Goal: Task Accomplishment & Management: Complete application form

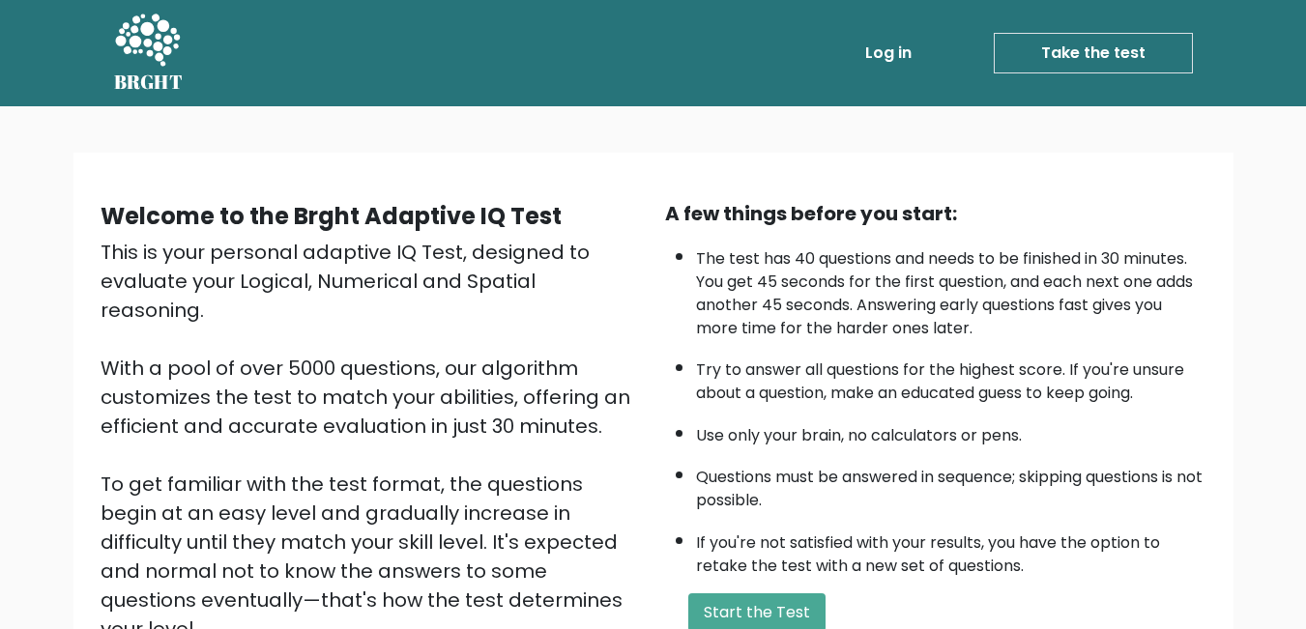
scroll to position [97, 0]
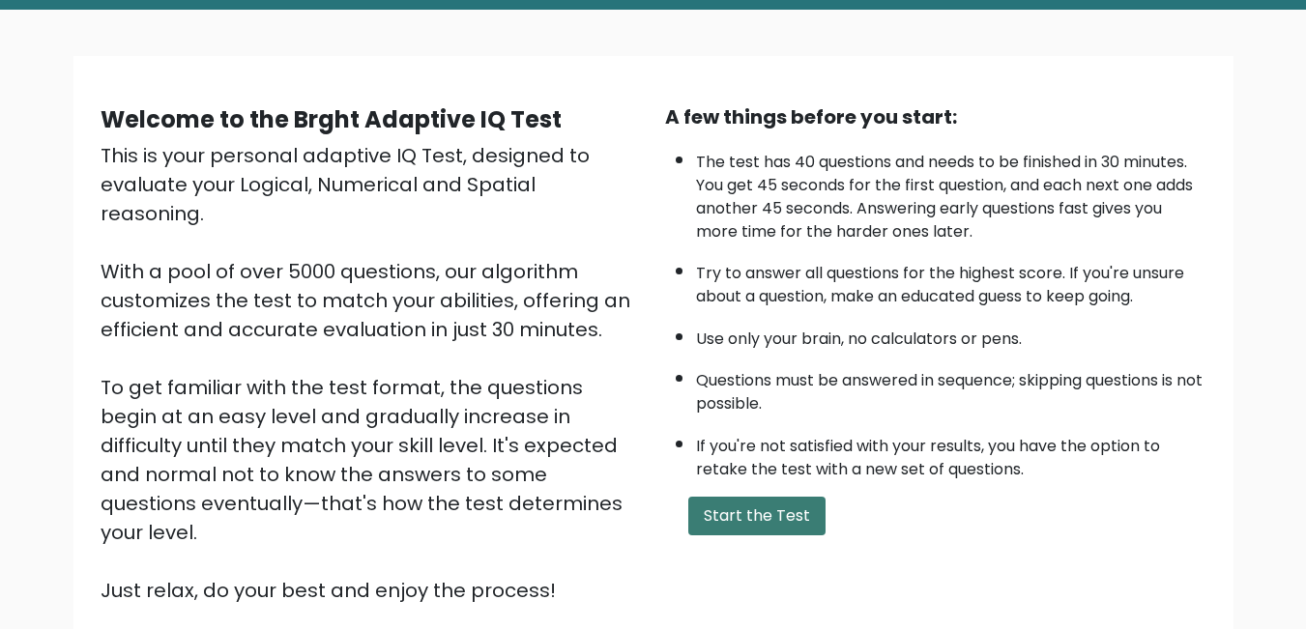
click at [766, 520] on button "Start the Test" at bounding box center [756, 516] width 137 height 39
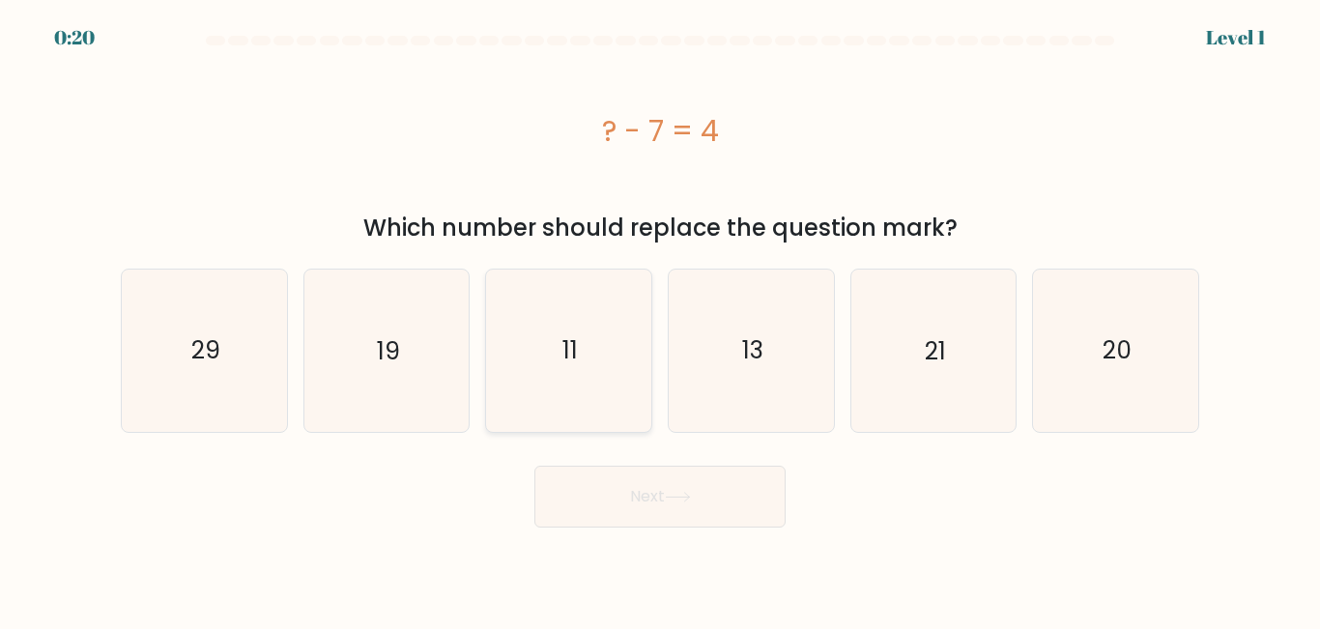
click at [565, 381] on icon "11" at bounding box center [568, 350] width 161 height 161
click at [660, 320] on input "c. 11" at bounding box center [660, 317] width 1 height 5
radio input "true"
click at [660, 506] on button "Next" at bounding box center [660, 497] width 251 height 62
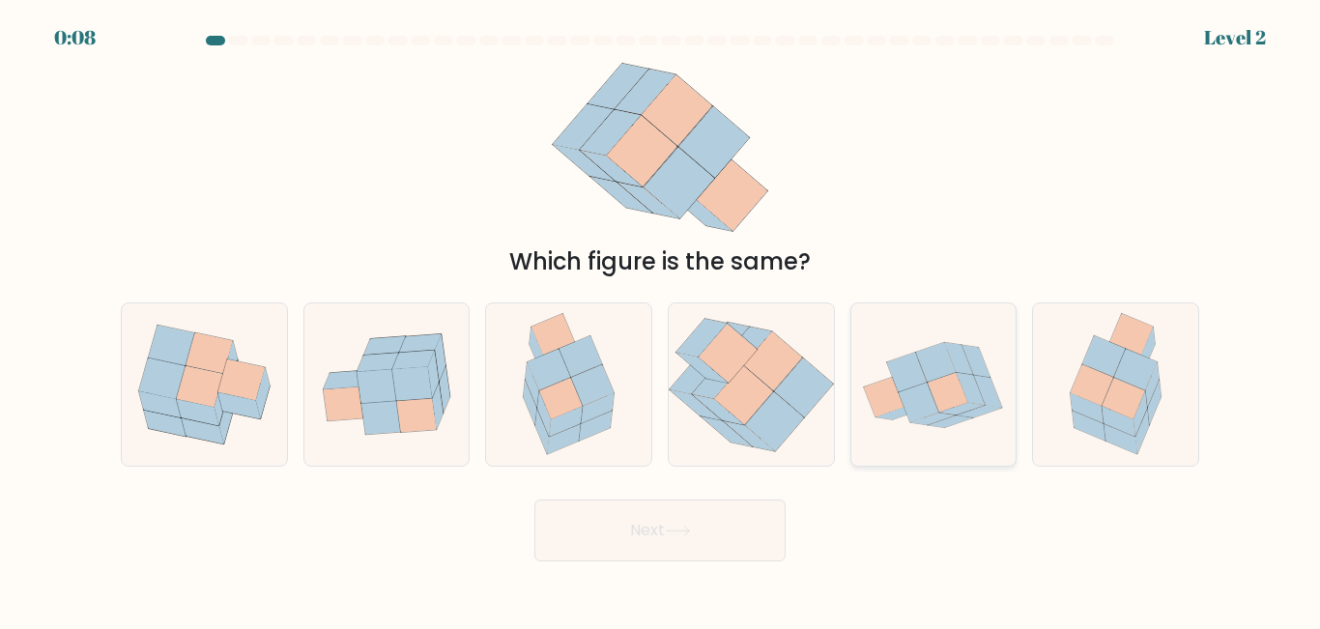
click at [923, 393] on icon at bounding box center [919, 403] width 41 height 40
click at [661, 320] on input "e." at bounding box center [660, 317] width 1 height 5
radio input "true"
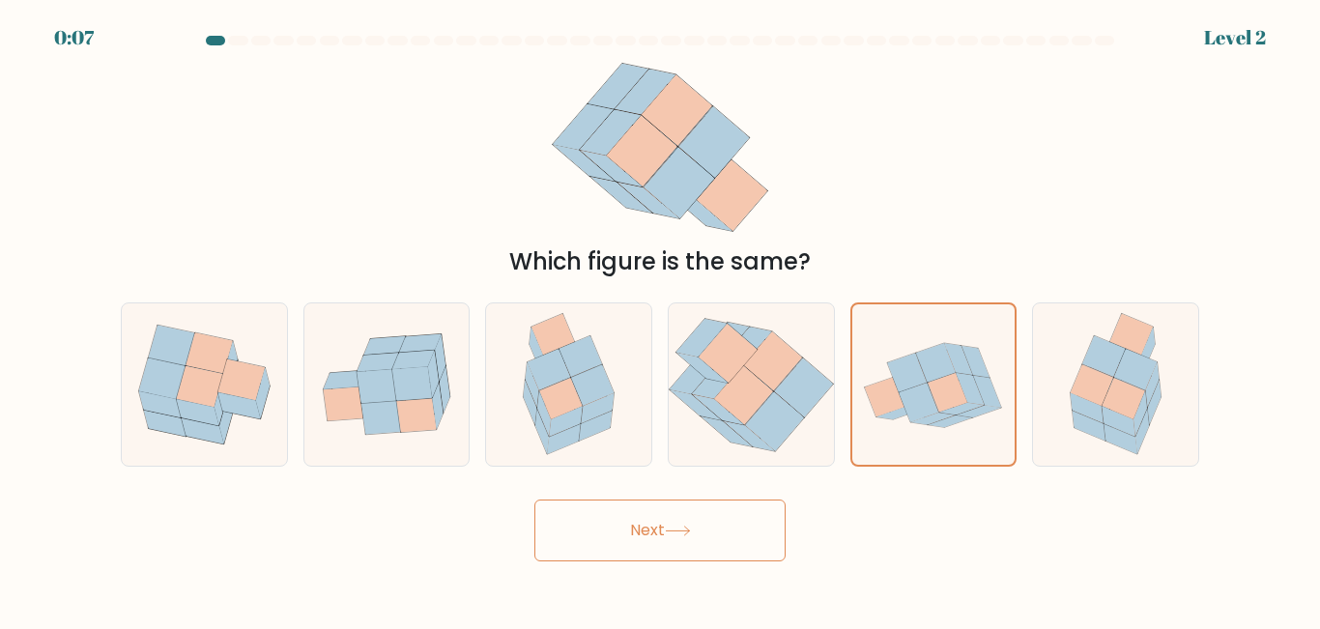
click at [711, 520] on button "Next" at bounding box center [660, 531] width 251 height 62
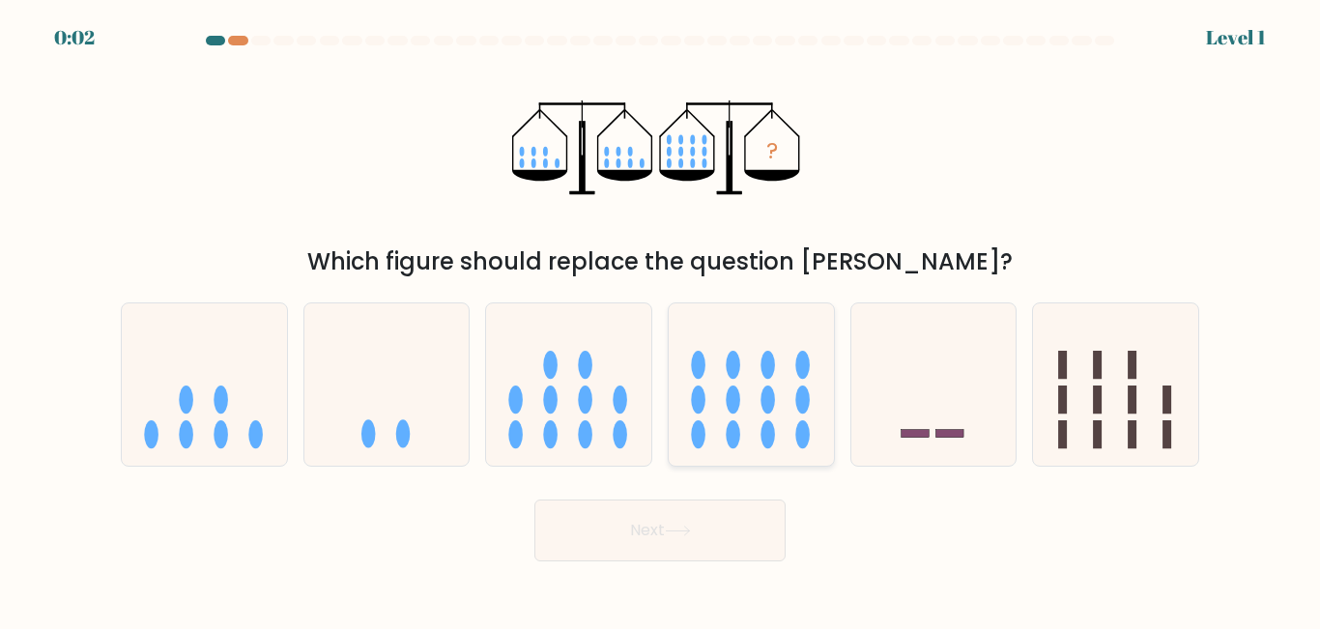
click at [742, 407] on icon at bounding box center [751, 384] width 165 height 136
click at [661, 320] on input "d." at bounding box center [660, 317] width 1 height 5
radio input "true"
click at [678, 533] on icon at bounding box center [678, 531] width 26 height 11
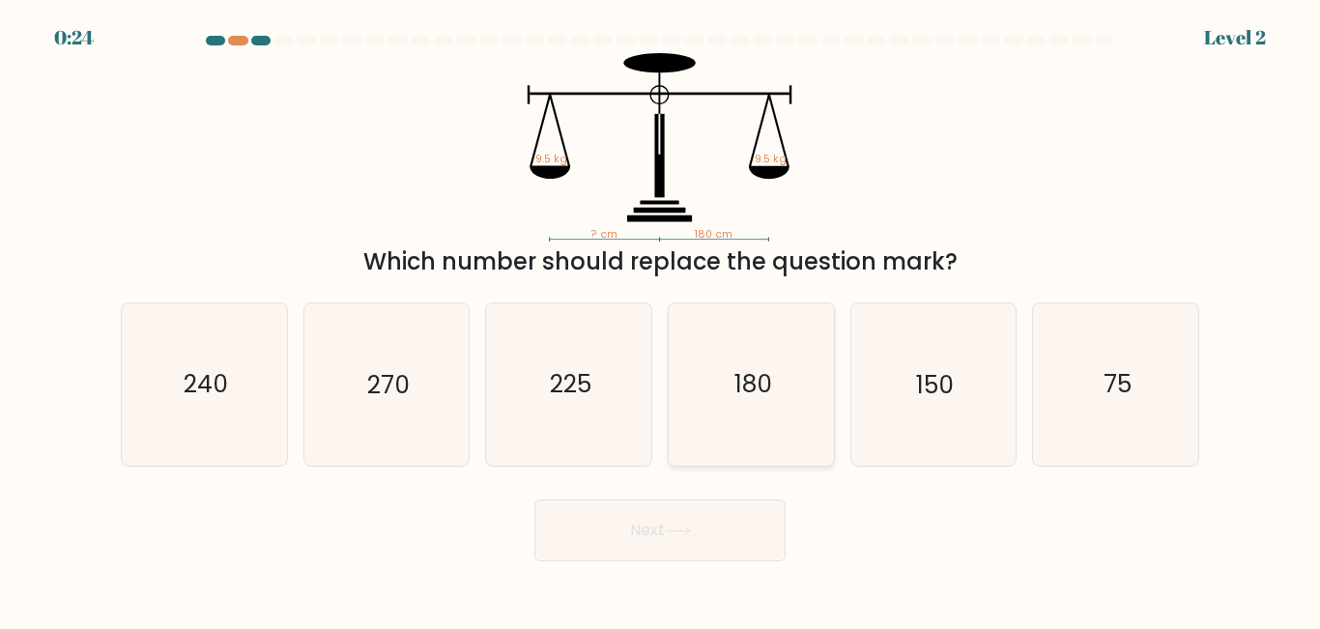
click at [770, 407] on icon "180" at bounding box center [751, 384] width 161 height 161
click at [661, 320] on input "d. 180" at bounding box center [660, 317] width 1 height 5
radio input "true"
click at [665, 543] on button "Next" at bounding box center [660, 531] width 251 height 62
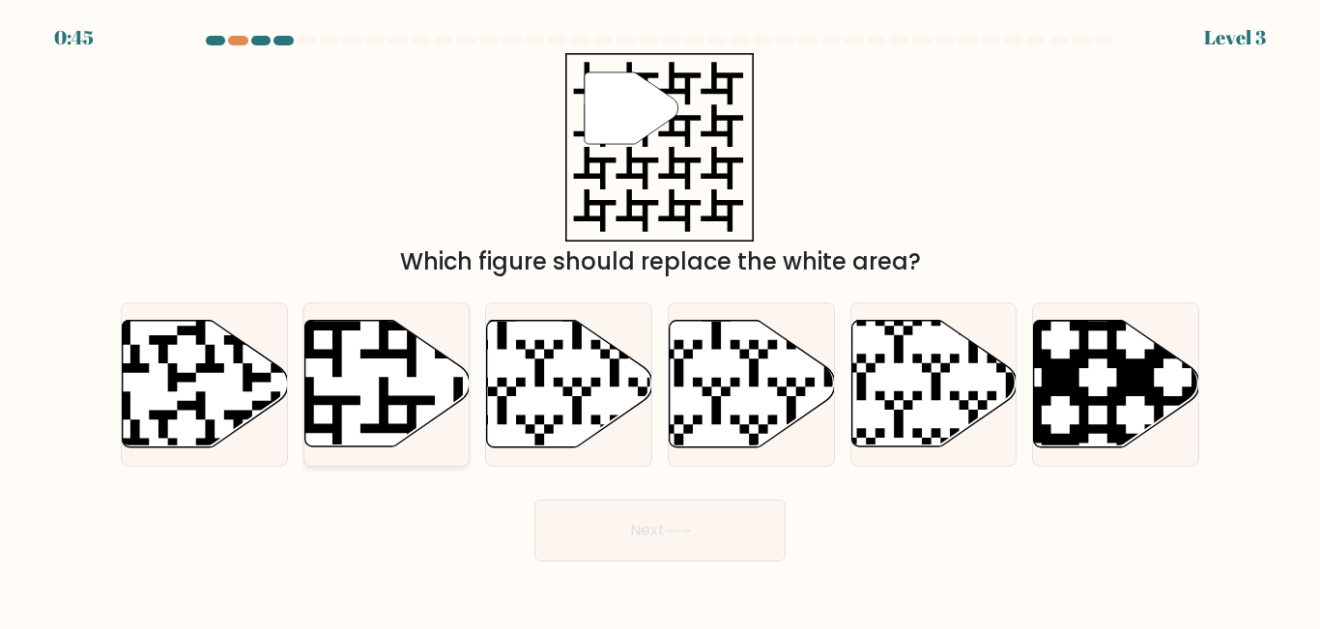
click at [412, 395] on icon at bounding box center [386, 384] width 165 height 127
click at [660, 320] on input "b." at bounding box center [660, 317] width 1 height 5
radio input "true"
click at [653, 529] on button "Next" at bounding box center [660, 531] width 251 height 62
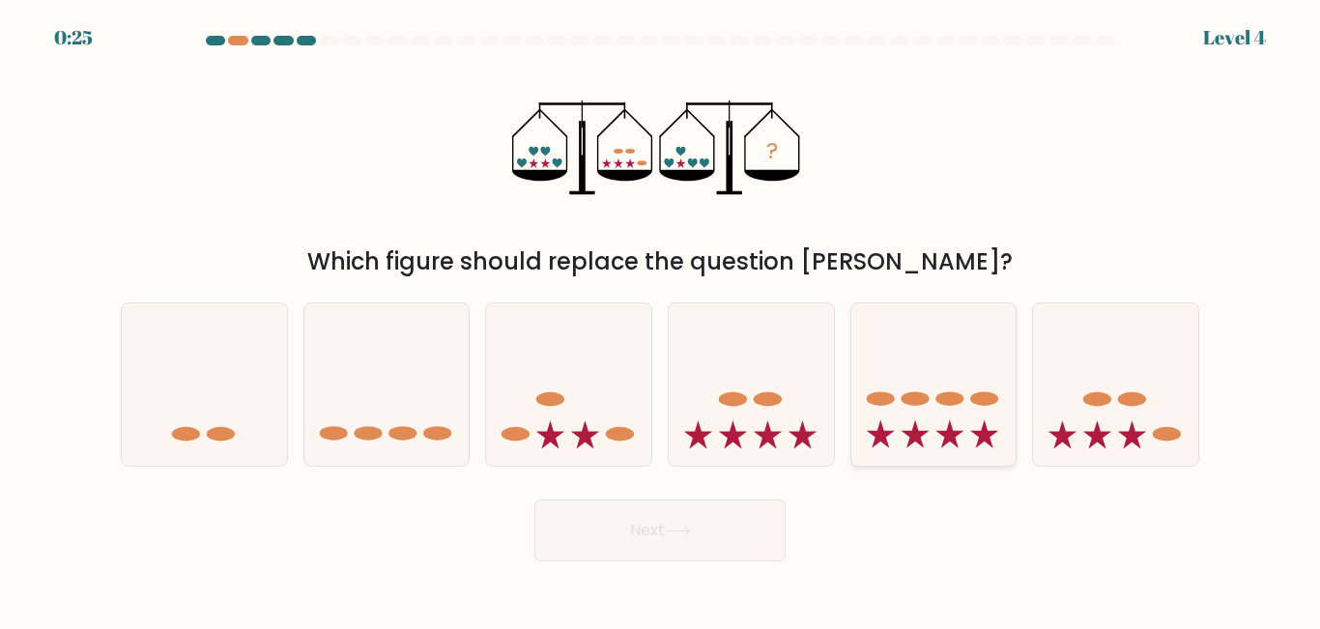
click at [917, 434] on icon at bounding box center [915, 434] width 28 height 28
click at [661, 320] on input "e." at bounding box center [660, 317] width 1 height 5
radio input "true"
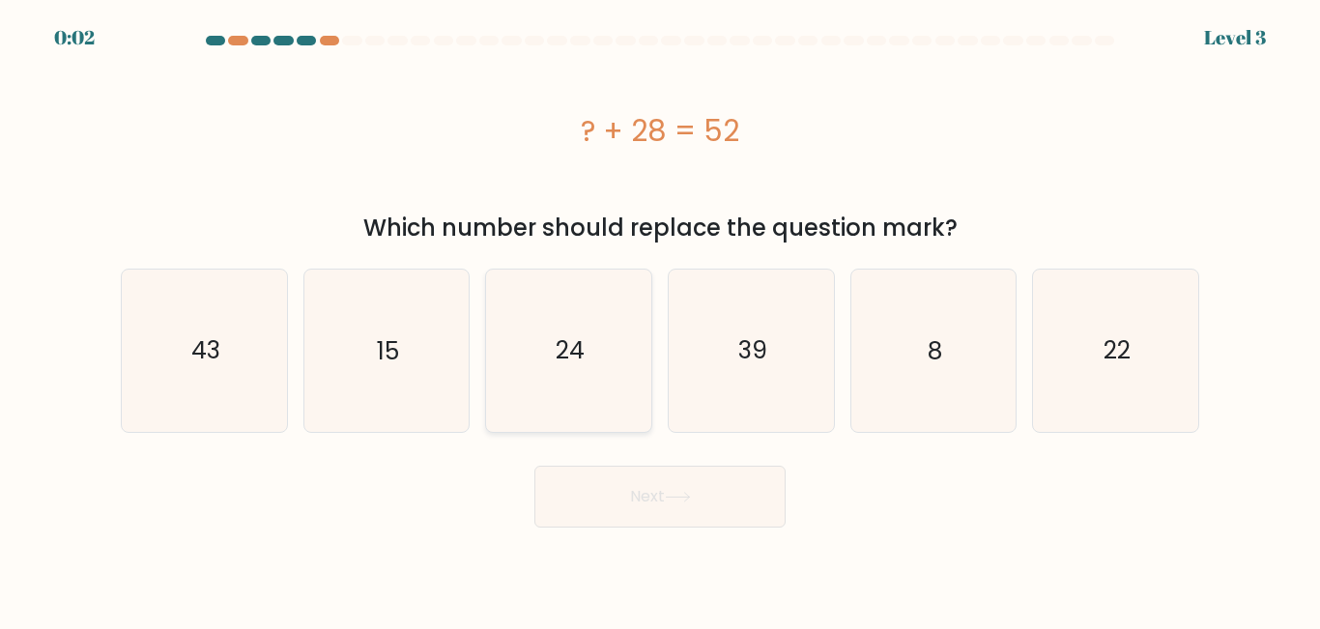
click at [585, 372] on icon "24" at bounding box center [568, 350] width 161 height 161
click at [660, 320] on input "c. 24" at bounding box center [660, 317] width 1 height 5
radio input "true"
click at [604, 506] on button "Next" at bounding box center [660, 497] width 251 height 62
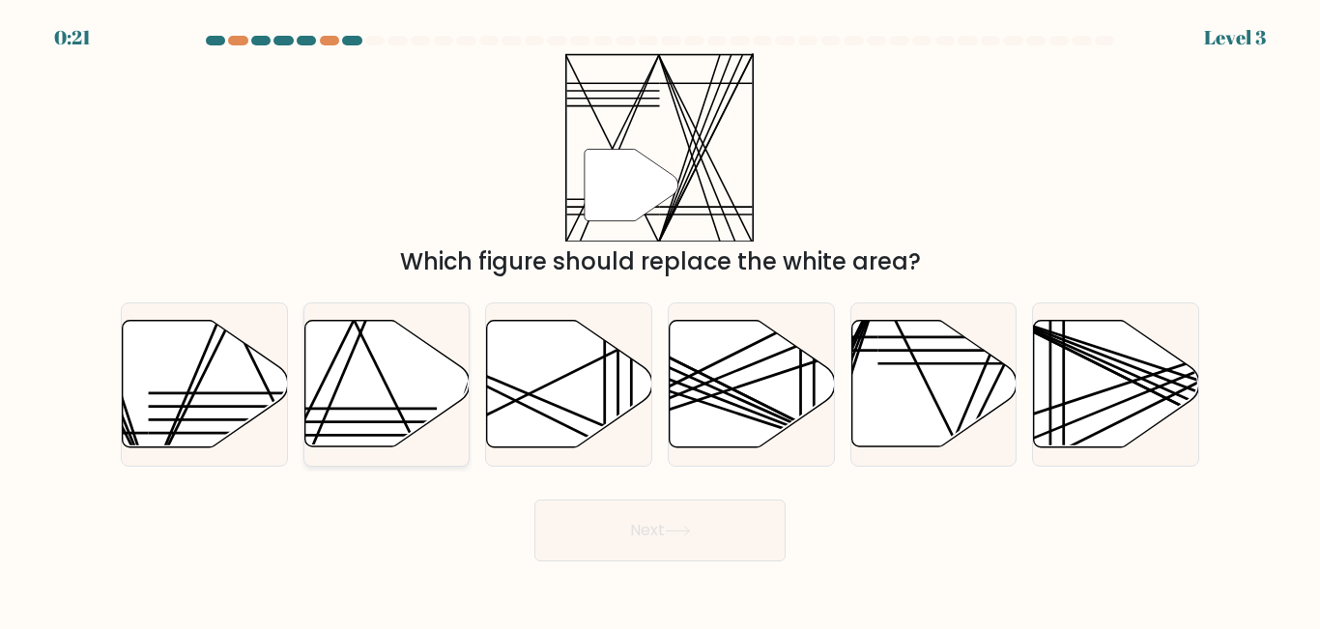
click at [386, 404] on icon at bounding box center [386, 384] width 165 height 127
click at [660, 320] on input "b." at bounding box center [660, 317] width 1 height 5
radio input "true"
click at [614, 530] on button "Next" at bounding box center [660, 531] width 251 height 62
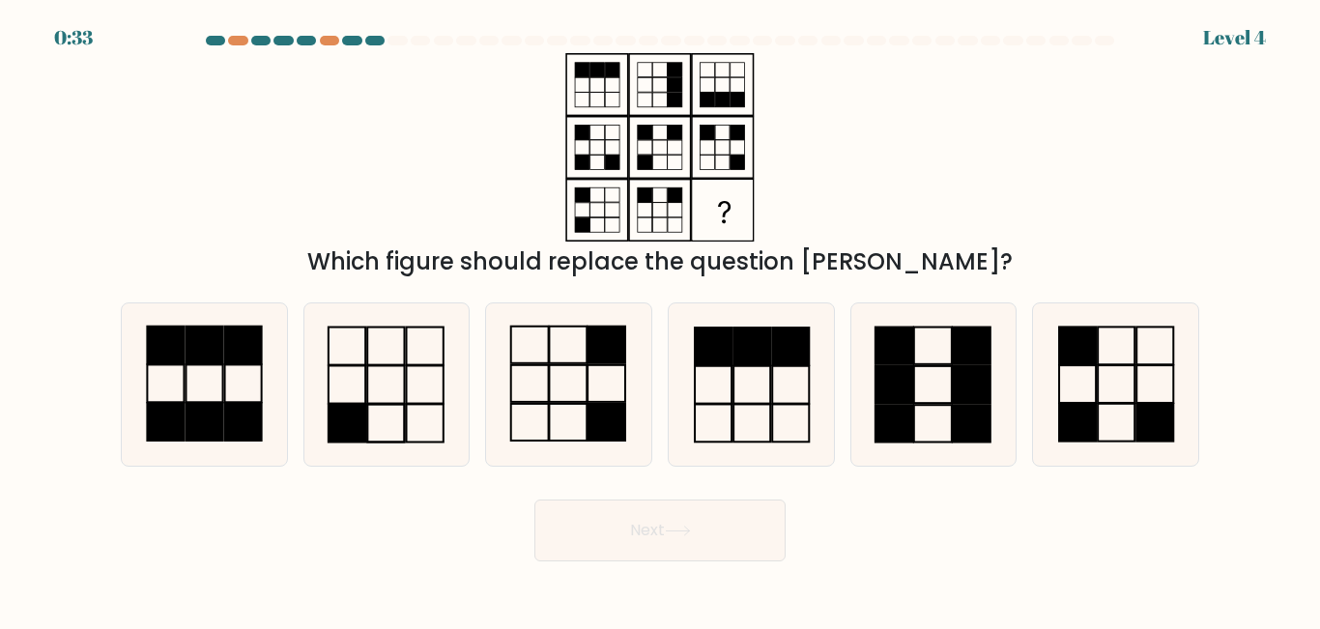
click at [863, 166] on div "Which figure should replace the question mark?" at bounding box center [660, 166] width 1102 height 226
click at [603, 385] on icon at bounding box center [568, 384] width 161 height 161
click at [660, 320] on input "c." at bounding box center [660, 317] width 1 height 5
radio input "true"
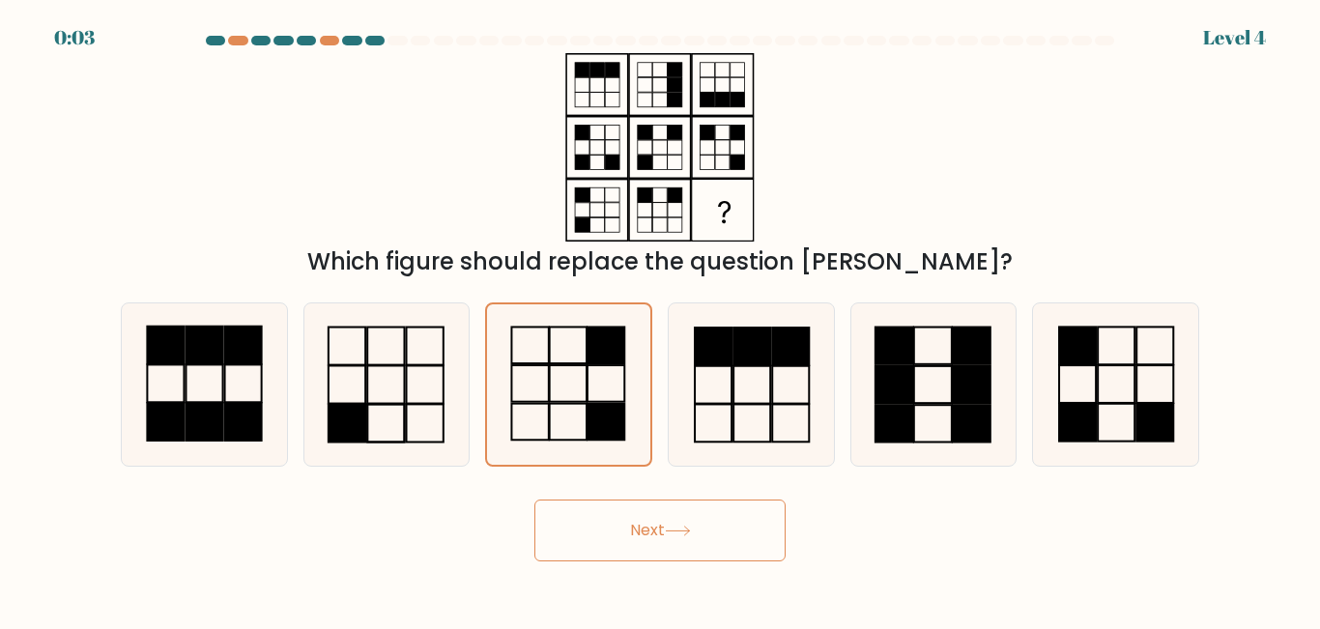
click at [609, 531] on button "Next" at bounding box center [660, 531] width 251 height 62
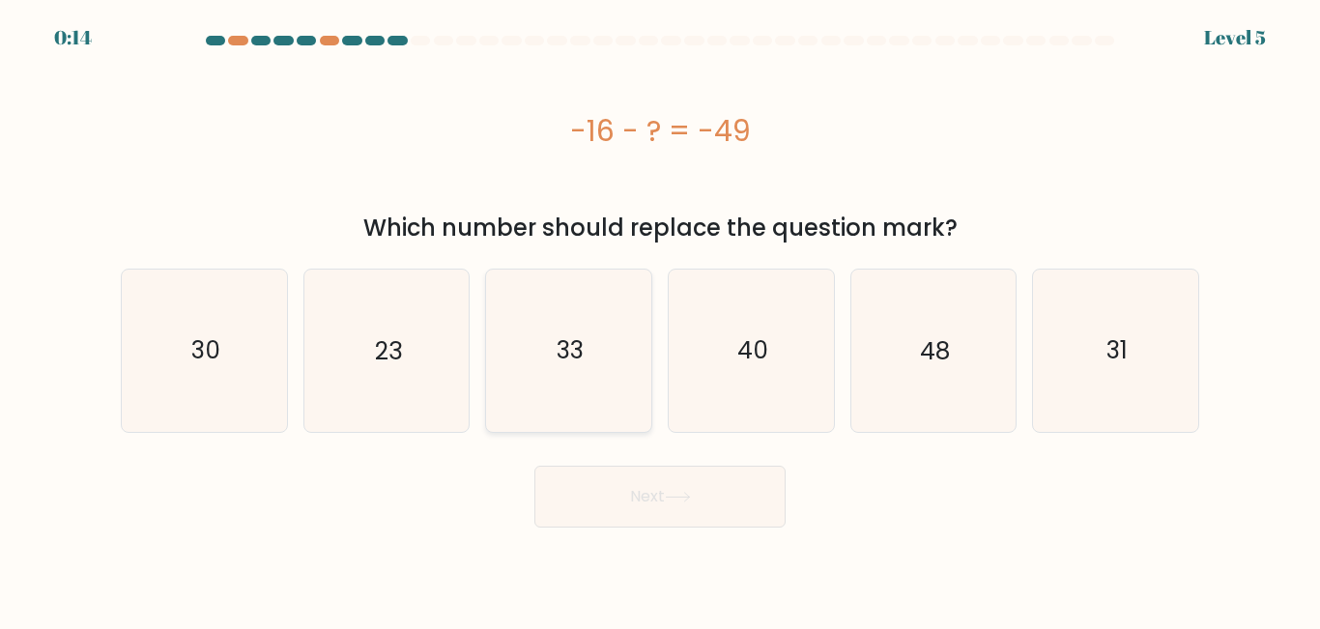
click at [569, 376] on icon "33" at bounding box center [568, 350] width 161 height 161
click at [660, 320] on input "c. 33" at bounding box center [660, 317] width 1 height 5
radio input "true"
click at [623, 497] on button "Next" at bounding box center [660, 497] width 251 height 62
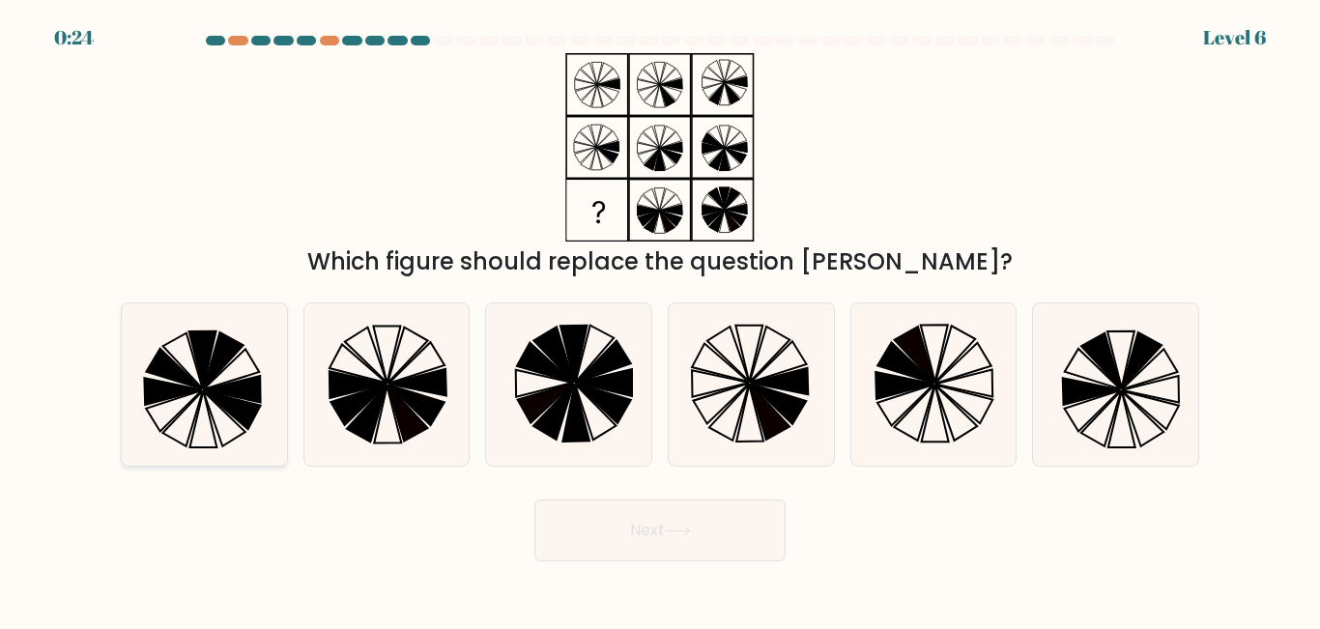
click at [185, 407] on icon at bounding box center [174, 411] width 56 height 41
click at [660, 320] on input "a." at bounding box center [660, 317] width 1 height 5
radio input "true"
click at [601, 390] on icon at bounding box center [604, 383] width 57 height 27
click at [660, 320] on input "c." at bounding box center [660, 317] width 1 height 5
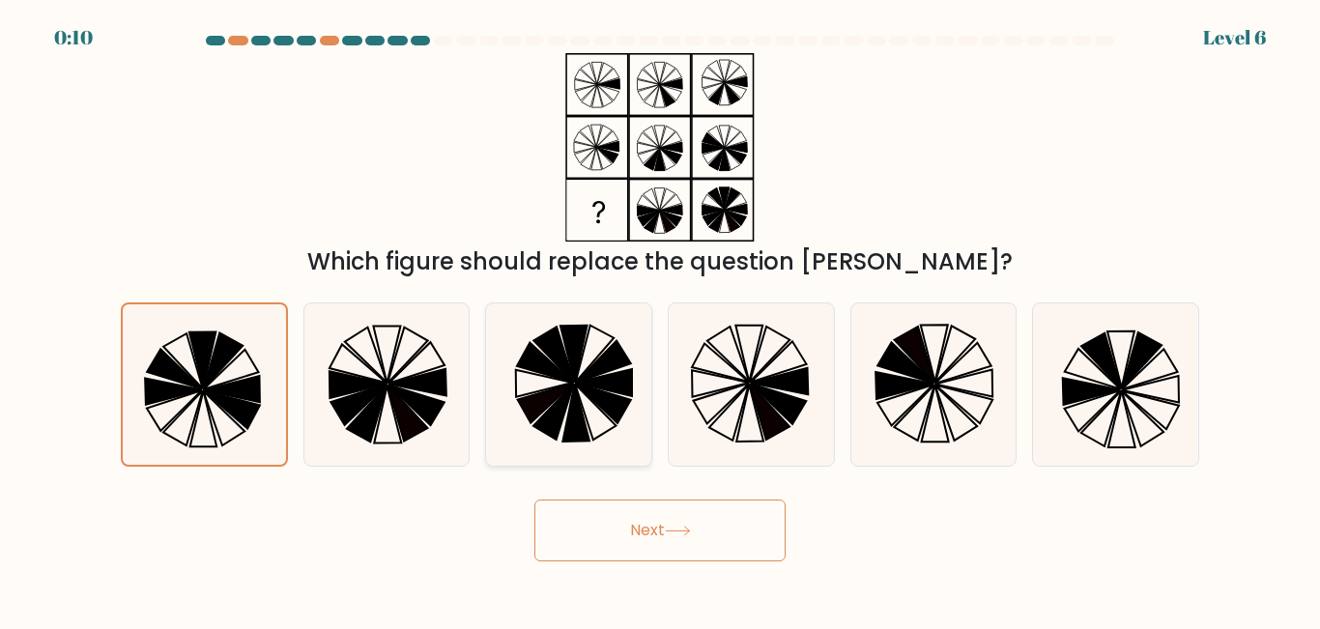
radio input "true"
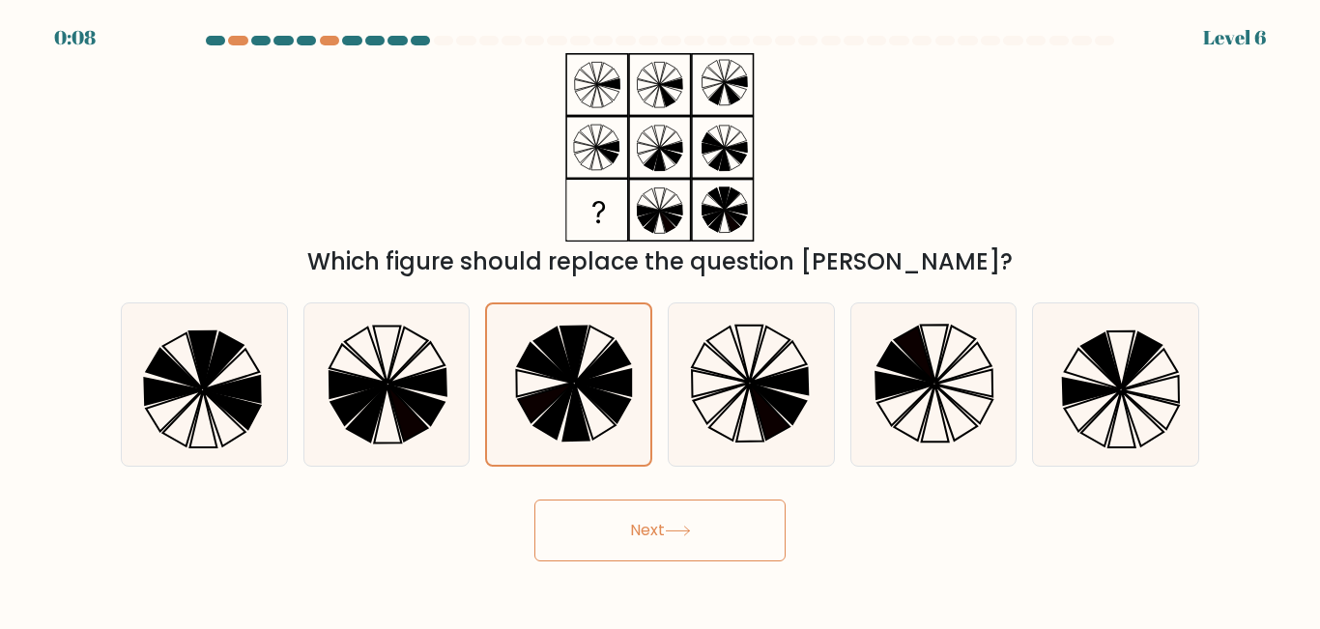
click at [632, 527] on button "Next" at bounding box center [660, 531] width 251 height 62
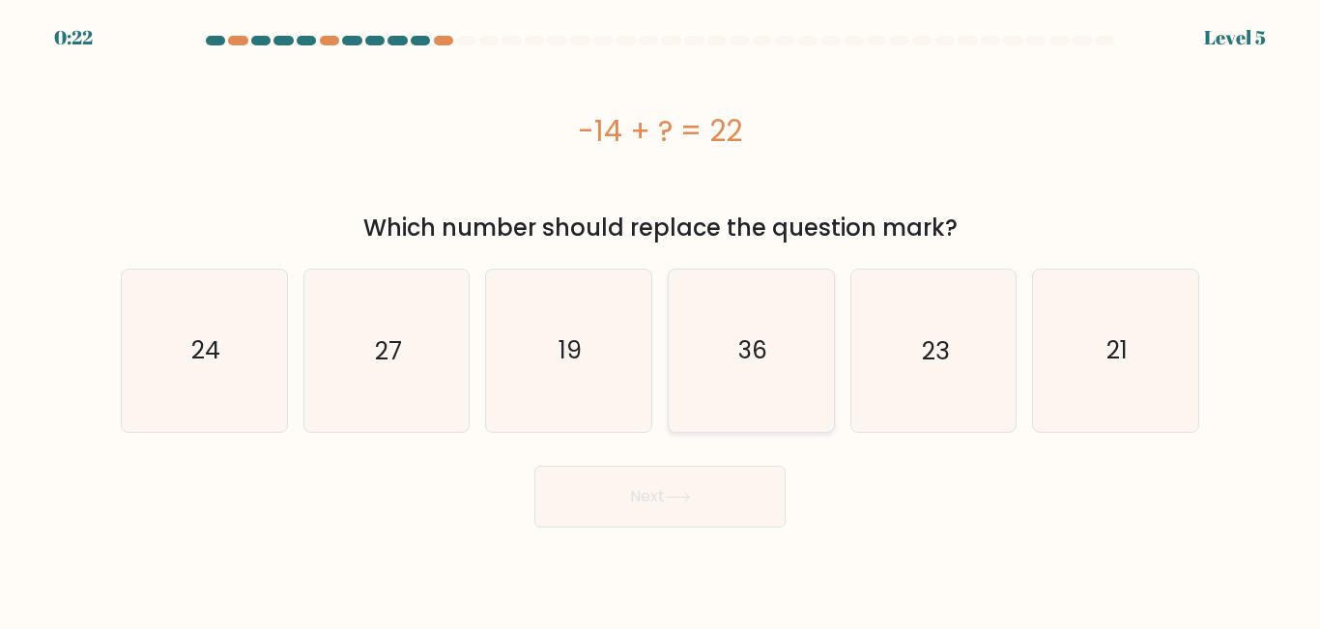
click at [754, 365] on text "36" at bounding box center [752, 350] width 29 height 34
click at [661, 320] on input "d. 36" at bounding box center [660, 317] width 1 height 5
radio input "true"
click at [685, 502] on icon at bounding box center [678, 497] width 26 height 11
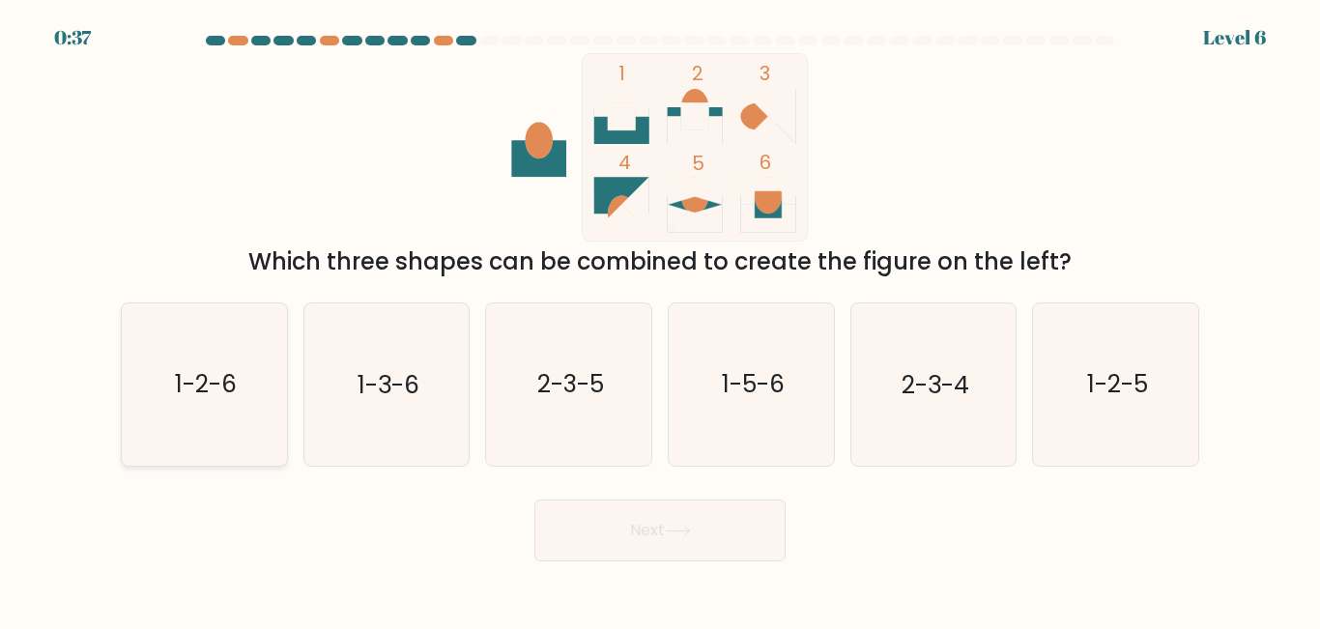
click at [199, 417] on icon "1-2-6" at bounding box center [204, 384] width 161 height 161
click at [660, 320] on input "a. 1-2-6" at bounding box center [660, 317] width 1 height 5
radio input "true"
click at [706, 553] on button "Next" at bounding box center [660, 531] width 251 height 62
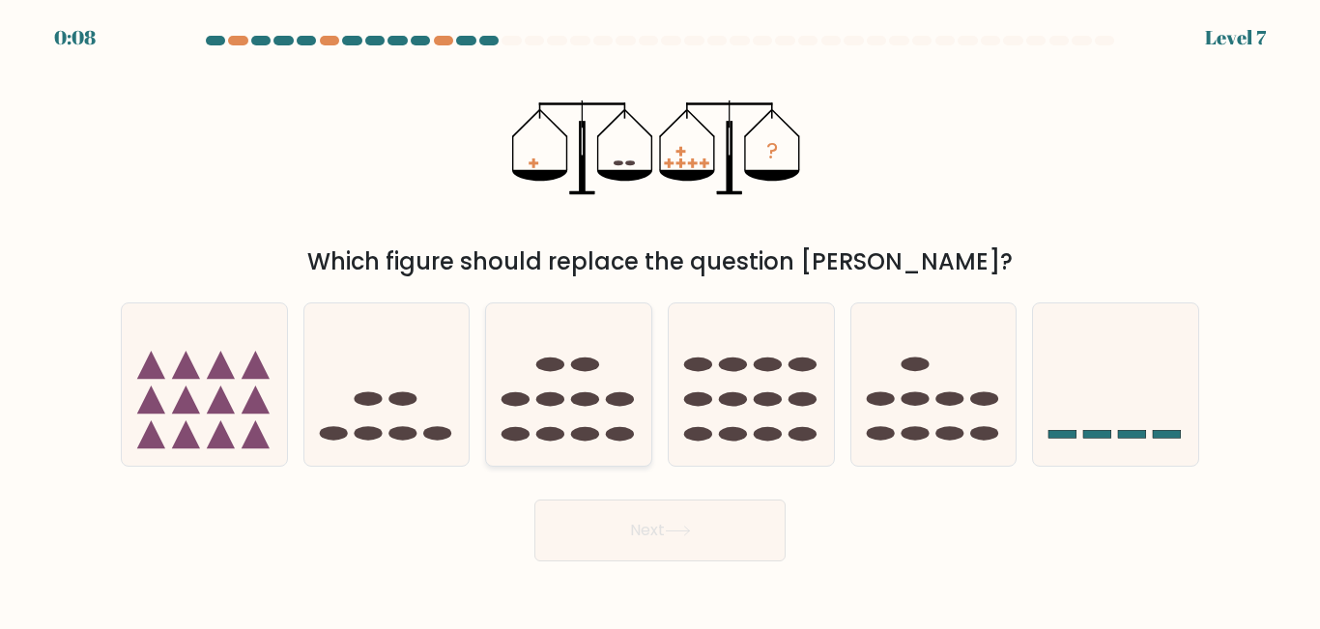
click at [531, 412] on icon at bounding box center [568, 384] width 165 height 136
click at [660, 320] on input "c." at bounding box center [660, 317] width 1 height 5
radio input "true"
click at [621, 535] on button "Next" at bounding box center [660, 531] width 251 height 62
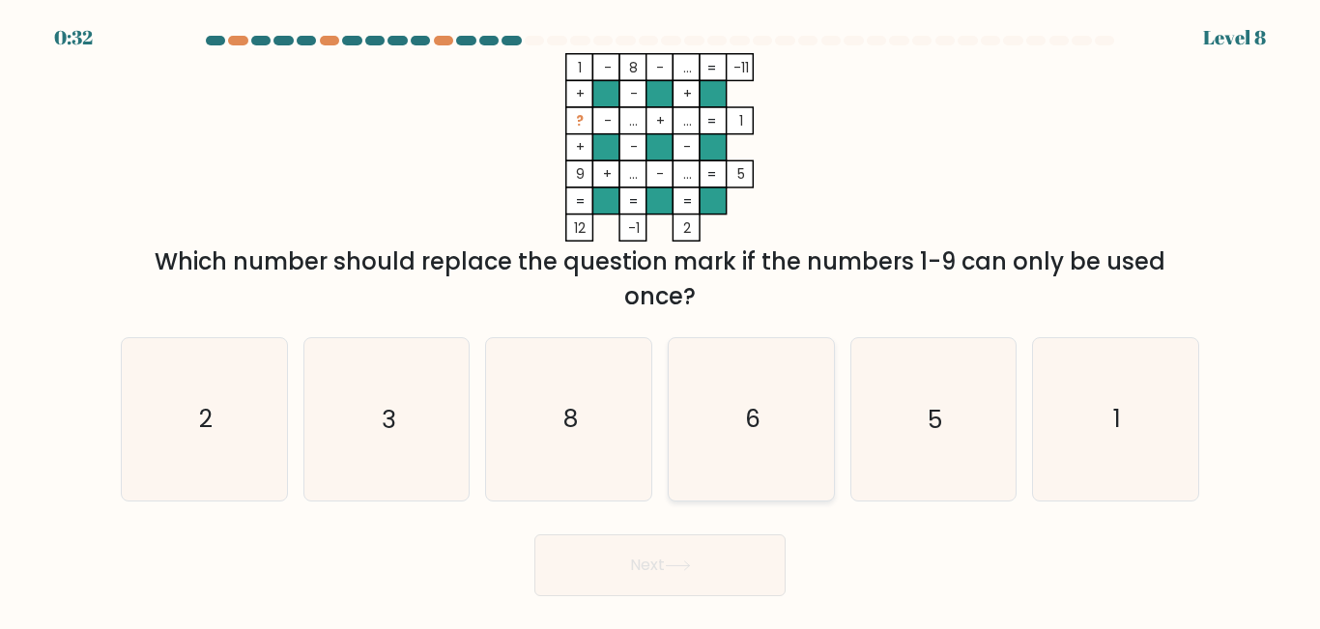
click at [777, 470] on icon "6" at bounding box center [751, 418] width 161 height 161
click at [661, 320] on input "d. 6" at bounding box center [660, 317] width 1 height 5
radio input "true"
click at [709, 565] on button "Next" at bounding box center [660, 566] width 251 height 62
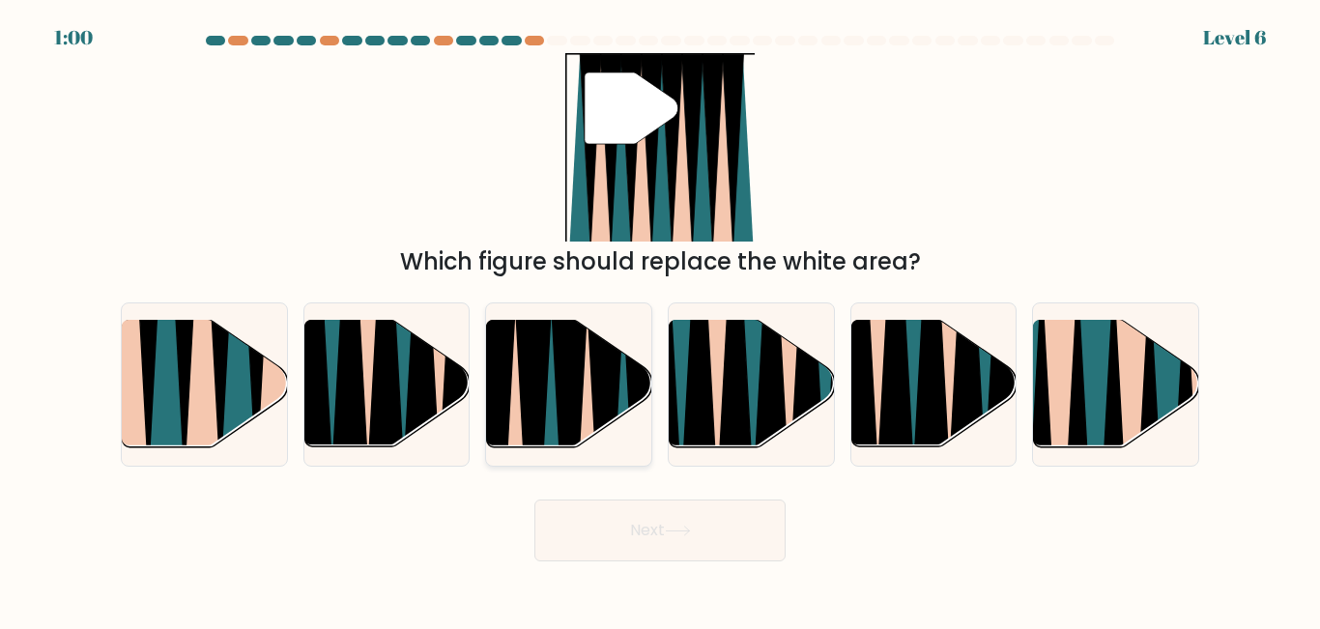
click at [541, 391] on icon at bounding box center [534, 454] width 38 height 331
click at [660, 320] on input "c." at bounding box center [660, 317] width 1 height 5
radio input "true"
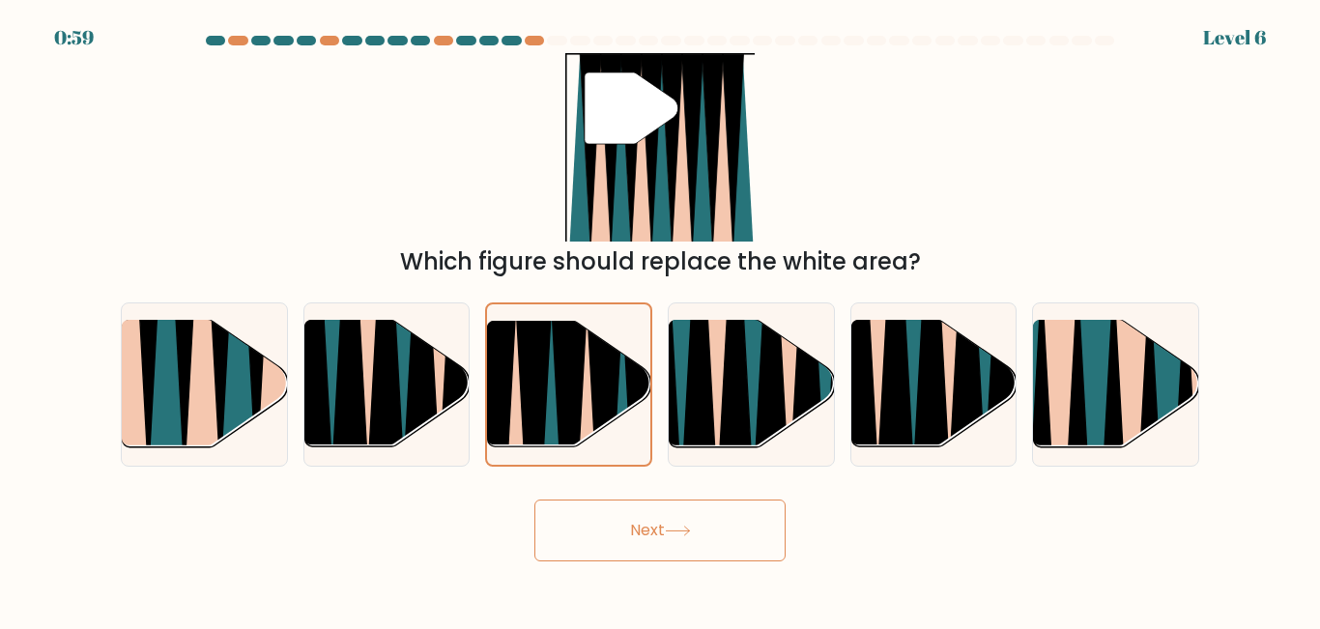
click at [600, 519] on button "Next" at bounding box center [660, 531] width 251 height 62
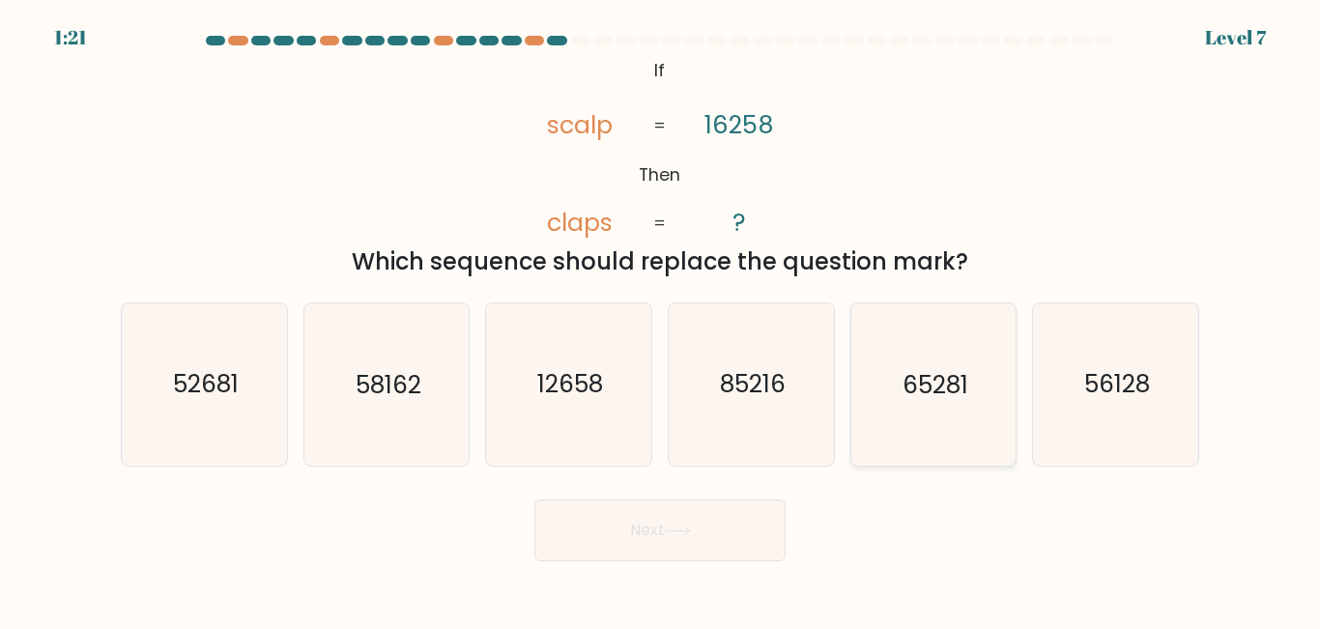
click at [932, 402] on icon "65281" at bounding box center [933, 384] width 161 height 161
click at [661, 320] on input "e. 65281" at bounding box center [660, 317] width 1 height 5
radio input "true"
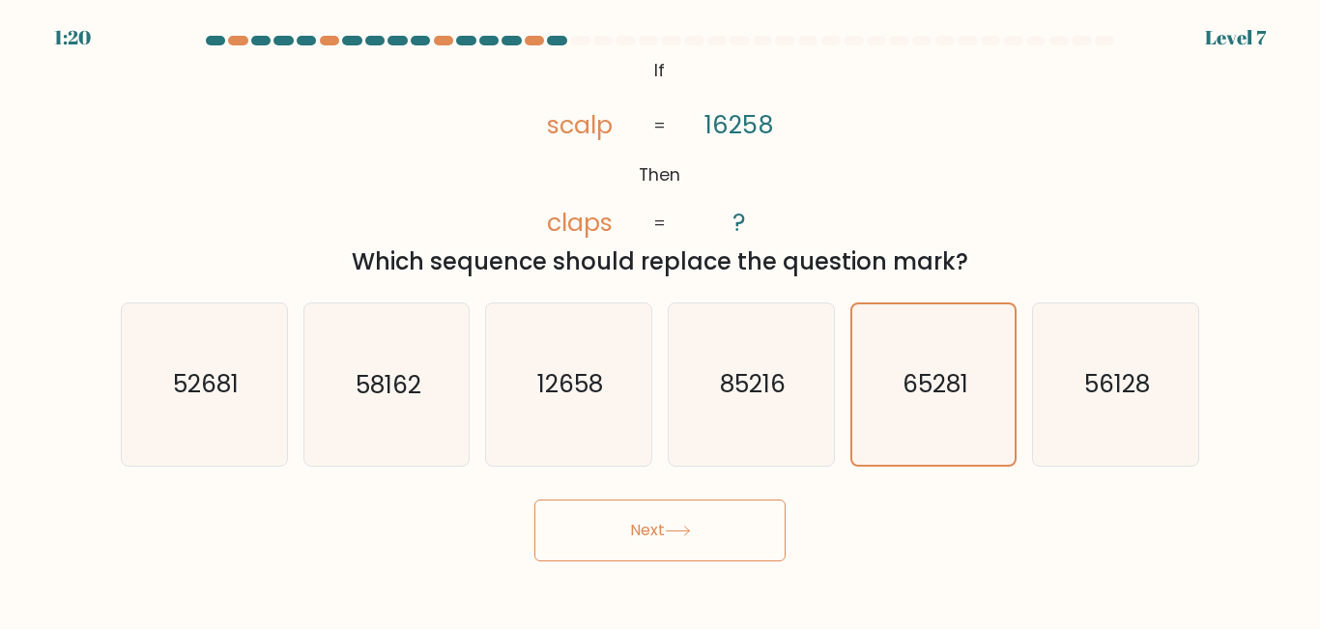
click at [650, 542] on button "Next" at bounding box center [660, 531] width 251 height 62
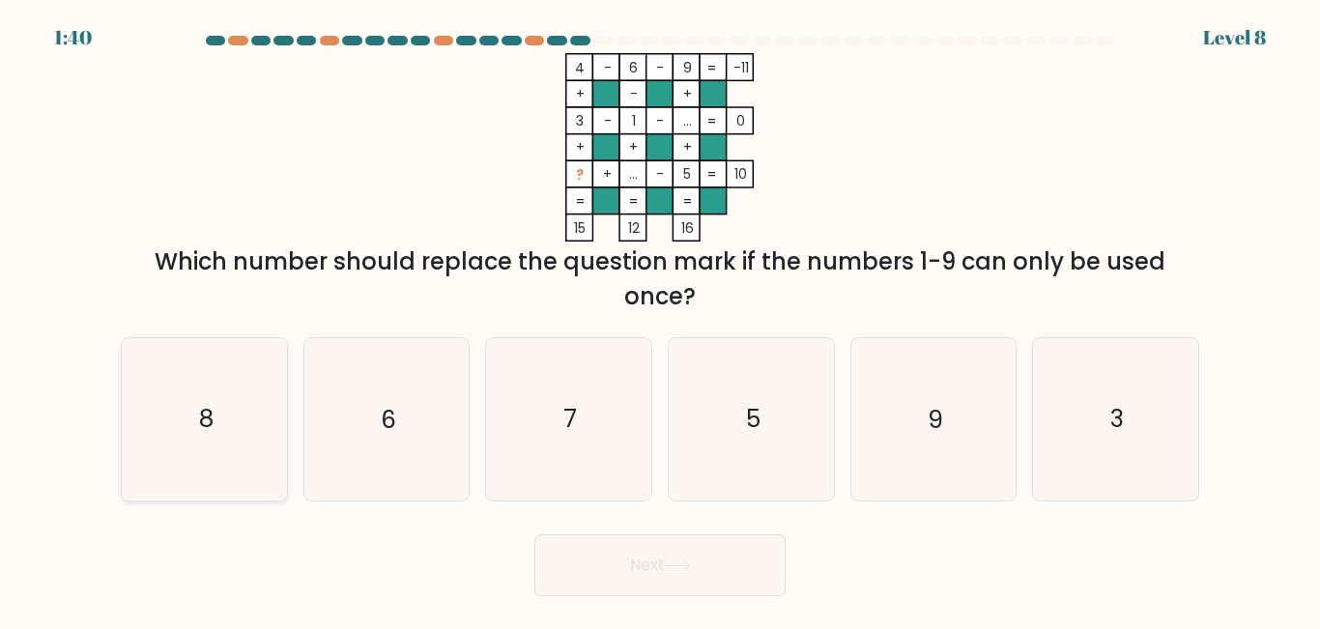
click at [185, 417] on icon "8" at bounding box center [204, 418] width 161 height 161
click at [660, 320] on input "a. 8" at bounding box center [660, 317] width 1 height 5
radio input "true"
click at [623, 572] on button "Next" at bounding box center [660, 566] width 251 height 62
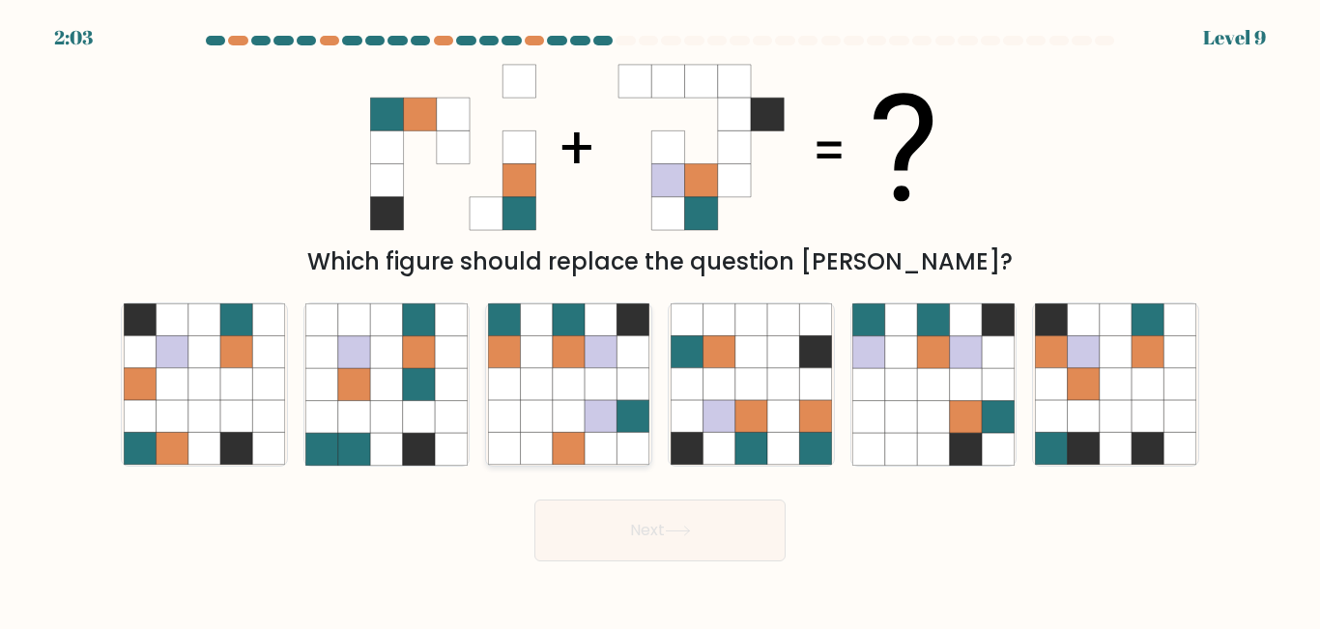
click at [533, 388] on icon at bounding box center [537, 385] width 32 height 32
click at [660, 320] on input "c." at bounding box center [660, 317] width 1 height 5
radio input "true"
click at [660, 537] on button "Next" at bounding box center [660, 531] width 251 height 62
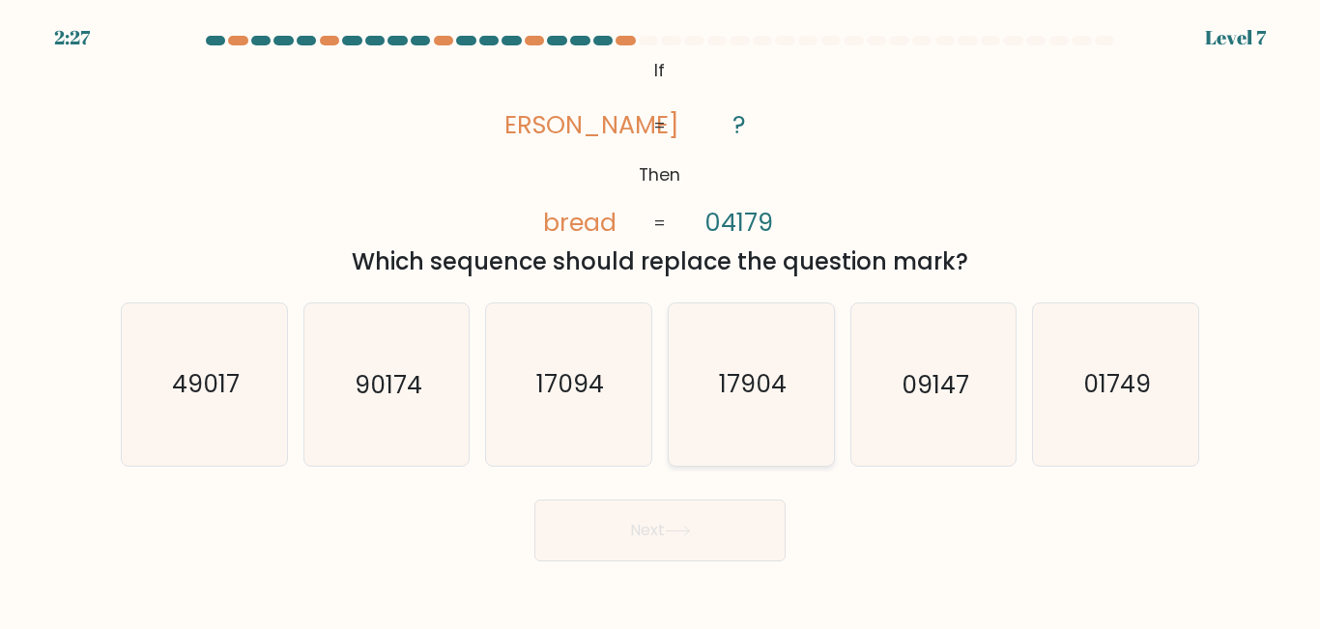
click at [729, 415] on icon "17904" at bounding box center [751, 384] width 161 height 161
click at [661, 320] on input "d. 17904" at bounding box center [660, 317] width 1 height 5
radio input "true"
click at [674, 538] on button "Next" at bounding box center [660, 531] width 251 height 62
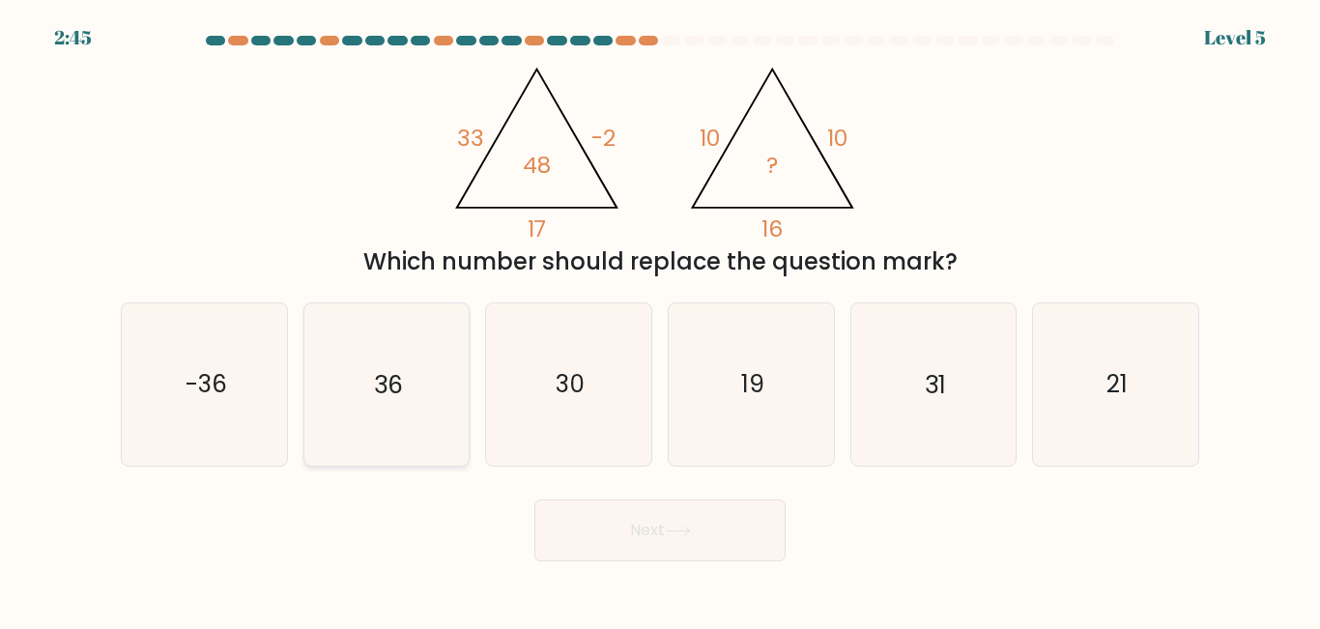
click at [416, 438] on icon "36" at bounding box center [385, 384] width 161 height 161
click at [660, 320] on input "b. 36" at bounding box center [660, 317] width 1 height 5
radio input "true"
click at [656, 542] on button "Next" at bounding box center [660, 531] width 251 height 62
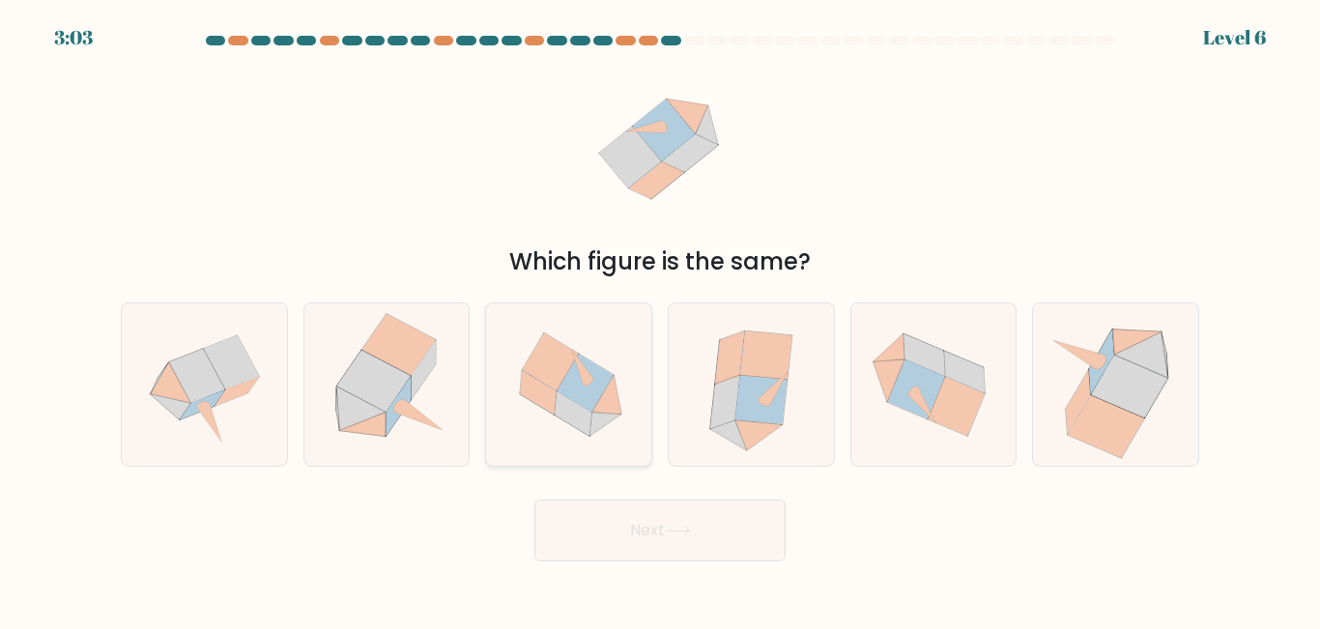
click at [593, 435] on icon at bounding box center [568, 385] width 165 height 154
click at [660, 320] on input "c." at bounding box center [660, 317] width 1 height 5
radio input "true"
click at [656, 541] on button "Next" at bounding box center [660, 531] width 251 height 62
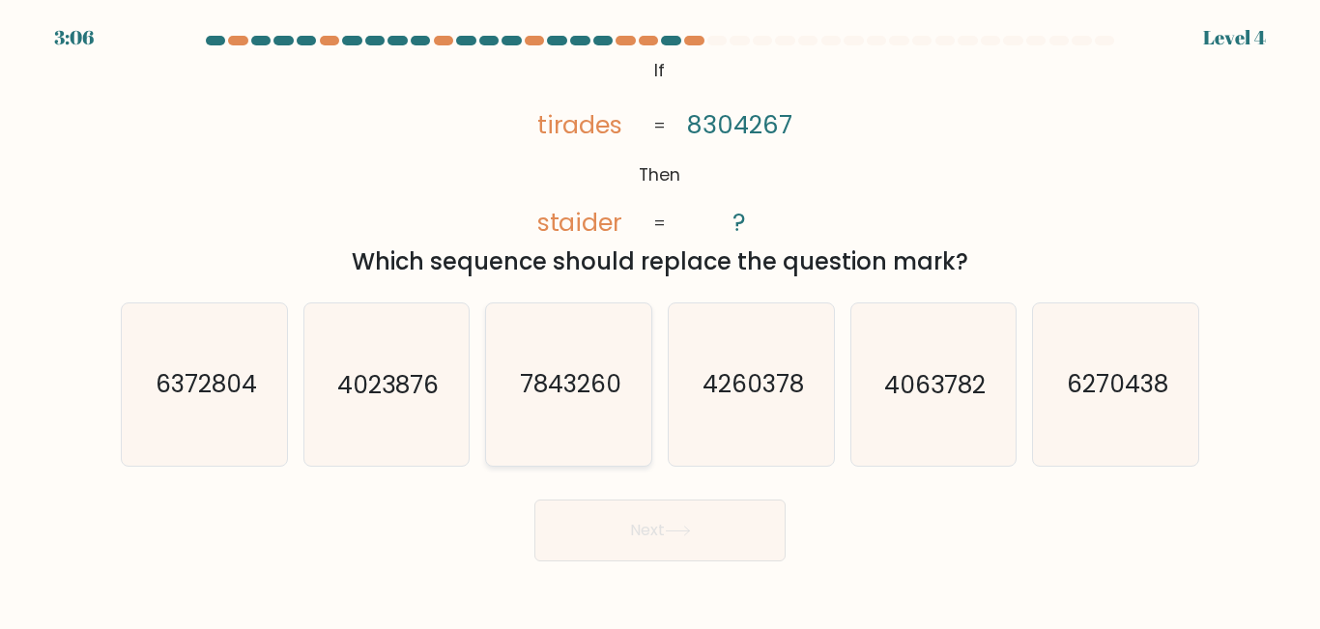
click at [580, 415] on icon "7843260" at bounding box center [568, 384] width 161 height 161
click at [660, 320] on input "c. 7843260" at bounding box center [660, 317] width 1 height 5
radio input "true"
click at [634, 520] on button "Next" at bounding box center [660, 531] width 251 height 62
click at [600, 528] on button "Next" at bounding box center [660, 531] width 251 height 62
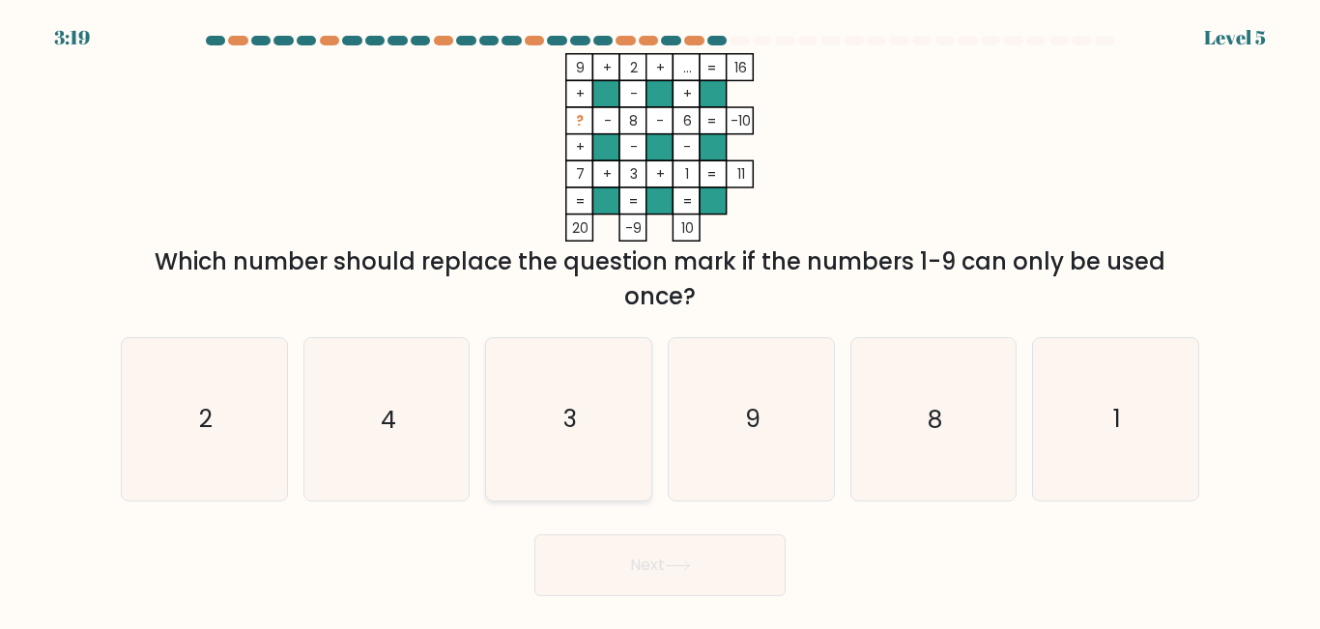
click at [565, 457] on icon "3" at bounding box center [568, 418] width 161 height 161
click at [660, 320] on input "c. 3" at bounding box center [660, 317] width 1 height 5
radio input "true"
click at [391, 413] on text "4" at bounding box center [388, 420] width 15 height 34
click at [660, 320] on input "b. 4" at bounding box center [660, 317] width 1 height 5
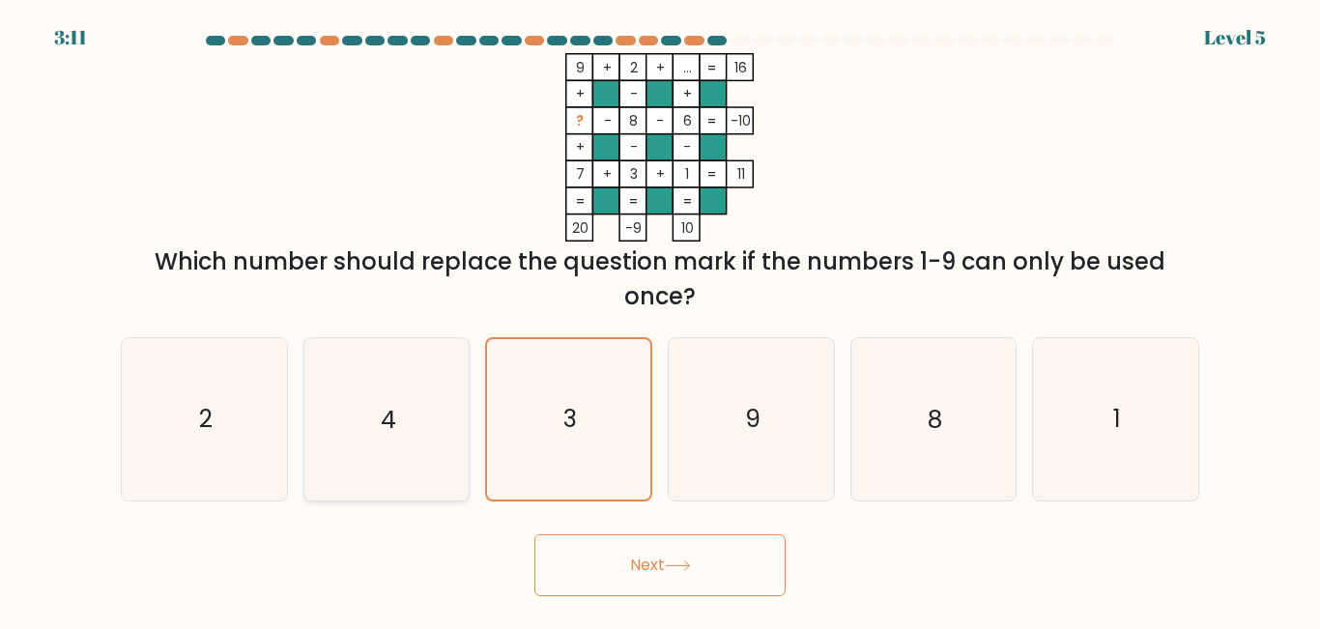
radio input "true"
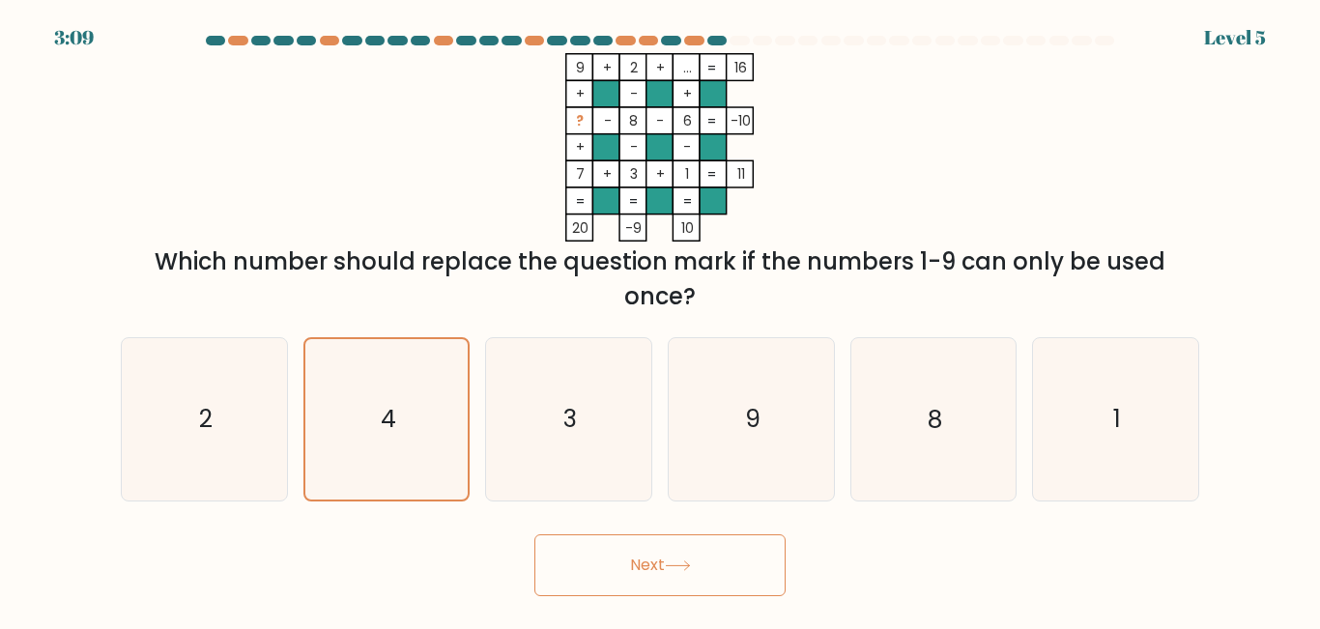
click at [659, 554] on button "Next" at bounding box center [660, 566] width 251 height 62
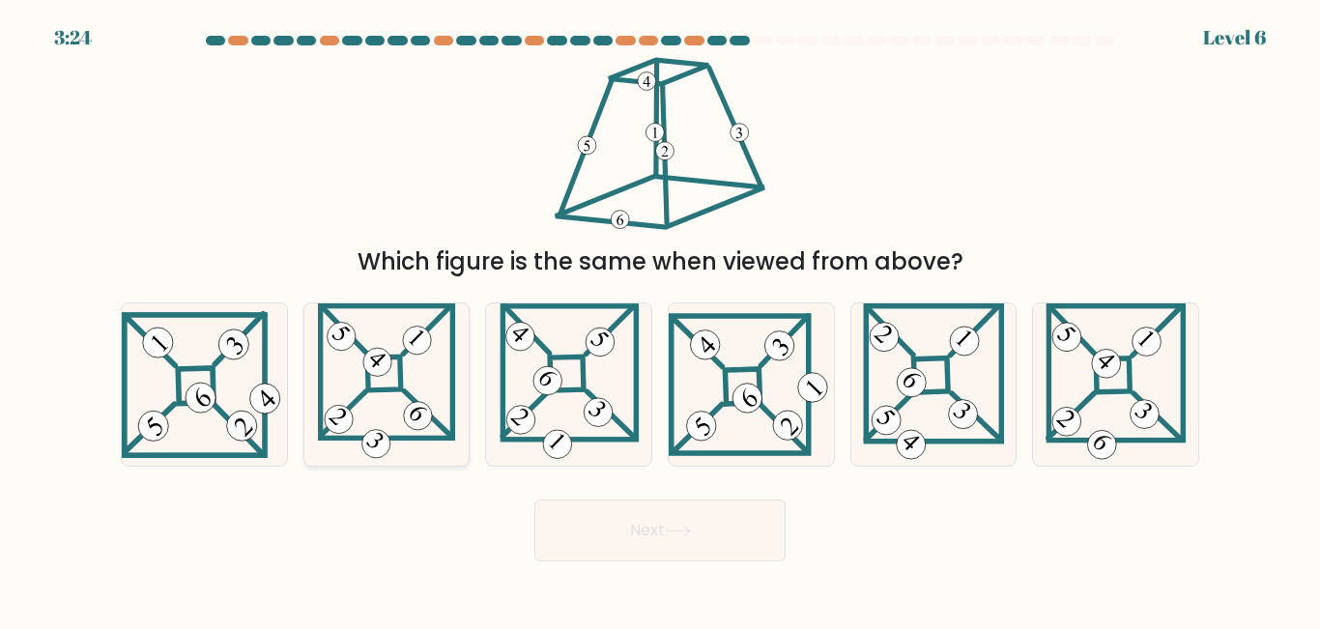
click at [385, 387] on icon at bounding box center [387, 384] width 138 height 161
click at [660, 320] on input "b." at bounding box center [660, 317] width 1 height 5
radio input "true"
click at [671, 524] on button "Next" at bounding box center [660, 531] width 251 height 62
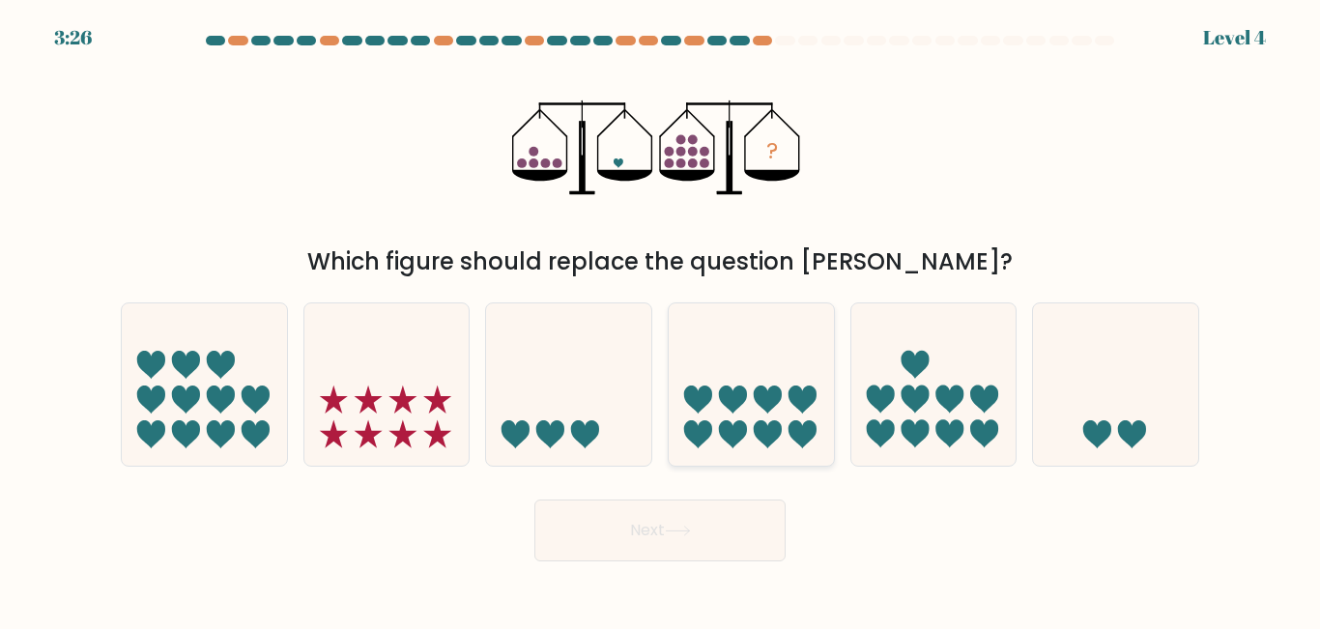
click at [740, 397] on icon at bounding box center [733, 400] width 28 height 28
click at [661, 320] on input "d." at bounding box center [660, 317] width 1 height 5
radio input "true"
click at [661, 529] on button "Next" at bounding box center [660, 531] width 251 height 62
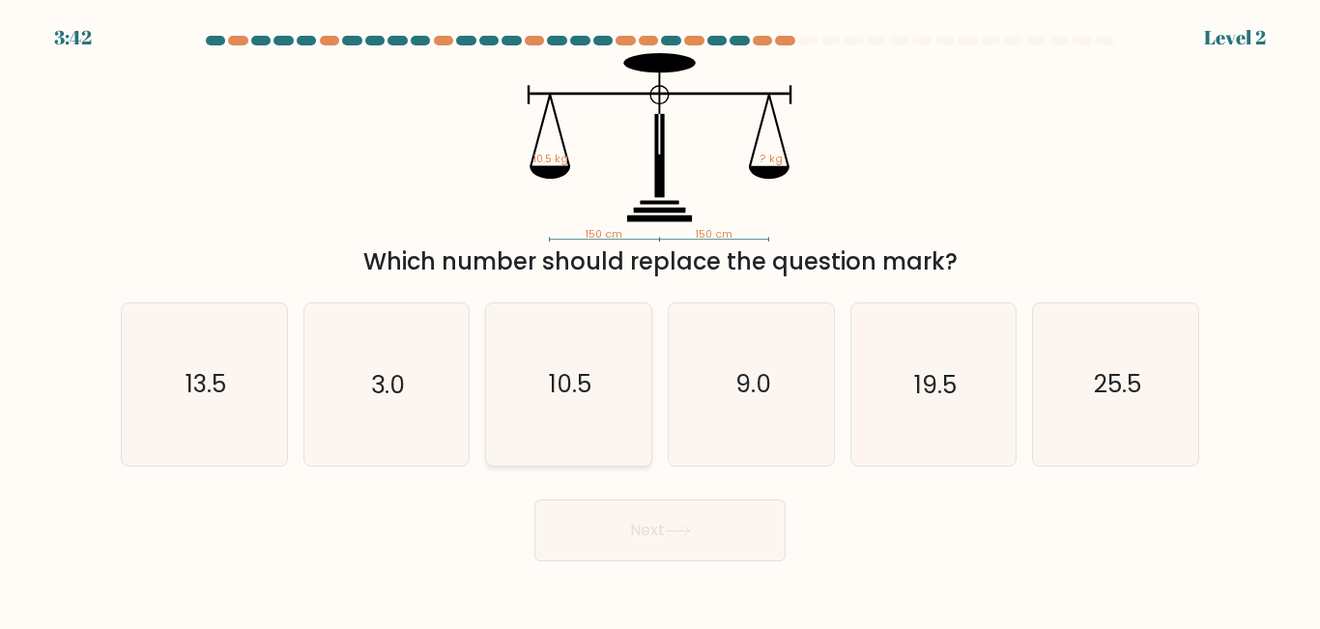
click at [578, 402] on icon "10.5" at bounding box center [568, 384] width 161 height 161
click at [660, 320] on input "c. 10.5" at bounding box center [660, 317] width 1 height 5
radio input "true"
click at [675, 539] on button "Next" at bounding box center [660, 531] width 251 height 62
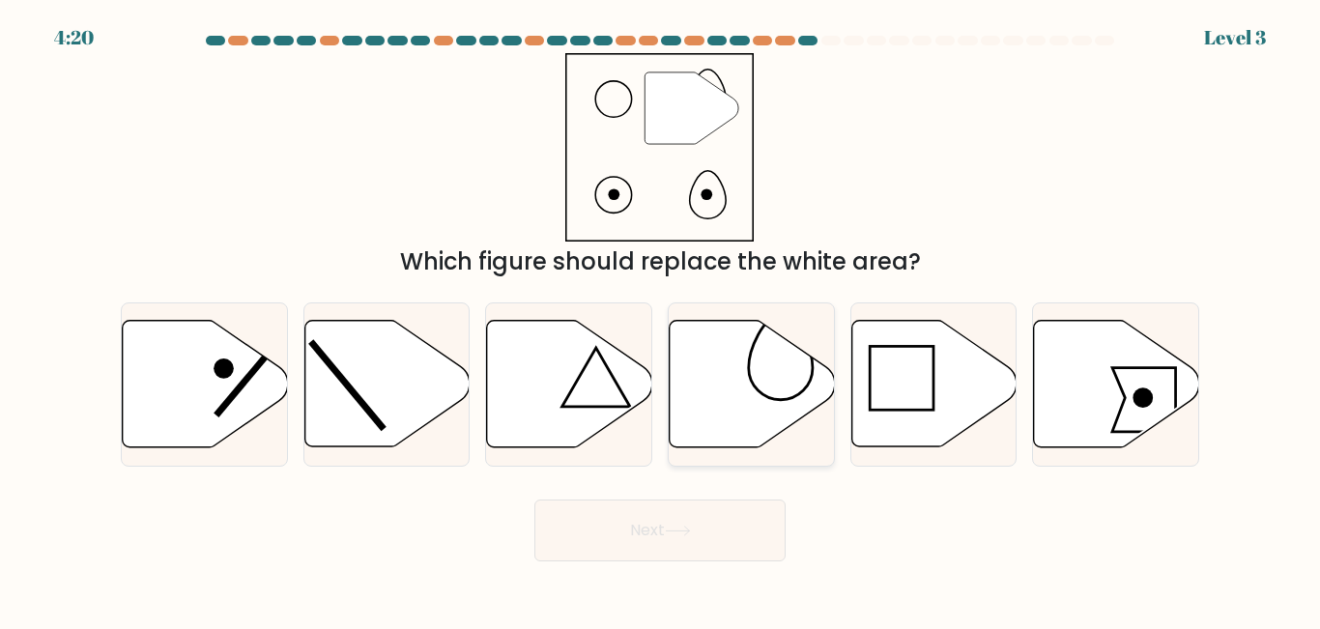
click at [749, 380] on icon at bounding box center [752, 384] width 165 height 127
click at [661, 320] on input "d." at bounding box center [660, 317] width 1 height 5
radio input "true"
click at [689, 534] on icon at bounding box center [678, 531] width 26 height 11
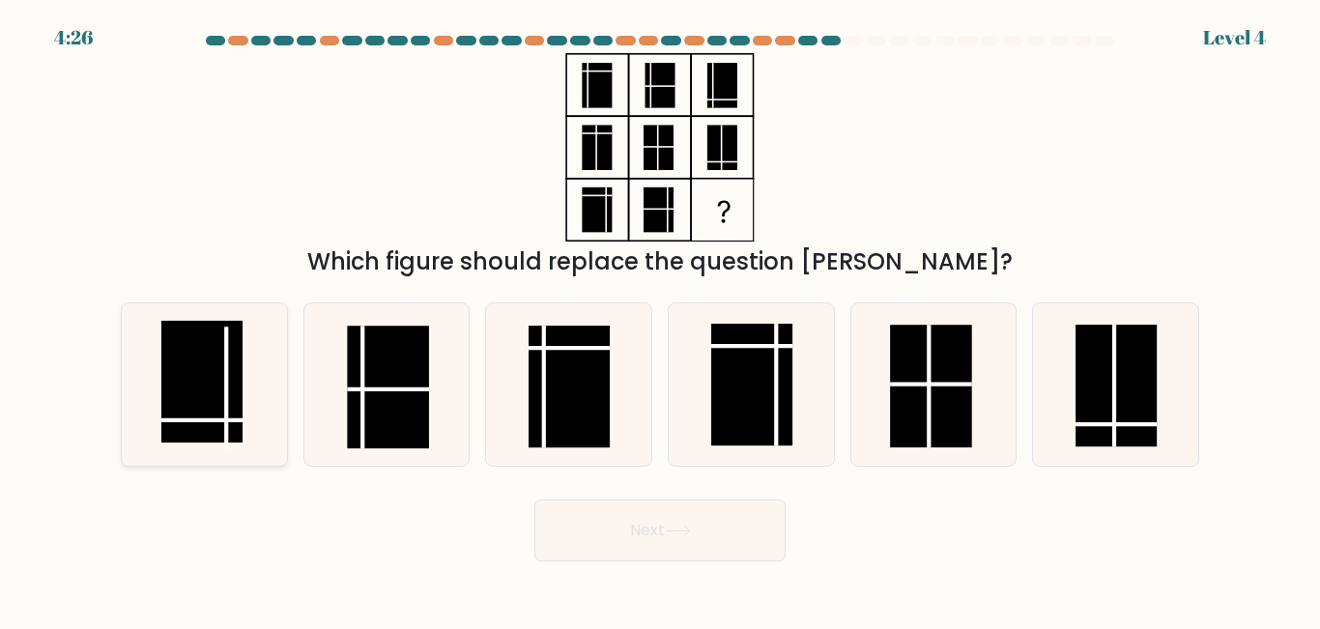
click at [196, 390] on rect at bounding box center [201, 382] width 81 height 122
click at [660, 320] on input "a." at bounding box center [660, 317] width 1 height 5
radio input "true"
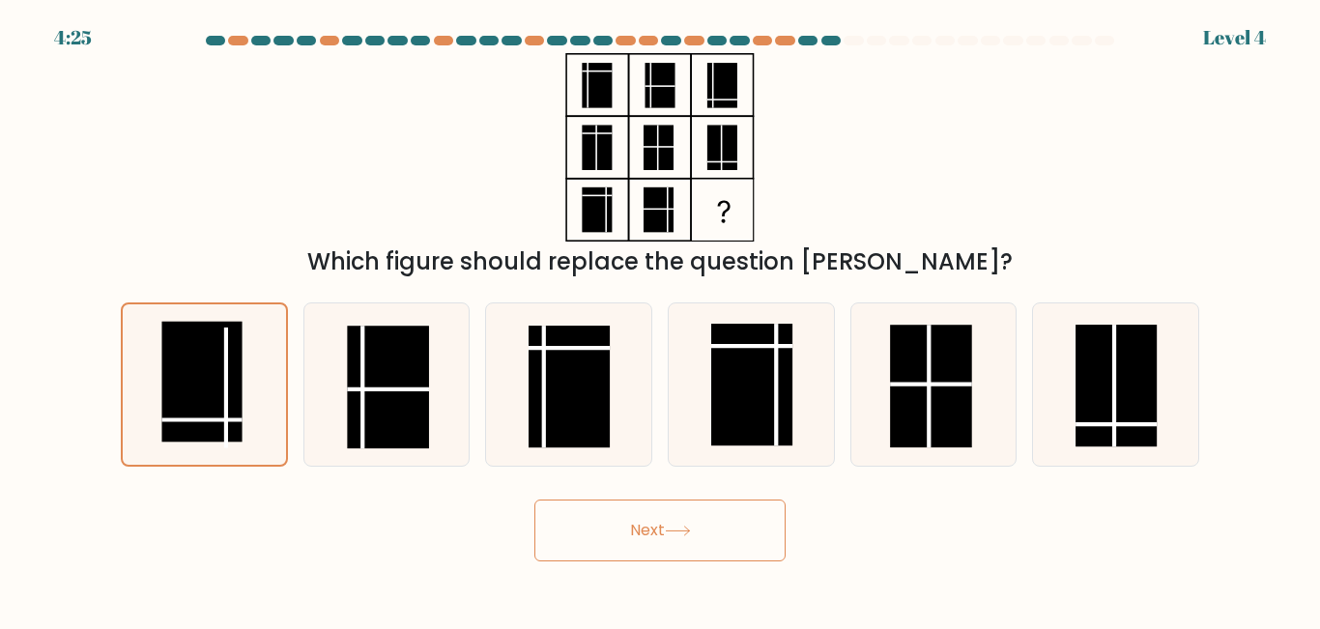
click at [679, 527] on icon at bounding box center [678, 531] width 26 height 11
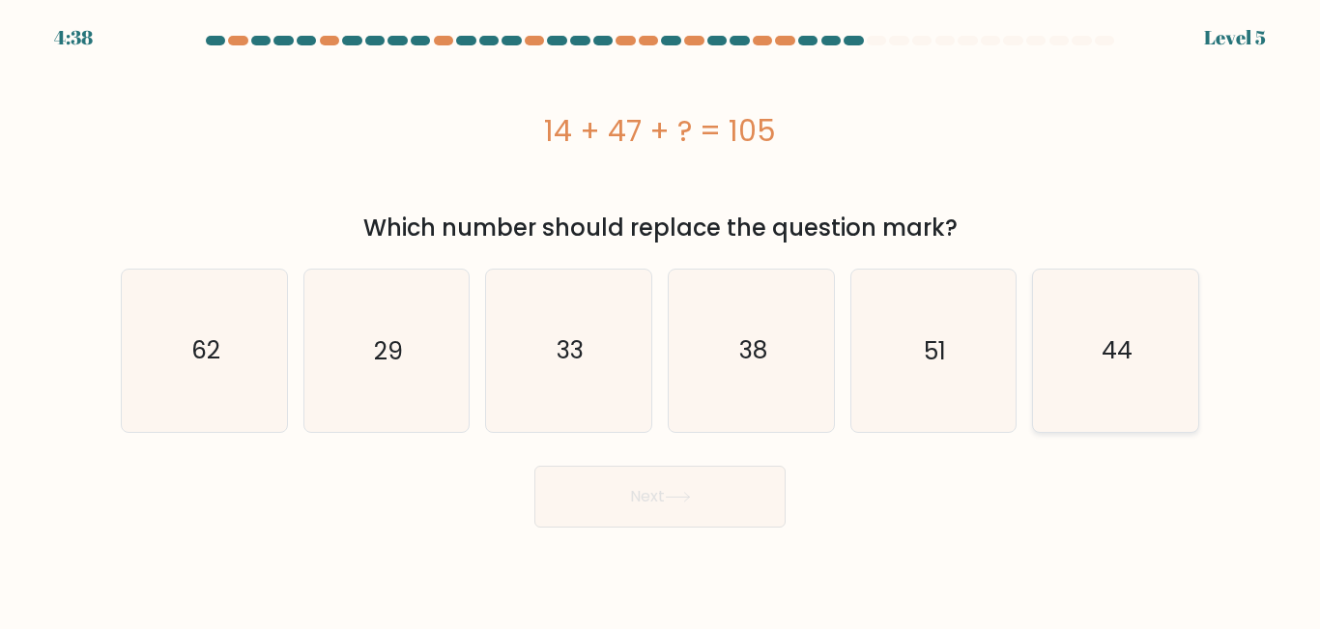
click at [1110, 365] on text "44" at bounding box center [1117, 350] width 31 height 34
click at [661, 320] on input "f. 44" at bounding box center [660, 317] width 1 height 5
radio input "true"
click at [660, 504] on button "Next" at bounding box center [660, 497] width 251 height 62
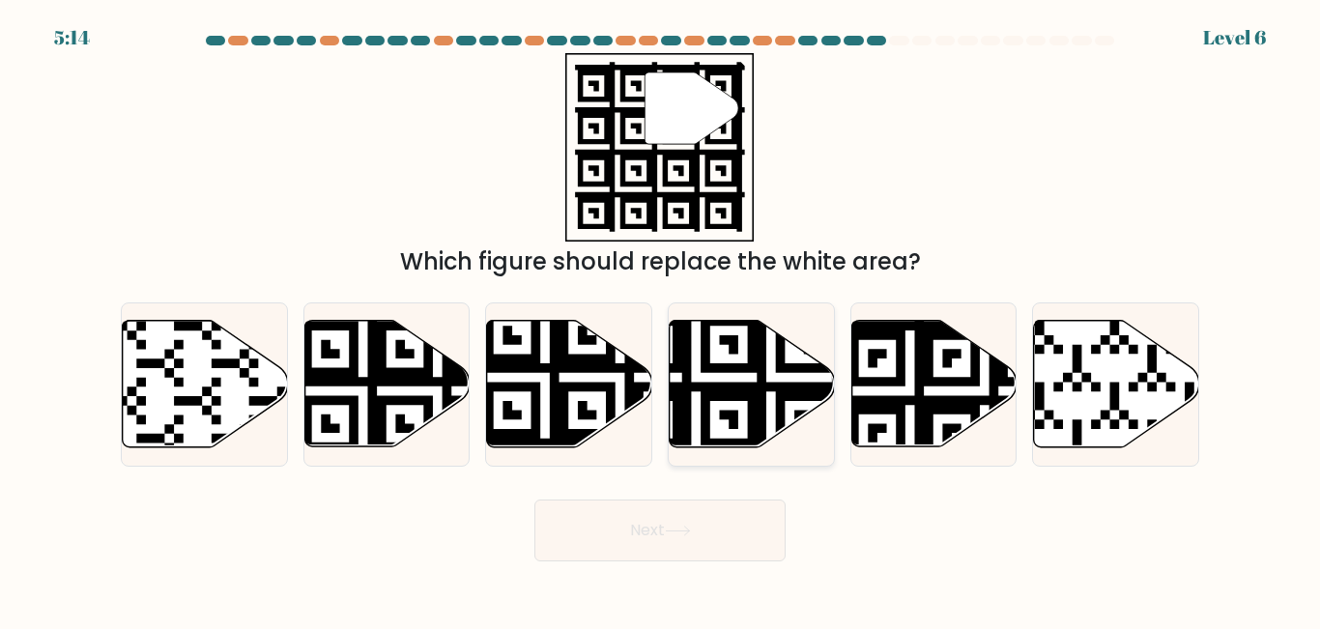
click at [771, 385] on icon at bounding box center [696, 454] width 300 height 300
click at [661, 320] on input "d." at bounding box center [660, 317] width 1 height 5
radio input "true"
click at [681, 522] on button "Next" at bounding box center [660, 531] width 251 height 62
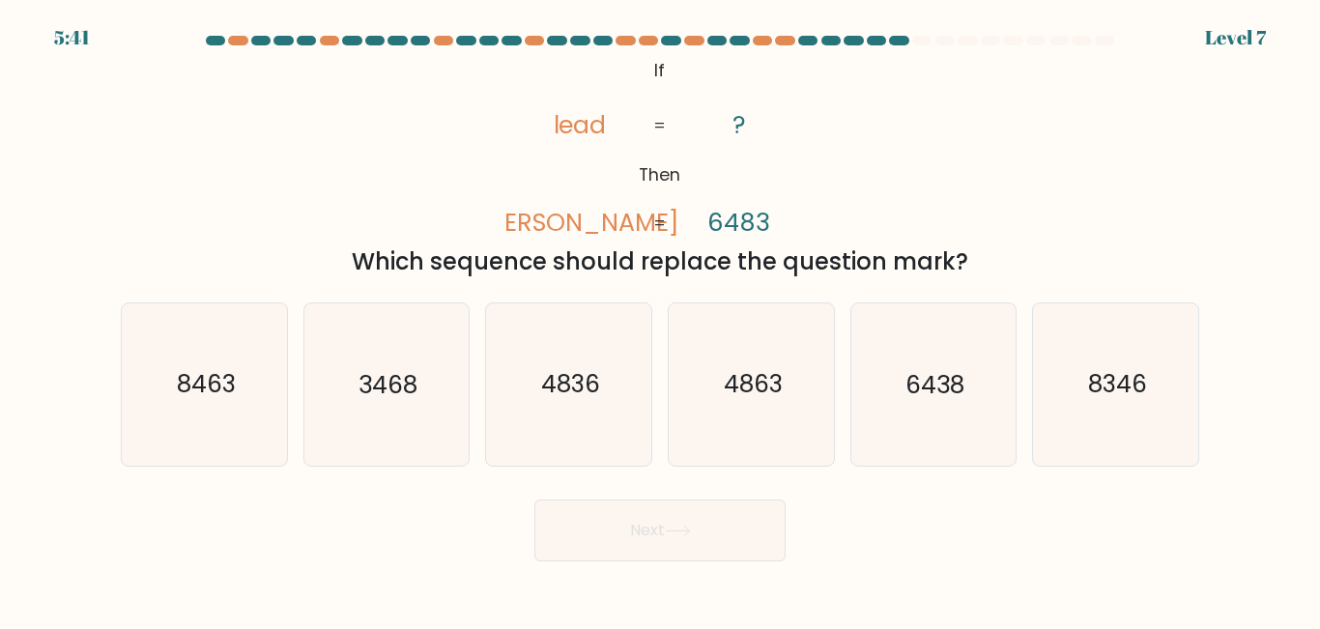
click at [376, 524] on div "Next" at bounding box center [660, 526] width 1102 height 72
click at [592, 392] on text "4836" at bounding box center [570, 385] width 59 height 34
click at [660, 320] on input "c. 4836" at bounding box center [660, 317] width 1 height 5
radio input "true"
click at [648, 529] on button "Next" at bounding box center [660, 531] width 251 height 62
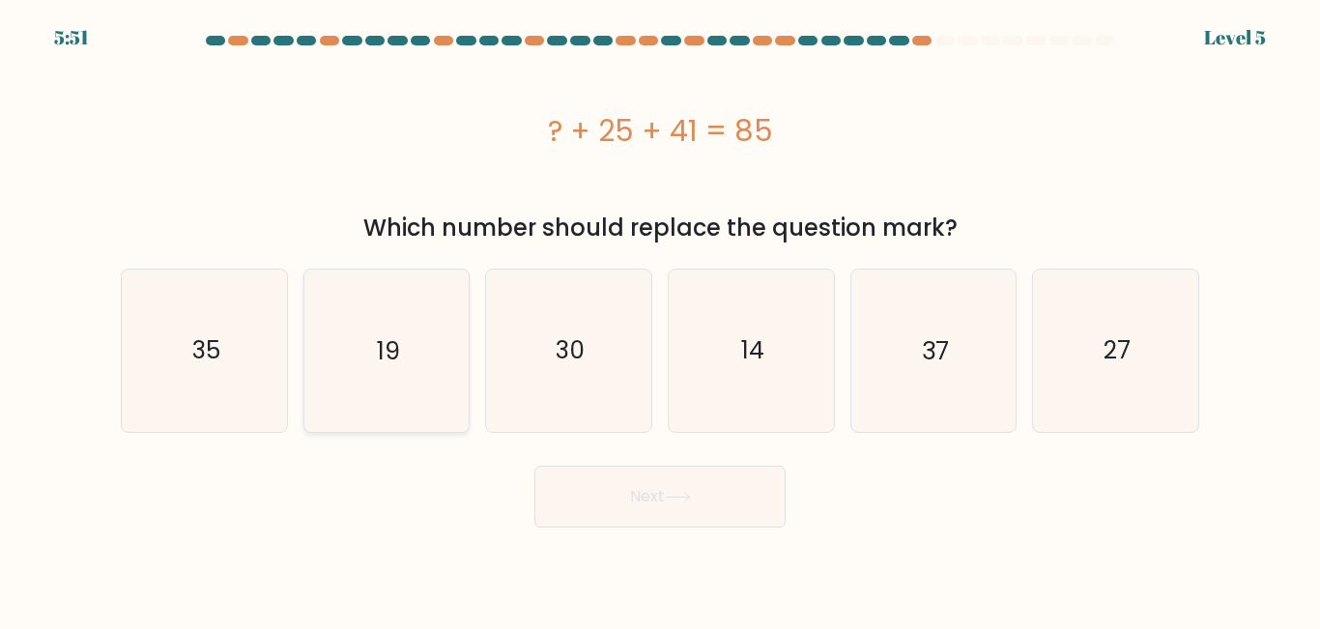
drag, startPoint x: 360, startPoint y: 392, endPoint x: 403, endPoint y: 414, distance: 48.4
click at [362, 392] on icon "19" at bounding box center [385, 350] width 161 height 161
click at [660, 320] on input "b. 19" at bounding box center [660, 317] width 1 height 5
radio input "true"
click at [597, 506] on button "Next" at bounding box center [660, 497] width 251 height 62
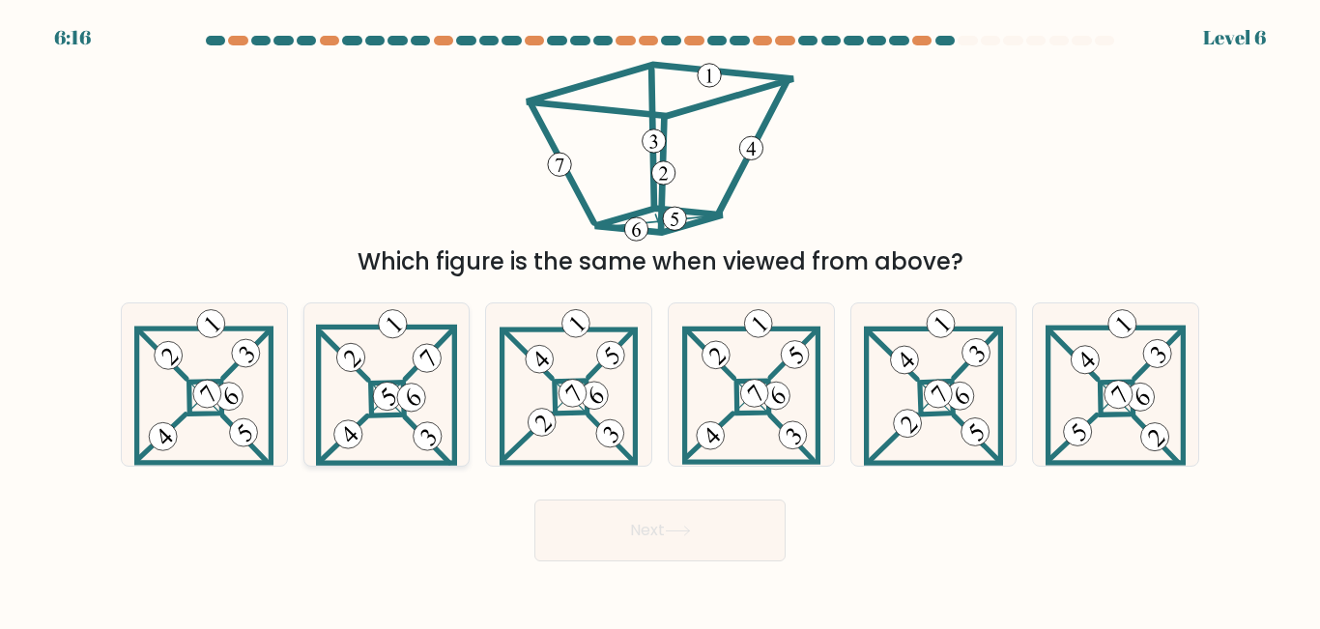
click at [395, 410] on icon at bounding box center [386, 384] width 141 height 161
click at [660, 320] on input "b." at bounding box center [660, 317] width 1 height 5
radio input "true"
click at [664, 545] on button "Next" at bounding box center [660, 531] width 251 height 62
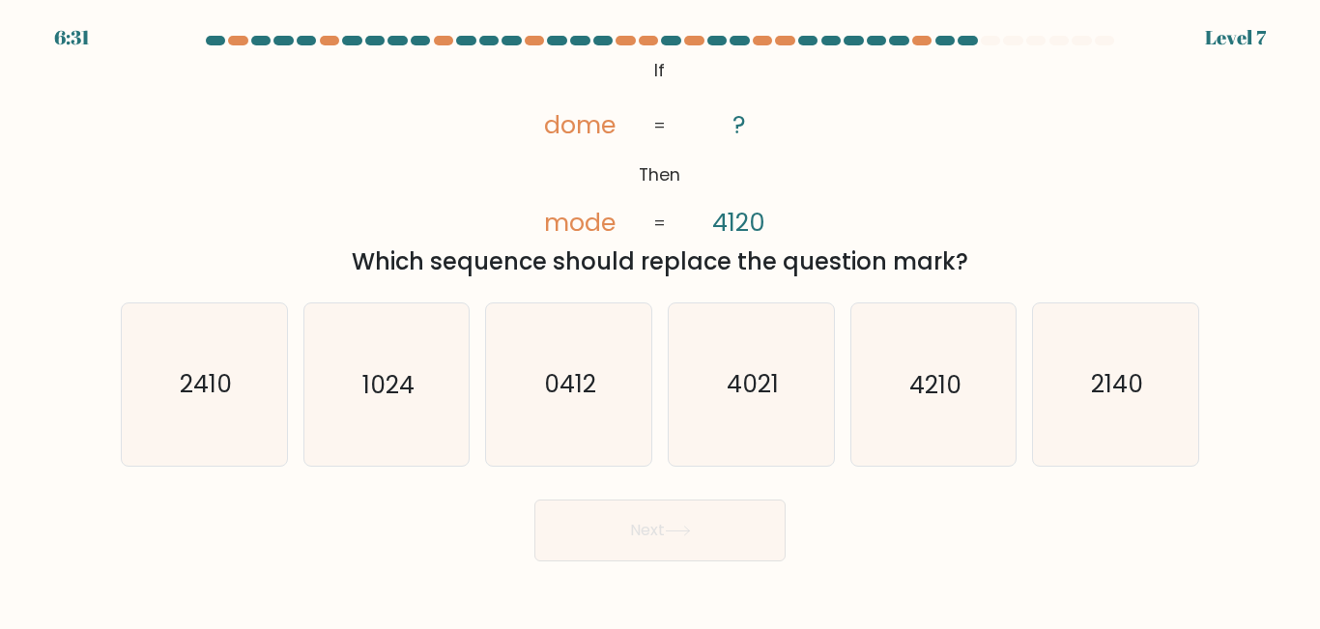
drag, startPoint x: 1123, startPoint y: 389, endPoint x: 930, endPoint y: 476, distance: 212.0
click at [1124, 389] on text "2140" at bounding box center [1117, 385] width 52 height 34
click at [661, 320] on input "f. 2140" at bounding box center [660, 317] width 1 height 5
radio input "true"
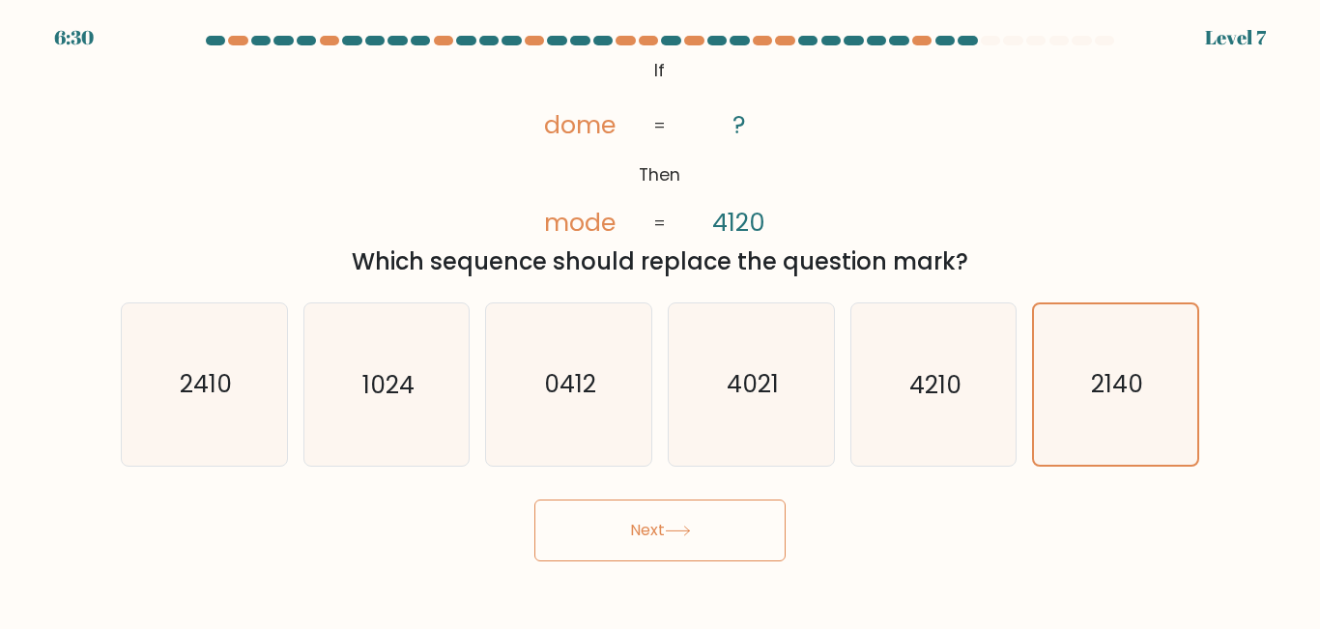
click at [684, 537] on button "Next" at bounding box center [660, 531] width 251 height 62
click at [620, 534] on button "Next" at bounding box center [660, 531] width 251 height 62
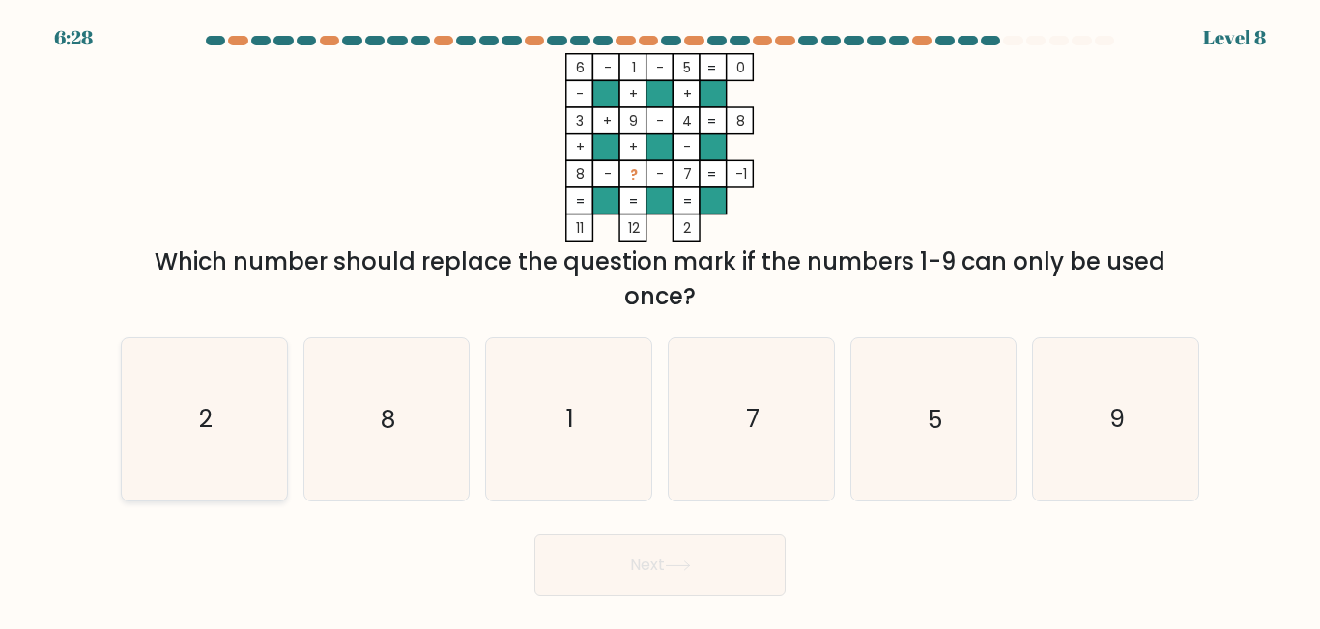
click at [218, 436] on icon "2" at bounding box center [204, 418] width 161 height 161
click at [660, 320] on input "a. 2" at bounding box center [660, 317] width 1 height 5
radio input "true"
click at [637, 571] on button "Next" at bounding box center [660, 566] width 251 height 62
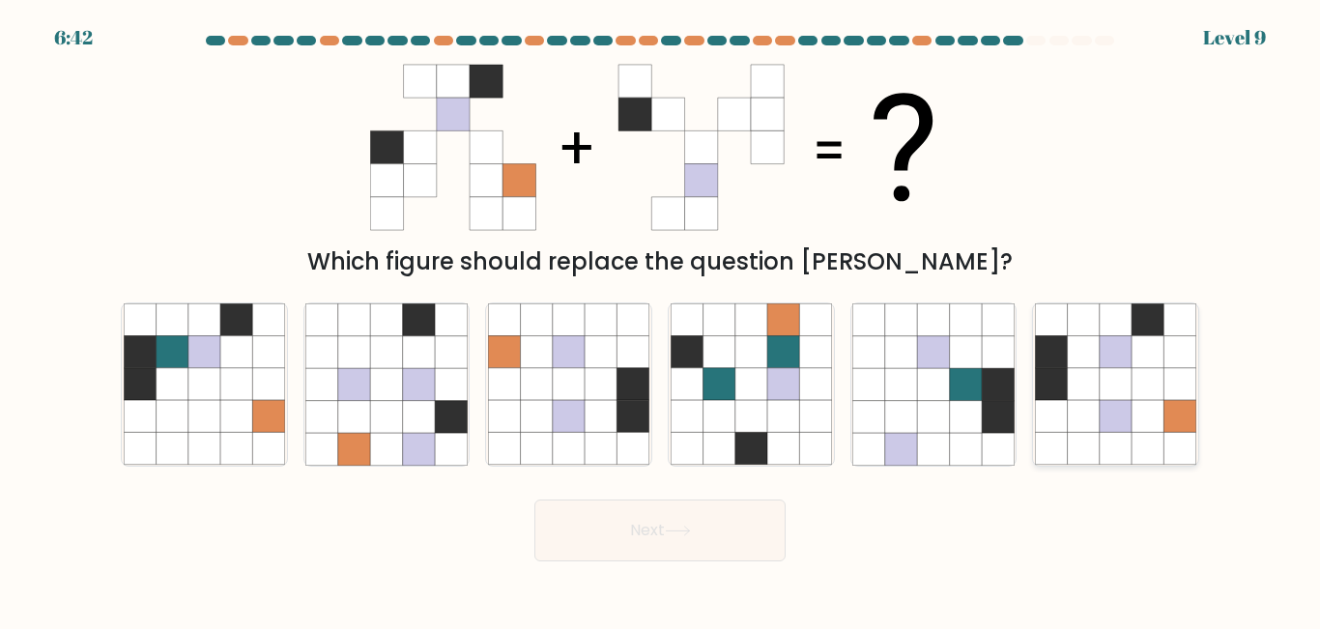
click at [1069, 416] on icon at bounding box center [1084, 417] width 32 height 32
click at [661, 320] on input "f." at bounding box center [660, 317] width 1 height 5
radio input "true"
click at [641, 526] on button "Next" at bounding box center [660, 531] width 251 height 62
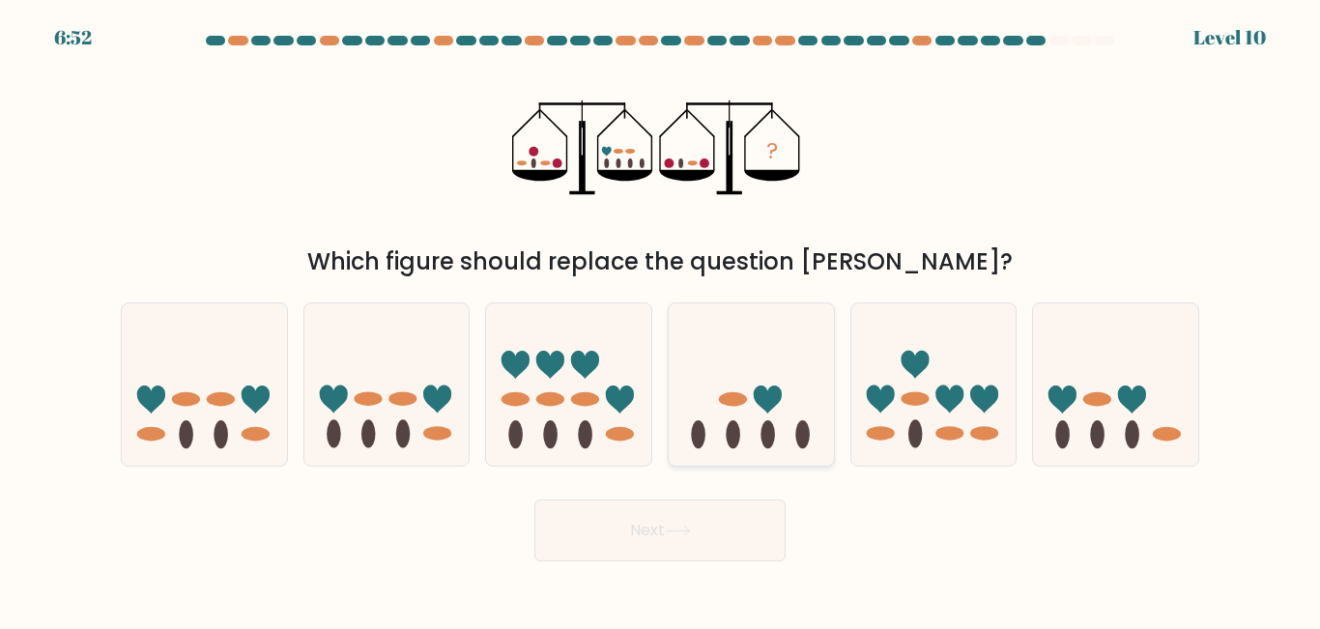
click at [739, 421] on icon at bounding box center [751, 384] width 165 height 136
click at [661, 320] on input "d." at bounding box center [660, 317] width 1 height 5
radio input "true"
click at [642, 538] on button "Next" at bounding box center [660, 531] width 251 height 62
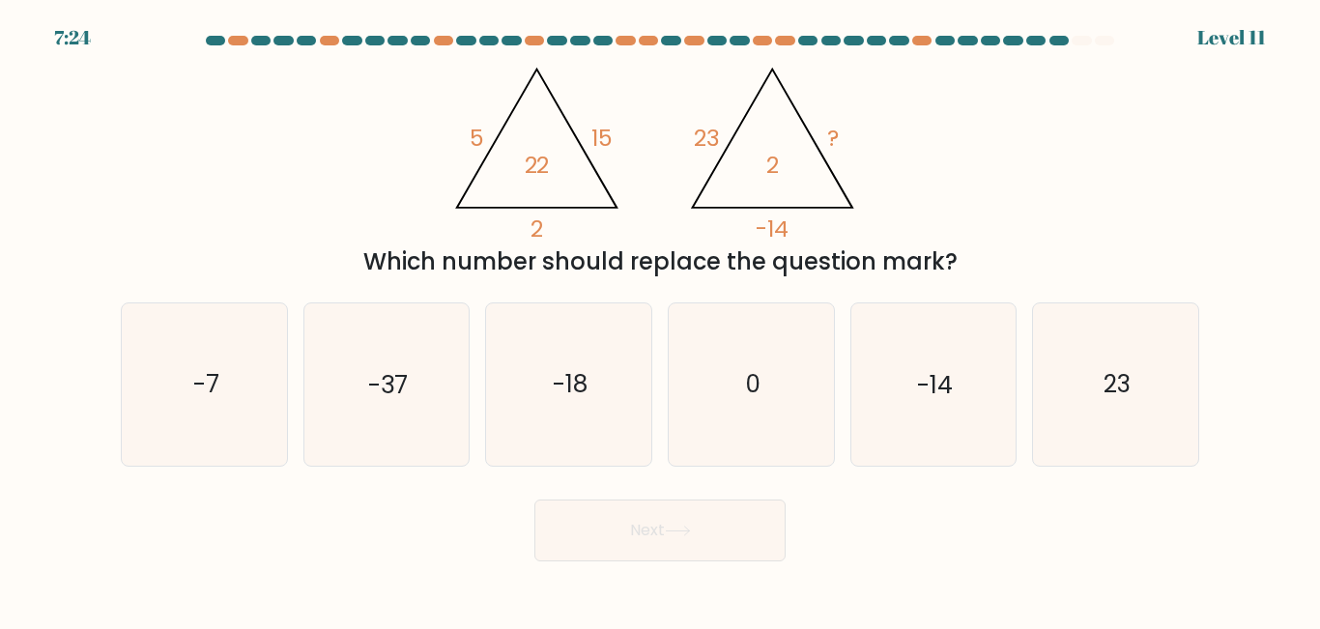
drag, startPoint x: 19, startPoint y: 11, endPoint x: 1240, endPoint y: 618, distance: 1363.4
click at [1240, 618] on body "7:24 Level 11" at bounding box center [660, 314] width 1320 height 629
click at [54, 201] on form at bounding box center [660, 299] width 1320 height 526
click at [186, 401] on icon "-7" at bounding box center [204, 384] width 161 height 161
click at [660, 320] on input "a. -7" at bounding box center [660, 317] width 1 height 5
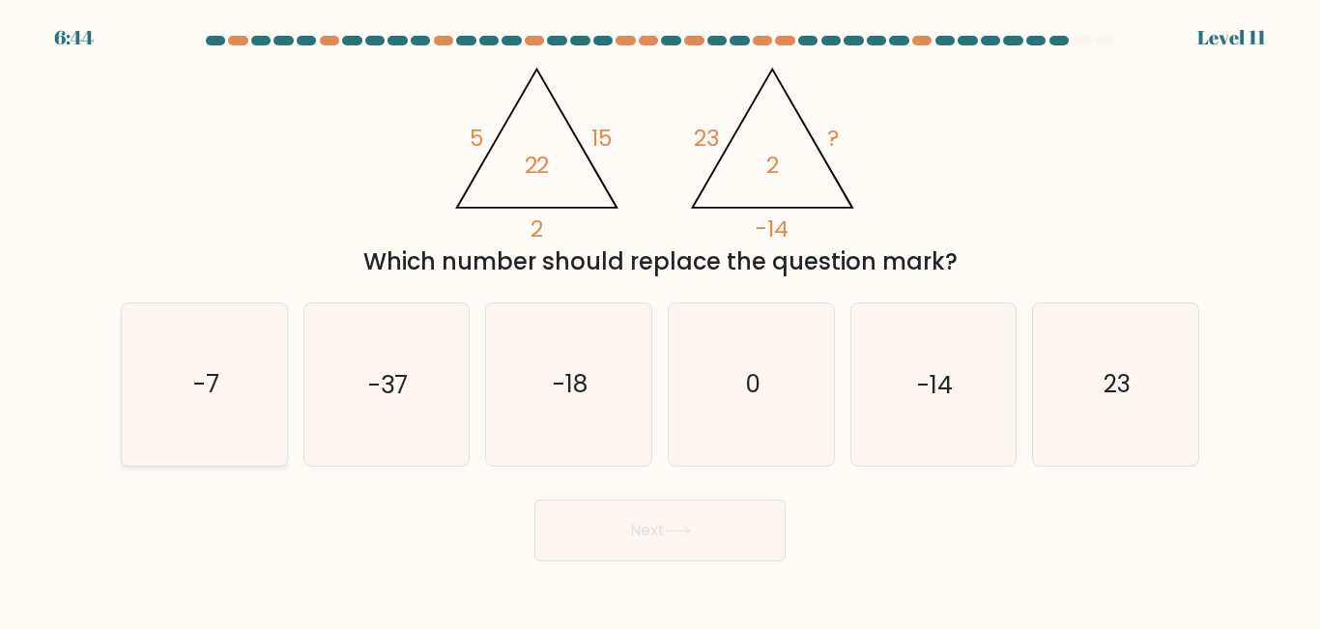
radio input "true"
click at [585, 529] on button "Next" at bounding box center [660, 531] width 251 height 62
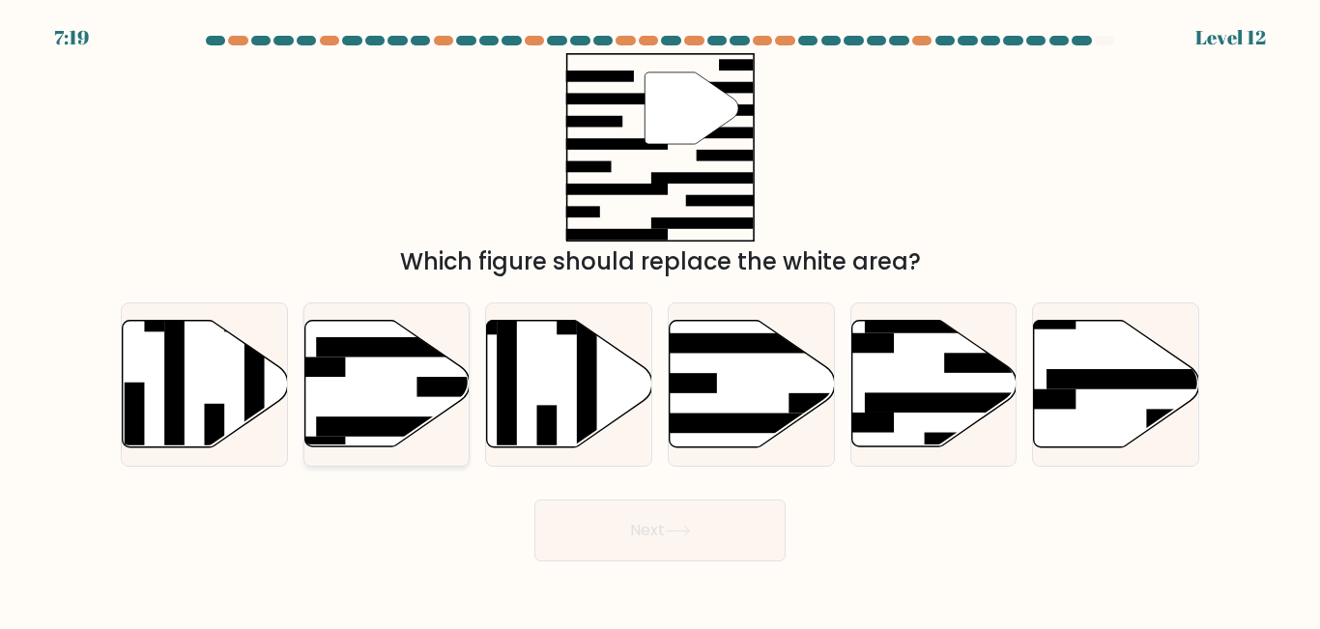
click at [378, 375] on icon at bounding box center [386, 384] width 165 height 127
click at [660, 320] on input "b." at bounding box center [660, 317] width 1 height 5
radio input "true"
click at [705, 546] on button "Next" at bounding box center [660, 531] width 251 height 62
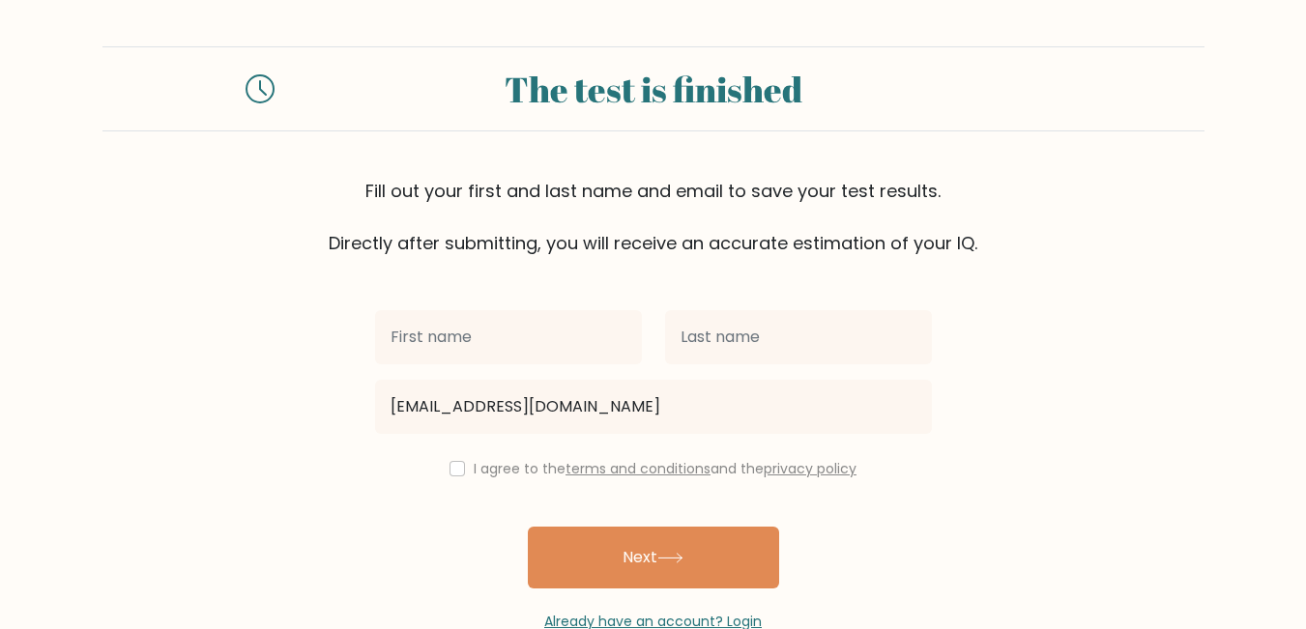
type input "[EMAIL_ADDRESS][DOMAIN_NAME]"
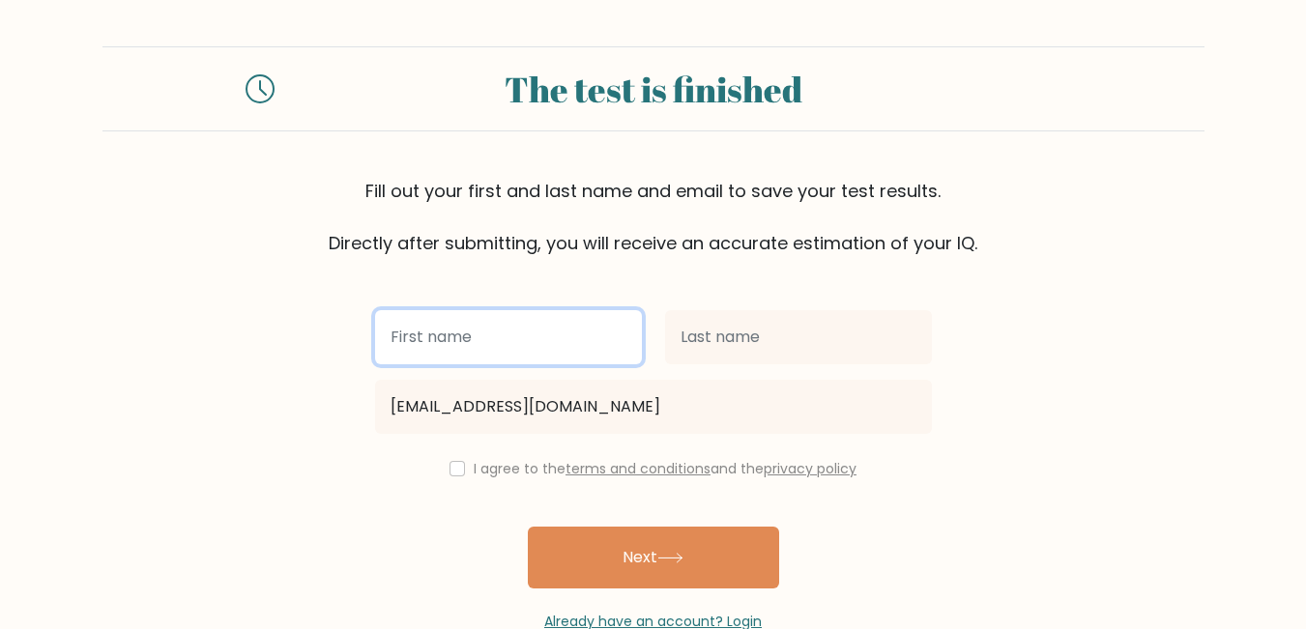
click at [464, 336] on input "text" at bounding box center [508, 337] width 267 height 54
type input "[PERSON_NAME]"
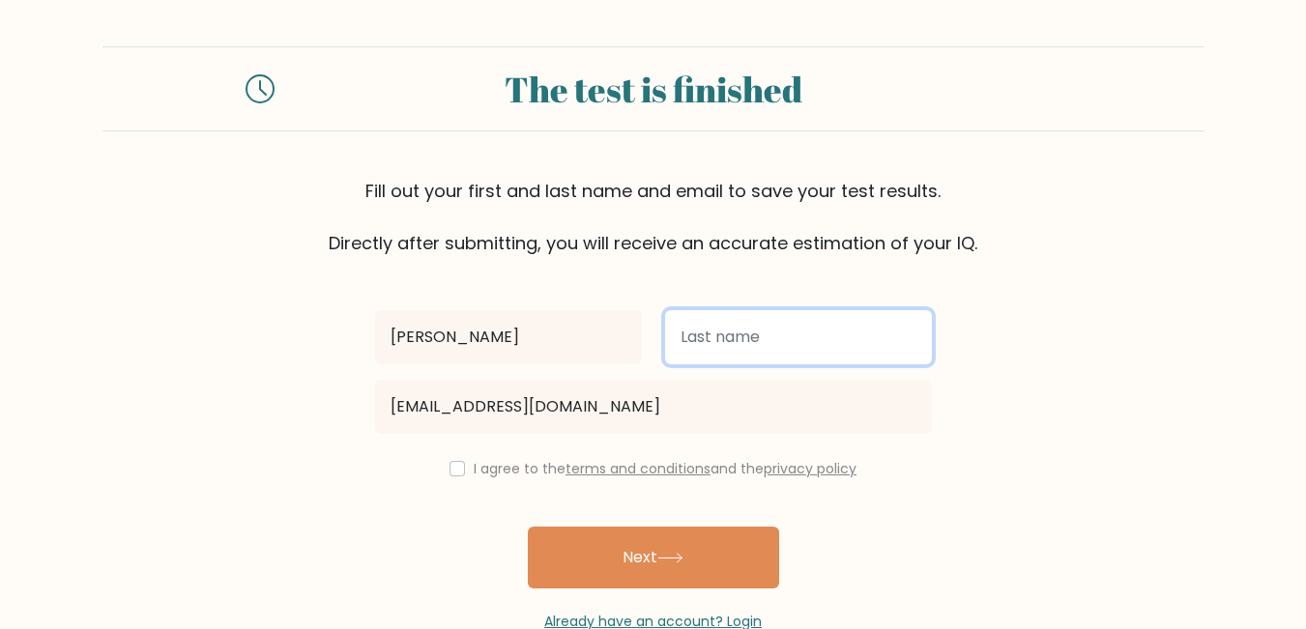
click at [706, 325] on input "text" at bounding box center [798, 337] width 267 height 54
type input "Kosiso"
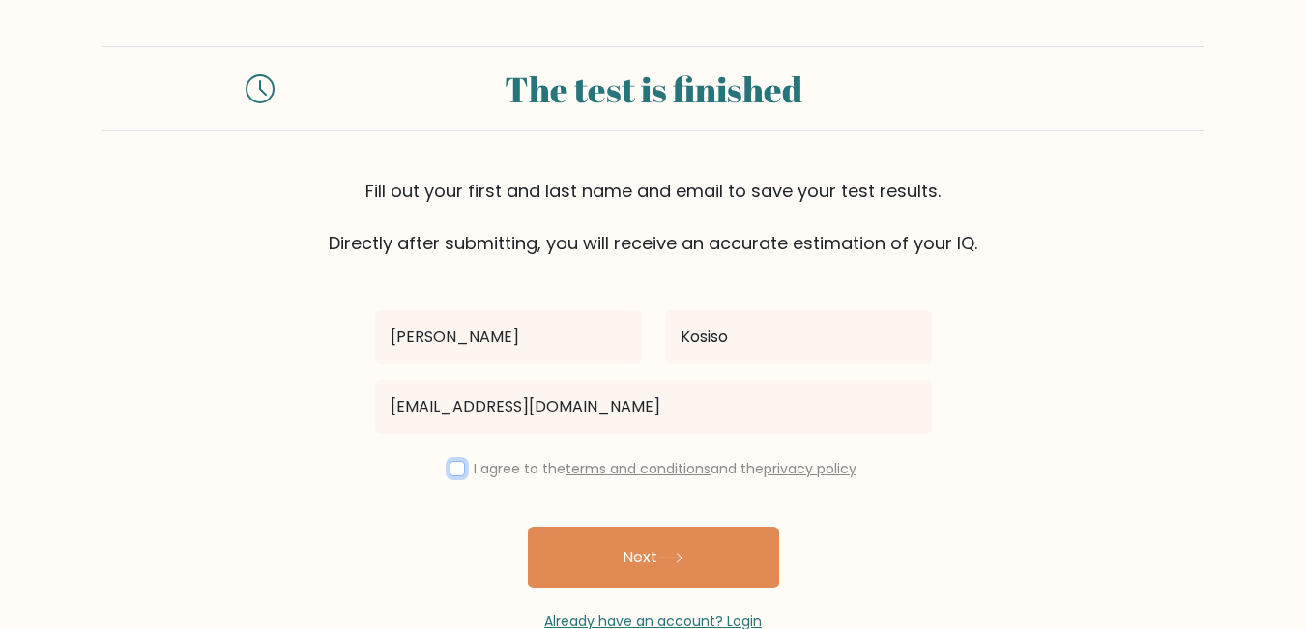
click at [450, 471] on input "checkbox" at bounding box center [456, 468] width 15 height 15
checkbox input "true"
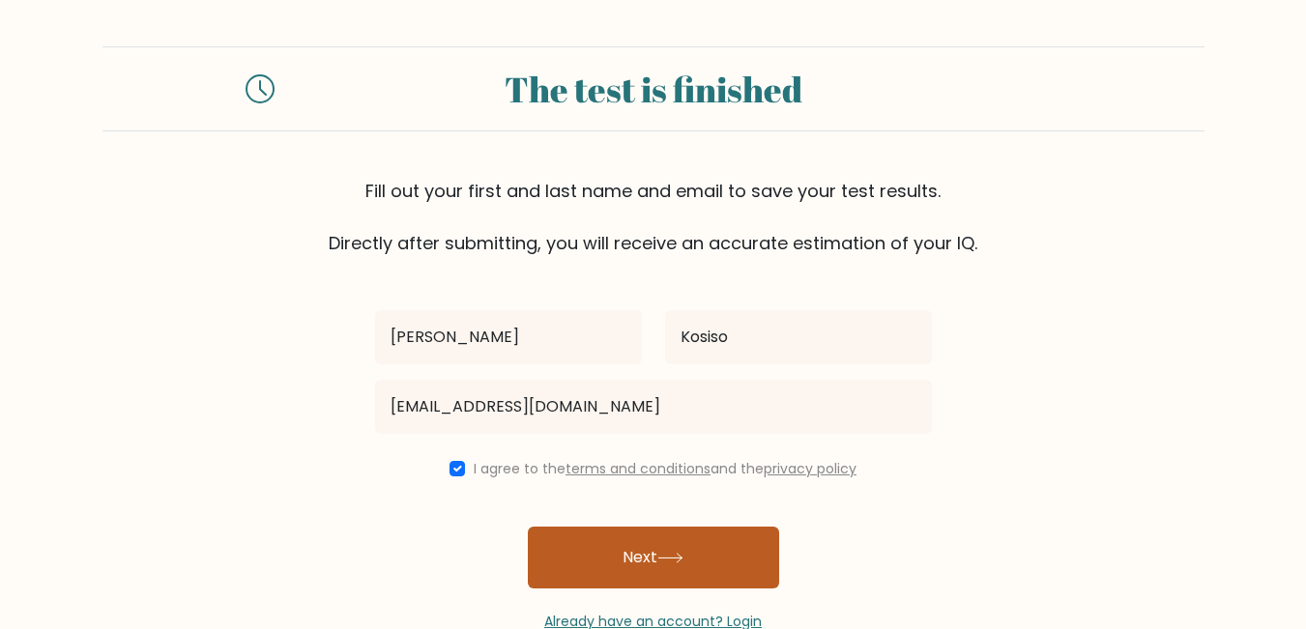
click at [708, 551] on button "Next" at bounding box center [653, 558] width 251 height 62
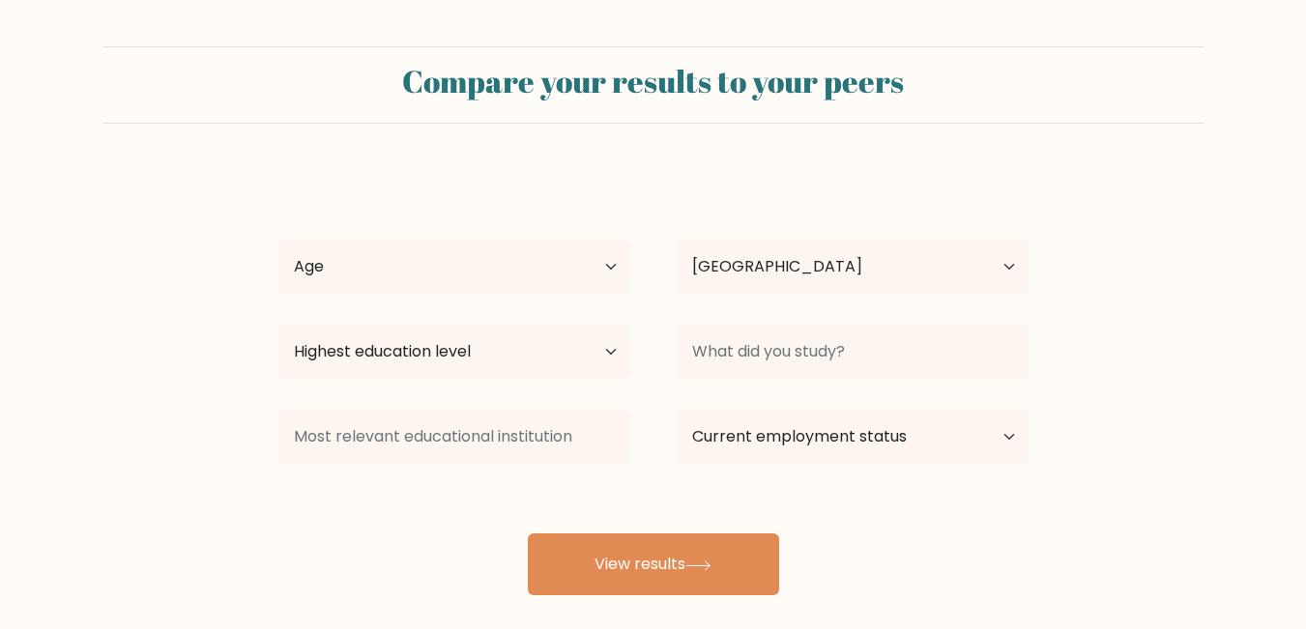
select select "NG"
click at [605, 275] on select "Age Under 18 years old 18-24 years old 25-34 years old 35-44 years old 45-54 ye…" at bounding box center [454, 267] width 352 height 54
select select "18_24"
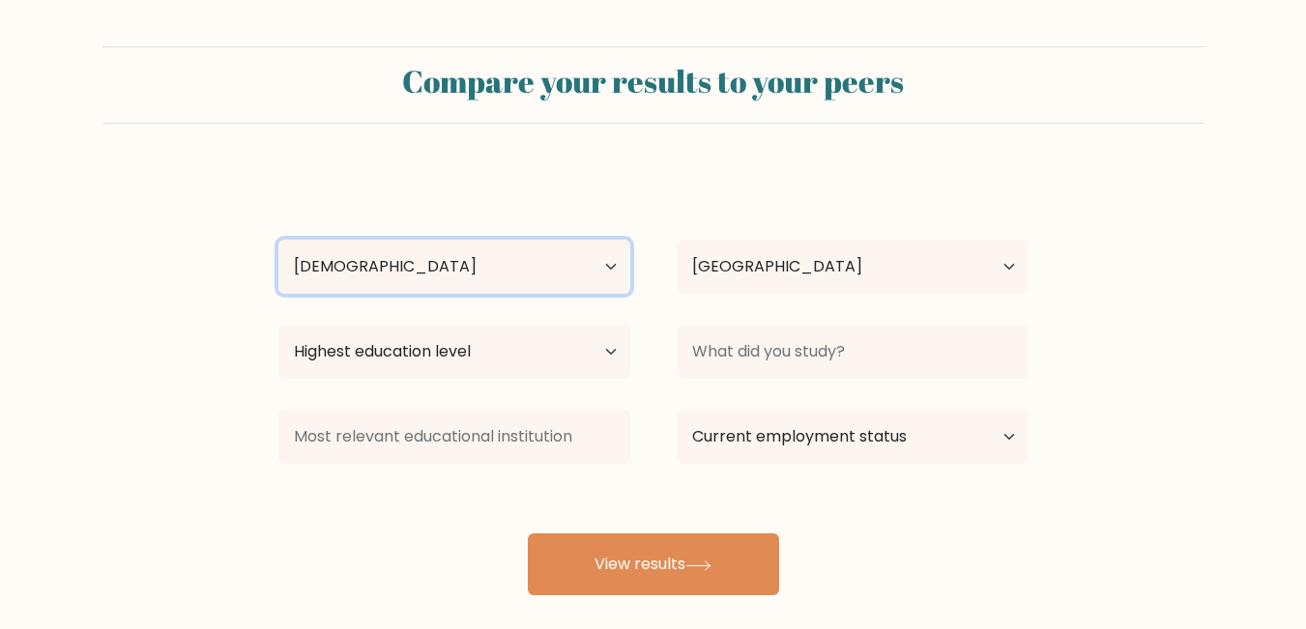
click at [278, 240] on select "Age Under 18 years old 18-24 years old 25-34 years old 35-44 years old 45-54 ye…" at bounding box center [454, 267] width 352 height 54
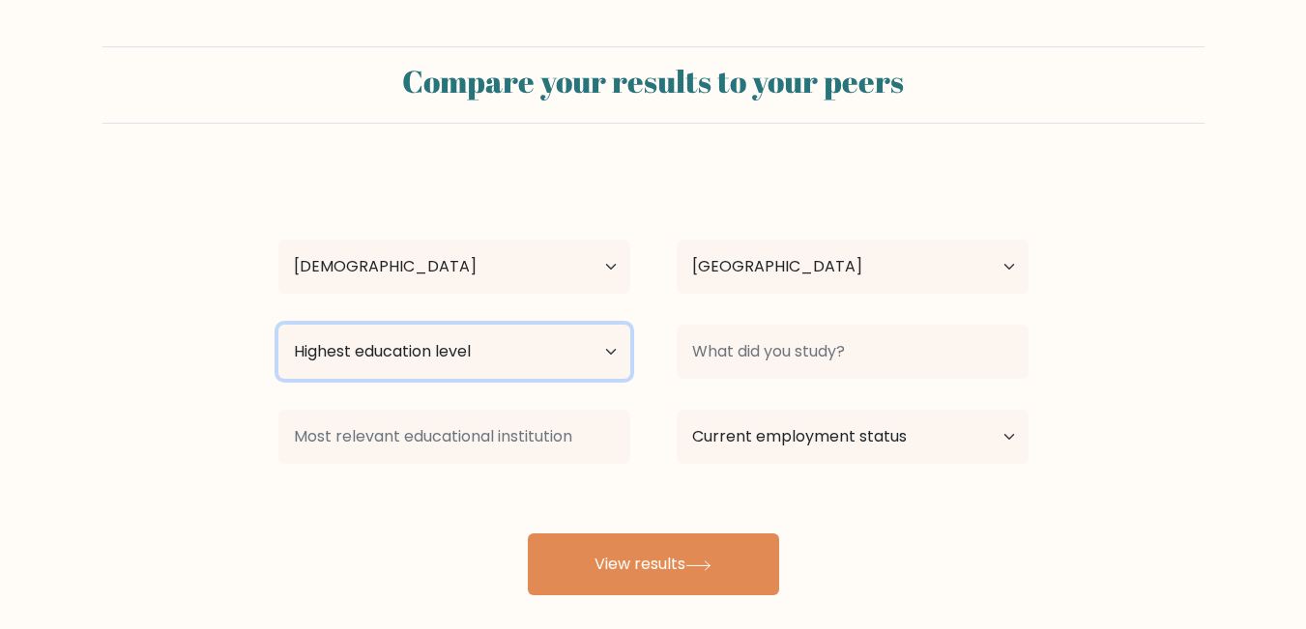
click at [607, 353] on select "Highest education level No schooling Primary Lower Secondary Upper Secondary Oc…" at bounding box center [454, 352] width 352 height 54
select select "bachelors_degree"
click at [278, 325] on select "Highest education level No schooling Primary Lower Secondary Upper Secondary Oc…" at bounding box center [454, 352] width 352 height 54
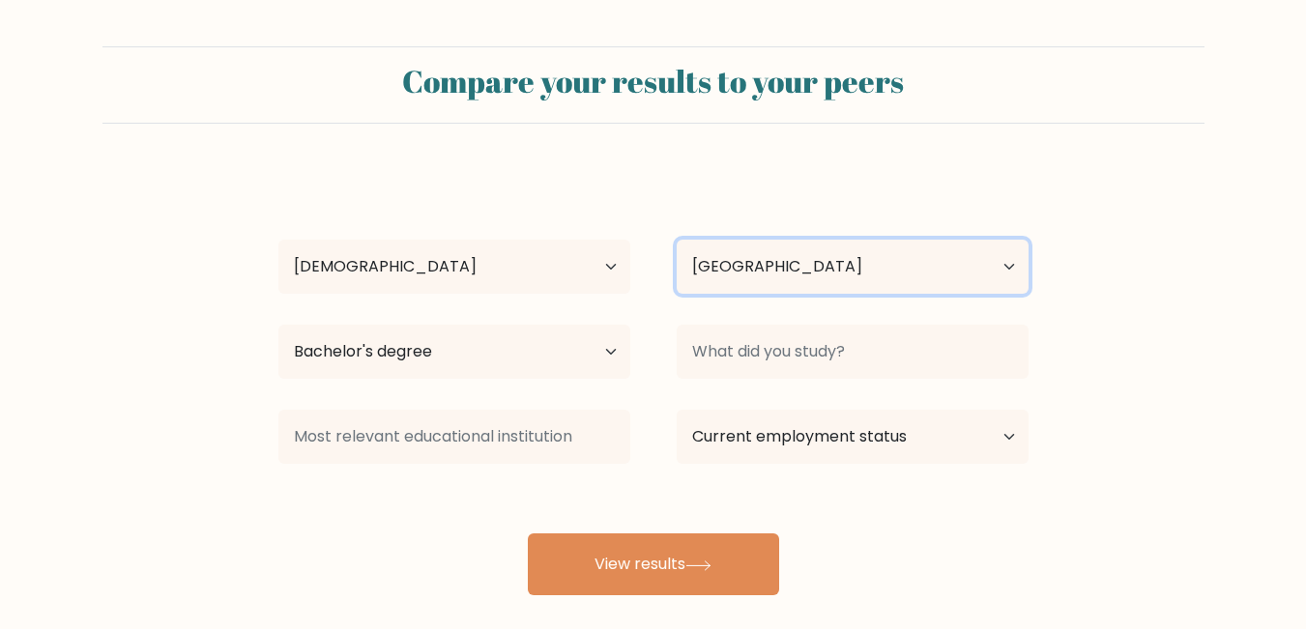
click at [875, 267] on select "Country Afghanistan Albania Algeria American Samoa Andorra Angola Anguilla Anta…" at bounding box center [853, 267] width 352 height 54
click at [625, 183] on div "Matthew Kosiso Age Under 18 years old 18-24 years old 25-34 years old 35-44 yea…" at bounding box center [653, 382] width 773 height 425
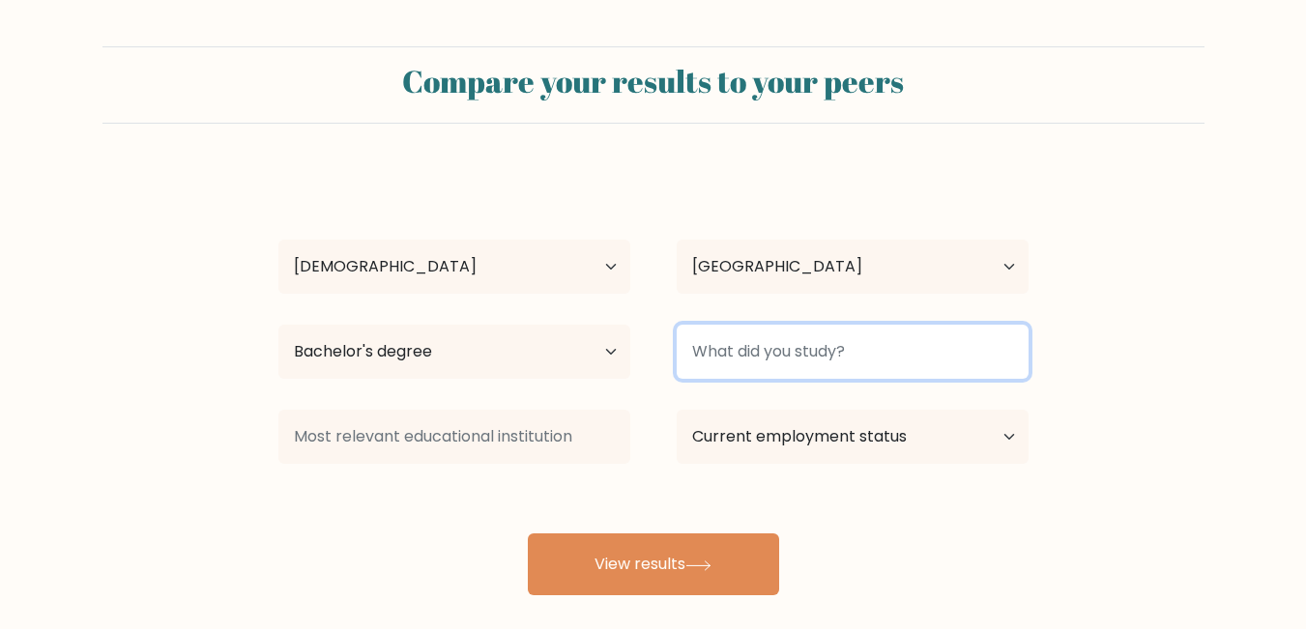
click at [740, 377] on input at bounding box center [853, 352] width 352 height 54
click at [797, 349] on input at bounding box center [853, 352] width 352 height 54
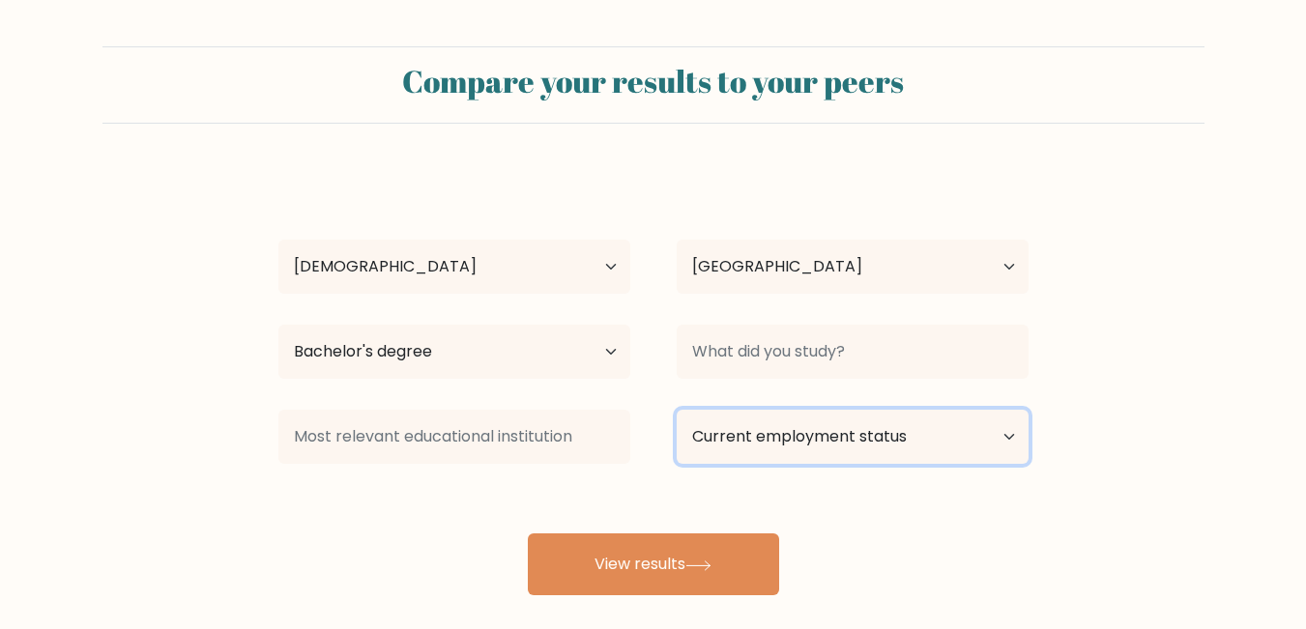
click at [1005, 435] on select "Current employment status Employed Student Retired Other / prefer not to answer" at bounding box center [853, 437] width 352 height 54
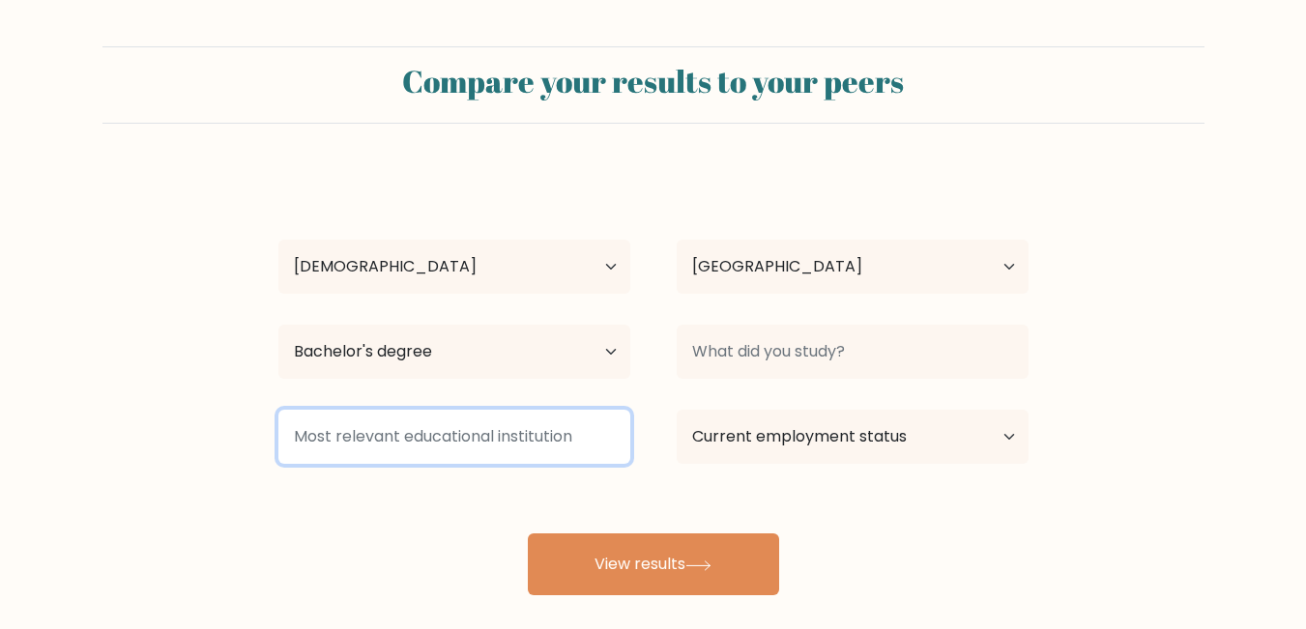
click at [358, 447] on input at bounding box center [454, 437] width 352 height 54
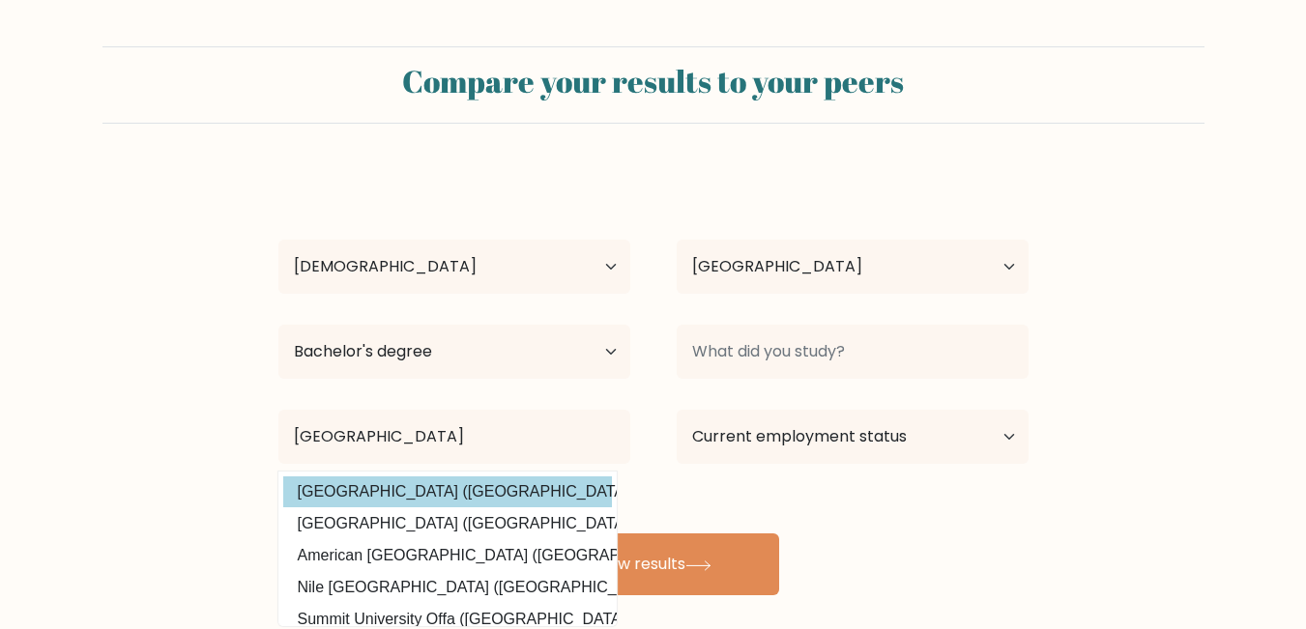
click at [431, 491] on option "University of Nigeria (Nigeria)" at bounding box center [447, 492] width 329 height 31
type input "University of Nigeria"
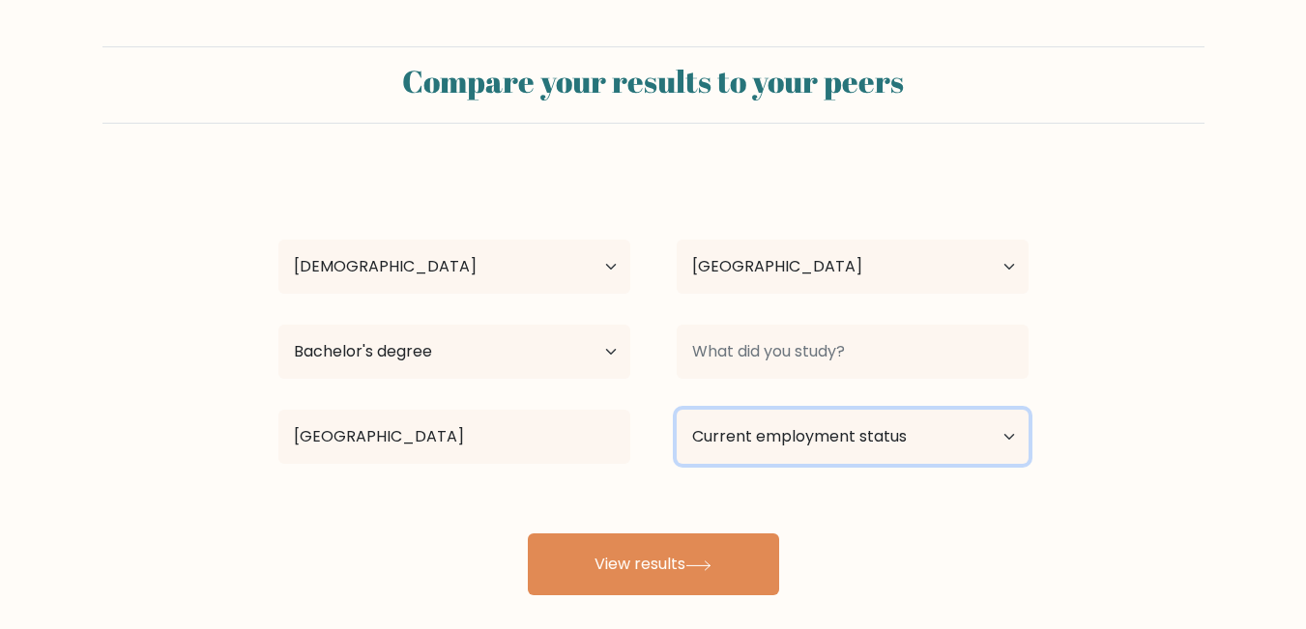
click at [829, 443] on select "Current employment status Employed Student Retired Other / prefer not to answer" at bounding box center [853, 437] width 352 height 54
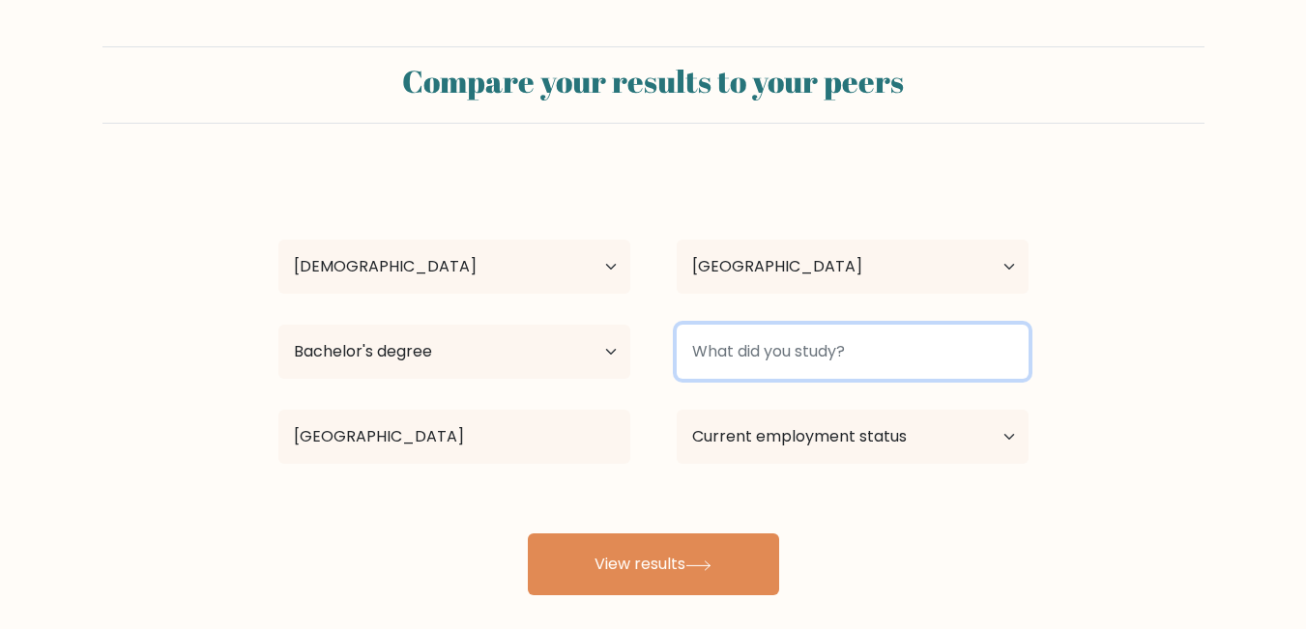
click at [757, 350] on input at bounding box center [853, 352] width 352 height 54
type input "Pharmacy"
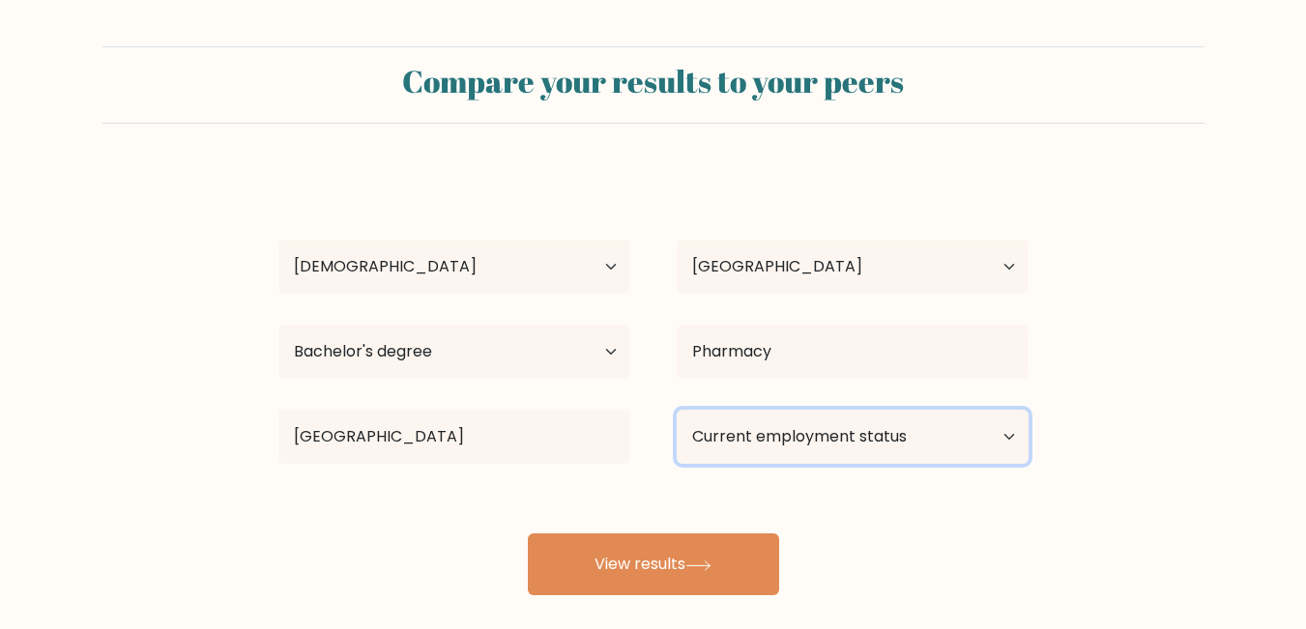
click at [838, 446] on select "Current employment status Employed Student Retired Other / prefer not to answer" at bounding box center [853, 437] width 352 height 54
select select "other"
click at [677, 410] on select "Current employment status Employed Student Retired Other / prefer not to answer" at bounding box center [853, 437] width 352 height 54
click at [899, 515] on div "Matthew Kosiso Age Under 18 years old 18-24 years old 25-34 years old 35-44 yea…" at bounding box center [653, 382] width 773 height 425
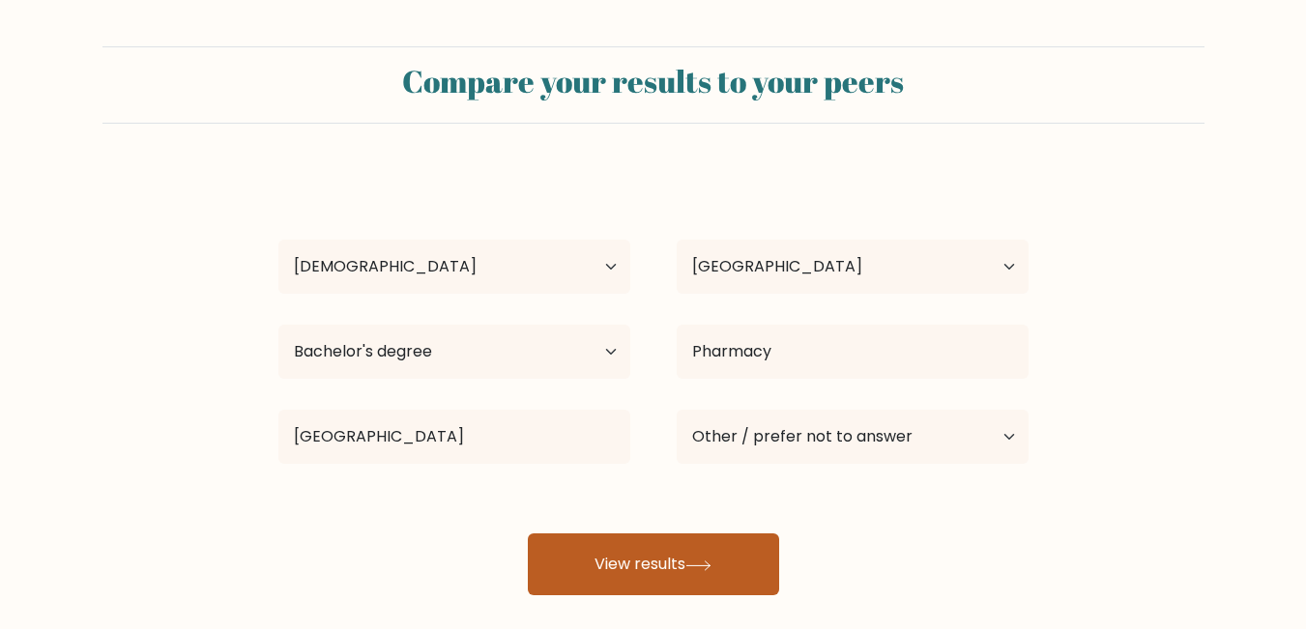
click at [637, 572] on button "View results" at bounding box center [653, 565] width 251 height 62
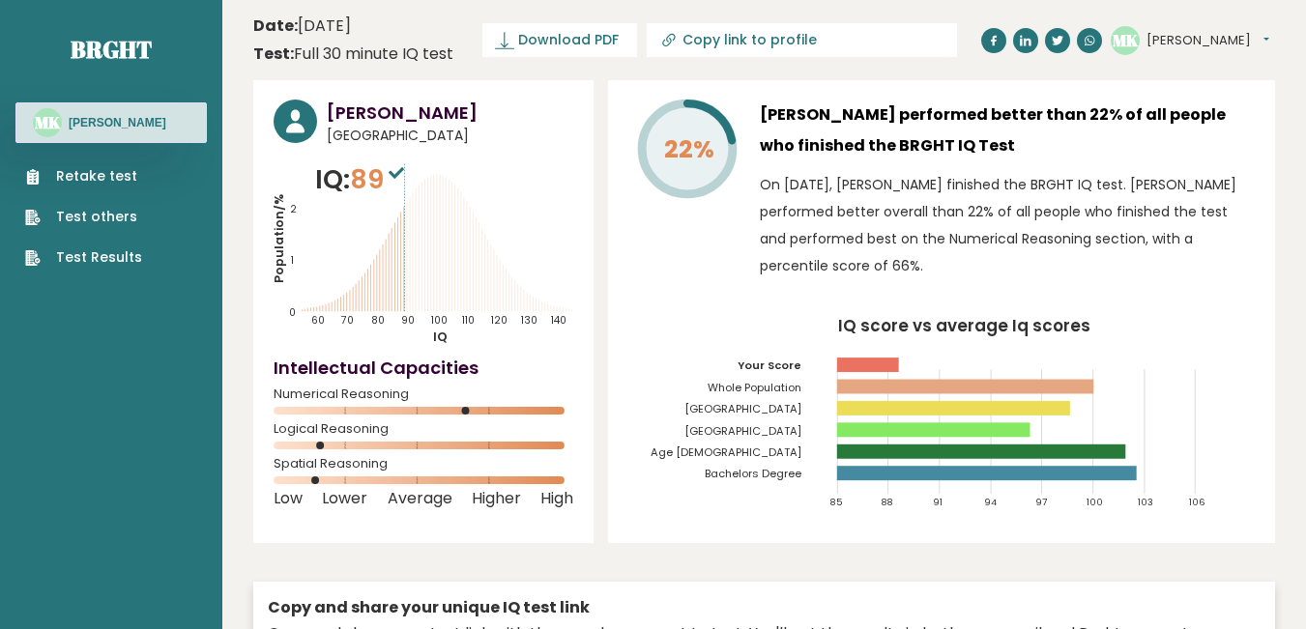
click at [79, 177] on link "Retake test" at bounding box center [83, 176] width 117 height 20
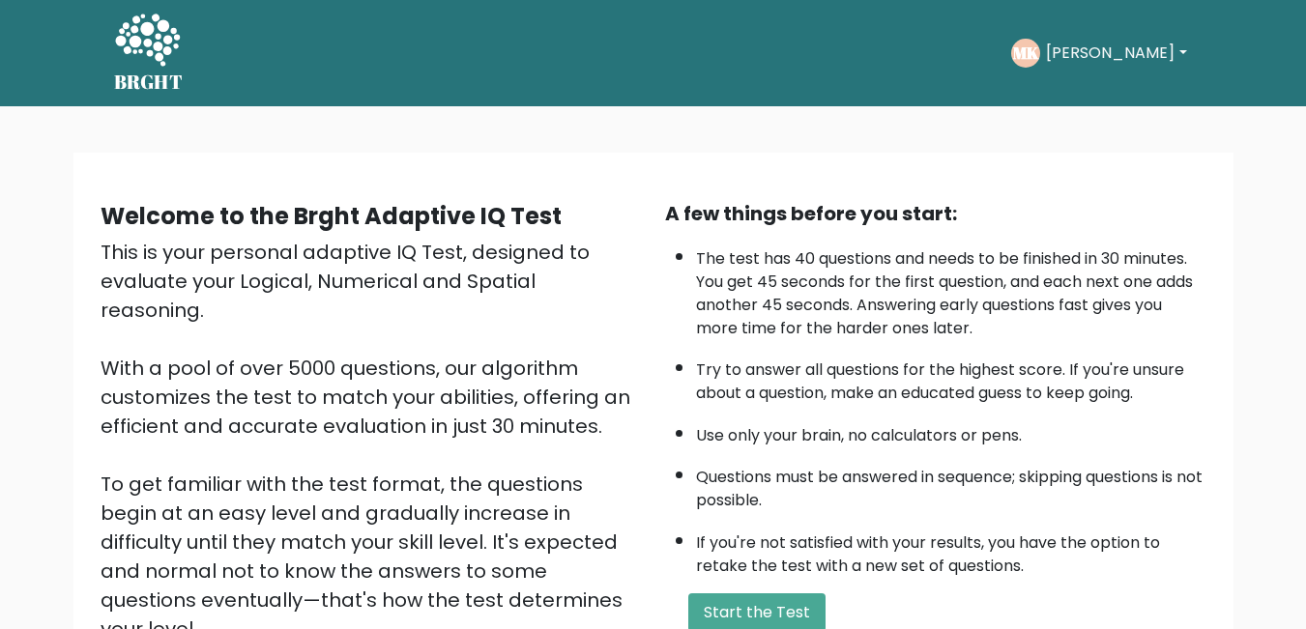
scroll to position [256, 0]
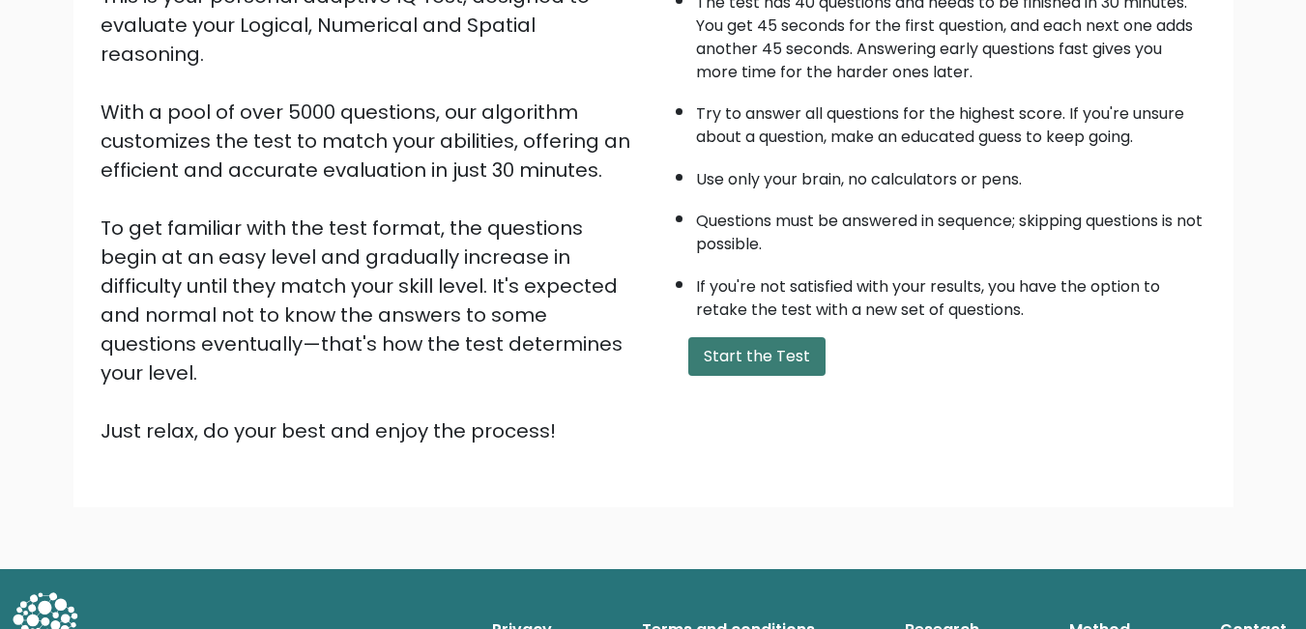
click at [773, 353] on button "Start the Test" at bounding box center [756, 356] width 137 height 39
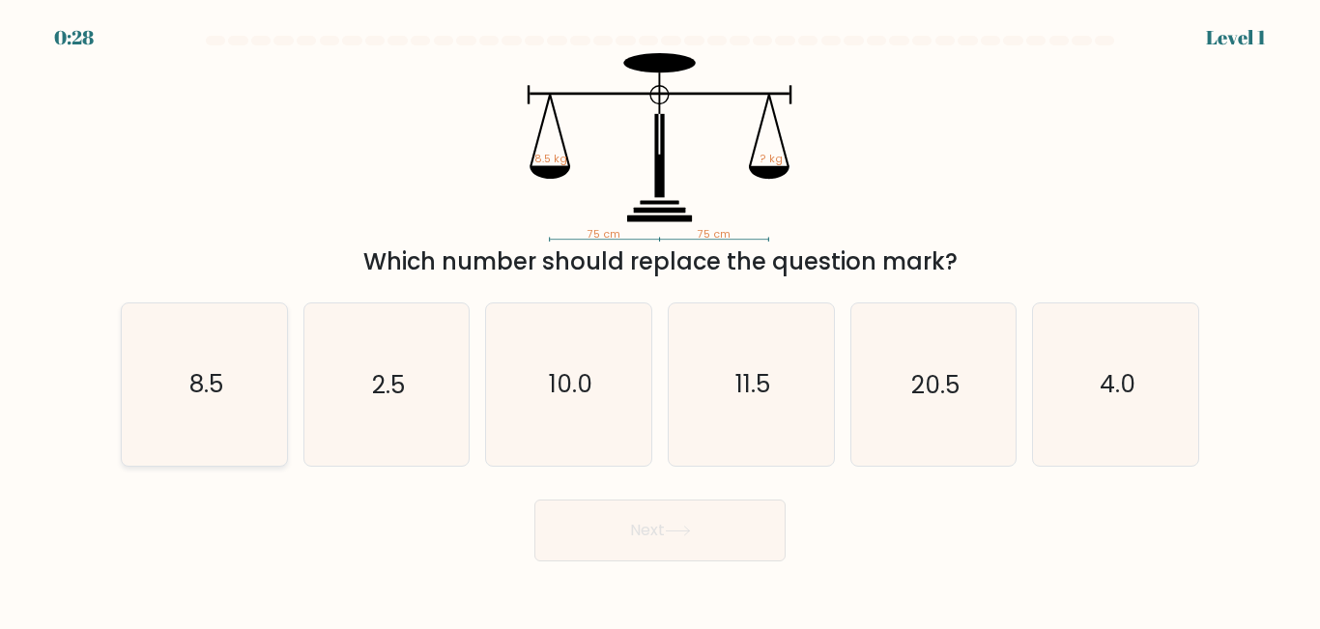
click at [222, 385] on text "8.5" at bounding box center [205, 385] width 34 height 34
click at [660, 320] on input "a. 8.5" at bounding box center [660, 317] width 1 height 5
radio input "true"
click at [681, 537] on button "Next" at bounding box center [660, 531] width 251 height 62
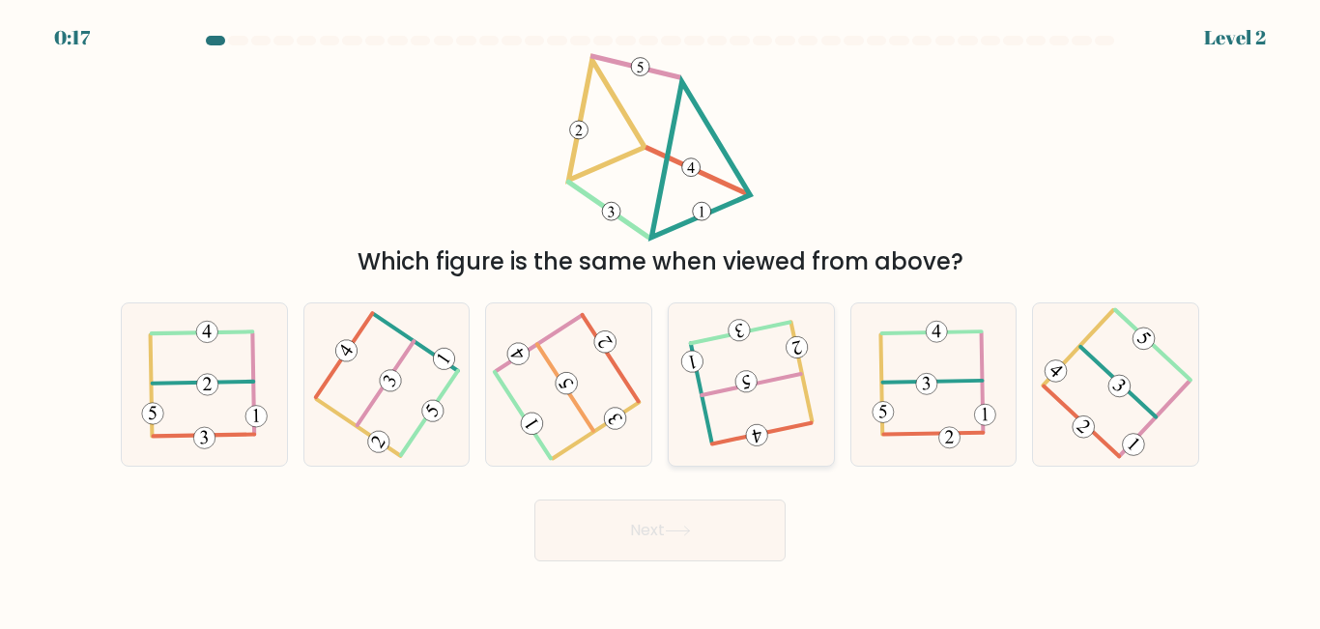
click at [729, 397] on icon at bounding box center [751, 385] width 128 height 130
click at [661, 320] on input "d." at bounding box center [660, 317] width 1 height 5
radio input "true"
click at [638, 539] on button "Next" at bounding box center [660, 531] width 251 height 62
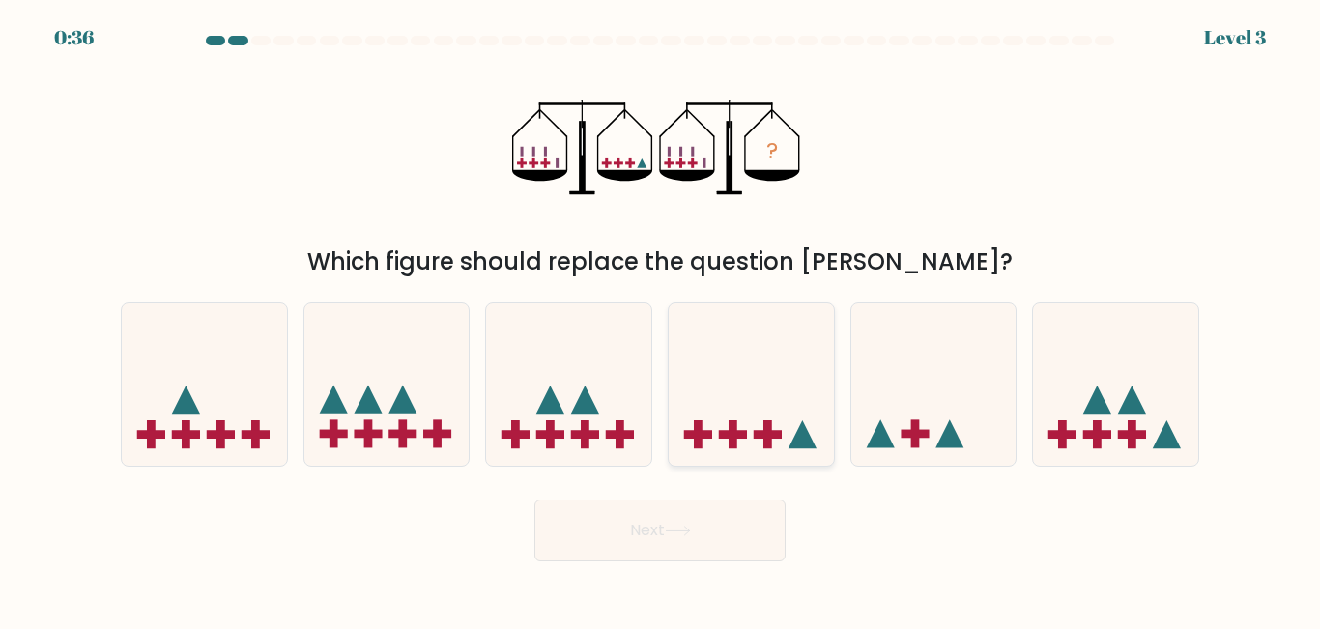
click at [752, 442] on icon at bounding box center [751, 384] width 165 height 136
click at [661, 320] on input "d." at bounding box center [660, 317] width 1 height 5
radio input "true"
click at [664, 536] on button "Next" at bounding box center [660, 531] width 251 height 62
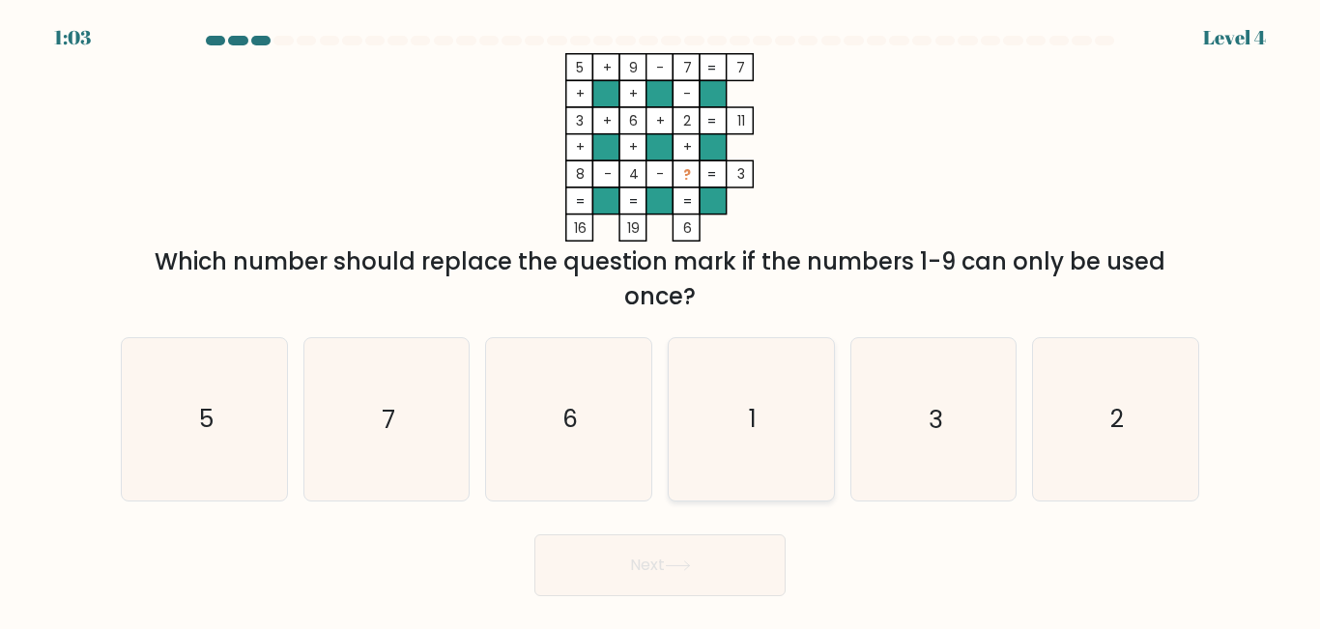
click at [757, 425] on icon "1" at bounding box center [751, 418] width 161 height 161
click at [661, 320] on input "d. 1" at bounding box center [660, 317] width 1 height 5
radio input "true"
click at [668, 571] on button "Next" at bounding box center [660, 566] width 251 height 62
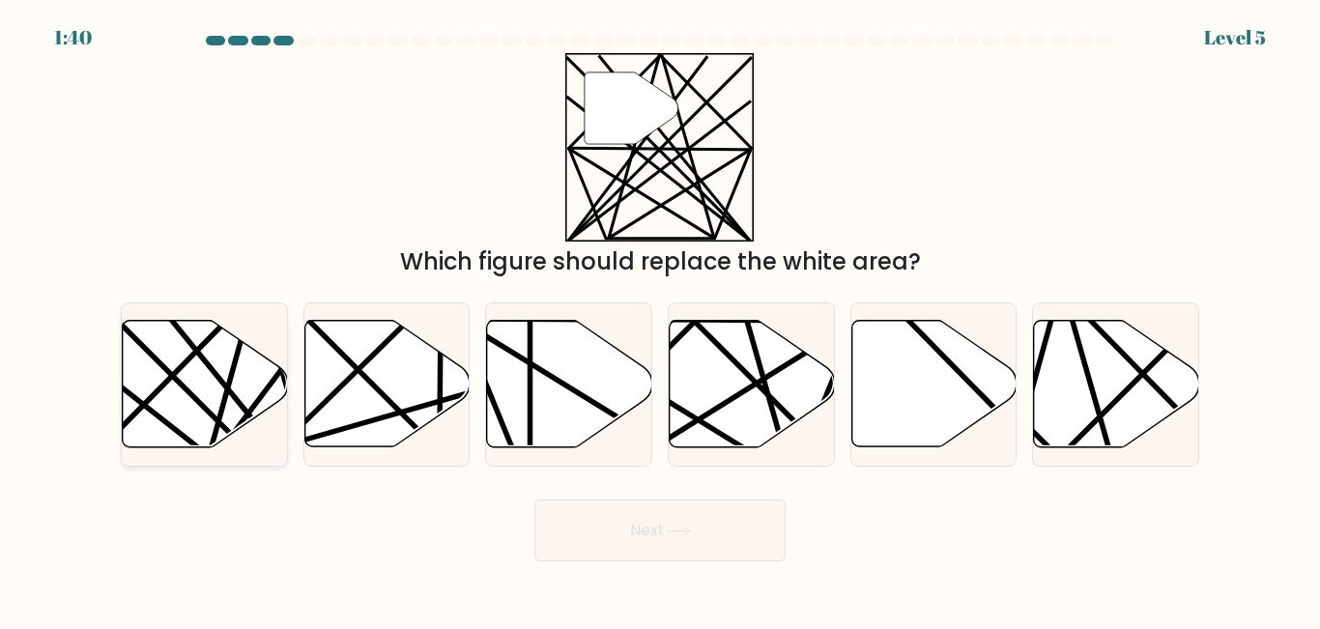
click at [205, 382] on icon at bounding box center [205, 384] width 165 height 127
click at [660, 320] on input "a." at bounding box center [660, 317] width 1 height 5
radio input "true"
click at [633, 537] on button "Next" at bounding box center [660, 531] width 251 height 62
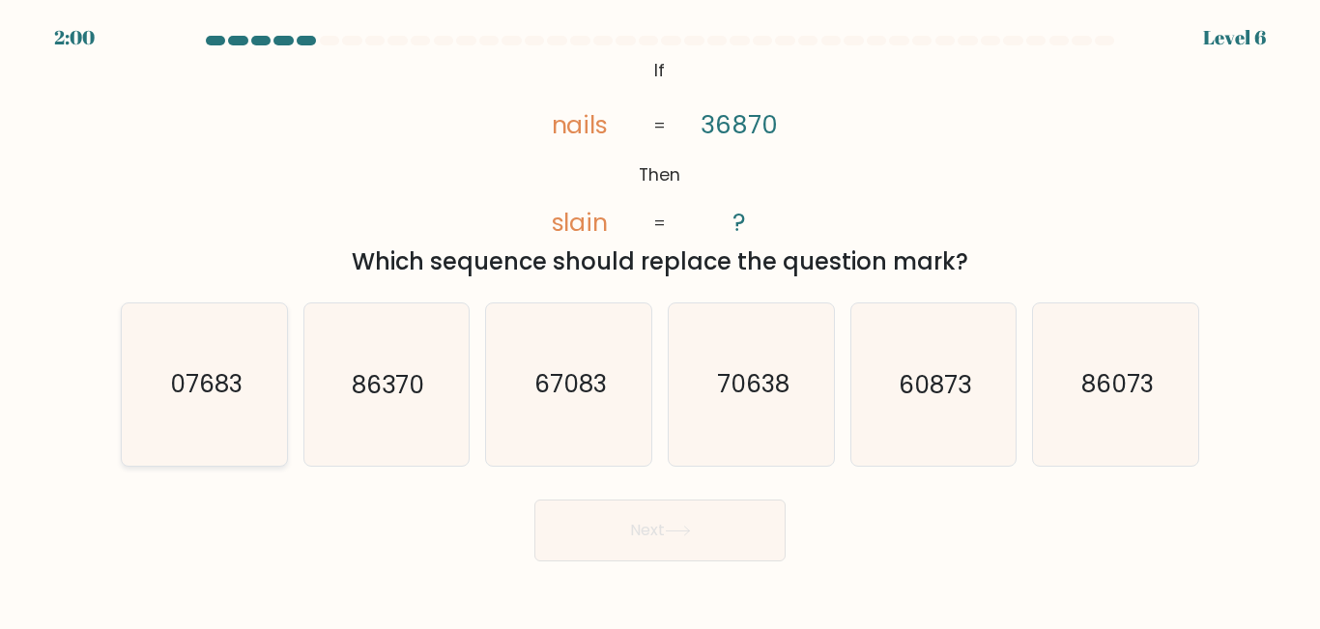
click at [198, 400] on text "07683" at bounding box center [205, 385] width 72 height 34
click at [660, 320] on input "a. 07683" at bounding box center [660, 317] width 1 height 5
radio input "true"
click at [628, 540] on button "Next" at bounding box center [660, 531] width 251 height 62
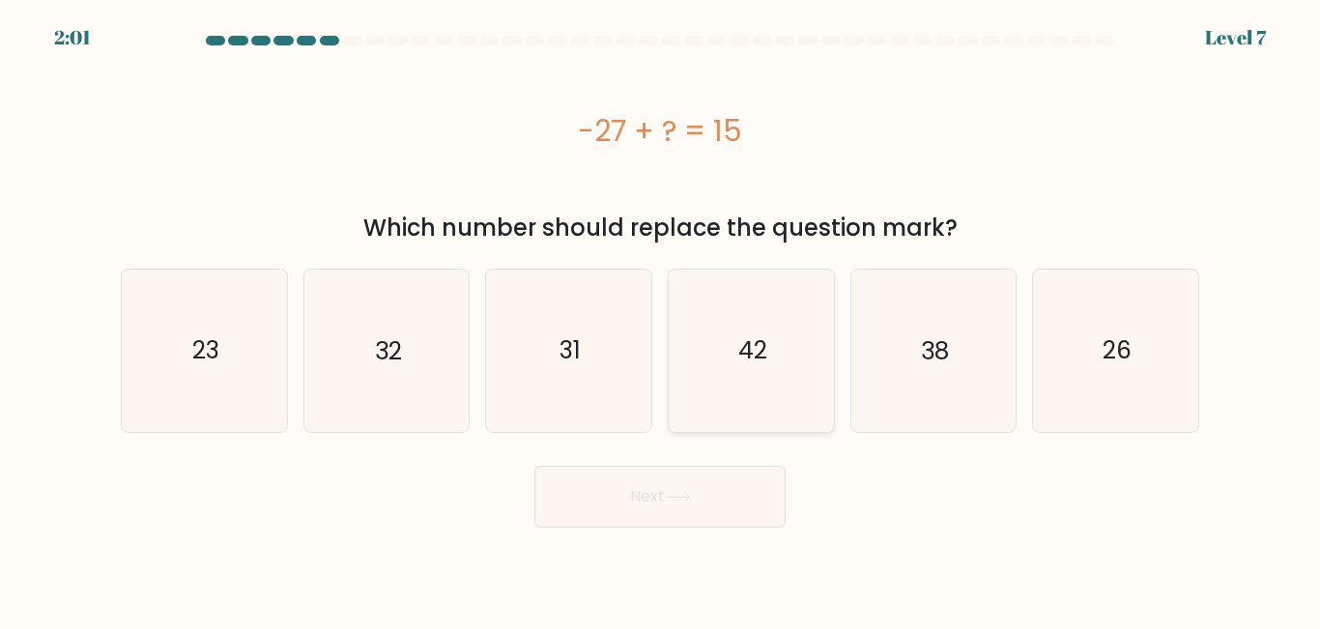
click at [772, 385] on icon "42" at bounding box center [751, 350] width 161 height 161
click at [661, 320] on input "d. 42" at bounding box center [660, 317] width 1 height 5
radio input "true"
click at [673, 500] on icon at bounding box center [678, 497] width 26 height 11
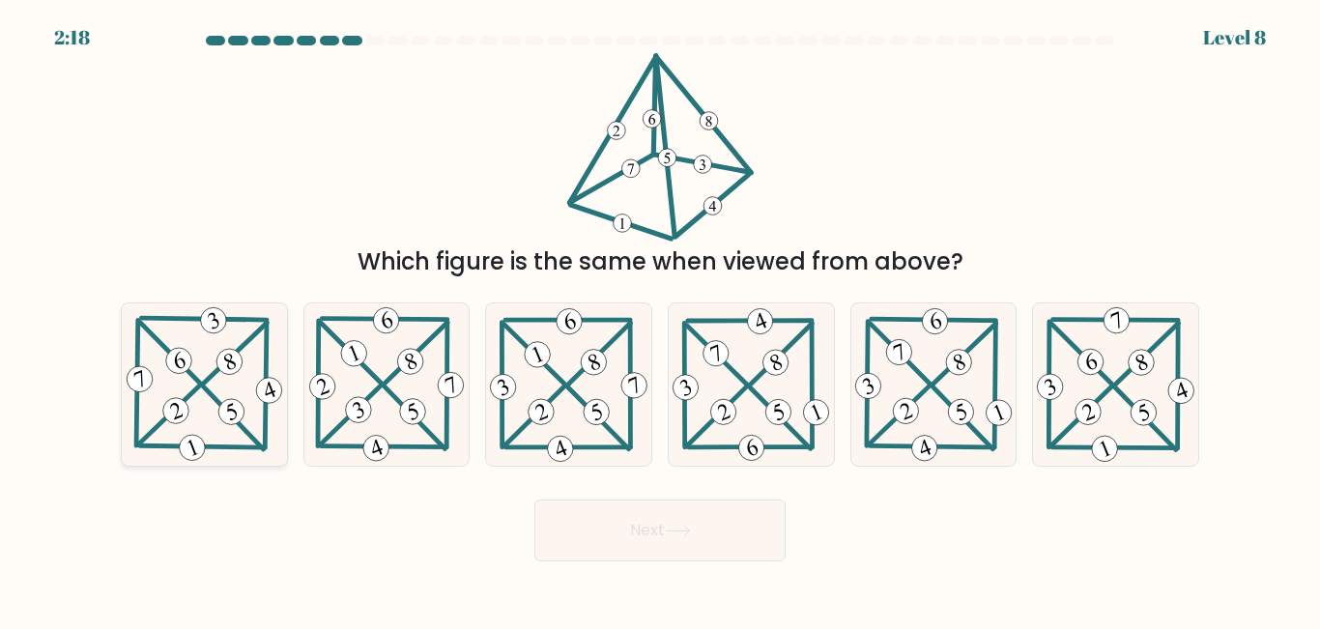
click at [188, 406] on icon at bounding box center [205, 384] width 164 height 161
click at [660, 320] on input "a." at bounding box center [660, 317] width 1 height 5
radio input "true"
click at [609, 542] on button "Next" at bounding box center [660, 531] width 251 height 62
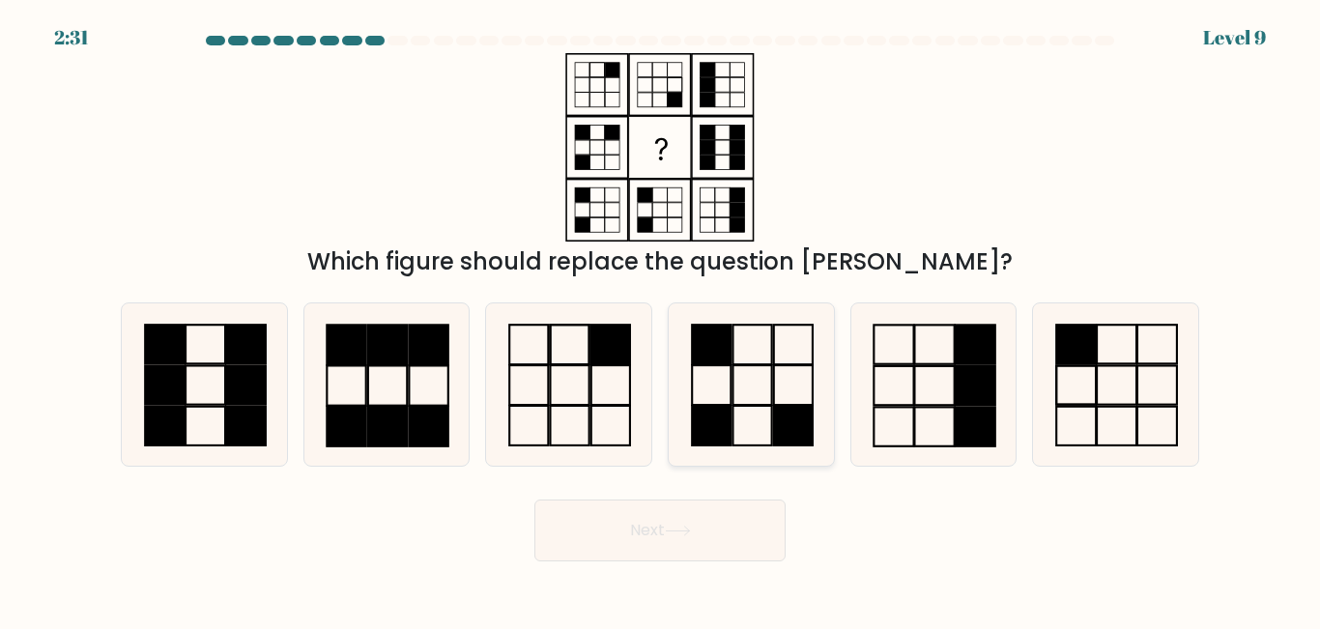
click at [721, 392] on icon at bounding box center [751, 384] width 161 height 161
click at [661, 320] on input "d." at bounding box center [660, 317] width 1 height 5
radio input "true"
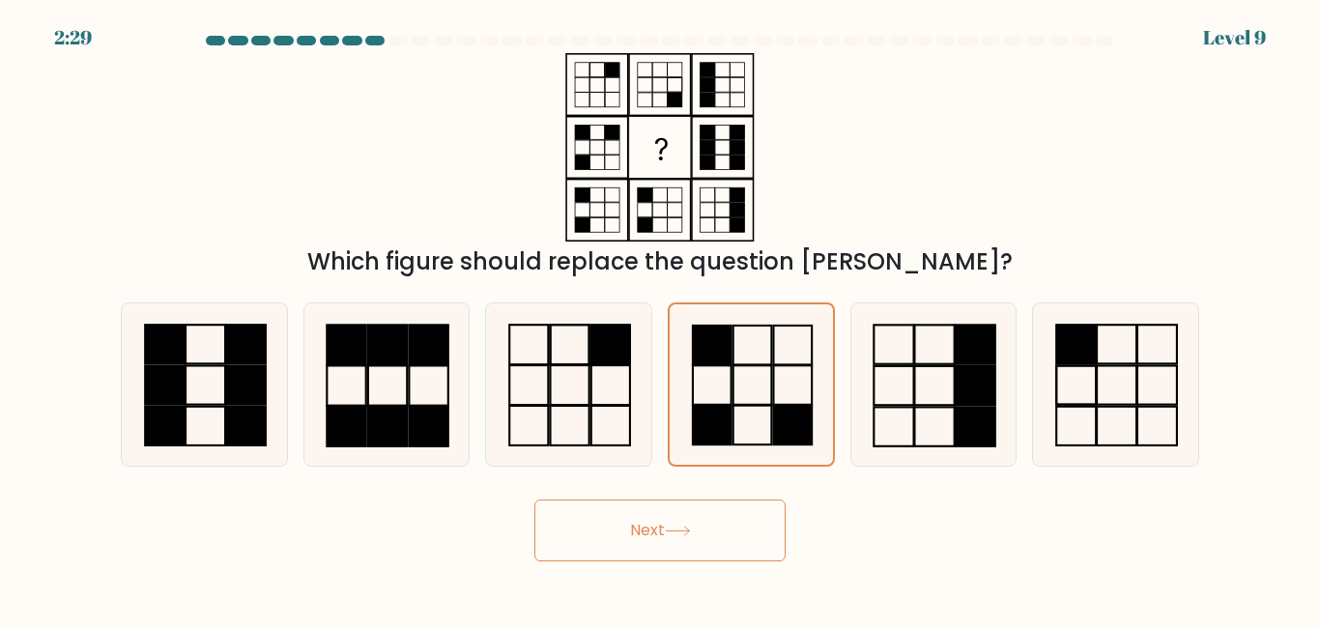
click at [654, 533] on button "Next" at bounding box center [660, 531] width 251 height 62
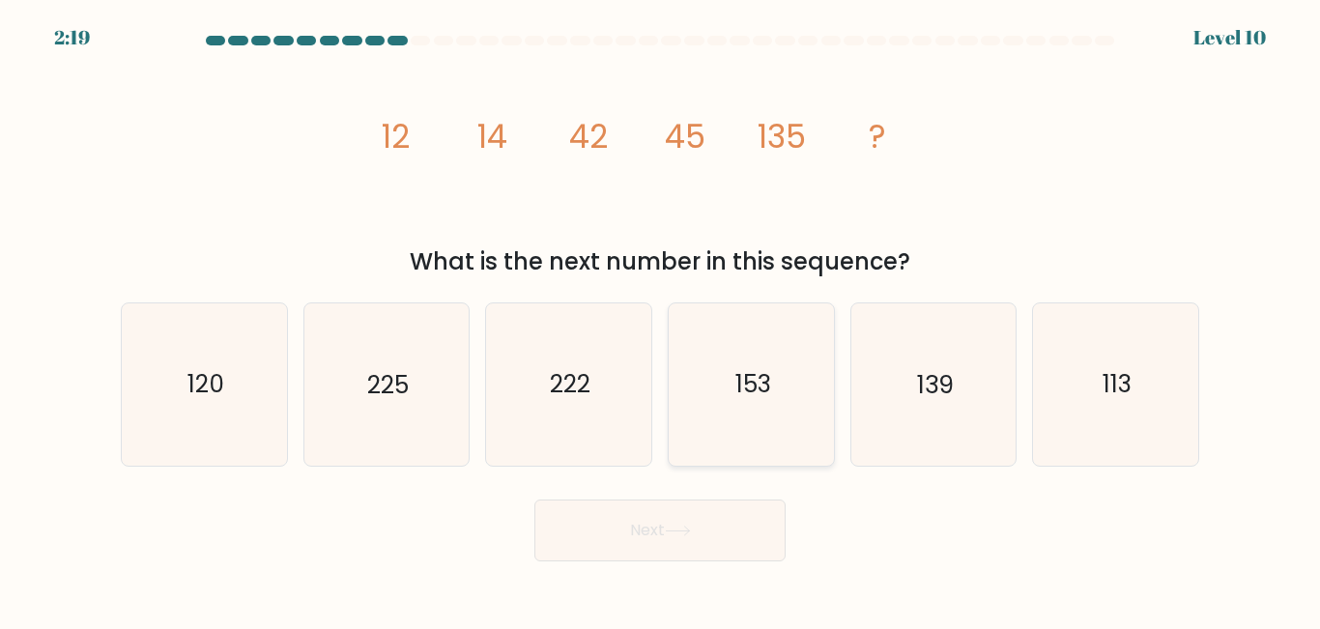
click at [741, 400] on text "153" at bounding box center [753, 385] width 36 height 34
click at [661, 320] on input "d. 153" at bounding box center [660, 317] width 1 height 5
radio input "true"
click at [667, 534] on button "Next" at bounding box center [660, 531] width 251 height 62
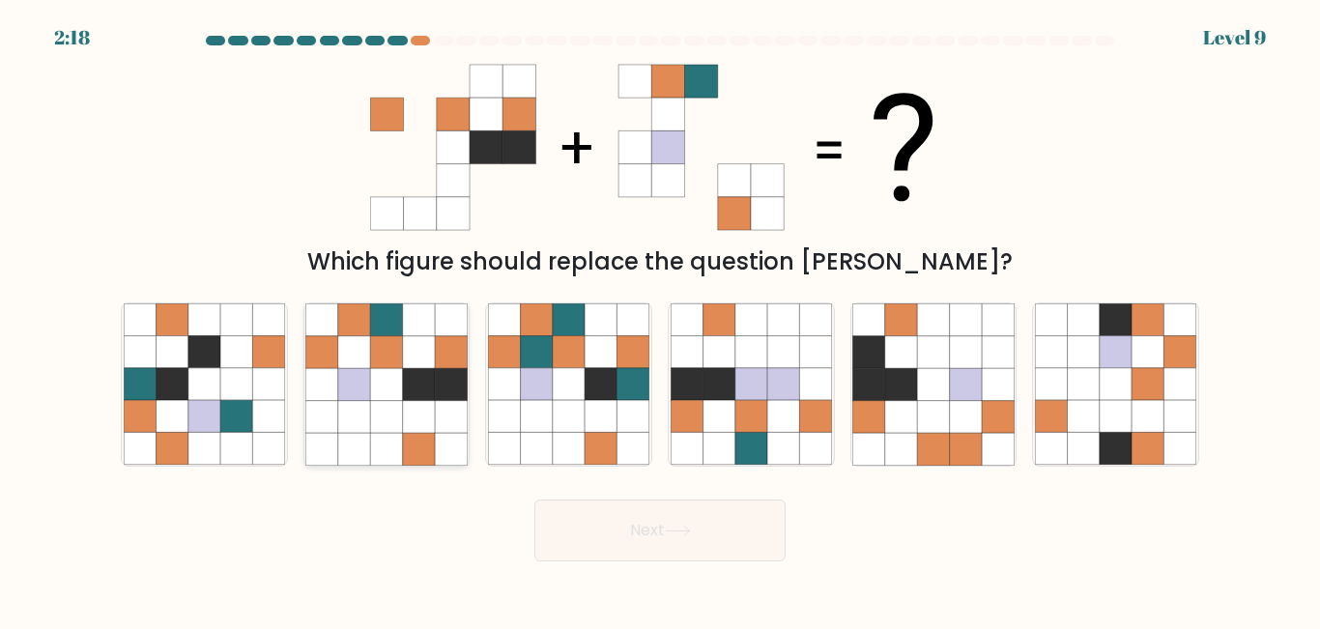
click at [420, 415] on icon at bounding box center [419, 417] width 32 height 32
click at [660, 320] on input "b." at bounding box center [660, 317] width 1 height 5
radio input "true"
click at [651, 532] on button "Next" at bounding box center [660, 531] width 251 height 62
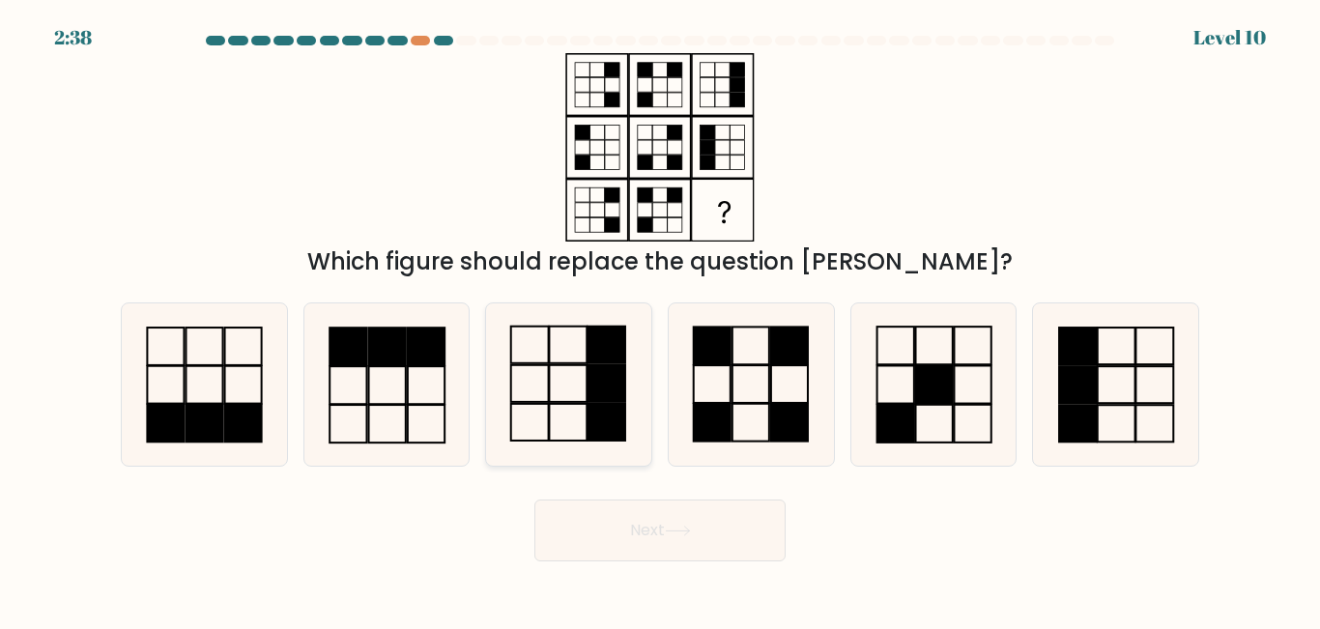
click at [602, 384] on rect at bounding box center [607, 383] width 38 height 37
click at [660, 320] on input "c." at bounding box center [660, 317] width 1 height 5
radio input "true"
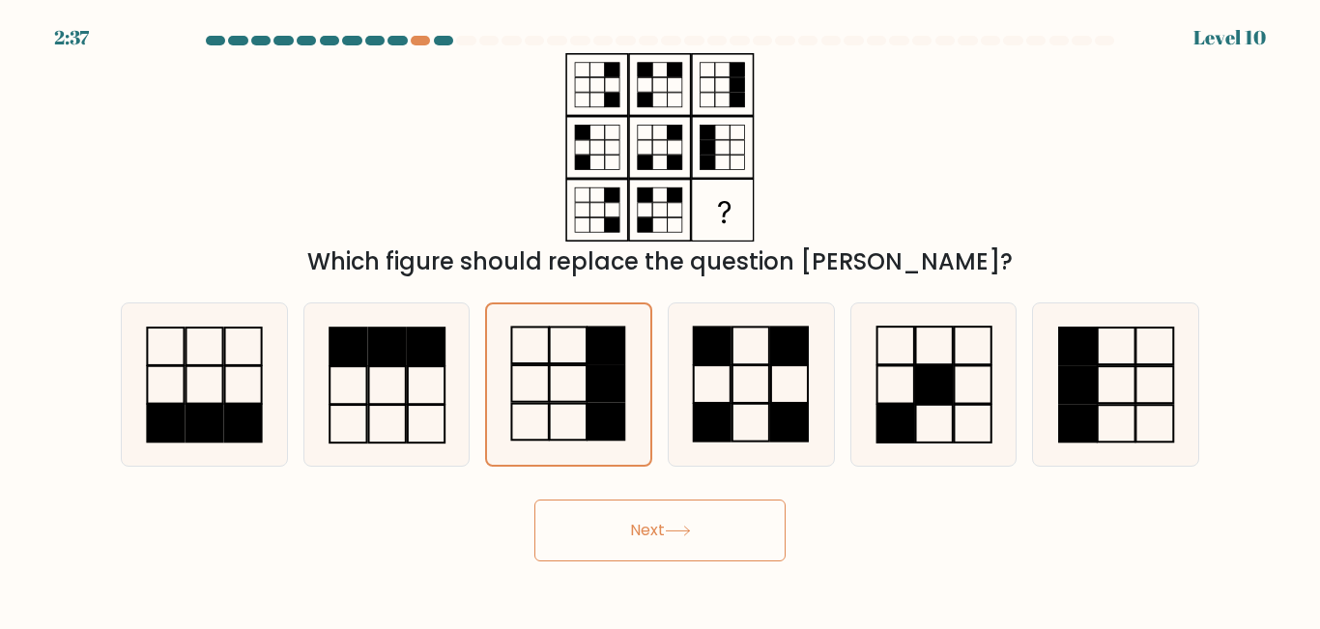
click at [635, 540] on button "Next" at bounding box center [660, 531] width 251 height 62
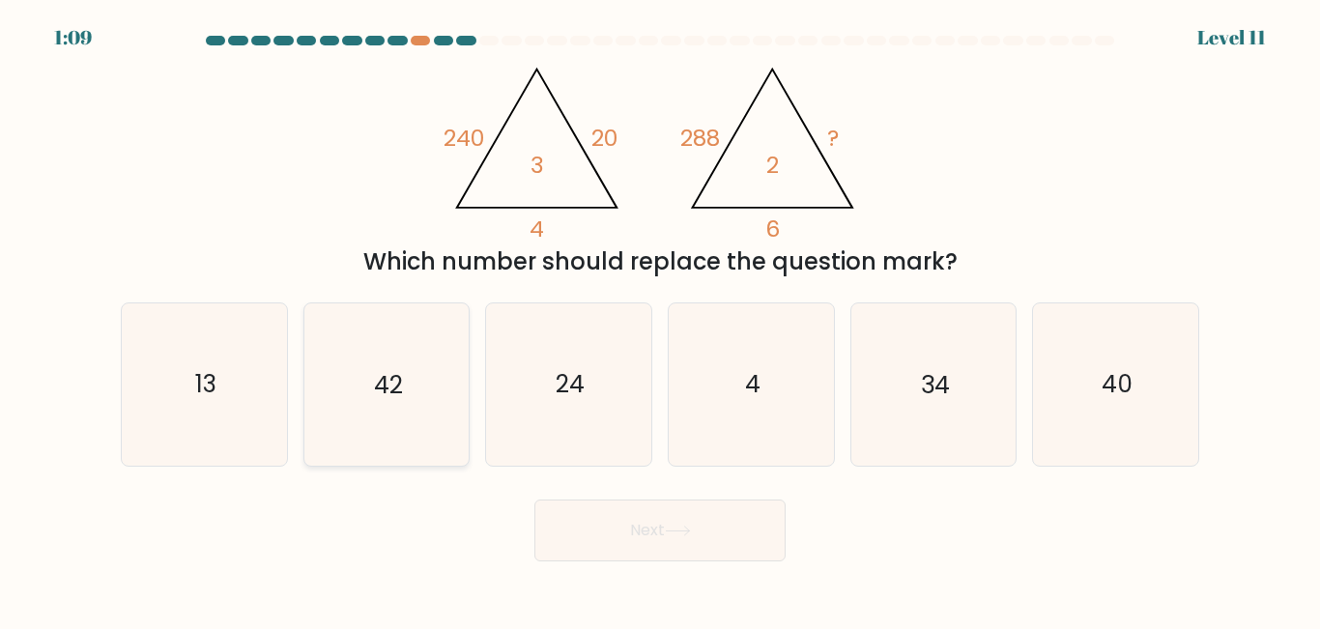
click at [378, 397] on text "42" at bounding box center [388, 385] width 29 height 34
click at [660, 320] on input "b. 42" at bounding box center [660, 317] width 1 height 5
radio input "true"
click at [577, 523] on button "Next" at bounding box center [660, 531] width 251 height 62
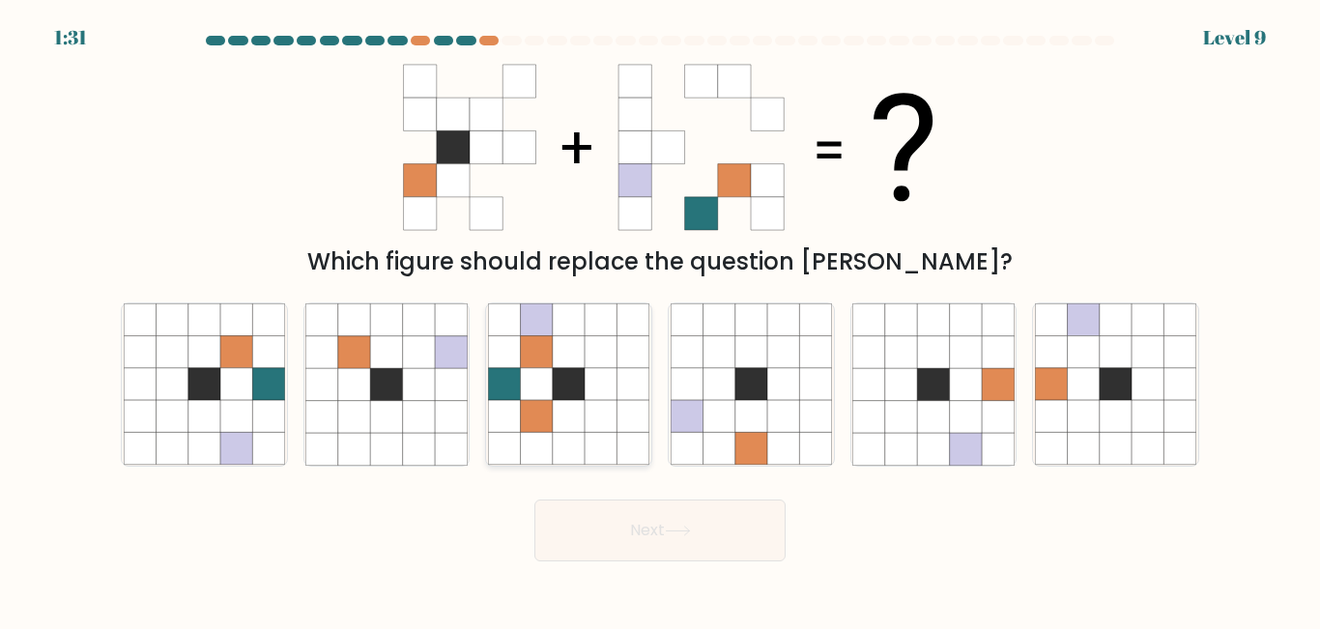
click at [541, 373] on icon at bounding box center [537, 385] width 32 height 32
click at [660, 320] on input "c." at bounding box center [660, 317] width 1 height 5
radio input "true"
click at [602, 525] on button "Next" at bounding box center [660, 531] width 251 height 62
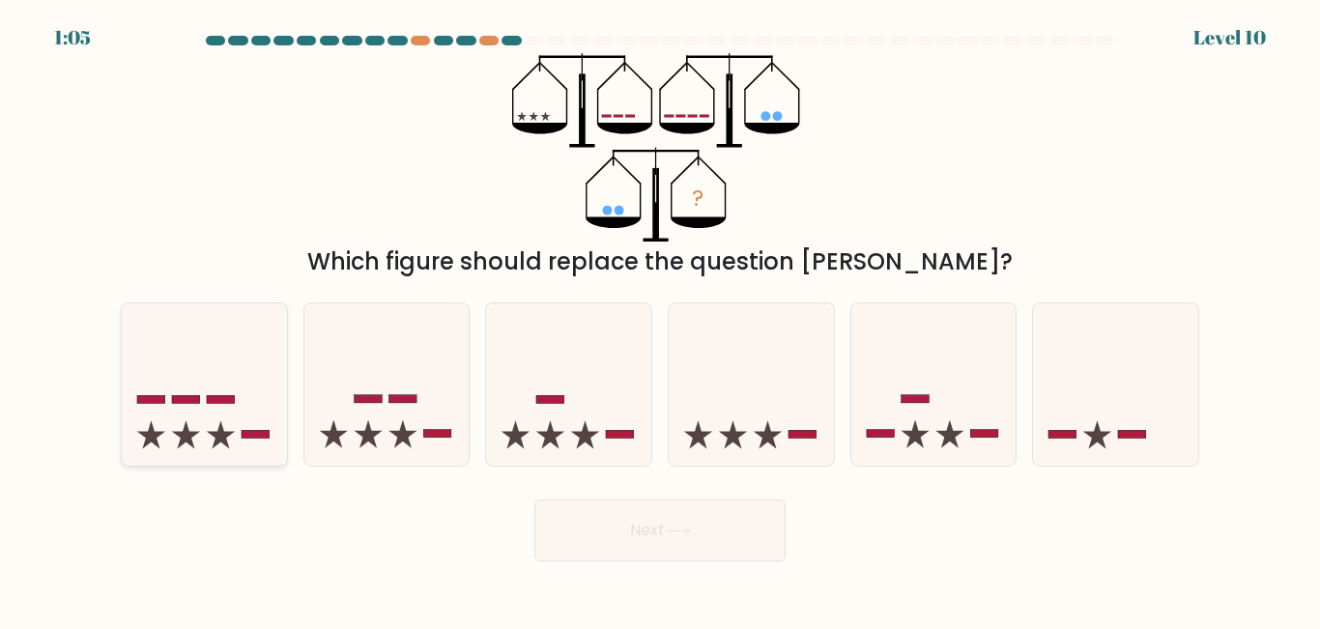
click at [244, 435] on rect at bounding box center [256, 434] width 28 height 8
click at [660, 320] on input "a." at bounding box center [660, 317] width 1 height 5
radio input "true"
click at [1127, 448] on icon at bounding box center [1115, 384] width 165 height 136
click at [661, 320] on input "f." at bounding box center [660, 317] width 1 height 5
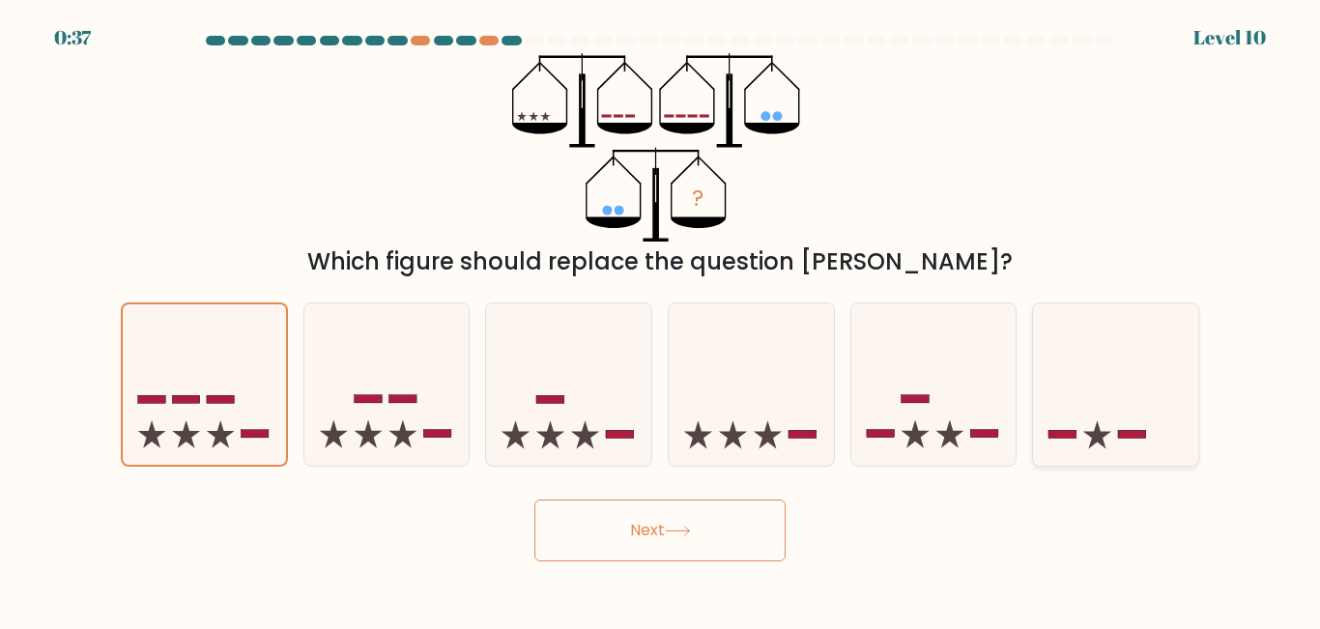
radio input "true"
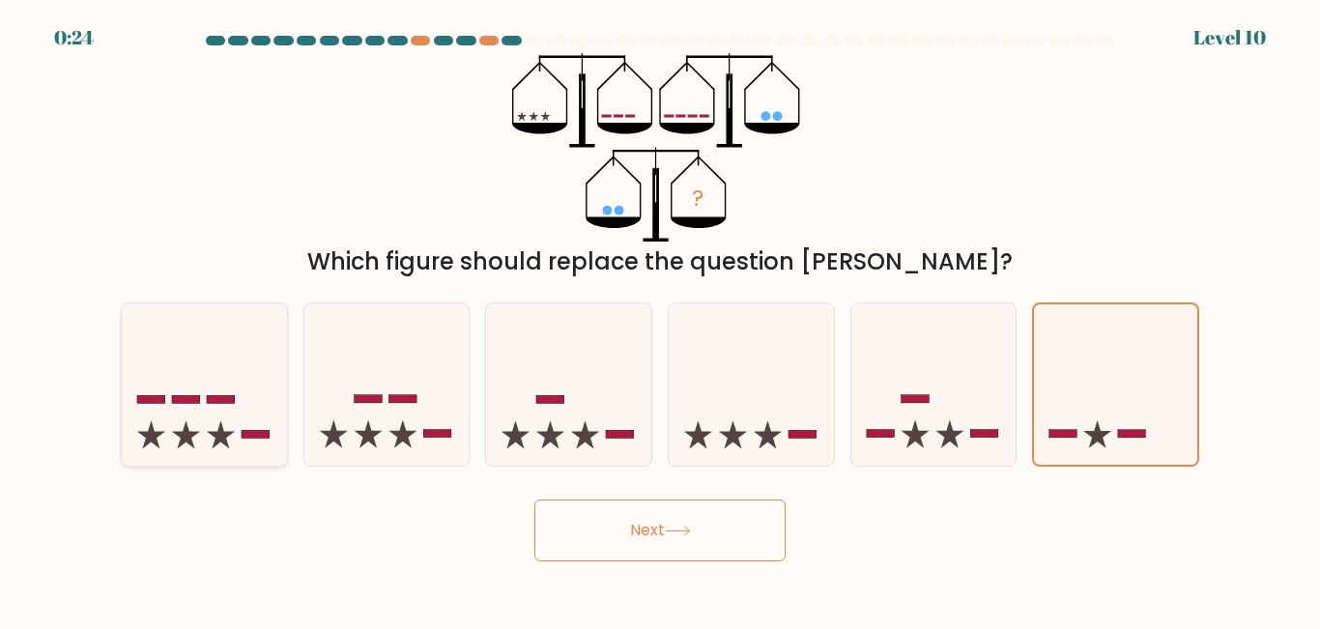
click at [164, 382] on icon at bounding box center [204, 384] width 165 height 136
click at [660, 320] on input "a." at bounding box center [660, 317] width 1 height 5
radio input "true"
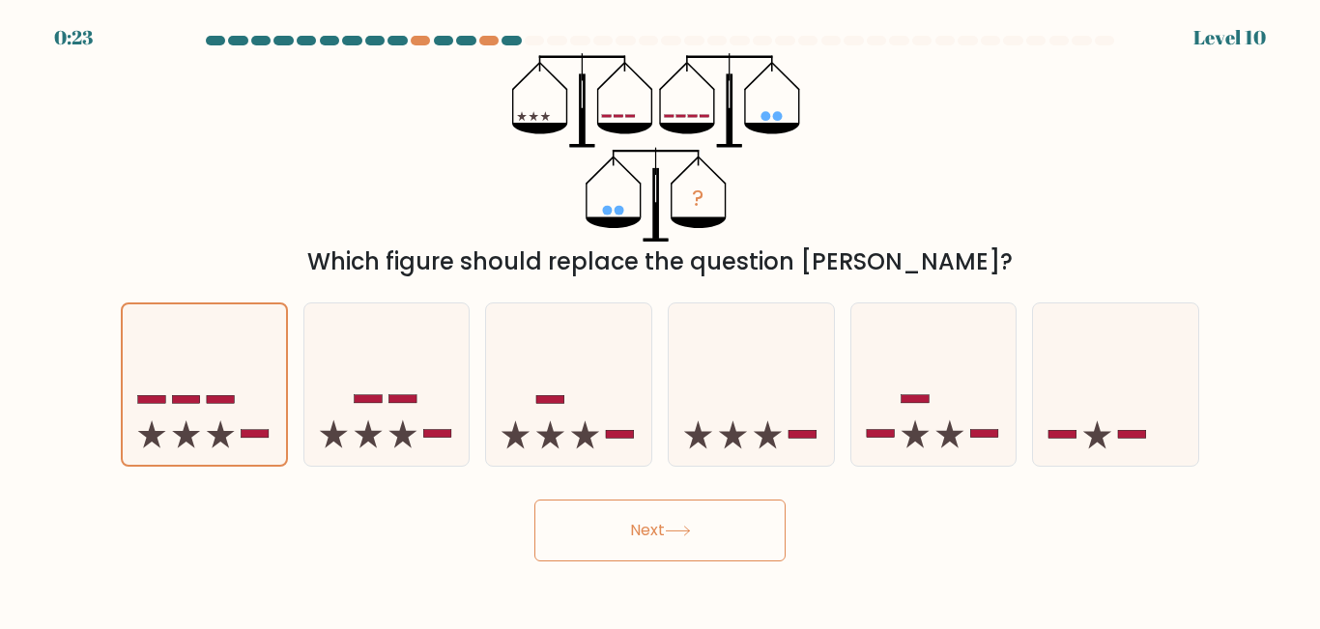
click at [664, 519] on button "Next" at bounding box center [660, 531] width 251 height 62
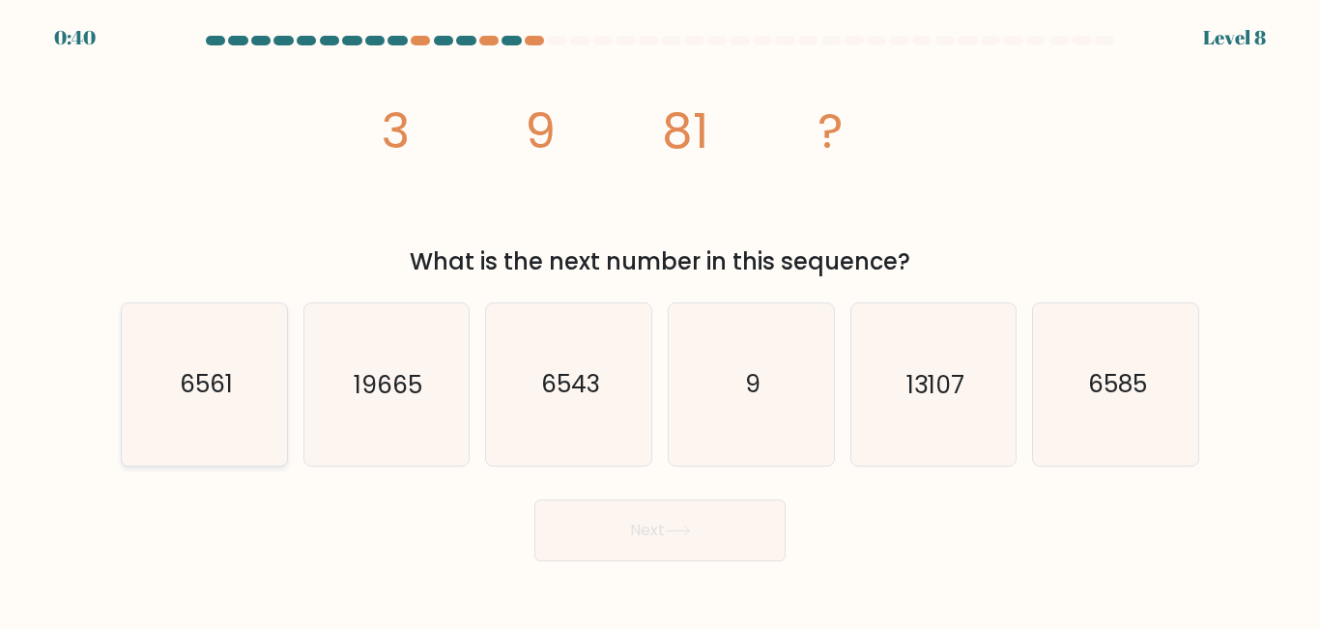
click at [215, 391] on text "6561" at bounding box center [205, 385] width 53 height 34
click at [660, 320] on input "a. 6561" at bounding box center [660, 317] width 1 height 5
radio input "true"
click at [610, 527] on button "Next" at bounding box center [660, 531] width 251 height 62
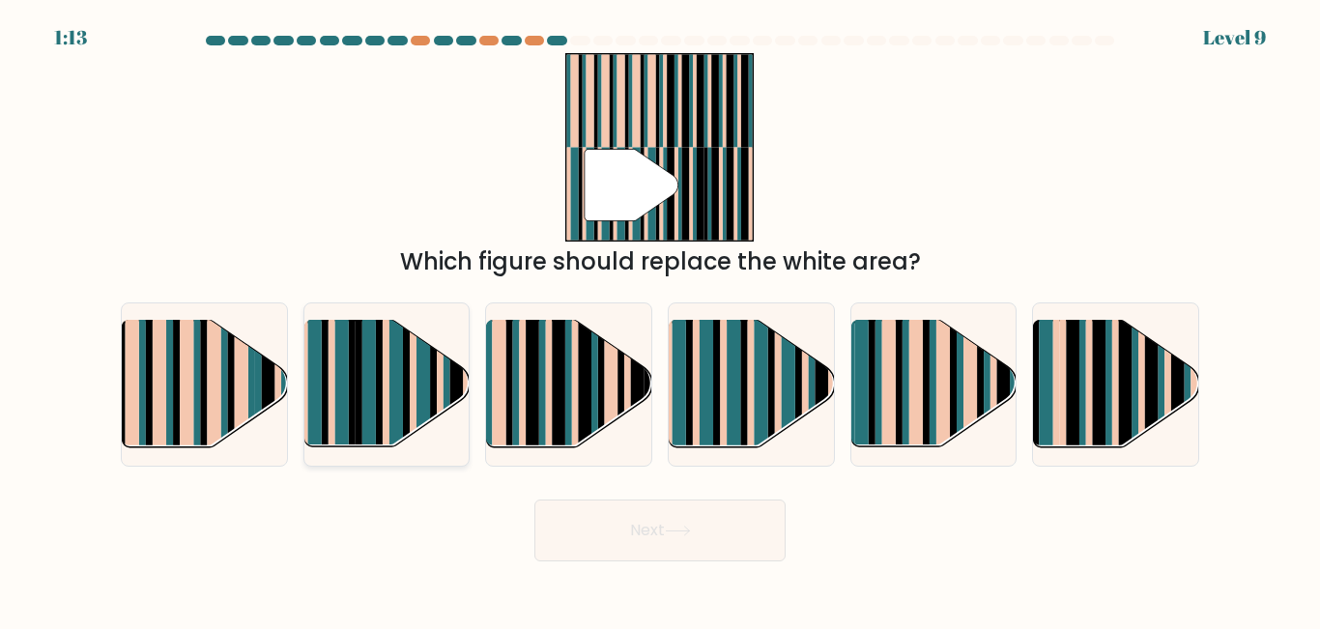
click at [347, 395] on rect at bounding box center [341, 399] width 14 height 163
click at [660, 320] on input "b." at bounding box center [660, 317] width 1 height 5
radio input "true"
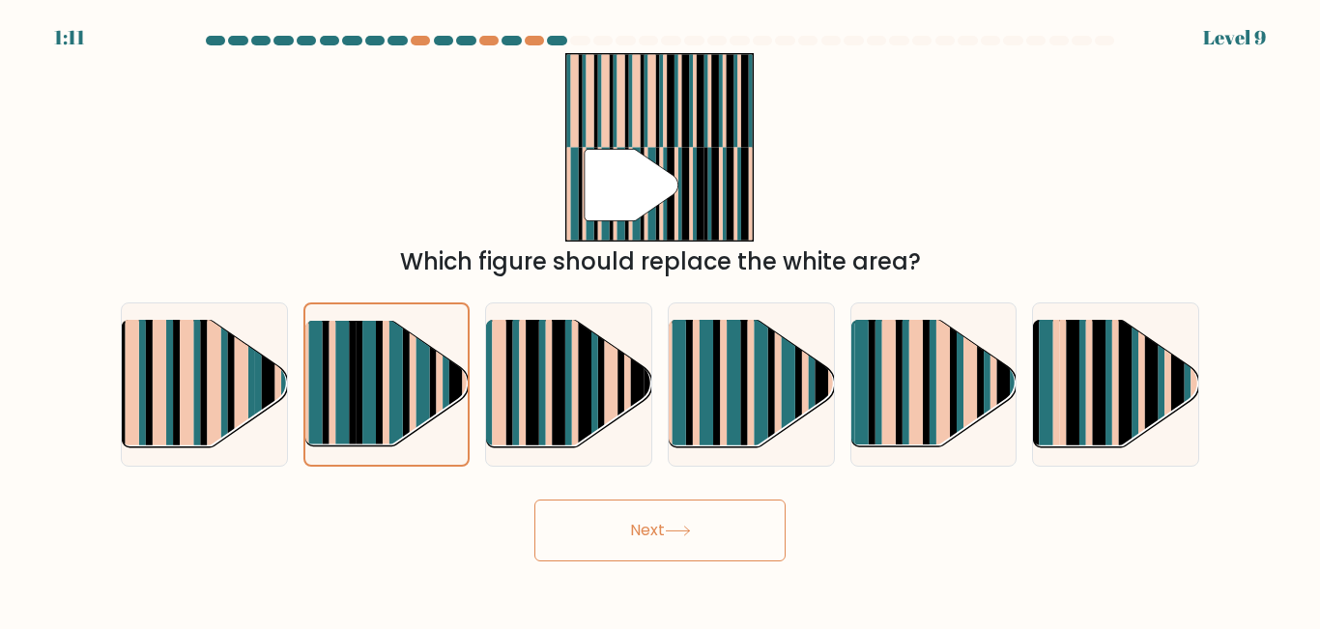
click at [603, 531] on button "Next" at bounding box center [660, 531] width 251 height 62
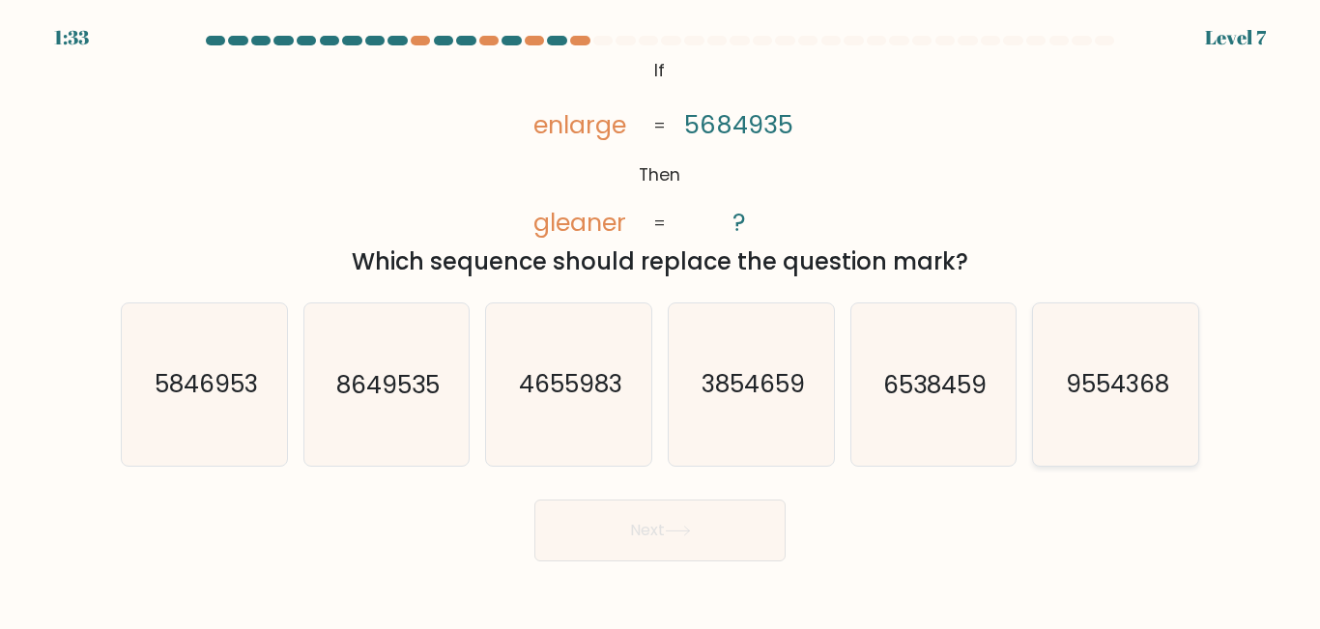
click at [1067, 396] on text "9554368" at bounding box center [1117, 385] width 103 height 34
click at [661, 320] on input "f. 9554368" at bounding box center [660, 317] width 1 height 5
radio input "true"
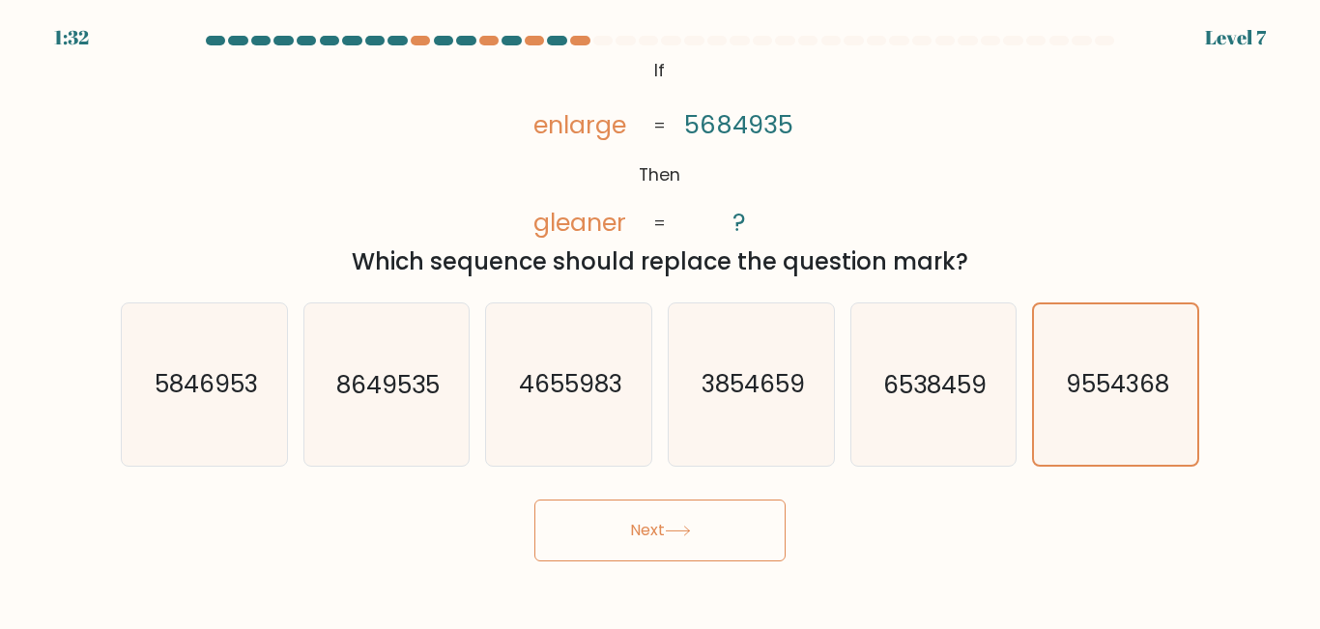
click at [664, 536] on button "Next" at bounding box center [660, 531] width 251 height 62
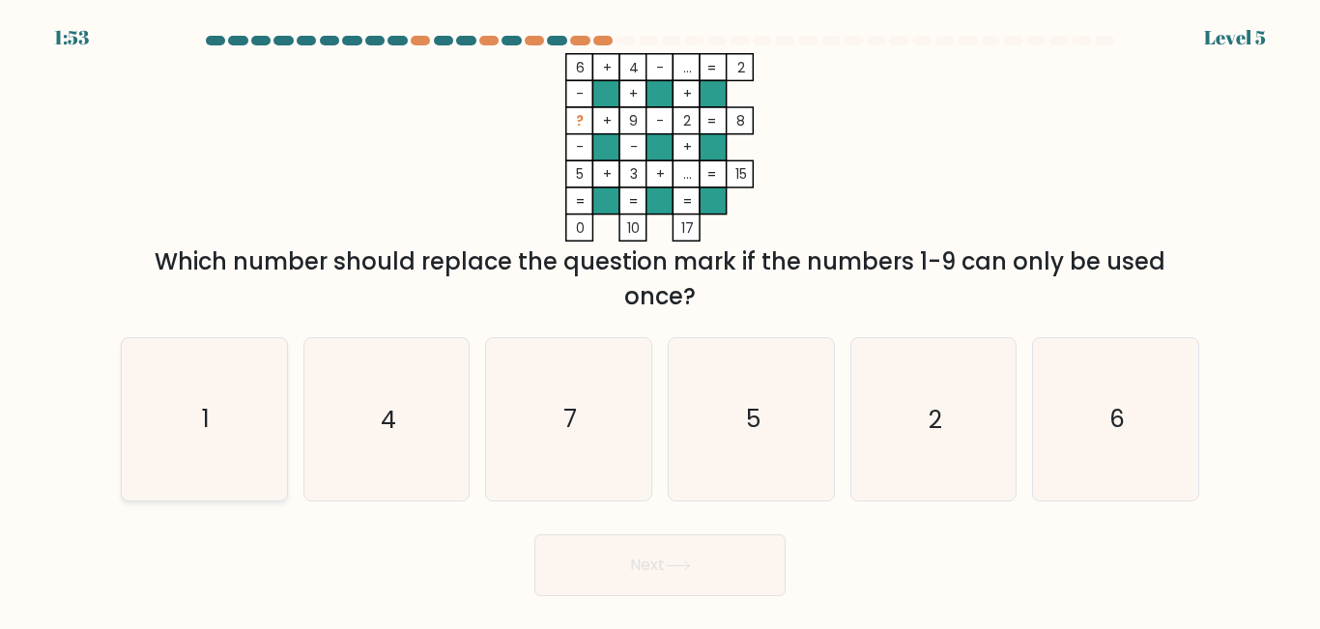
click at [239, 433] on icon "1" at bounding box center [204, 418] width 161 height 161
click at [660, 320] on input "a. 1" at bounding box center [660, 317] width 1 height 5
radio input "true"
click at [632, 572] on button "Next" at bounding box center [660, 566] width 251 height 62
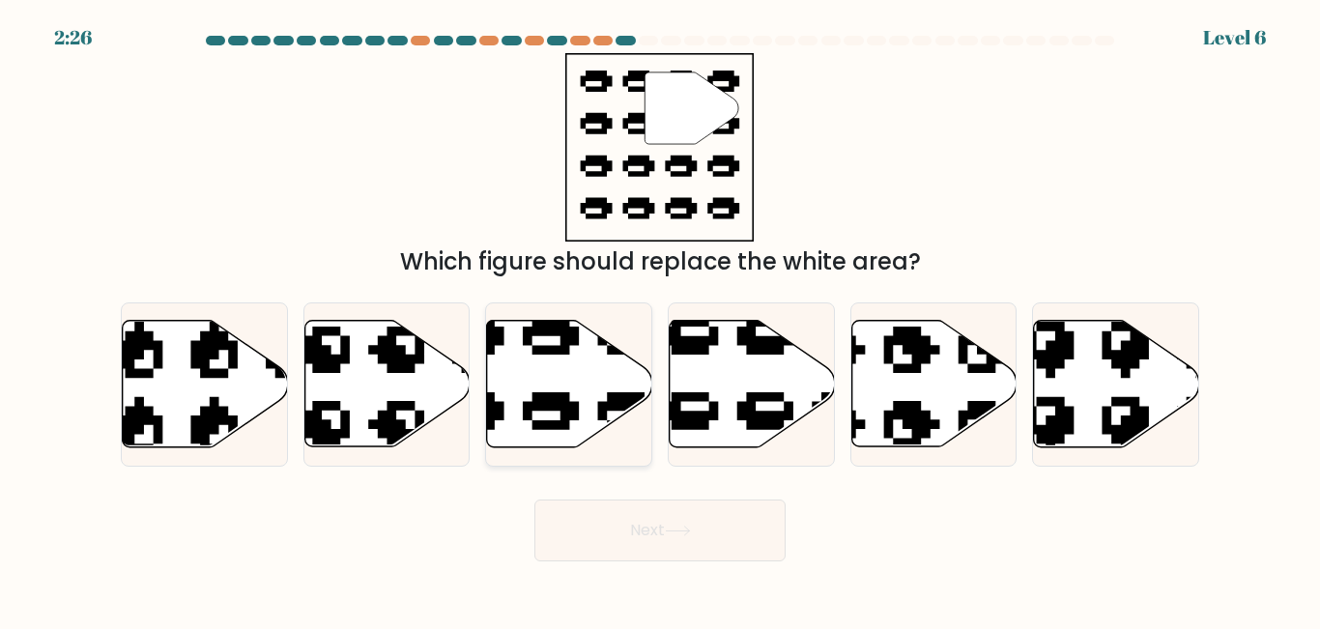
click at [560, 383] on icon at bounding box center [569, 384] width 165 height 127
click at [660, 320] on input "c." at bounding box center [660, 317] width 1 height 5
radio input "true"
click at [609, 539] on button "Next" at bounding box center [660, 531] width 251 height 62
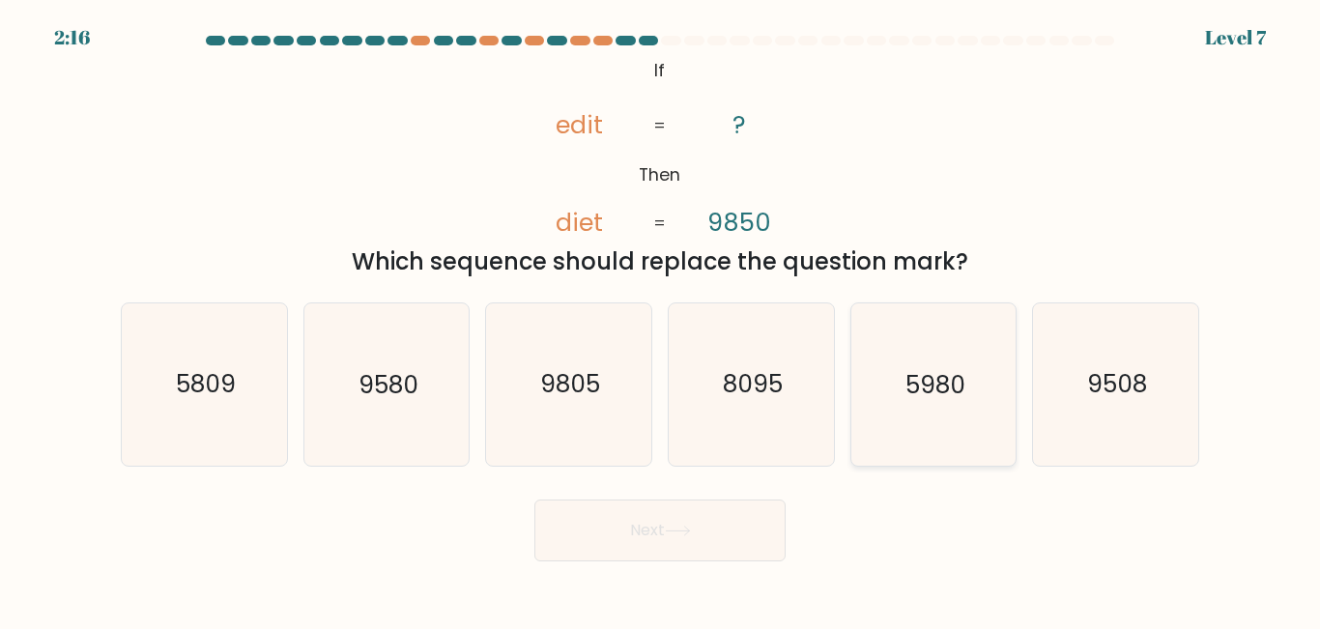
click at [992, 415] on icon "5980" at bounding box center [933, 384] width 161 height 161
click at [661, 320] on input "e. 5980" at bounding box center [660, 317] width 1 height 5
radio input "true"
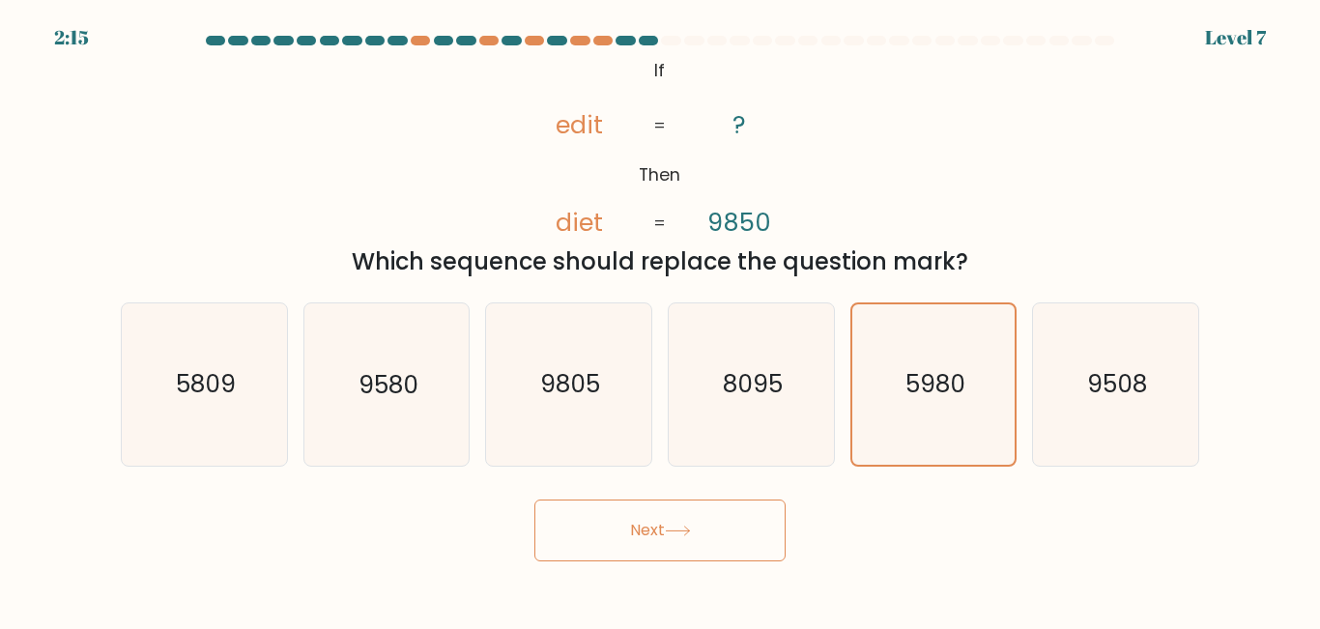
click at [663, 535] on button "Next" at bounding box center [660, 531] width 251 height 62
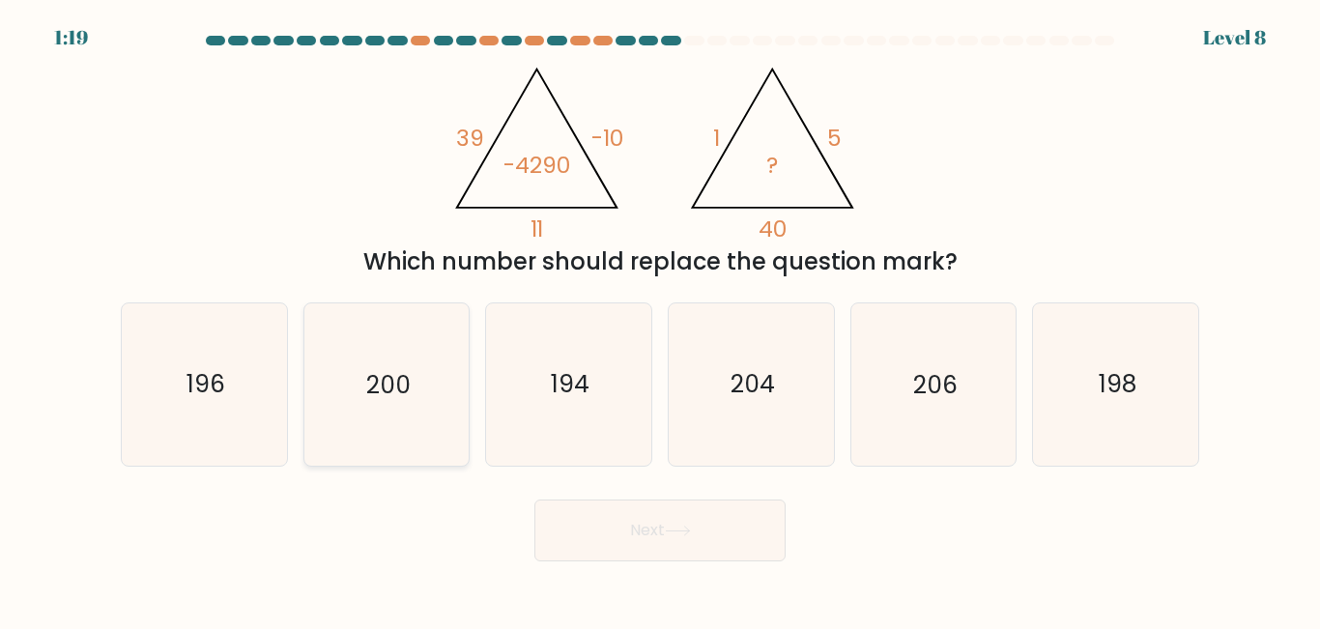
click at [404, 424] on icon "200" at bounding box center [385, 384] width 161 height 161
click at [660, 320] on input "b. 200" at bounding box center [660, 317] width 1 height 5
radio input "true"
click at [611, 545] on button "Next" at bounding box center [660, 531] width 251 height 62
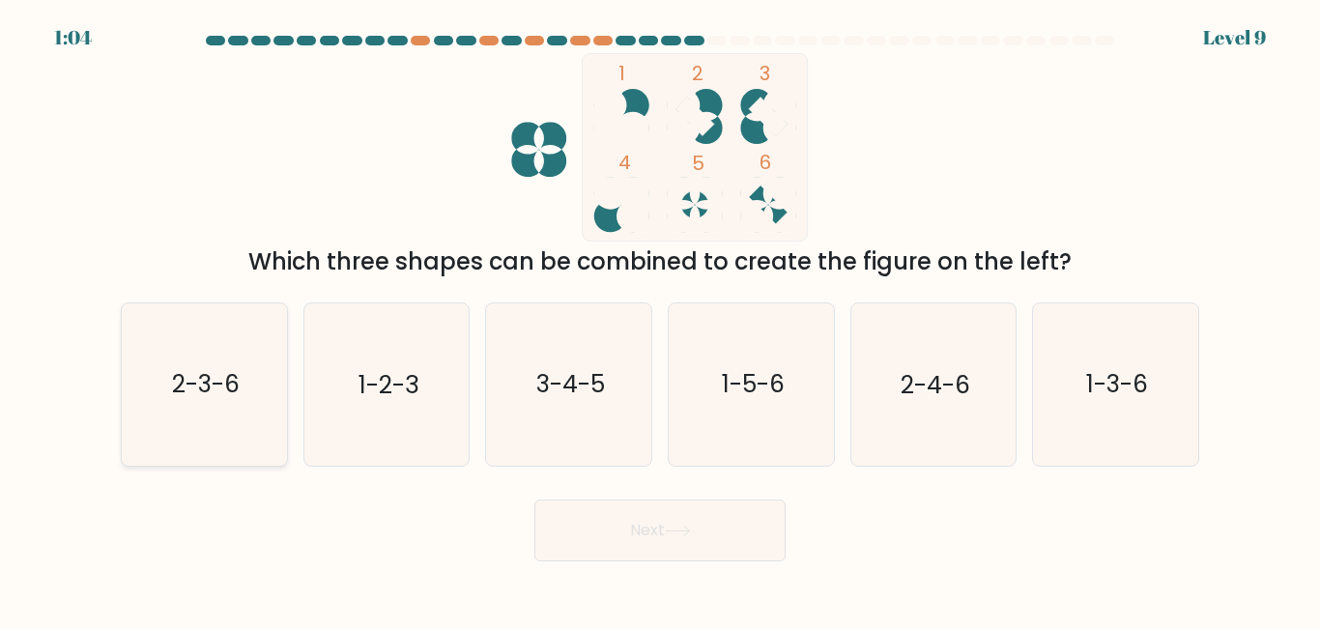
click at [193, 387] on text "2-3-6" at bounding box center [206, 385] width 68 height 34
click at [660, 320] on input "a. 2-3-6" at bounding box center [660, 317] width 1 height 5
radio input "true"
click at [626, 521] on button "Next" at bounding box center [660, 531] width 251 height 62
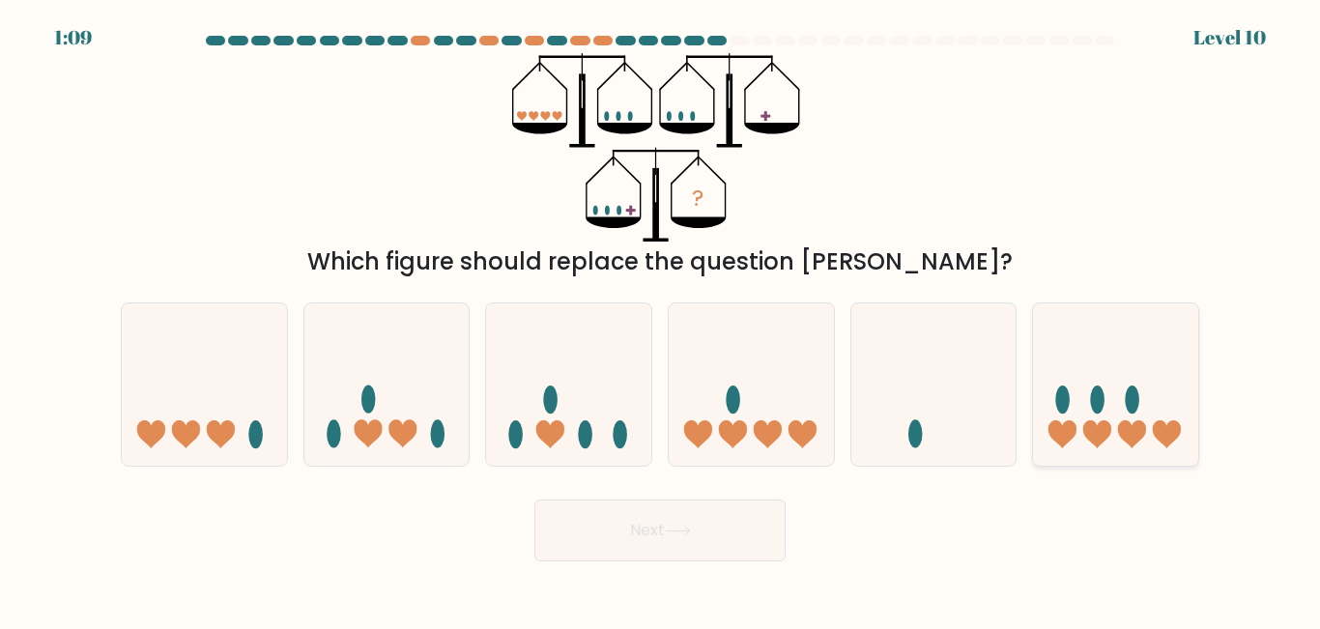
click at [1129, 452] on icon at bounding box center [1115, 384] width 165 height 136
click at [661, 320] on input "f." at bounding box center [660, 317] width 1 height 5
radio input "true"
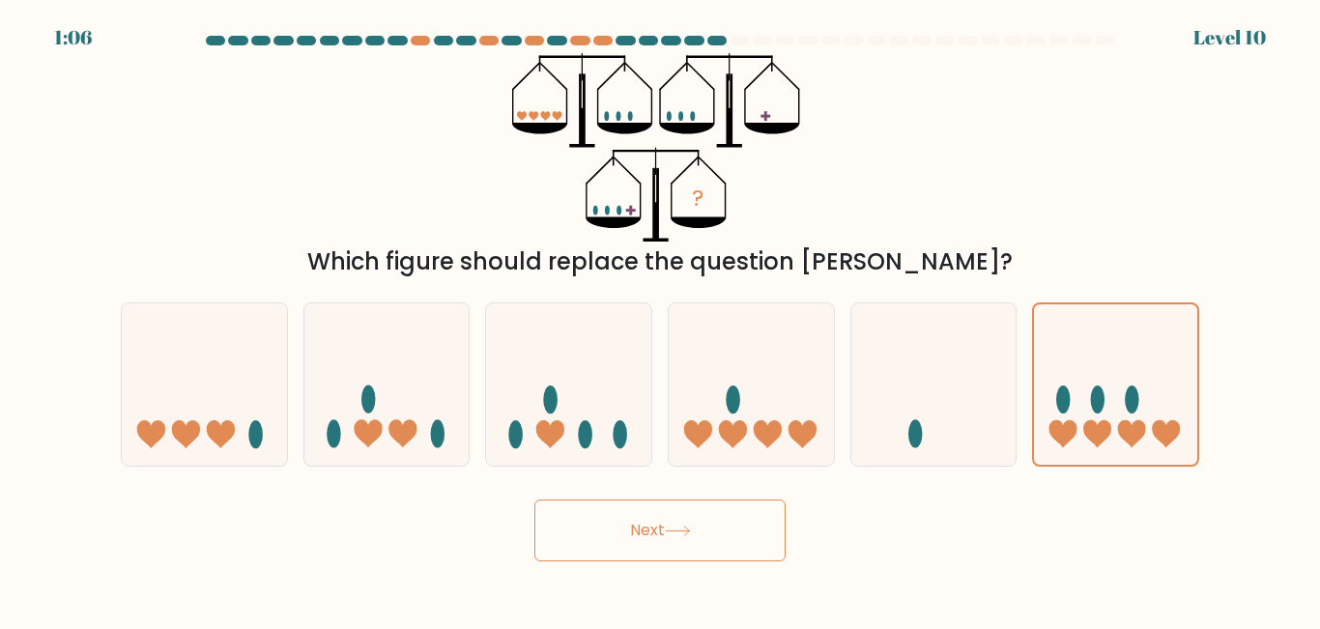
click at [718, 532] on button "Next" at bounding box center [660, 531] width 251 height 62
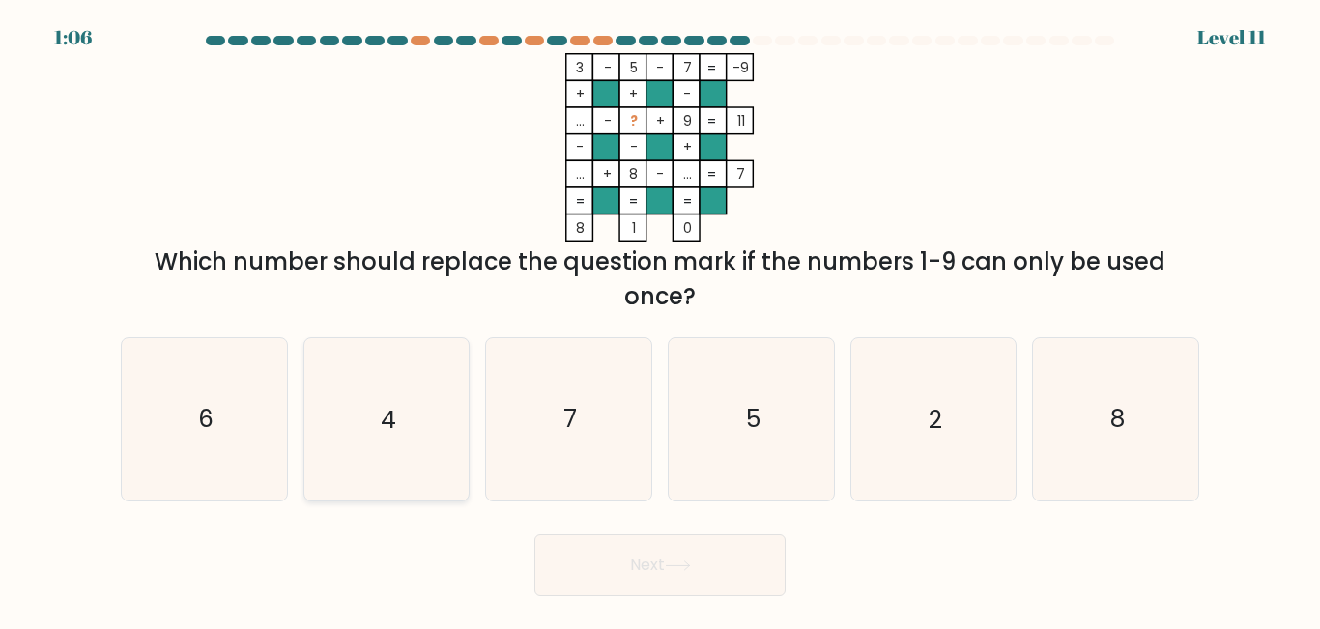
click at [390, 439] on icon "4" at bounding box center [385, 418] width 161 height 161
click at [660, 320] on input "b. 4" at bounding box center [660, 317] width 1 height 5
radio input "true"
click at [631, 567] on button "Next" at bounding box center [660, 566] width 251 height 62
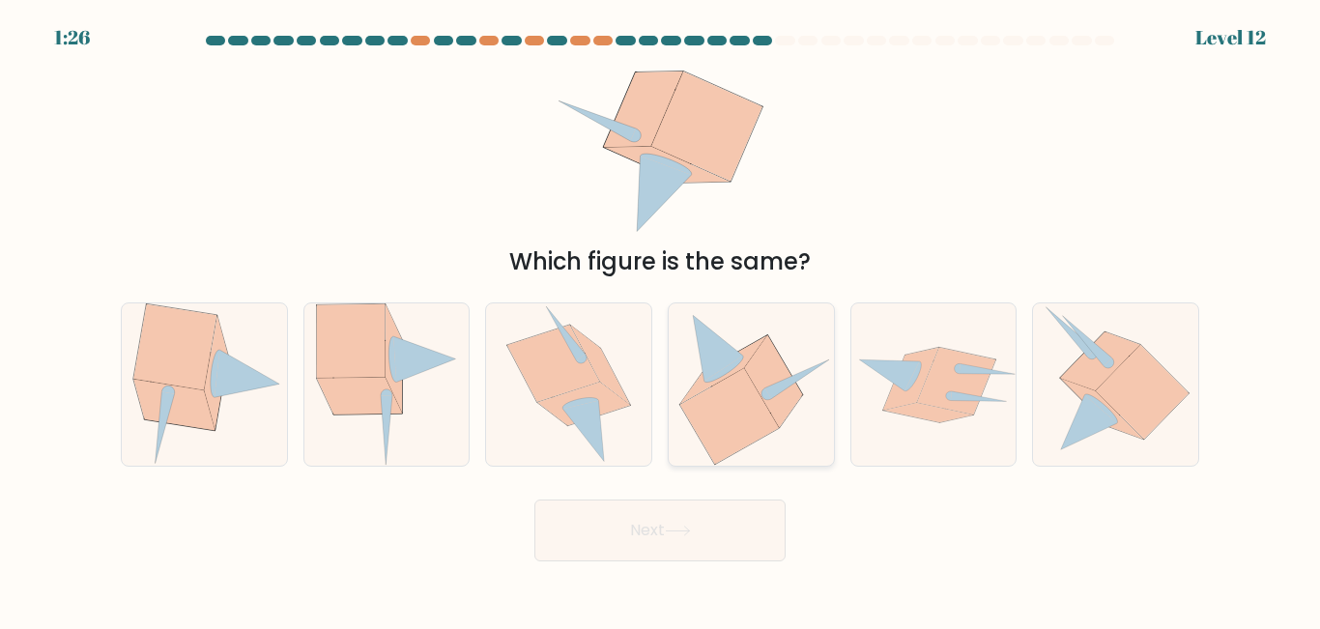
drag, startPoint x: 751, startPoint y: 410, endPoint x: 738, endPoint y: 414, distance: 14.1
click at [747, 411] on icon at bounding box center [729, 417] width 99 height 96
click at [661, 320] on input "d." at bounding box center [660, 317] width 1 height 5
radio input "true"
click at [659, 534] on button "Next" at bounding box center [660, 531] width 251 height 62
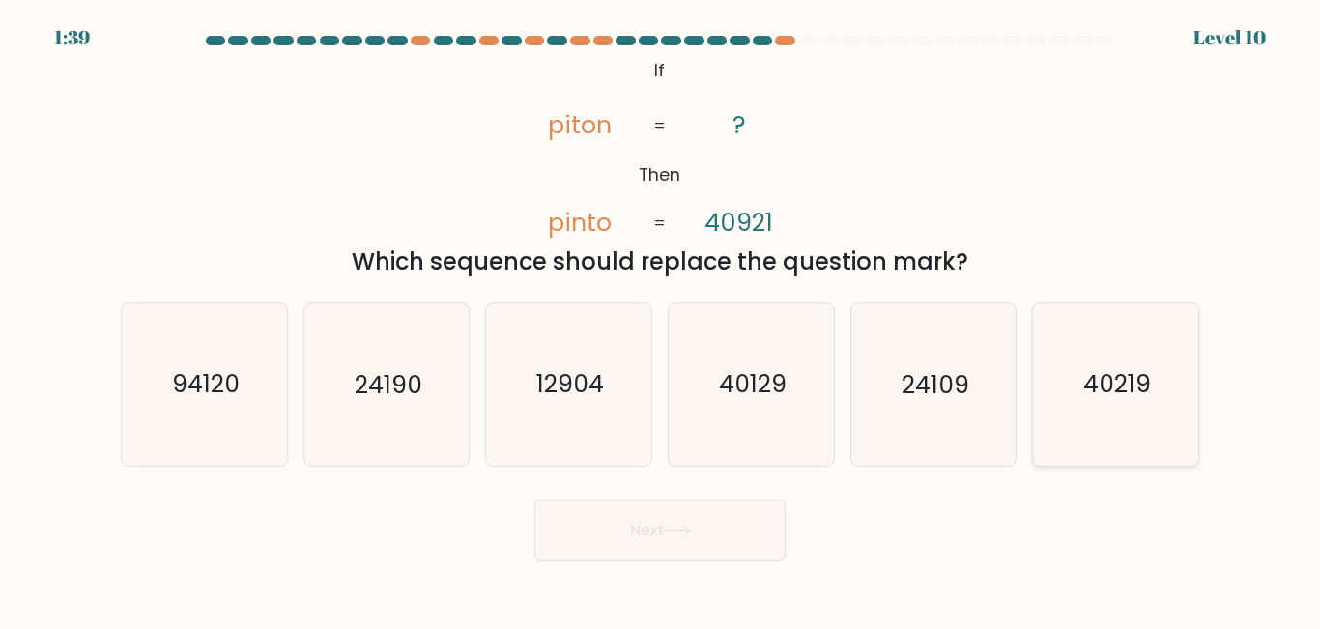
click at [1106, 432] on icon "40219" at bounding box center [1115, 384] width 161 height 161
click at [661, 320] on input "f. 40219" at bounding box center [660, 317] width 1 height 5
radio input "true"
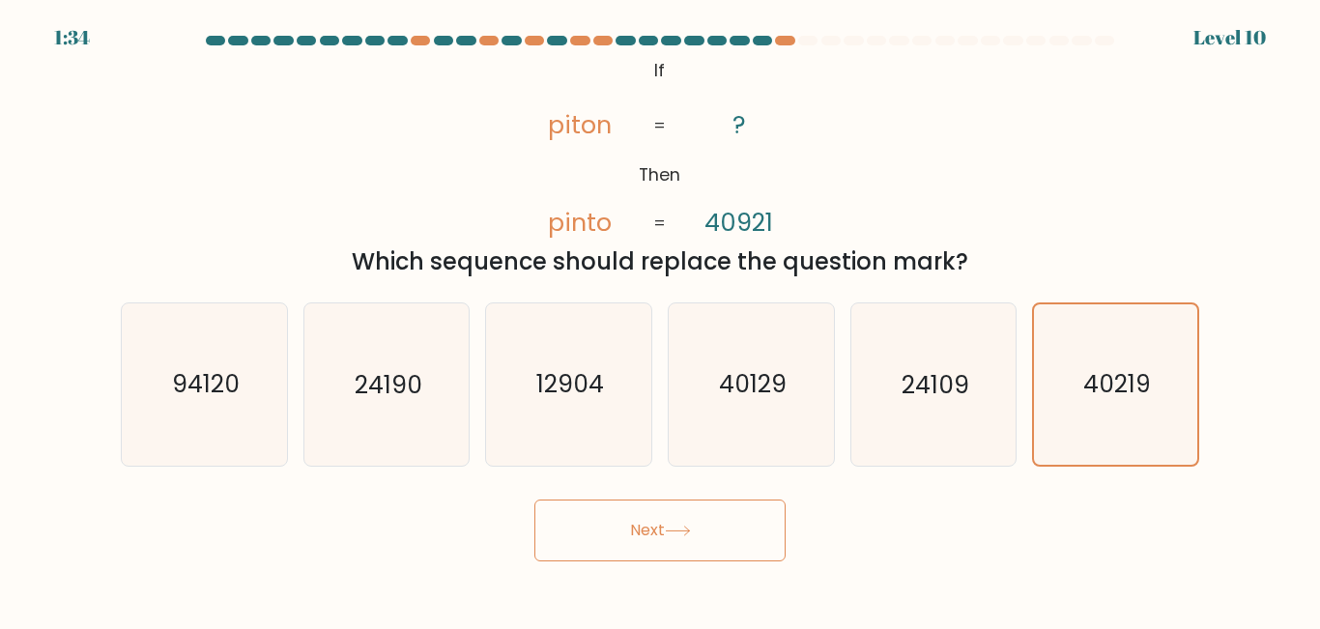
click at [656, 530] on button "Next" at bounding box center [660, 531] width 251 height 62
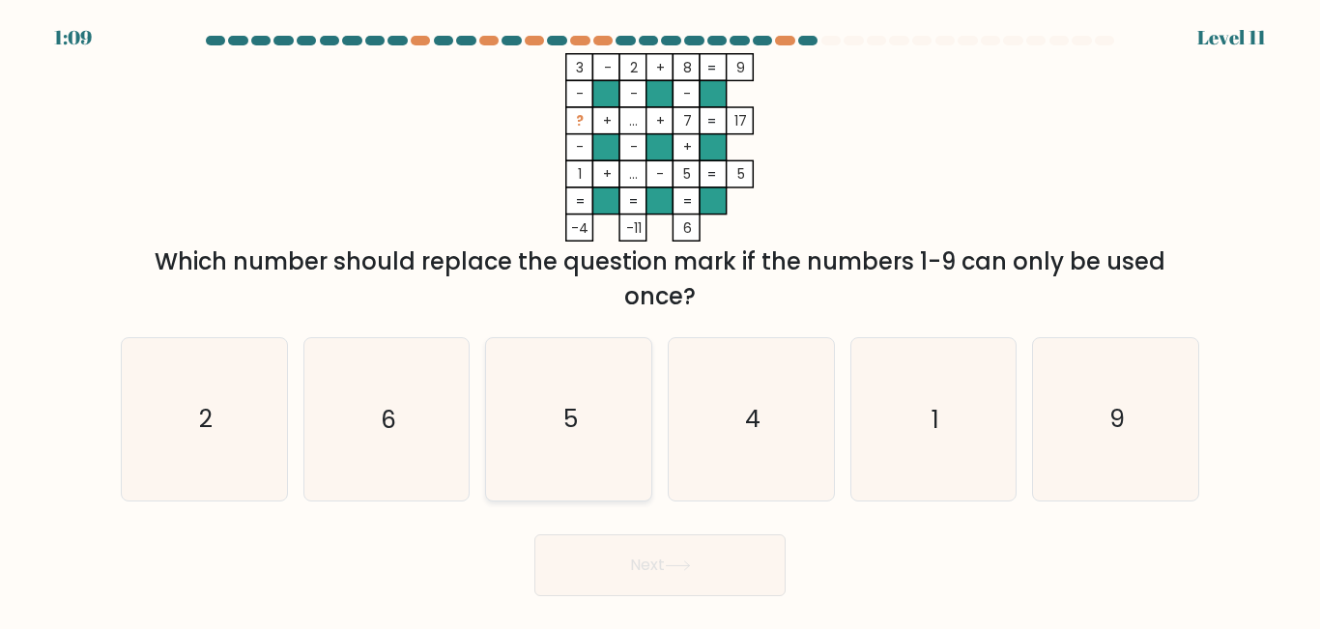
click at [564, 422] on text "5" at bounding box center [571, 420] width 14 height 34
click at [660, 320] on input "c. 5" at bounding box center [660, 317] width 1 height 5
radio input "true"
click at [627, 575] on button "Next" at bounding box center [660, 566] width 251 height 62
click at [629, 567] on button "Next" at bounding box center [660, 566] width 251 height 62
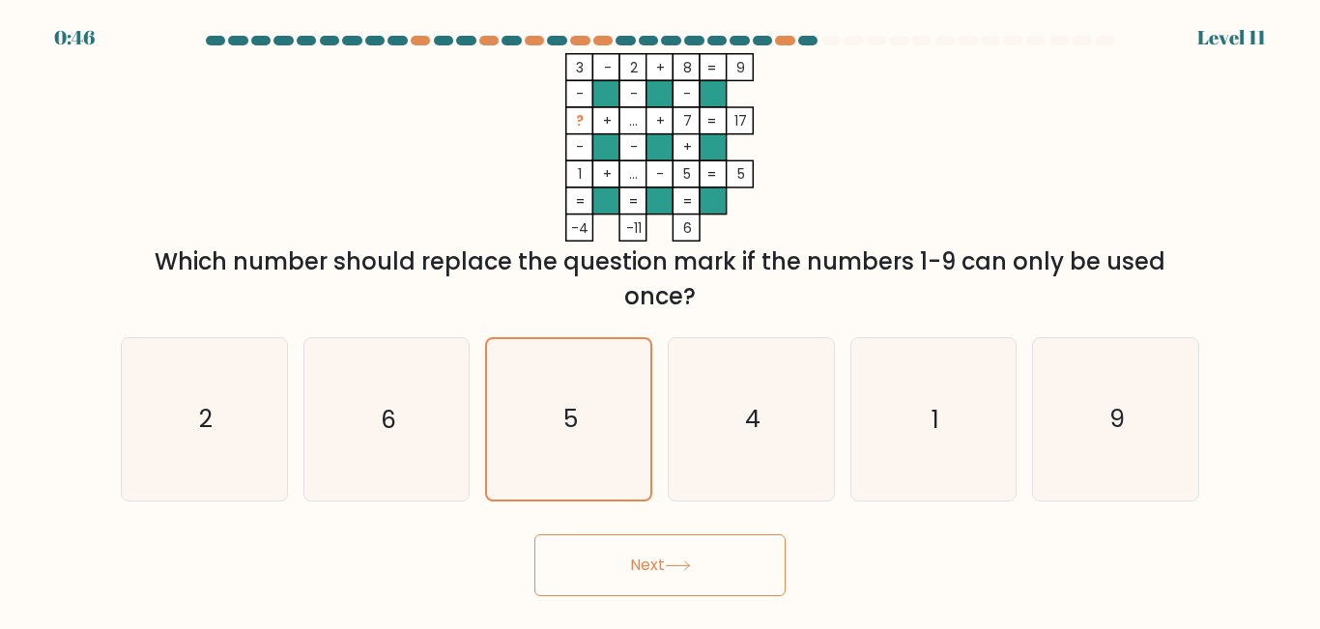
click at [896, 548] on div "Next" at bounding box center [660, 561] width 1102 height 72
click at [651, 565] on button "Next" at bounding box center [660, 566] width 251 height 62
click at [593, 439] on icon "5" at bounding box center [568, 418] width 159 height 159
click at [660, 320] on input "c. 5" at bounding box center [660, 317] width 1 height 5
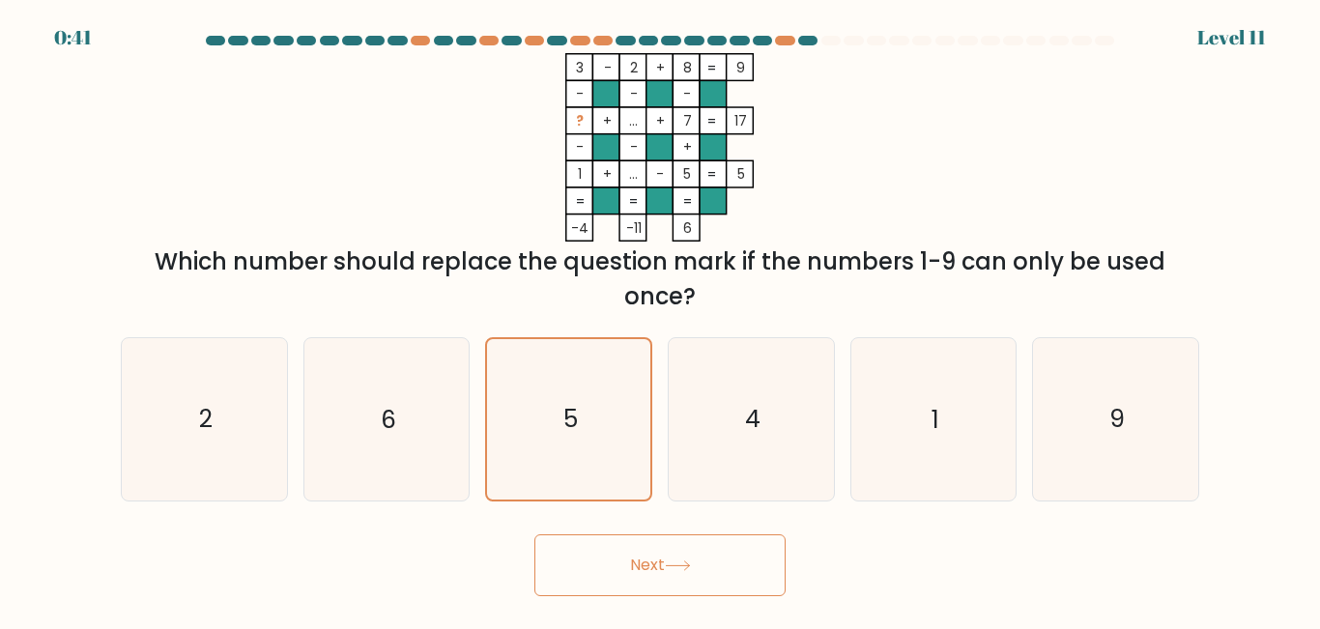
click at [604, 561] on button "Next" at bounding box center [660, 566] width 251 height 62
click at [677, 567] on icon at bounding box center [678, 566] width 26 height 11
click at [682, 565] on icon at bounding box center [677, 566] width 23 height 9
click at [685, 565] on icon at bounding box center [677, 566] width 23 height 9
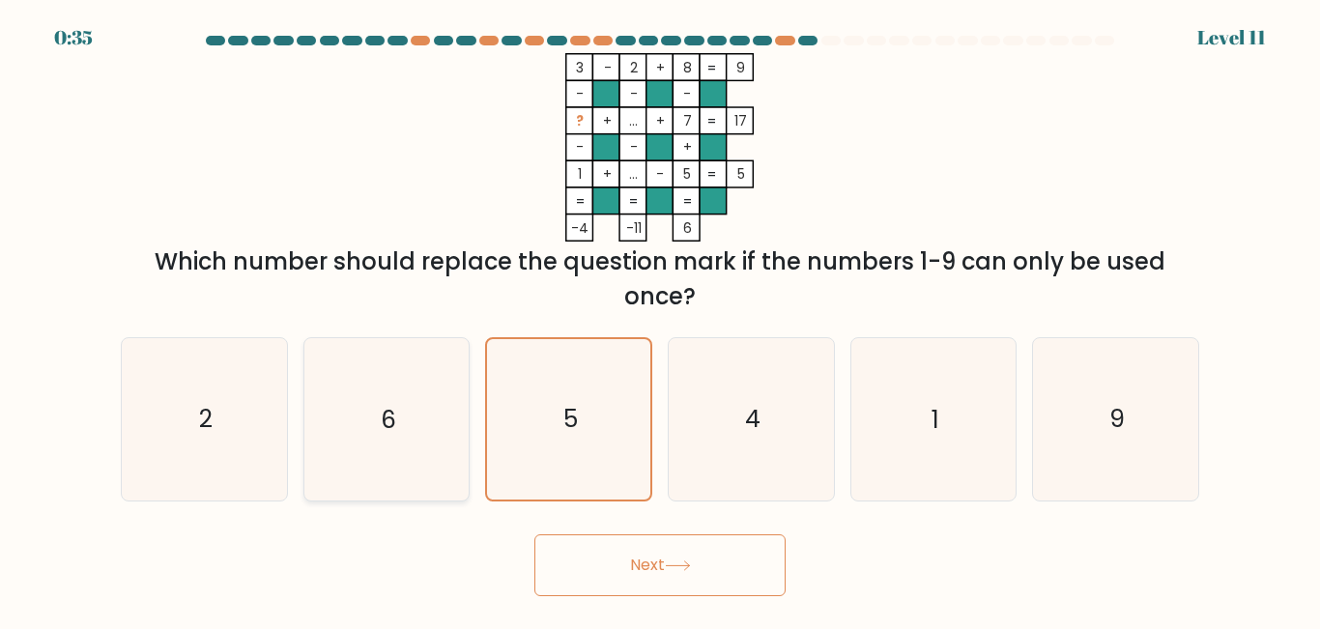
click at [376, 426] on icon "6" at bounding box center [385, 418] width 161 height 161
click at [660, 320] on input "b. 6" at bounding box center [660, 317] width 1 height 5
radio input "true"
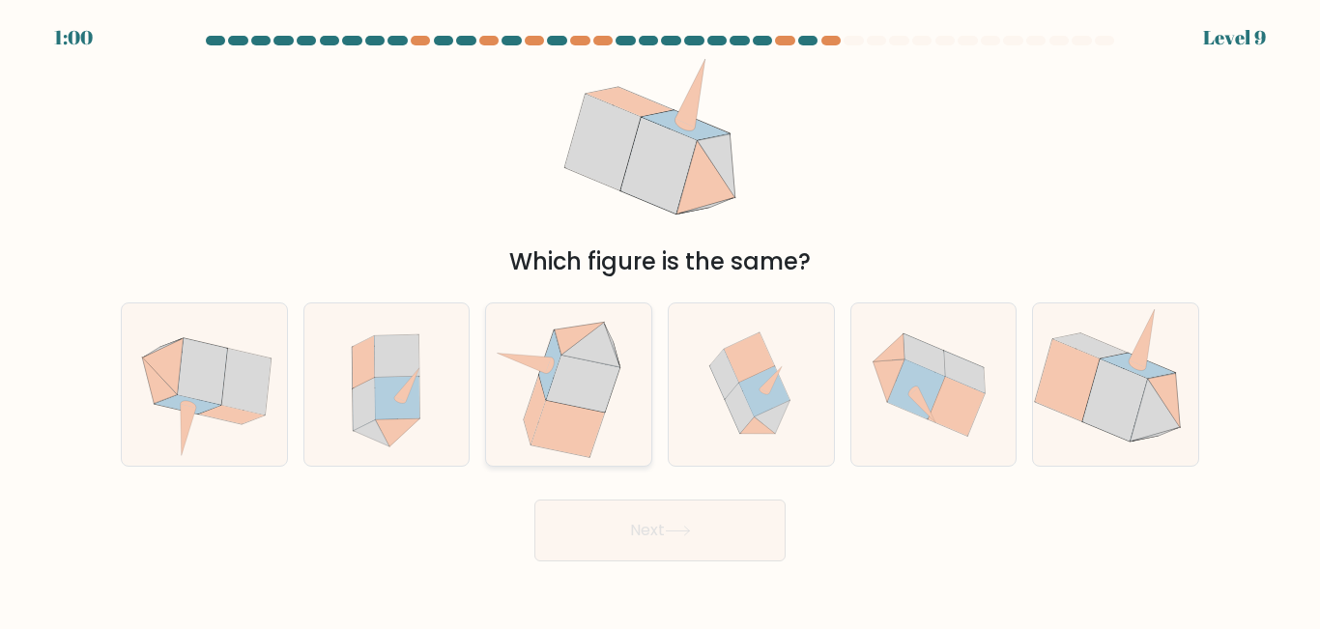
click at [557, 399] on icon at bounding box center [583, 384] width 73 height 57
click at [660, 320] on input "c." at bounding box center [660, 317] width 1 height 5
radio input "true"
click at [590, 533] on button "Next" at bounding box center [660, 531] width 251 height 62
click at [651, 538] on button "Next" at bounding box center [660, 531] width 251 height 62
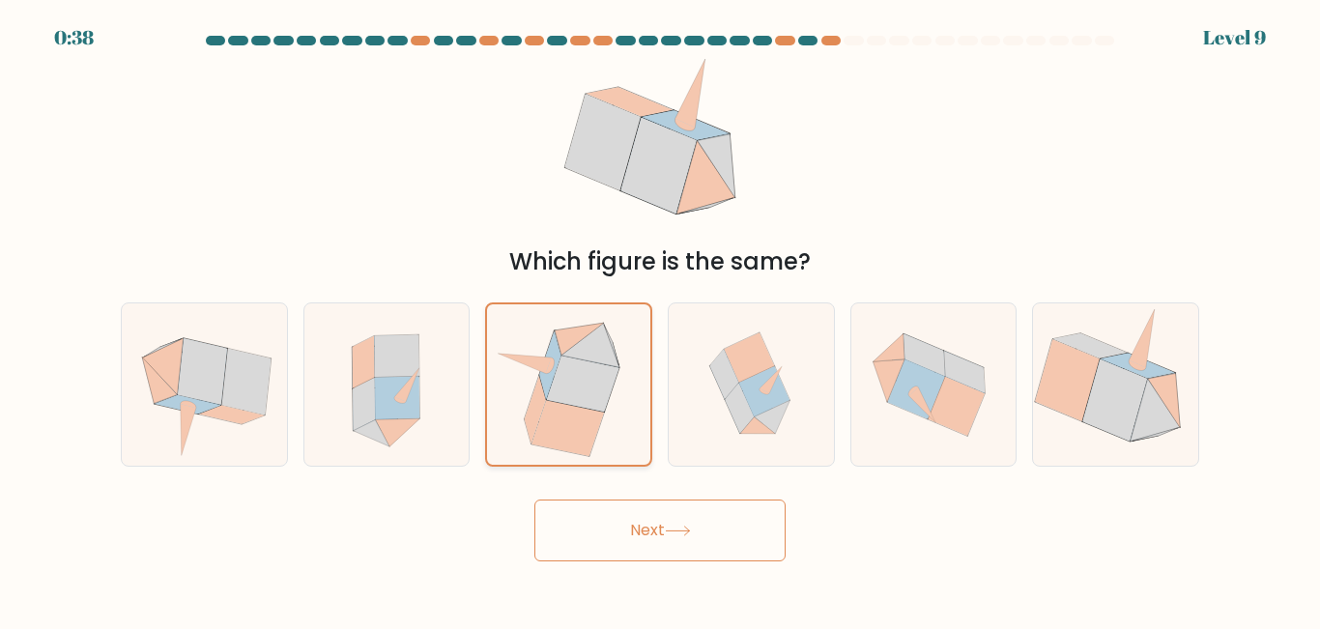
click at [597, 395] on icon at bounding box center [583, 385] width 72 height 56
click at [660, 320] on input "c." at bounding box center [660, 317] width 1 height 5
click at [594, 395] on icon at bounding box center [583, 385] width 72 height 56
click at [660, 320] on input "c." at bounding box center [660, 317] width 1 height 5
click at [617, 527] on button "Next" at bounding box center [660, 531] width 251 height 62
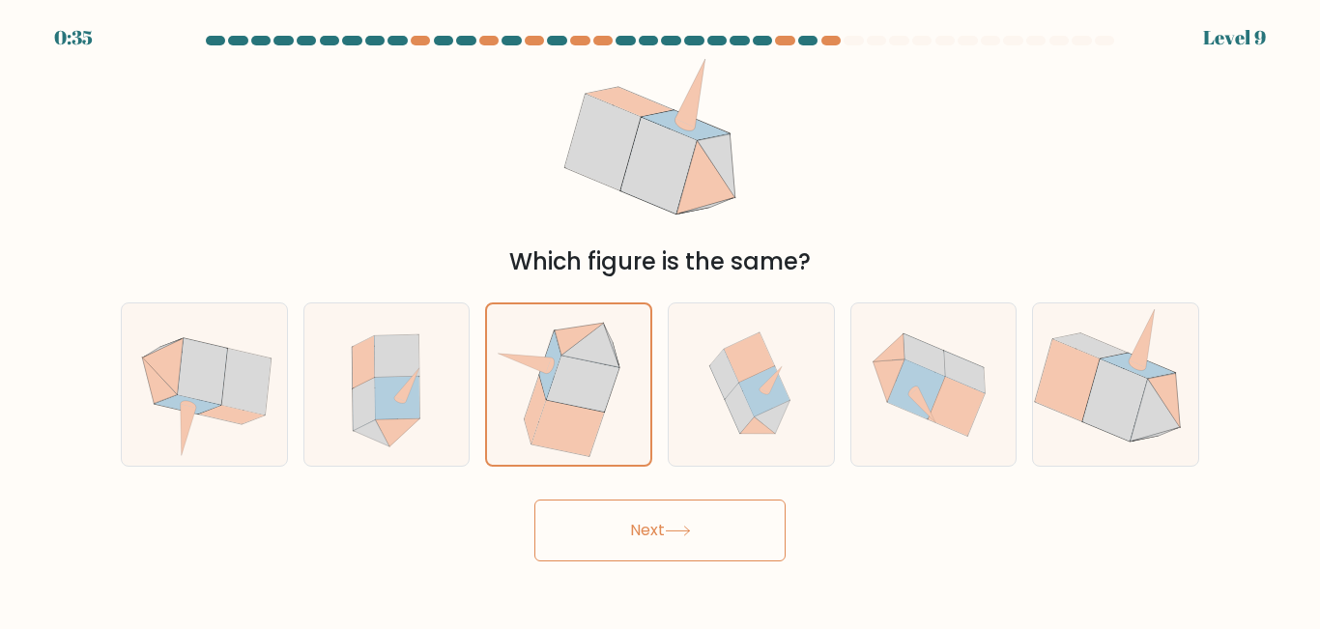
click at [617, 527] on button "Next" at bounding box center [660, 531] width 251 height 62
click at [598, 521] on button "Next" at bounding box center [660, 531] width 251 height 62
click at [596, 521] on button "Next" at bounding box center [660, 531] width 251 height 62
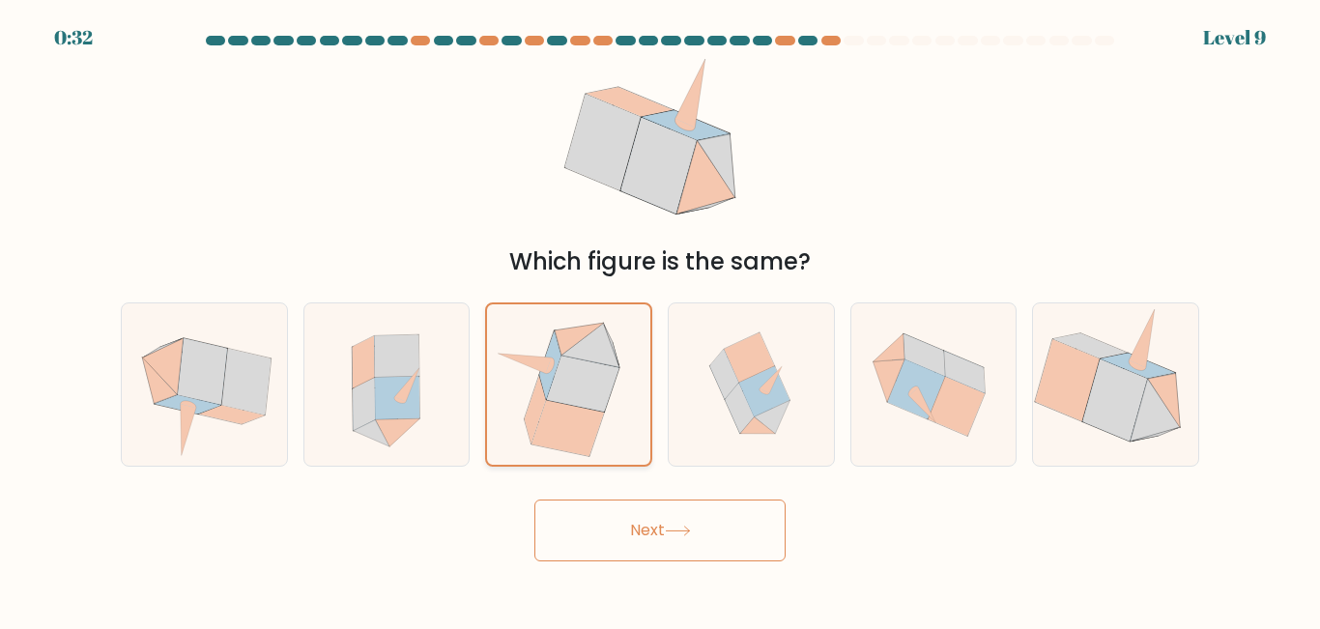
click at [583, 435] on icon at bounding box center [568, 429] width 72 height 56
click at [660, 320] on input "c." at bounding box center [660, 317] width 1 height 5
click at [593, 539] on button "Next" at bounding box center [660, 531] width 251 height 62
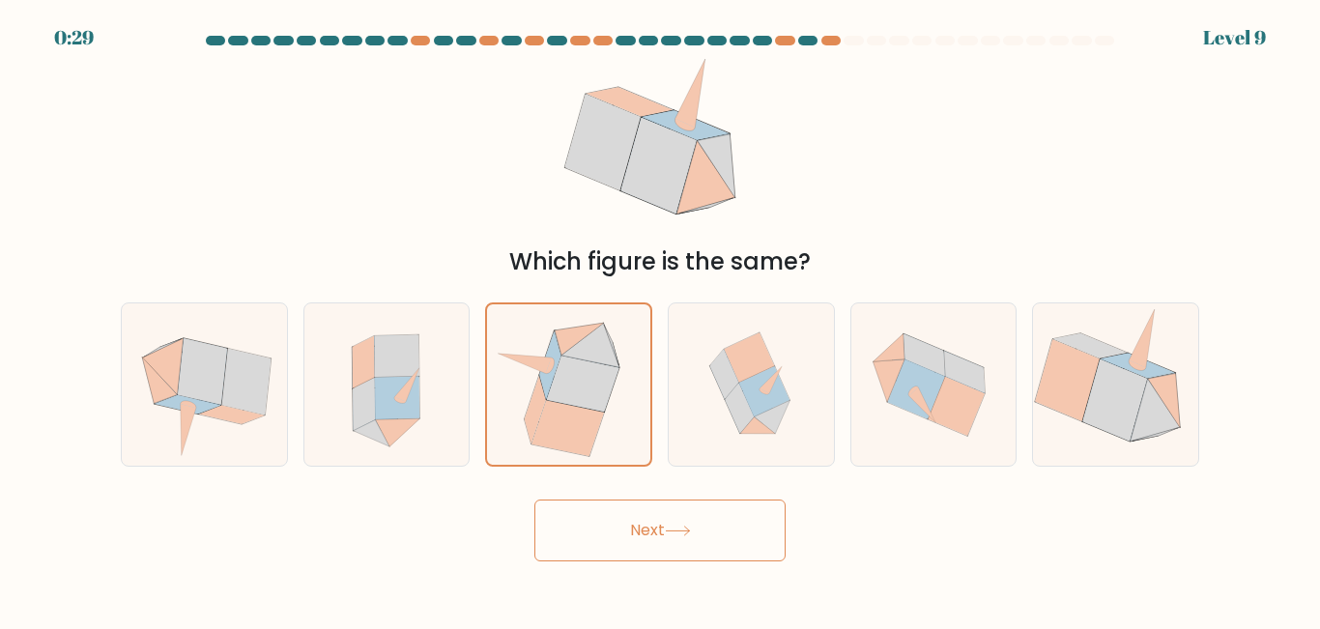
click at [593, 539] on button "Next" at bounding box center [660, 531] width 251 height 62
click at [596, 538] on button "Next" at bounding box center [660, 531] width 251 height 62
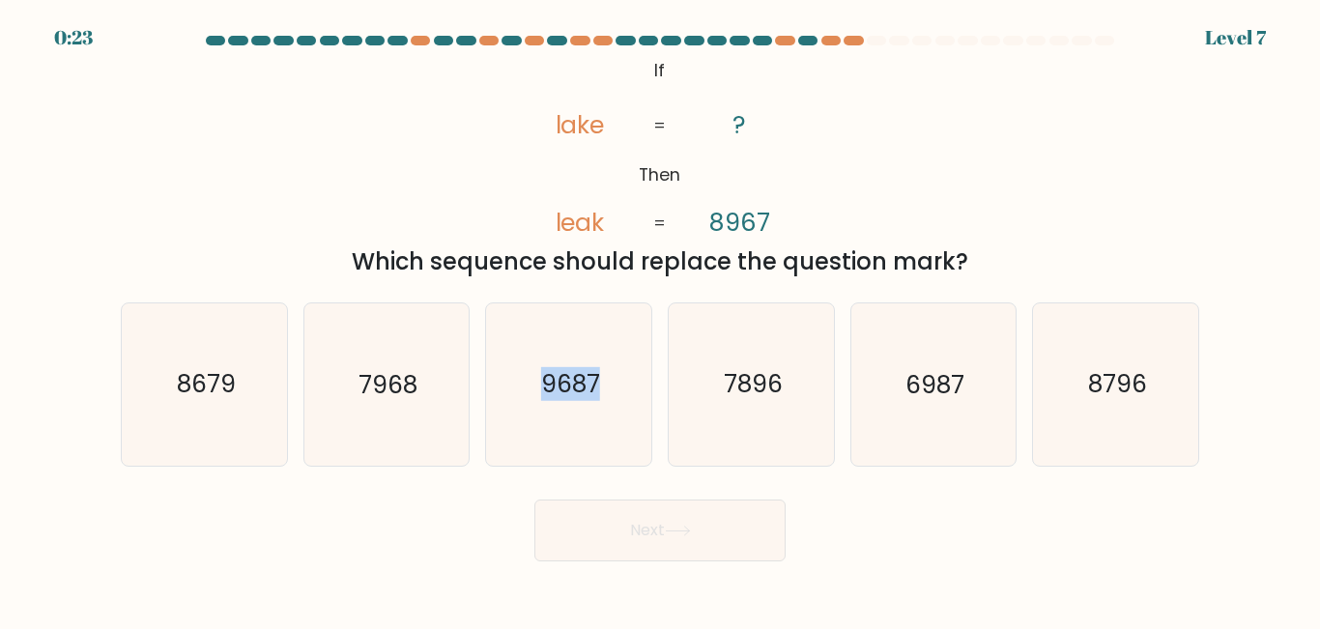
click at [600, 391] on icon "9687" at bounding box center [568, 384] width 161 height 161
click at [660, 320] on input "c. 9687" at bounding box center [660, 317] width 1 height 5
radio input "true"
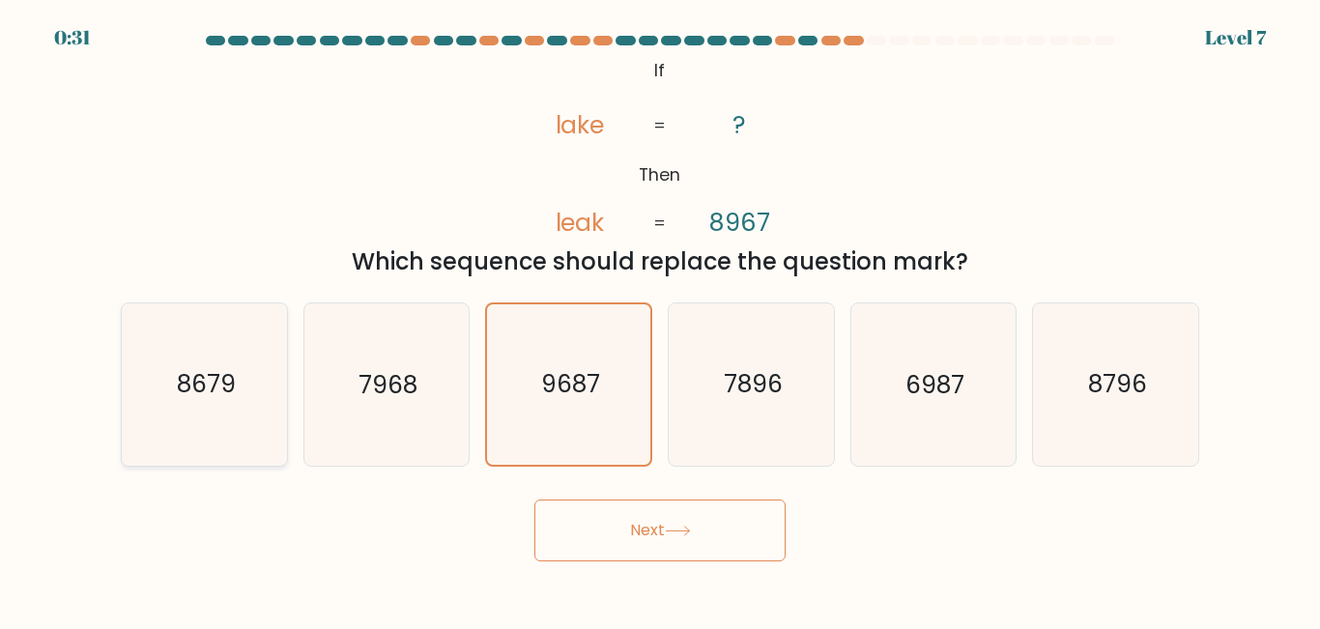
click at [273, 423] on icon "8679" at bounding box center [204, 384] width 161 height 161
click at [660, 320] on input "a. 8679" at bounding box center [660, 317] width 1 height 5
radio input "true"
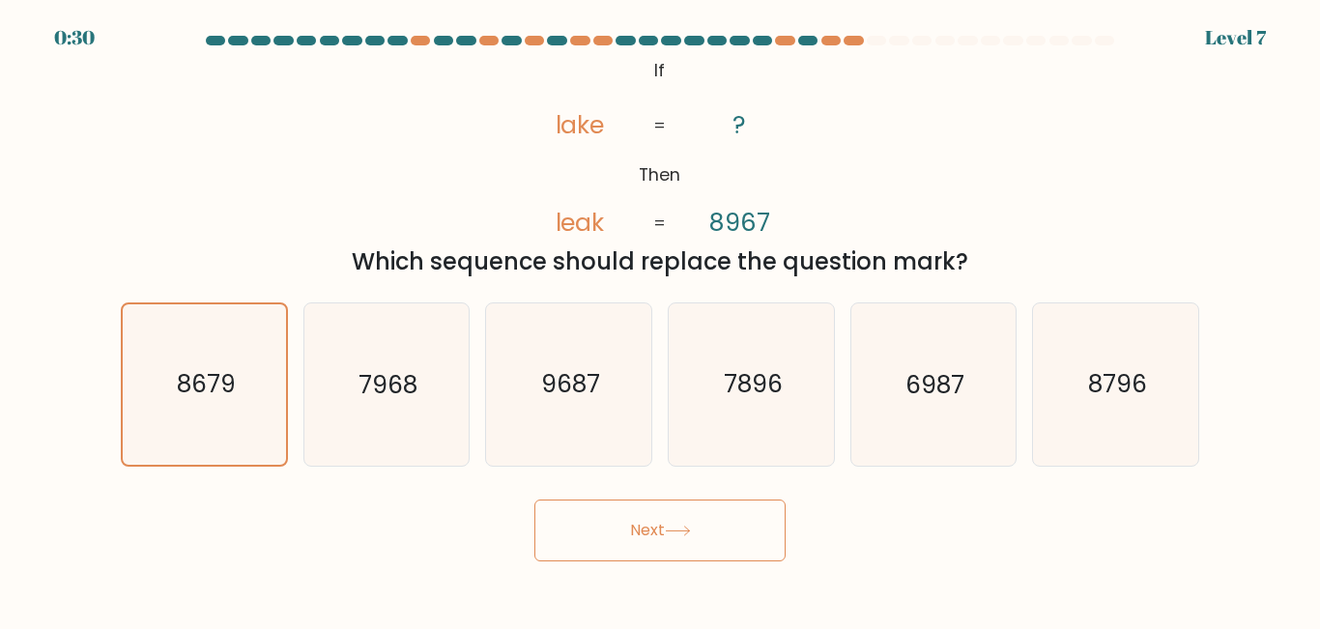
click at [622, 540] on button "Next" at bounding box center [660, 531] width 251 height 62
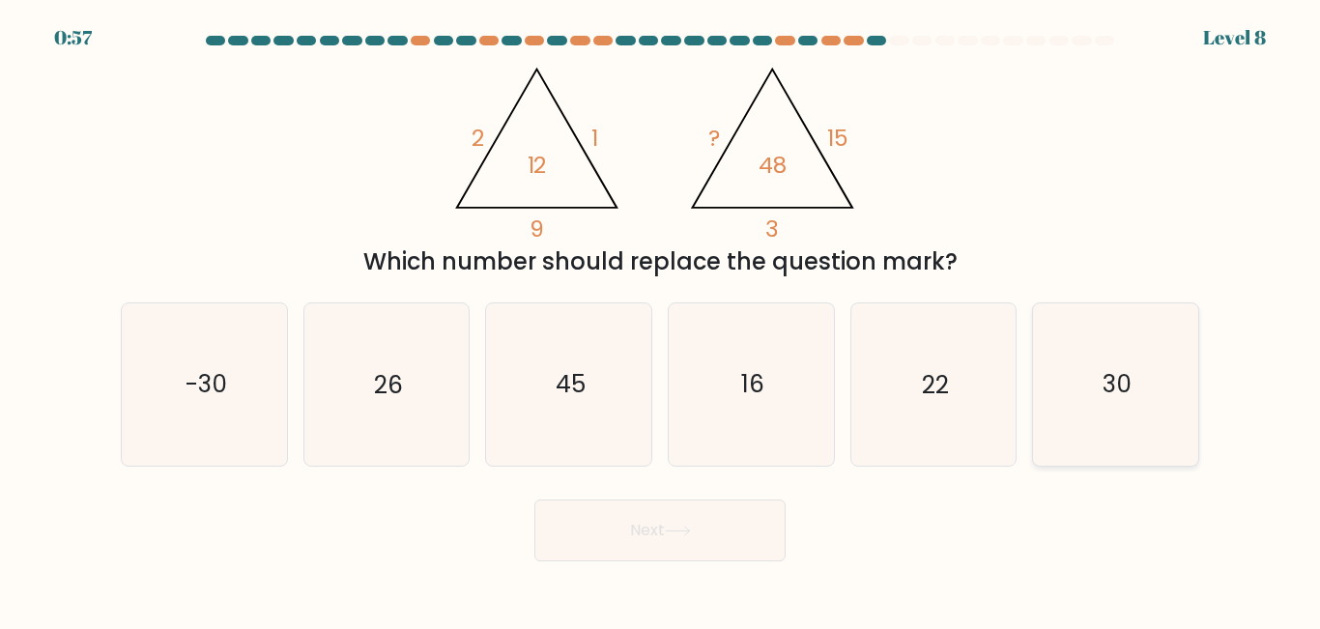
click at [1069, 406] on icon "30" at bounding box center [1115, 384] width 161 height 161
click at [661, 320] on input "f. 30" at bounding box center [660, 317] width 1 height 5
radio input "true"
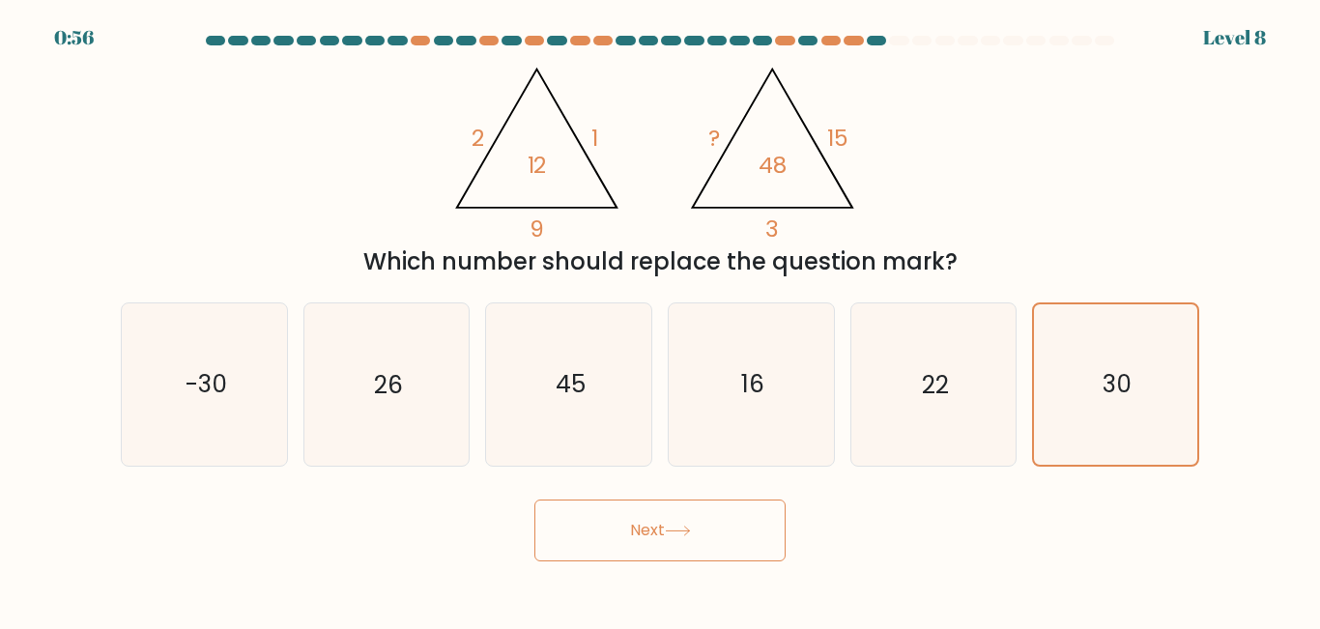
click at [704, 540] on button "Next" at bounding box center [660, 531] width 251 height 62
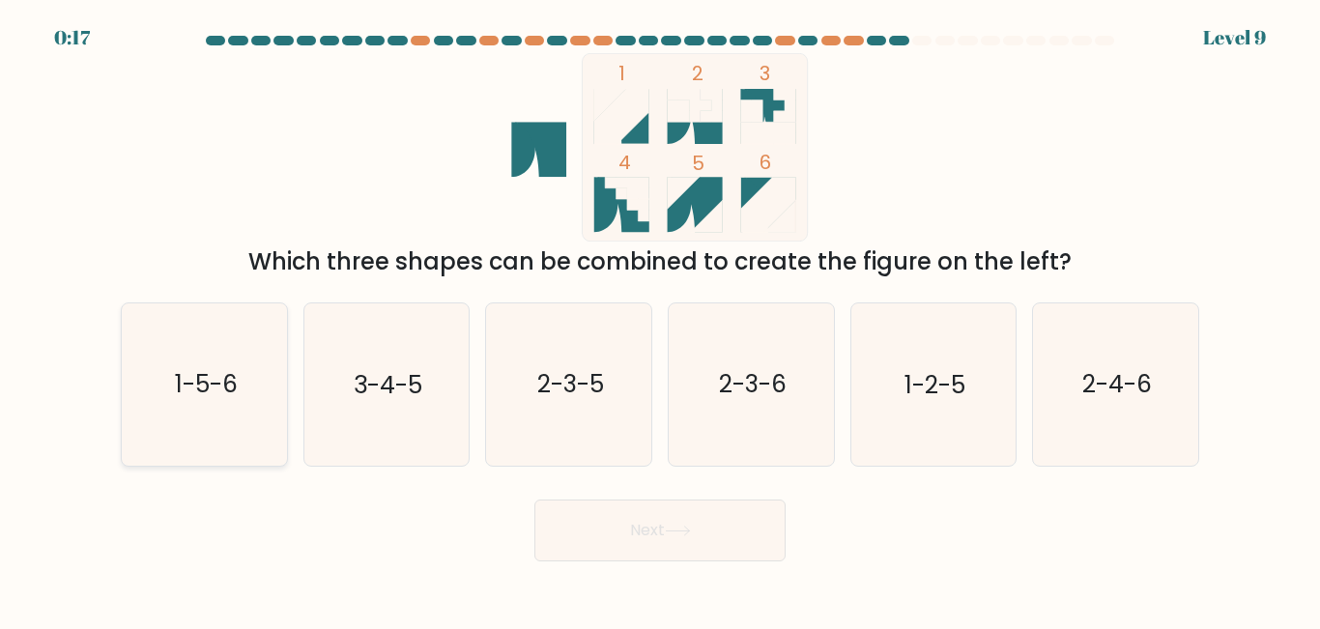
click at [217, 394] on text "1-5-6" at bounding box center [205, 385] width 63 height 34
click at [660, 320] on input "a. 1-5-6" at bounding box center [660, 317] width 1 height 5
radio input "true"
click at [667, 536] on button "Next" at bounding box center [660, 531] width 251 height 62
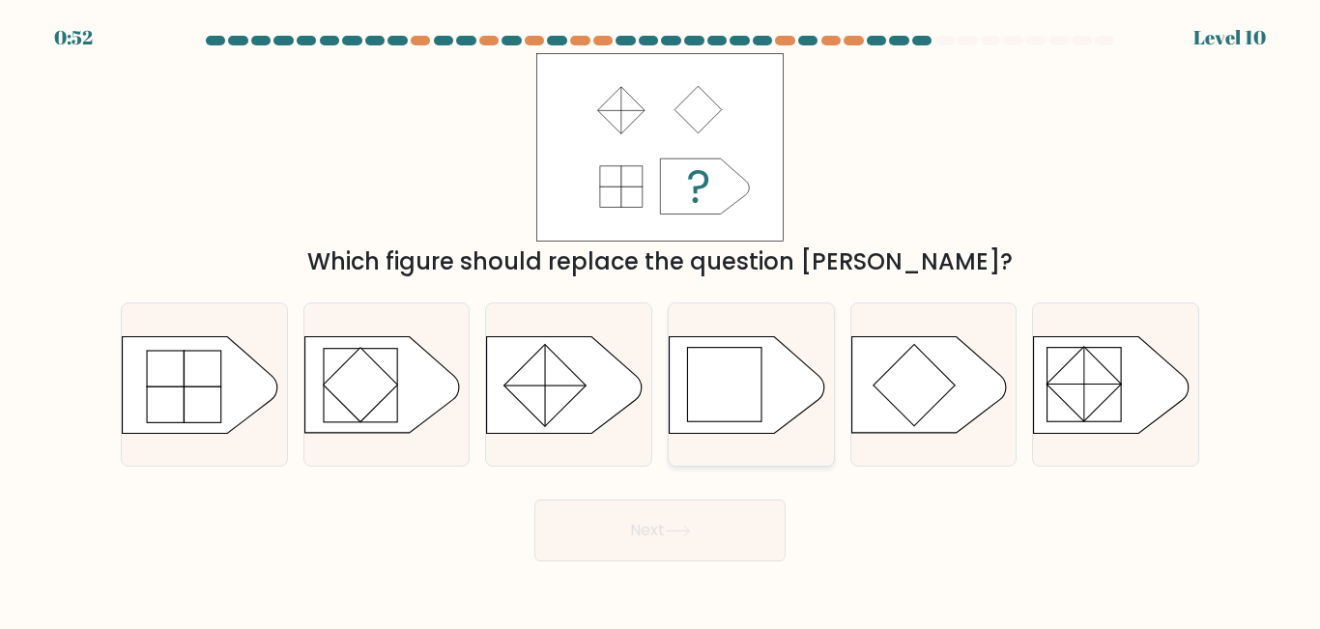
click at [725, 413] on rect at bounding box center [723, 383] width 73 height 73
click at [661, 320] on input "d." at bounding box center [660, 317] width 1 height 5
radio input "true"
click at [686, 526] on icon at bounding box center [678, 531] width 26 height 11
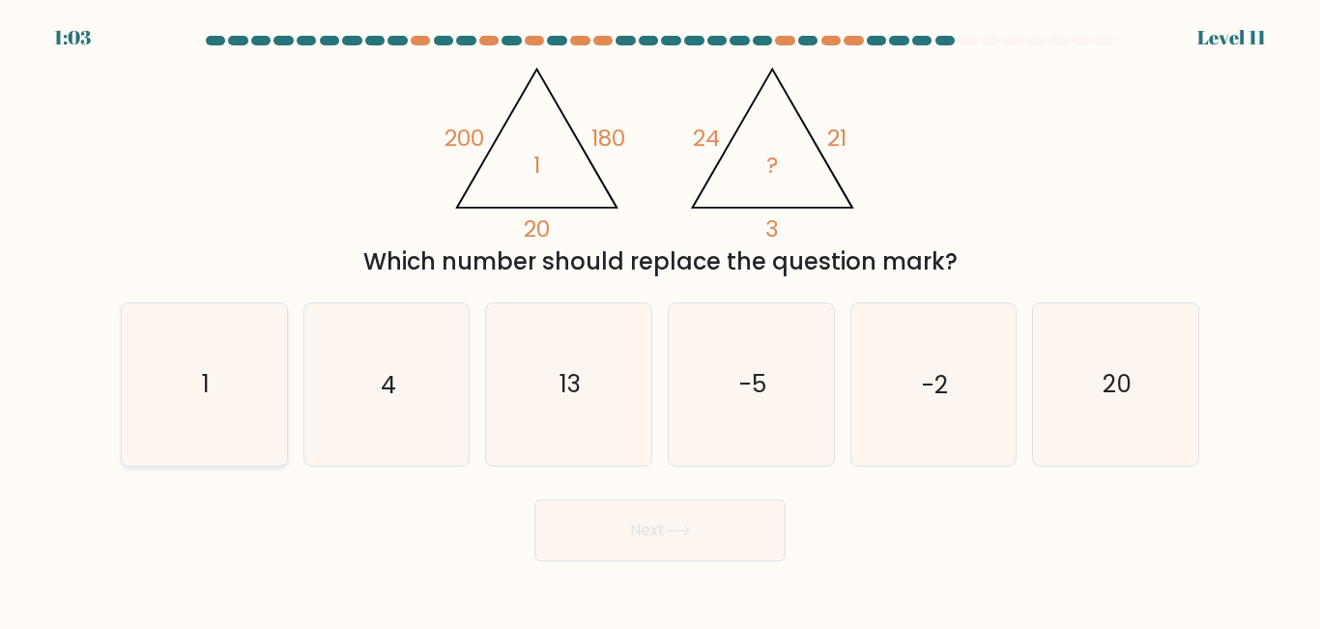
click at [215, 421] on icon "1" at bounding box center [204, 384] width 161 height 161
click at [660, 320] on input "a. 1" at bounding box center [660, 317] width 1 height 5
radio input "true"
click at [577, 528] on button "Next" at bounding box center [660, 531] width 251 height 62
click at [609, 544] on button "Next" at bounding box center [660, 531] width 251 height 62
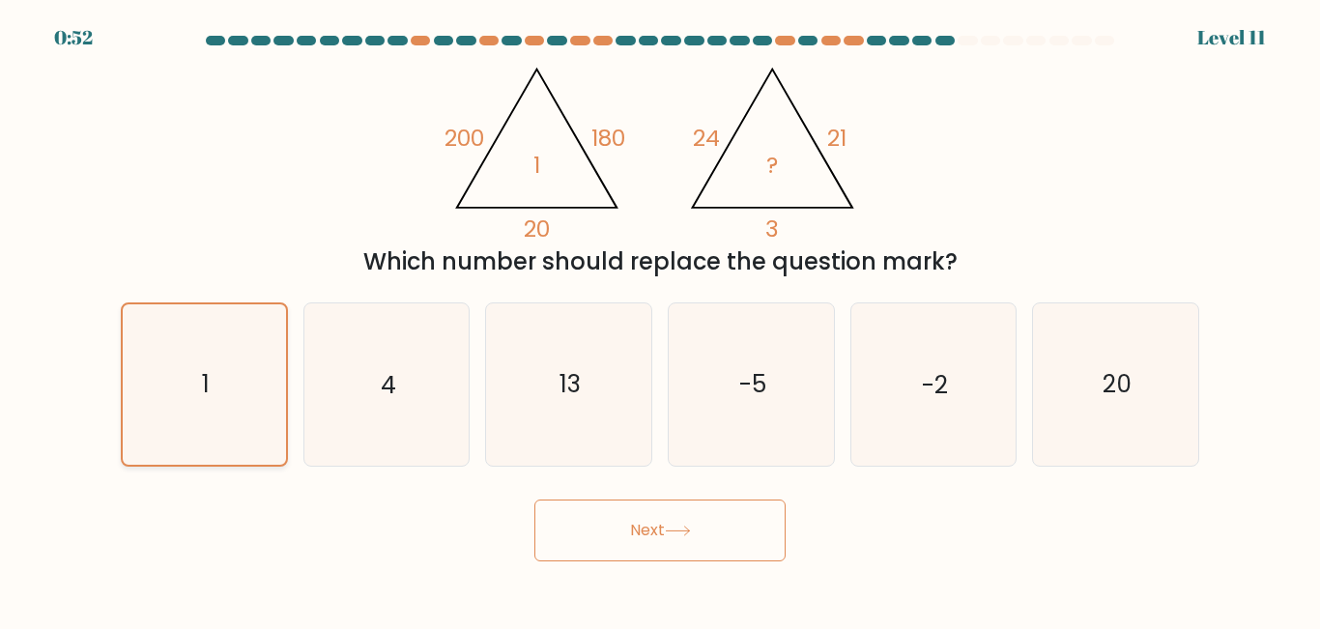
click at [204, 399] on text "1" at bounding box center [206, 385] width 8 height 34
click at [660, 320] on input "a. 1" at bounding box center [660, 317] width 1 height 5
click at [622, 536] on button "Next" at bounding box center [660, 531] width 251 height 62
click at [662, 534] on button "Next" at bounding box center [660, 531] width 251 height 62
click at [877, 41] on div at bounding box center [876, 41] width 19 height 10
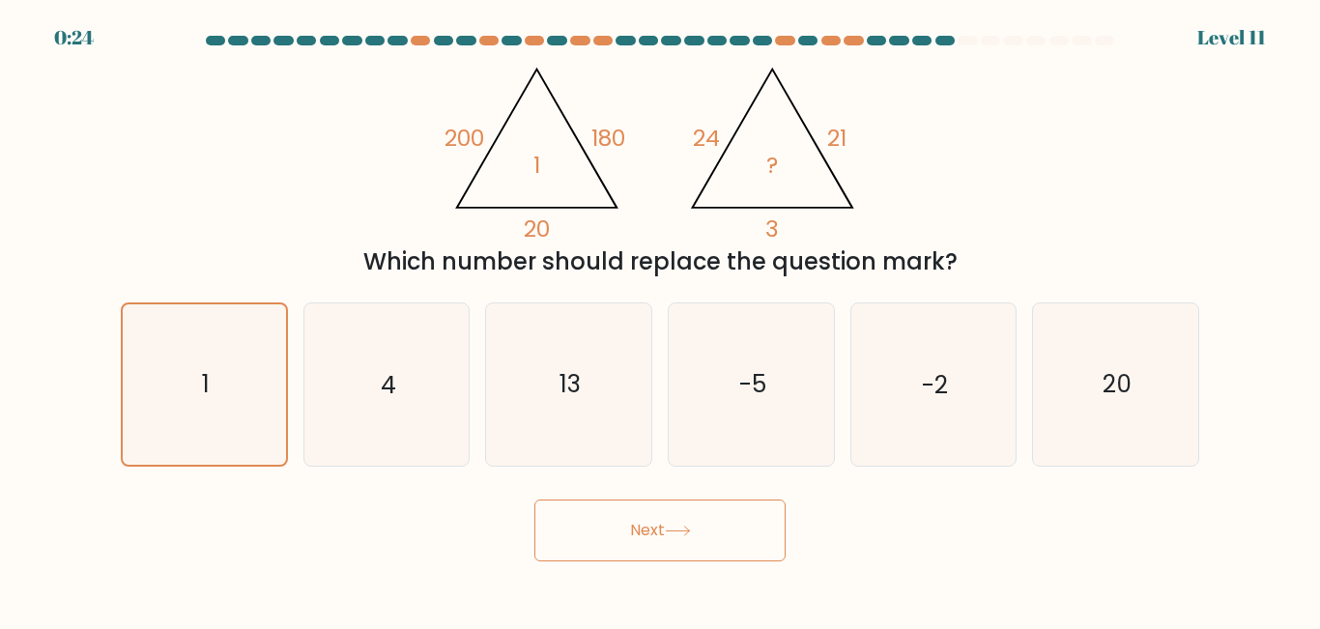
click at [651, 544] on button "Next" at bounding box center [660, 531] width 251 height 62
click at [185, 428] on icon "1" at bounding box center [204, 383] width 159 height 159
click at [660, 320] on input "a. 1" at bounding box center [660, 317] width 1 height 5
click at [185, 428] on icon "1" at bounding box center [204, 383] width 159 height 159
click at [660, 320] on input "a. 1" at bounding box center [660, 317] width 1 height 5
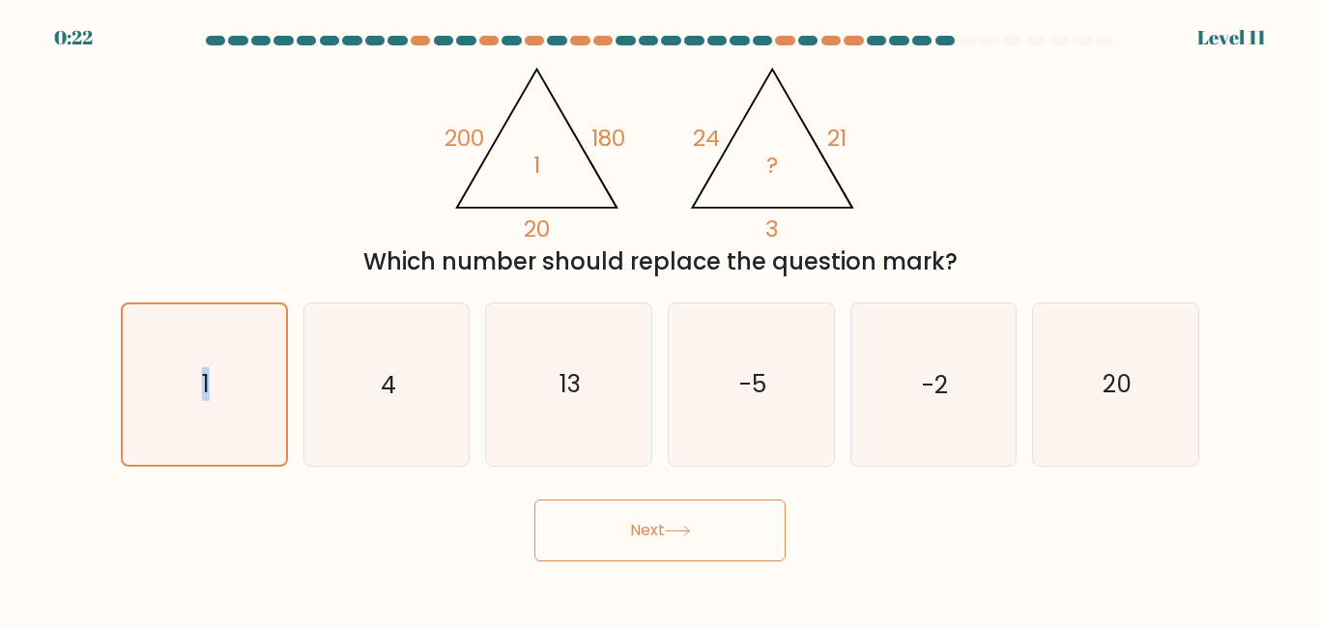
click at [641, 548] on button "Next" at bounding box center [660, 531] width 251 height 62
click at [652, 540] on button "Next" at bounding box center [660, 531] width 251 height 62
click at [664, 529] on button "Next" at bounding box center [660, 531] width 251 height 62
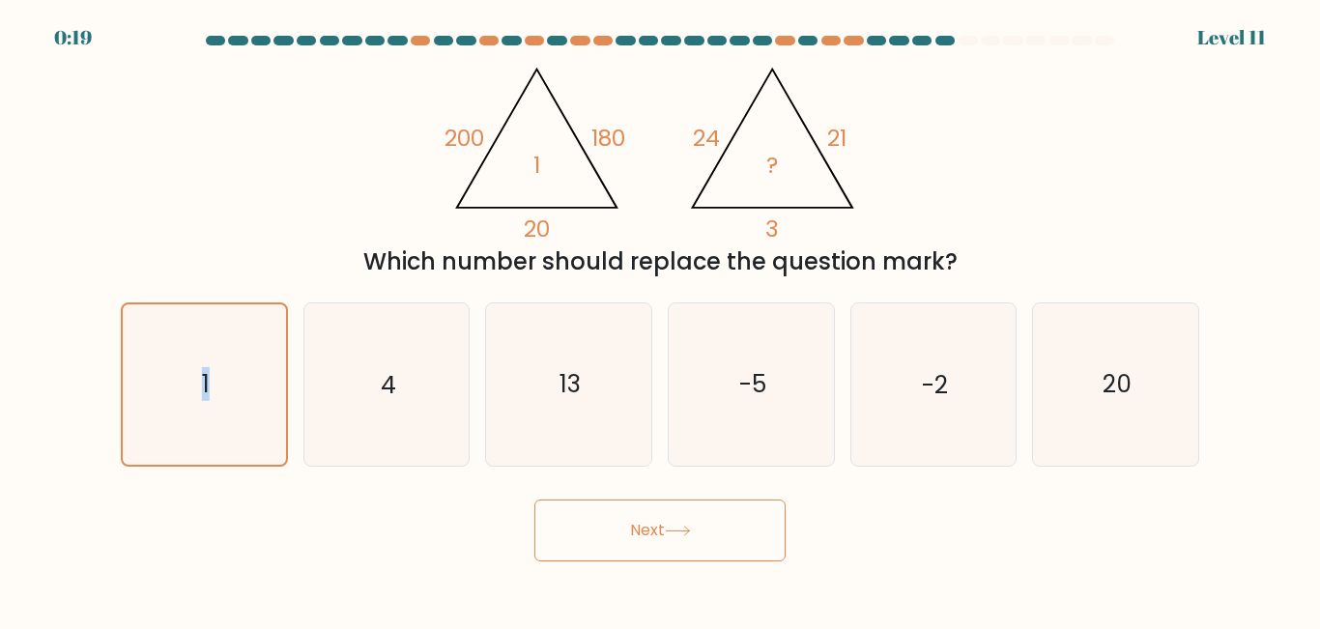
click at [658, 530] on button "Next" at bounding box center [660, 531] width 251 height 62
click at [159, 396] on icon "1" at bounding box center [204, 383] width 159 height 159
click at [660, 320] on input "a. 1" at bounding box center [660, 317] width 1 height 5
click at [180, 402] on icon "1" at bounding box center [204, 383] width 159 height 159
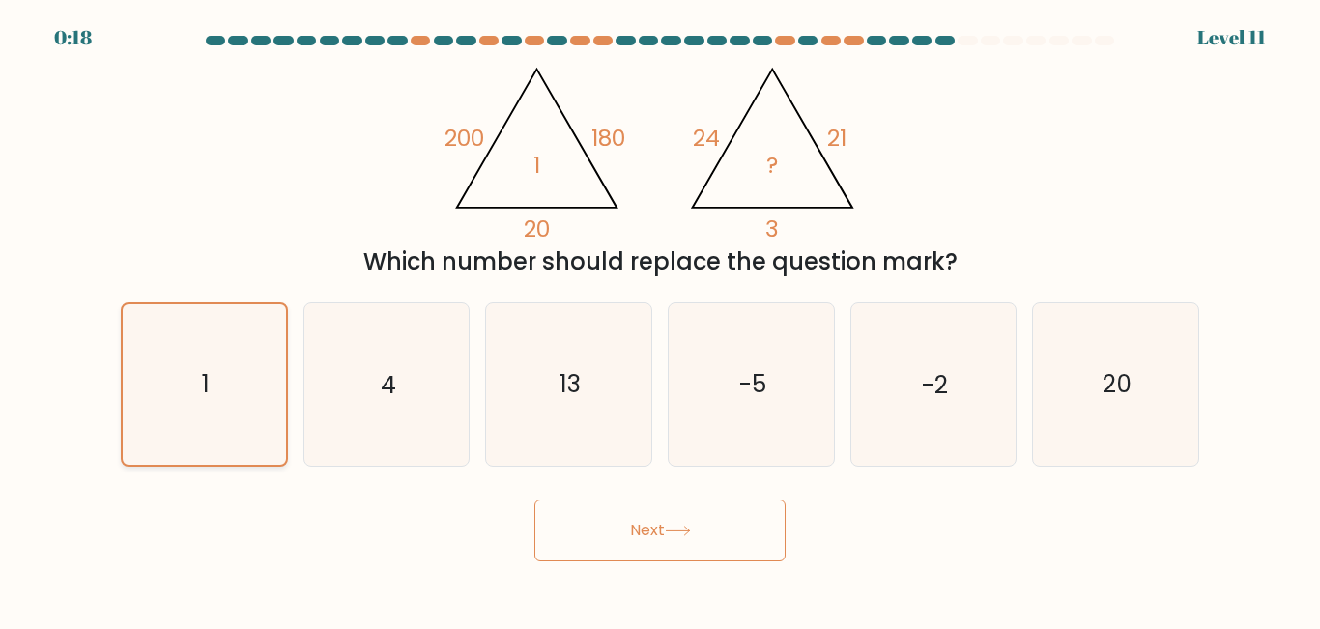
click at [660, 320] on input "a. 1" at bounding box center [660, 317] width 1 height 5
click at [638, 541] on button "Next" at bounding box center [660, 531] width 251 height 62
click at [639, 541] on button "Next" at bounding box center [660, 531] width 251 height 62
click at [641, 541] on button "Next" at bounding box center [660, 531] width 251 height 62
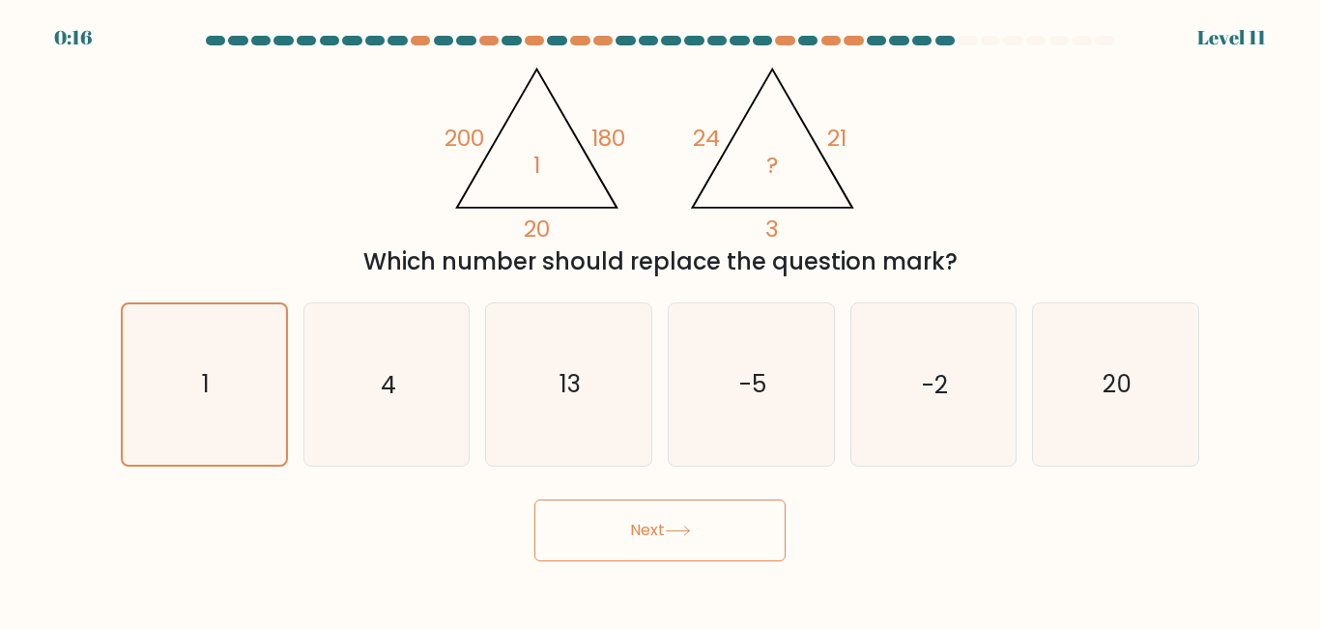
click at [644, 541] on button "Next" at bounding box center [660, 531] width 251 height 62
click at [658, 542] on button "Next" at bounding box center [660, 531] width 251 height 62
drag, startPoint x: 658, startPoint y: 542, endPoint x: 679, endPoint y: 550, distance: 21.7
click at [666, 547] on button "Next" at bounding box center [660, 531] width 251 height 62
drag, startPoint x: 679, startPoint y: 550, endPoint x: 715, endPoint y: 550, distance: 36.7
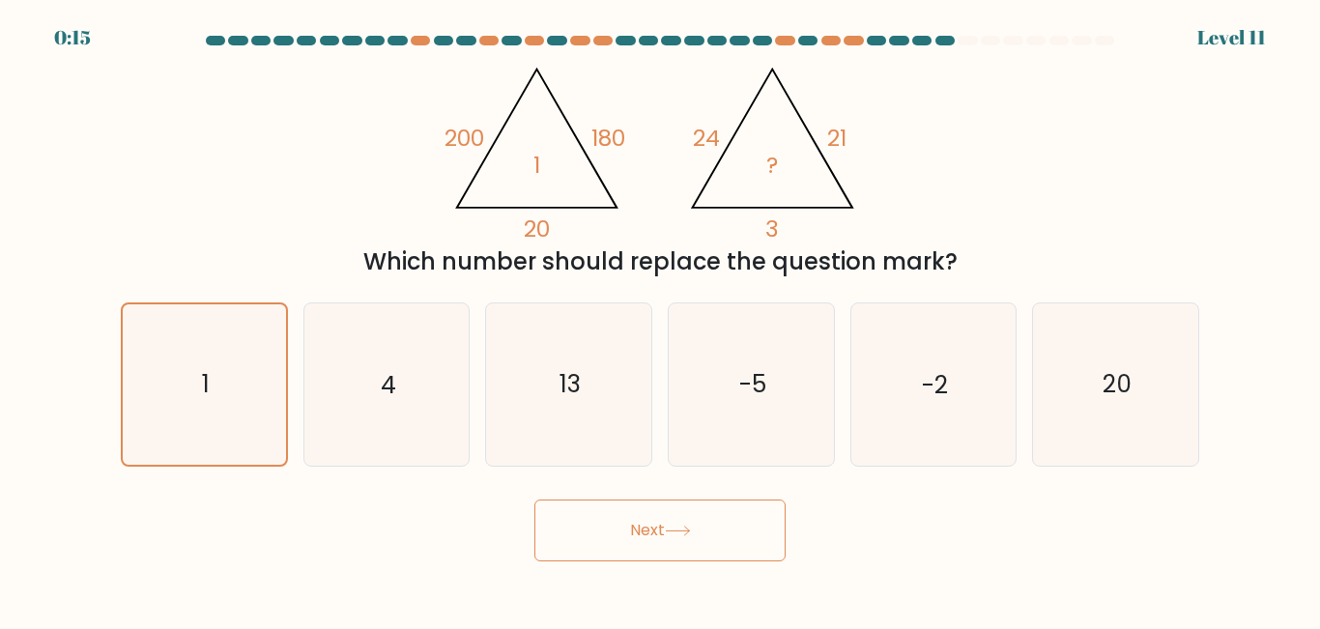
click at [685, 553] on button "Next" at bounding box center [660, 531] width 251 height 62
click at [714, 550] on button "Next" at bounding box center [660, 531] width 251 height 62
drag, startPoint x: 684, startPoint y: 507, endPoint x: 661, endPoint y: 489, distance: 29.6
click at [661, 490] on div "Next" at bounding box center [660, 526] width 1102 height 72
click at [664, 522] on button "Next" at bounding box center [660, 531] width 251 height 62
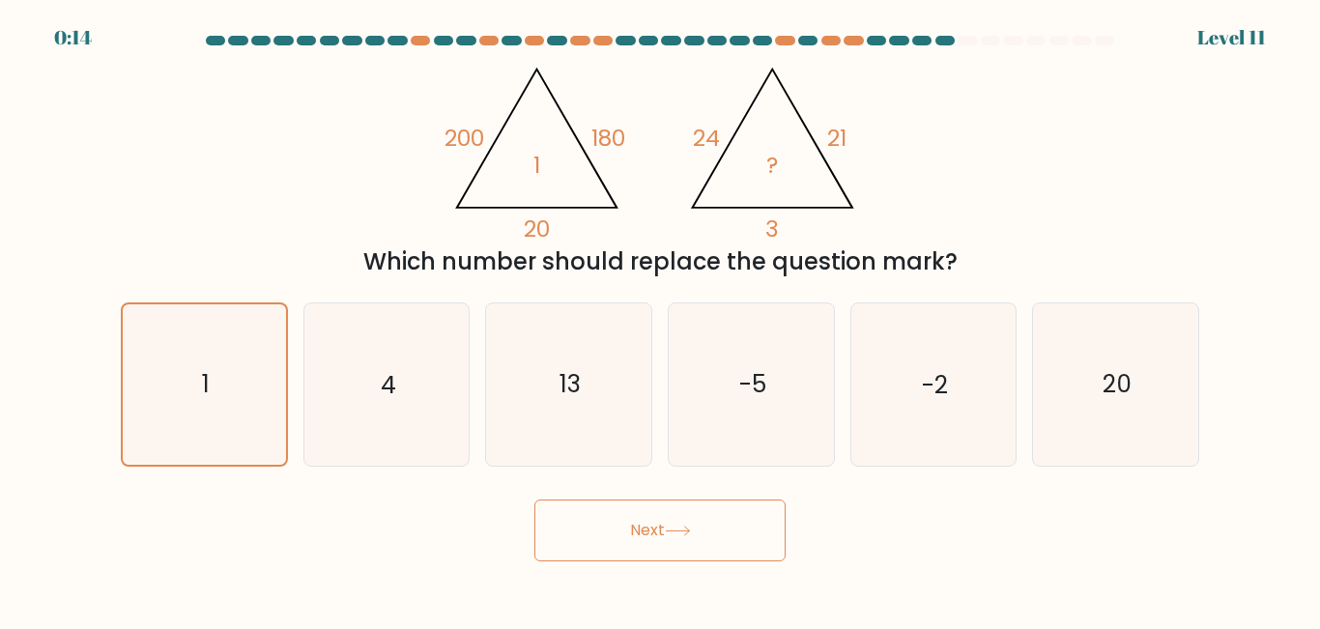
click at [664, 522] on button "Next" at bounding box center [660, 531] width 251 height 62
click at [663, 522] on button "Next" at bounding box center [660, 531] width 251 height 62
drag, startPoint x: 663, startPoint y: 522, endPoint x: 412, endPoint y: 520, distance: 251.3
click at [662, 522] on button "Next" at bounding box center [660, 531] width 251 height 62
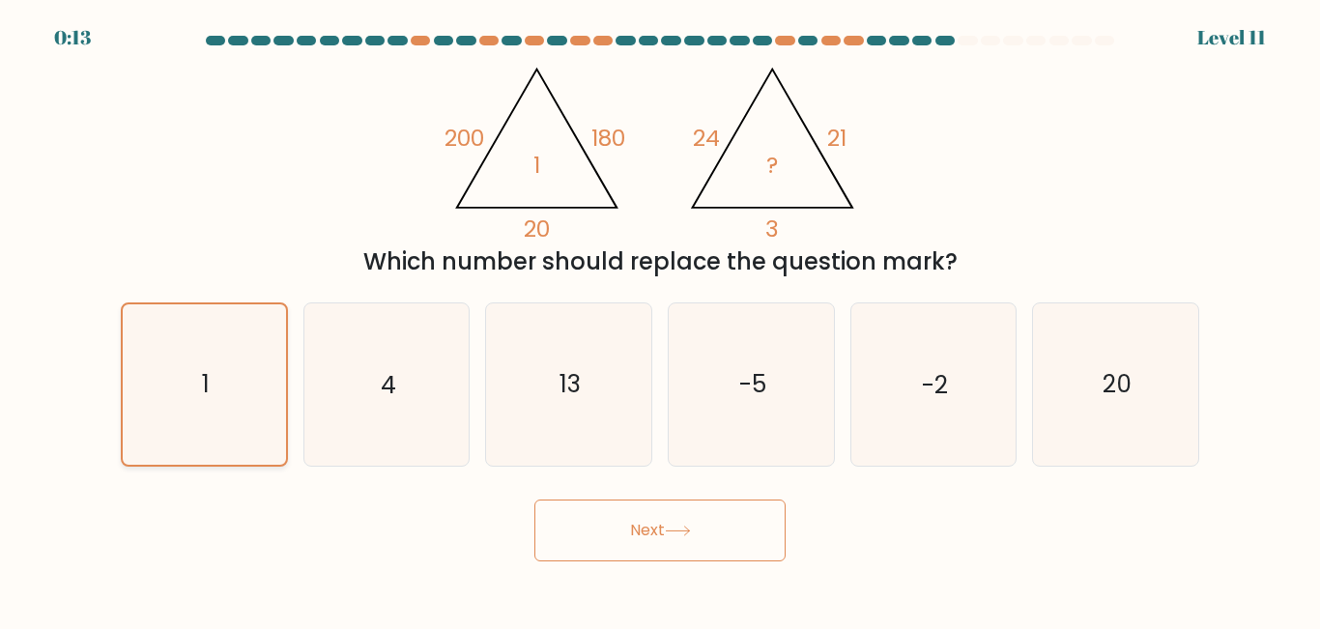
click at [280, 431] on icon "1" at bounding box center [204, 383] width 159 height 159
click at [660, 320] on input "a. 1" at bounding box center [660, 317] width 1 height 5
click at [249, 428] on icon "1" at bounding box center [204, 383] width 159 height 159
click at [660, 320] on input "a. 1" at bounding box center [660, 317] width 1 height 5
click at [247, 427] on icon "1" at bounding box center [204, 383] width 159 height 159
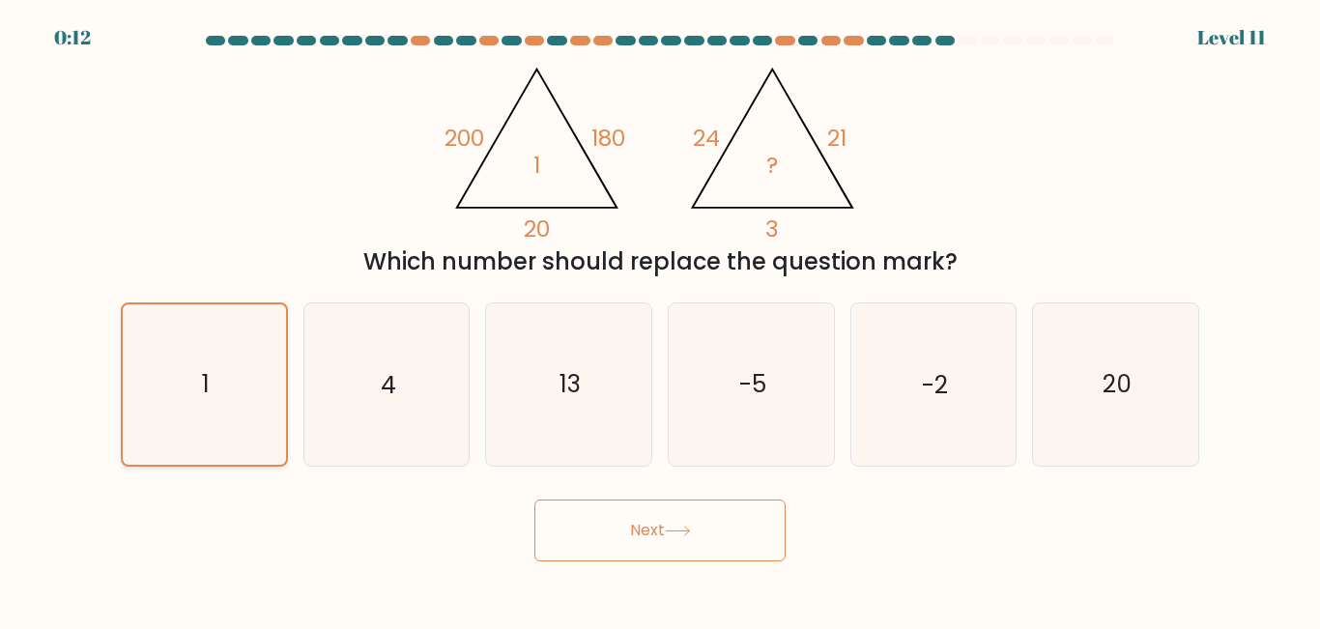
click at [660, 320] on input "a. 1" at bounding box center [660, 317] width 1 height 5
click at [246, 427] on icon "1" at bounding box center [204, 383] width 159 height 159
click at [660, 320] on input "a. 1" at bounding box center [660, 317] width 1 height 5
click at [625, 531] on button "Next" at bounding box center [660, 531] width 251 height 62
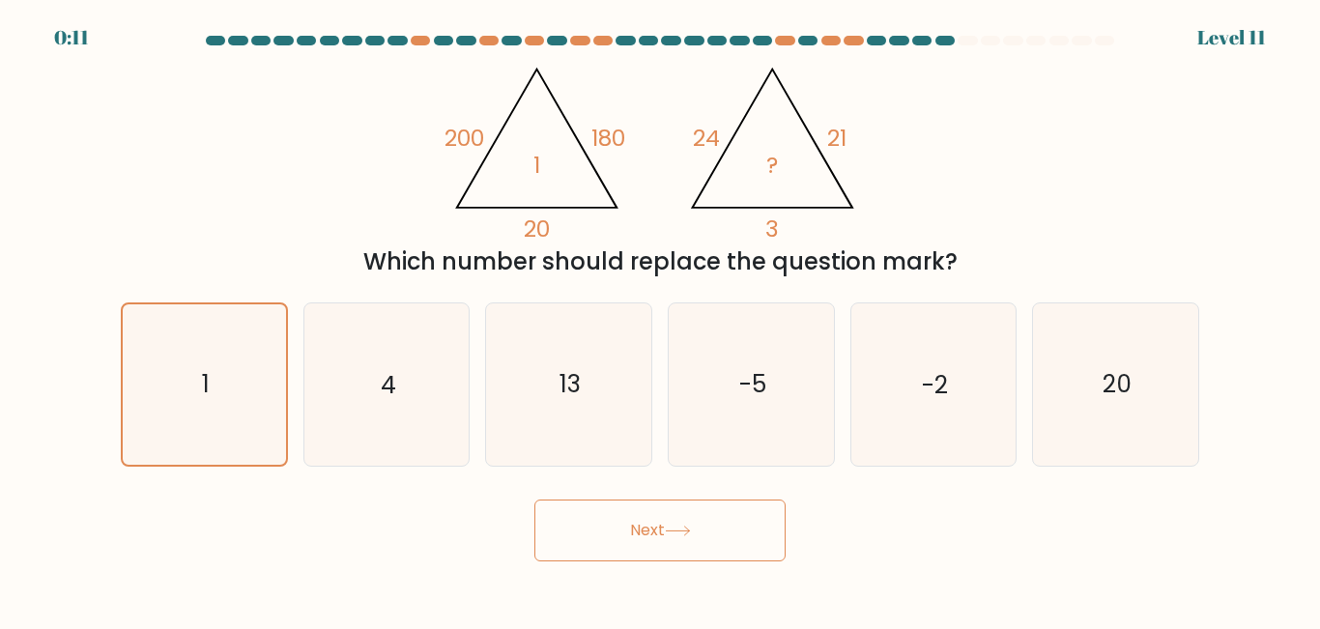
click at [625, 531] on button "Next" at bounding box center [660, 531] width 251 height 62
click at [622, 533] on button "Next" at bounding box center [660, 531] width 251 height 62
click at [620, 534] on button "Next" at bounding box center [660, 531] width 251 height 62
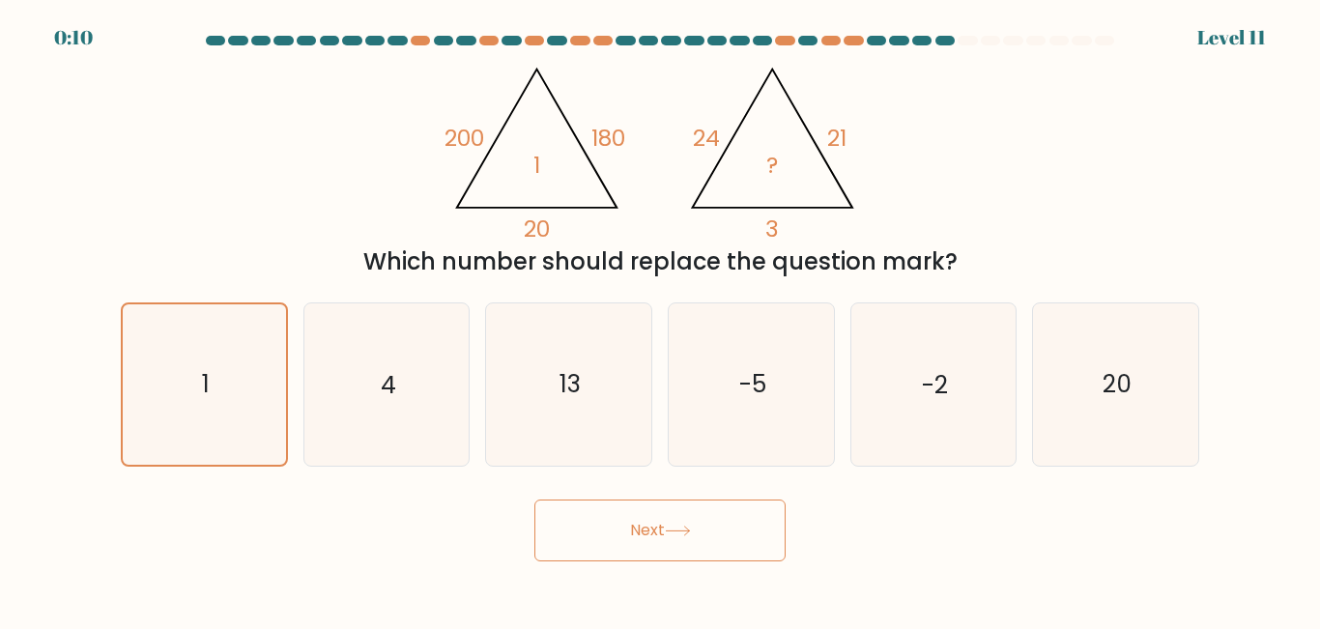
click at [620, 534] on button "Next" at bounding box center [660, 531] width 251 height 62
click at [693, 540] on button "Next" at bounding box center [660, 531] width 251 height 62
click at [700, 535] on button "Next" at bounding box center [660, 531] width 251 height 62
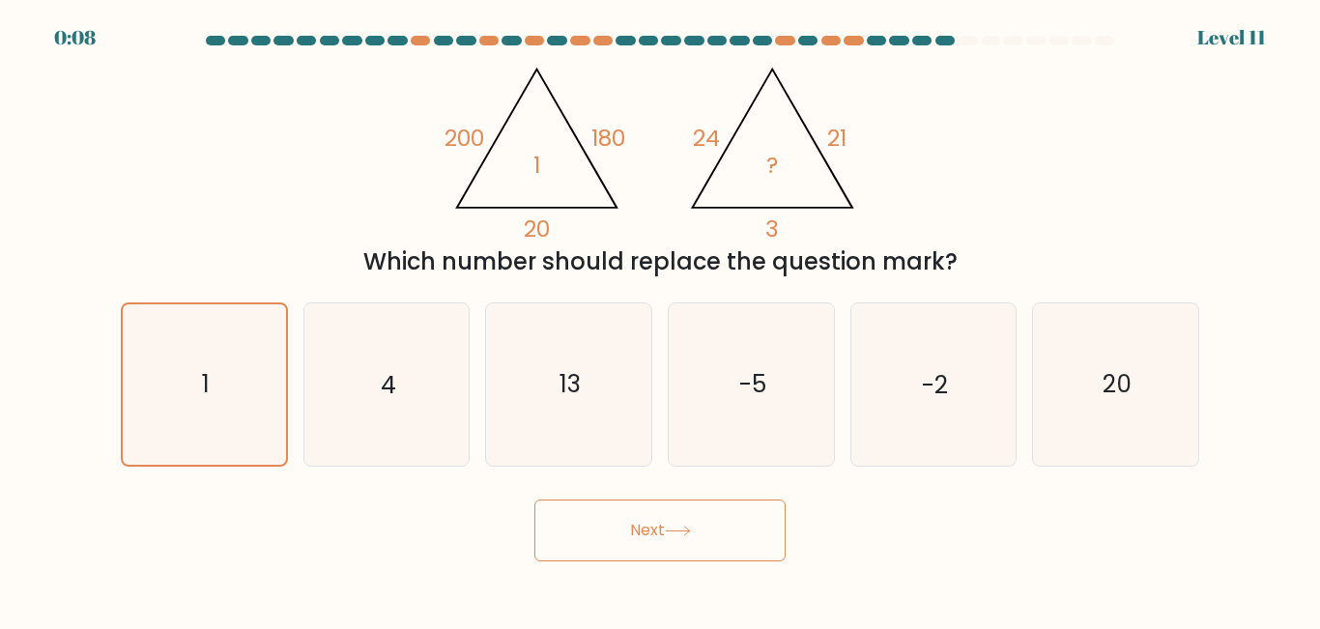
click at [757, 532] on button "Next" at bounding box center [660, 531] width 251 height 62
click at [696, 527] on button "Next" at bounding box center [660, 531] width 251 height 62
click at [691, 528] on icon at bounding box center [678, 531] width 26 height 11
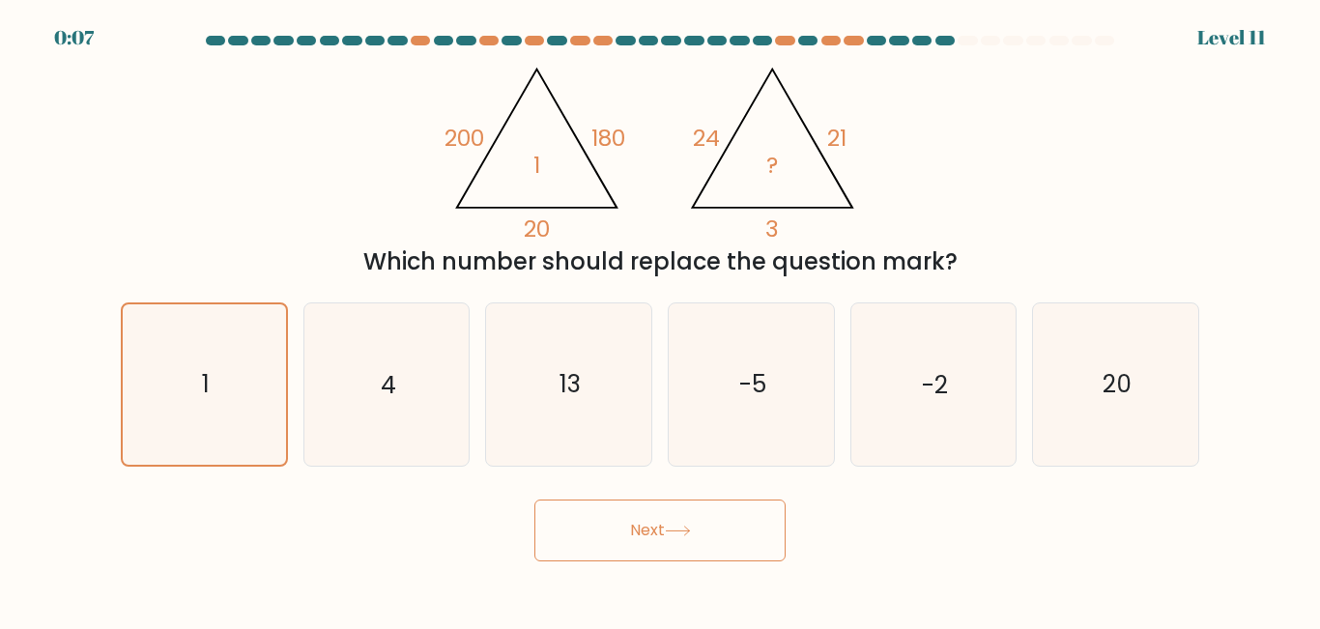
click at [689, 531] on icon at bounding box center [677, 531] width 23 height 9
click at [660, 535] on button "Next" at bounding box center [660, 531] width 251 height 62
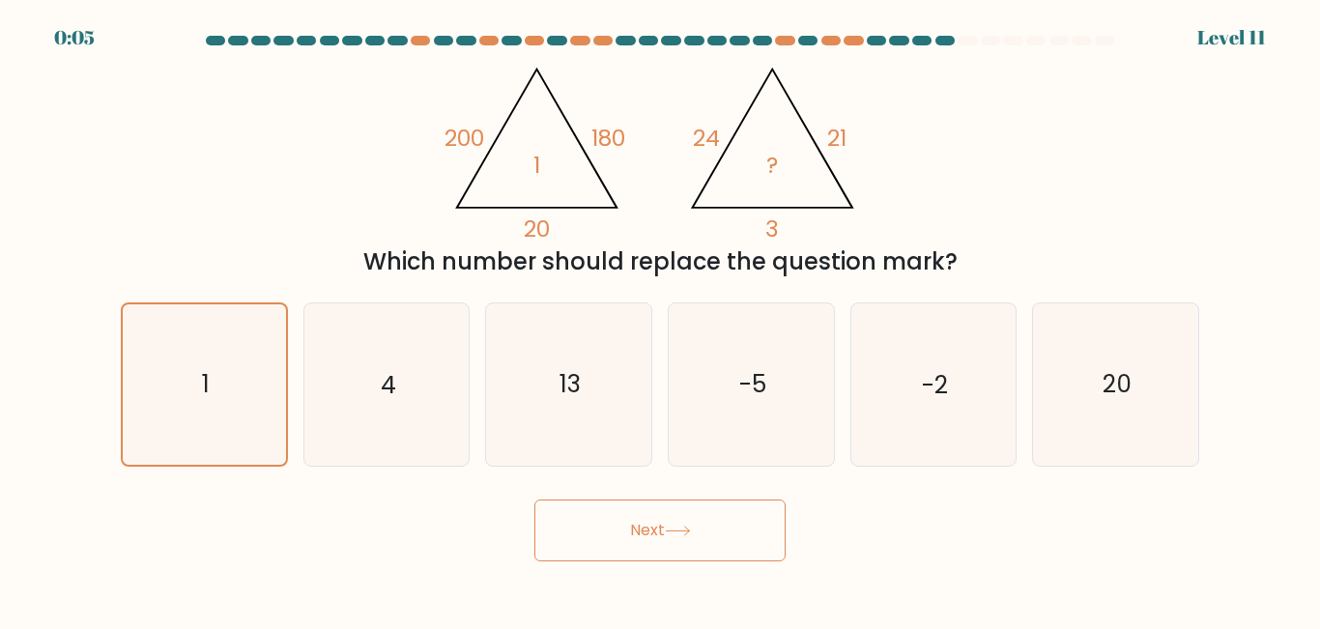
click at [660, 535] on button "Next" at bounding box center [660, 531] width 251 height 62
click at [659, 536] on button "Next" at bounding box center [660, 531] width 251 height 62
click at [167, 413] on icon "1" at bounding box center [204, 383] width 159 height 159
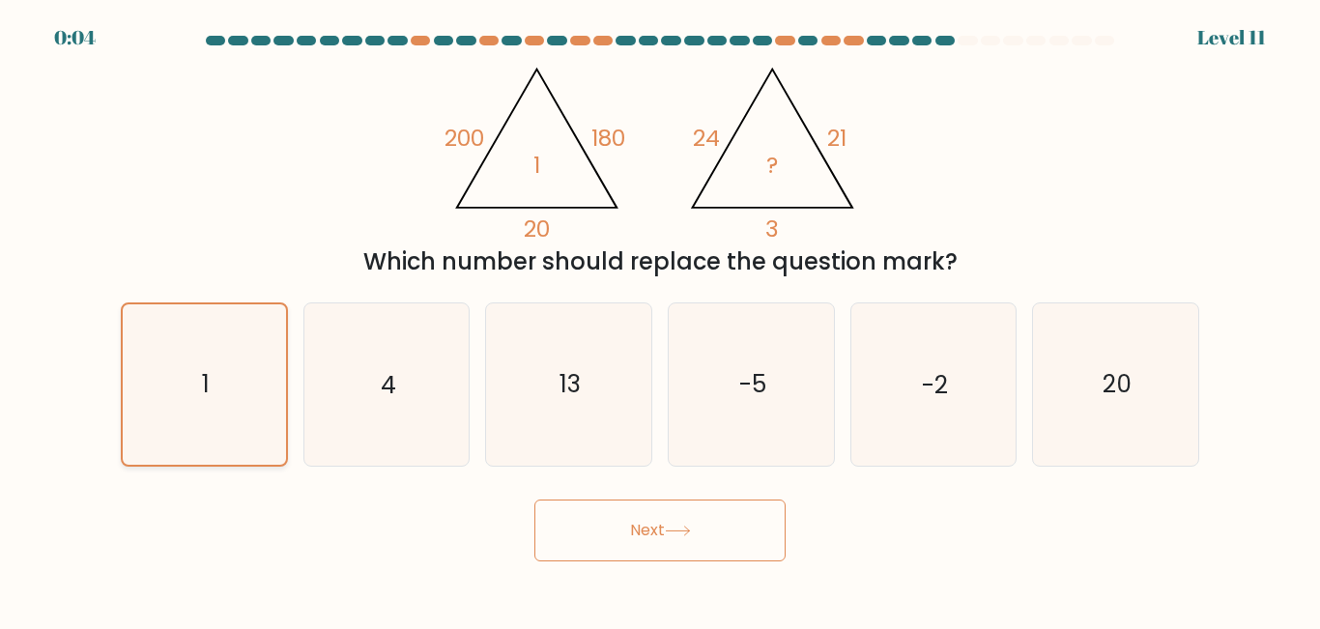
click at [660, 320] on input "a. 1" at bounding box center [660, 317] width 1 height 5
click at [167, 413] on icon "1" at bounding box center [204, 383] width 159 height 159
click at [660, 320] on input "a. 1" at bounding box center [660, 317] width 1 height 5
click at [597, 540] on button "Next" at bounding box center [660, 531] width 251 height 62
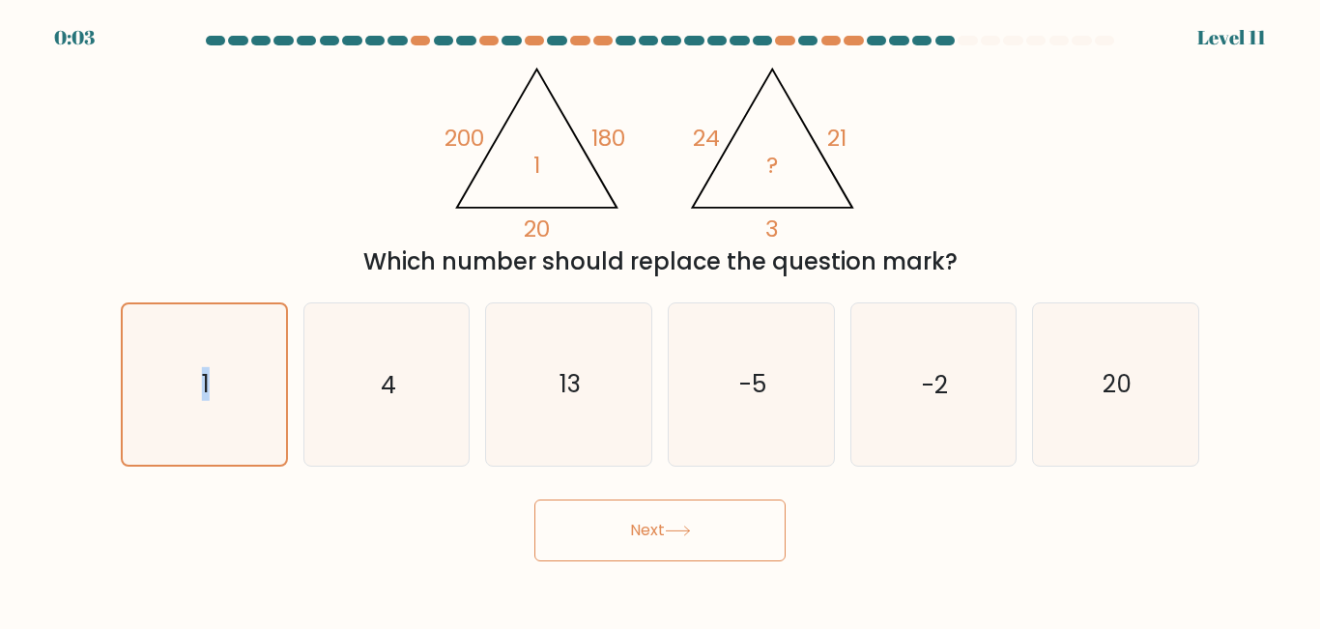
click at [597, 540] on button "Next" at bounding box center [660, 531] width 251 height 62
click at [599, 540] on button "Next" at bounding box center [660, 531] width 251 height 62
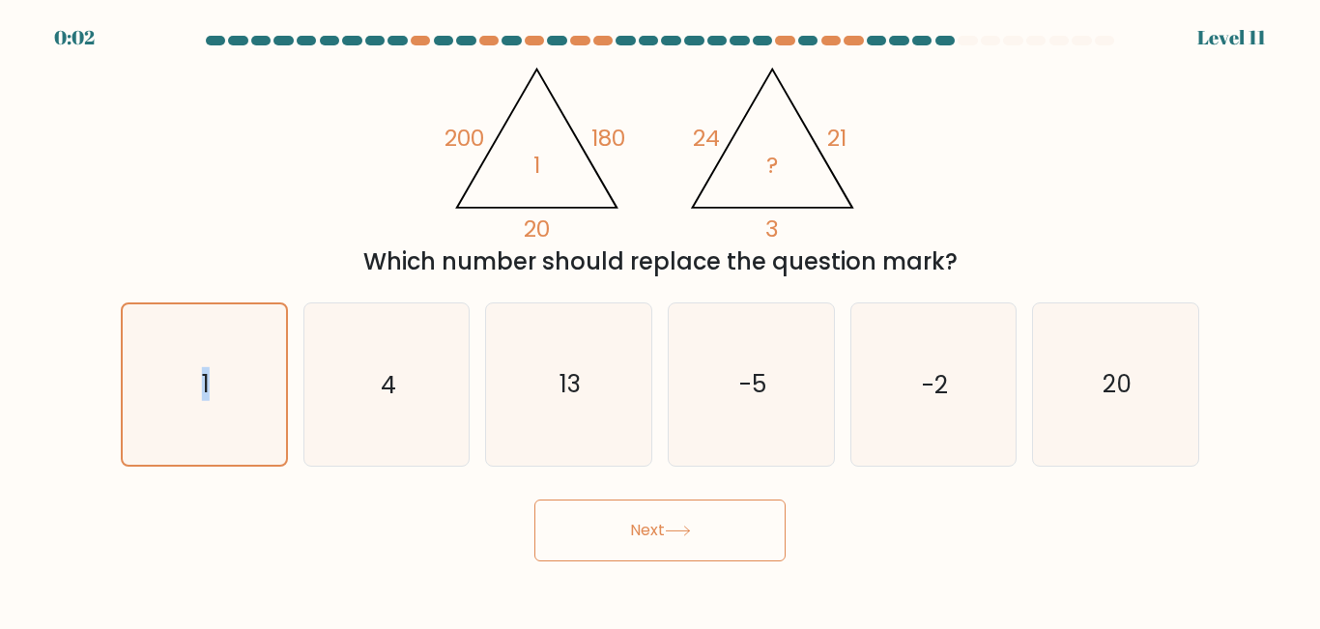
click at [600, 541] on button "Next" at bounding box center [660, 531] width 251 height 62
click at [601, 542] on button "Next" at bounding box center [660, 531] width 251 height 62
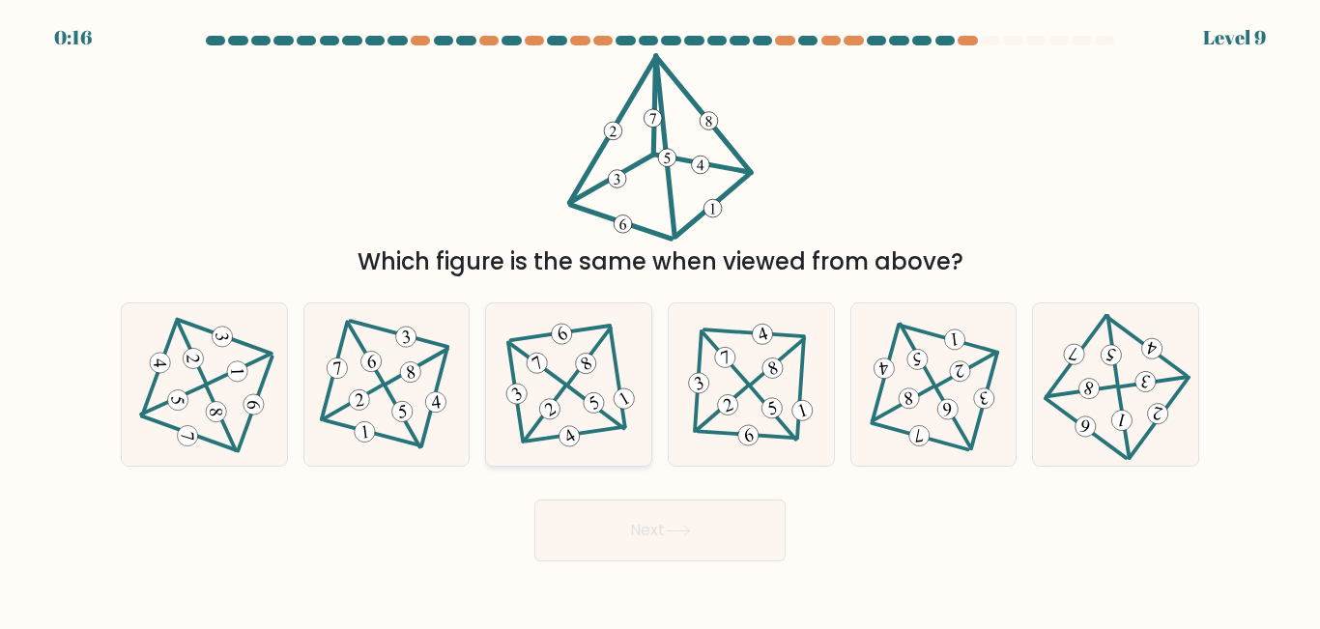
click at [572, 381] on 299 at bounding box center [589, 357] width 57 height 56
click at [660, 320] on input "c." at bounding box center [660, 317] width 1 height 5
radio input "true"
click at [622, 538] on button "Next" at bounding box center [660, 531] width 251 height 62
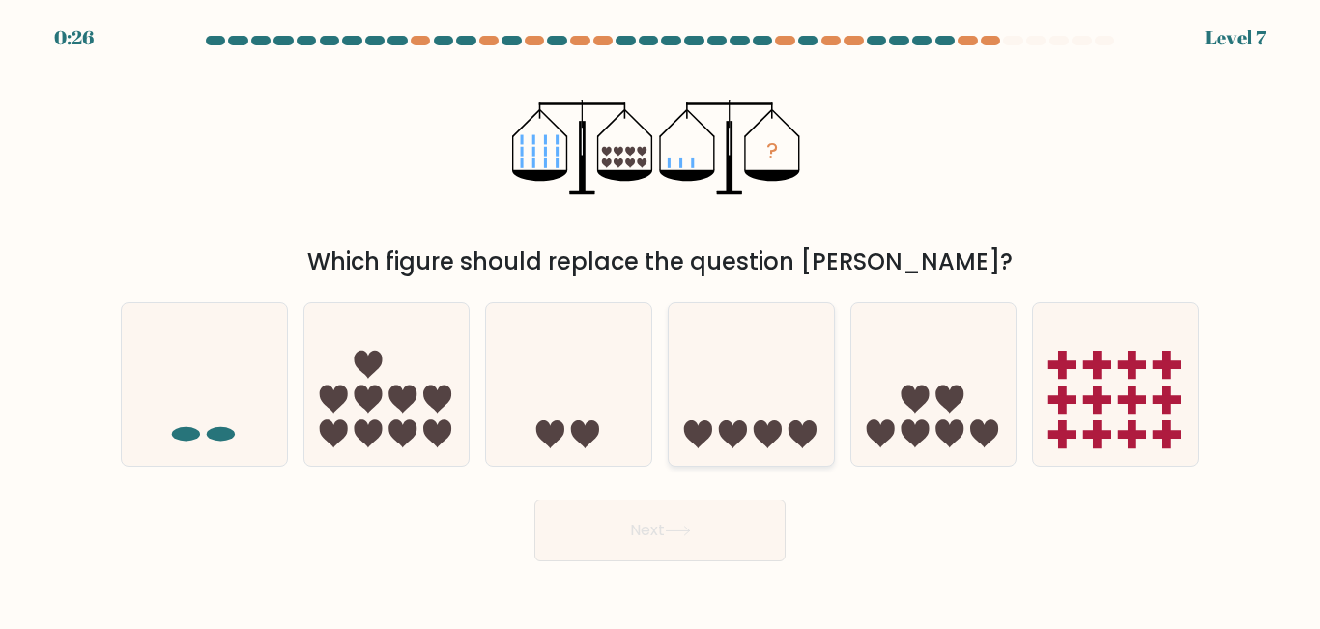
click at [754, 449] on icon at bounding box center [751, 384] width 165 height 136
click at [661, 320] on input "d." at bounding box center [660, 317] width 1 height 5
radio input "true"
click at [677, 526] on icon at bounding box center [678, 531] width 26 height 11
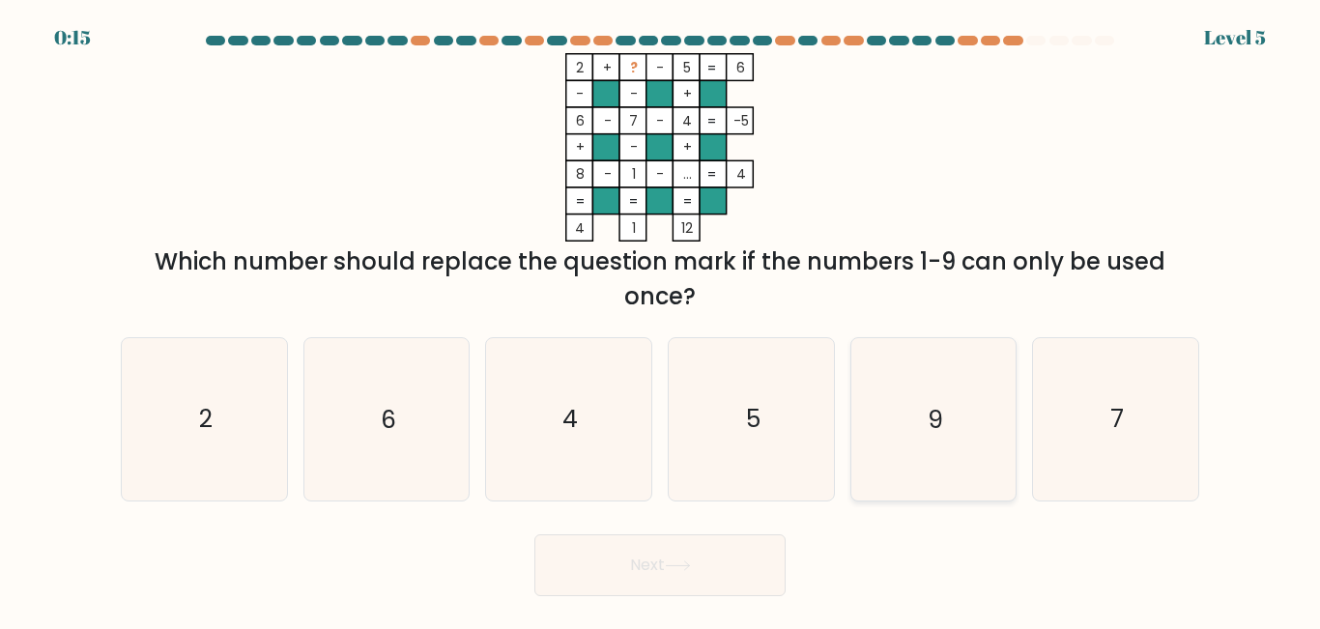
click at [925, 449] on icon "9" at bounding box center [933, 418] width 161 height 161
click at [661, 320] on input "e. 9" at bounding box center [660, 317] width 1 height 5
radio input "true"
click at [661, 567] on button "Next" at bounding box center [660, 566] width 251 height 62
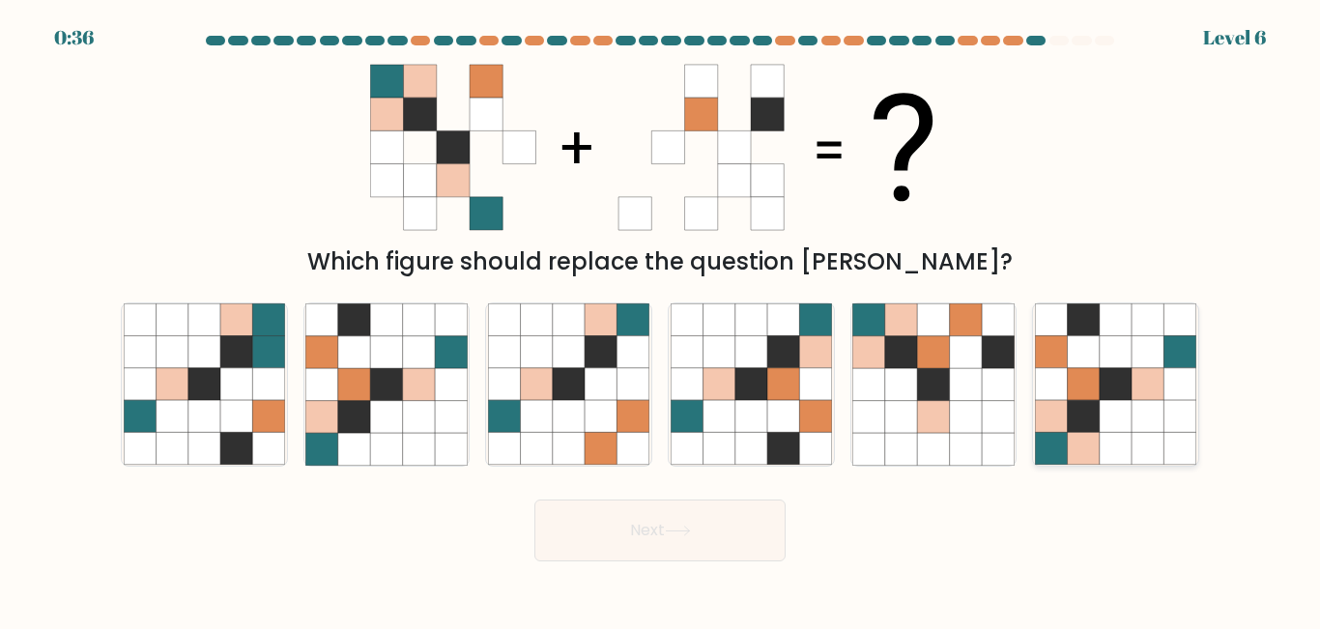
click at [1056, 420] on icon at bounding box center [1051, 417] width 32 height 32
click at [661, 320] on input "f." at bounding box center [660, 317] width 1 height 5
radio input "true"
click at [678, 536] on icon at bounding box center [678, 531] width 26 height 11
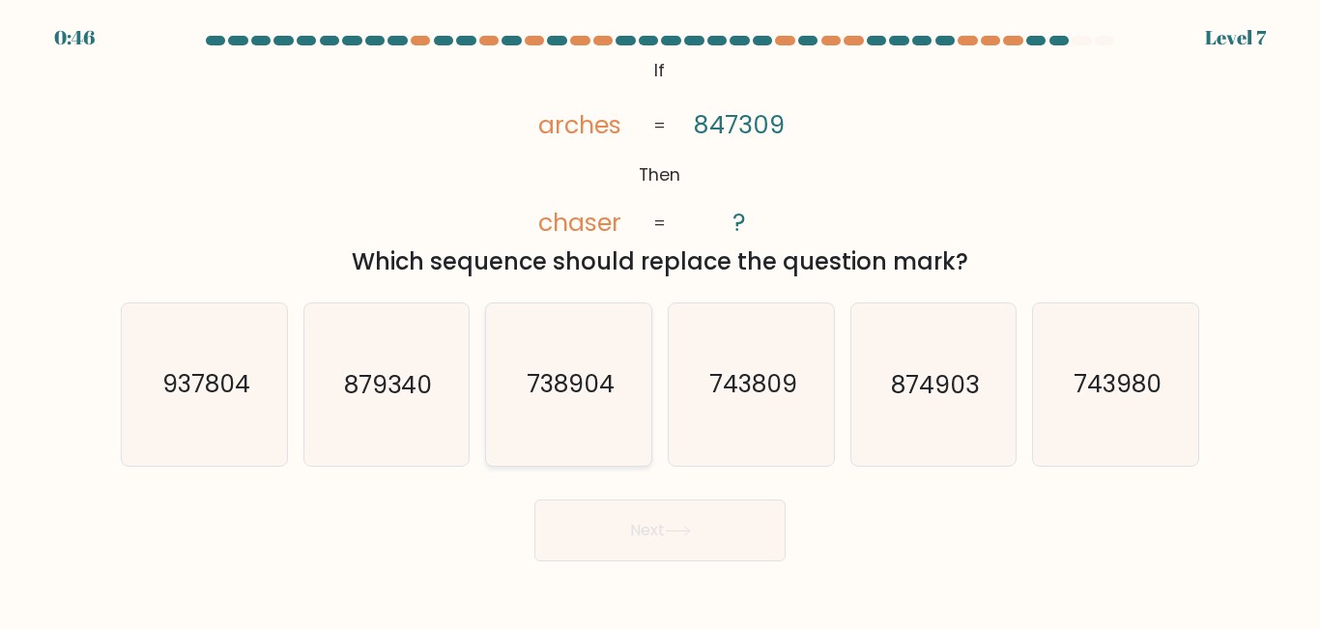
click at [546, 396] on text "738904" at bounding box center [571, 385] width 88 height 34
click at [660, 320] on input "c. 738904" at bounding box center [660, 317] width 1 height 5
radio input "true"
click at [622, 529] on button "Next" at bounding box center [660, 531] width 251 height 62
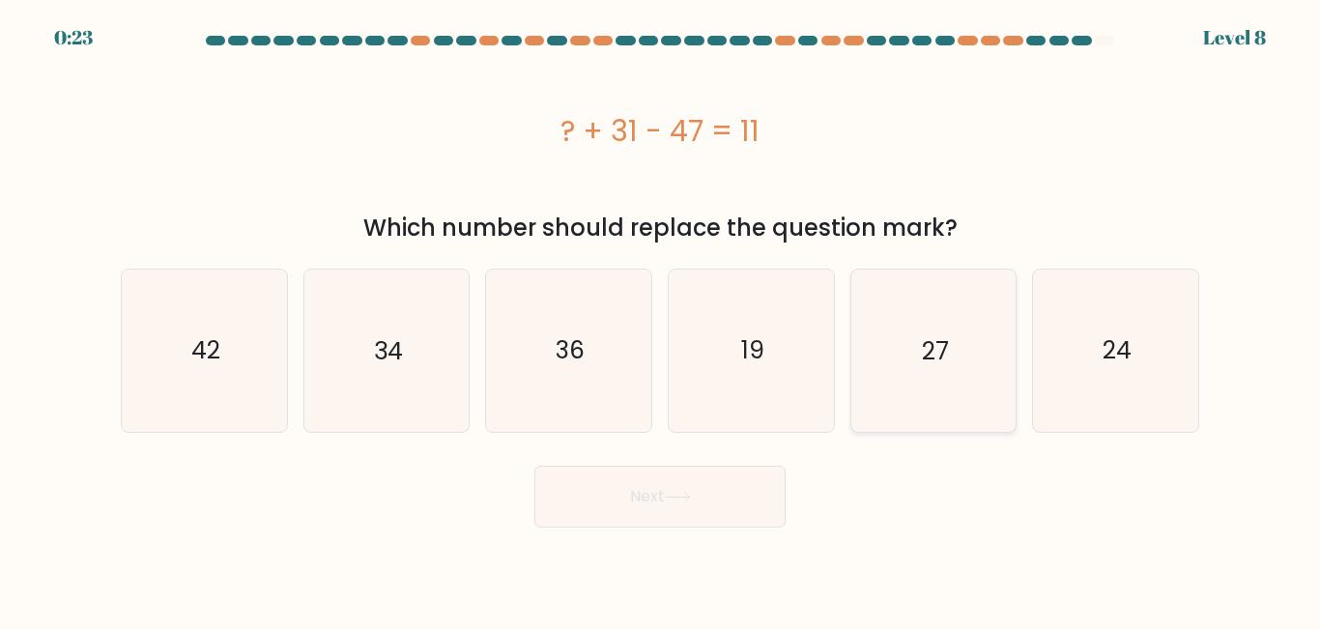
click at [935, 400] on icon "27" at bounding box center [933, 350] width 161 height 161
click at [661, 320] on input "e. 27" at bounding box center [660, 317] width 1 height 5
radio input "true"
click at [689, 488] on button "Next" at bounding box center [660, 497] width 251 height 62
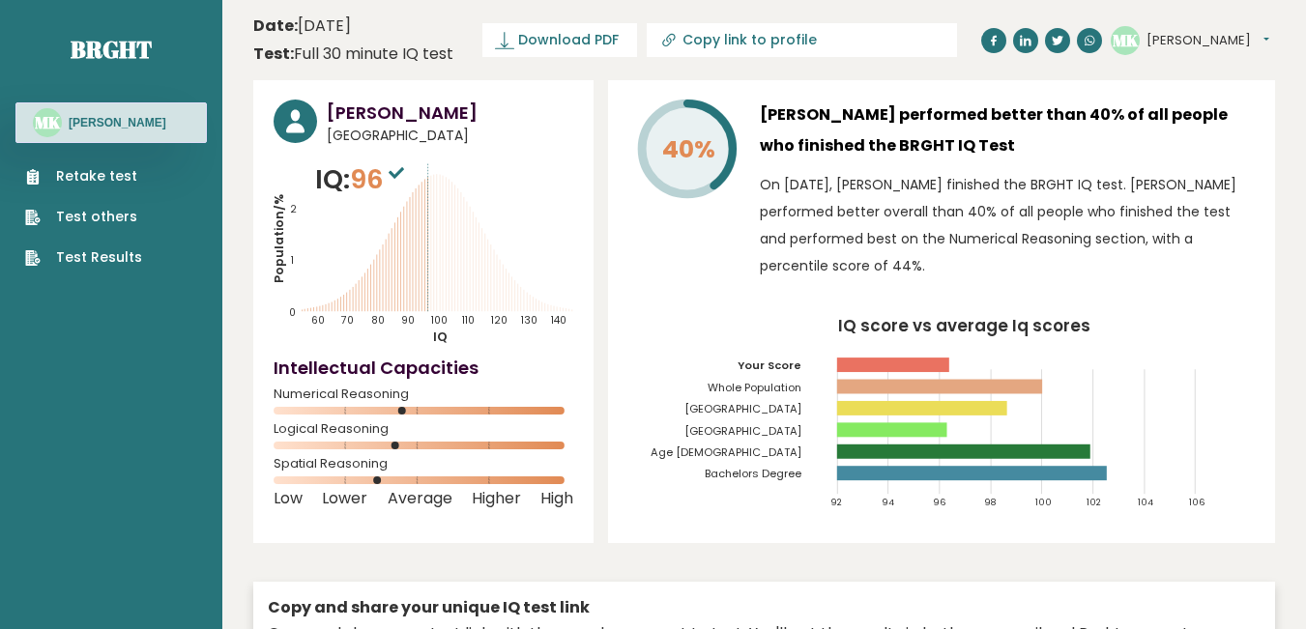
click at [121, 181] on link "Retake test" at bounding box center [83, 176] width 117 height 20
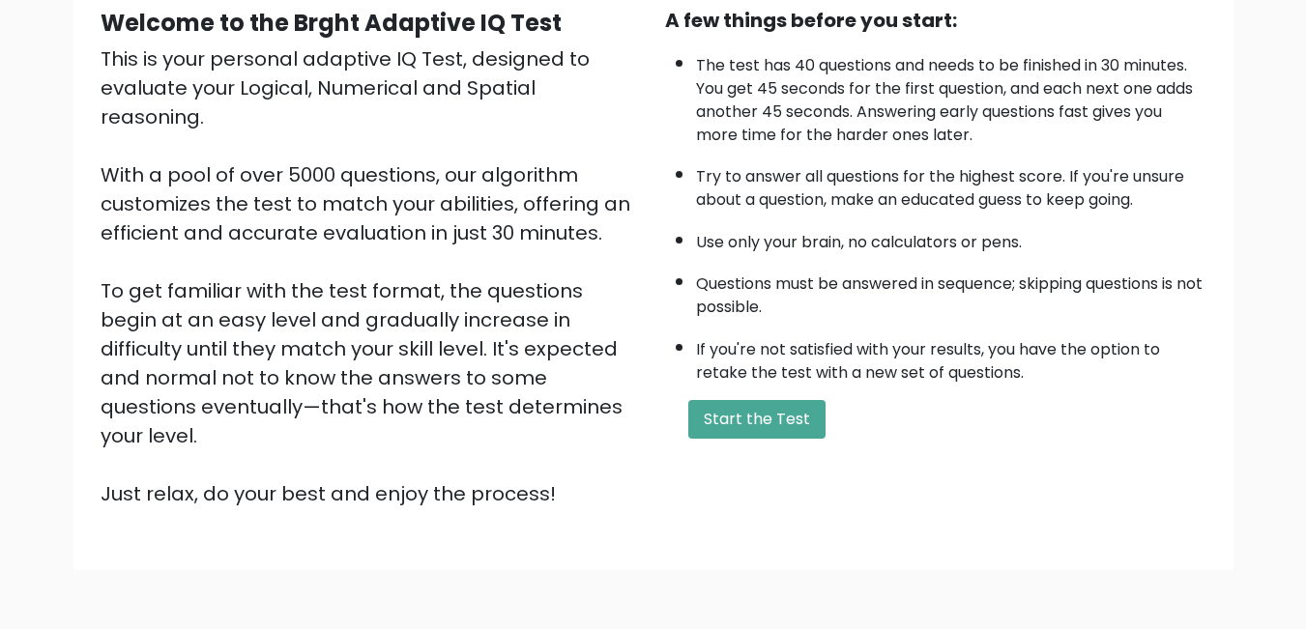
scroll to position [256, 0]
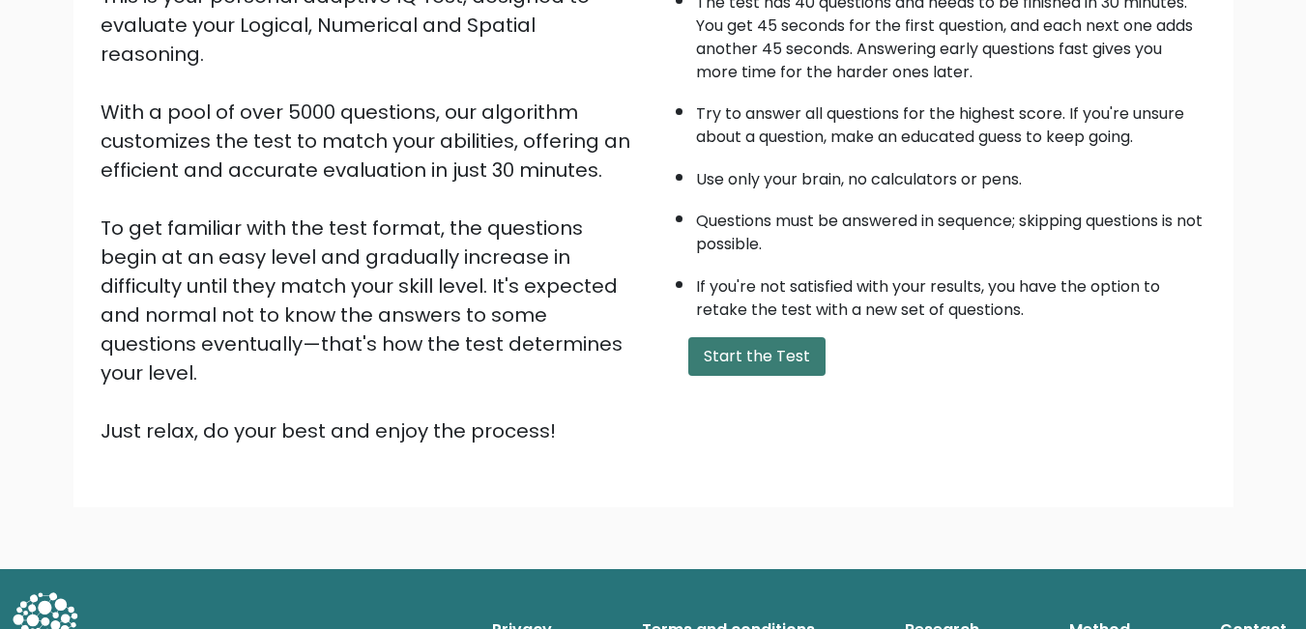
click at [743, 361] on button "Start the Test" at bounding box center [756, 356] width 137 height 39
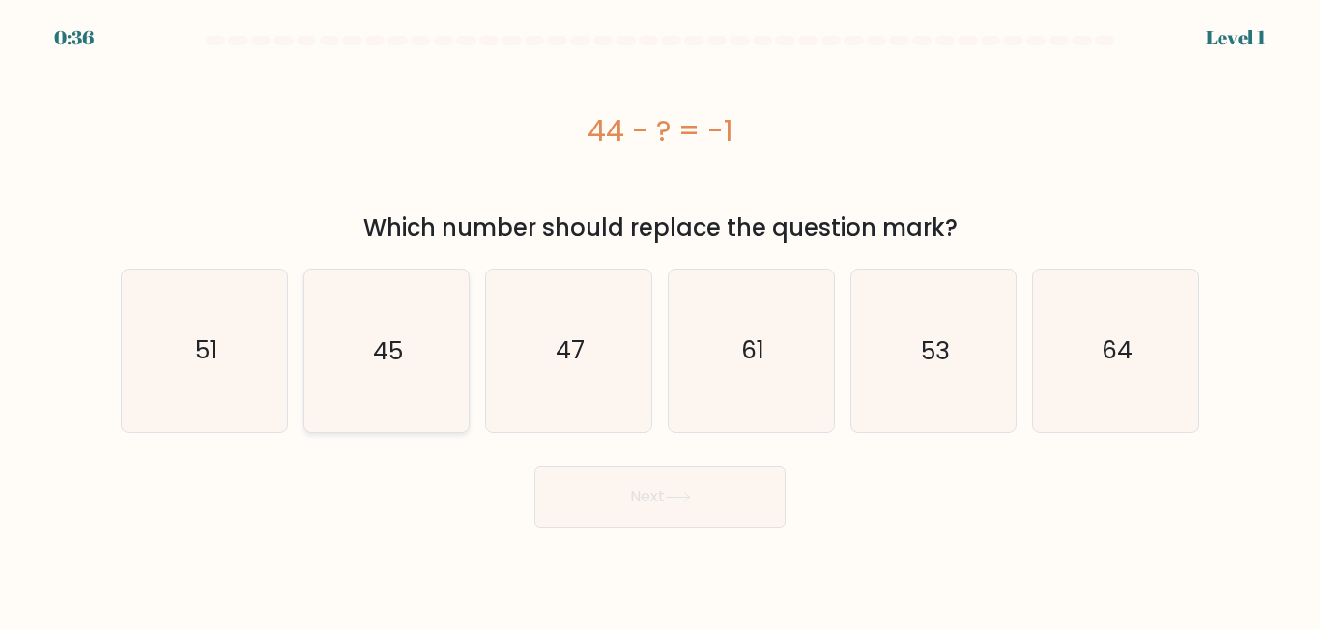
click at [384, 367] on text "45" at bounding box center [388, 350] width 30 height 34
click at [660, 320] on input "b. 45" at bounding box center [660, 317] width 1 height 5
radio input "true"
click at [613, 499] on button "Next" at bounding box center [660, 497] width 251 height 62
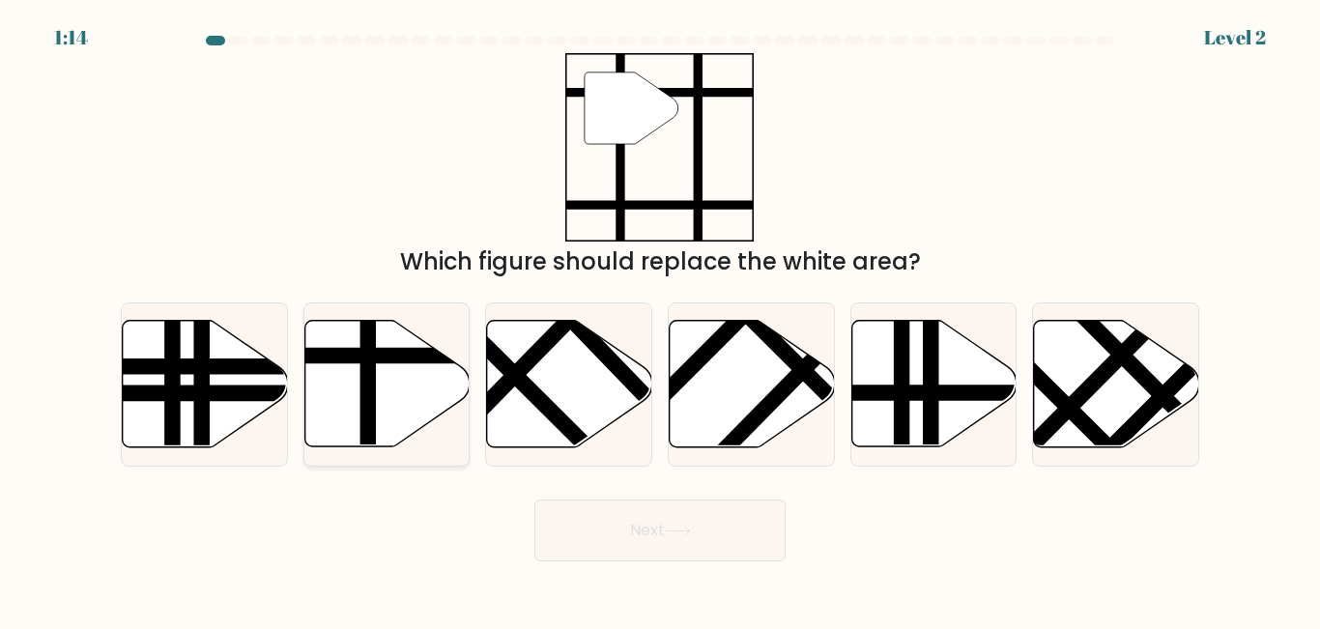
click at [387, 391] on icon at bounding box center [386, 384] width 165 height 127
click at [660, 320] on input "b." at bounding box center [660, 317] width 1 height 5
radio input "true"
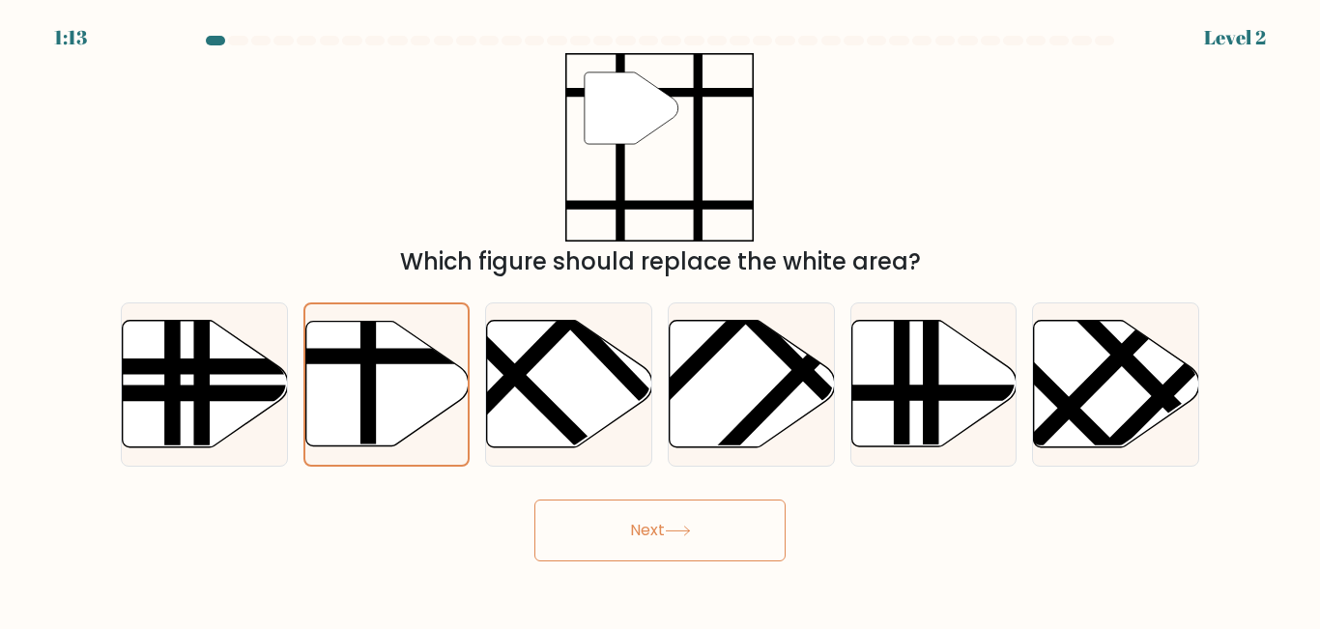
click at [622, 542] on button "Next" at bounding box center [660, 531] width 251 height 62
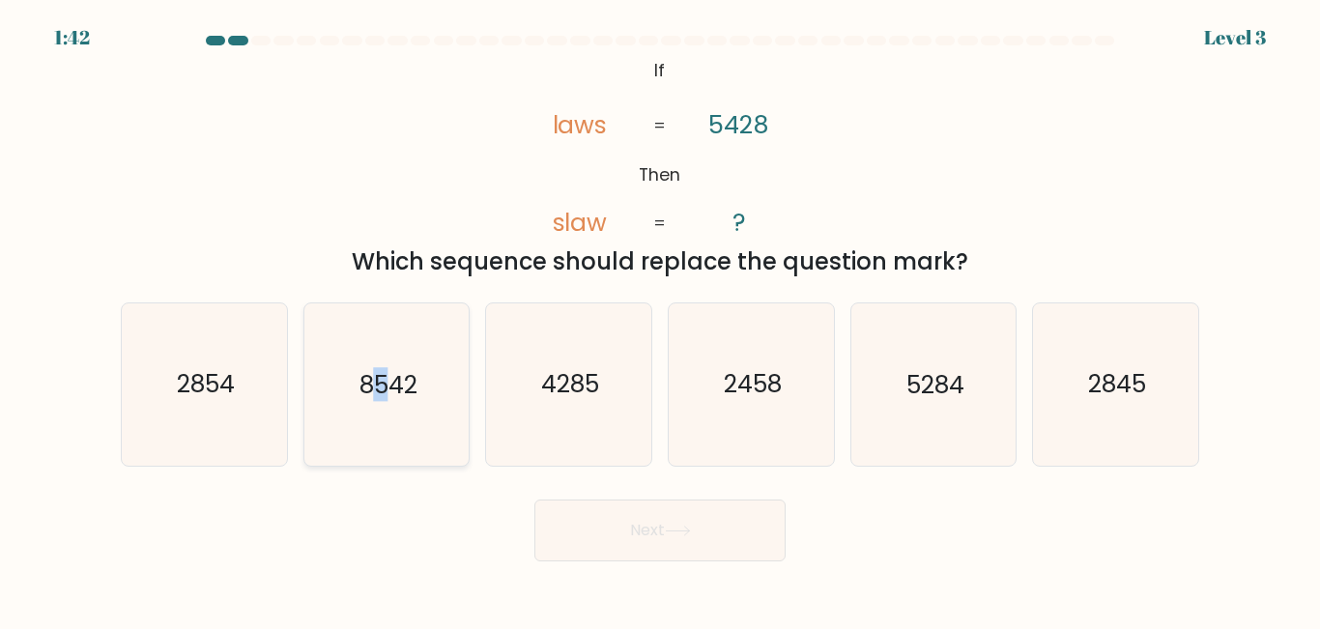
click at [384, 400] on icon "8542" at bounding box center [385, 384] width 161 height 161
click at [630, 537] on button "Next" at bounding box center [660, 531] width 251 height 62
click at [365, 412] on icon "8542" at bounding box center [385, 384] width 161 height 161
click at [660, 320] on input "b. 8542" at bounding box center [660, 317] width 1 height 5
radio input "true"
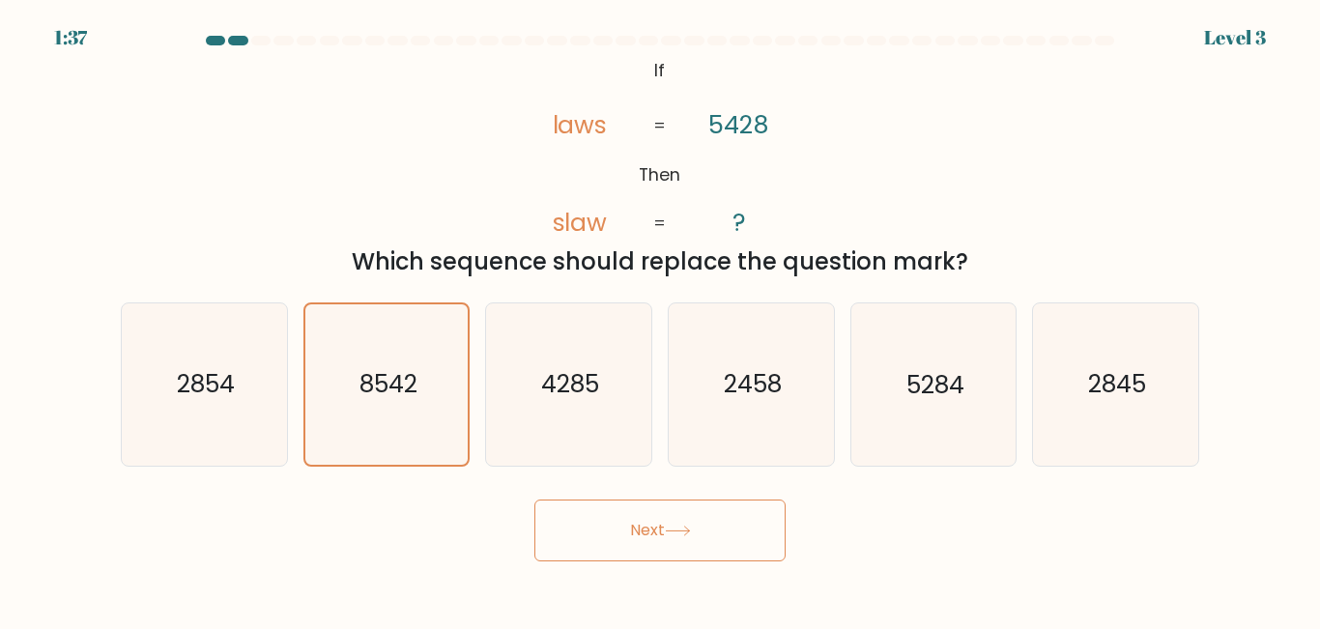
click at [687, 536] on icon at bounding box center [678, 531] width 26 height 11
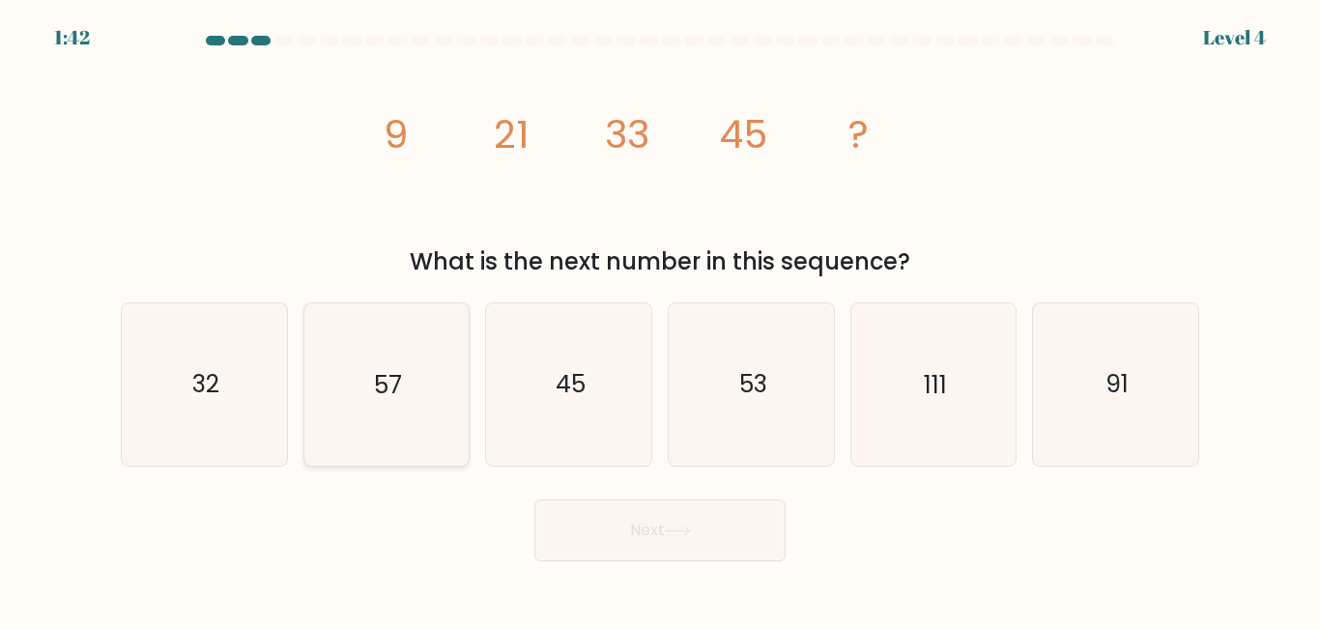
click at [432, 410] on icon "57" at bounding box center [385, 384] width 161 height 161
click at [660, 320] on input "b. 57" at bounding box center [660, 317] width 1 height 5
radio input "true"
click at [626, 521] on button "Next" at bounding box center [660, 531] width 251 height 62
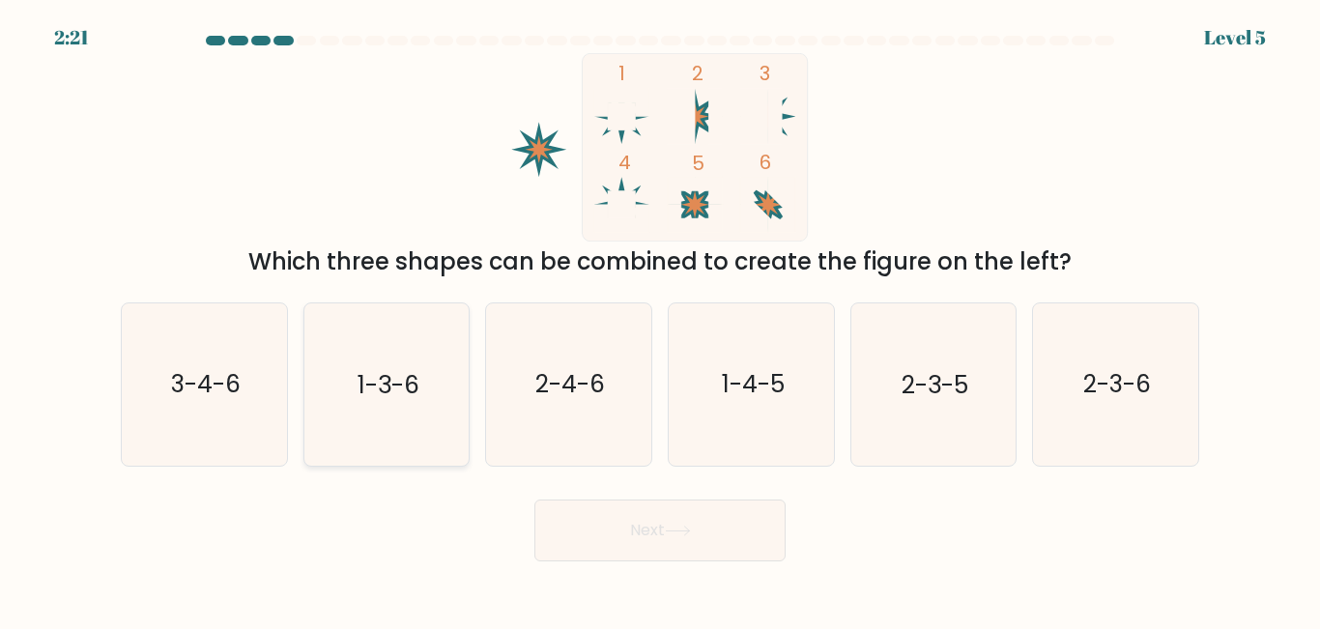
click at [355, 391] on icon "1-3-6" at bounding box center [385, 384] width 161 height 161
click at [660, 320] on input "b. 1-3-6" at bounding box center [660, 317] width 1 height 5
radio input "true"
click at [657, 539] on button "Next" at bounding box center [660, 531] width 251 height 62
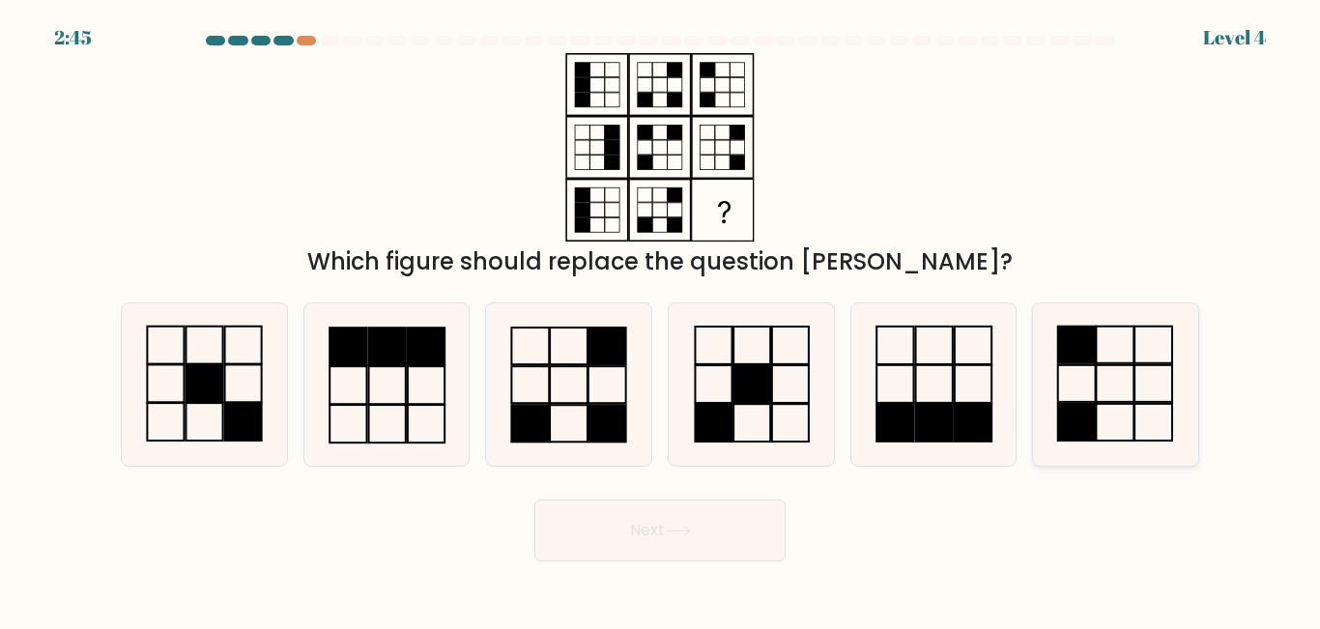
click at [1099, 391] on icon at bounding box center [1115, 384] width 161 height 161
click at [661, 320] on input "f." at bounding box center [660, 317] width 1 height 5
radio input "true"
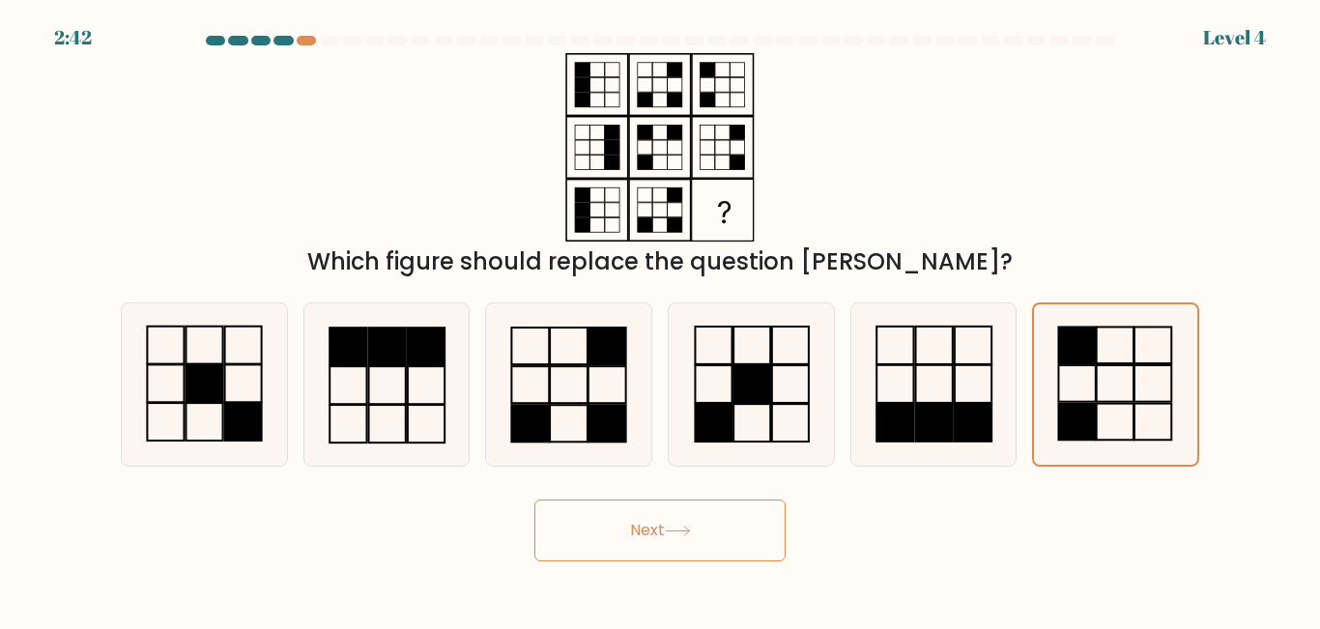
click at [675, 536] on button "Next" at bounding box center [660, 531] width 251 height 62
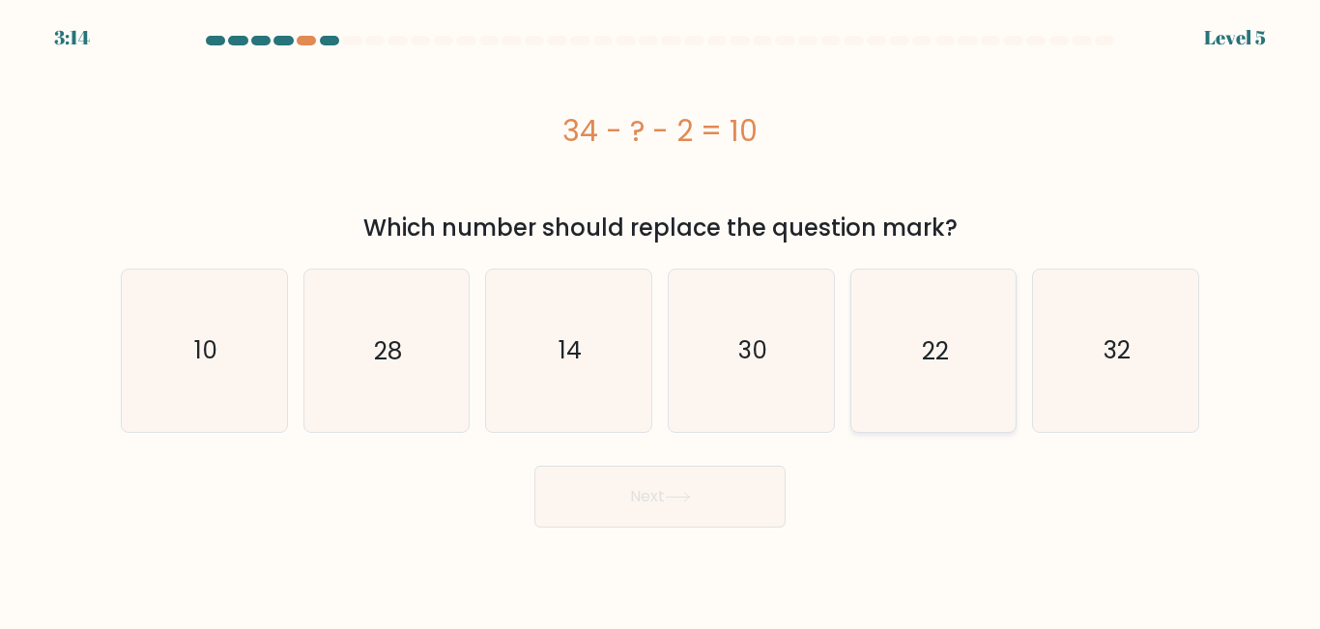
click at [927, 364] on text "22" at bounding box center [935, 350] width 27 height 34
click at [661, 320] on input "e. 22" at bounding box center [660, 317] width 1 height 5
radio input "true"
click at [646, 496] on button "Next" at bounding box center [660, 497] width 251 height 62
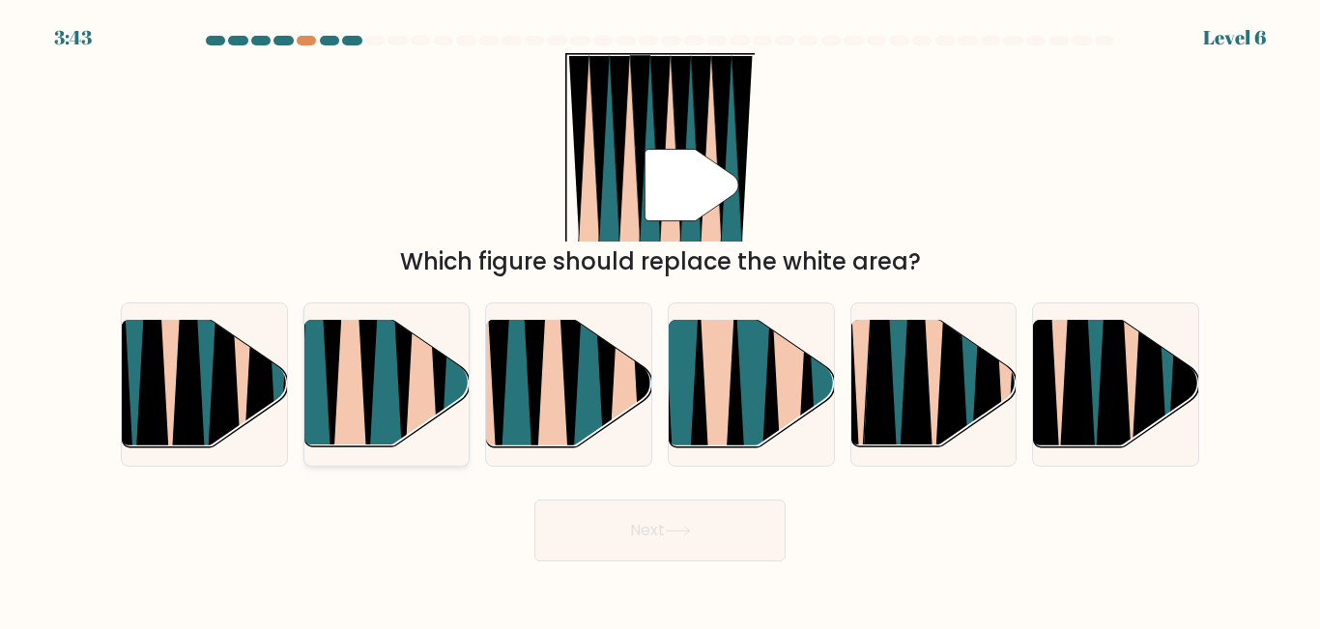
click at [360, 397] on icon at bounding box center [351, 322] width 38 height 331
click at [660, 320] on input "b." at bounding box center [660, 317] width 1 height 5
radio input "true"
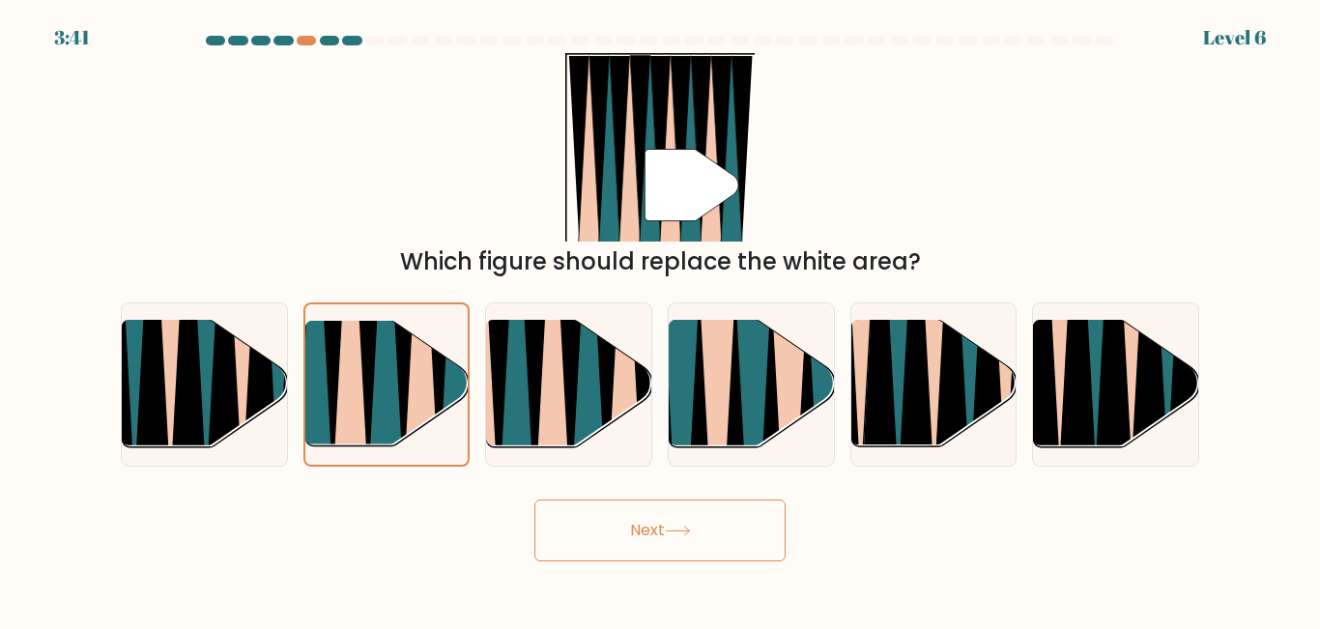
click at [651, 531] on button "Next" at bounding box center [660, 531] width 251 height 62
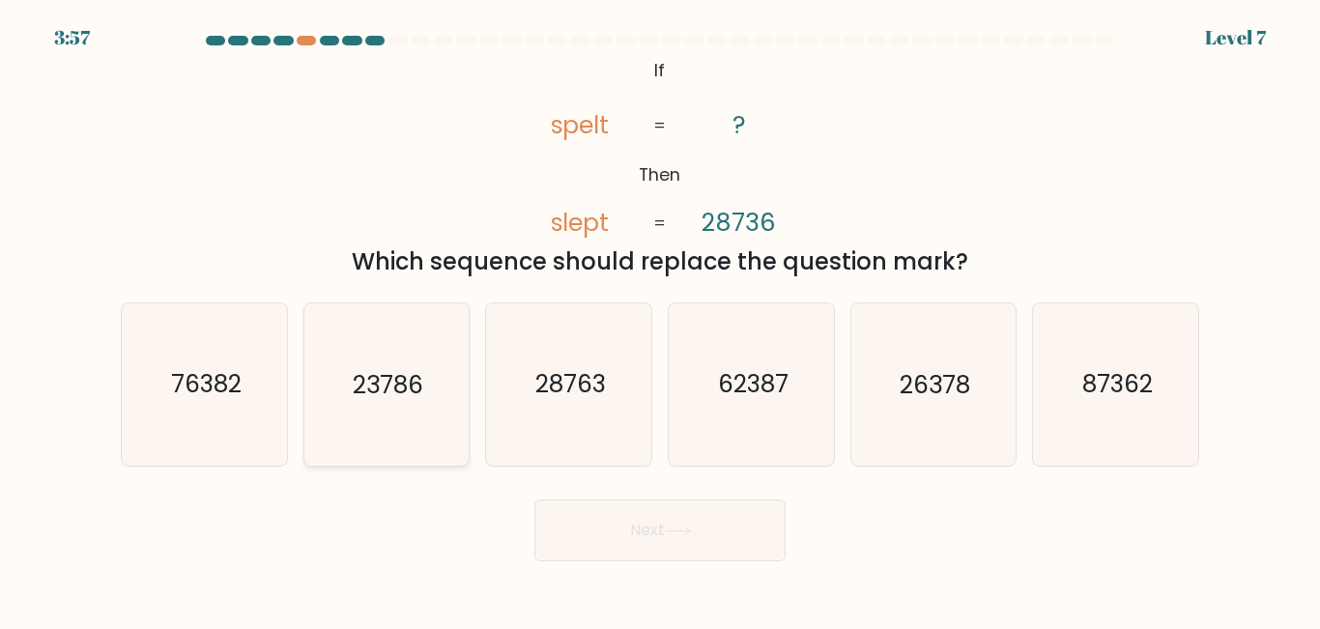
click at [405, 391] on text "23786" at bounding box center [388, 385] width 71 height 34
click at [660, 320] on input "b. 23786" at bounding box center [660, 317] width 1 height 5
radio input "true"
click at [712, 538] on button "Next" at bounding box center [660, 531] width 251 height 62
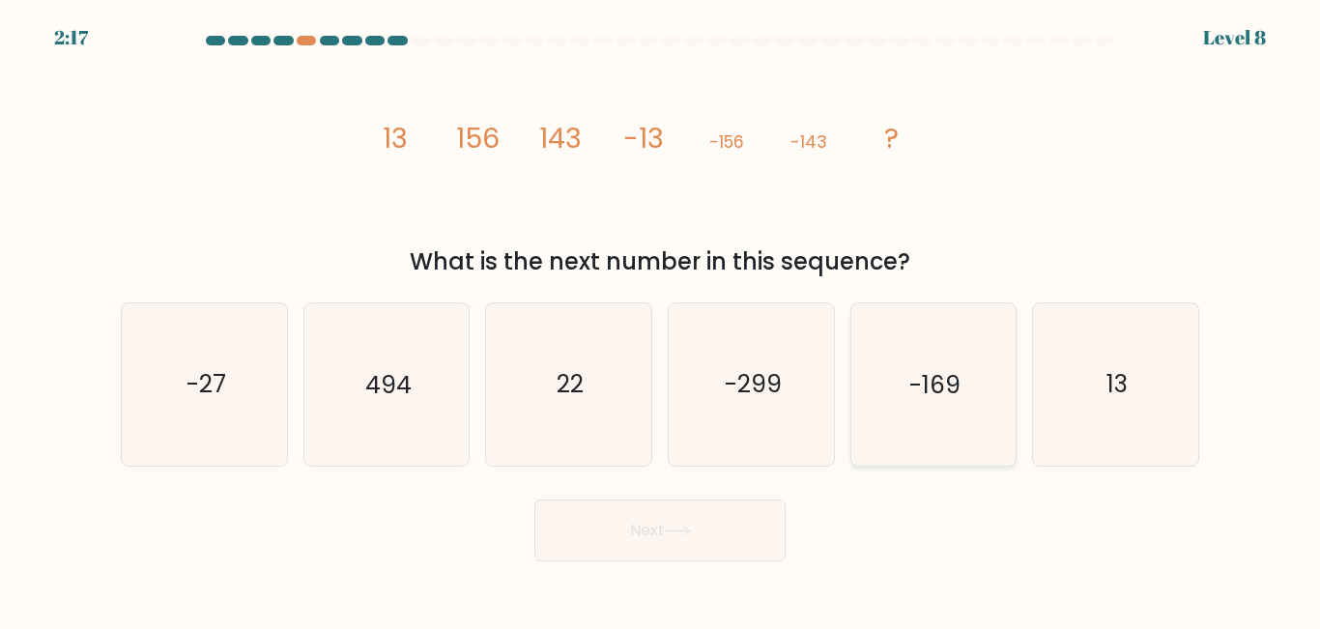
click at [941, 431] on icon "-169" at bounding box center [933, 384] width 161 height 161
click at [661, 320] on input "e. -169" at bounding box center [660, 317] width 1 height 5
radio input "true"
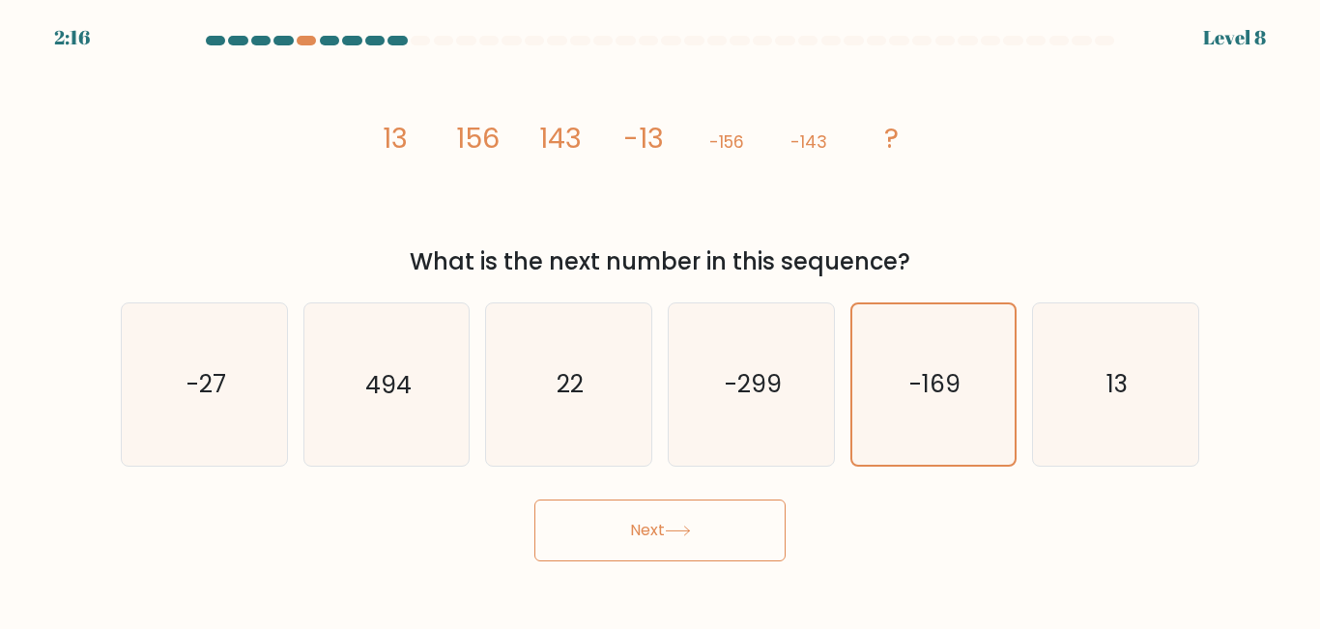
click at [707, 545] on button "Next" at bounding box center [660, 531] width 251 height 62
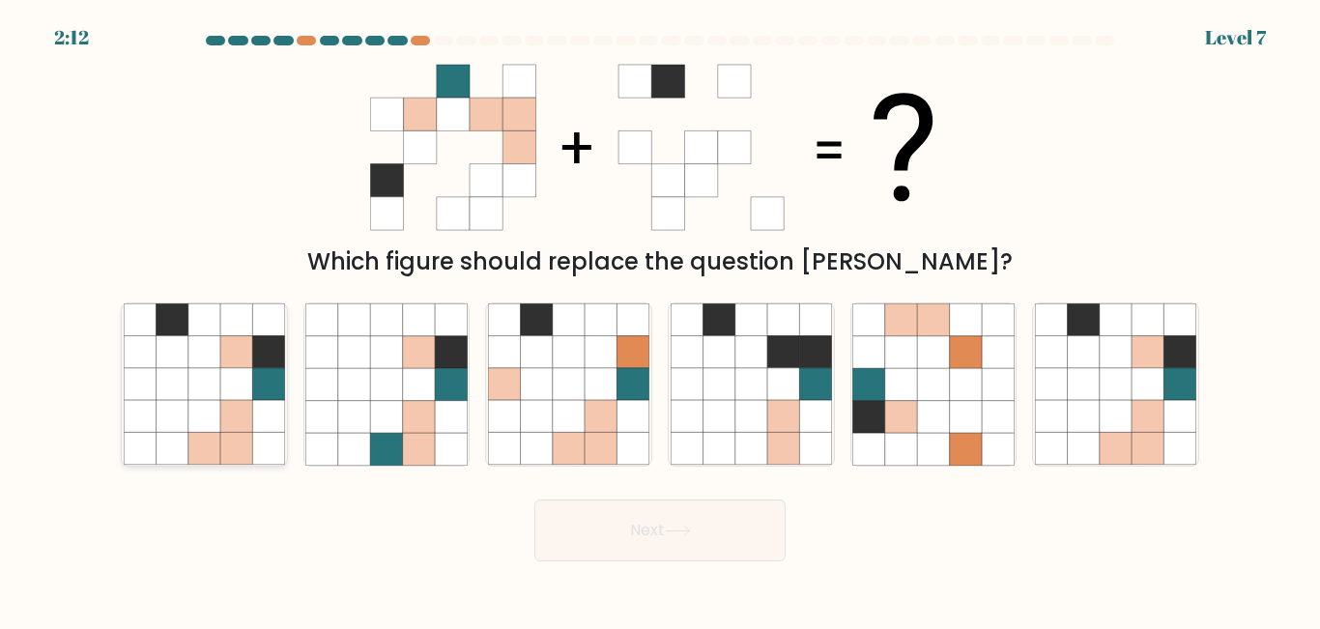
click at [229, 366] on icon at bounding box center [236, 352] width 32 height 32
click at [660, 320] on input "a." at bounding box center [660, 317] width 1 height 5
radio input "true"
click at [664, 532] on button "Next" at bounding box center [660, 531] width 251 height 62
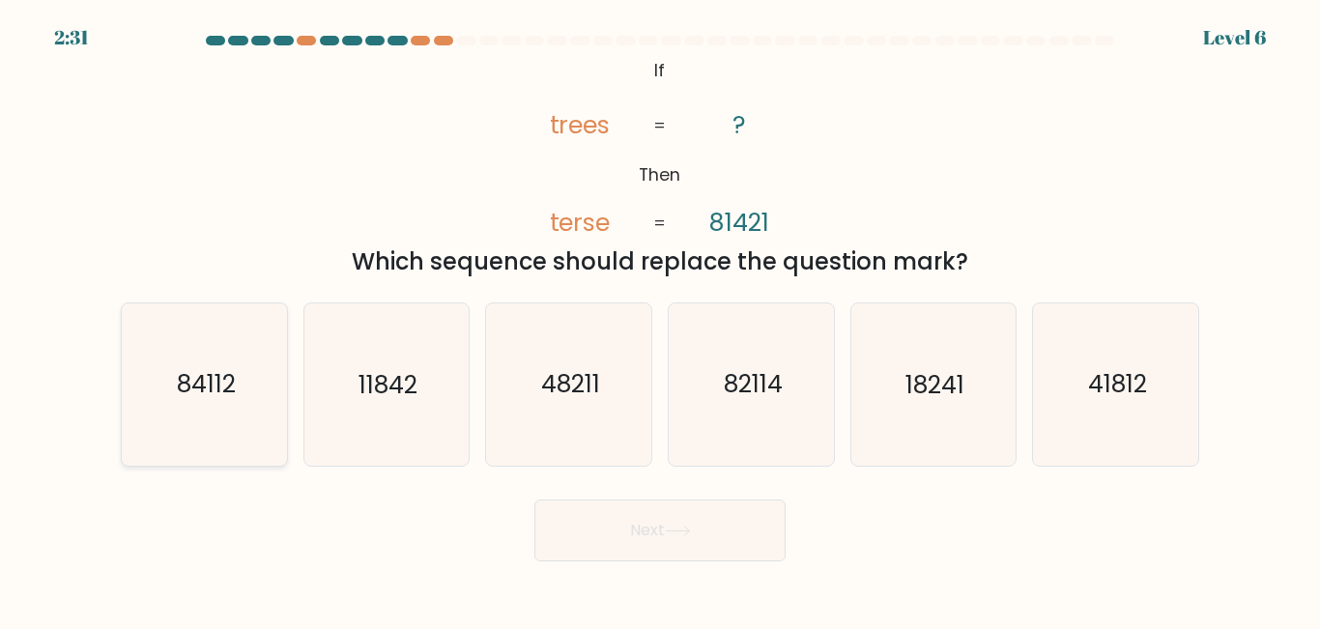
click at [212, 381] on text "84112" at bounding box center [205, 385] width 59 height 34
click at [660, 320] on input "a. 84112" at bounding box center [660, 317] width 1 height 5
radio input "true"
click at [645, 547] on button "Next" at bounding box center [660, 531] width 251 height 62
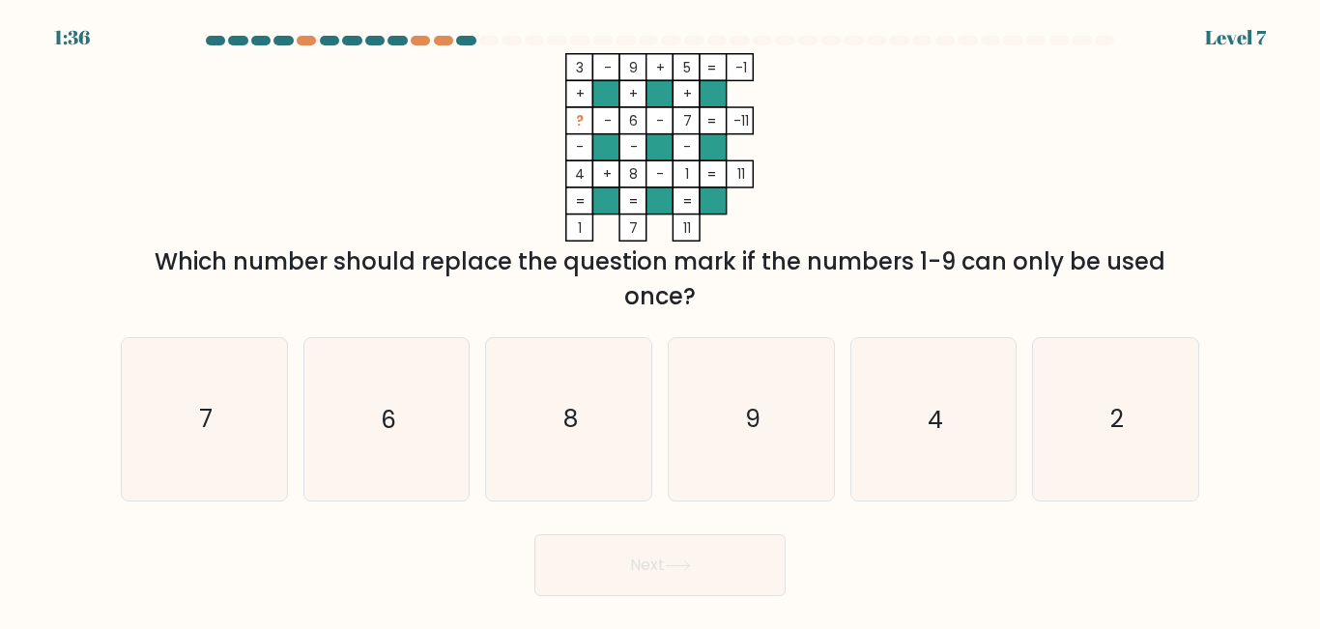
drag, startPoint x: 570, startPoint y: 120, endPoint x: 650, endPoint y: 122, distance: 79.3
click at [646, 116] on icon "3 - 9 + 5 -1 + + + ? - 6 - 7 -11 - - - 4 + 8 - 1 = 11 = = = = 1 7 11 =" at bounding box center [660, 147] width 580 height 188
click at [455, 167] on icon "3 - 9 + 5 -1 + + + ? - 6 - 7 -11 - - - 4 + 8 - 1 = 11 = = = = 1 7 11 =" at bounding box center [660, 147] width 580 height 188
click at [1099, 438] on icon "2" at bounding box center [1115, 418] width 161 height 161
click at [661, 320] on input "f. 2" at bounding box center [660, 317] width 1 height 5
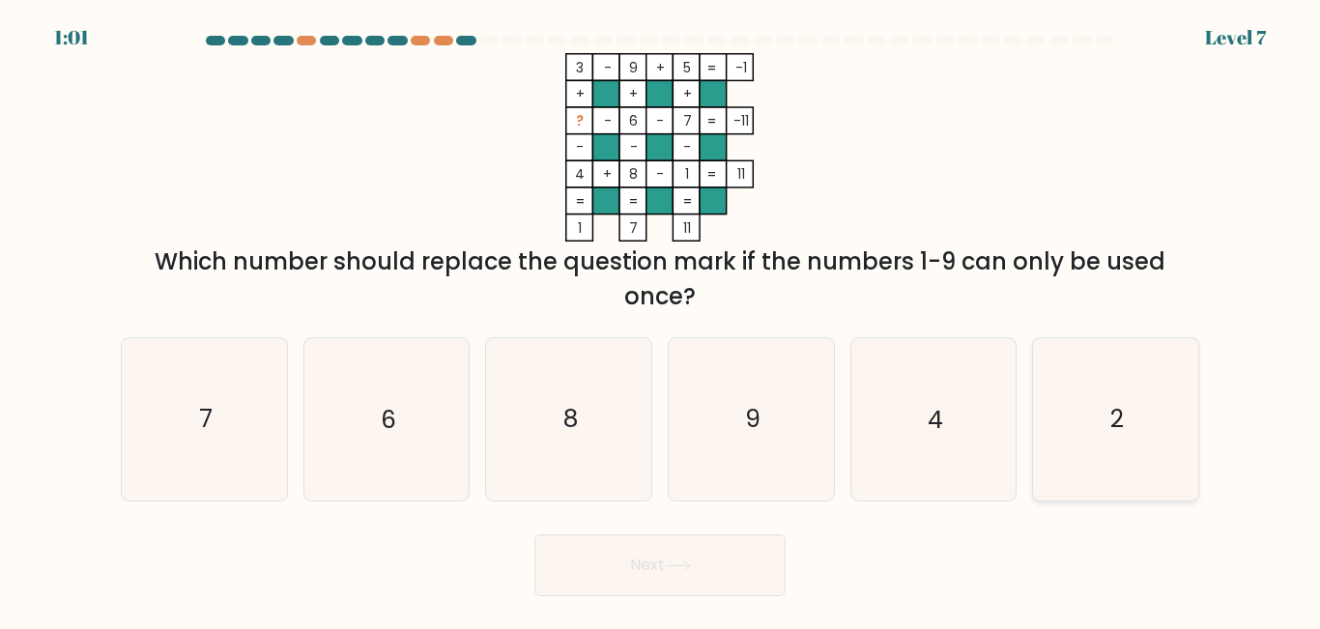
radio input "true"
click at [754, 558] on button "Next" at bounding box center [660, 566] width 251 height 62
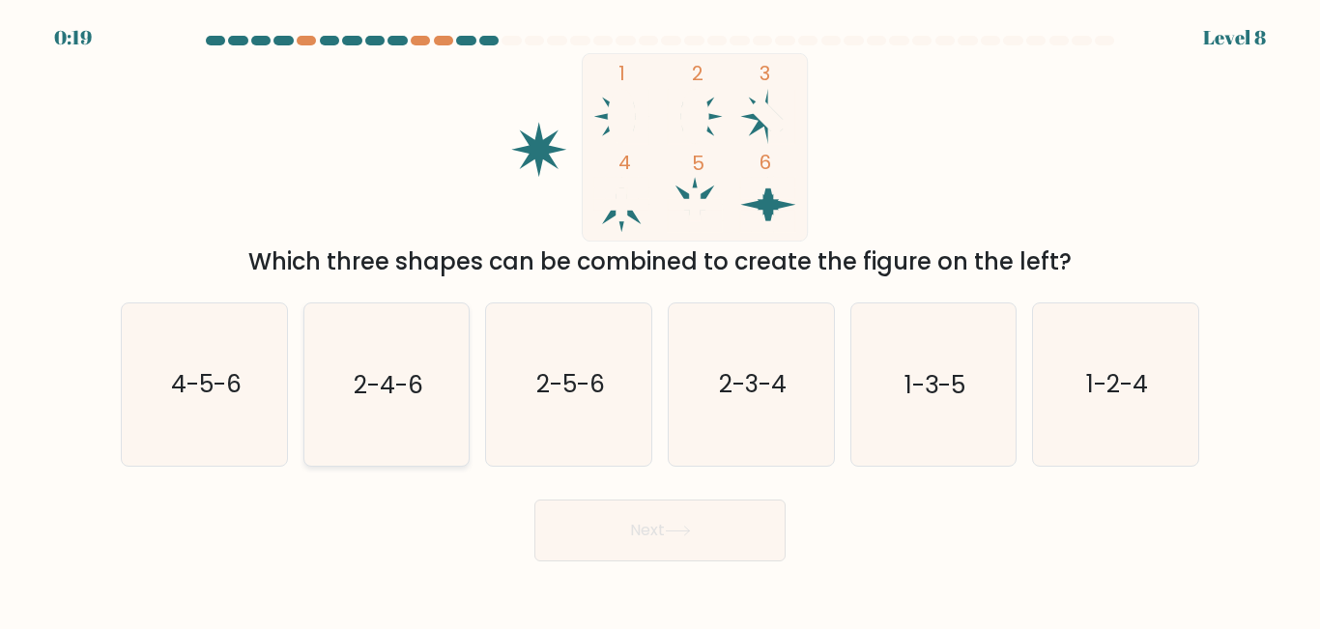
click at [394, 400] on text "2-4-6" at bounding box center [389, 385] width 70 height 34
click at [660, 320] on input "b. 2-4-6" at bounding box center [660, 317] width 1 height 5
radio input "true"
click at [932, 404] on icon "1-3-5" at bounding box center [933, 384] width 161 height 161
click at [661, 320] on input "e. 1-3-5" at bounding box center [660, 317] width 1 height 5
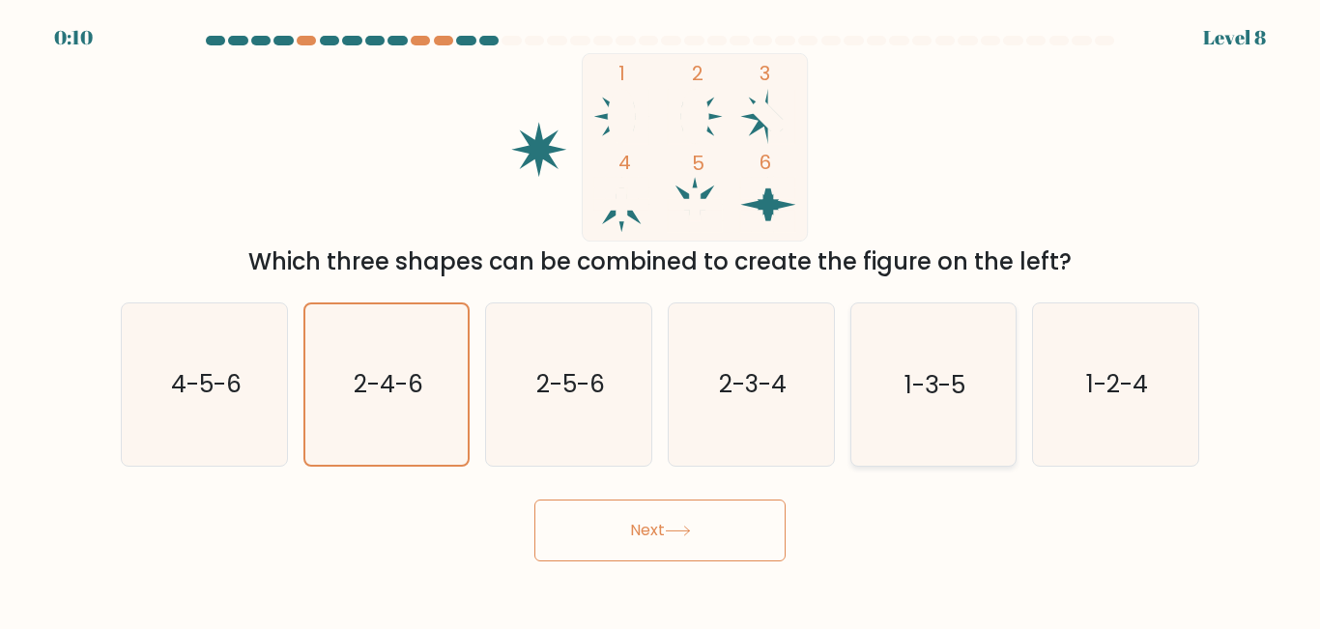
radio input "true"
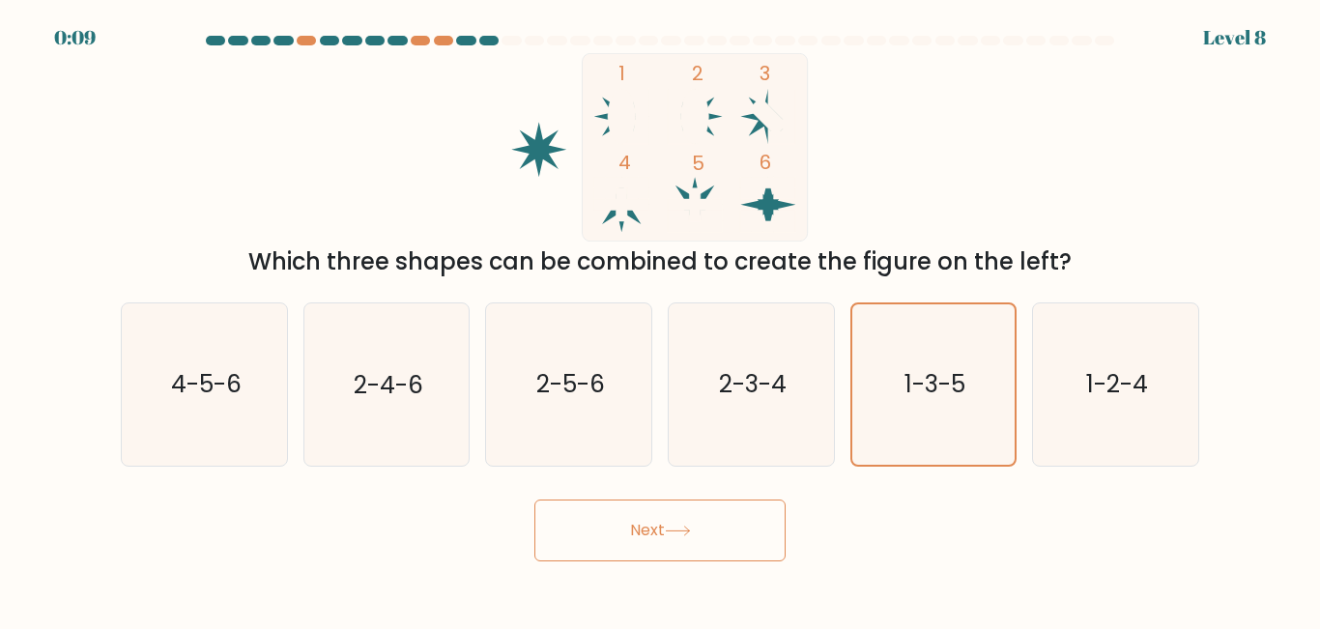
click at [683, 535] on icon at bounding box center [678, 531] width 26 height 11
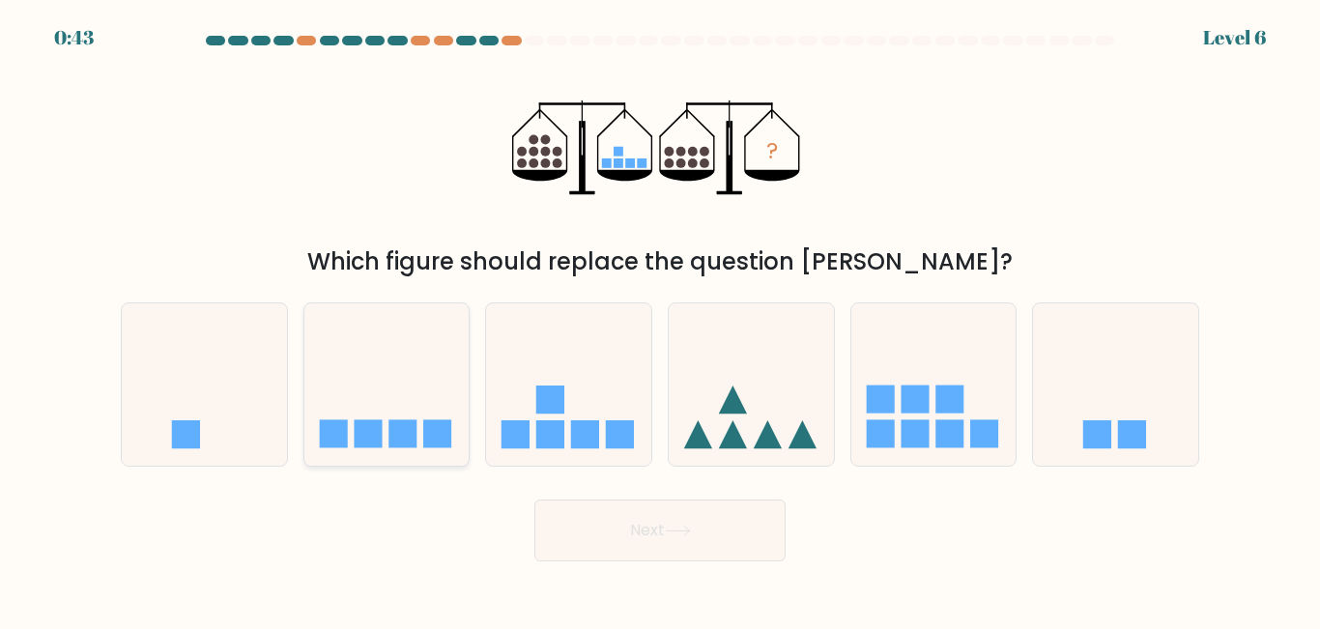
click at [393, 439] on rect at bounding box center [403, 434] width 28 height 28
click at [660, 320] on input "b." at bounding box center [660, 317] width 1 height 5
radio input "true"
click at [621, 542] on button "Next" at bounding box center [660, 531] width 251 height 62
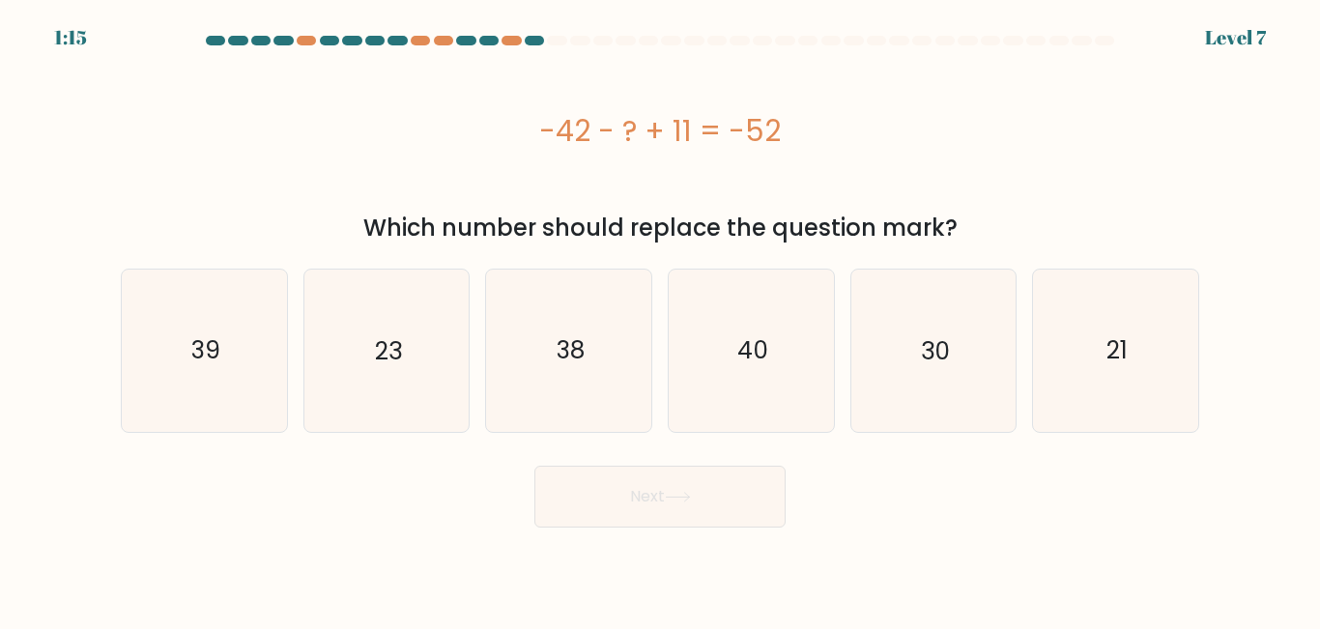
click at [493, 143] on div "-42 - ? + 11 = -52" at bounding box center [660, 130] width 1079 height 43
drag, startPoint x: 1091, startPoint y: 361, endPoint x: 921, endPoint y: 411, distance: 177.4
click at [1092, 362] on icon "21" at bounding box center [1115, 350] width 161 height 161
click at [661, 320] on input "f. 21" at bounding box center [660, 317] width 1 height 5
radio input "true"
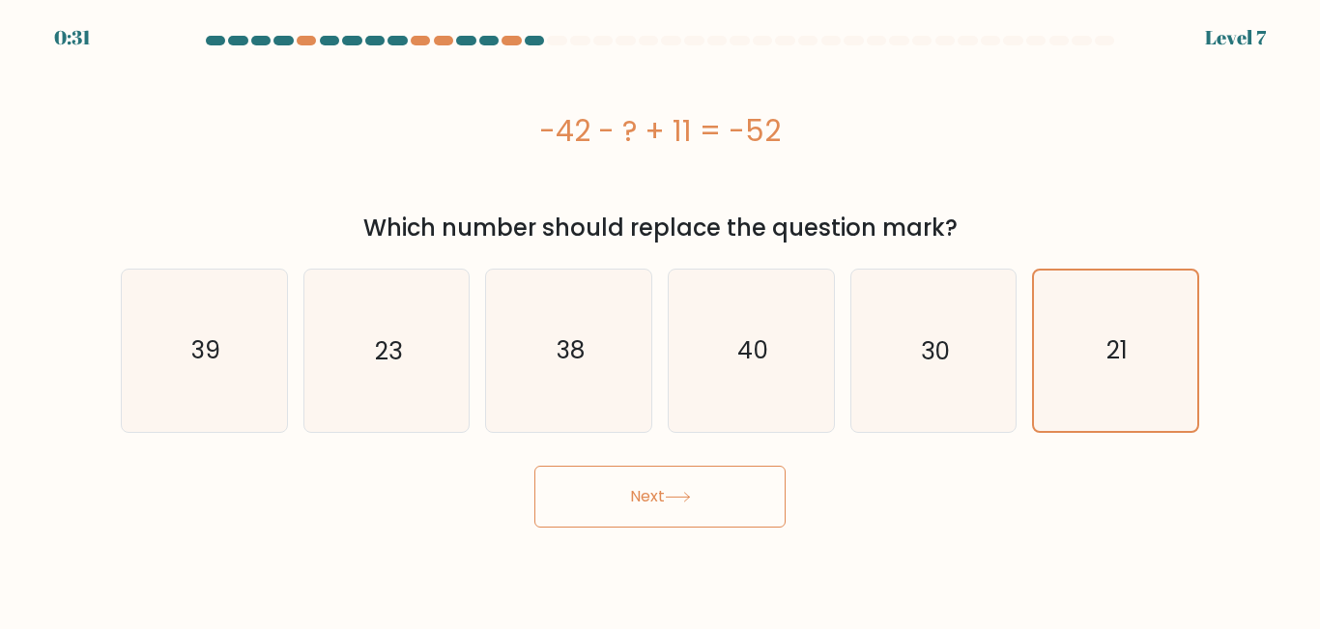
click at [617, 504] on button "Next" at bounding box center [660, 497] width 251 height 62
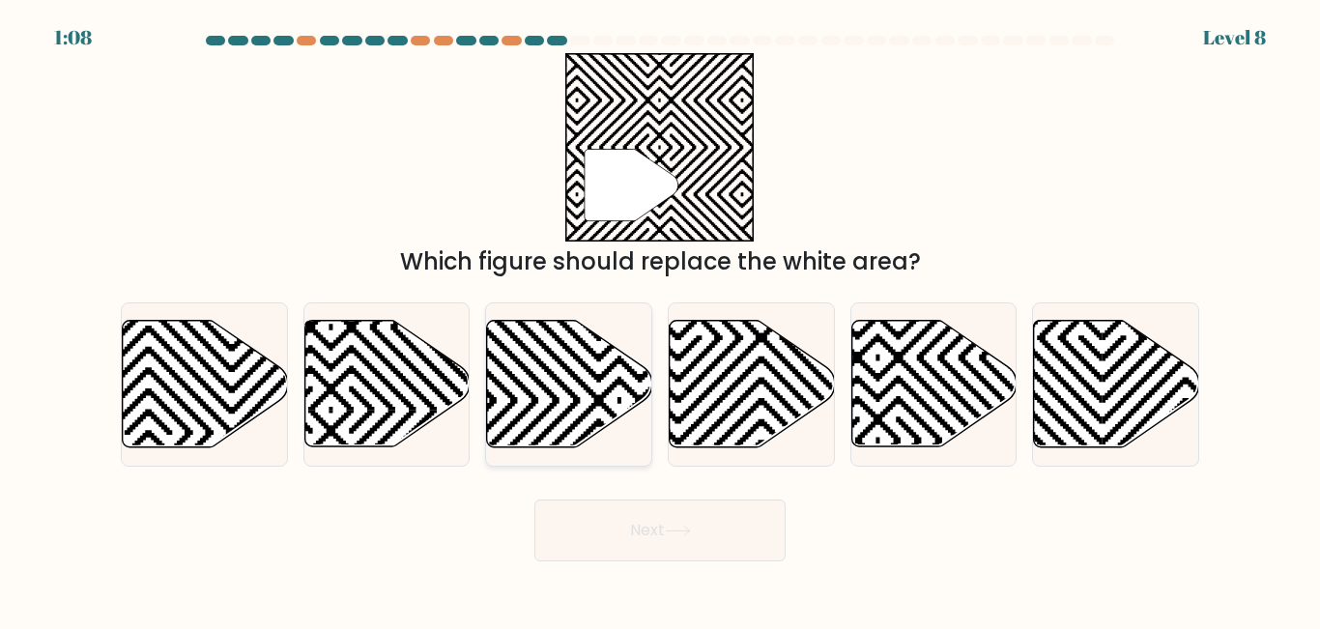
click at [521, 410] on icon at bounding box center [569, 384] width 165 height 127
click at [660, 320] on input "c." at bounding box center [660, 317] width 1 height 5
radio input "true"
click at [642, 529] on button "Next" at bounding box center [660, 531] width 251 height 62
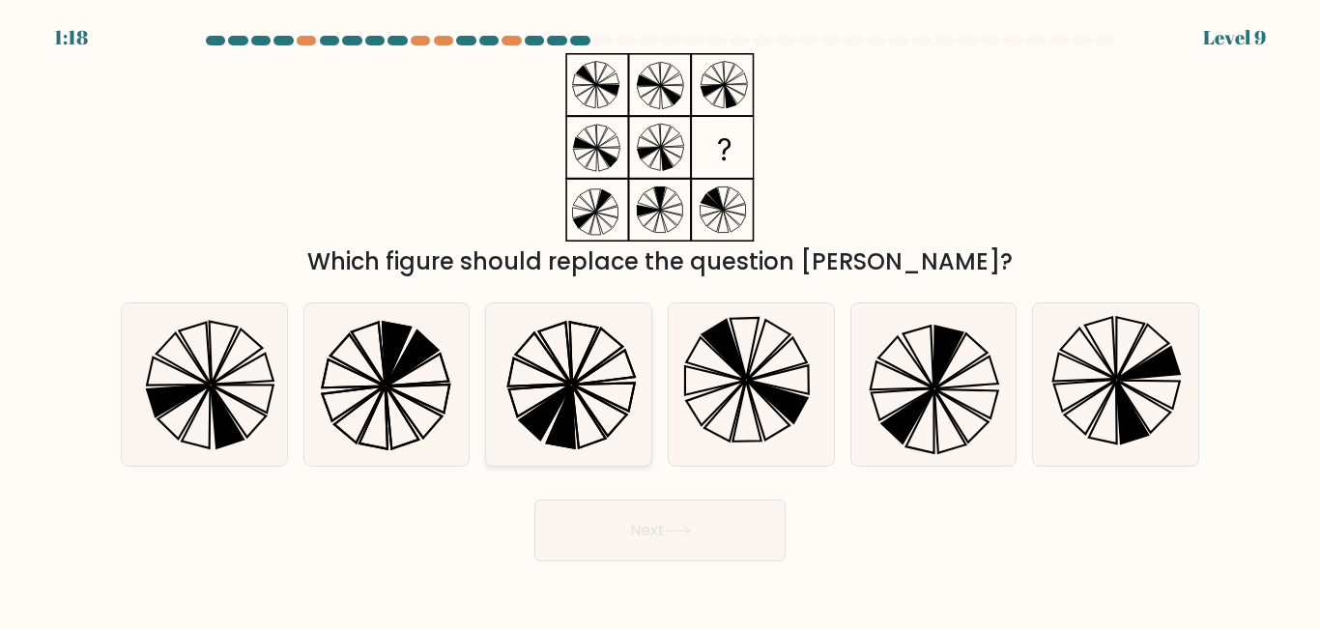
click at [564, 420] on icon at bounding box center [561, 418] width 28 height 62
click at [660, 320] on input "c." at bounding box center [660, 317] width 1 height 5
radio input "true"
click at [603, 532] on button "Next" at bounding box center [660, 531] width 251 height 62
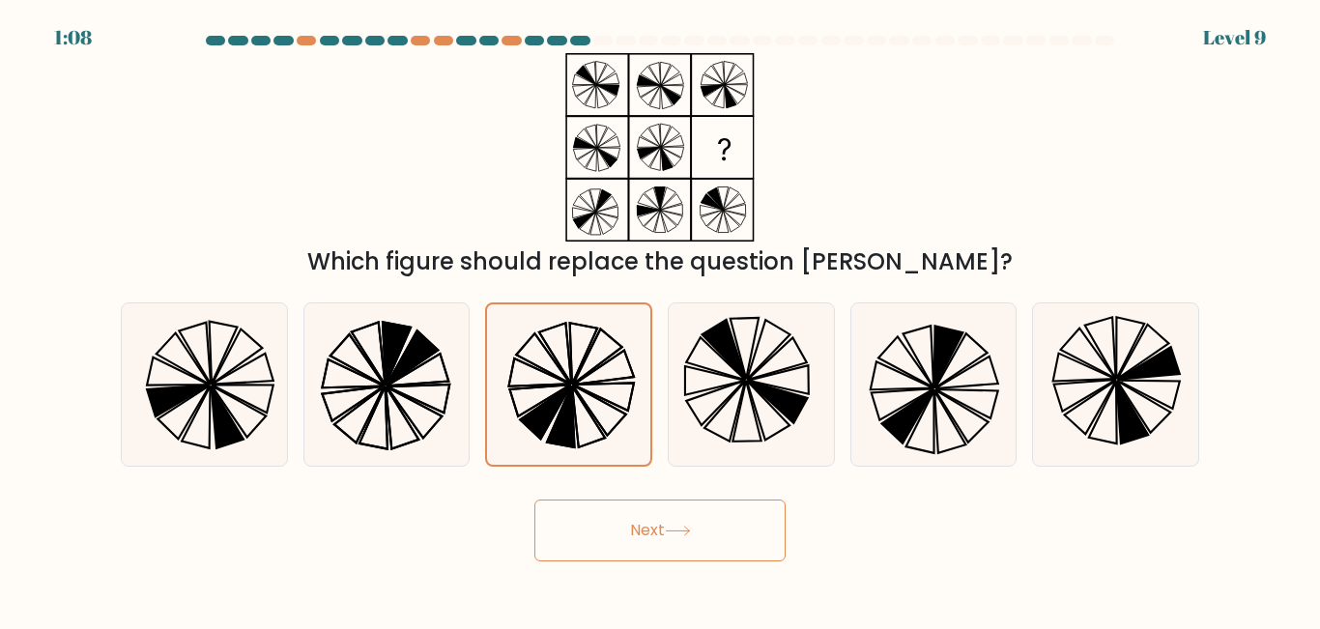
click at [751, 554] on body "1:08 Level 9" at bounding box center [660, 314] width 1320 height 629
click at [705, 535] on button "Next" at bounding box center [660, 531] width 251 height 62
drag, startPoint x: 705, startPoint y: 535, endPoint x: 689, endPoint y: 537, distance: 15.7
click at [695, 536] on button "Next" at bounding box center [660, 531] width 251 height 62
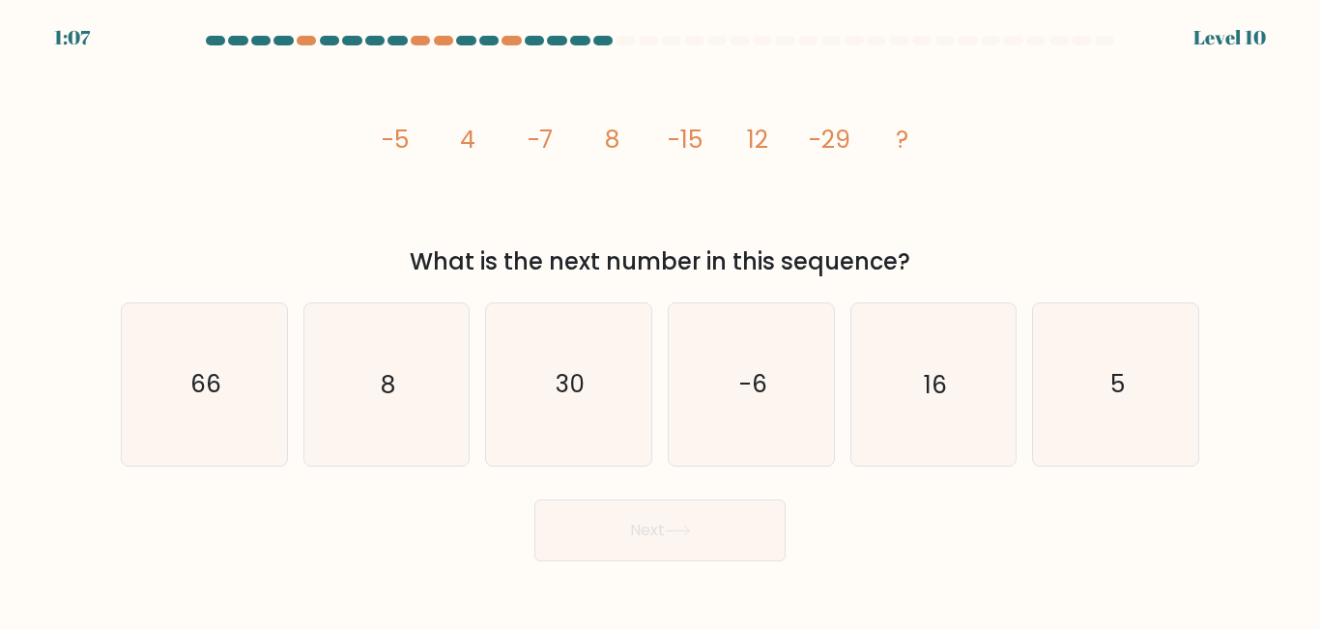
click at [702, 528] on button "Next" at bounding box center [660, 531] width 251 height 62
click at [837, 169] on icon "image/svg+xml -5 4 -7 8 -15 12 -29 ?" at bounding box center [660, 147] width 580 height 188
click at [336, 231] on div "image/svg+xml -5 4 -7 8 -15 12 -29 ? What is the next number in this sequence?" at bounding box center [660, 166] width 1102 height 226
click at [556, 433] on icon "30" at bounding box center [568, 384] width 161 height 161
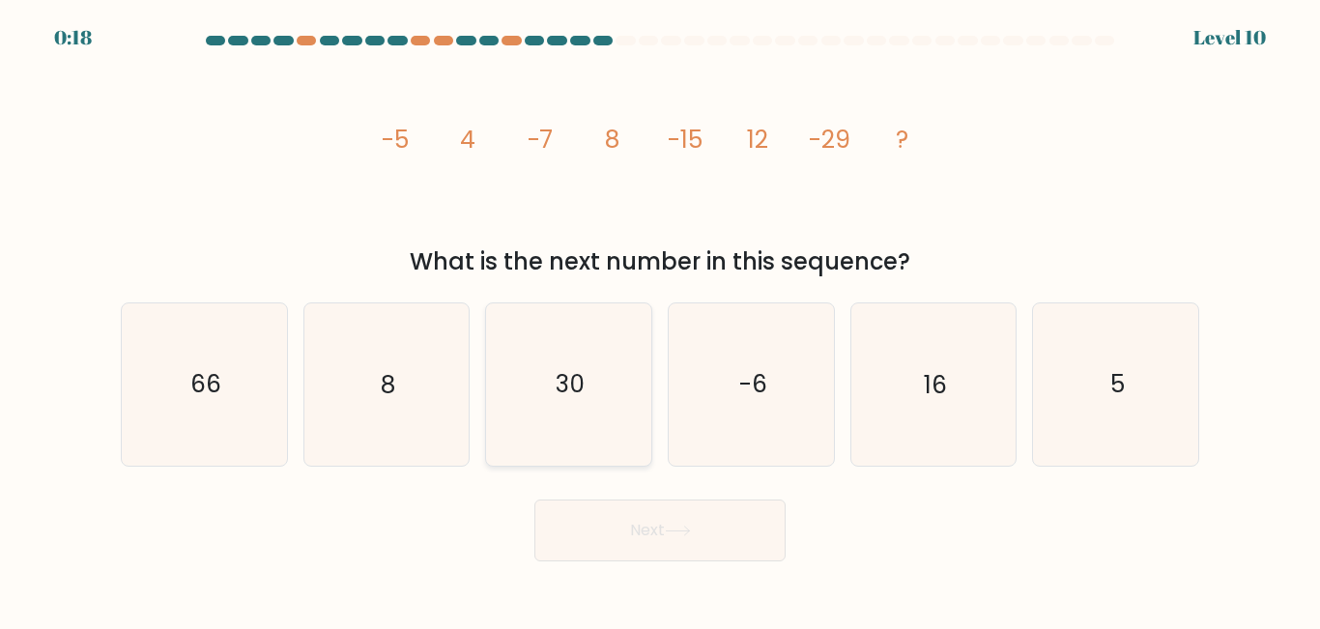
click at [660, 320] on input "c. 30" at bounding box center [660, 317] width 1 height 5
radio input "true"
click at [622, 540] on button "Next" at bounding box center [660, 531] width 251 height 62
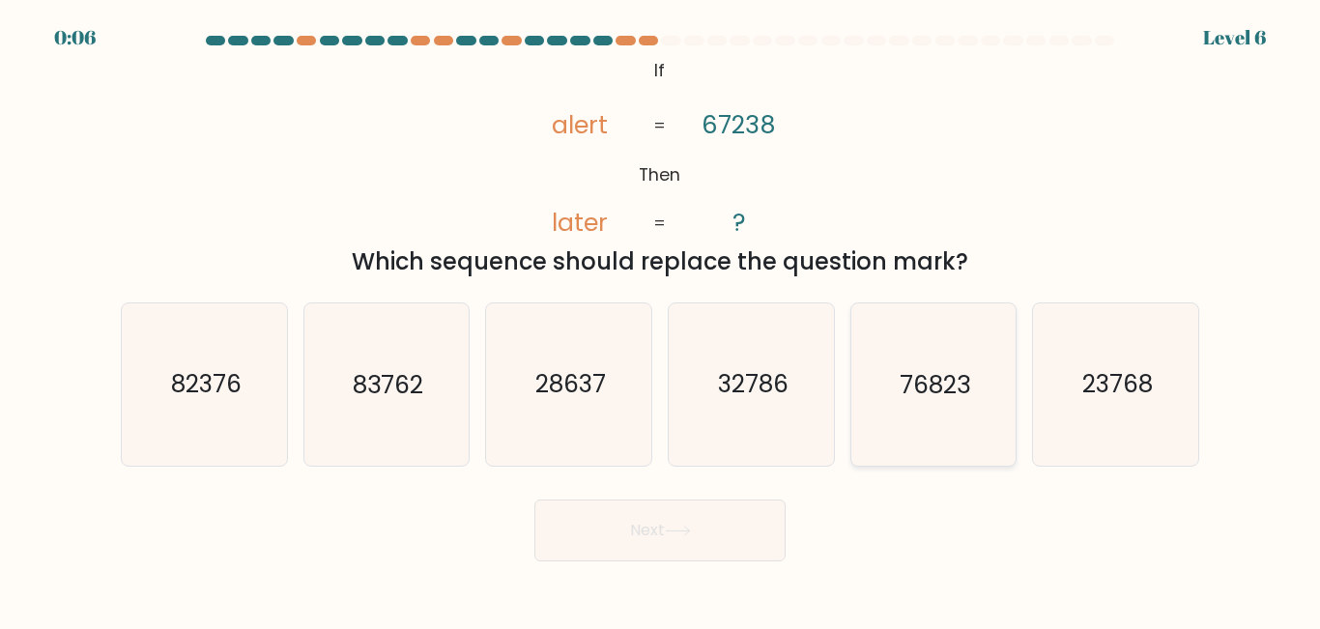
click at [946, 412] on icon "76823" at bounding box center [933, 384] width 161 height 161
click at [661, 320] on input "e. 76823" at bounding box center [660, 317] width 1 height 5
radio input "true"
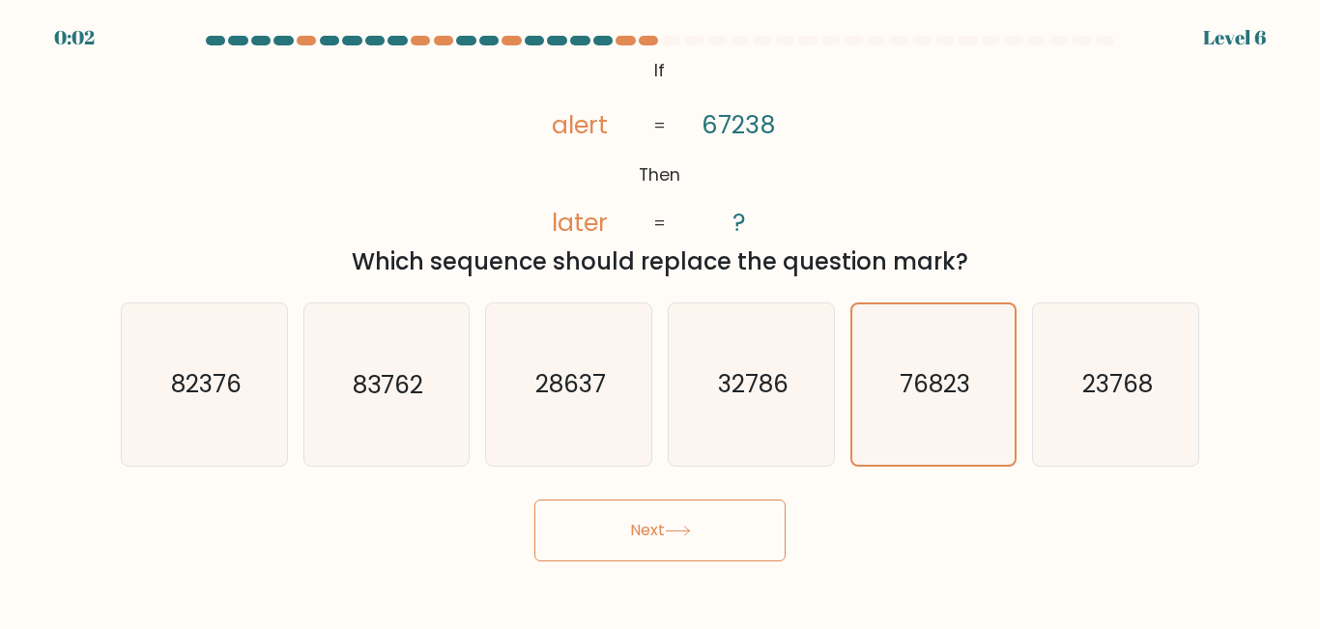
click at [626, 541] on button "Next" at bounding box center [660, 531] width 251 height 62
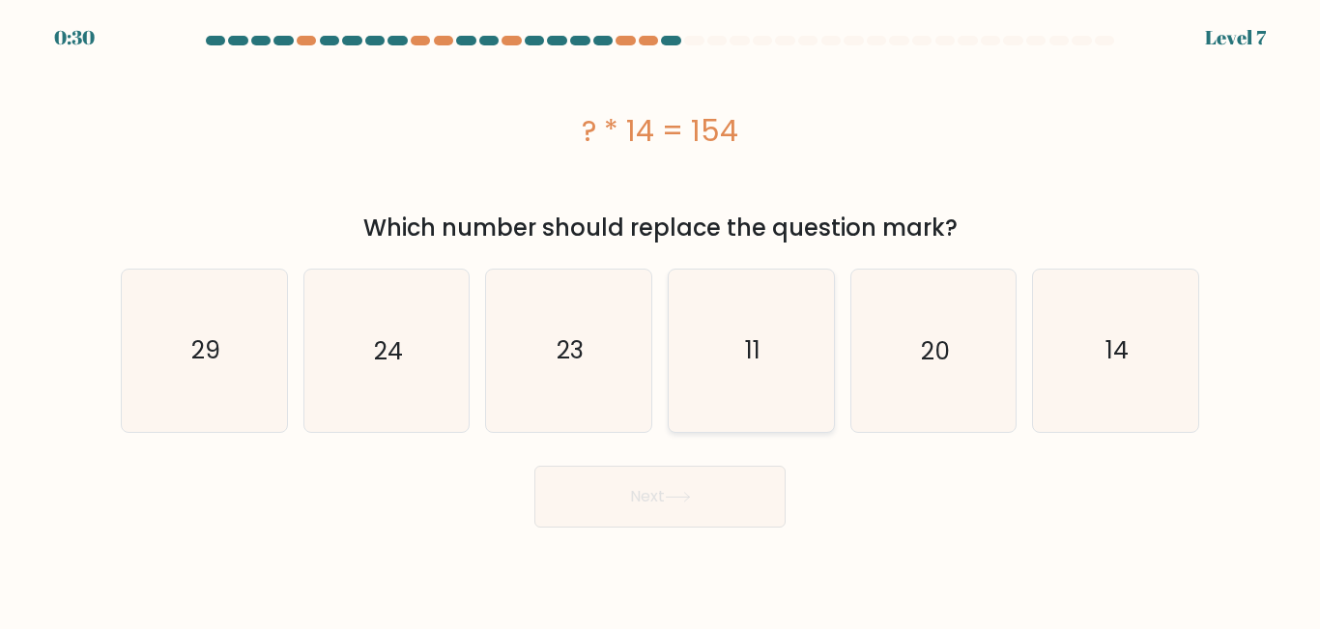
click at [757, 353] on text "11" at bounding box center [752, 350] width 15 height 34
click at [661, 320] on input "d. 11" at bounding box center [660, 317] width 1 height 5
radio input "true"
click at [657, 520] on button "Next" at bounding box center [660, 497] width 251 height 62
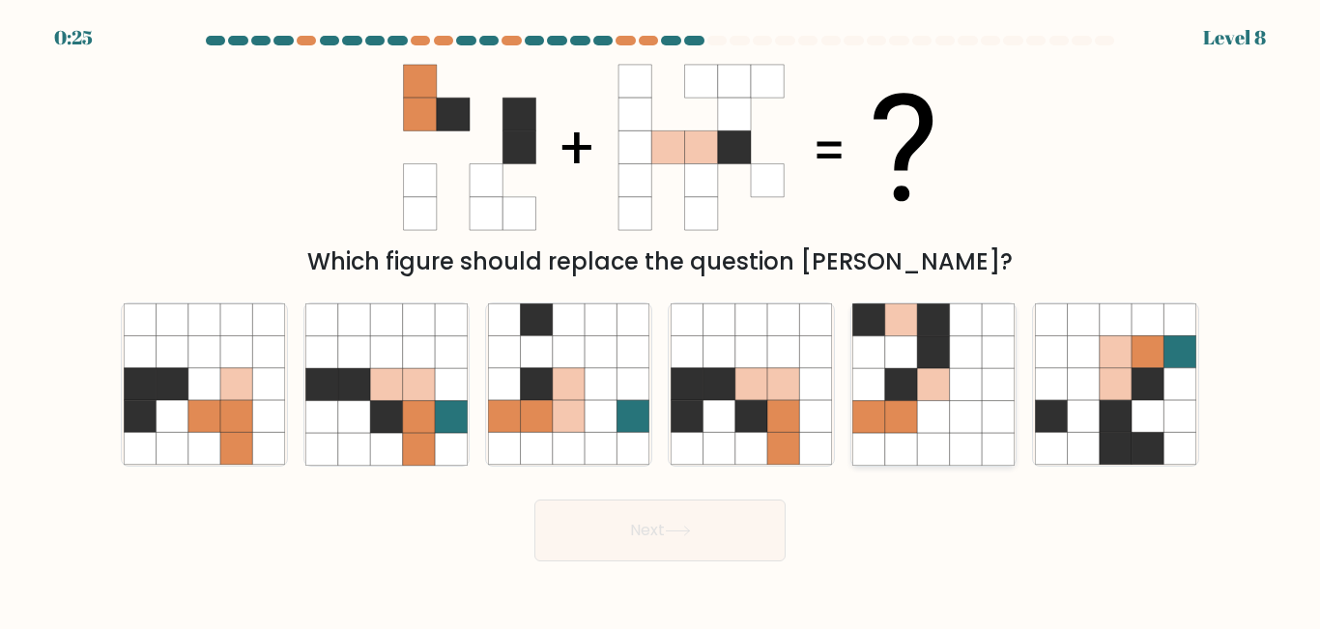
click at [892, 418] on icon at bounding box center [901, 417] width 32 height 32
click at [661, 320] on input "e." at bounding box center [660, 317] width 1 height 5
radio input "true"
click at [656, 539] on button "Next" at bounding box center [660, 531] width 251 height 62
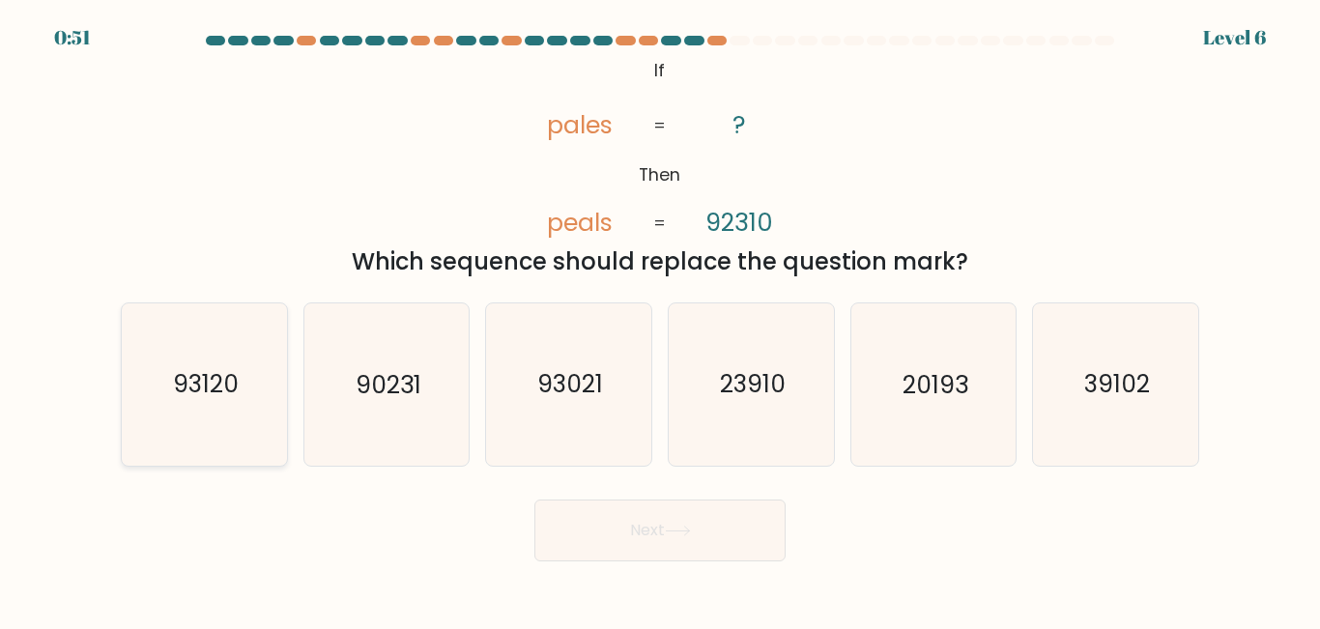
click at [205, 384] on text "93120" at bounding box center [206, 385] width 66 height 34
click at [660, 320] on input "a. 93120" at bounding box center [660, 317] width 1 height 5
radio input "true"
click at [669, 527] on button "Next" at bounding box center [660, 531] width 251 height 62
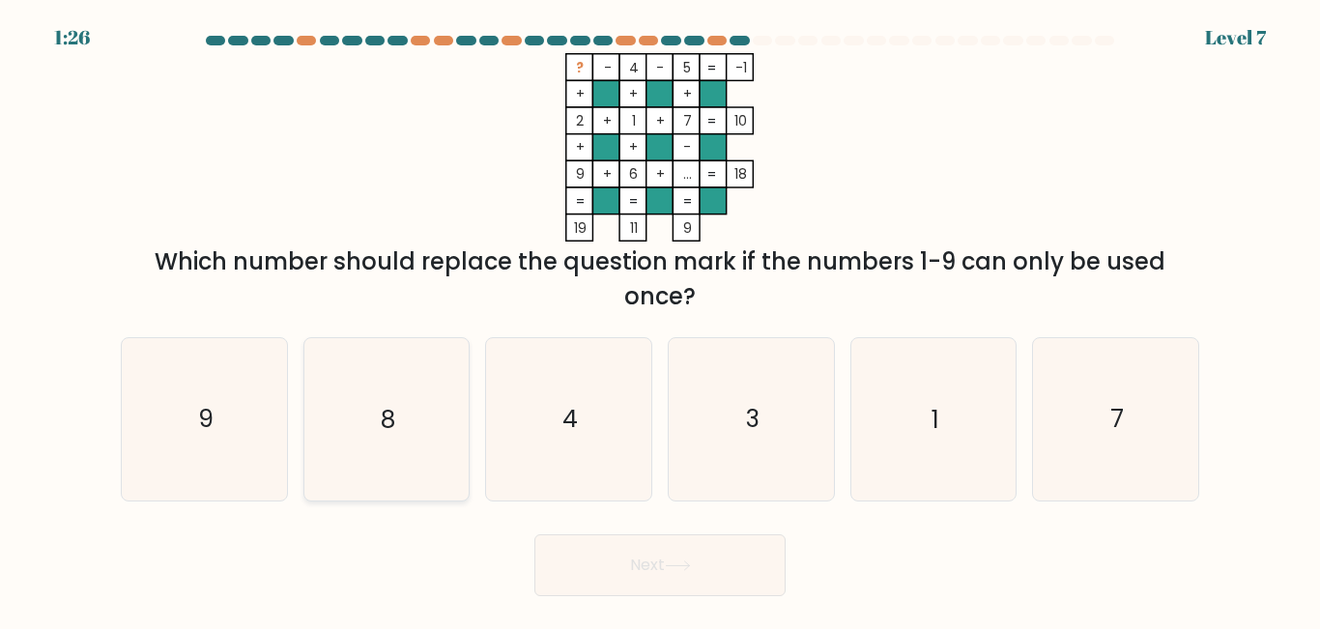
click at [360, 431] on icon "8" at bounding box center [385, 418] width 161 height 161
click at [660, 320] on input "b. 8" at bounding box center [660, 317] width 1 height 5
radio input "true"
click at [602, 570] on button "Next" at bounding box center [660, 566] width 251 height 62
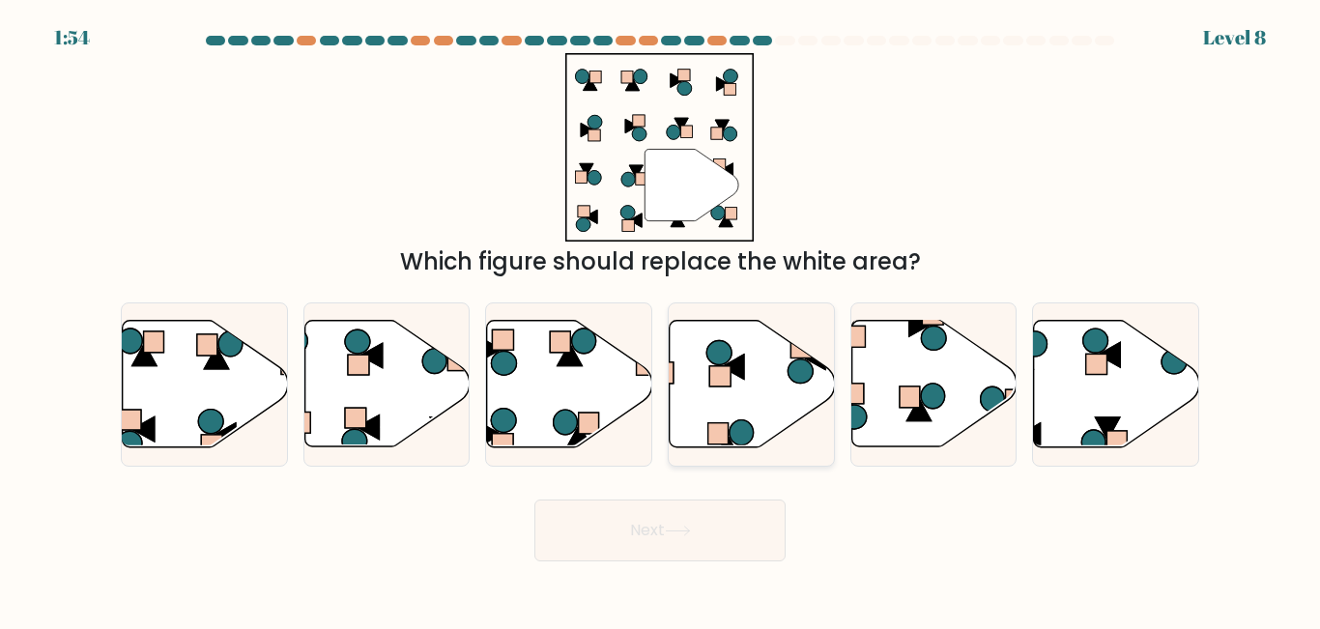
click at [761, 381] on icon at bounding box center [752, 384] width 165 height 127
click at [661, 320] on input "d." at bounding box center [660, 317] width 1 height 5
radio input "true"
click at [707, 536] on button "Next" at bounding box center [660, 531] width 251 height 62
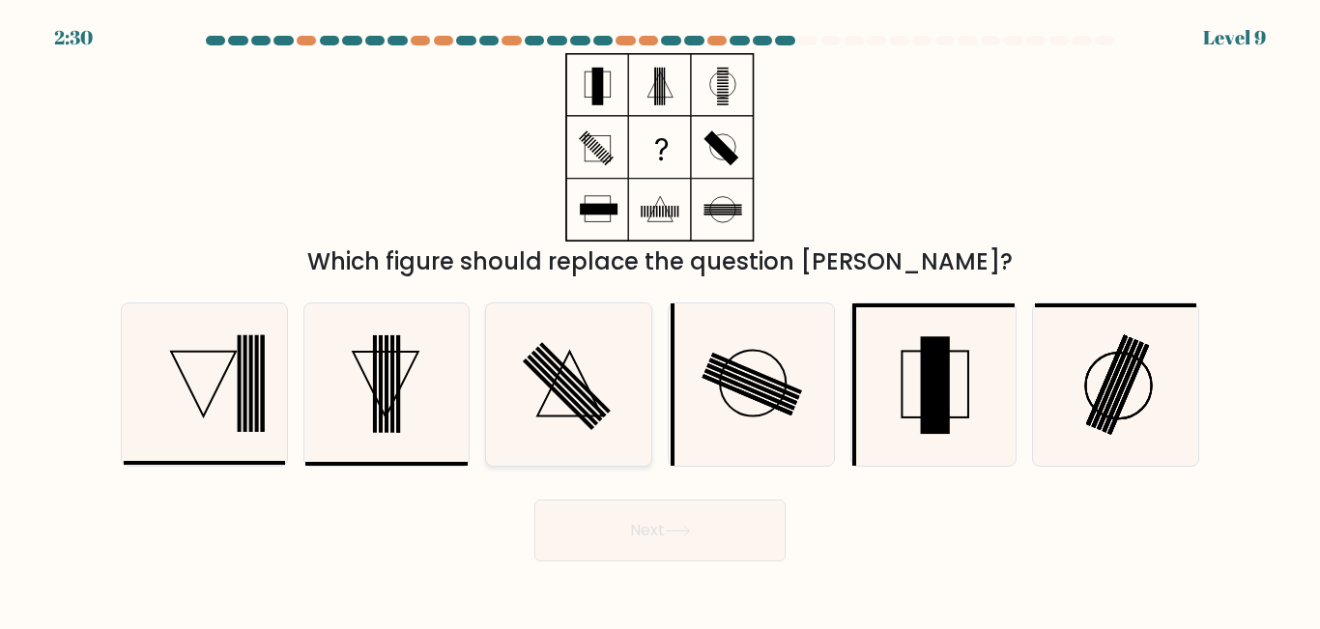
click at [551, 386] on rect at bounding box center [559, 396] width 72 height 72
click at [660, 320] on input "c." at bounding box center [660, 317] width 1 height 5
radio input "true"
click at [637, 532] on button "Next" at bounding box center [660, 531] width 251 height 62
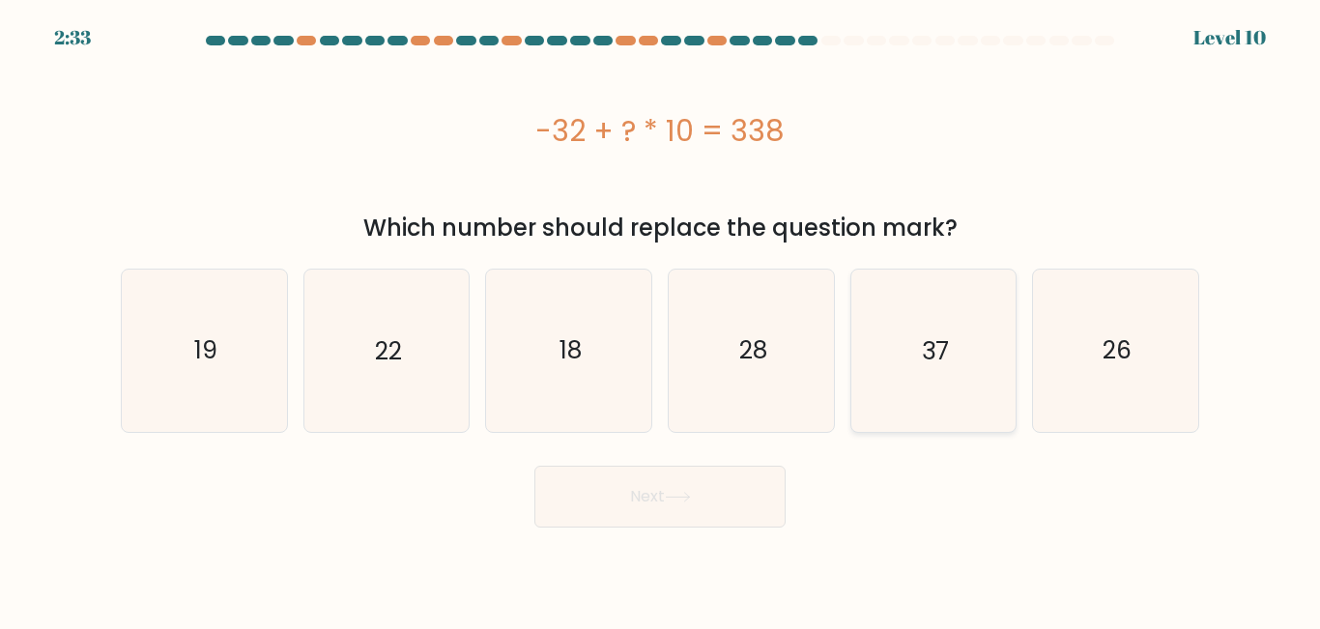
click at [964, 383] on icon "37" at bounding box center [933, 350] width 161 height 161
click at [661, 320] on input "e. 37" at bounding box center [660, 317] width 1 height 5
radio input "true"
click at [658, 515] on button "Next" at bounding box center [660, 497] width 251 height 62
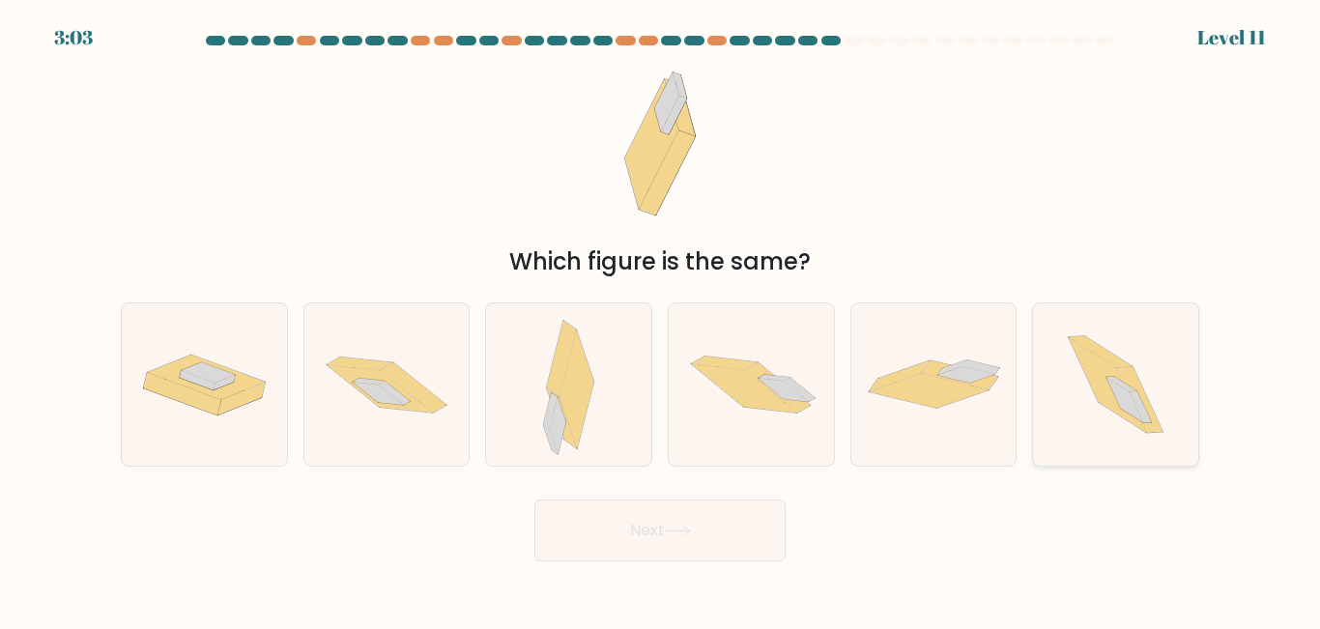
click at [1097, 409] on icon at bounding box center [1116, 384] width 144 height 161
click at [661, 320] on input "f." at bounding box center [660, 317] width 1 height 5
radio input "true"
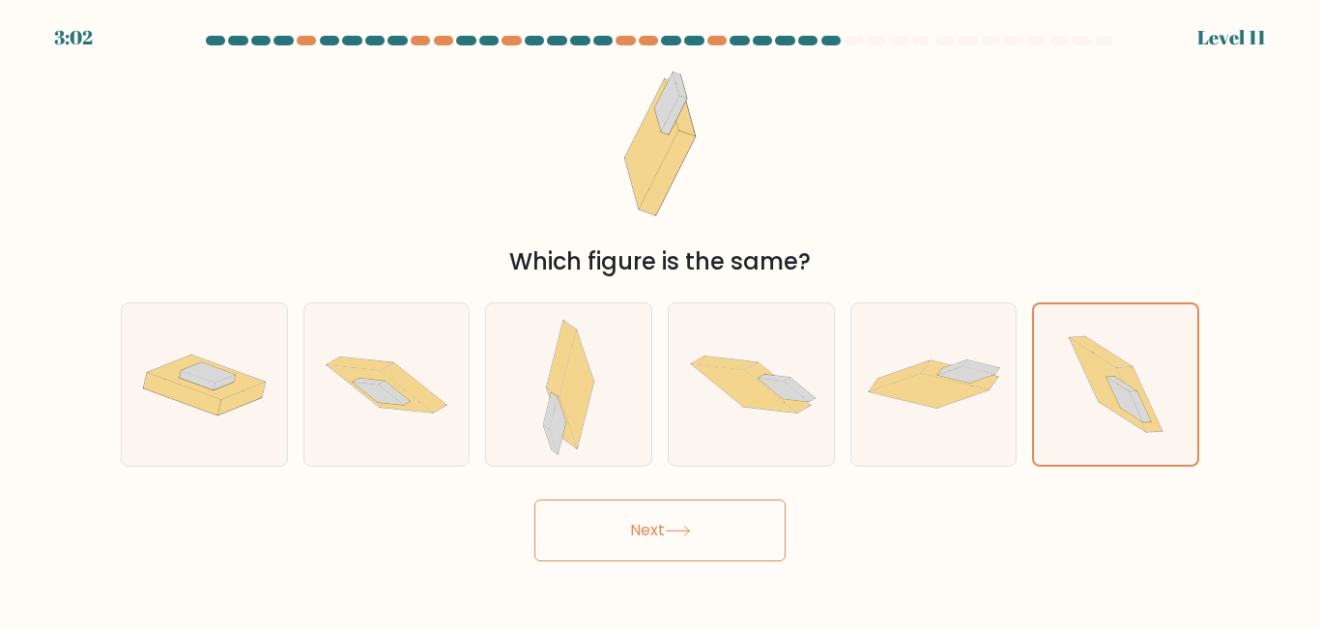
click at [711, 527] on button "Next" at bounding box center [660, 531] width 251 height 62
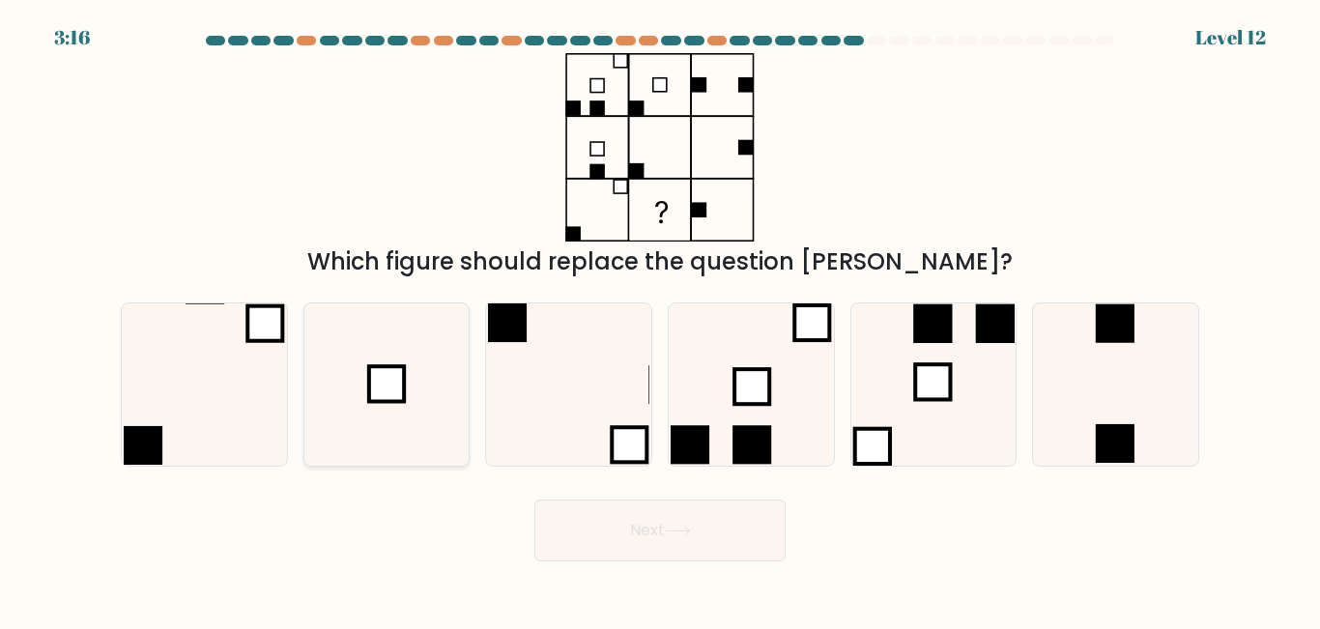
click at [401, 378] on rect at bounding box center [386, 383] width 35 height 35
click at [660, 320] on input "b." at bounding box center [660, 317] width 1 height 5
radio input "true"
click at [651, 529] on button "Next" at bounding box center [660, 531] width 251 height 62
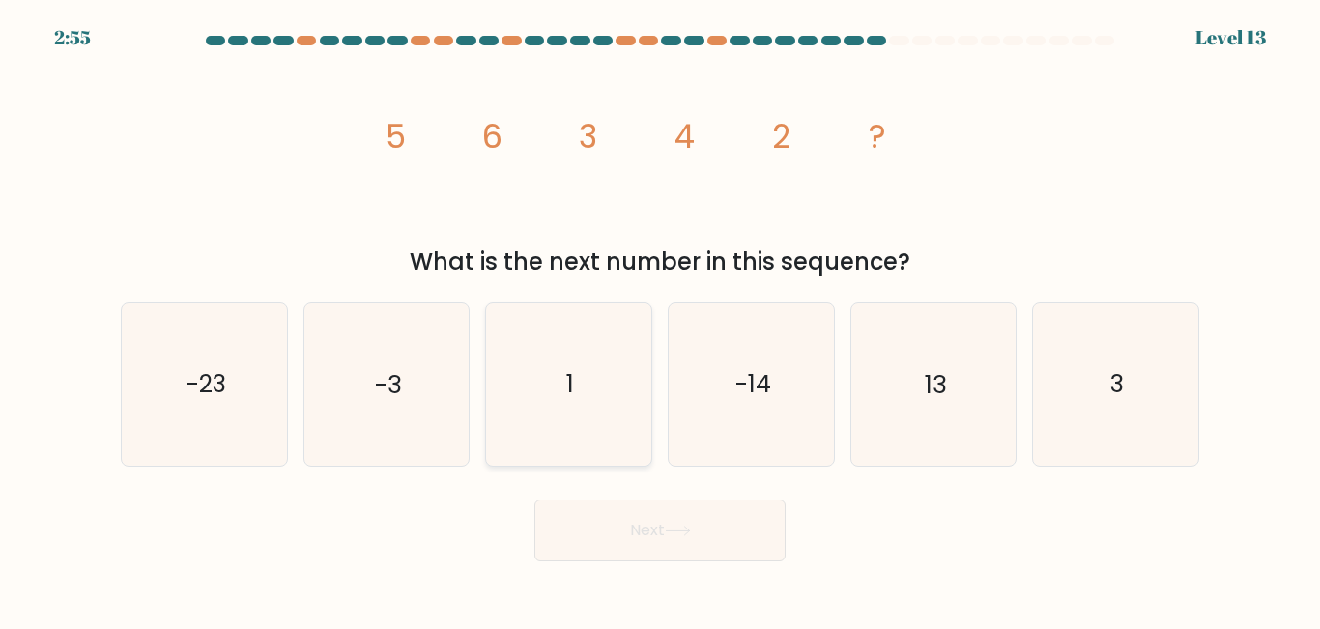
click at [563, 398] on icon "1" at bounding box center [568, 384] width 161 height 161
click at [660, 320] on input "c. 1" at bounding box center [660, 317] width 1 height 5
radio input "true"
click at [624, 532] on button "Next" at bounding box center [660, 531] width 251 height 62
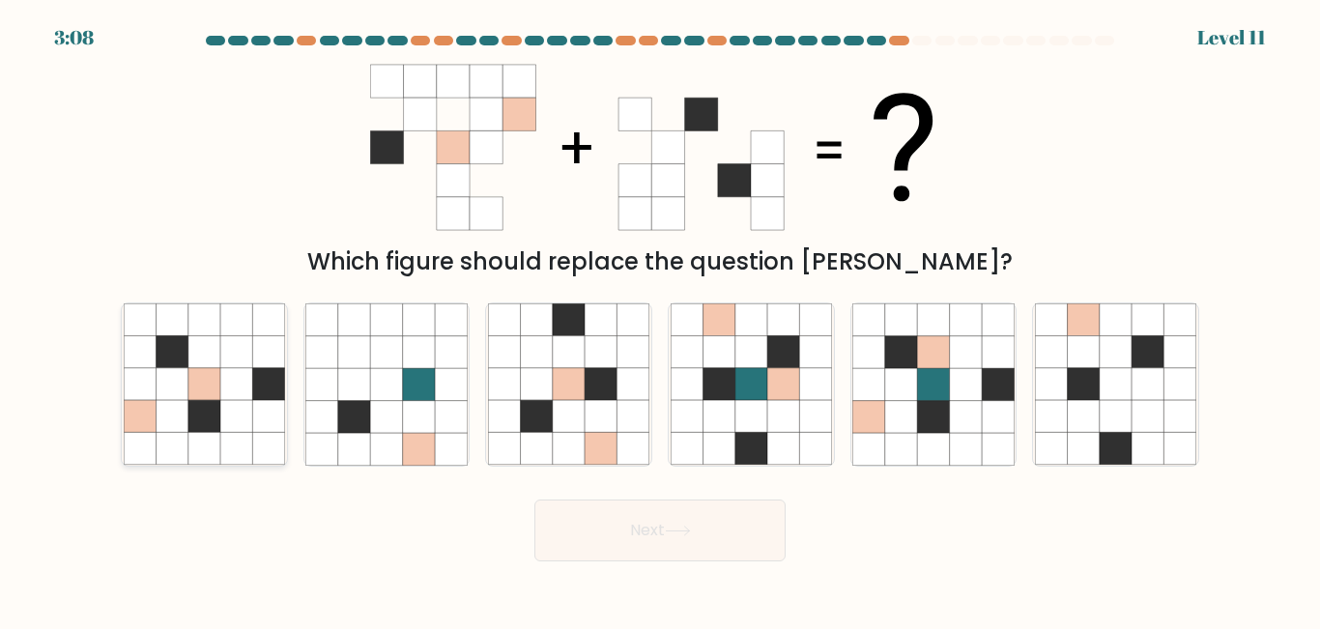
click at [164, 419] on icon at bounding box center [172, 417] width 32 height 32
click at [660, 320] on input "a." at bounding box center [660, 317] width 1 height 5
radio input "true"
click at [621, 525] on button "Next" at bounding box center [660, 531] width 251 height 62
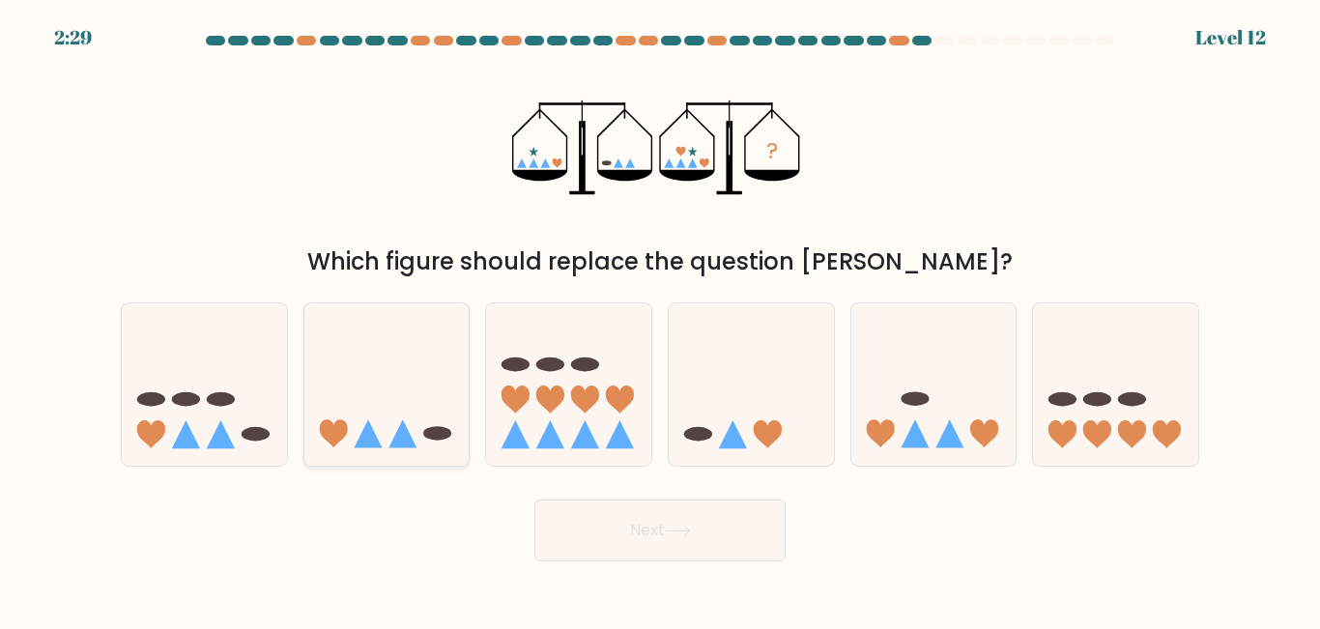
click at [415, 428] on icon at bounding box center [386, 384] width 165 height 136
click at [660, 320] on input "b." at bounding box center [660, 317] width 1 height 5
radio input "true"
click at [670, 534] on icon at bounding box center [678, 531] width 26 height 11
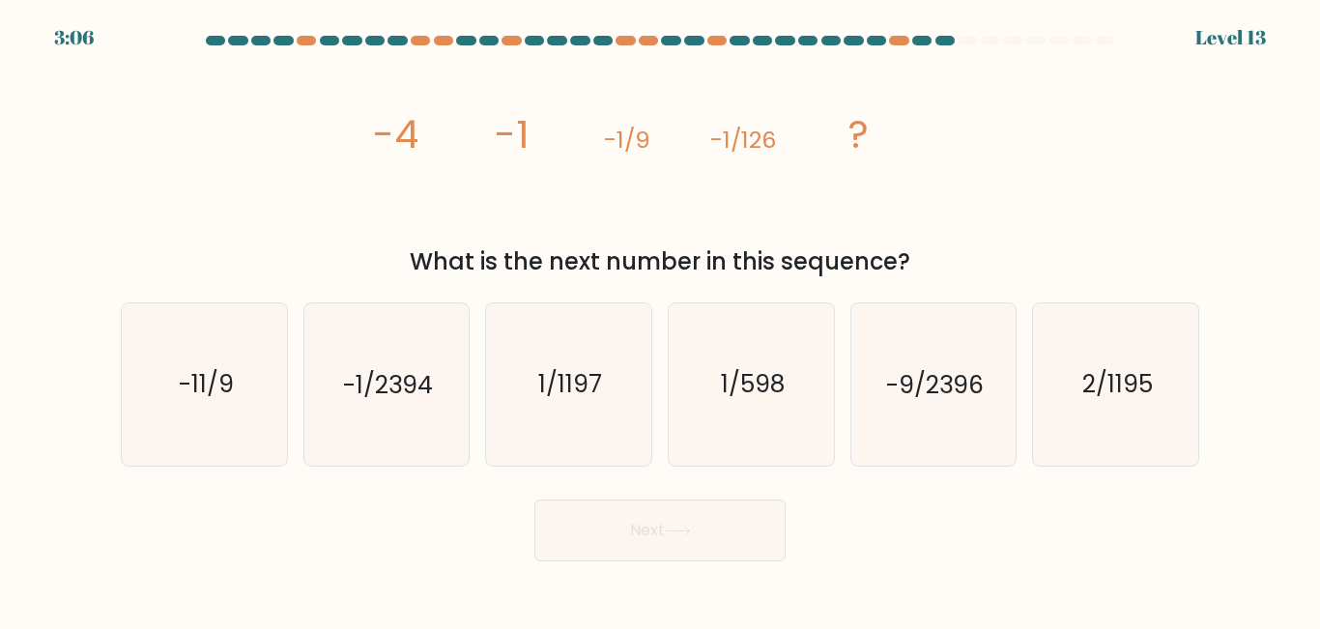
click at [548, 170] on icon "image/svg+xml -4 -1 -1/9 -1/126 ?" at bounding box center [660, 147] width 580 height 188
click at [629, 145] on tspan "-1/9" at bounding box center [627, 140] width 46 height 32
click at [413, 436] on icon "-1/2394" at bounding box center [385, 384] width 161 height 161
click at [660, 320] on input "b. -1/2394" at bounding box center [660, 317] width 1 height 5
radio input "true"
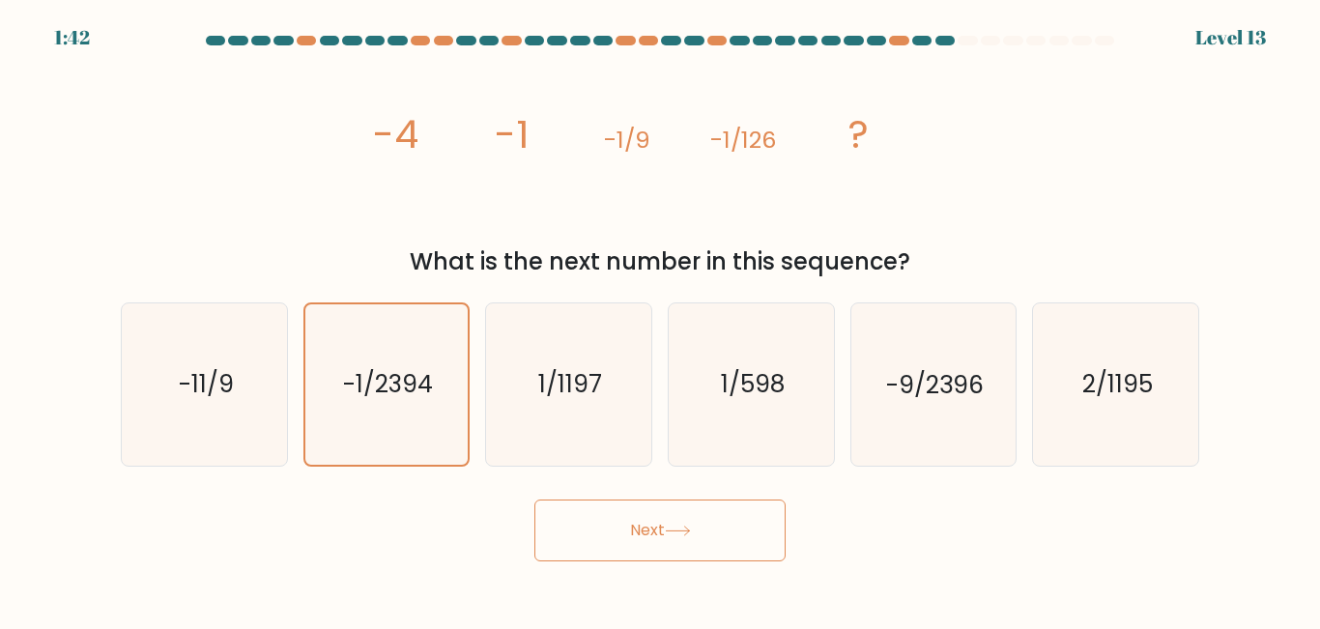
click at [652, 531] on button "Next" at bounding box center [660, 531] width 251 height 62
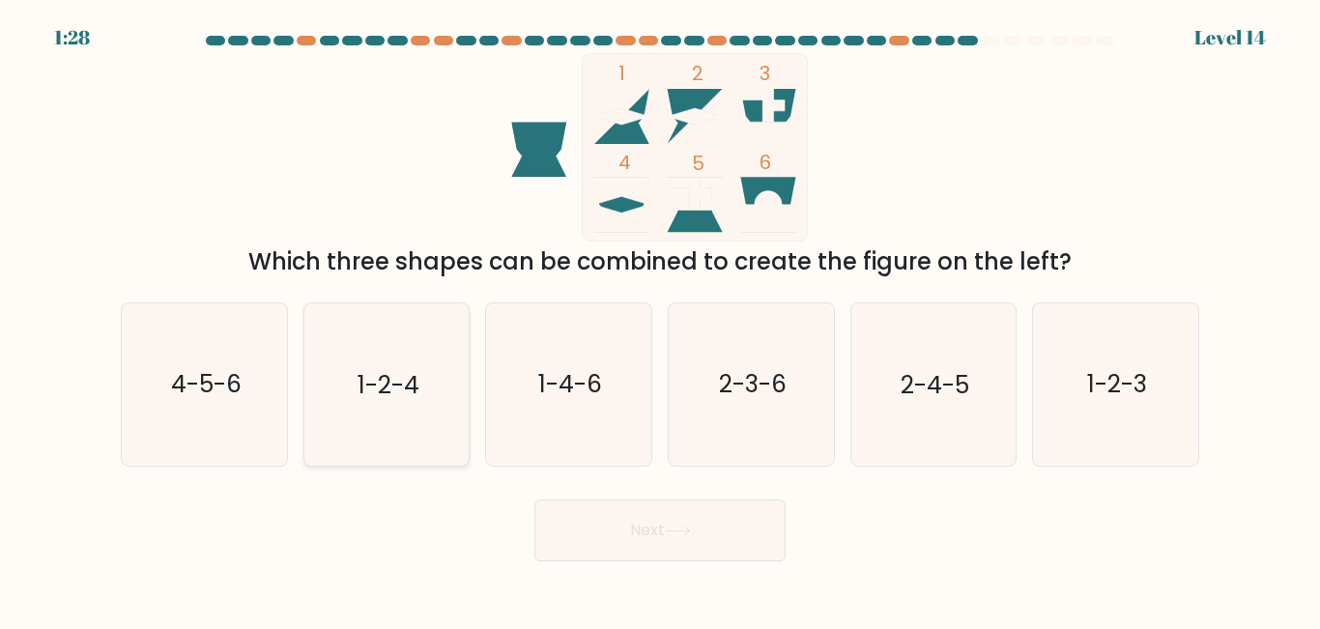
click at [388, 384] on text "1-2-4" at bounding box center [389, 385] width 62 height 34
click at [660, 320] on input "b. 1-2-4" at bounding box center [660, 317] width 1 height 5
radio input "true"
click at [630, 522] on button "Next" at bounding box center [660, 531] width 251 height 62
click at [592, 525] on button "Next" at bounding box center [660, 531] width 251 height 62
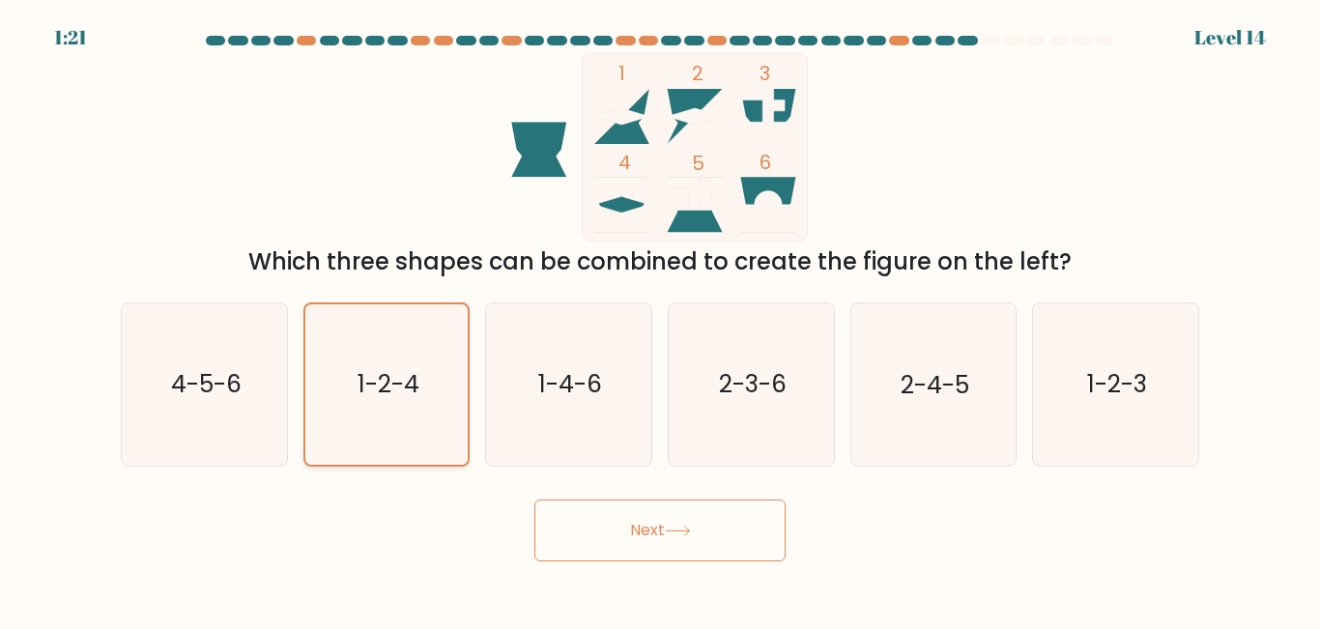
click at [412, 407] on icon "1-2-4" at bounding box center [385, 383] width 159 height 159
click at [660, 320] on input "b. 1-2-4" at bounding box center [660, 317] width 1 height 5
click at [598, 541] on button "Next" at bounding box center [660, 531] width 251 height 62
click at [656, 542] on button "Next" at bounding box center [660, 531] width 251 height 62
click at [656, 536] on button "Next" at bounding box center [660, 531] width 251 height 62
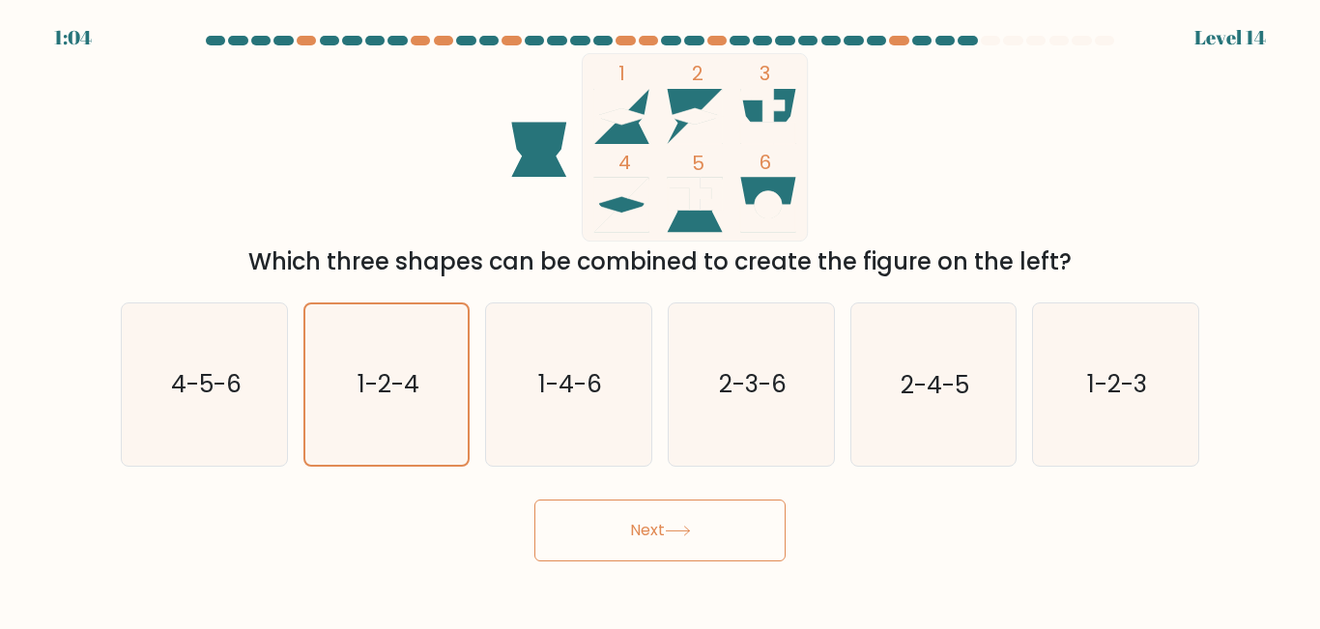
click at [656, 536] on button "Next" at bounding box center [660, 531] width 251 height 62
click at [394, 407] on icon "1-2-4" at bounding box center [385, 383] width 159 height 159
click at [660, 320] on input "b. 1-2-4" at bounding box center [660, 317] width 1 height 5
click at [394, 407] on icon "1-2-4" at bounding box center [385, 383] width 159 height 159
click at [660, 320] on input "b. 1-2-4" at bounding box center [660, 317] width 1 height 5
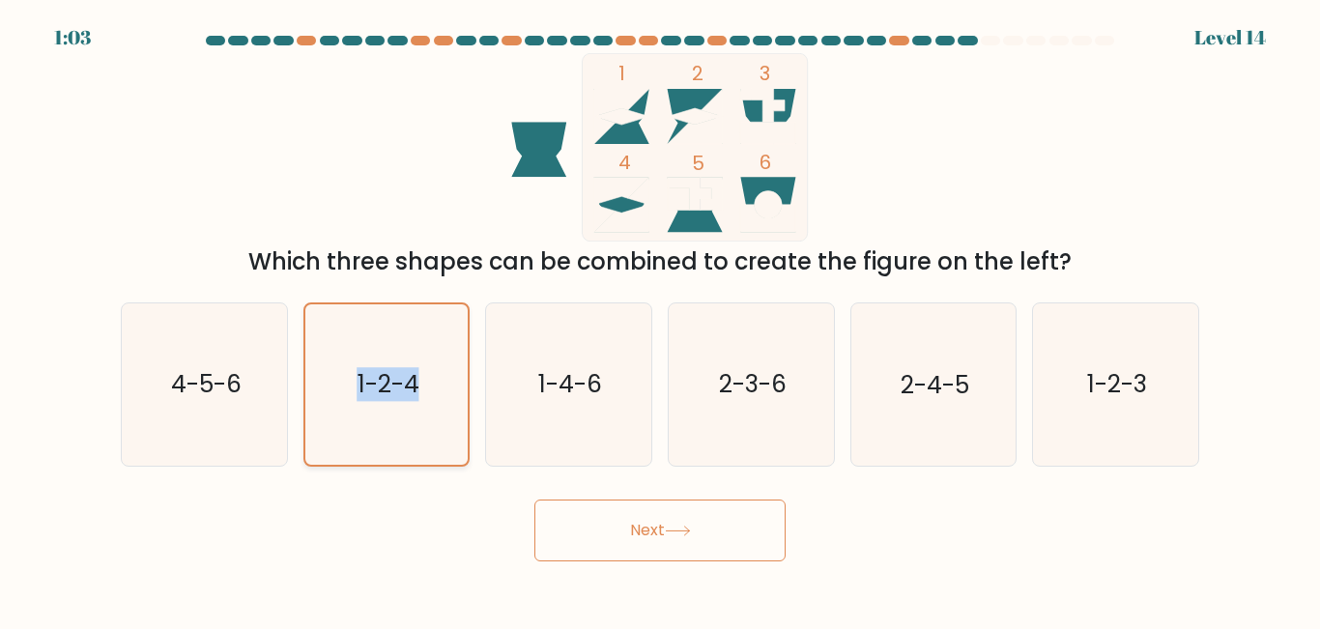
click at [394, 408] on icon "1-2-4" at bounding box center [385, 383] width 159 height 159
click at [660, 320] on input "b. 1-2-4" at bounding box center [660, 317] width 1 height 5
click at [394, 421] on icon "1-2-4" at bounding box center [385, 383] width 159 height 159
click at [660, 320] on input "b. 1-2-4" at bounding box center [660, 317] width 1 height 5
click at [394, 424] on icon "1-2-4" at bounding box center [385, 383] width 159 height 159
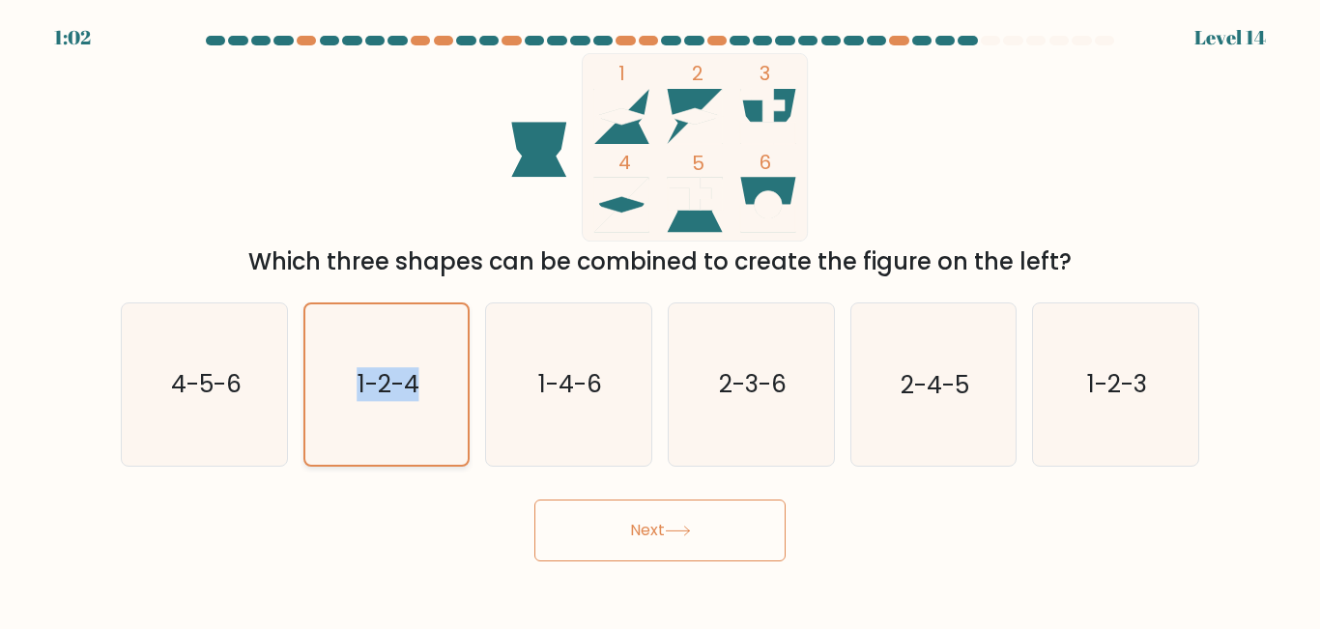
click at [660, 320] on input "b. 1-2-4" at bounding box center [660, 317] width 1 height 5
drag, startPoint x: 394, startPoint y: 427, endPoint x: 398, endPoint y: 442, distance: 15.0
click at [394, 433] on icon "1-2-4" at bounding box center [385, 383] width 159 height 159
click at [660, 320] on input "b. 1-2-4" at bounding box center [660, 317] width 1 height 5
click at [398, 442] on icon "1-2-4" at bounding box center [385, 383] width 159 height 159
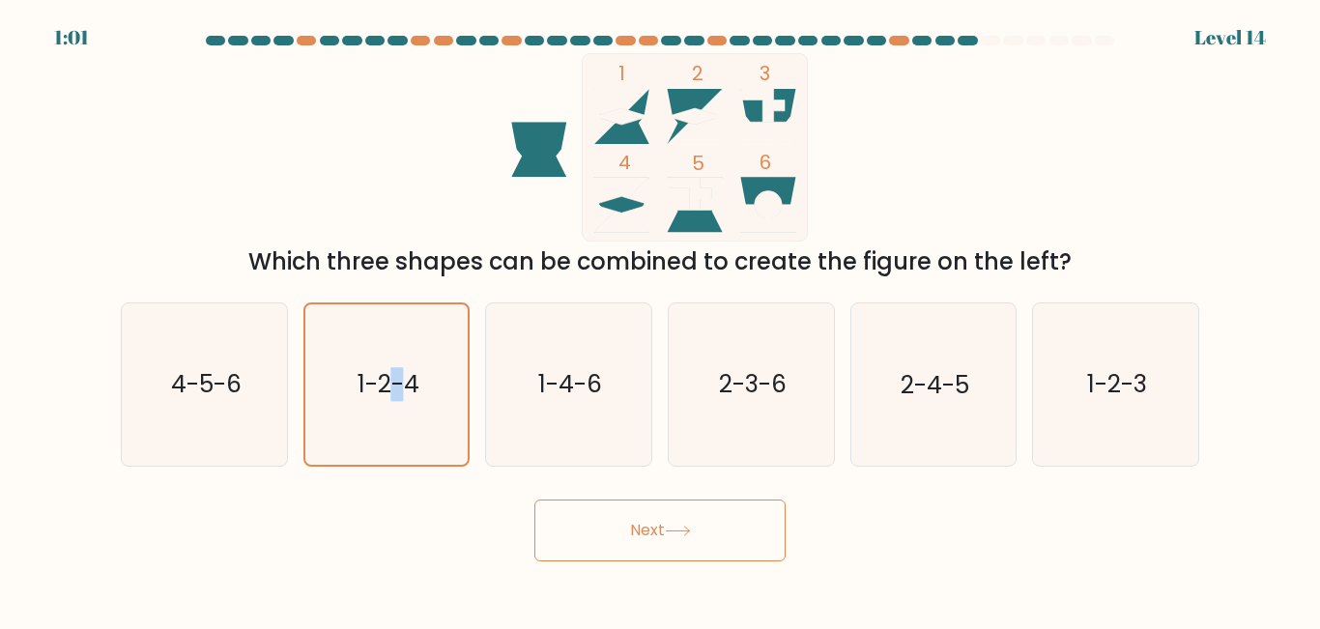
click at [613, 531] on button "Next" at bounding box center [660, 531] width 251 height 62
click at [613, 520] on button "Next" at bounding box center [660, 531] width 251 height 62
click at [608, 515] on button "Next" at bounding box center [660, 531] width 251 height 62
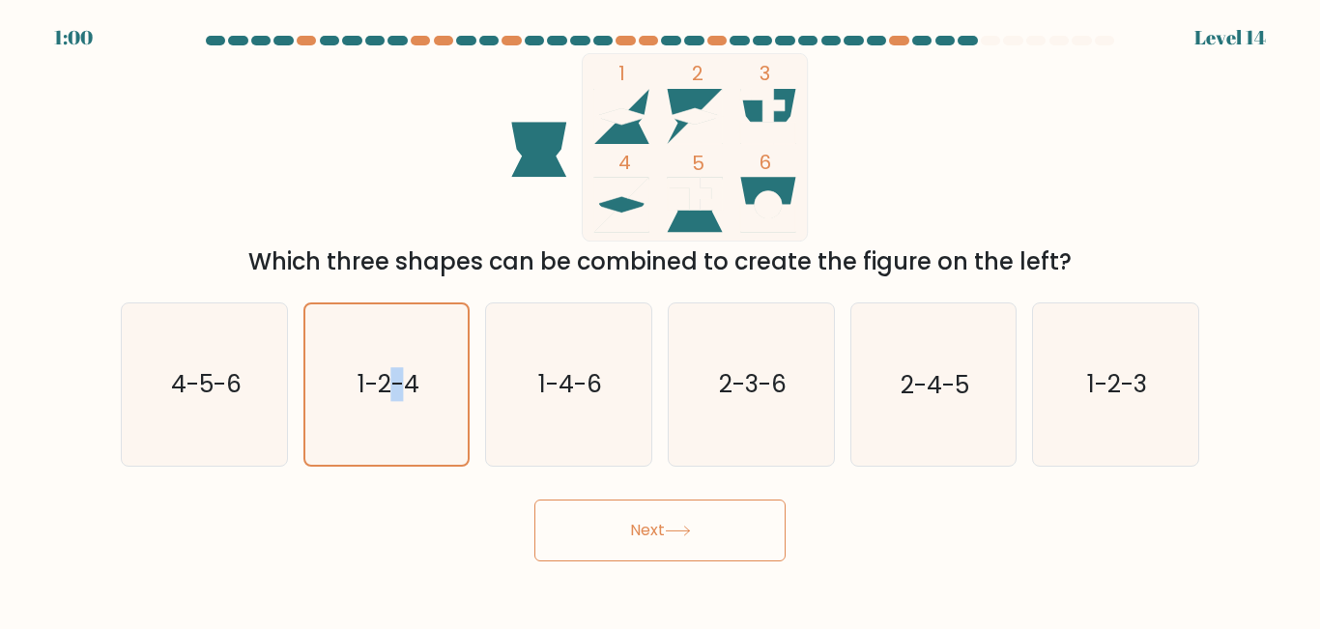
drag, startPoint x: 607, startPoint y: 515, endPoint x: 577, endPoint y: 593, distance: 82.9
click at [577, 594] on body "1:00 Level 14" at bounding box center [660, 314] width 1320 height 629
click at [641, 524] on button "Next" at bounding box center [660, 531] width 251 height 62
click at [408, 407] on icon "1-2-4" at bounding box center [385, 383] width 159 height 159
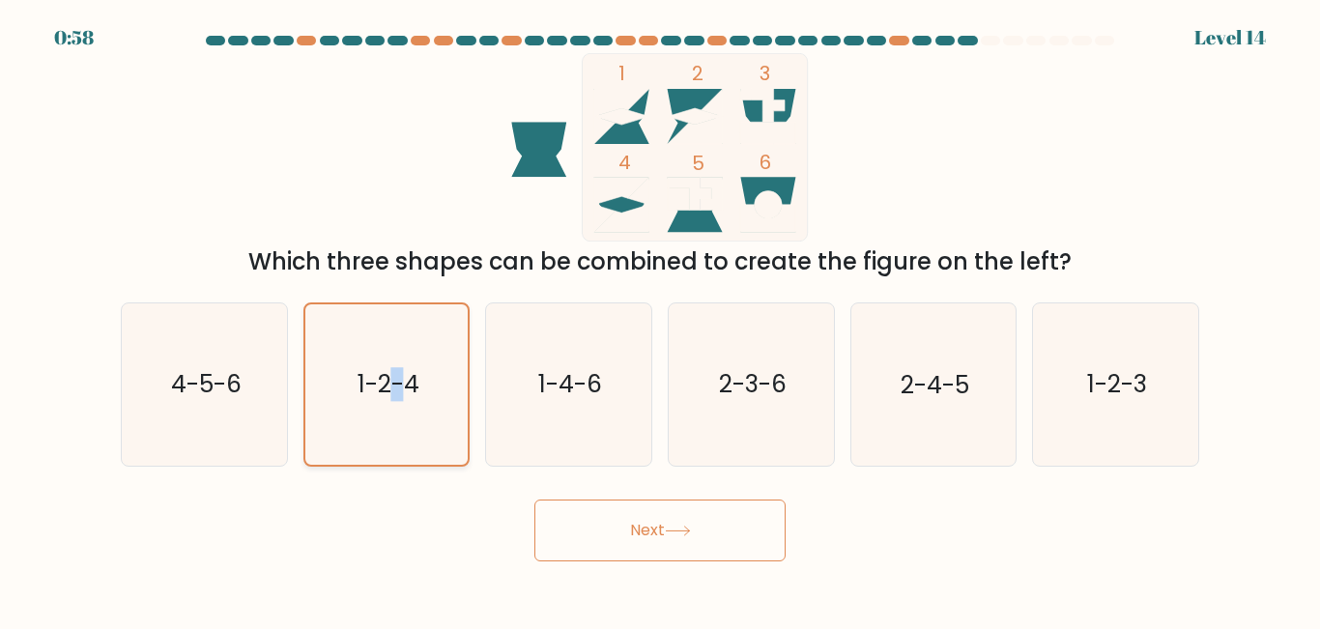
click at [660, 320] on input "b. 1-2-4" at bounding box center [660, 317] width 1 height 5
click at [402, 419] on icon "1-2-4" at bounding box center [385, 383] width 159 height 159
click at [660, 320] on input "b. 1-2-4" at bounding box center [660, 317] width 1 height 5
click at [402, 424] on icon "1-2-4" at bounding box center [385, 383] width 159 height 159
click at [660, 320] on input "b. 1-2-4" at bounding box center [660, 317] width 1 height 5
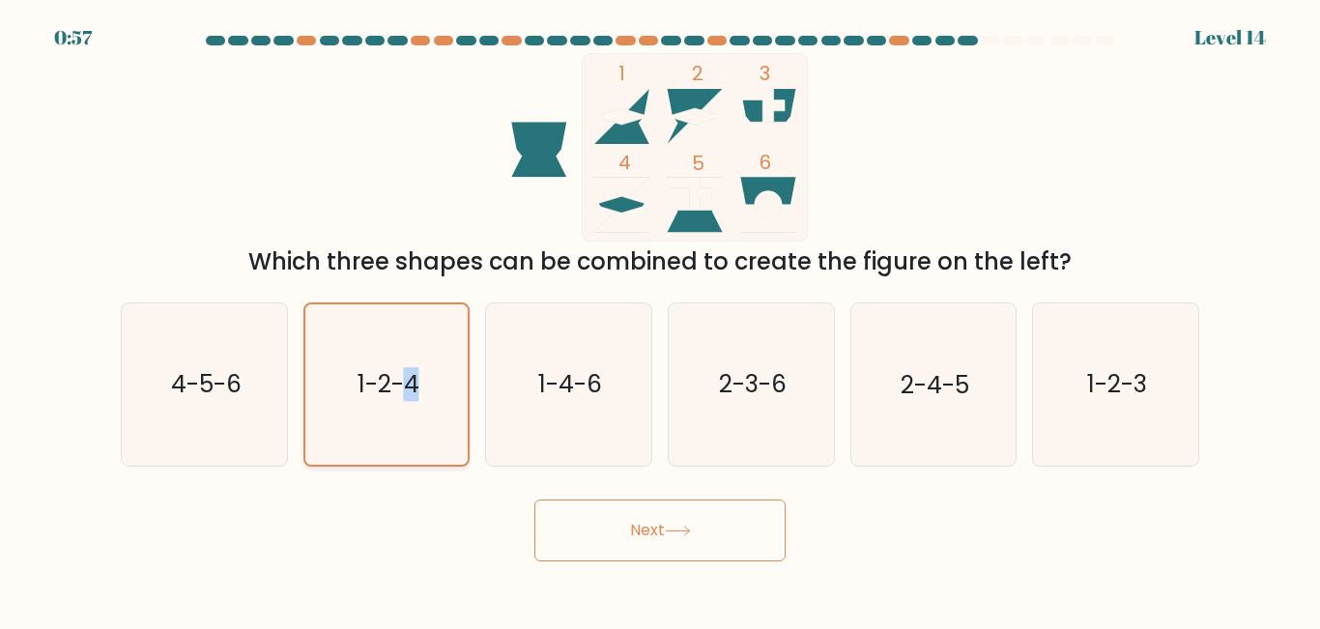
click at [402, 426] on icon "1-2-4" at bounding box center [385, 383] width 159 height 159
click at [660, 320] on input "b. 1-2-4" at bounding box center [660, 317] width 1 height 5
click at [402, 426] on icon "1-2-4" at bounding box center [385, 383] width 159 height 159
click at [660, 320] on input "b. 1-2-4" at bounding box center [660, 317] width 1 height 5
click at [421, 436] on icon "1-2-4" at bounding box center [385, 383] width 159 height 159
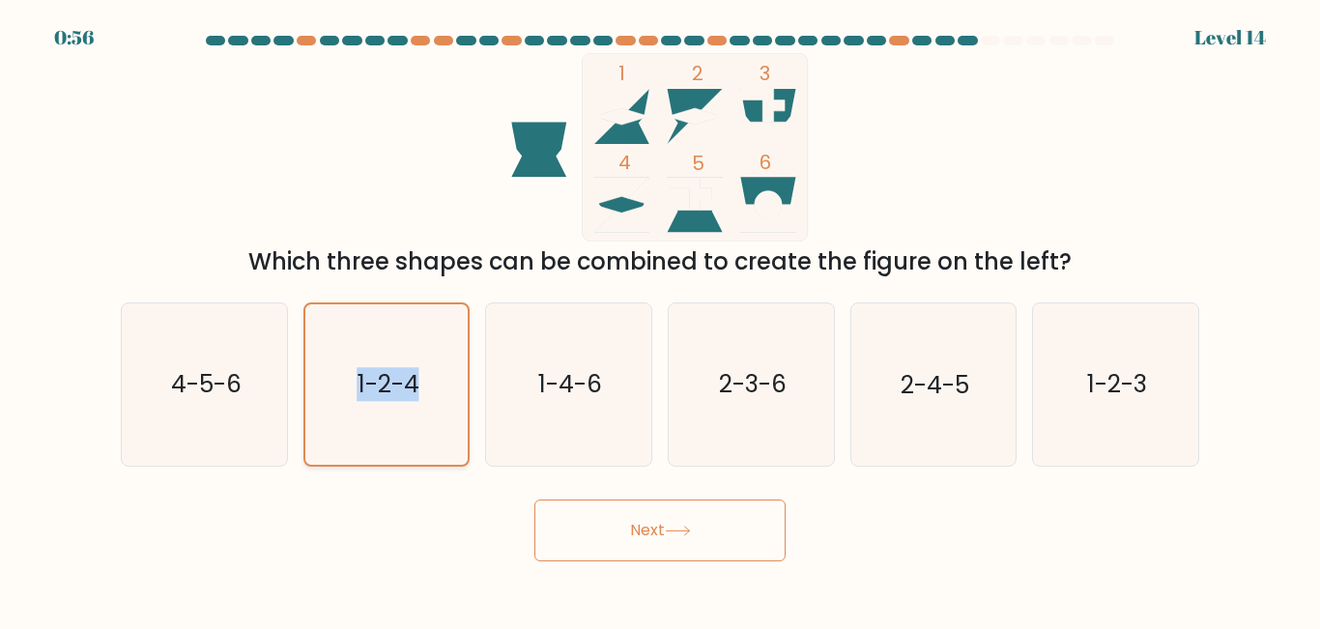
click at [660, 320] on input "b. 1-2-4" at bounding box center [660, 317] width 1 height 5
click at [421, 436] on icon "1-2-4" at bounding box center [385, 383] width 159 height 159
click at [660, 320] on input "b. 1-2-4" at bounding box center [660, 317] width 1 height 5
click at [583, 532] on button "Next" at bounding box center [660, 531] width 251 height 62
click at [679, 526] on icon at bounding box center [678, 531] width 26 height 11
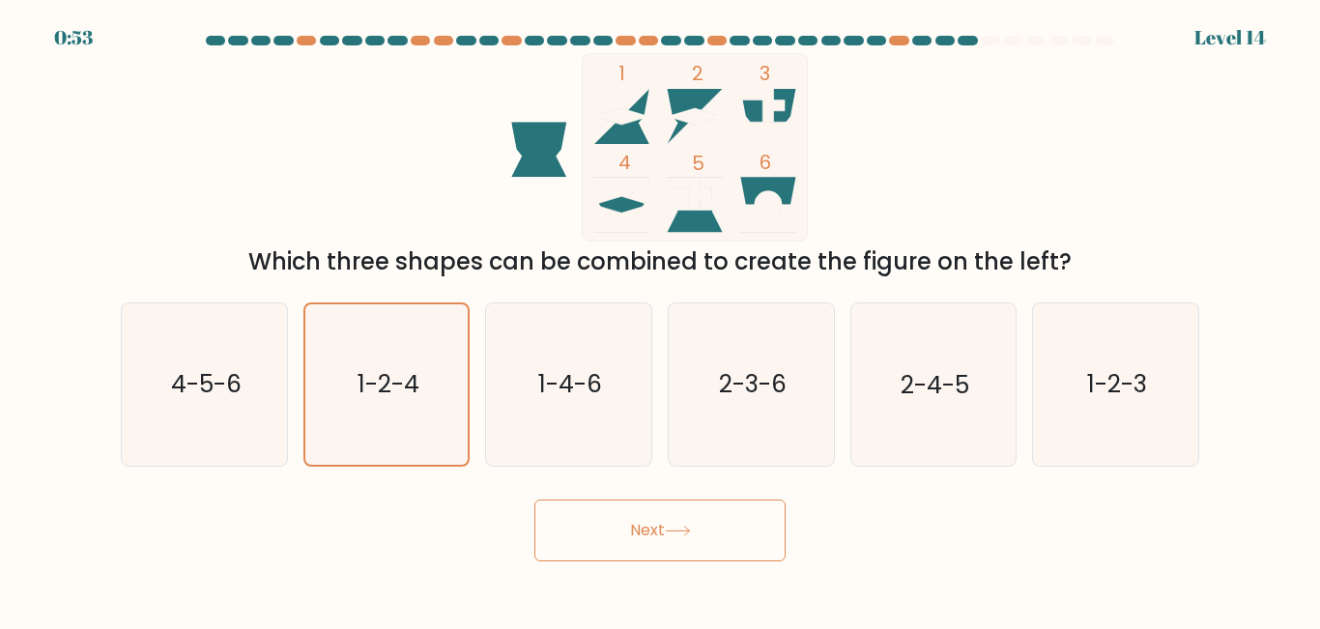
click at [681, 526] on icon at bounding box center [678, 531] width 26 height 11
click at [683, 526] on icon at bounding box center [678, 531] width 26 height 11
click at [685, 528] on icon at bounding box center [678, 531] width 26 height 11
click at [687, 532] on icon at bounding box center [678, 531] width 26 height 11
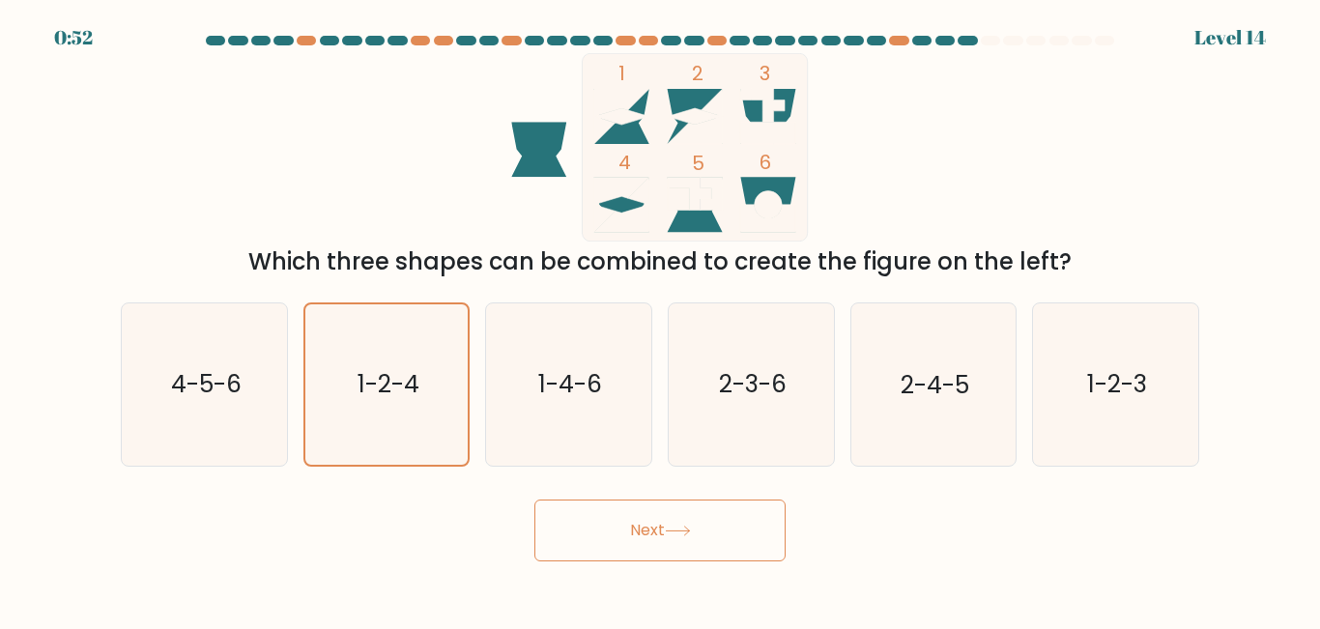
click at [687, 532] on icon at bounding box center [678, 531] width 26 height 11
click at [638, 533] on button "Next" at bounding box center [660, 531] width 251 height 62
click at [637, 534] on button "Next" at bounding box center [660, 531] width 251 height 62
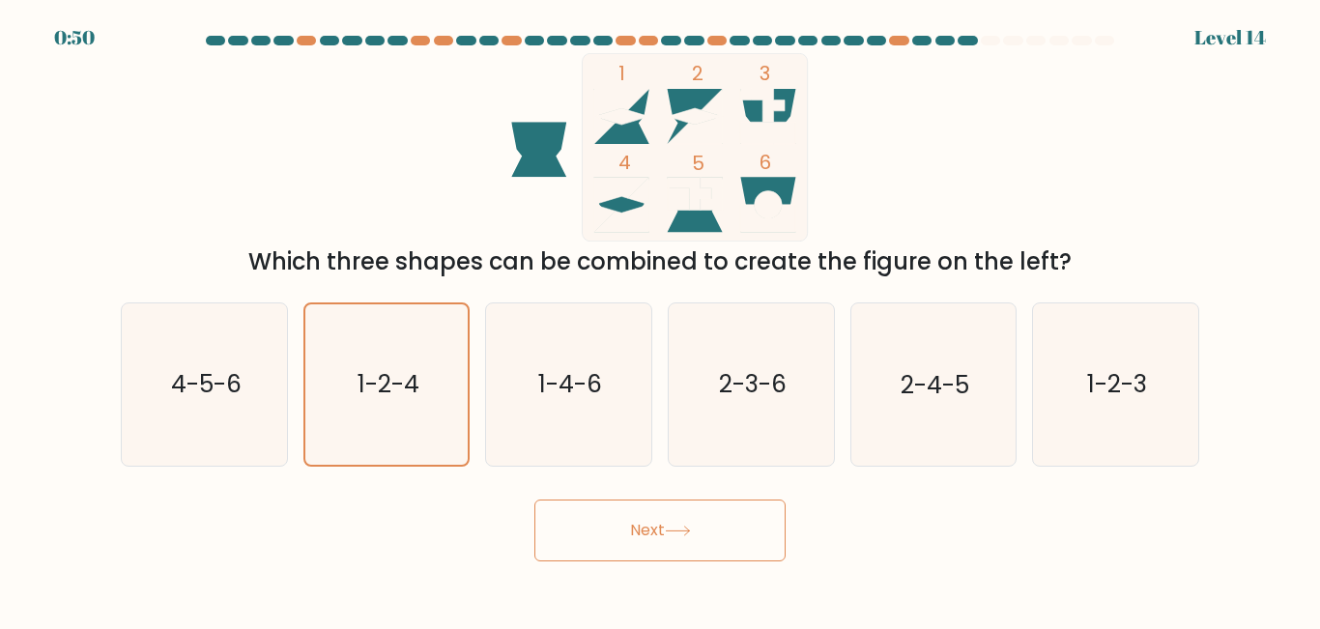
click at [637, 534] on button "Next" at bounding box center [660, 531] width 251 height 62
click at [413, 429] on icon "1-2-4" at bounding box center [385, 383] width 159 height 159
click at [660, 320] on input "b. 1-2-4" at bounding box center [660, 317] width 1 height 5
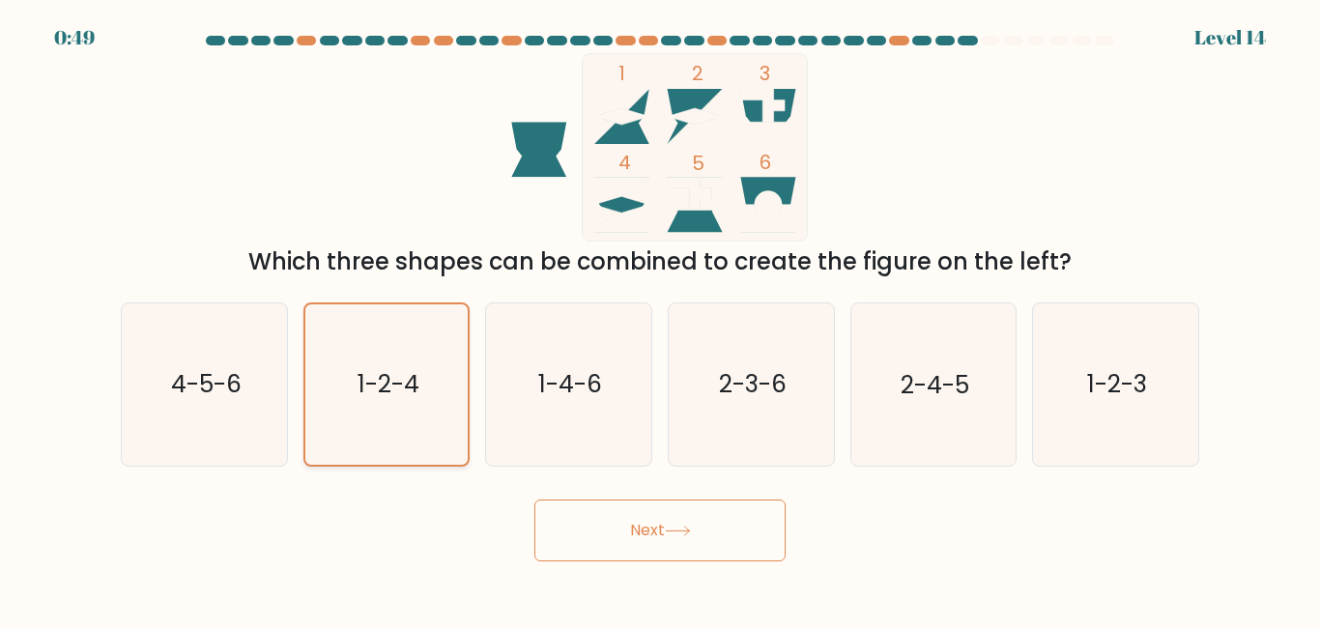
click at [413, 429] on icon "1-2-4" at bounding box center [385, 383] width 159 height 159
click at [660, 320] on input "b. 1-2-4" at bounding box center [660, 317] width 1 height 5
click at [576, 524] on button "Next" at bounding box center [660, 531] width 251 height 62
click at [581, 524] on button "Next" at bounding box center [660, 531] width 251 height 62
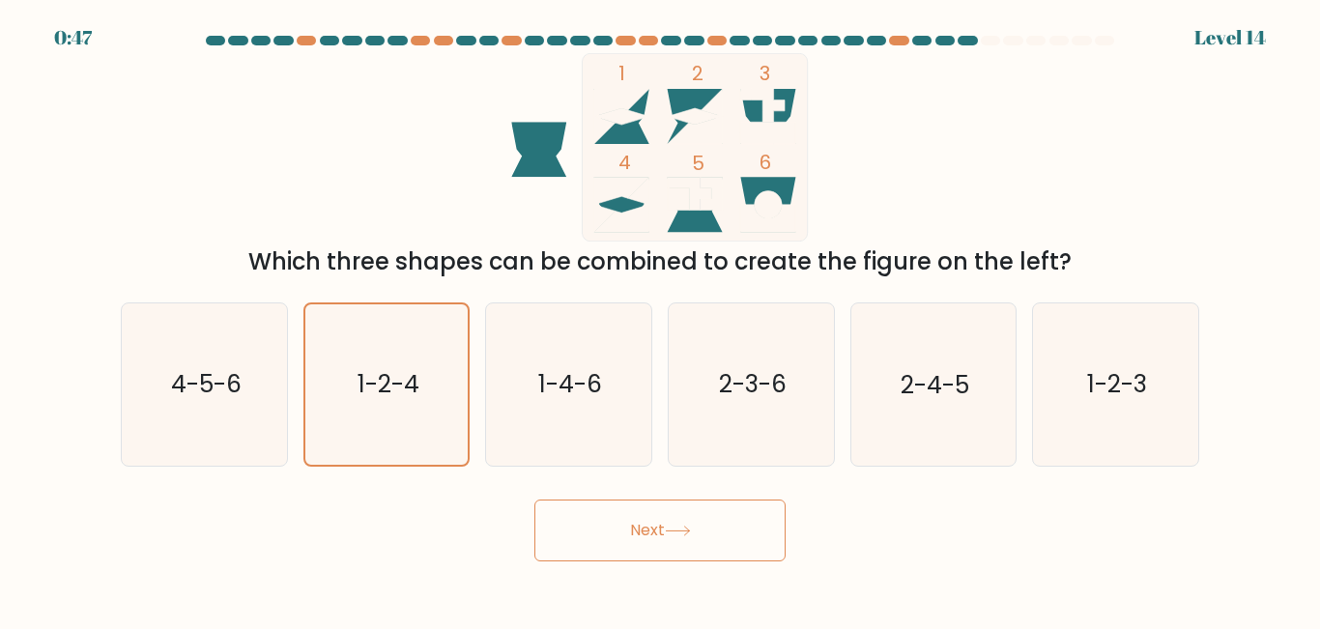
drag, startPoint x: 587, startPoint y: 524, endPoint x: 612, endPoint y: 525, distance: 25.2
click at [590, 524] on button "Next" at bounding box center [660, 531] width 251 height 62
click at [614, 526] on button "Next" at bounding box center [660, 531] width 251 height 62
click at [631, 530] on button "Next" at bounding box center [660, 531] width 251 height 62
click at [632, 530] on button "Next" at bounding box center [660, 531] width 251 height 62
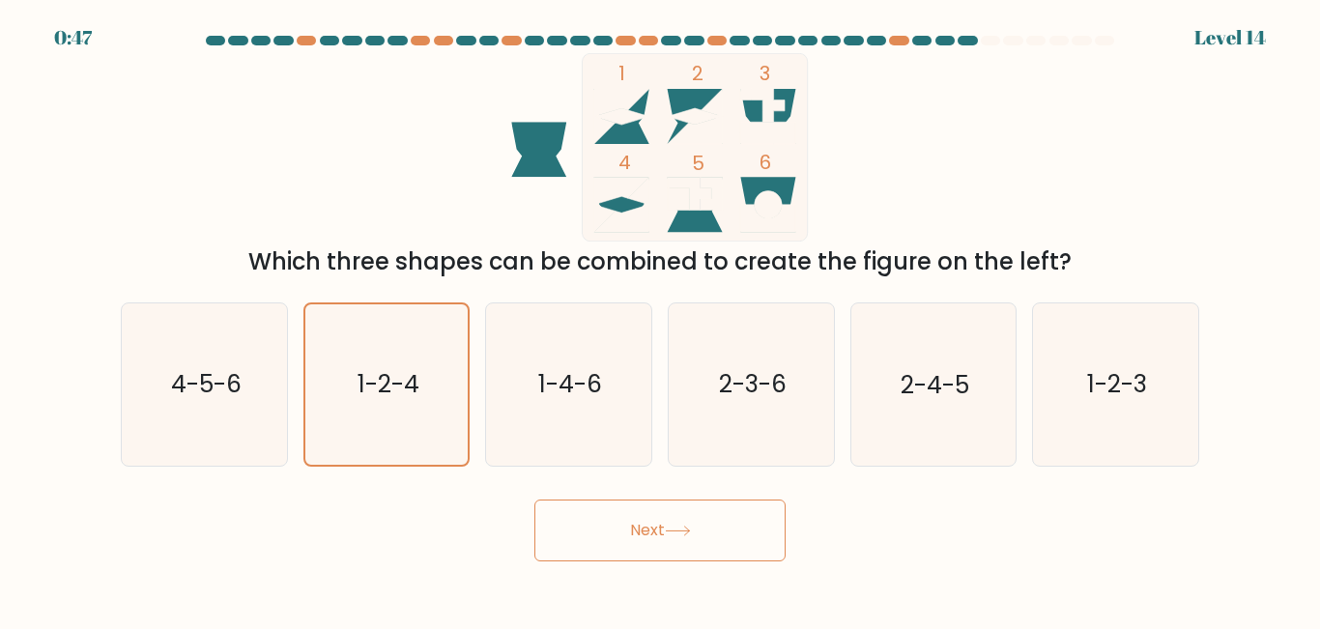
drag, startPoint x: 636, startPoint y: 530, endPoint x: 657, endPoint y: 530, distance: 21.3
click at [639, 530] on button "Next" at bounding box center [660, 531] width 251 height 62
drag, startPoint x: 657, startPoint y: 530, endPoint x: 689, endPoint y: 530, distance: 31.9
click at [660, 530] on button "Next" at bounding box center [660, 531] width 251 height 62
click at [689, 530] on icon at bounding box center [678, 531] width 26 height 11
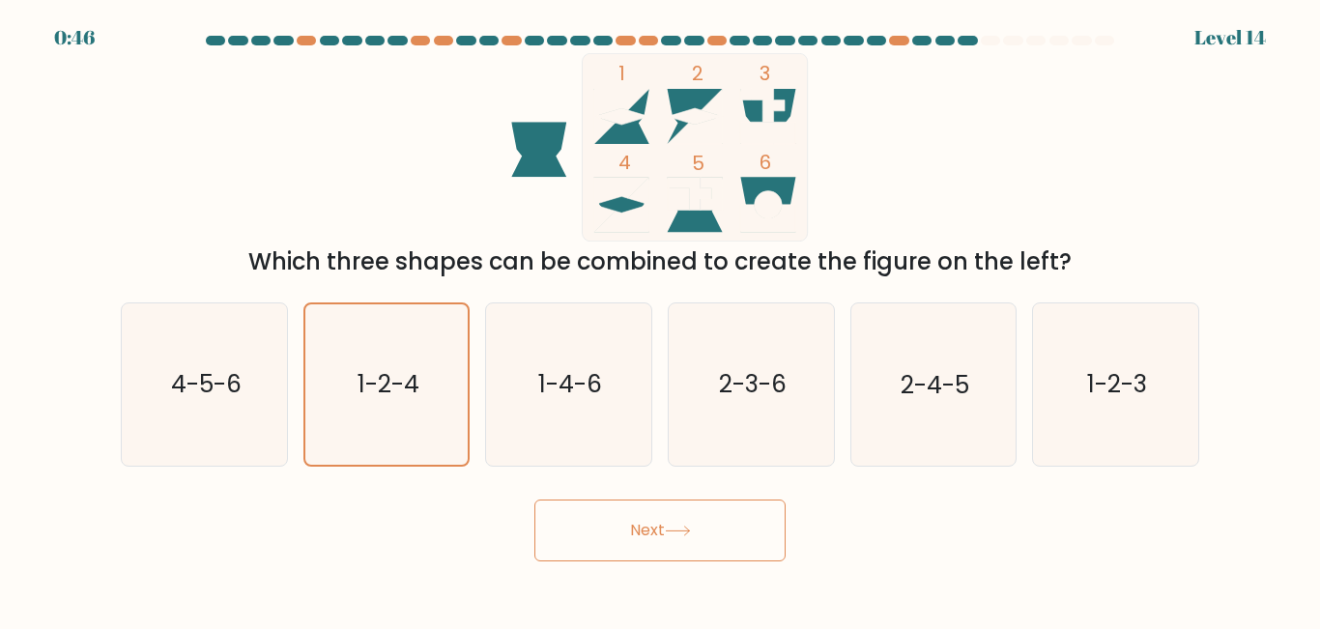
click at [689, 530] on icon at bounding box center [678, 531] width 26 height 11
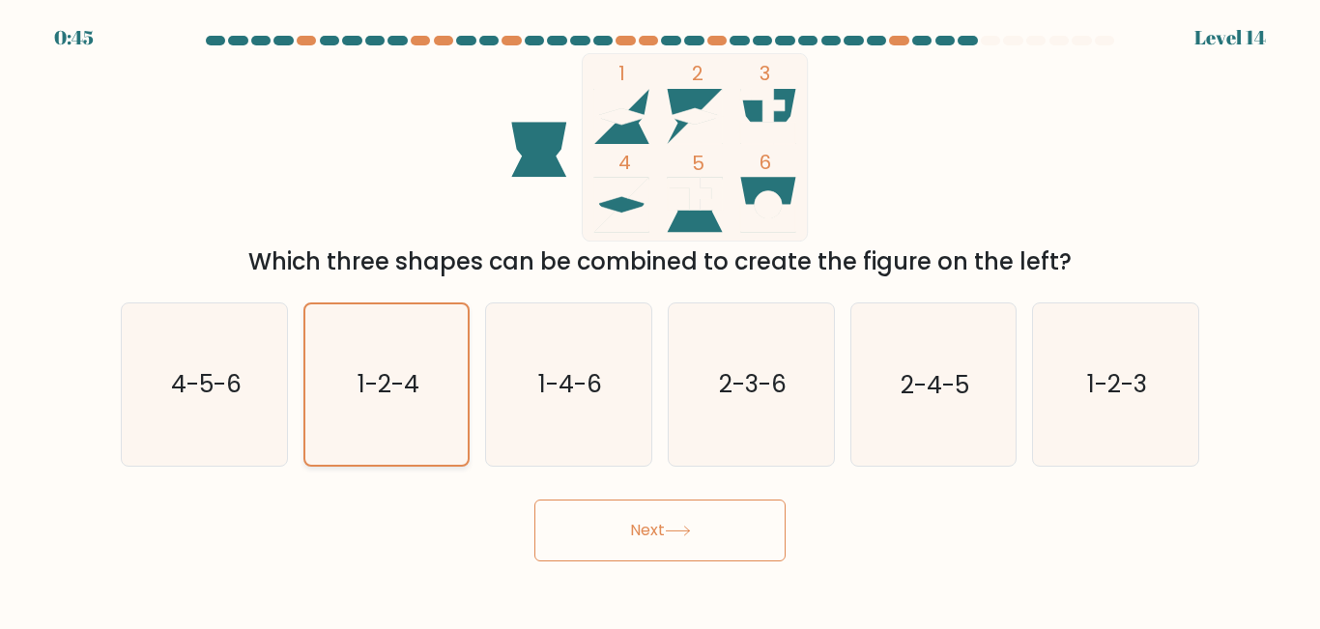
click at [428, 430] on icon "1-2-4" at bounding box center [385, 383] width 159 height 159
click at [660, 320] on input "b. 1-2-4" at bounding box center [660, 317] width 1 height 5
click at [427, 430] on icon "1-2-4" at bounding box center [385, 383] width 159 height 159
click at [660, 320] on input "b. 1-2-4" at bounding box center [660, 317] width 1 height 5
click at [424, 430] on icon "1-2-4" at bounding box center [385, 383] width 159 height 159
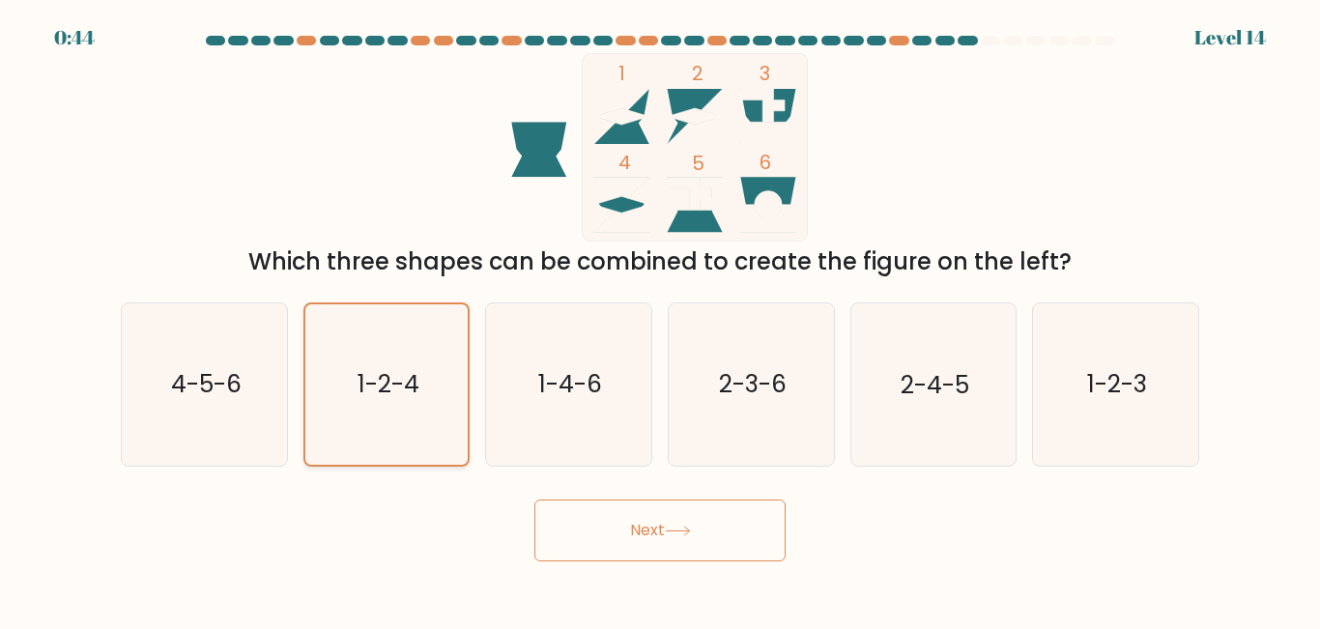
click at [660, 320] on input "b. 1-2-4" at bounding box center [660, 317] width 1 height 5
click at [579, 537] on button "Next" at bounding box center [660, 531] width 251 height 62
click at [586, 537] on button "Next" at bounding box center [660, 531] width 251 height 62
click at [599, 537] on button "Next" at bounding box center [660, 531] width 251 height 62
click at [618, 536] on button "Next" at bounding box center [660, 531] width 251 height 62
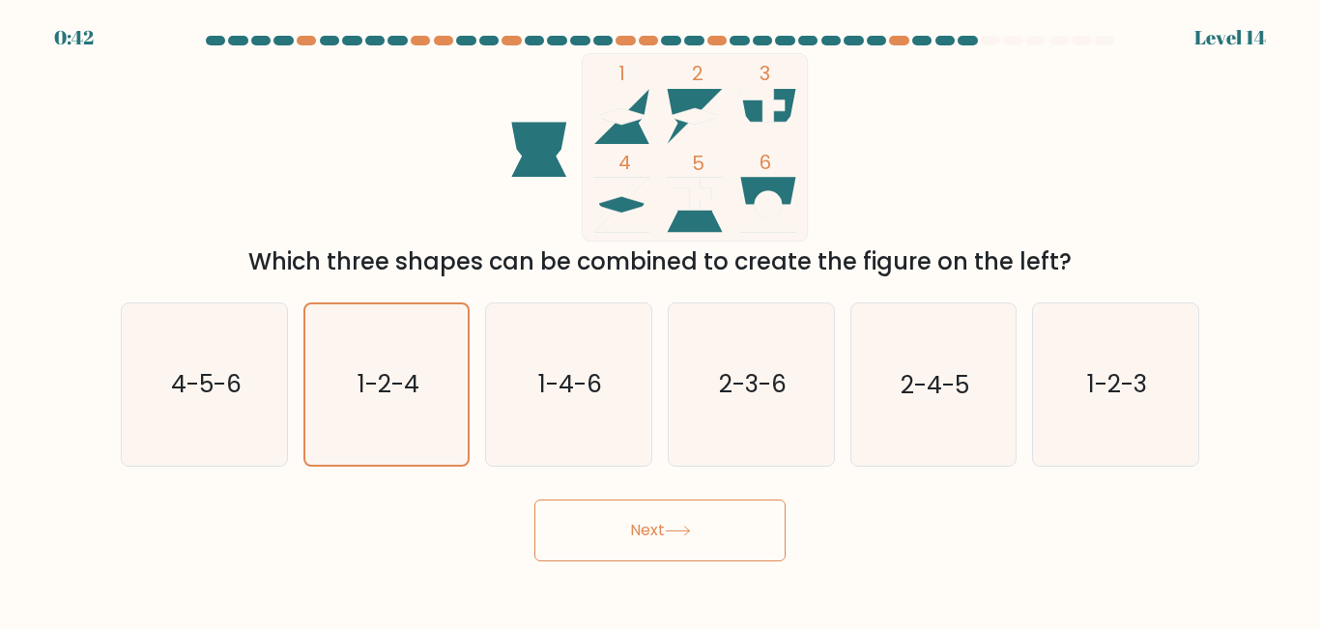
click at [666, 536] on button "Next" at bounding box center [660, 531] width 251 height 62
click at [688, 536] on button "Next" at bounding box center [660, 531] width 251 height 62
click at [424, 433] on icon "1-2-4" at bounding box center [385, 383] width 159 height 159
click at [660, 320] on input "b. 1-2-4" at bounding box center [660, 317] width 1 height 5
click at [424, 433] on icon "1-2-4" at bounding box center [385, 383] width 159 height 159
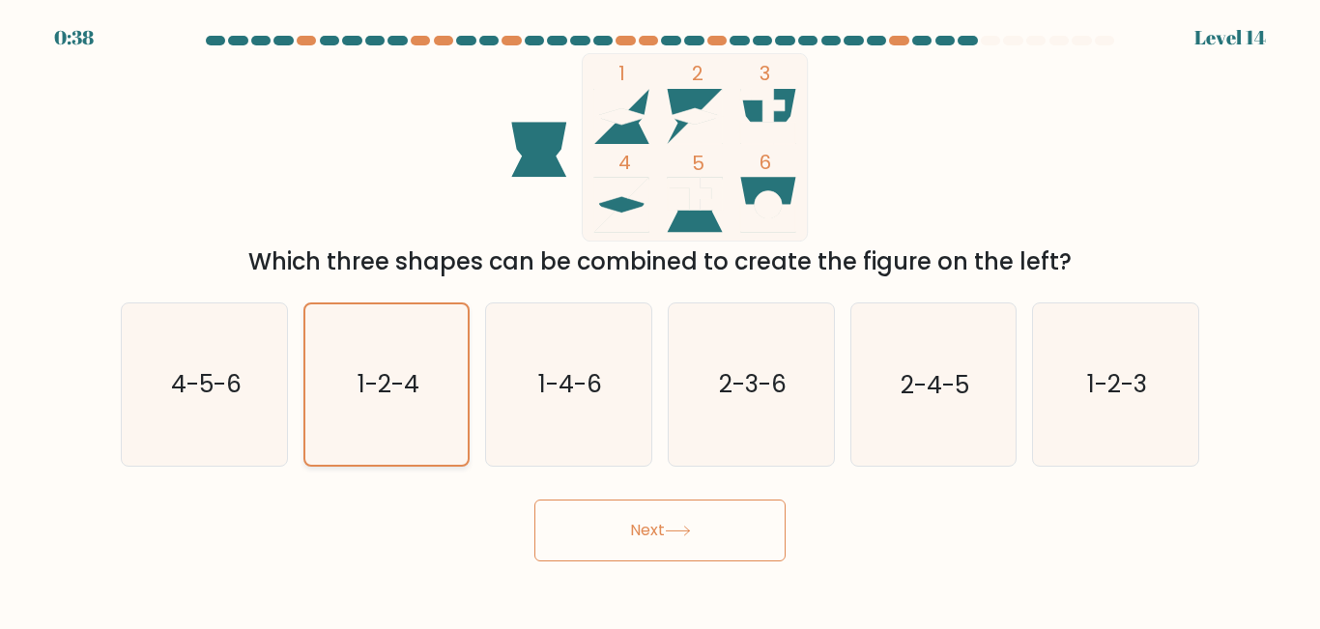
click at [660, 320] on input "b. 1-2-4" at bounding box center [660, 317] width 1 height 5
click at [430, 453] on icon "1-2-4" at bounding box center [385, 383] width 159 height 159
click at [660, 320] on input "b. 1-2-4" at bounding box center [660, 317] width 1 height 5
click at [430, 453] on icon "1-2-4" at bounding box center [385, 383] width 159 height 159
click at [660, 320] on input "b. 1-2-4" at bounding box center [660, 317] width 1 height 5
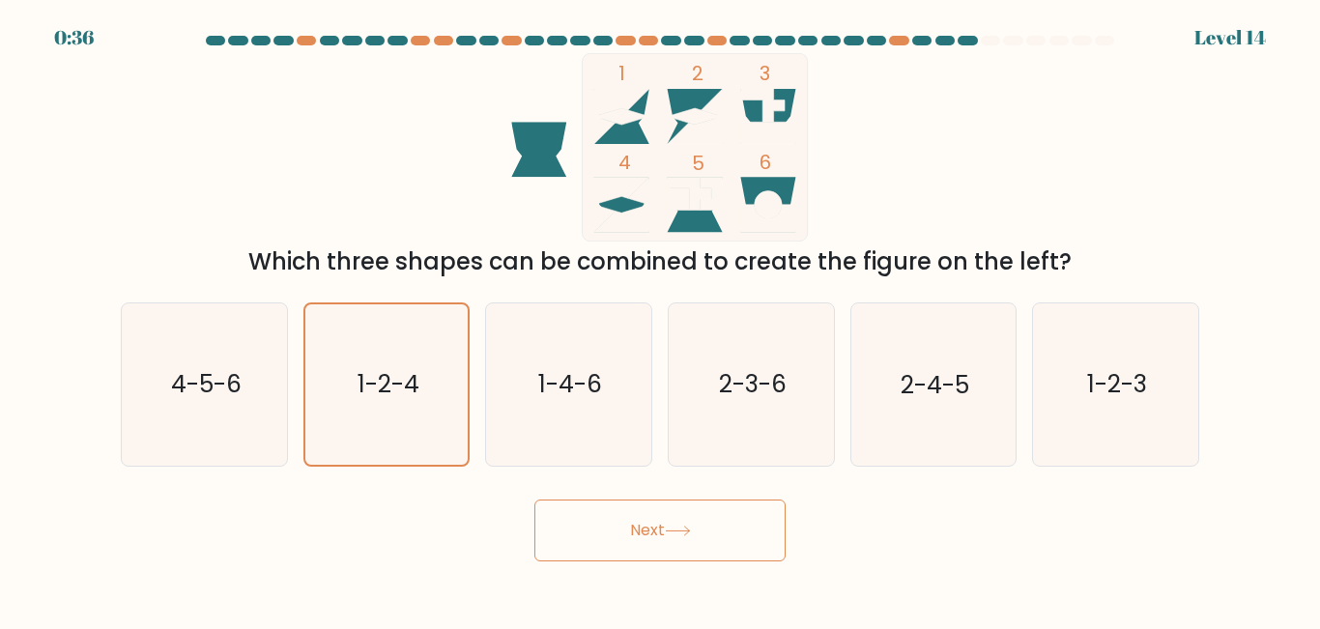
click at [621, 533] on button "Next" at bounding box center [660, 531] width 251 height 62
click at [622, 533] on button "Next" at bounding box center [660, 531] width 251 height 62
click at [702, 532] on button "Next" at bounding box center [660, 531] width 251 height 62
click at [703, 532] on button "Next" at bounding box center [660, 531] width 251 height 62
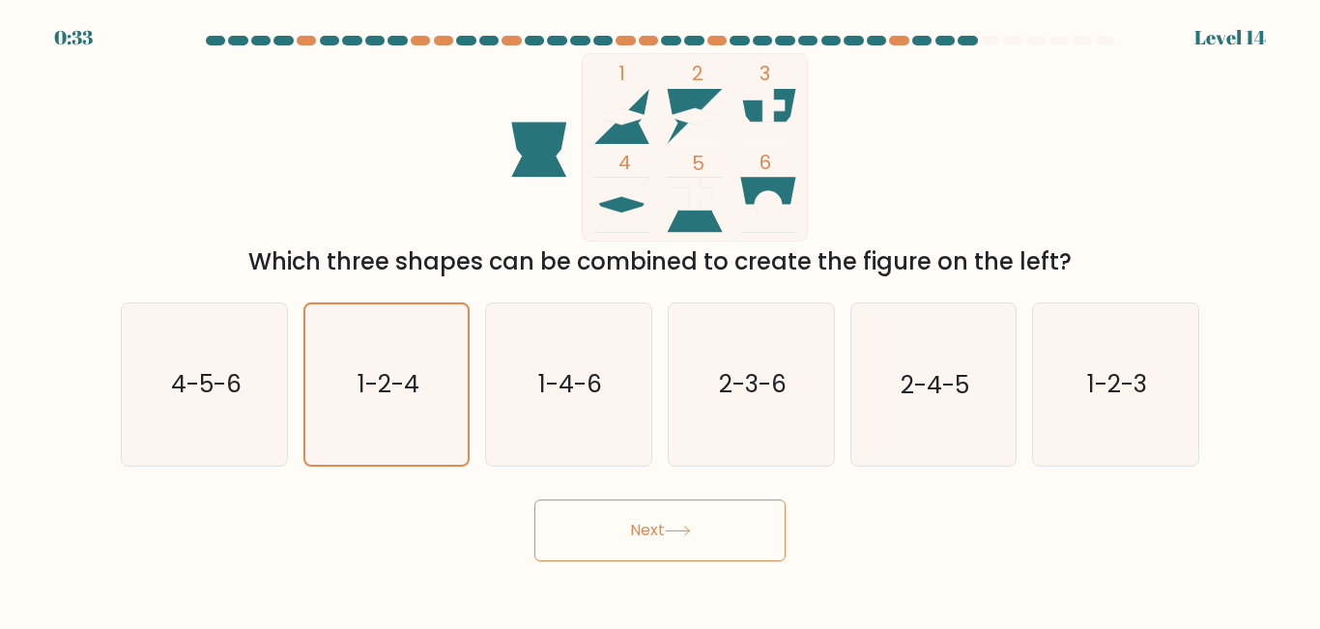
click at [703, 532] on button "Next" at bounding box center [660, 531] width 251 height 62
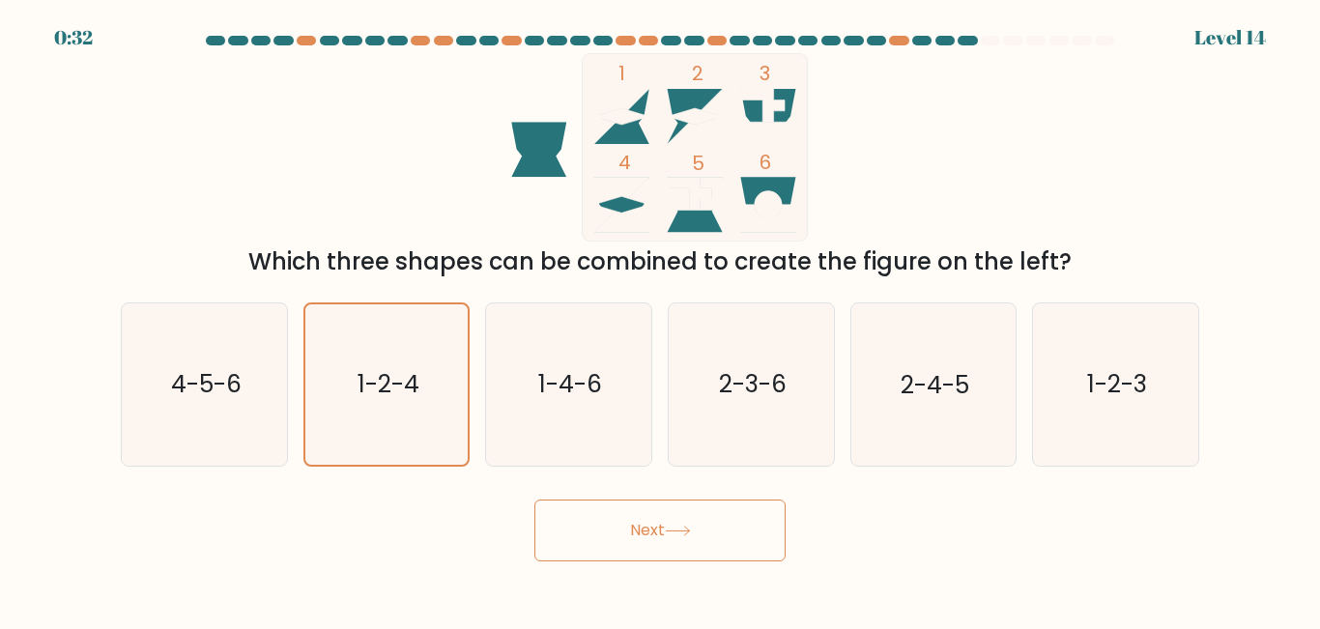
click at [703, 532] on button "Next" at bounding box center [660, 531] width 251 height 62
click at [535, 500] on button "Next" at bounding box center [660, 531] width 251 height 62
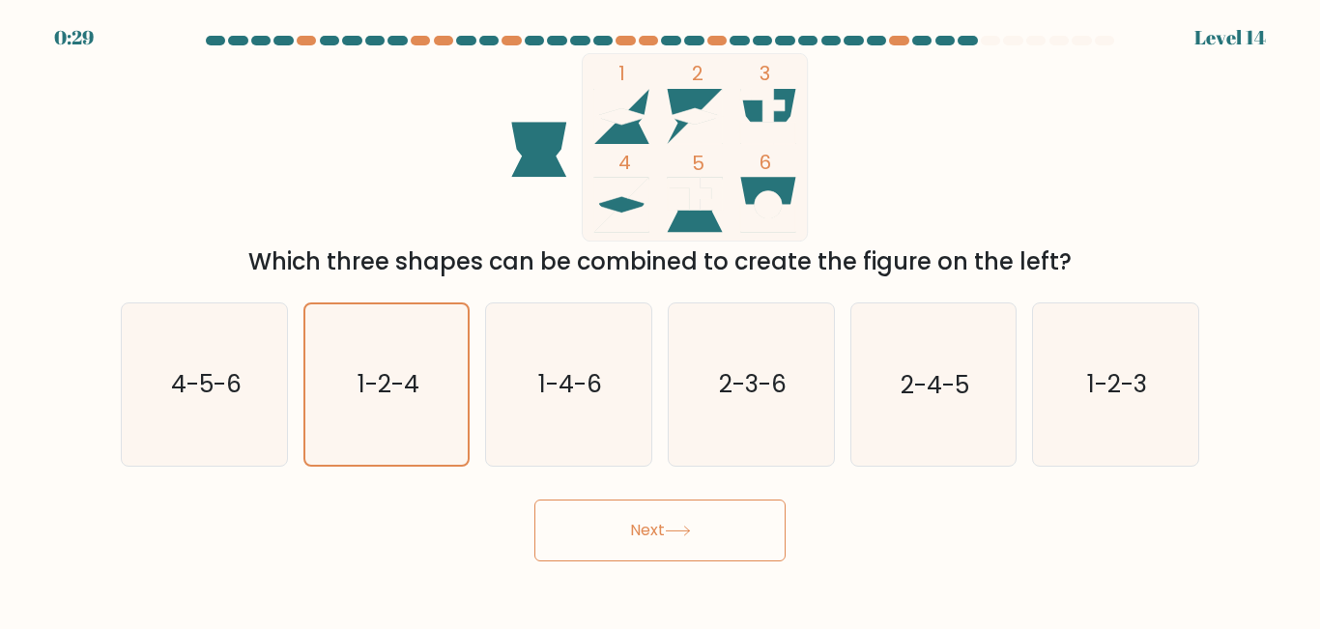
click at [689, 526] on icon at bounding box center [678, 531] width 26 height 11
click at [535, 500] on button "Next" at bounding box center [660, 531] width 251 height 62
click at [689, 526] on icon at bounding box center [678, 531] width 26 height 11
click at [535, 500] on button "Next" at bounding box center [660, 531] width 251 height 62
click at [689, 526] on icon at bounding box center [678, 531] width 26 height 11
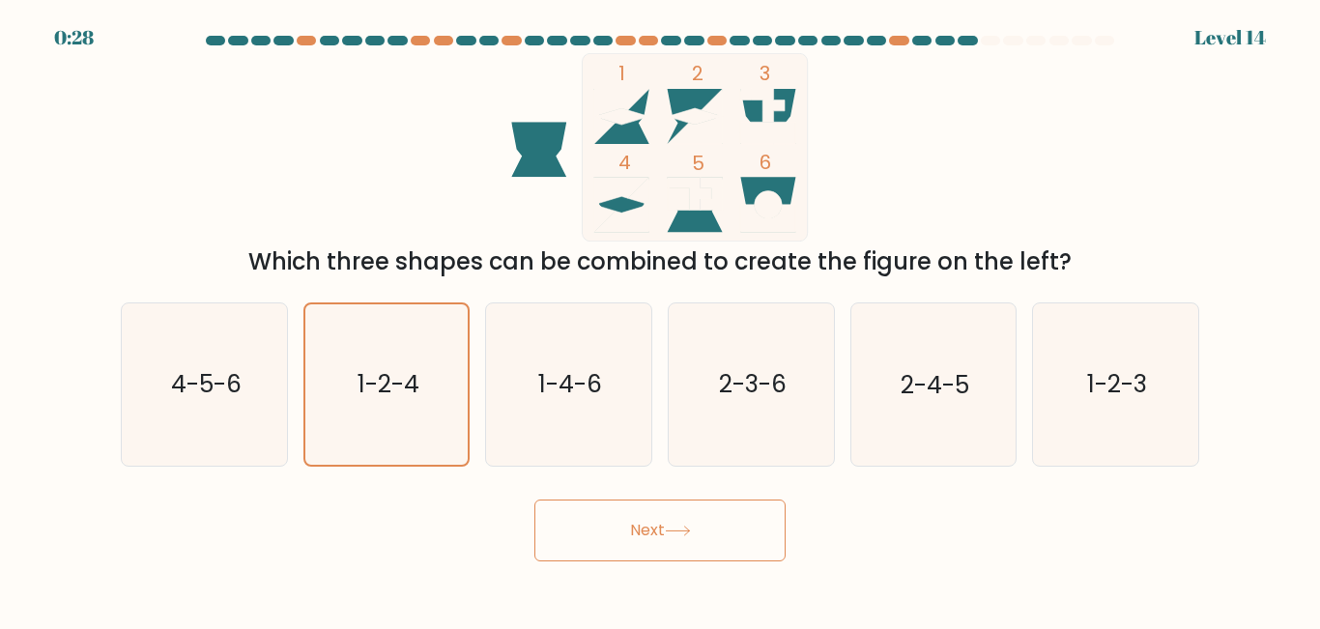
click at [535, 500] on button "Next" at bounding box center [660, 531] width 251 height 62
click at [689, 526] on icon at bounding box center [678, 531] width 26 height 11
click at [535, 500] on button "Next" at bounding box center [660, 531] width 251 height 62
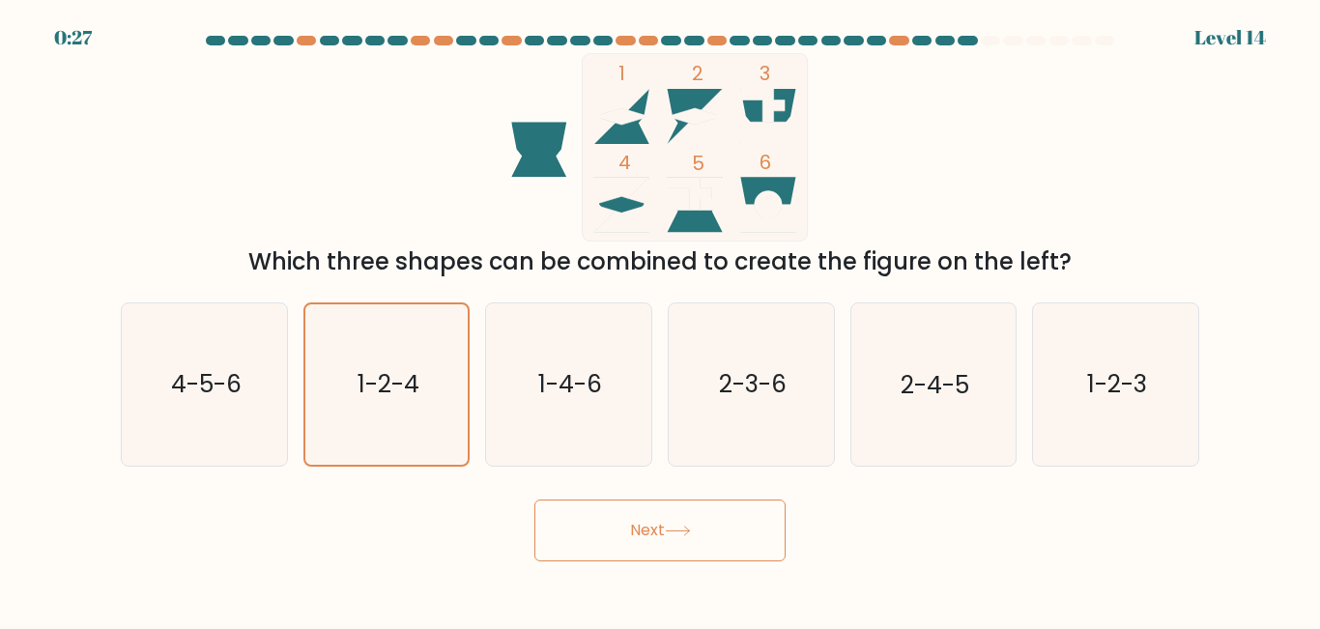
click at [535, 500] on button "Next" at bounding box center [660, 531] width 251 height 62
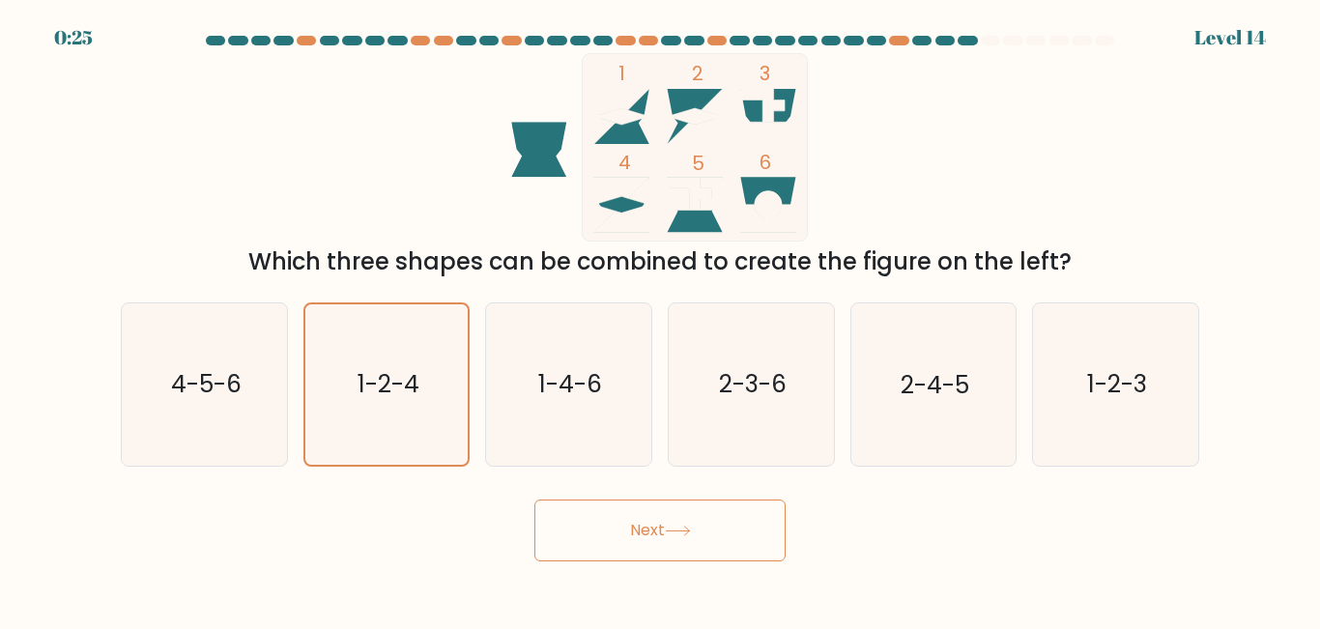
click at [689, 527] on icon at bounding box center [678, 531] width 26 height 11
click at [535, 500] on button "Next" at bounding box center [660, 531] width 251 height 62
click at [689, 527] on icon at bounding box center [678, 531] width 26 height 11
click at [535, 500] on button "Next" at bounding box center [660, 531] width 251 height 62
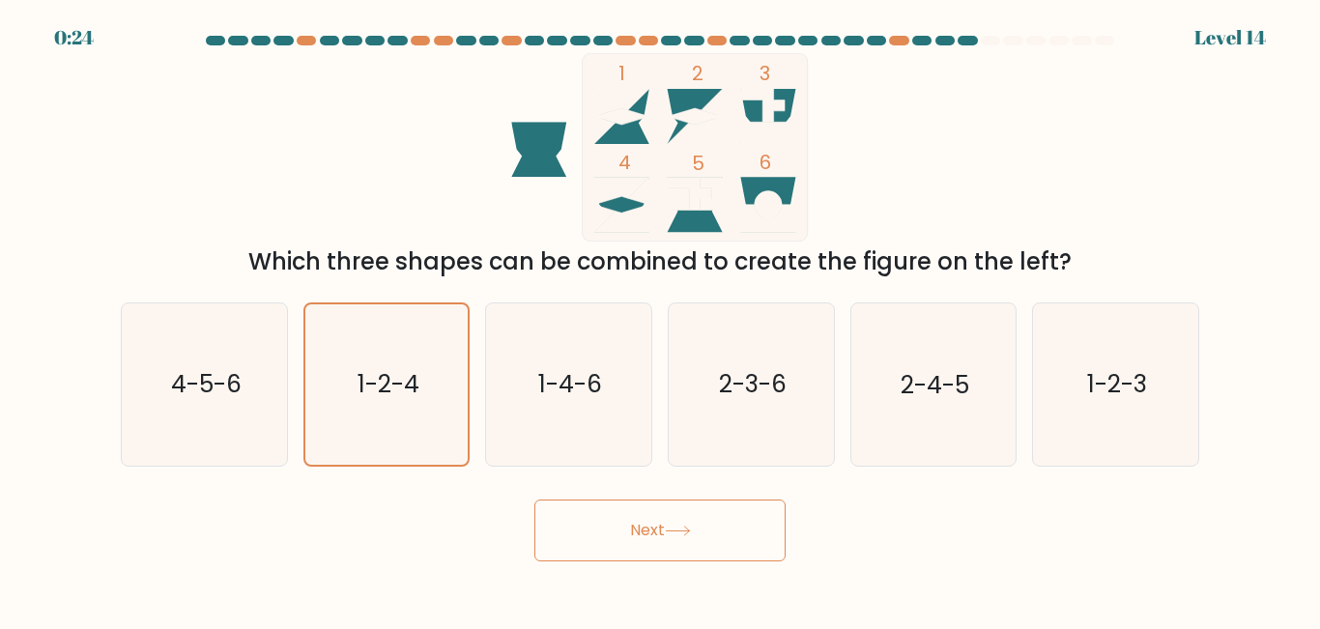
click at [535, 500] on button "Next" at bounding box center [660, 531] width 251 height 62
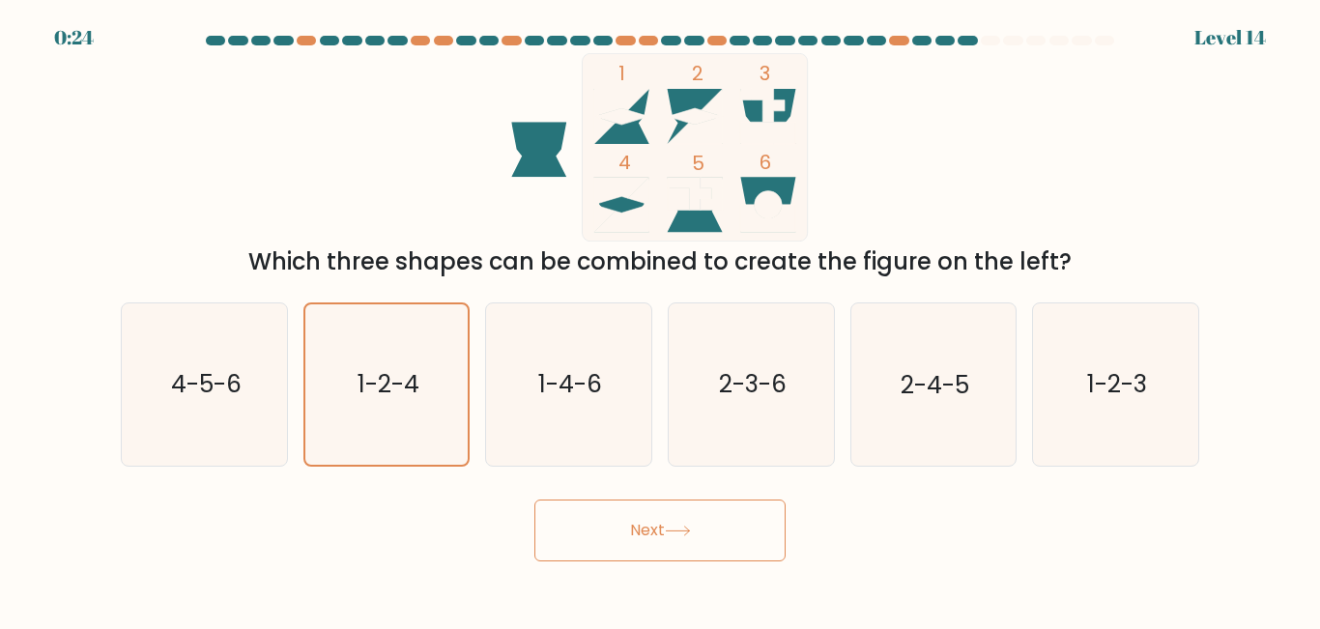
click at [535, 500] on button "Next" at bounding box center [660, 531] width 251 height 62
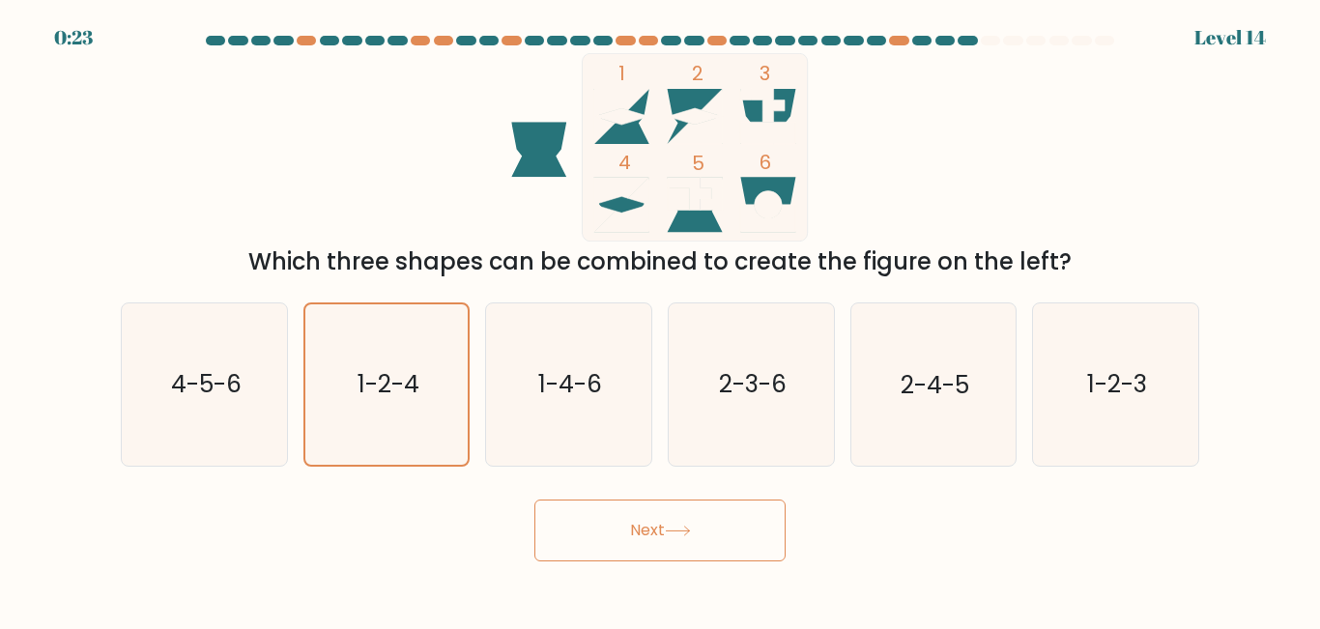
click at [535, 500] on button "Next" at bounding box center [660, 531] width 251 height 62
click at [689, 528] on icon at bounding box center [678, 531] width 26 height 11
click at [535, 500] on button "Next" at bounding box center [660, 531] width 251 height 62
click at [689, 528] on icon at bounding box center [678, 531] width 26 height 11
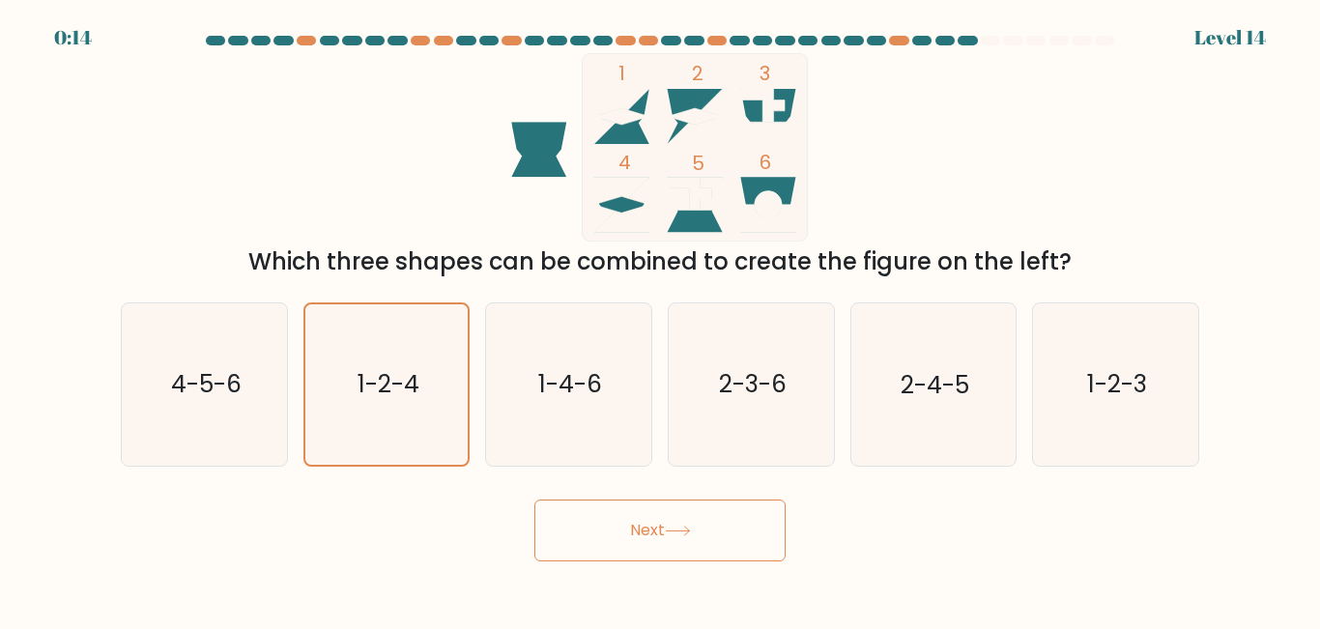
click at [662, 517] on button "Next" at bounding box center [660, 531] width 251 height 62
click at [647, 536] on button "Next" at bounding box center [660, 531] width 251 height 62
drag, startPoint x: 647, startPoint y: 536, endPoint x: 447, endPoint y: 495, distance: 204.2
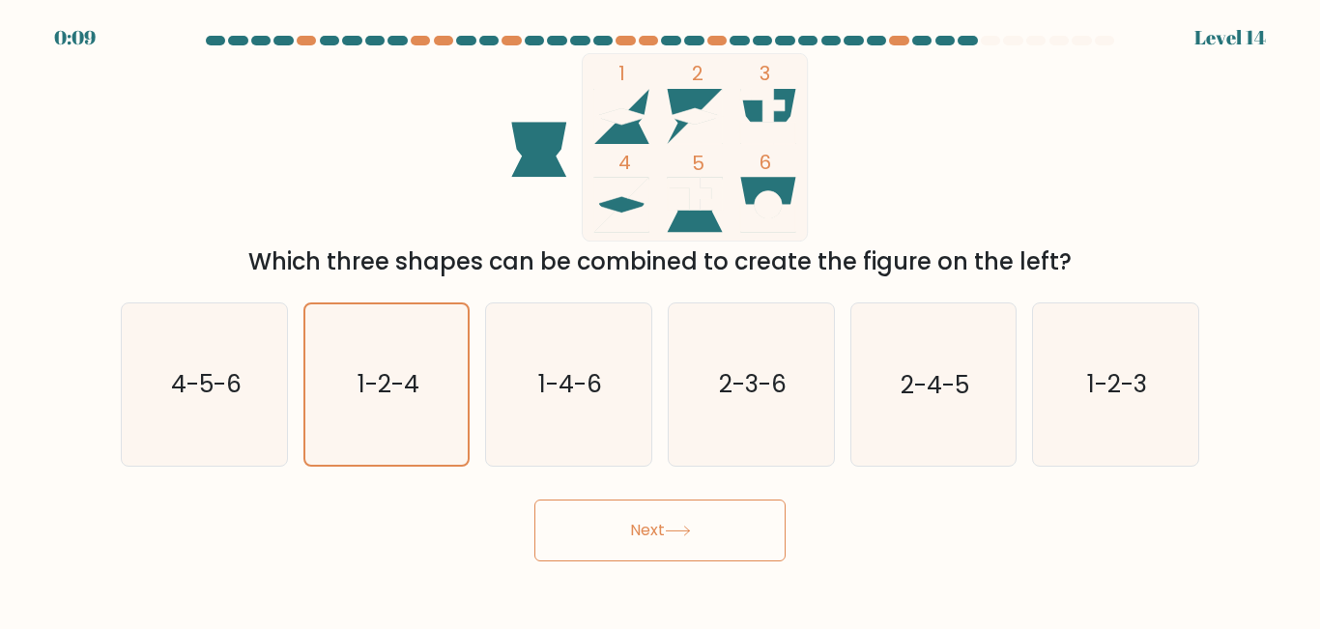
click at [645, 537] on button "Next" at bounding box center [660, 531] width 251 height 62
click at [342, 406] on icon "1-2-4" at bounding box center [385, 383] width 159 height 159
click at [660, 320] on input "b. 1-2-4" at bounding box center [660, 317] width 1 height 5
click at [342, 406] on icon "1-2-4" at bounding box center [385, 383] width 159 height 159
click at [660, 320] on input "b. 1-2-4" at bounding box center [660, 317] width 1 height 5
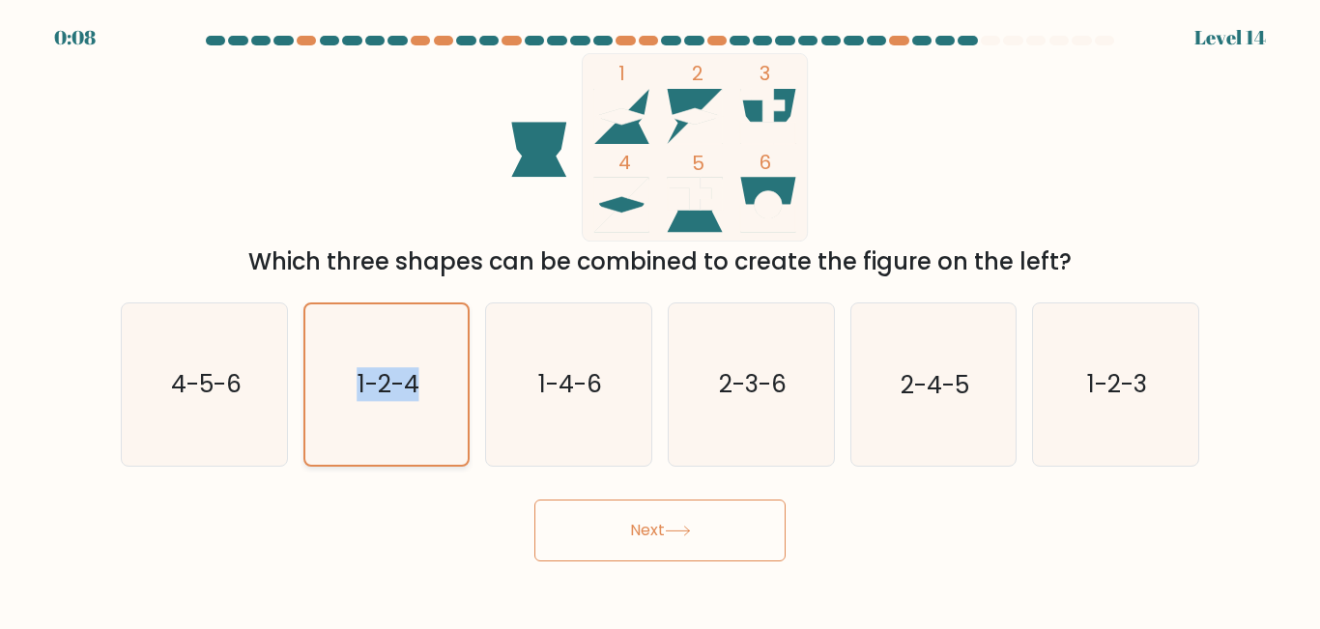
click at [343, 406] on icon "1-2-4" at bounding box center [385, 383] width 159 height 159
click at [660, 320] on input "b. 1-2-4" at bounding box center [660, 317] width 1 height 5
click at [388, 435] on icon "1-2-4" at bounding box center [385, 383] width 159 height 159
click at [660, 320] on input "b. 1-2-4" at bounding box center [660, 317] width 1 height 5
click at [391, 438] on icon "1-2-4" at bounding box center [385, 383] width 159 height 159
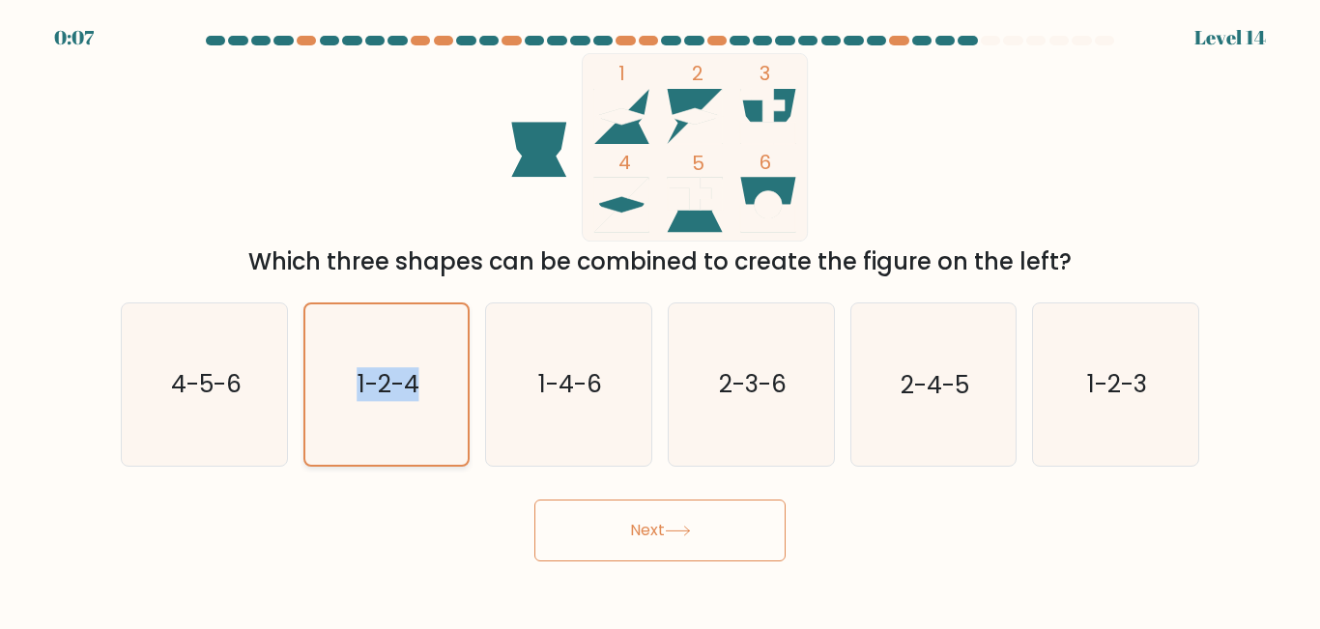
click at [660, 320] on input "b. 1-2-4" at bounding box center [660, 317] width 1 height 5
click at [391, 440] on icon "1-2-4" at bounding box center [385, 383] width 159 height 159
click at [660, 320] on input "b. 1-2-4" at bounding box center [660, 317] width 1 height 5
click at [391, 445] on icon "1-2-4" at bounding box center [385, 383] width 159 height 159
click at [660, 320] on input "b. 1-2-4" at bounding box center [660, 317] width 1 height 5
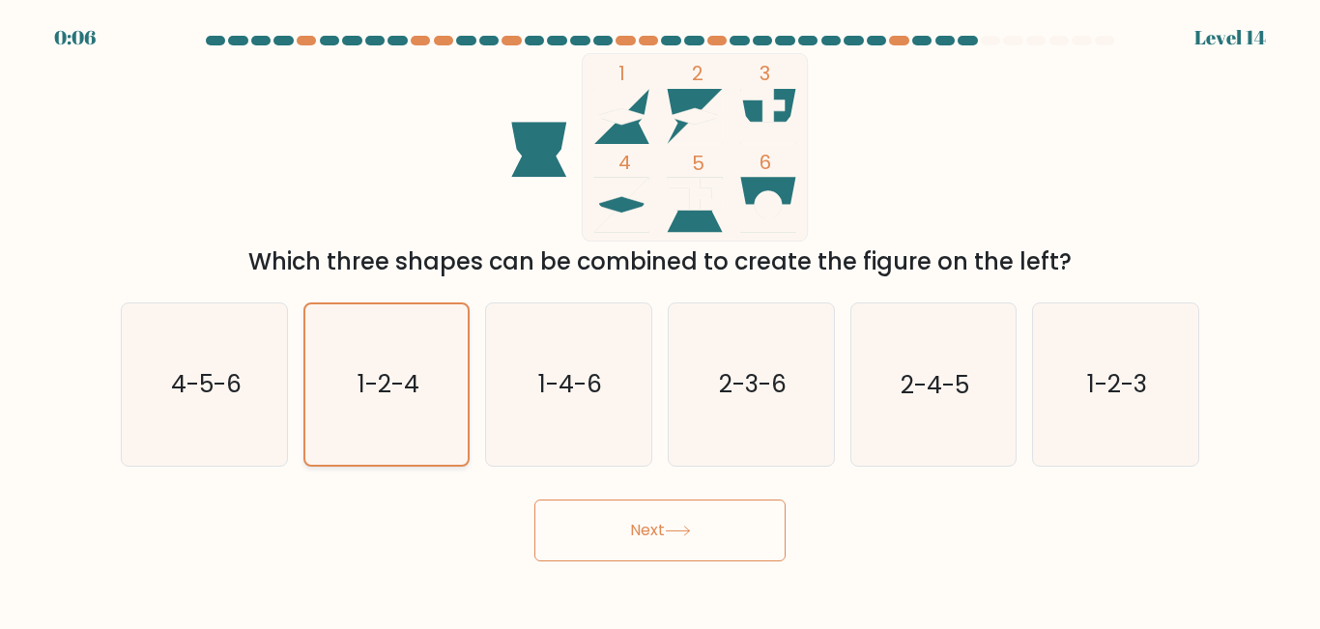
drag, startPoint x: 393, startPoint y: 445, endPoint x: 416, endPoint y: 441, distance: 22.6
click at [398, 444] on icon "1-2-4" at bounding box center [385, 383] width 159 height 159
click at [430, 449] on icon "1-2-4" at bounding box center [385, 383] width 159 height 159
click at [660, 320] on input "b. 1-2-4" at bounding box center [660, 317] width 1 height 5
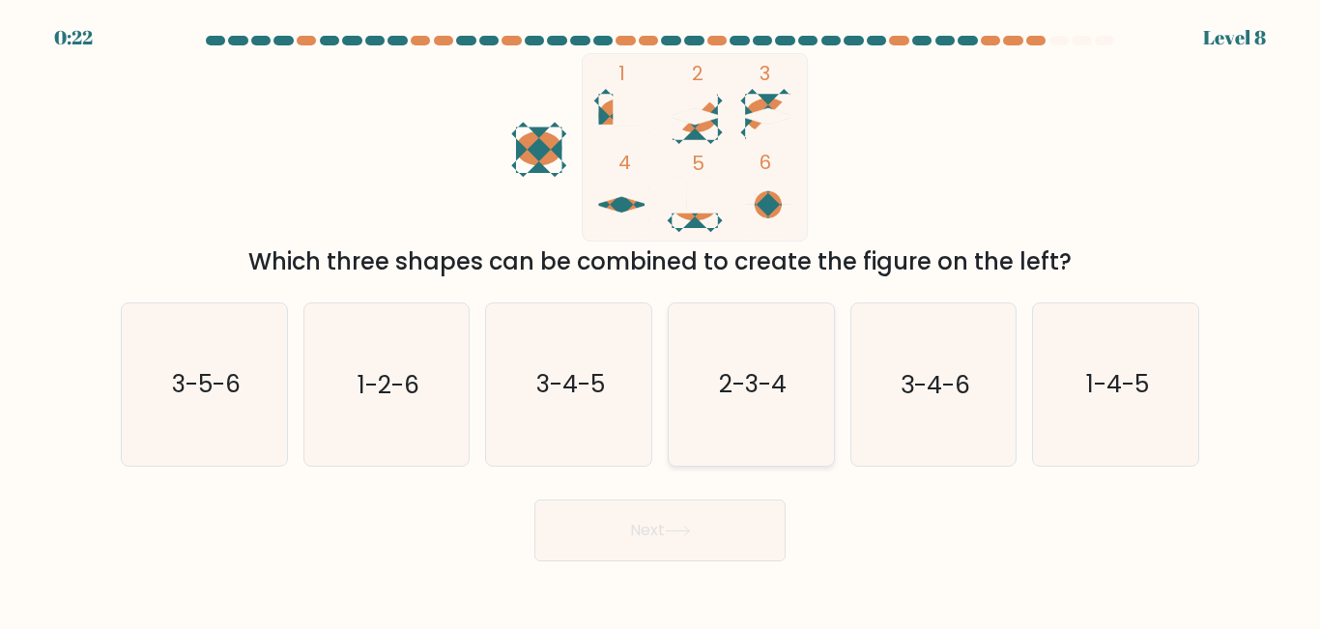
click at [753, 401] on text "2-3-4" at bounding box center [753, 385] width 68 height 34
click at [661, 320] on input "d. 2-3-4" at bounding box center [660, 317] width 1 height 5
radio input "true"
click at [644, 530] on button "Next" at bounding box center [660, 531] width 251 height 62
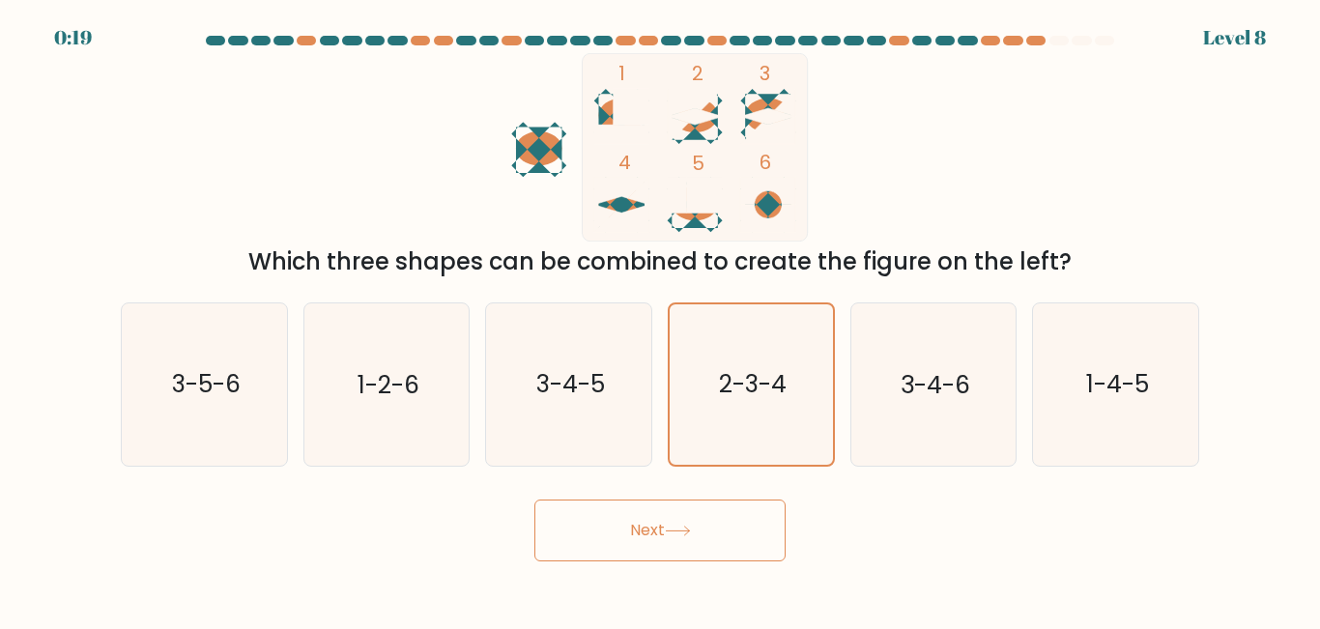
click at [644, 530] on button "Next" at bounding box center [660, 531] width 251 height 62
click at [654, 530] on button "Next" at bounding box center [660, 531] width 251 height 62
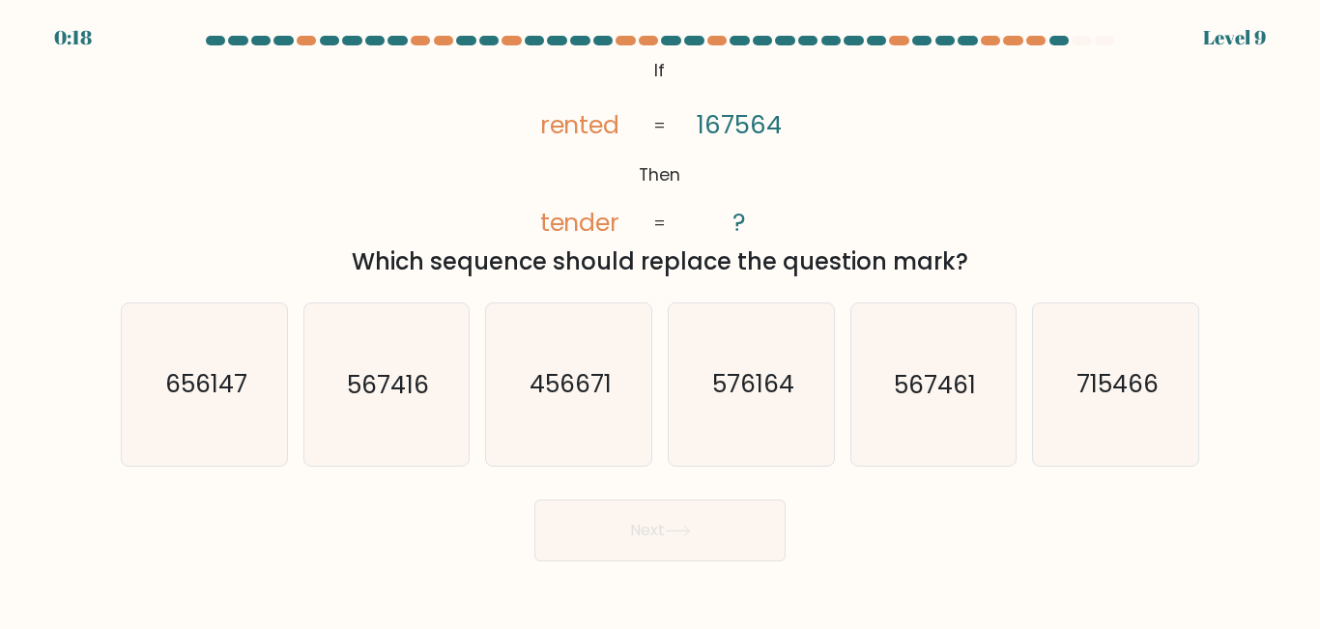
click at [670, 522] on button "Next" at bounding box center [660, 531] width 251 height 62
click at [671, 522] on button "Next" at bounding box center [660, 531] width 251 height 62
click at [378, 395] on text "567416" at bounding box center [388, 385] width 82 height 34
click at [660, 320] on input "b. 567416" at bounding box center [660, 317] width 1 height 5
radio input "true"
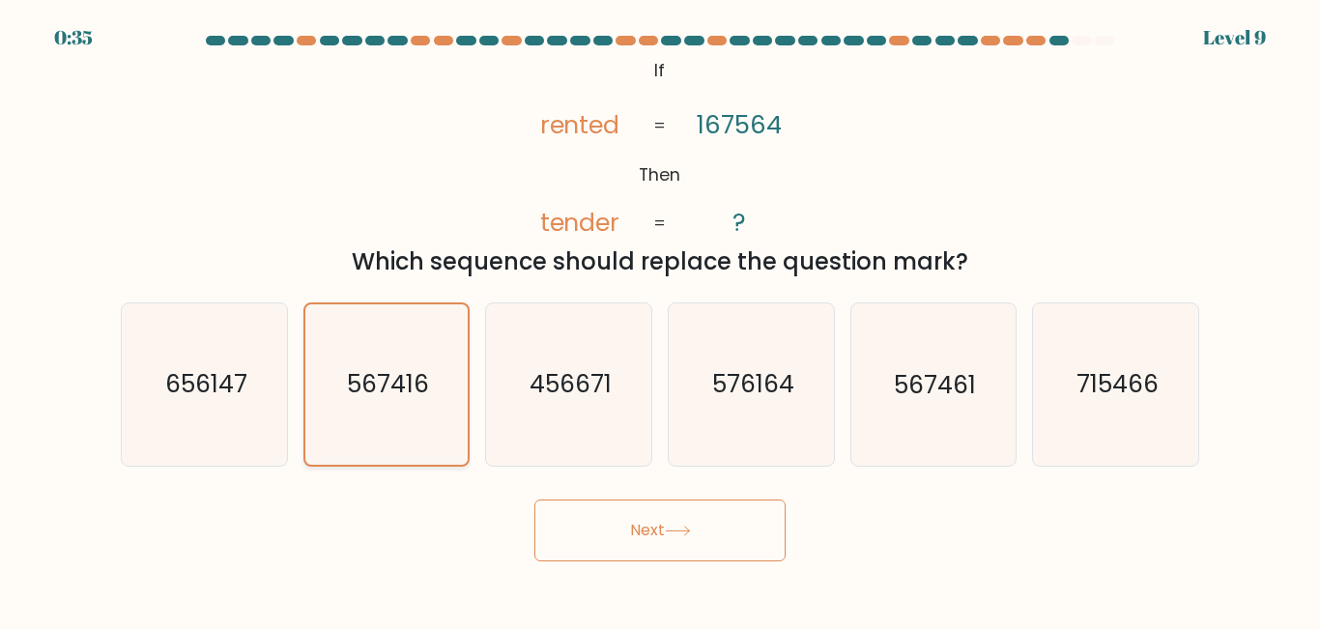
click at [424, 425] on icon "567416" at bounding box center [385, 383] width 159 height 159
click at [660, 320] on input "b. 567416" at bounding box center [660, 317] width 1 height 5
click at [598, 527] on button "Next" at bounding box center [660, 531] width 251 height 62
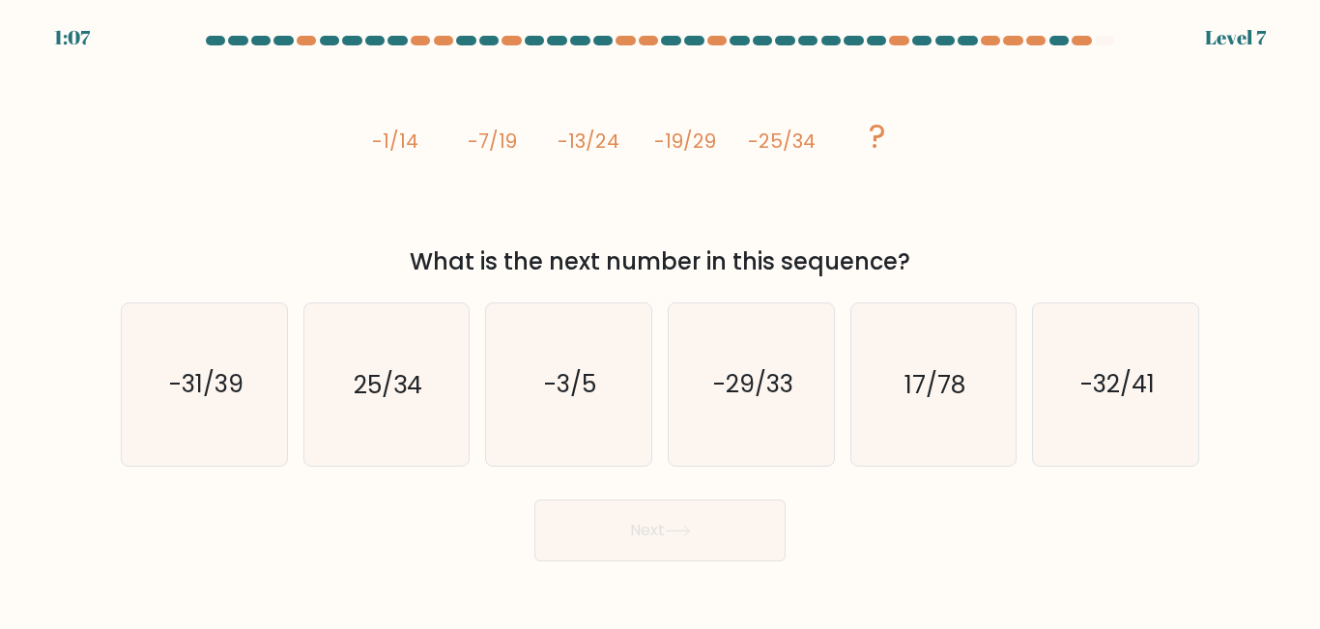
click at [537, 259] on div "What is the next number in this sequence?" at bounding box center [660, 262] width 1056 height 35
click at [996, 104] on div "image/svg+xml -1/14 -7/19 -13/24 -19/29 -25/34 ? What is the next number in thi…" at bounding box center [660, 166] width 1102 height 226
click at [210, 409] on icon "-31/39" at bounding box center [204, 384] width 161 height 161
click at [660, 320] on input "a. -31/39" at bounding box center [660, 317] width 1 height 5
radio input "true"
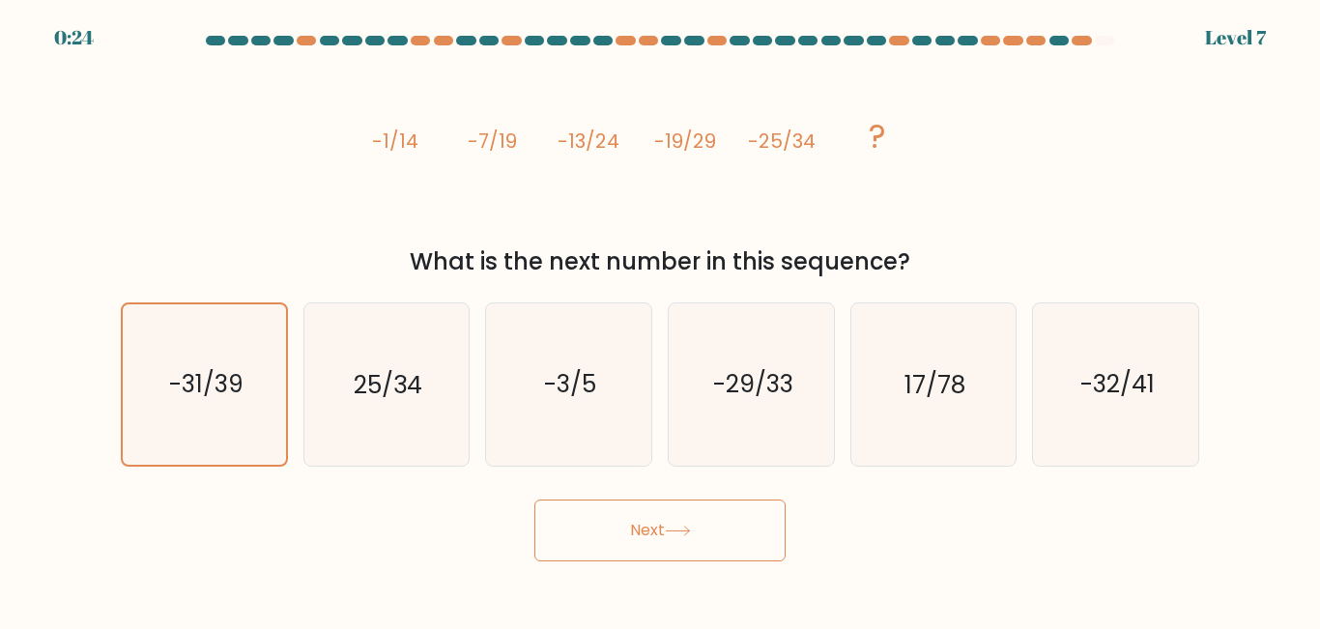
click at [674, 522] on button "Next" at bounding box center [660, 531] width 251 height 62
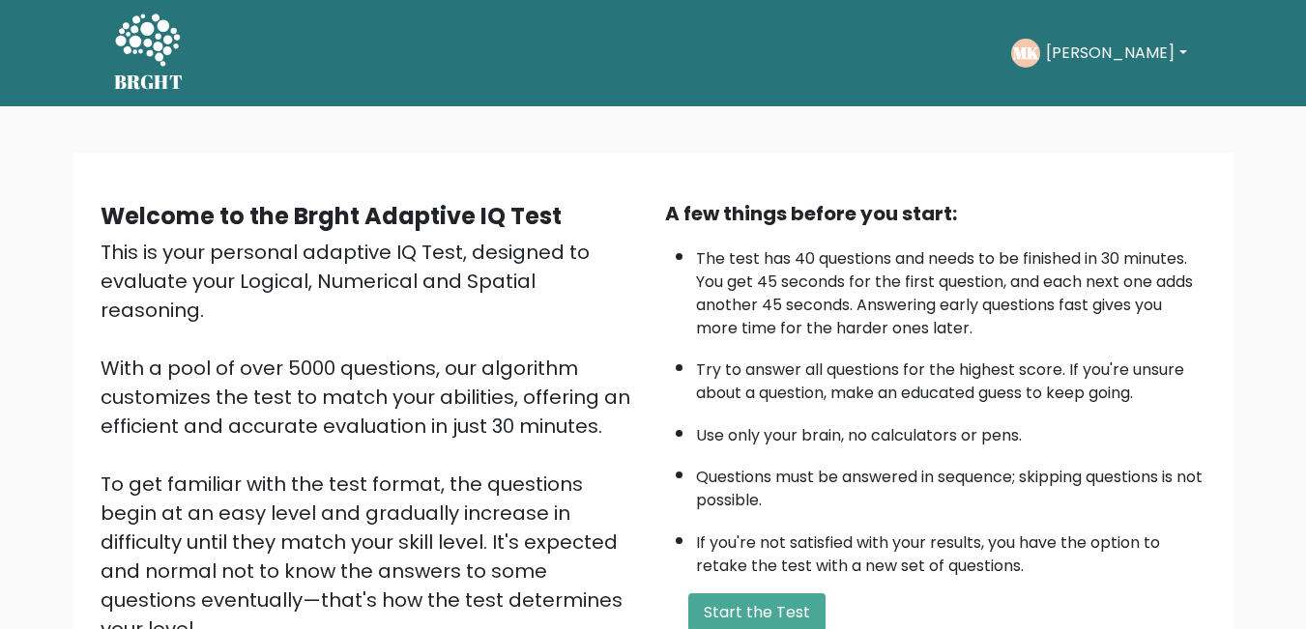
scroll to position [256, 0]
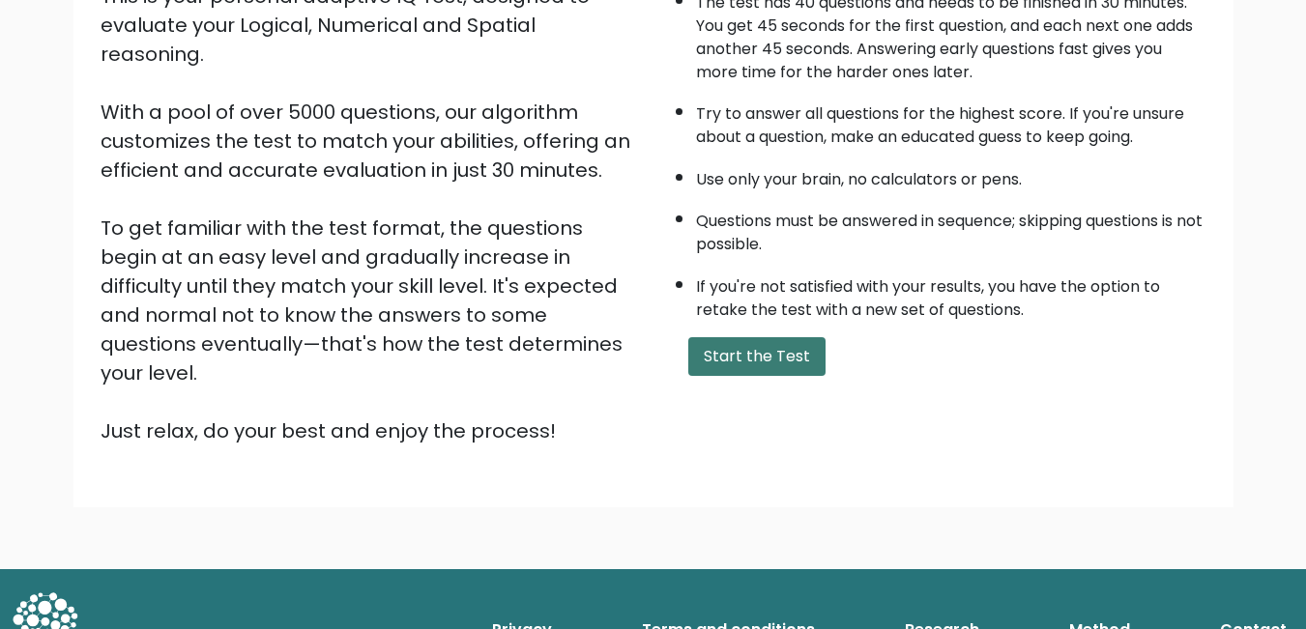
click at [733, 351] on button "Start the Test" at bounding box center [756, 356] width 137 height 39
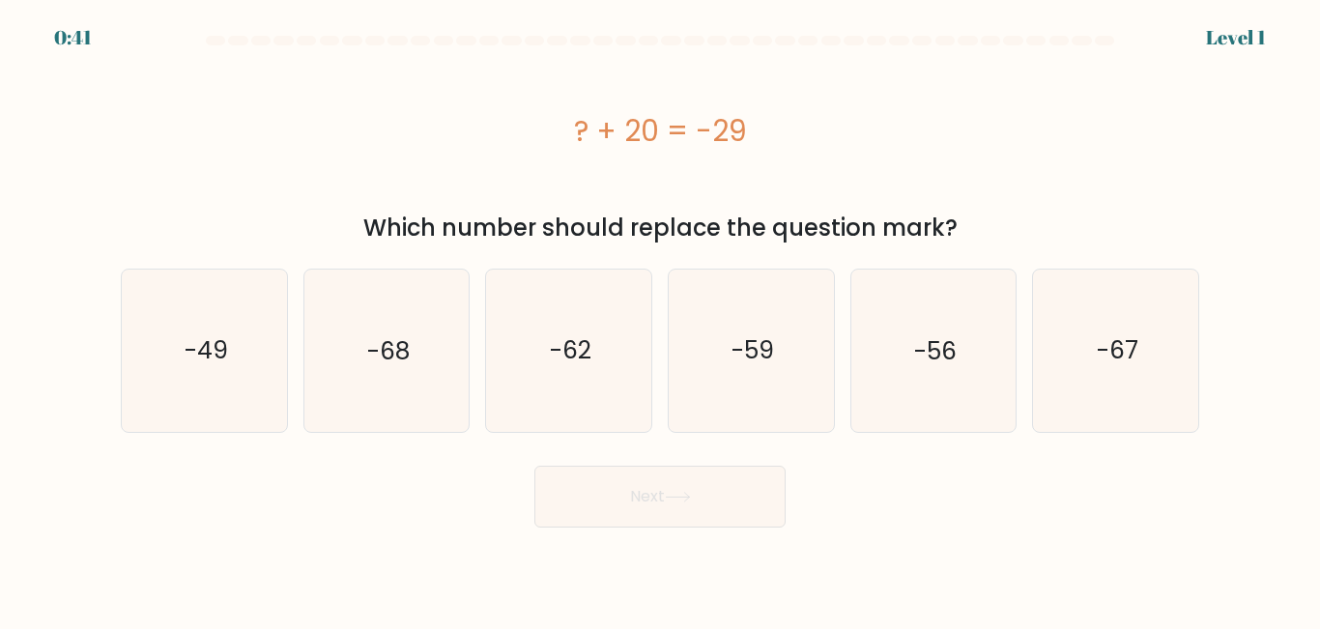
click at [584, 138] on div "? + 20 = -29" at bounding box center [660, 130] width 1079 height 43
click at [210, 394] on icon "-49" at bounding box center [204, 350] width 161 height 161
click at [660, 320] on input "a. -49" at bounding box center [660, 317] width 1 height 5
radio input "true"
click at [595, 496] on button "Next" at bounding box center [660, 497] width 251 height 62
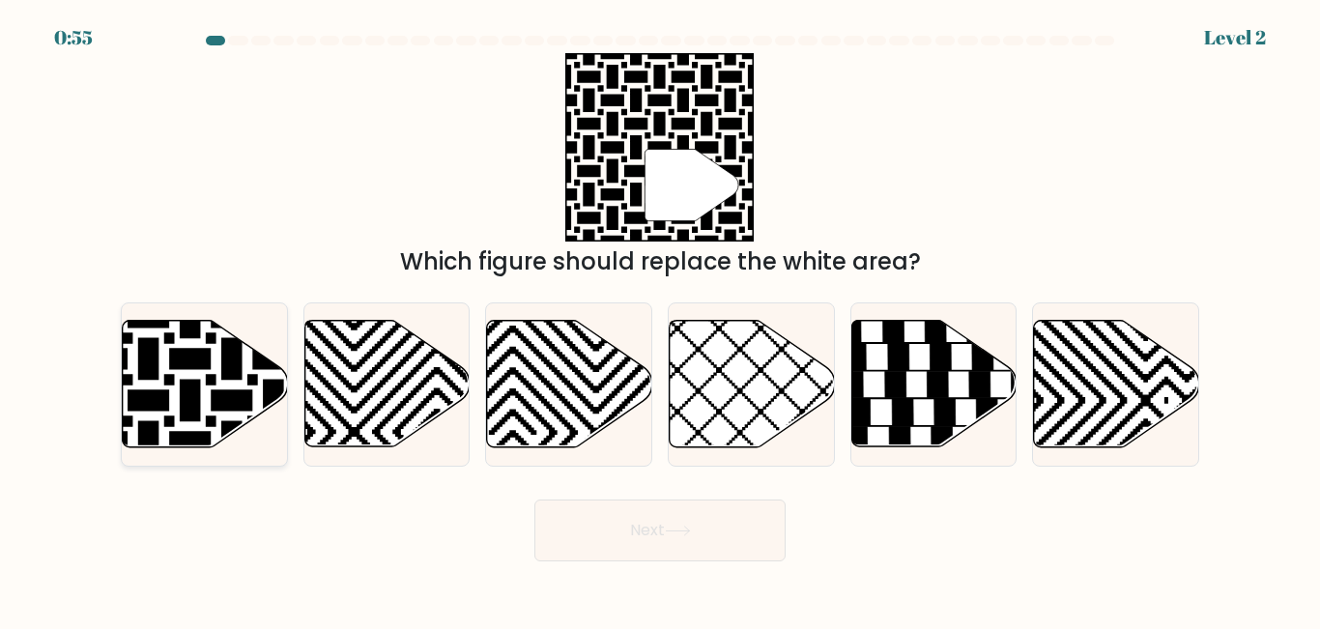
click at [187, 380] on icon at bounding box center [149, 318] width 333 height 333
click at [660, 320] on input "a." at bounding box center [660, 317] width 1 height 5
radio input "true"
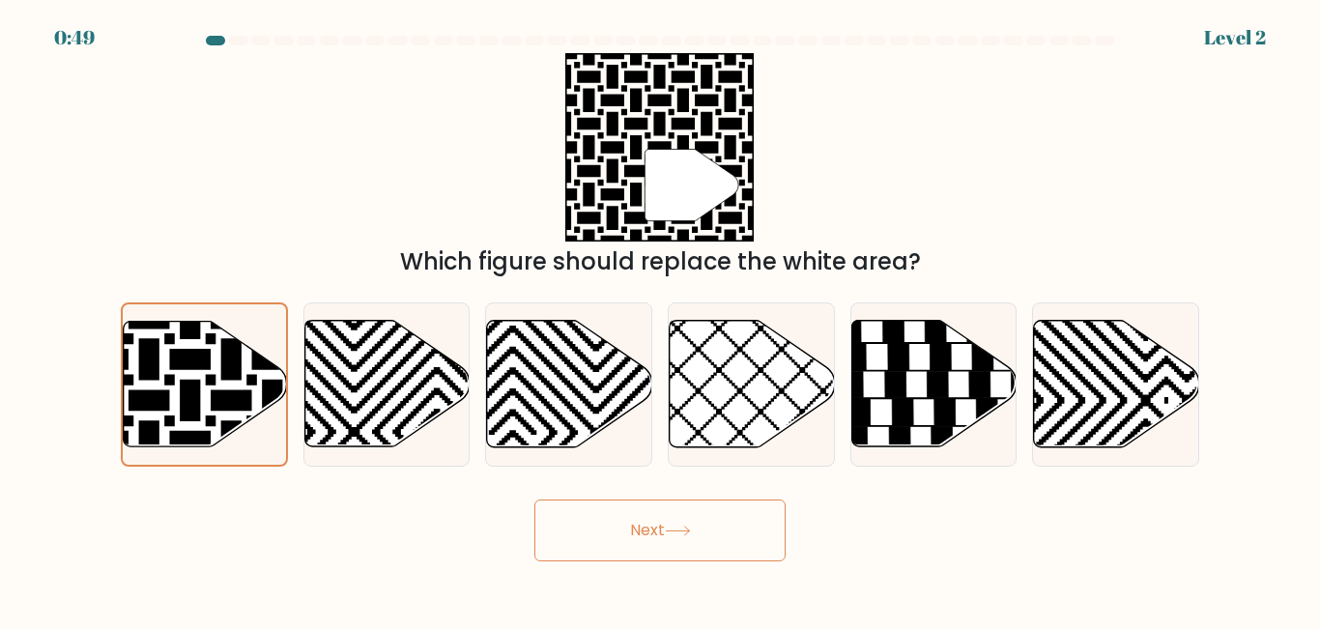
click at [643, 543] on button "Next" at bounding box center [660, 531] width 251 height 62
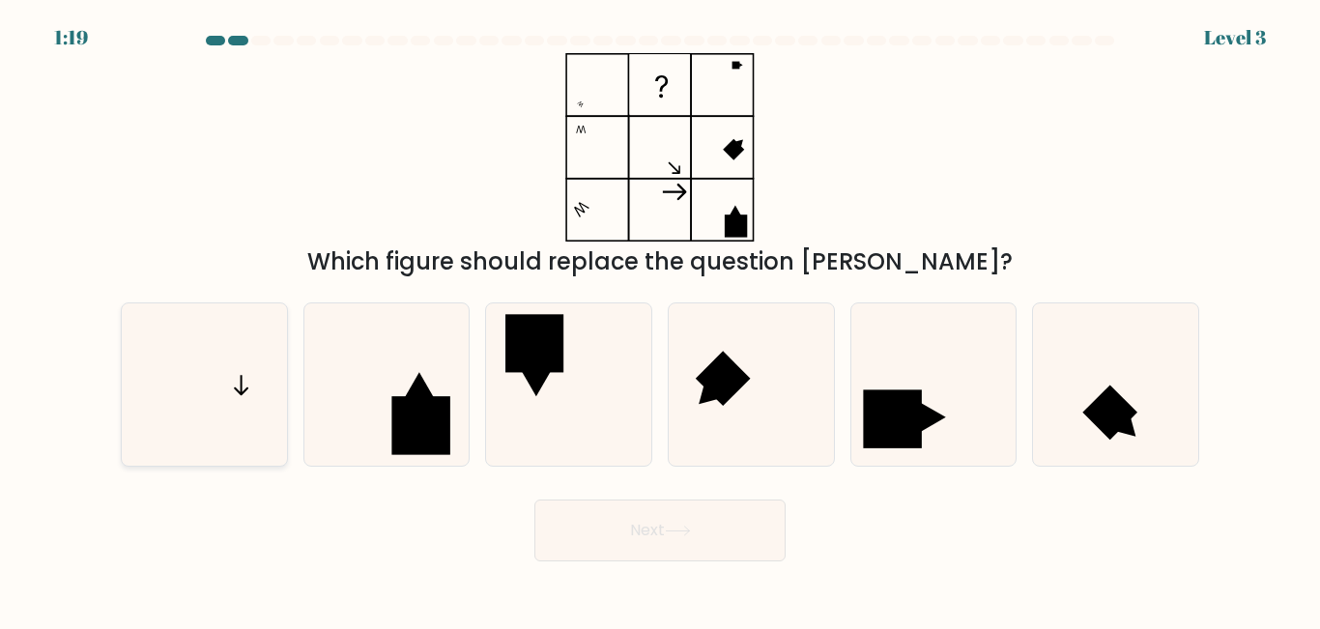
click at [234, 392] on icon at bounding box center [204, 384] width 161 height 161
click at [660, 320] on input "a." at bounding box center [660, 317] width 1 height 5
radio input "true"
click at [617, 520] on button "Next" at bounding box center [660, 531] width 251 height 62
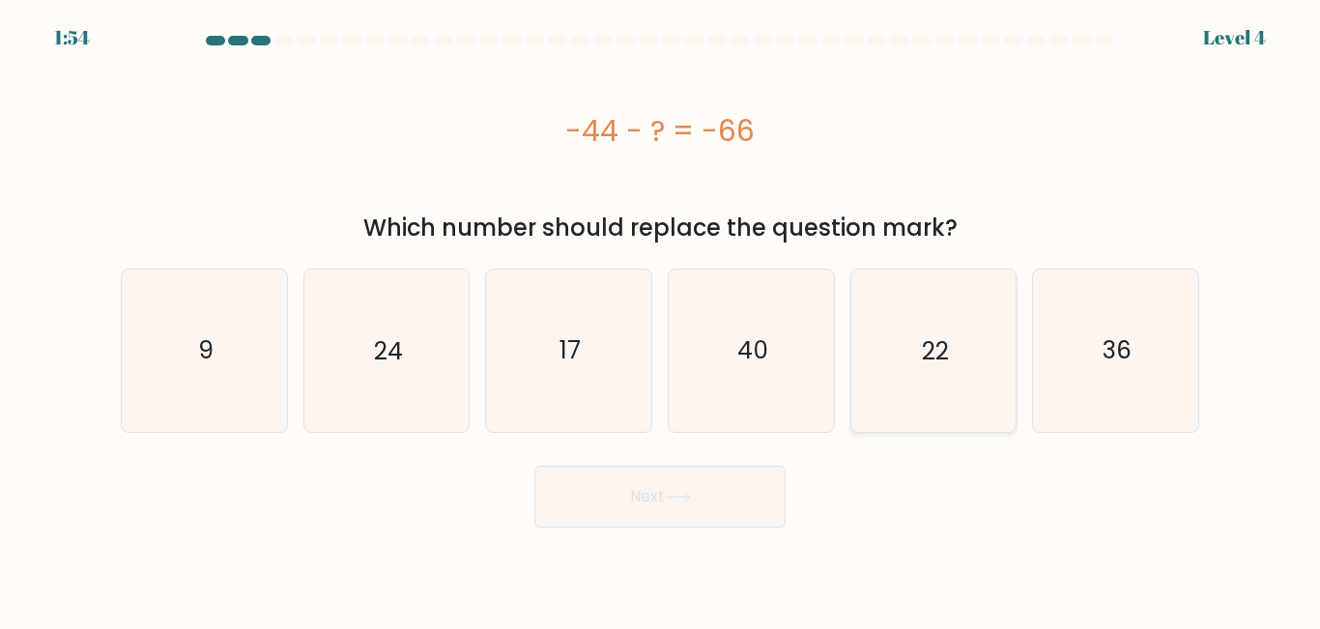
click at [916, 385] on icon "22" at bounding box center [933, 350] width 161 height 161
click at [661, 320] on input "e. 22" at bounding box center [660, 317] width 1 height 5
radio input "true"
click at [684, 515] on button "Next" at bounding box center [660, 497] width 251 height 62
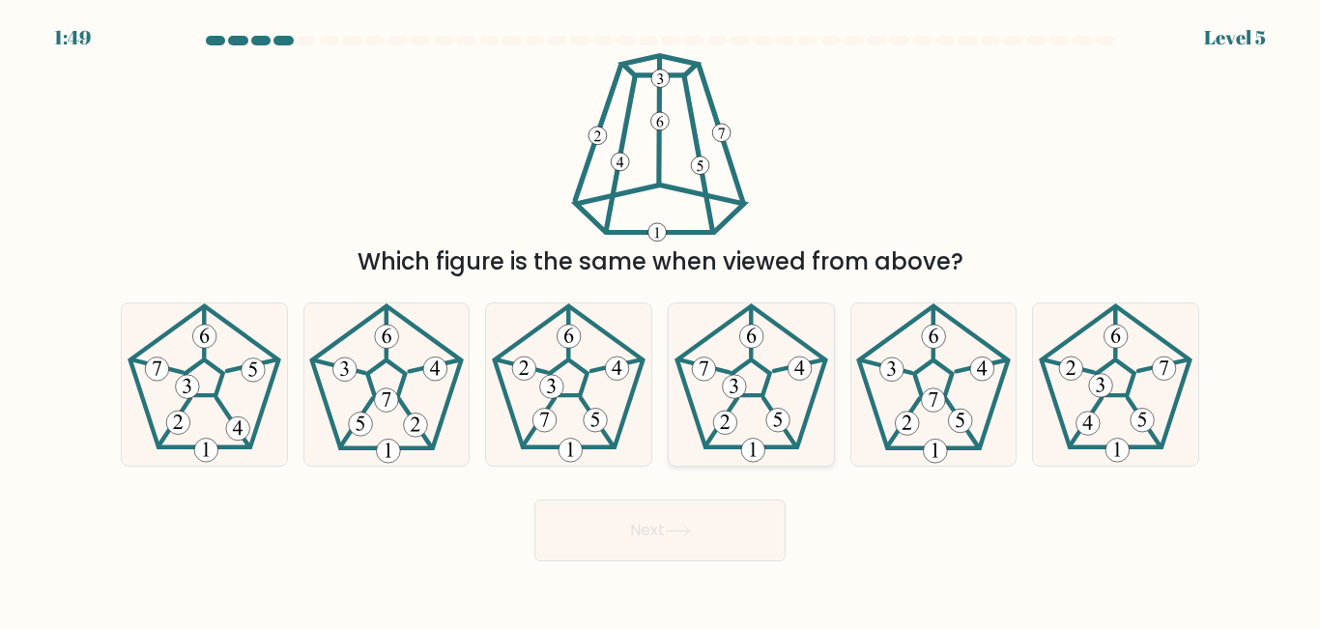
click at [749, 396] on 191 at bounding box center [752, 379] width 38 height 36
click at [661, 320] on input "d." at bounding box center [660, 317] width 1 height 5
radio input "true"
click at [691, 527] on icon at bounding box center [678, 531] width 26 height 11
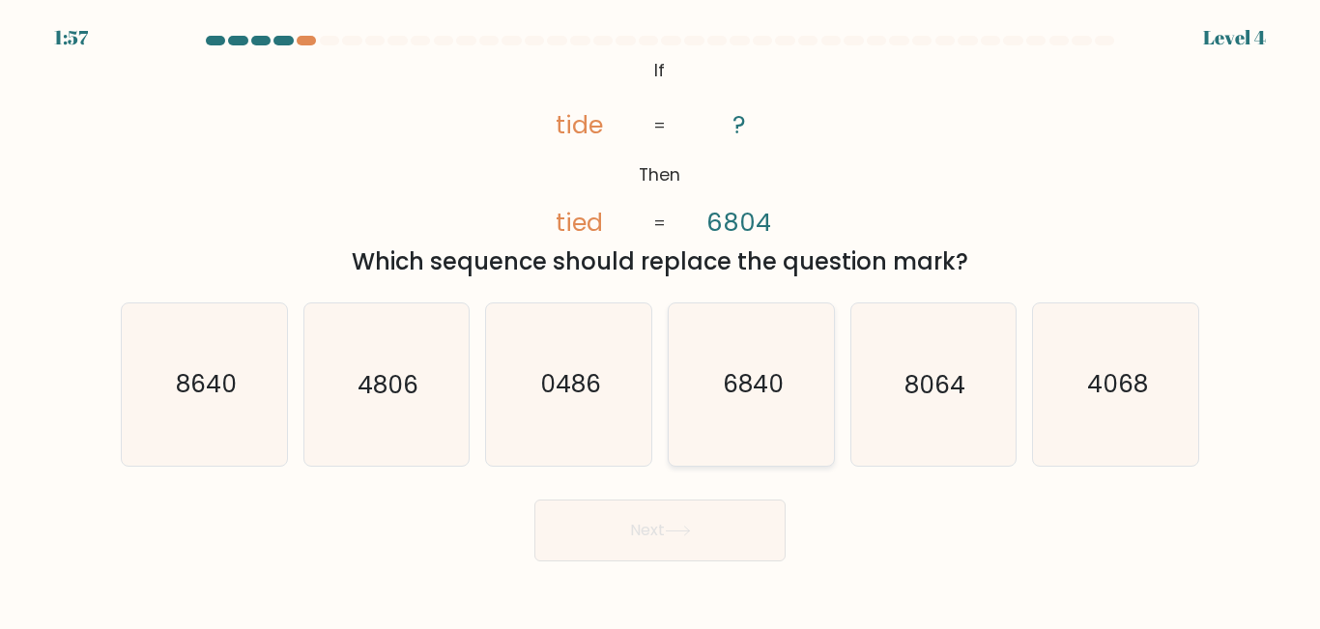
click at [738, 410] on icon "6840" at bounding box center [751, 384] width 161 height 161
click at [661, 320] on input "d. 6840" at bounding box center [660, 317] width 1 height 5
radio input "true"
click at [671, 533] on icon at bounding box center [678, 531] width 26 height 11
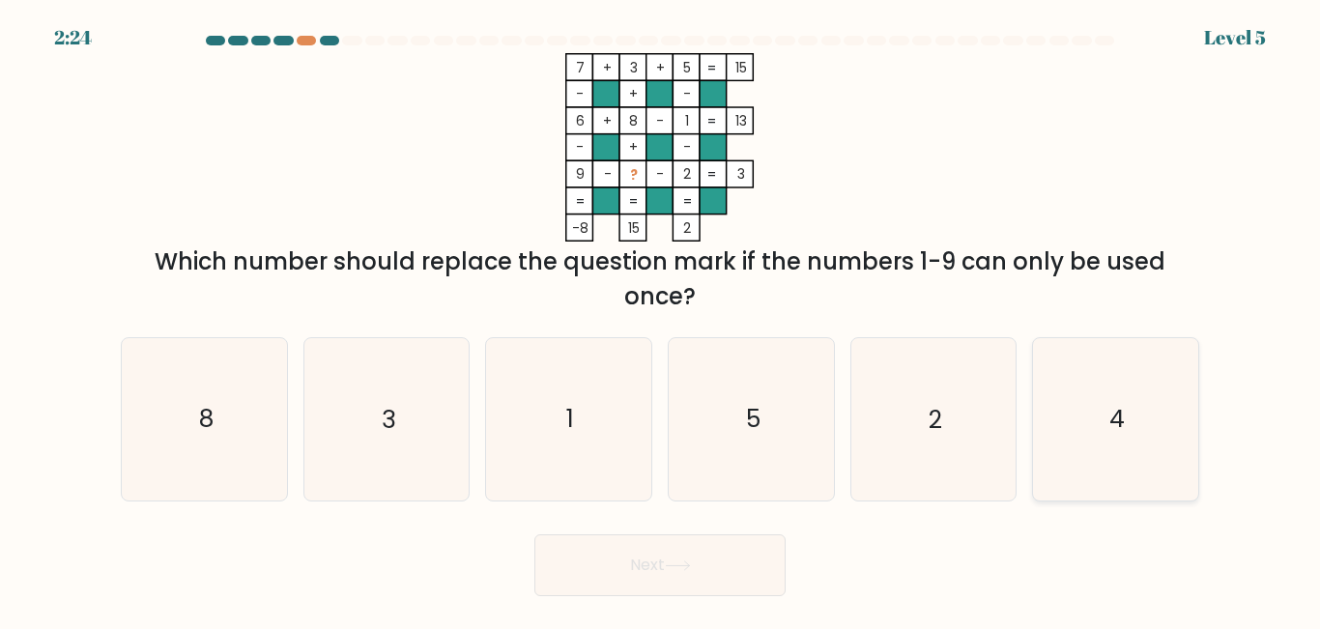
click at [1113, 447] on icon "4" at bounding box center [1115, 418] width 161 height 161
click at [661, 320] on input "f. 4" at bounding box center [660, 317] width 1 height 5
radio input "true"
click at [668, 565] on button "Next" at bounding box center [660, 566] width 251 height 62
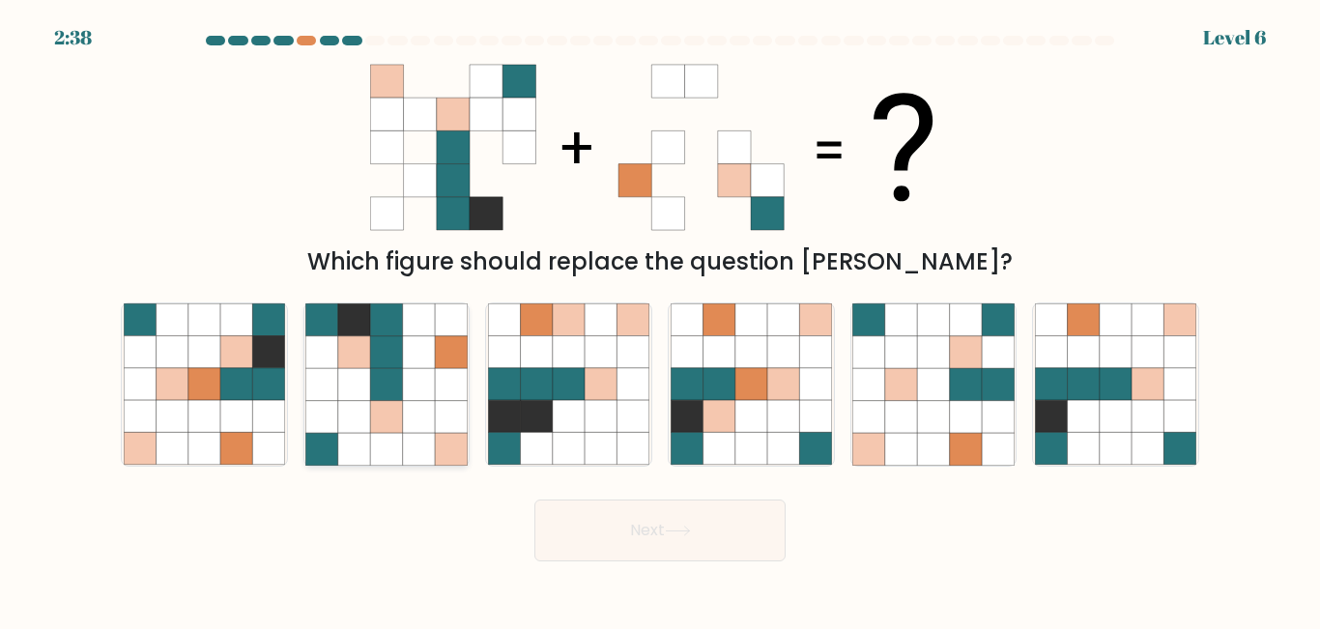
click at [356, 357] on icon at bounding box center [354, 352] width 32 height 32
click at [660, 320] on input "b." at bounding box center [660, 317] width 1 height 5
radio input "true"
click at [684, 534] on icon at bounding box center [678, 531] width 26 height 11
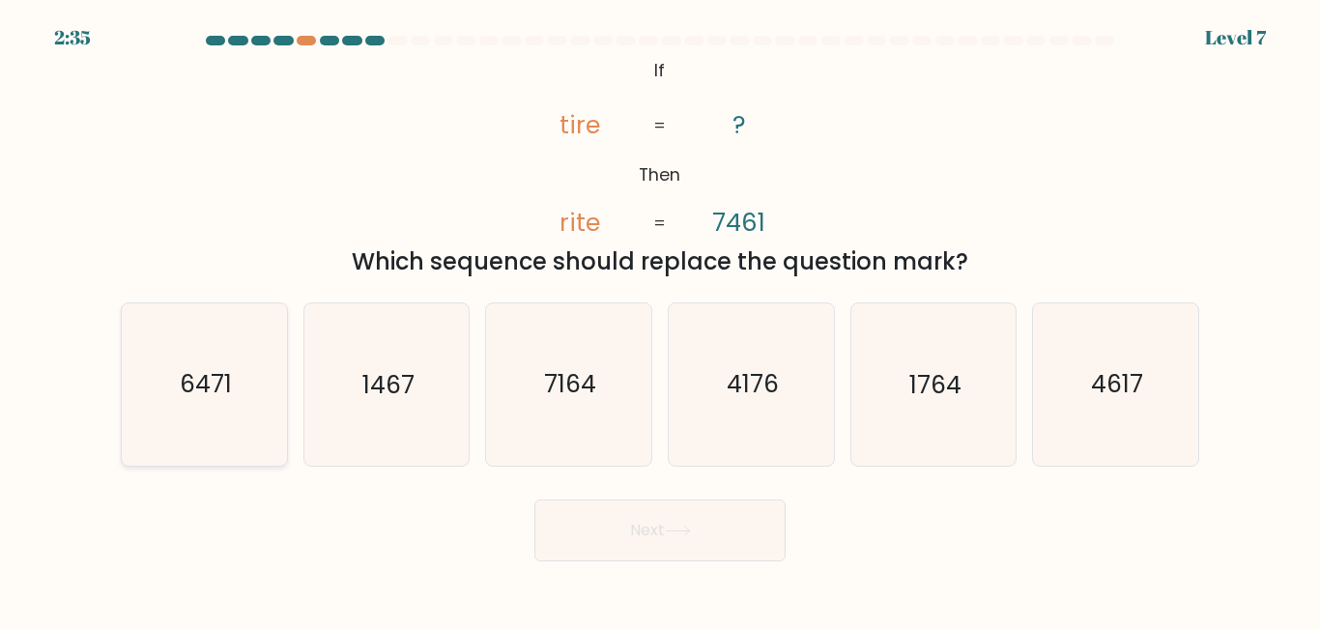
click at [222, 399] on text "6471" at bounding box center [206, 385] width 52 height 34
click at [660, 320] on input "a. 6471" at bounding box center [660, 317] width 1 height 5
radio input "true"
click at [614, 540] on button "Next" at bounding box center [660, 531] width 251 height 62
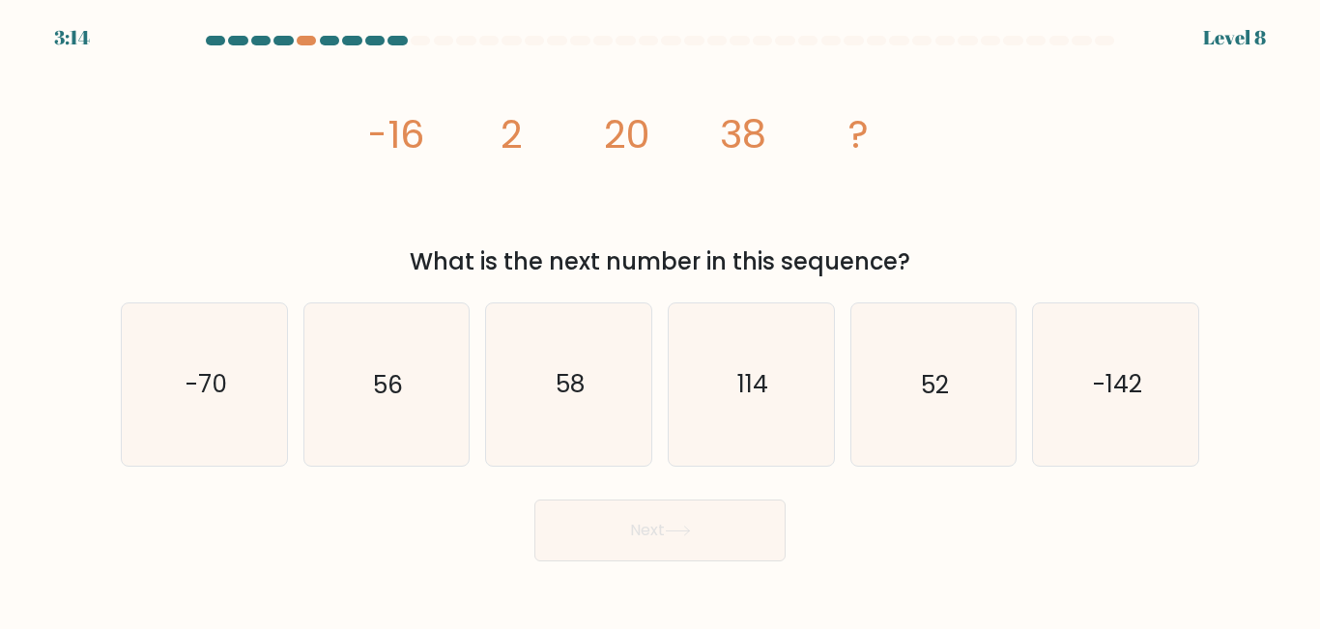
click at [289, 121] on div "image/svg+xml -16 2 20 38 ? What is the next number in this sequence?" at bounding box center [660, 166] width 1102 height 226
click at [562, 390] on text "58" at bounding box center [570, 385] width 29 height 34
click at [660, 320] on input "c. 58" at bounding box center [660, 317] width 1 height 5
radio input "true"
click at [618, 546] on button "Next" at bounding box center [660, 531] width 251 height 62
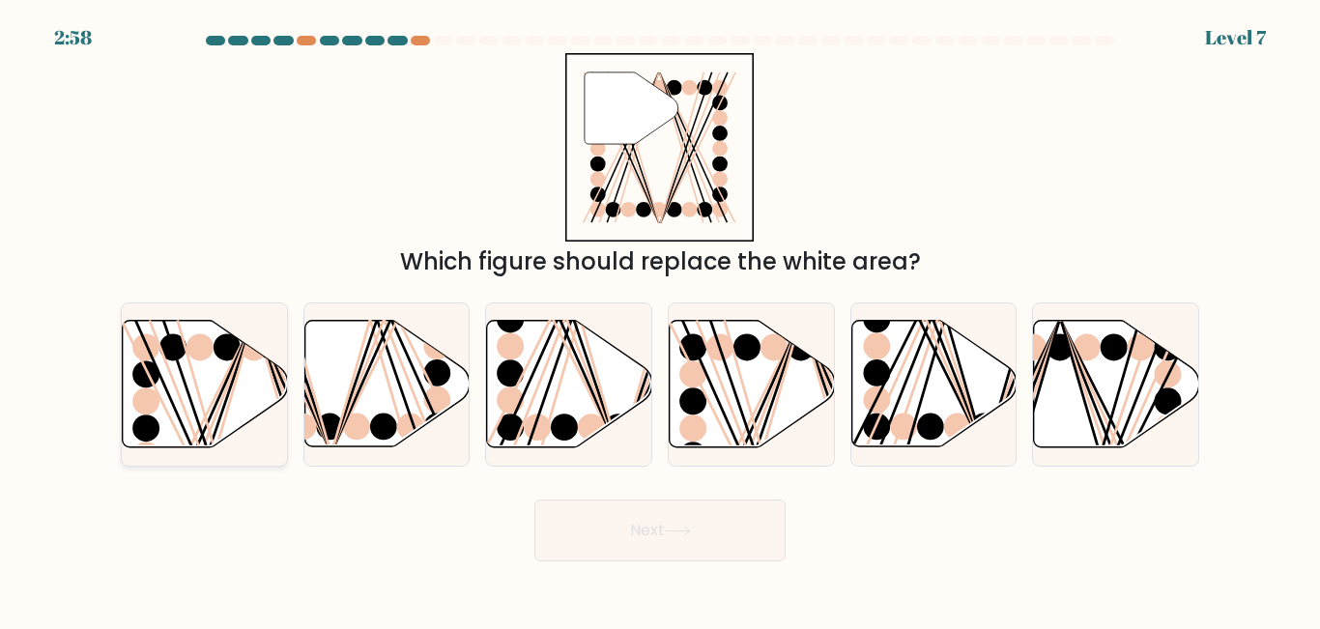
click at [217, 379] on icon at bounding box center [205, 384] width 165 height 127
click at [660, 320] on input "a." at bounding box center [660, 317] width 1 height 5
radio input "true"
click at [677, 542] on button "Next" at bounding box center [660, 531] width 251 height 62
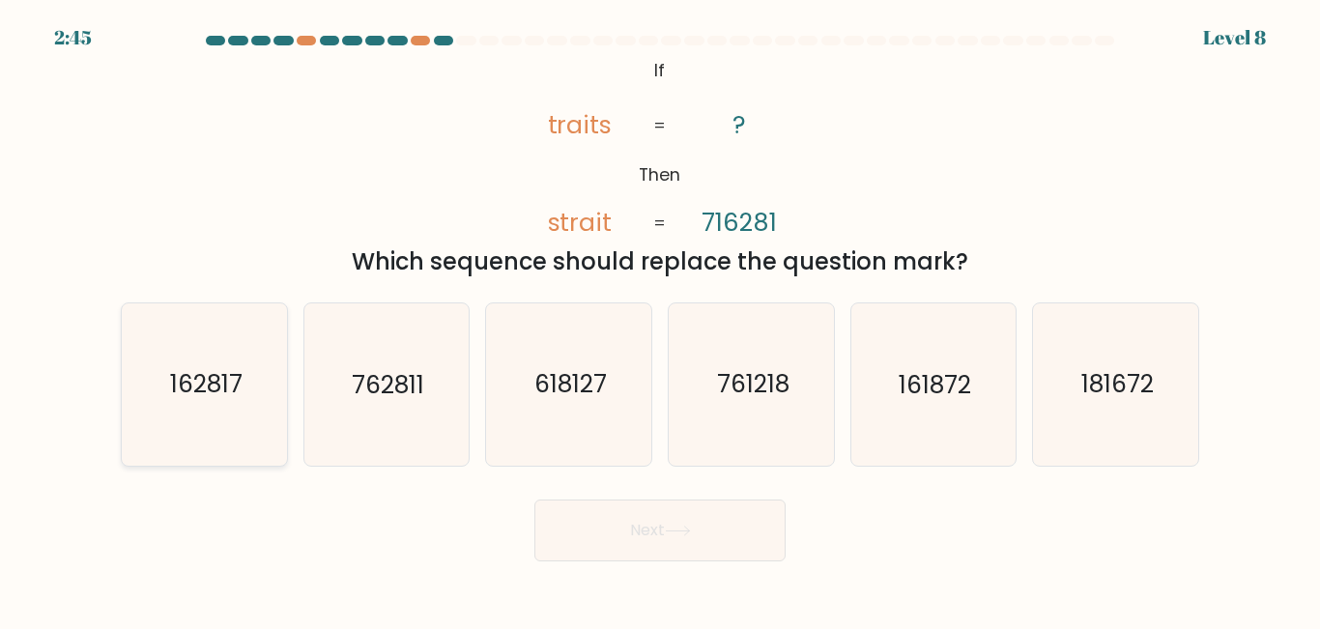
click at [212, 395] on text "162817" at bounding box center [205, 385] width 72 height 34
click at [660, 320] on input "a. 162817" at bounding box center [660, 317] width 1 height 5
radio input "true"
click at [625, 529] on button "Next" at bounding box center [660, 531] width 251 height 62
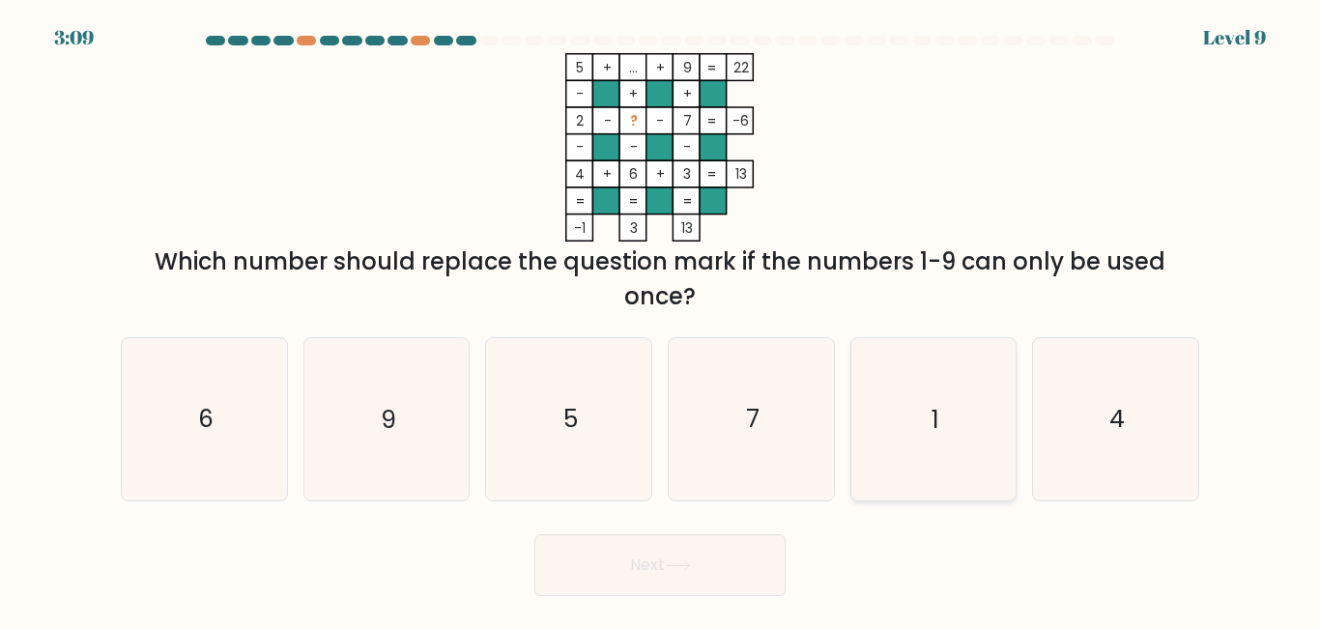
click at [949, 435] on icon "1" at bounding box center [933, 418] width 161 height 161
click at [661, 320] on input "e. 1" at bounding box center [660, 317] width 1 height 5
radio input "true"
click at [635, 568] on button "Next" at bounding box center [660, 566] width 251 height 62
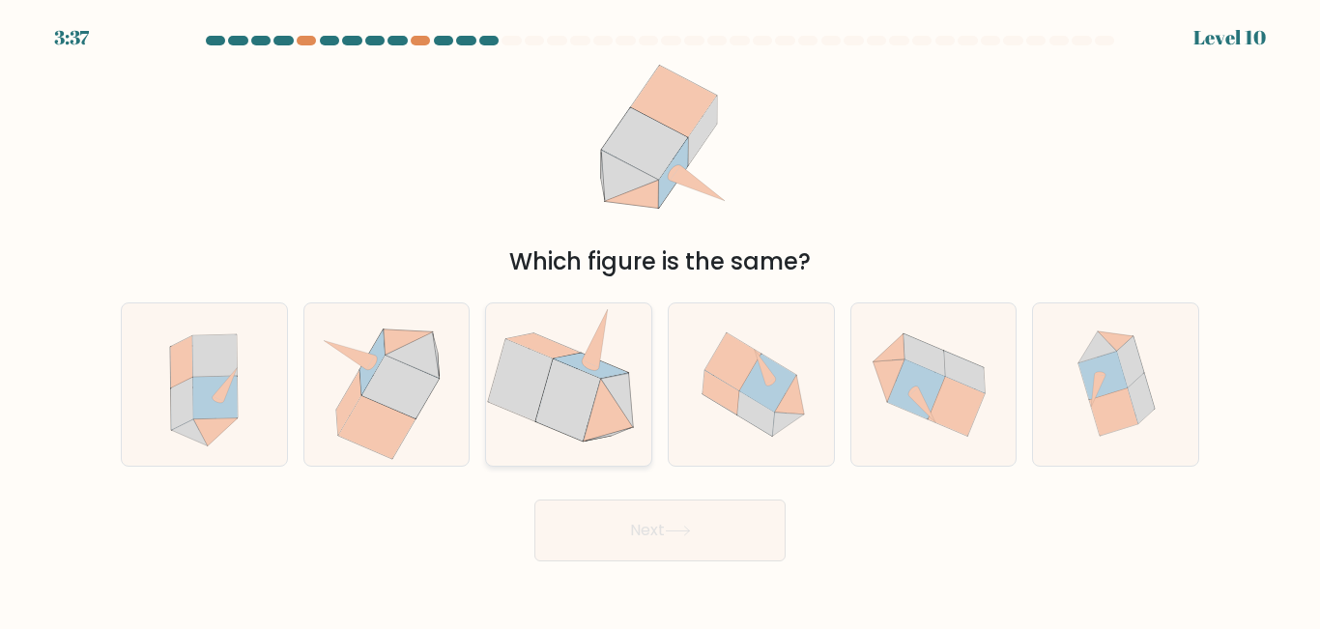
click at [567, 427] on icon at bounding box center [568, 400] width 65 height 81
click at [660, 320] on input "c." at bounding box center [660, 317] width 1 height 5
radio input "true"
click at [716, 543] on button "Next" at bounding box center [660, 531] width 251 height 62
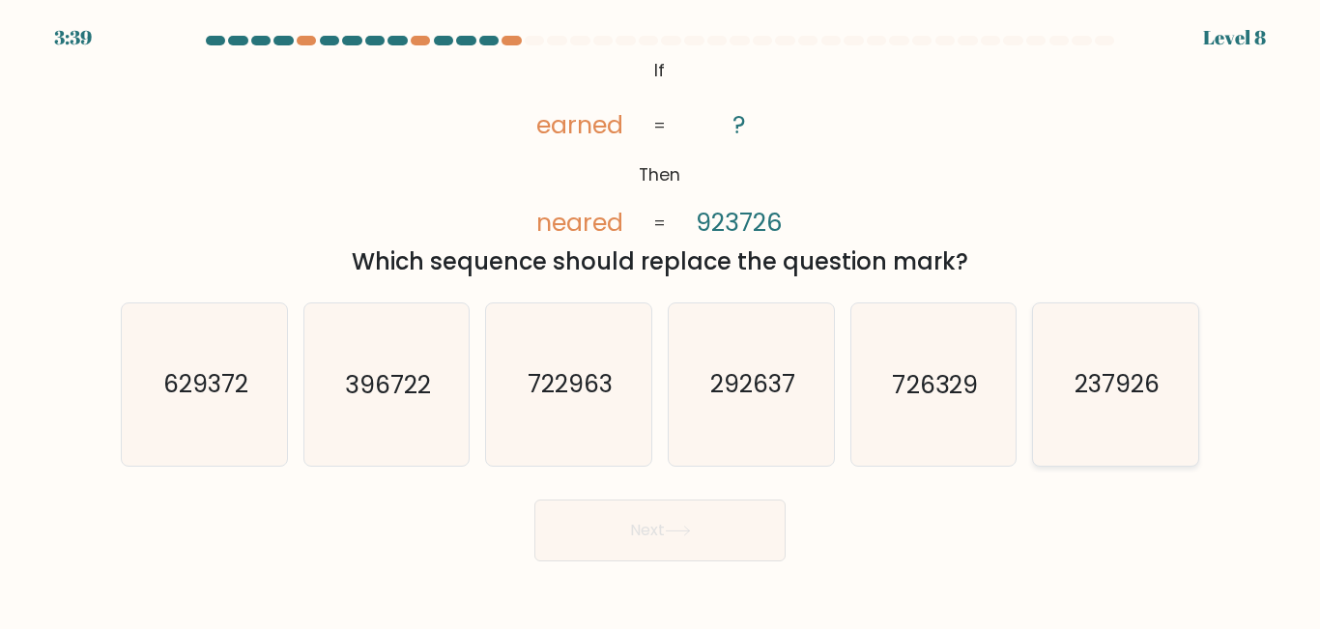
click at [1103, 430] on icon "237926" at bounding box center [1115, 384] width 161 height 161
click at [661, 320] on input "f. 237926" at bounding box center [660, 317] width 1 height 5
radio input "true"
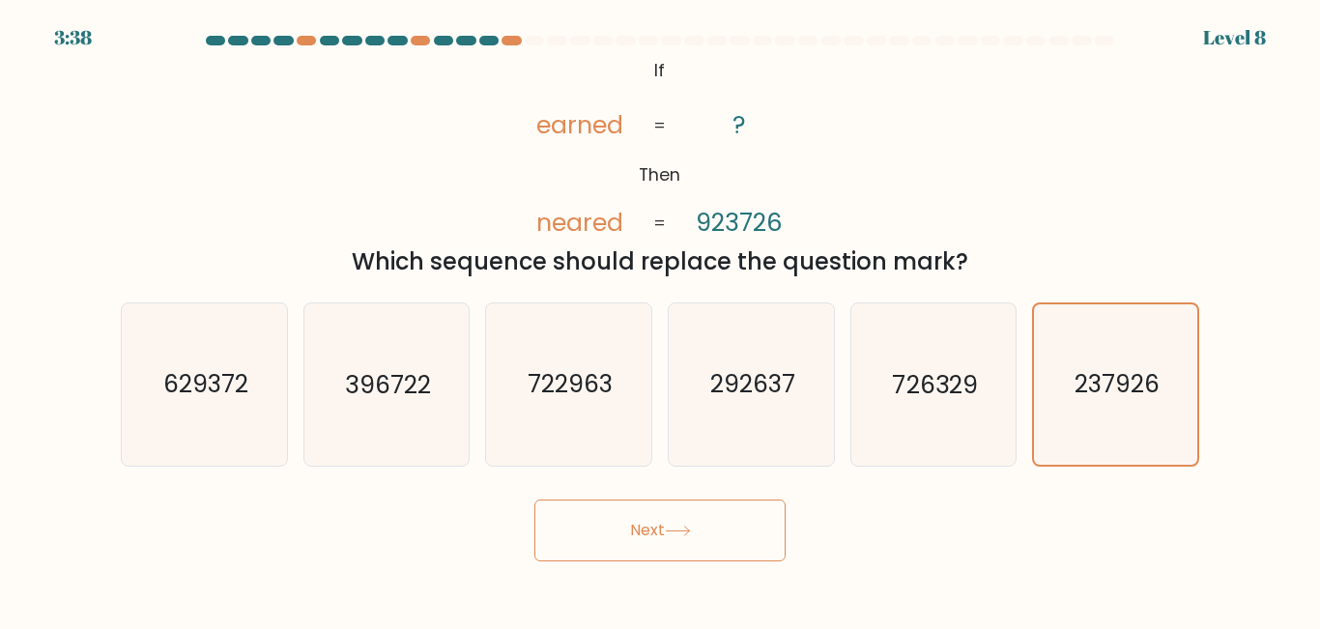
click at [601, 539] on button "Next" at bounding box center [660, 531] width 251 height 62
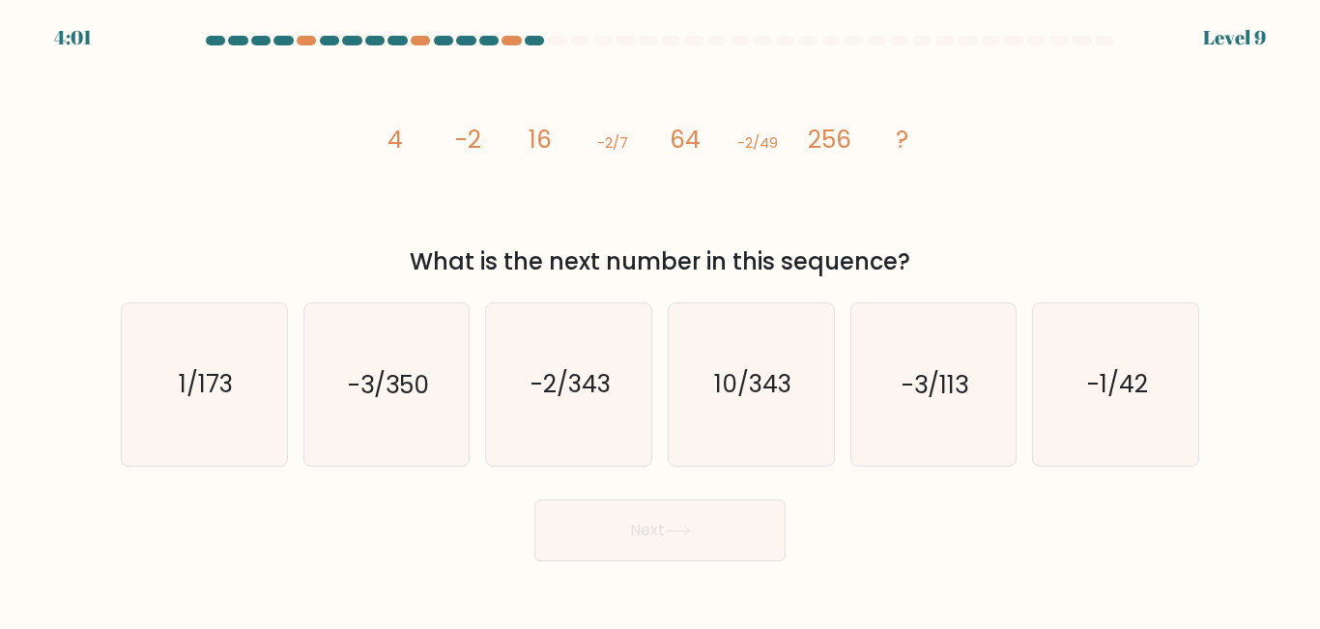
click at [372, 213] on icon "image/svg+xml 4 -2 16 -2/7 64 -2/49 256 ?" at bounding box center [660, 147] width 580 height 188
click at [770, 410] on icon "10/343" at bounding box center [751, 384] width 161 height 161
click at [661, 320] on input "d. 10/343" at bounding box center [660, 317] width 1 height 5
radio input "true"
click at [593, 409] on icon "-2/343" at bounding box center [568, 384] width 161 height 161
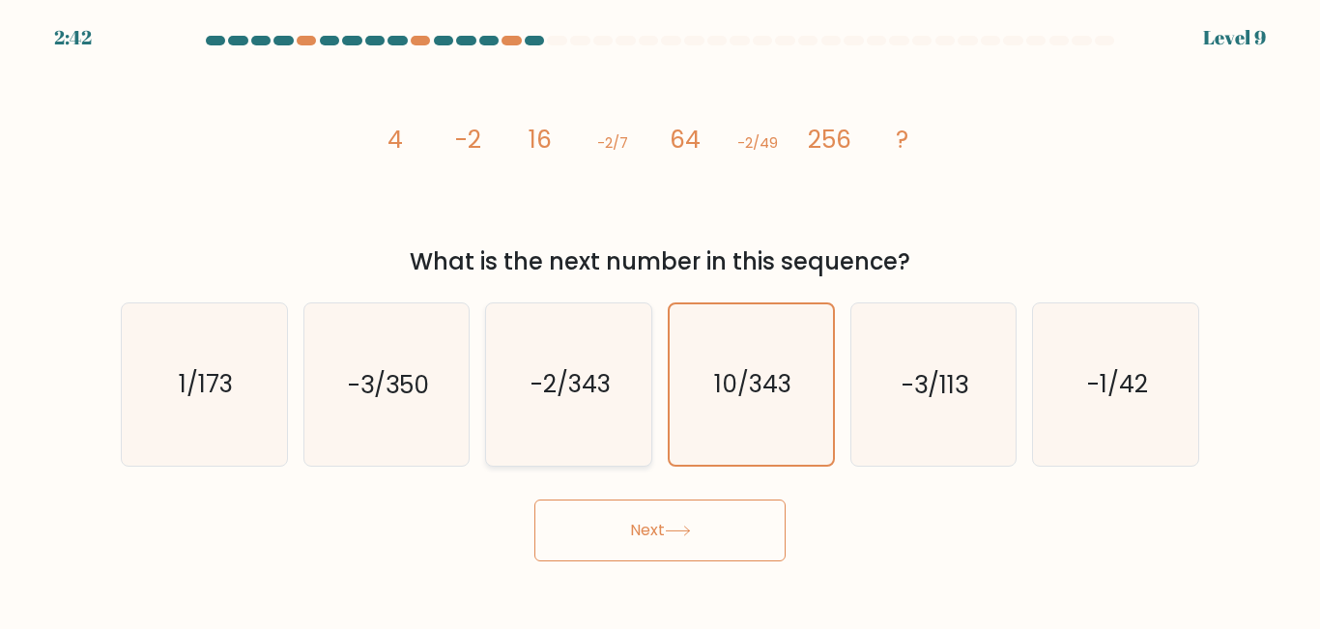
click at [660, 320] on input "c. -2/343" at bounding box center [660, 317] width 1 height 5
radio input "true"
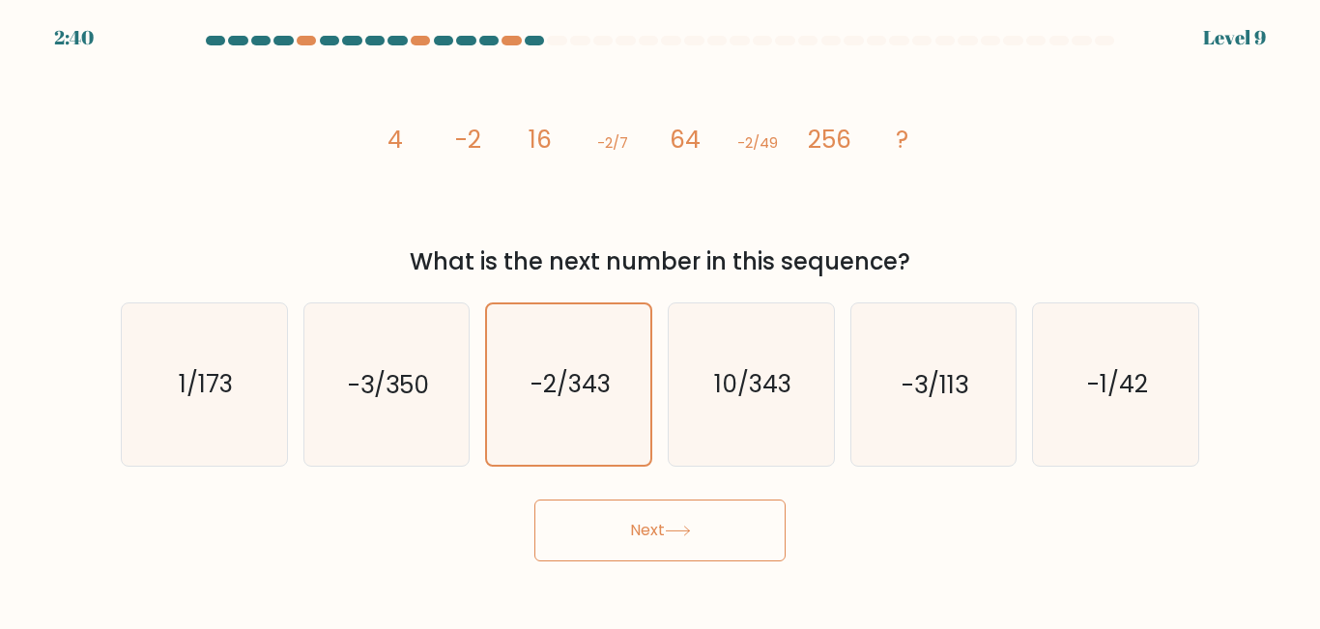
click at [649, 537] on button "Next" at bounding box center [660, 531] width 251 height 62
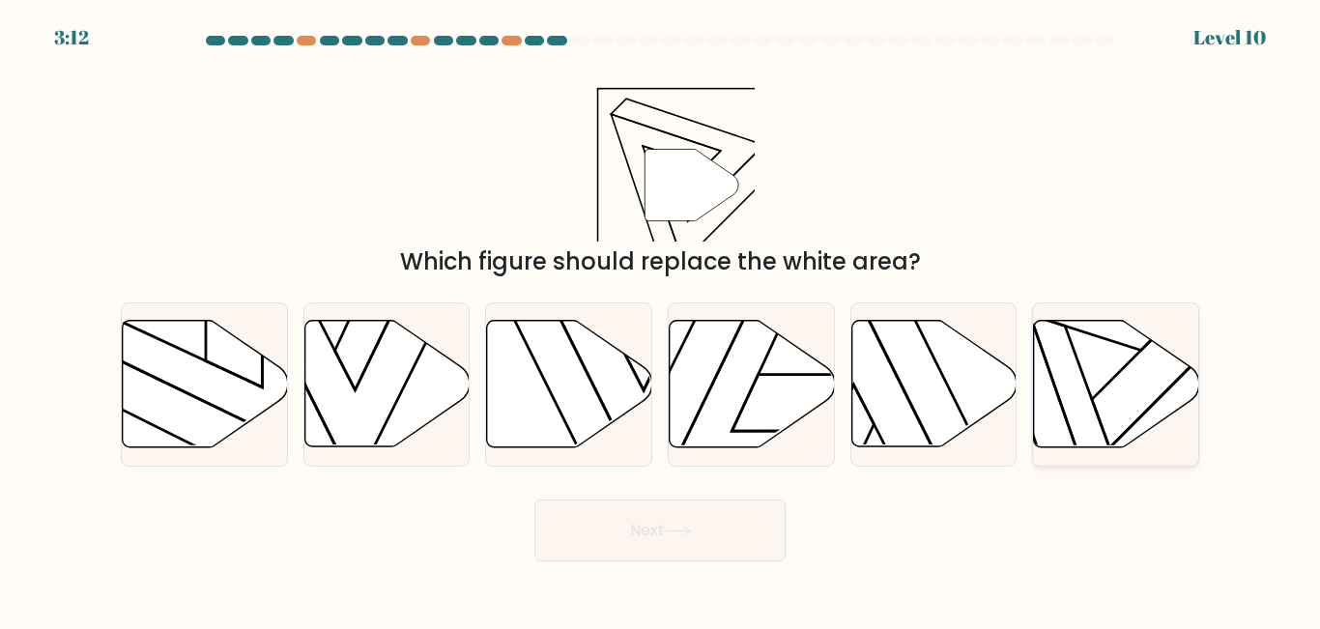
click at [1096, 407] on icon at bounding box center [1109, 340] width 270 height 217
click at [661, 320] on input "f." at bounding box center [660, 317] width 1 height 5
radio input "true"
click at [658, 527] on button "Next" at bounding box center [660, 531] width 251 height 62
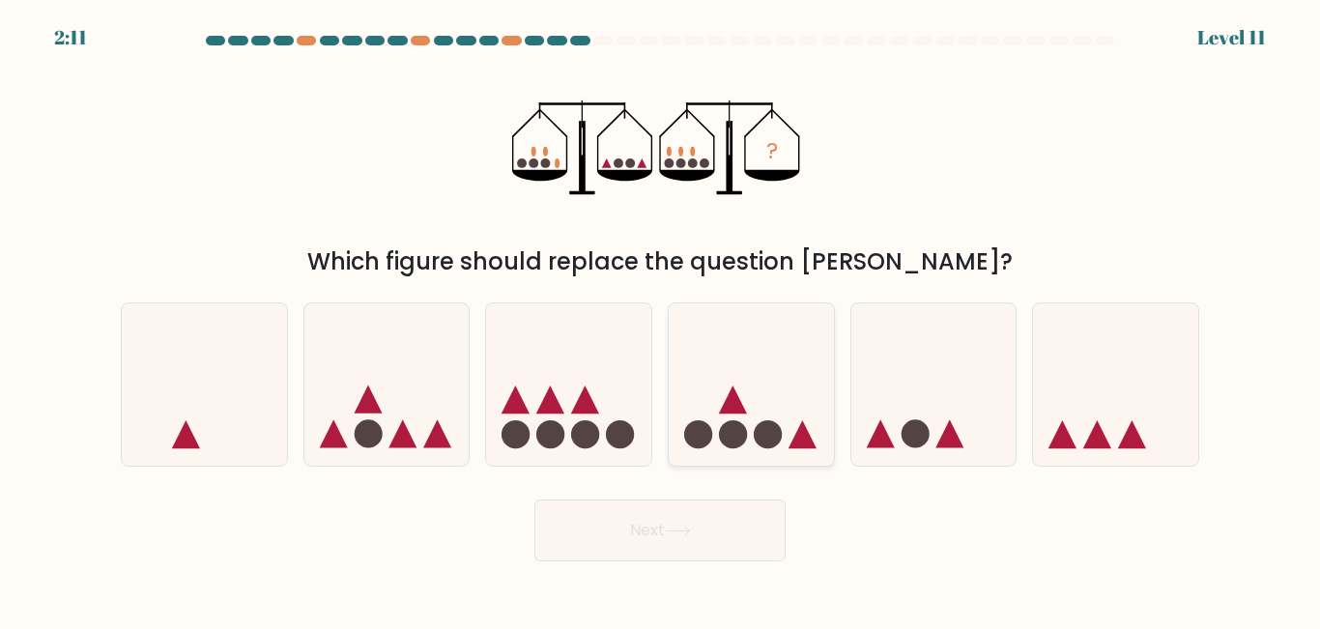
click at [772, 460] on div at bounding box center [751, 384] width 167 height 163
click at [661, 320] on input "d." at bounding box center [660, 317] width 1 height 5
radio input "true"
click at [653, 521] on button "Next" at bounding box center [660, 531] width 251 height 62
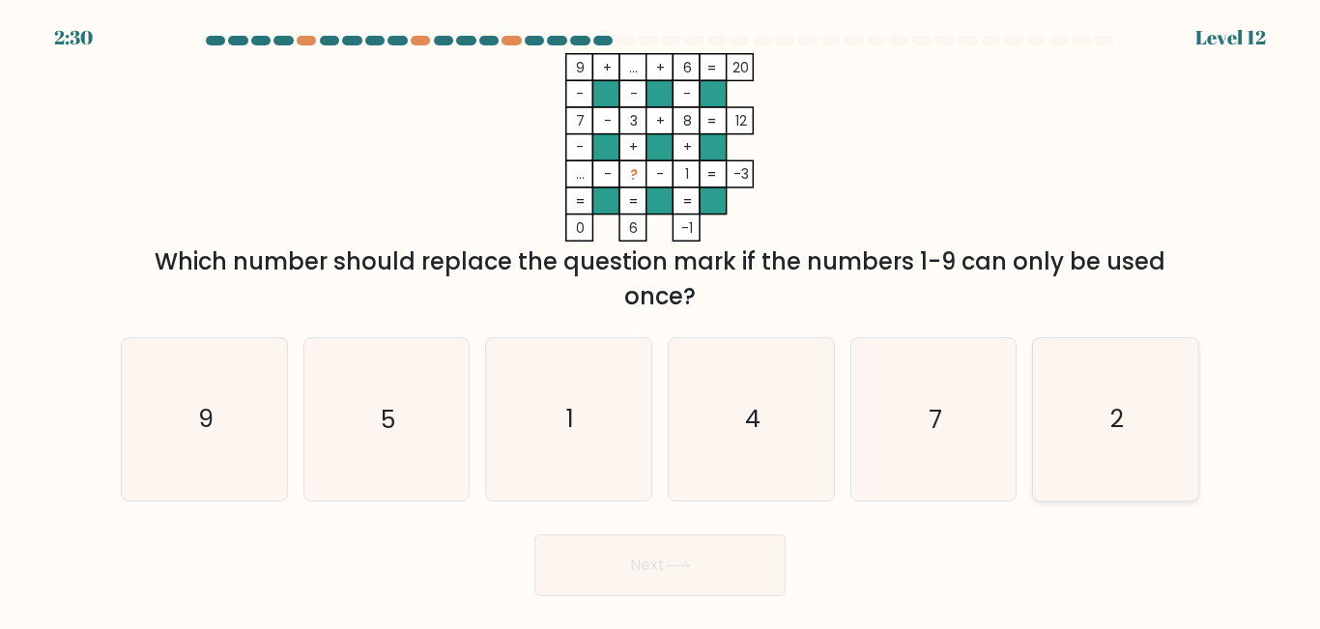
click at [1128, 435] on icon "2" at bounding box center [1115, 418] width 161 height 161
click at [661, 320] on input "f. 2" at bounding box center [660, 317] width 1 height 5
radio input "true"
click at [686, 570] on icon at bounding box center [678, 566] width 26 height 11
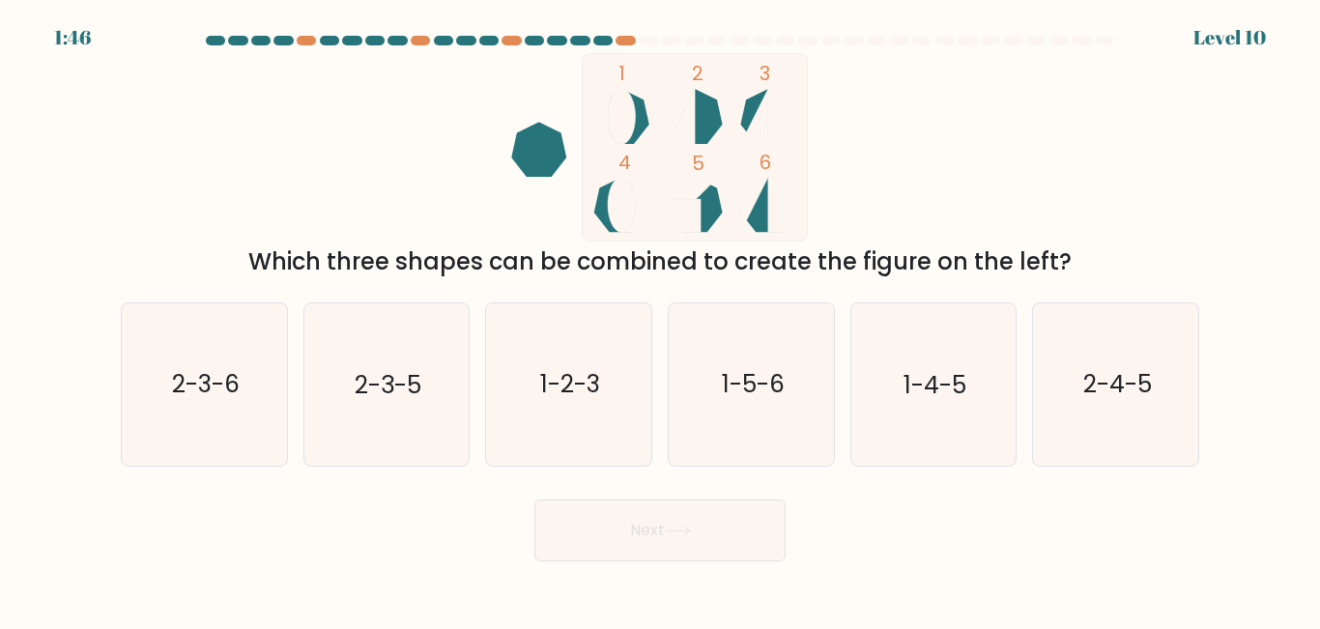
click at [703, 125] on icon at bounding box center [695, 116] width 55 height 55
click at [755, 112] on icon at bounding box center [768, 116] width 55 height 55
click at [390, 398] on text "2-3-5" at bounding box center [388, 385] width 67 height 34
click at [660, 320] on input "b. 2-3-5" at bounding box center [660, 317] width 1 height 5
radio input "true"
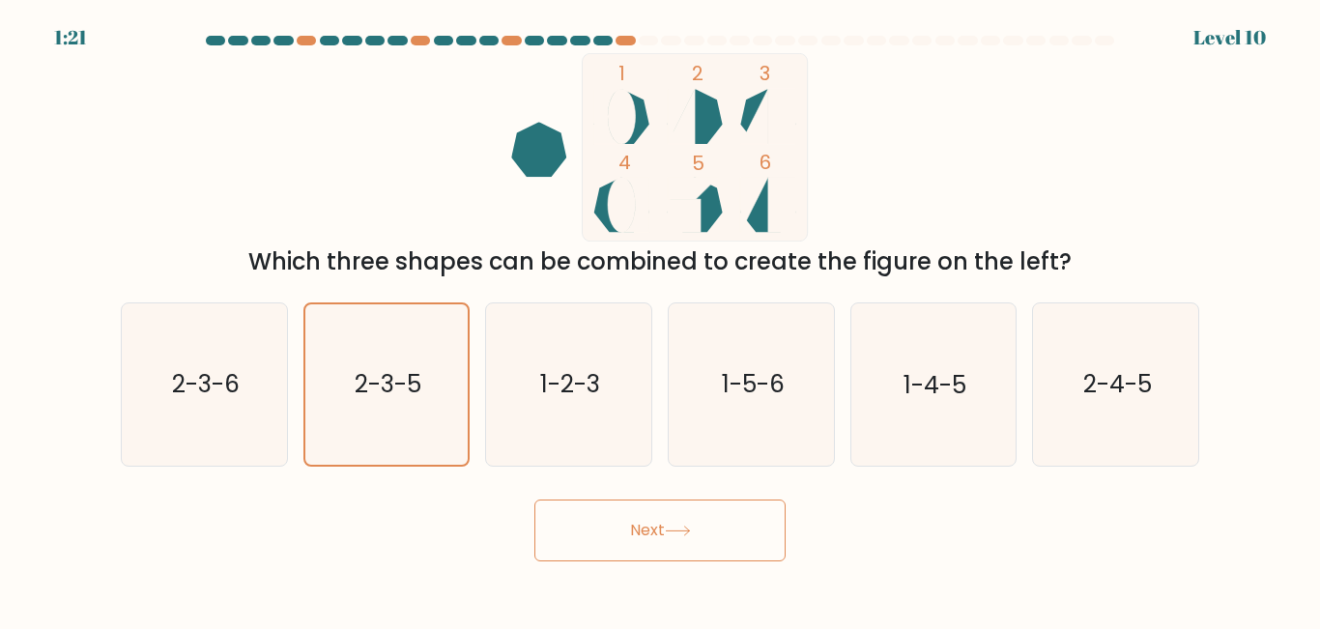
click at [633, 534] on button "Next" at bounding box center [660, 531] width 251 height 62
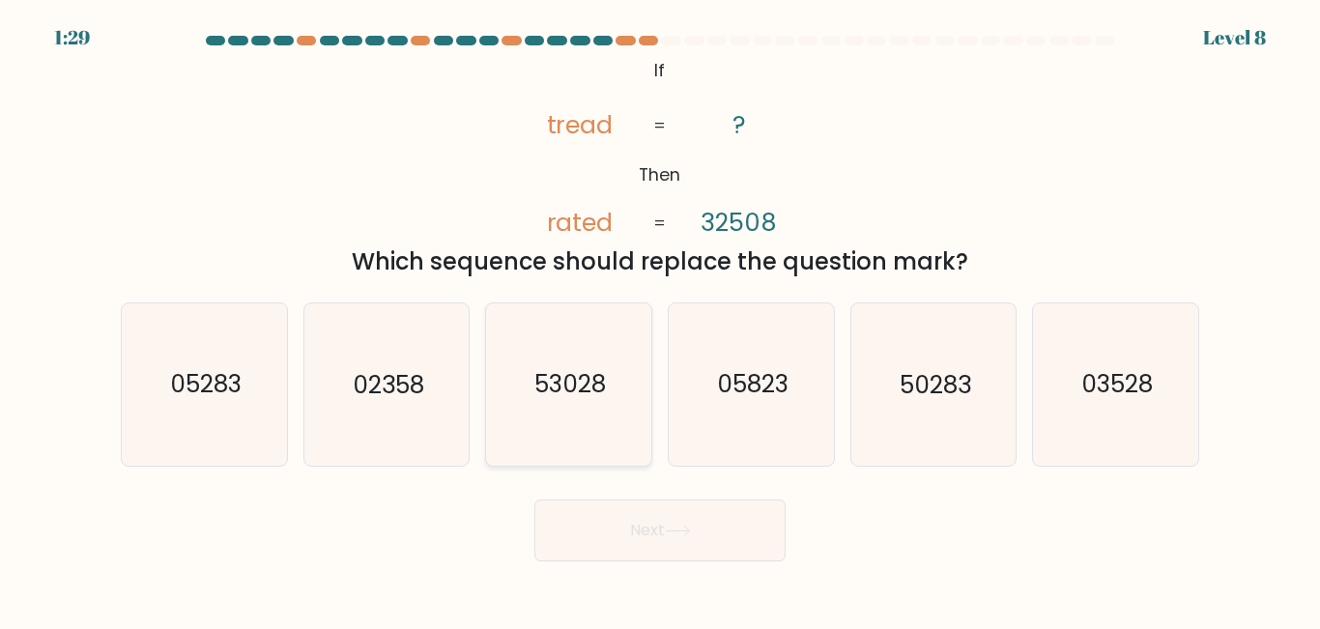
click at [569, 386] on text "53028" at bounding box center [571, 385] width 72 height 34
click at [660, 320] on input "c. 53028" at bounding box center [660, 317] width 1 height 5
radio input "true"
click at [617, 532] on button "Next" at bounding box center [660, 531] width 251 height 62
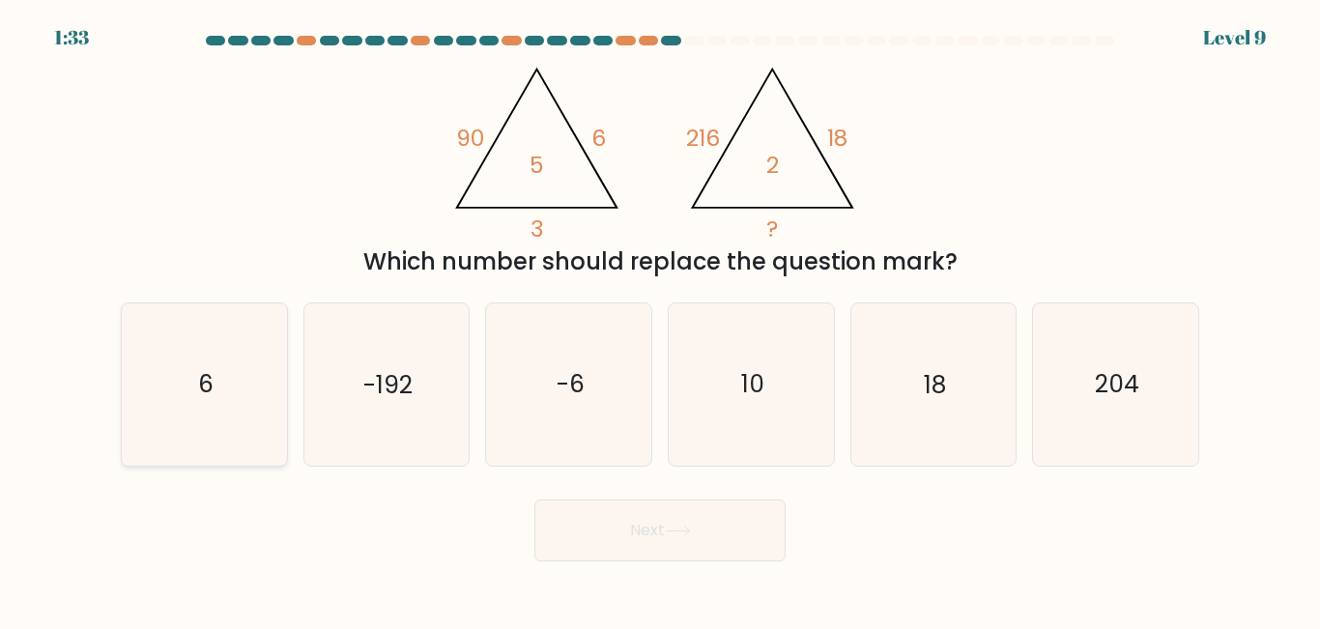
click at [225, 397] on icon "6" at bounding box center [204, 384] width 161 height 161
click at [660, 320] on input "a. 6" at bounding box center [660, 317] width 1 height 5
radio input "true"
click at [641, 528] on button "Next" at bounding box center [660, 531] width 251 height 62
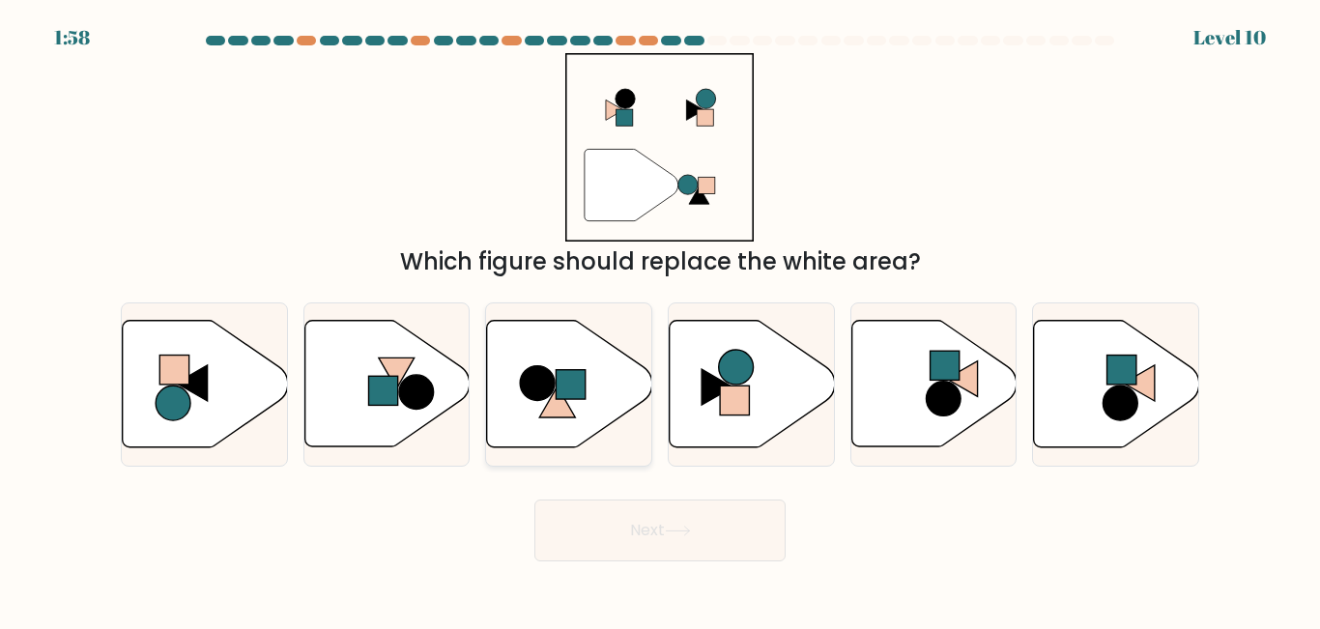
click at [565, 401] on icon at bounding box center [557, 402] width 36 height 31
click at [660, 320] on input "c." at bounding box center [660, 317] width 1 height 5
radio input "true"
click at [663, 525] on button "Next" at bounding box center [660, 531] width 251 height 62
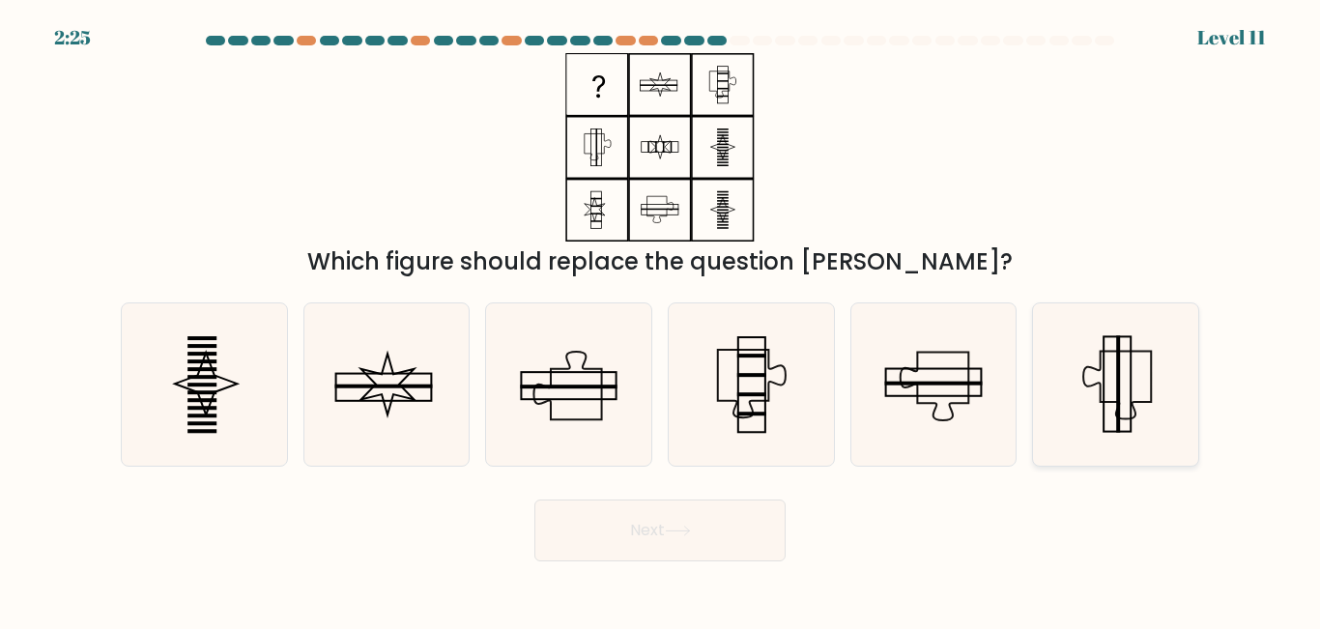
click at [1126, 386] on icon at bounding box center [1115, 384] width 161 height 161
click at [661, 320] on input "f." at bounding box center [660, 317] width 1 height 5
radio input "true"
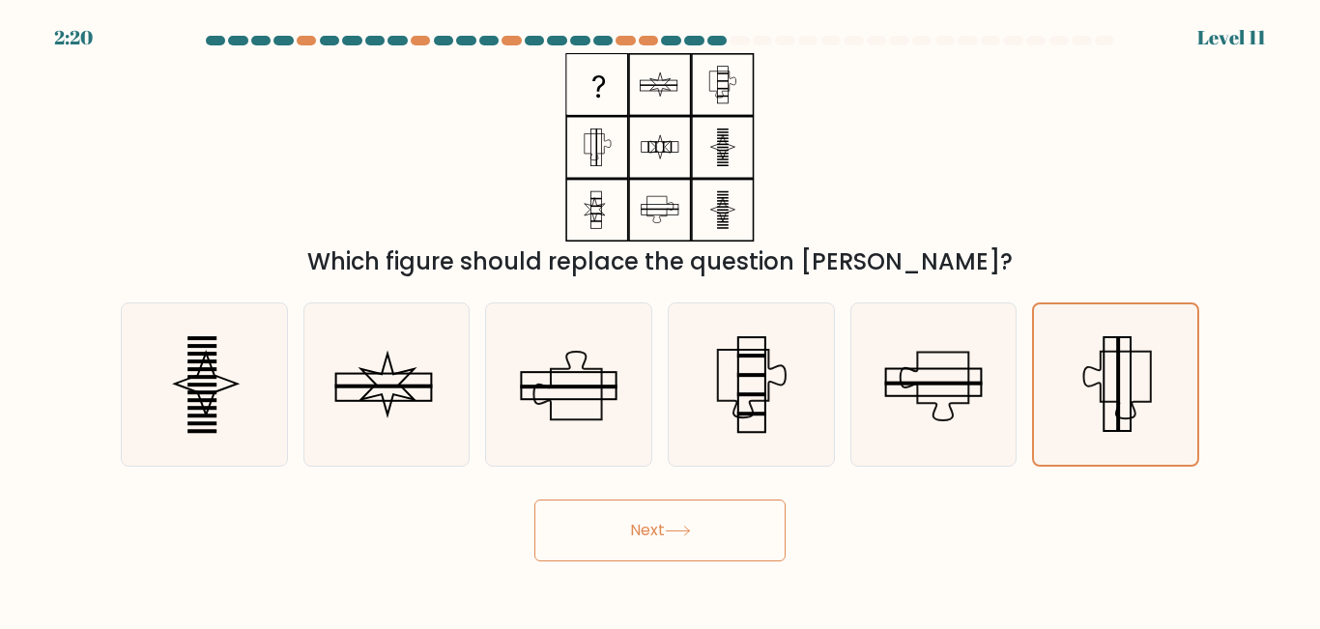
click at [672, 520] on button "Next" at bounding box center [660, 531] width 251 height 62
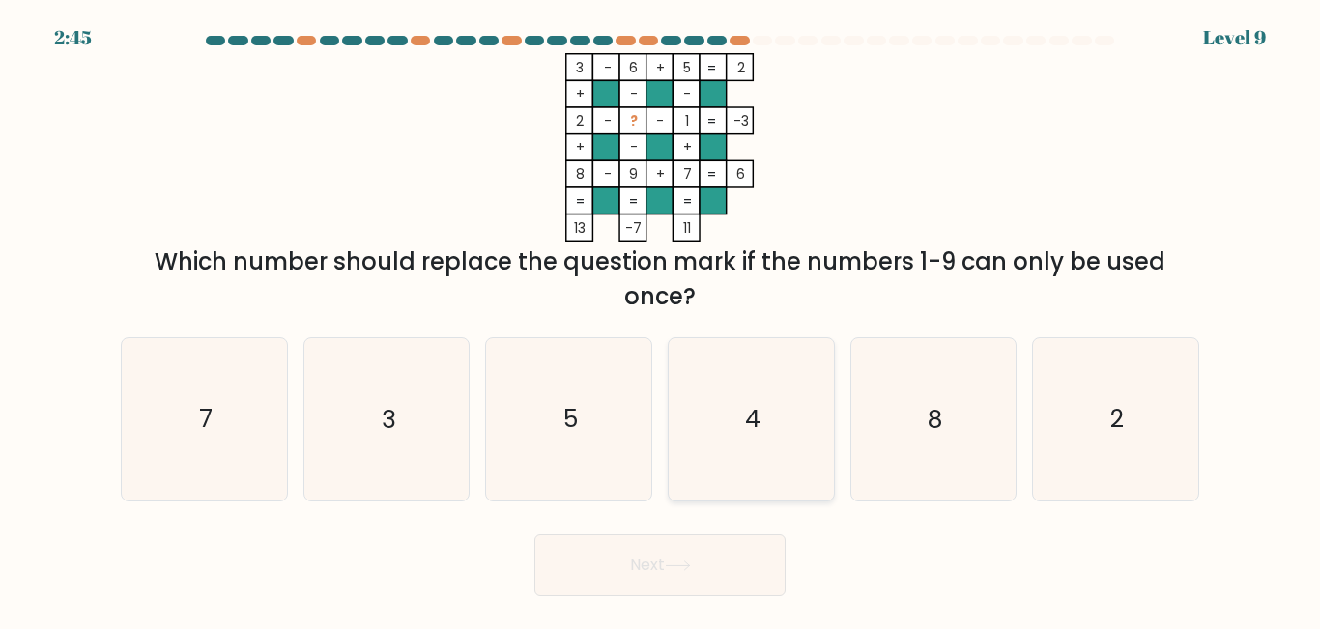
click at [765, 441] on icon "4" at bounding box center [751, 418] width 161 height 161
click at [661, 320] on input "d. 4" at bounding box center [660, 317] width 1 height 5
radio input "true"
click at [672, 568] on icon at bounding box center [678, 566] width 26 height 11
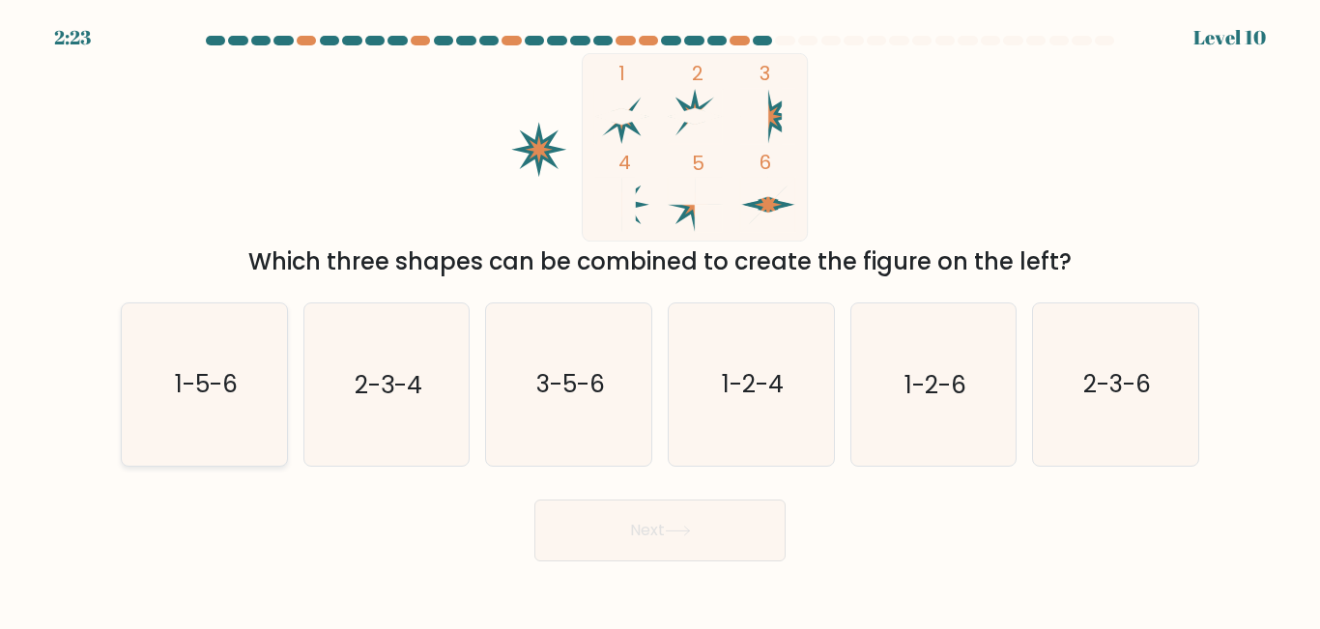
click at [143, 429] on icon "1-5-6" at bounding box center [204, 384] width 161 height 161
click at [660, 320] on input "a. 1-5-6" at bounding box center [660, 317] width 1 height 5
radio input "true"
click at [602, 544] on button "Next" at bounding box center [660, 531] width 251 height 62
click at [623, 529] on button "Next" at bounding box center [660, 531] width 251 height 62
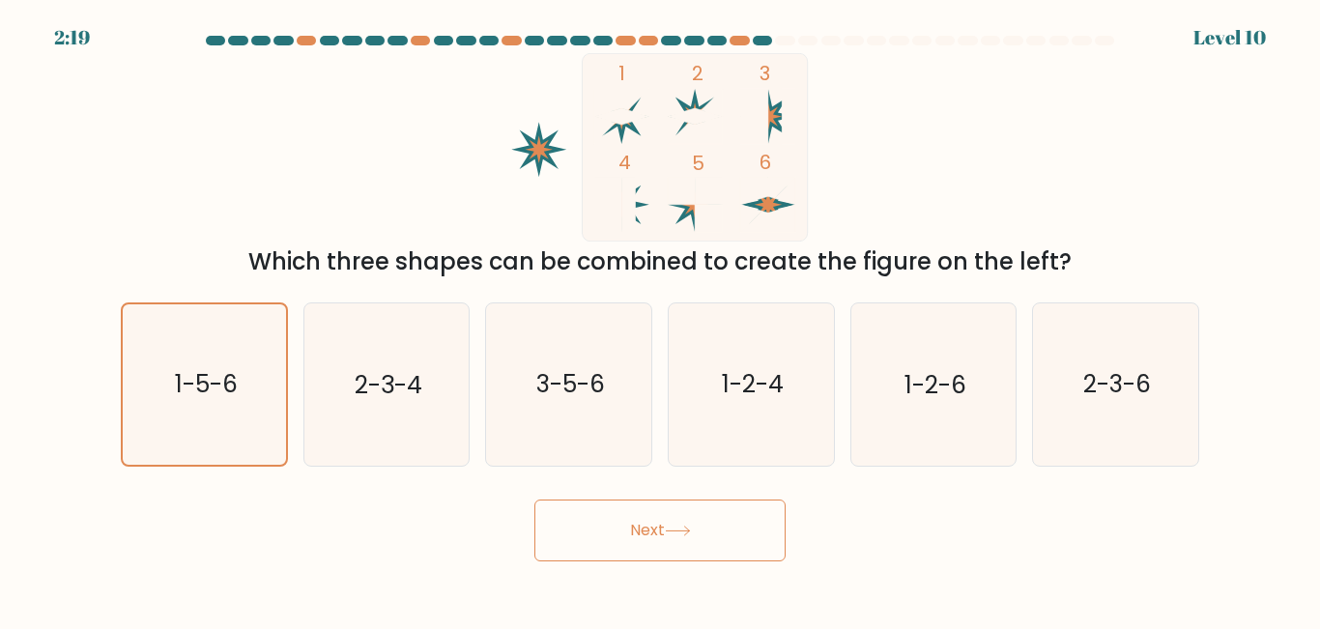
click at [623, 529] on button "Next" at bounding box center [660, 531] width 251 height 62
click at [623, 535] on button "Next" at bounding box center [660, 531] width 251 height 62
click at [622, 536] on button "Next" at bounding box center [660, 531] width 251 height 62
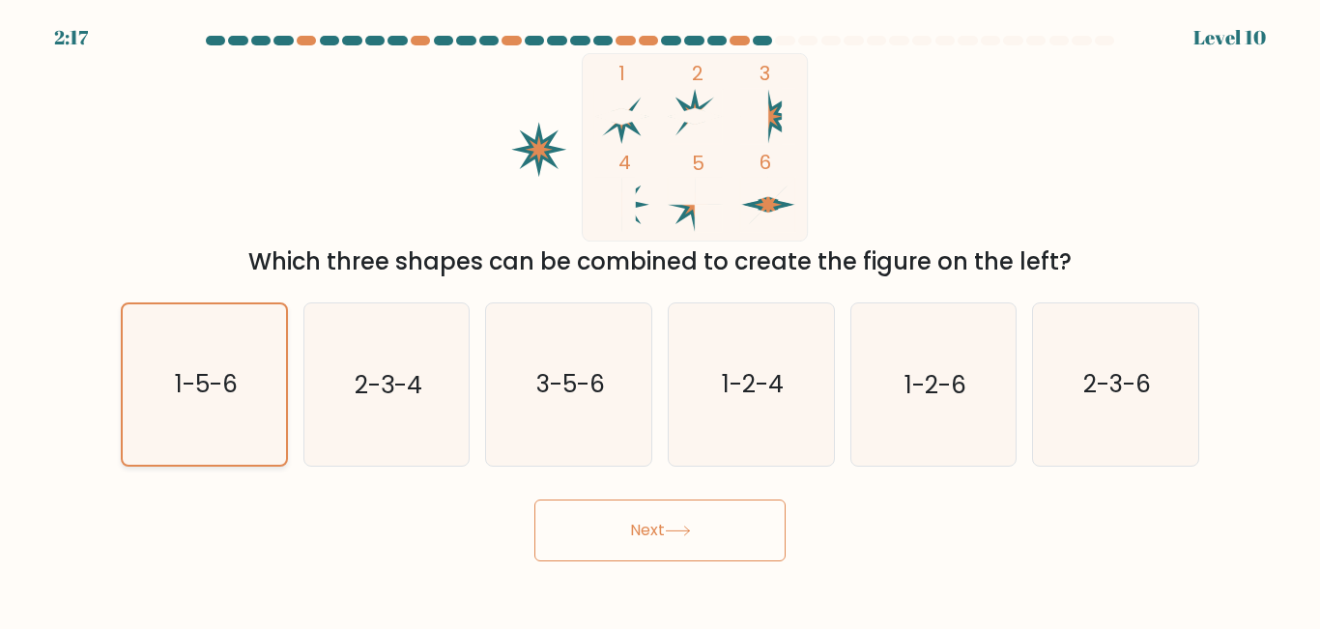
click at [219, 428] on icon "1-5-6" at bounding box center [204, 383] width 159 height 159
click at [660, 320] on input "a. 1-5-6" at bounding box center [660, 317] width 1 height 5
click at [222, 428] on icon "1-5-6" at bounding box center [204, 383] width 159 height 159
click at [660, 320] on input "a. 1-5-6" at bounding box center [660, 317] width 1 height 5
drag, startPoint x: 222, startPoint y: 428, endPoint x: 697, endPoint y: 485, distance: 478.0
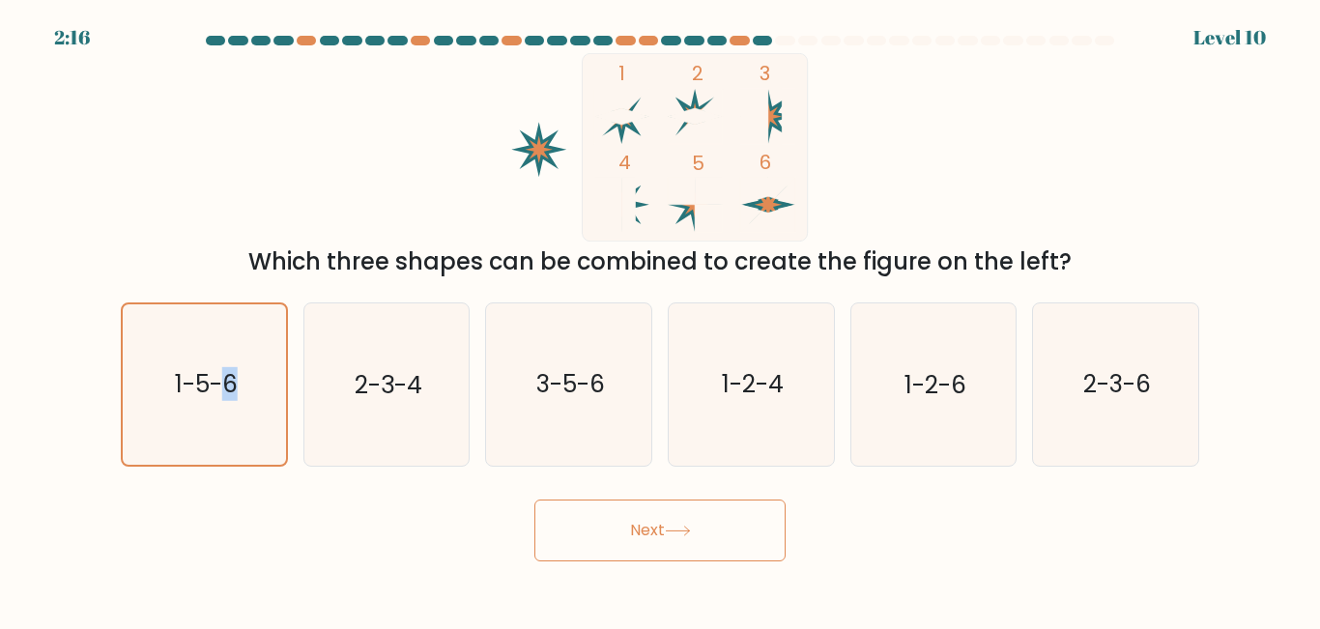
click at [242, 430] on icon "1-5-6" at bounding box center [204, 383] width 159 height 159
click at [660, 320] on input "a. 1-5-6" at bounding box center [660, 317] width 1 height 5
click at [679, 536] on icon at bounding box center [678, 531] width 26 height 11
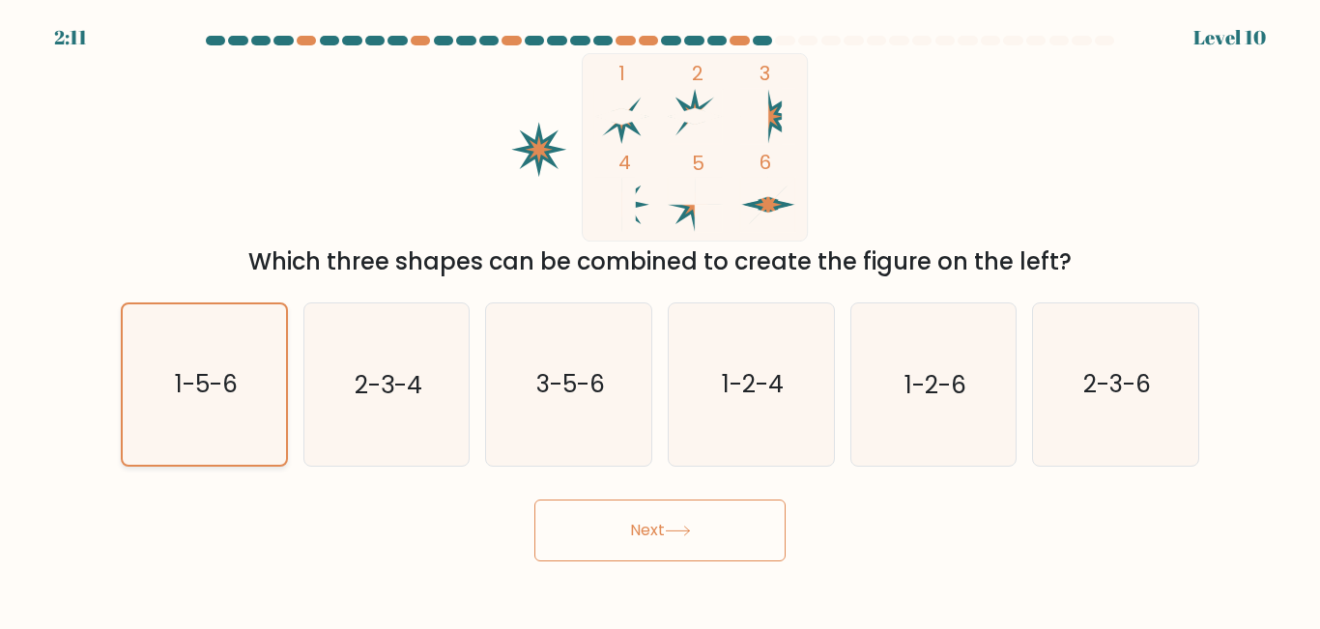
click at [214, 424] on icon "1-5-6" at bounding box center [204, 383] width 159 height 159
click at [660, 320] on input "a. 1-5-6" at bounding box center [660, 317] width 1 height 5
click at [615, 538] on button "Next" at bounding box center [660, 531] width 251 height 62
click at [614, 538] on button "Next" at bounding box center [660, 531] width 251 height 62
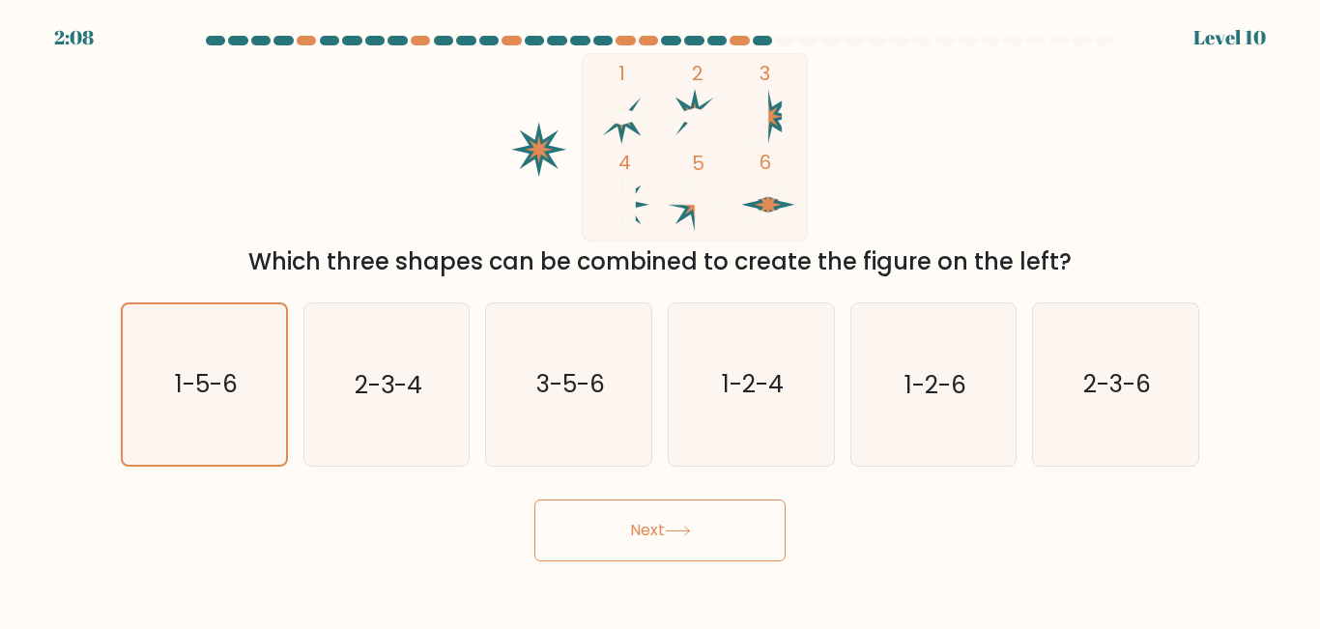
click at [685, 532] on icon at bounding box center [678, 531] width 26 height 11
click at [176, 425] on icon "1-5-6" at bounding box center [204, 383] width 159 height 159
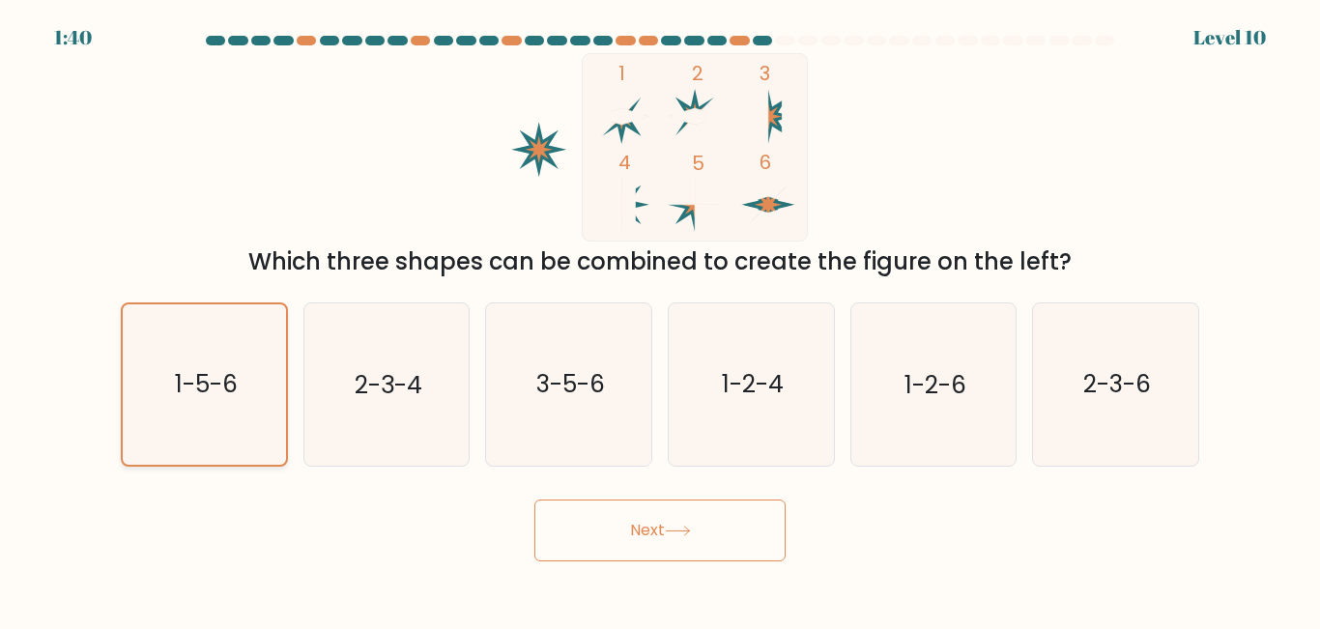
click at [660, 320] on input "a. 1-5-6" at bounding box center [660, 317] width 1 height 5
click at [613, 532] on button "Next" at bounding box center [660, 531] width 251 height 62
click at [615, 532] on button "Next" at bounding box center [660, 531] width 251 height 62
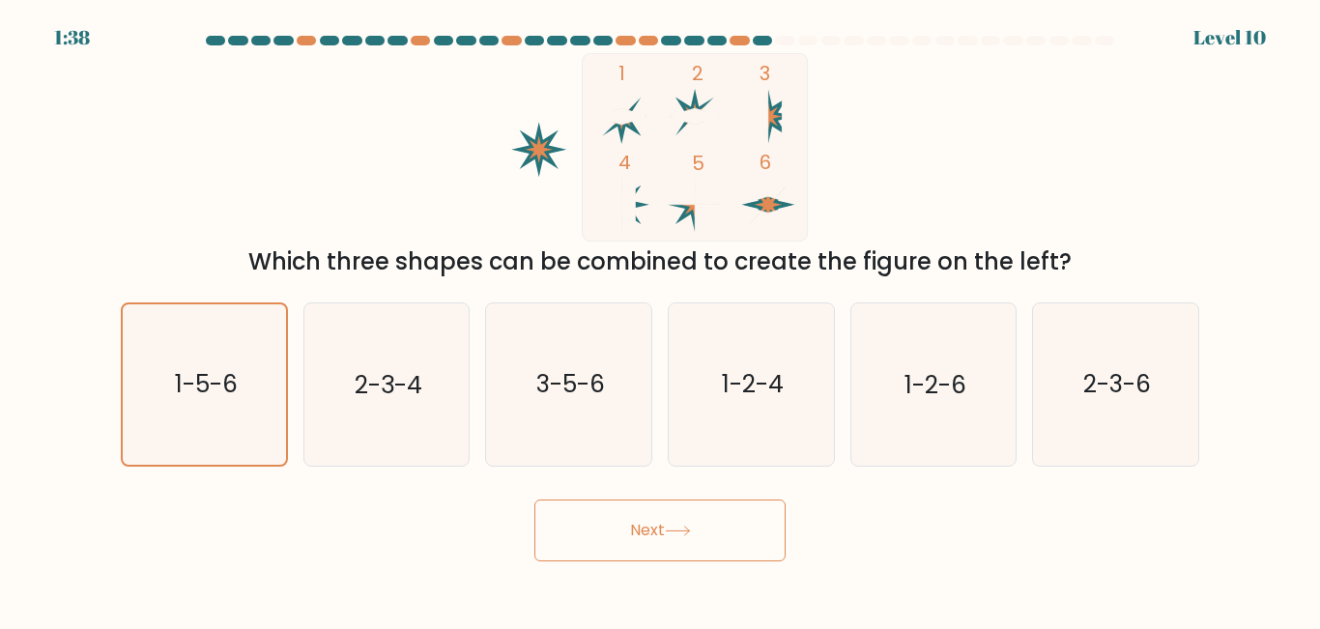
click at [615, 532] on button "Next" at bounding box center [660, 531] width 251 height 62
click at [684, 532] on icon at bounding box center [678, 531] width 26 height 11
click at [690, 532] on icon at bounding box center [678, 531] width 26 height 11
drag, startPoint x: 693, startPoint y: 532, endPoint x: 746, endPoint y: 527, distance: 53.4
click at [716, 529] on button "Next" at bounding box center [660, 531] width 251 height 62
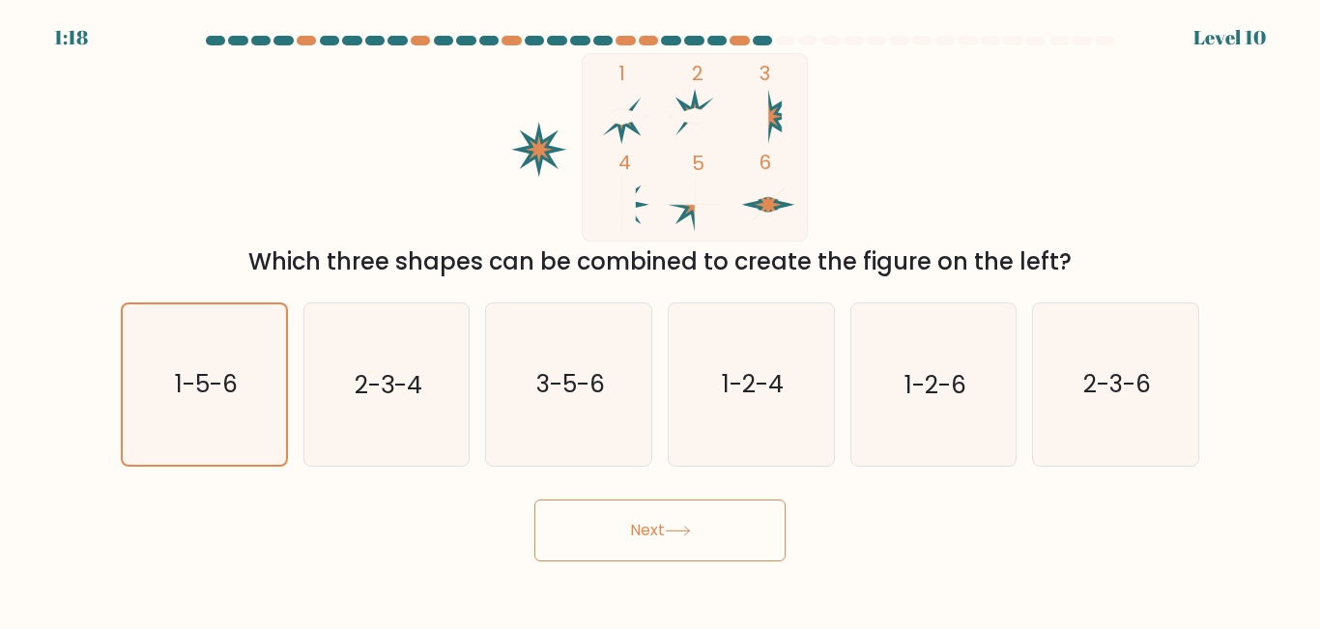
click at [691, 548] on button "Next" at bounding box center [660, 531] width 251 height 62
click at [680, 546] on button "Next" at bounding box center [660, 531] width 251 height 62
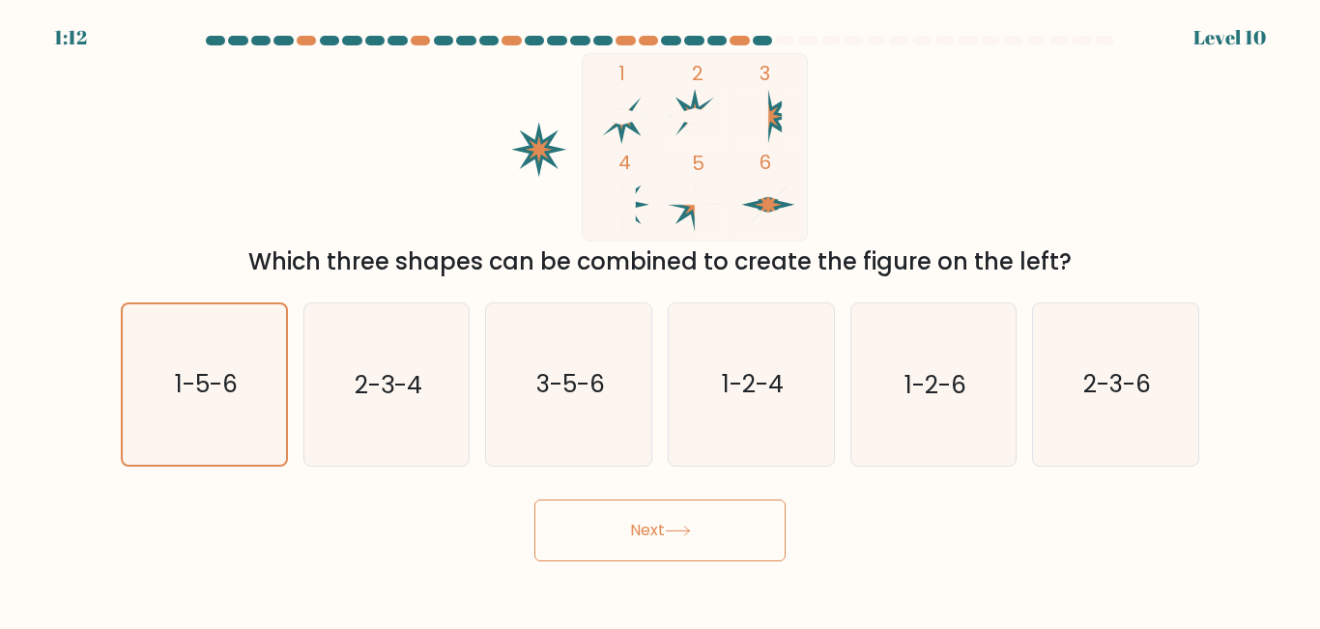
click at [680, 546] on button "Next" at bounding box center [660, 531] width 251 height 62
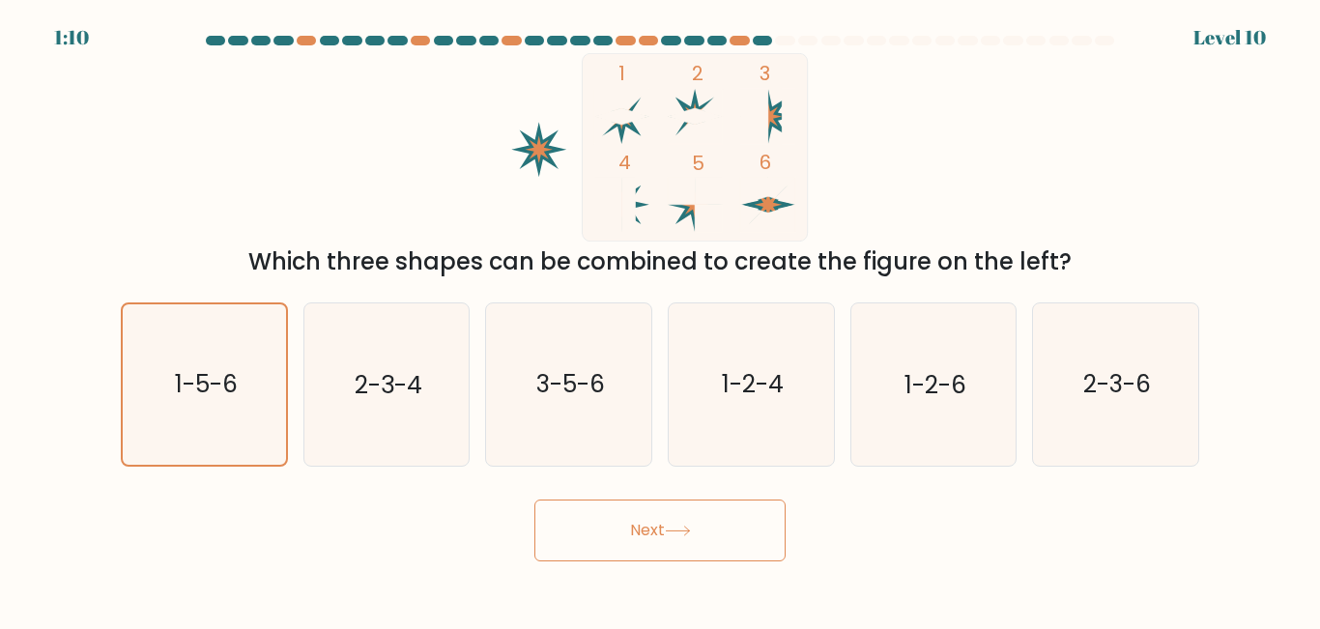
click at [680, 546] on button "Next" at bounding box center [660, 531] width 251 height 62
click at [667, 539] on button "Next" at bounding box center [660, 531] width 251 height 62
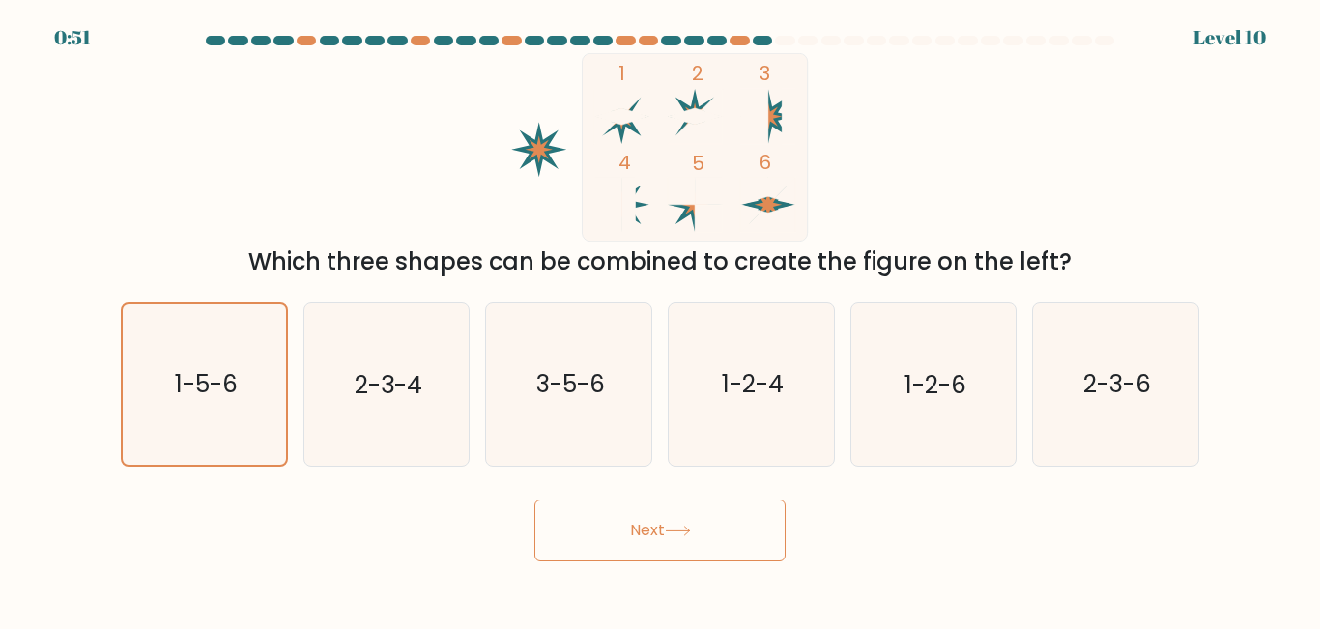
click at [667, 539] on button "Next" at bounding box center [660, 531] width 251 height 62
click at [670, 537] on button "Next" at bounding box center [660, 531] width 251 height 62
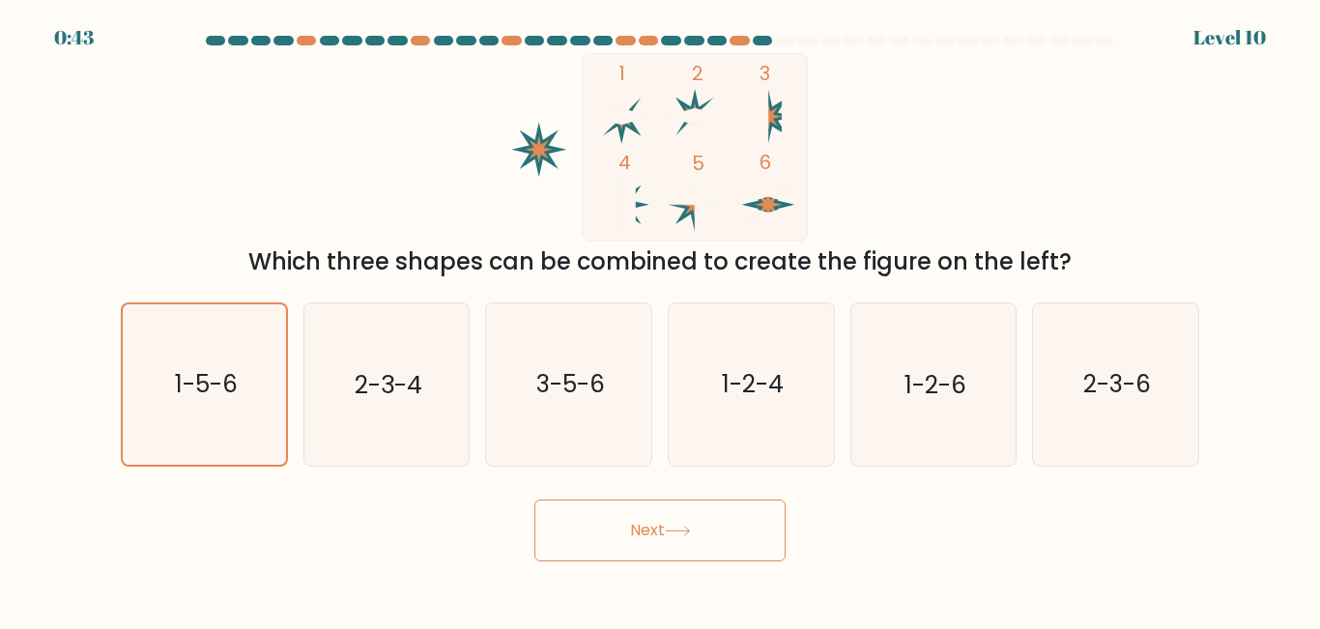
click at [670, 537] on button "Next" at bounding box center [660, 531] width 251 height 62
click at [772, 202] on icon at bounding box center [769, 205] width 28 height 28
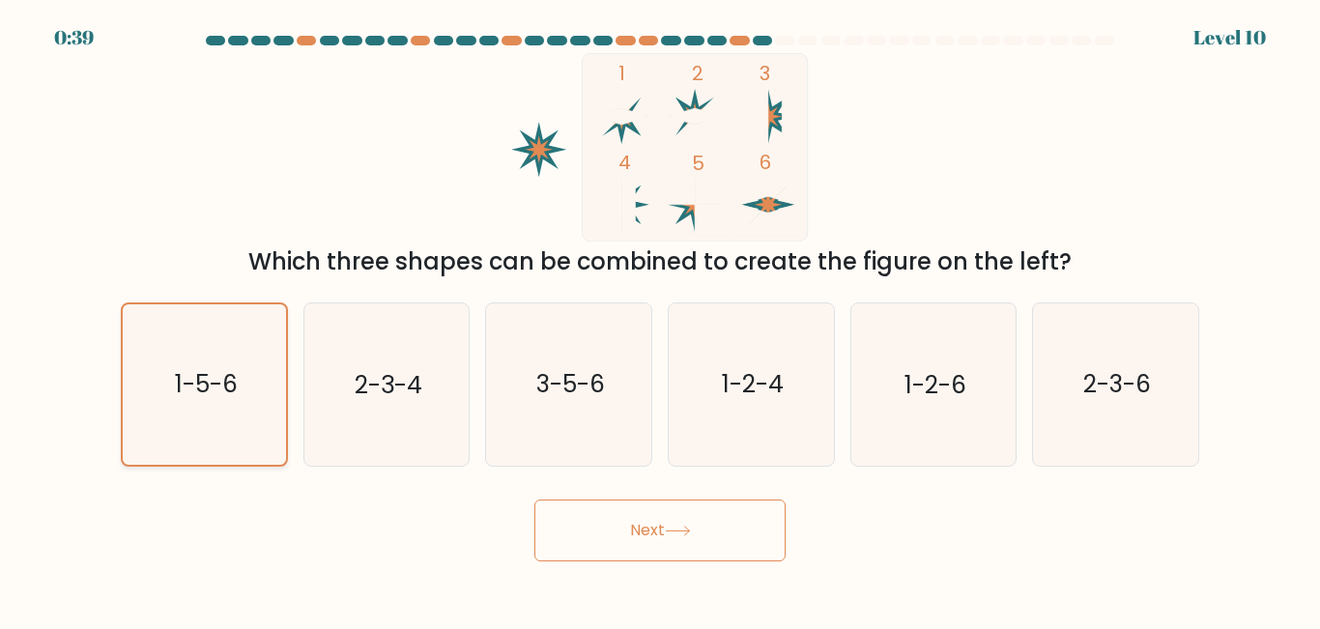
click at [186, 436] on icon "1-5-6" at bounding box center [204, 383] width 159 height 159
click at [660, 320] on input "a. 1-5-6" at bounding box center [660, 317] width 1 height 5
click at [377, 372] on text "2-3-4" at bounding box center [389, 385] width 68 height 34
click at [660, 320] on input "b. 2-3-4" at bounding box center [660, 317] width 1 height 5
radio input "true"
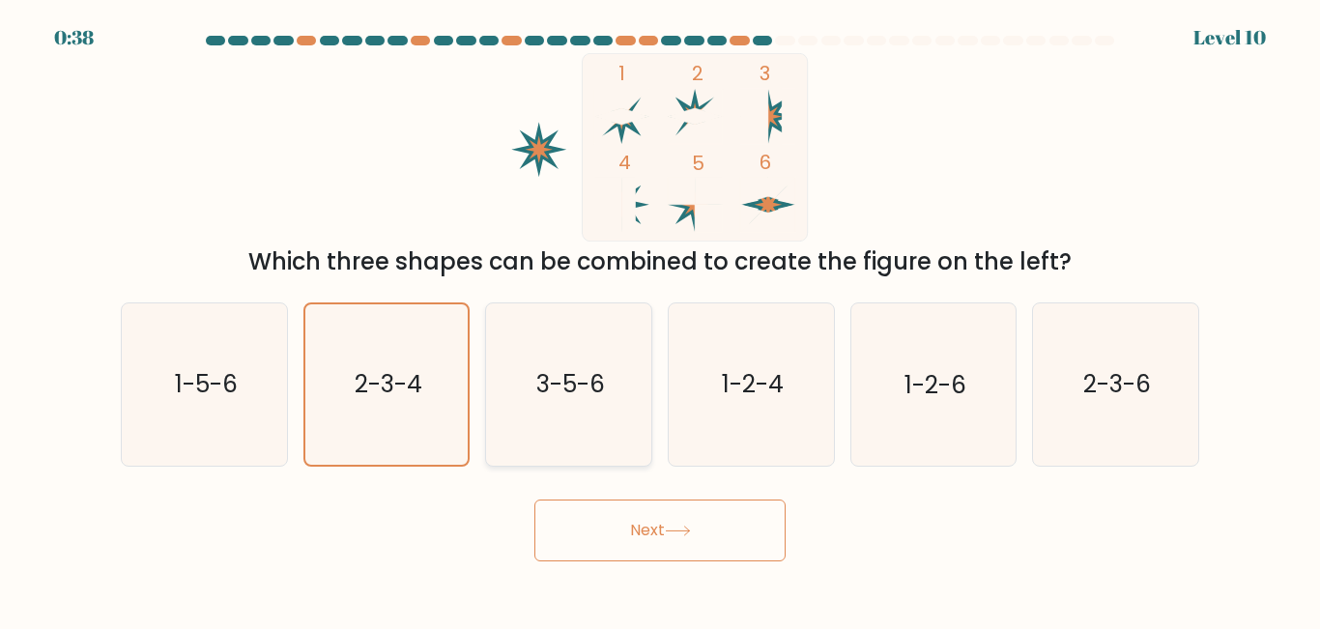
click at [504, 364] on icon "3-5-6" at bounding box center [568, 384] width 161 height 161
click at [660, 320] on input "c. 3-5-6" at bounding box center [660, 317] width 1 height 5
radio input "true"
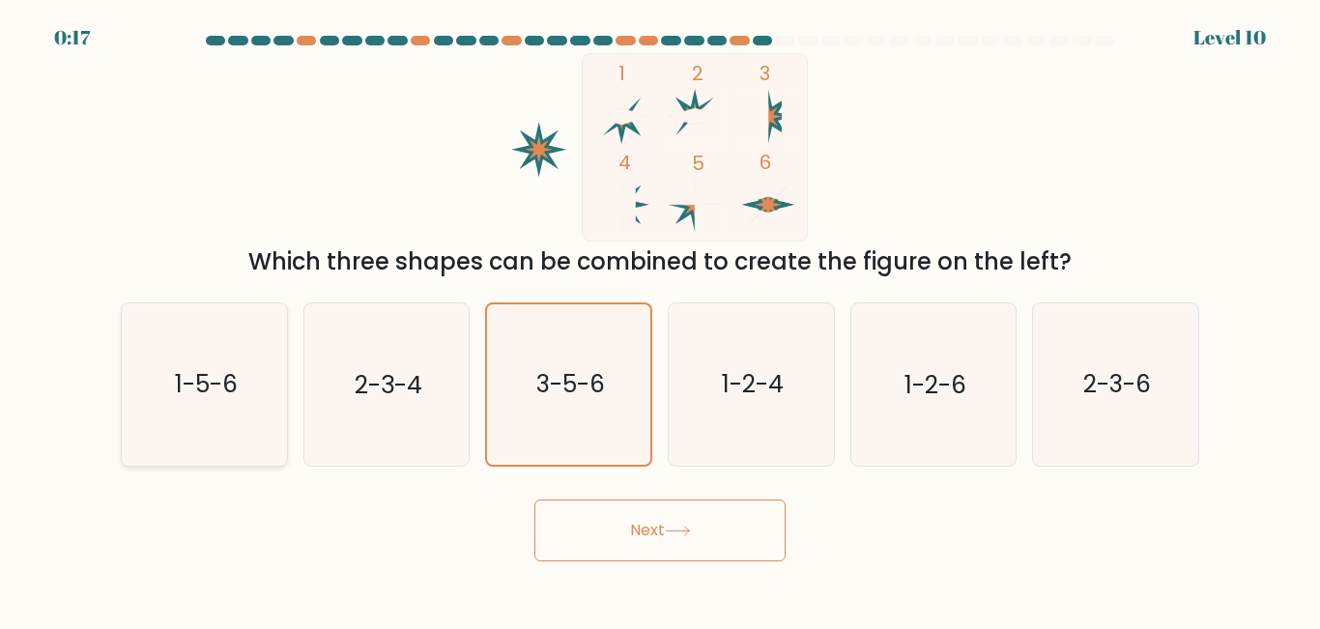
click at [172, 410] on icon "1-5-6" at bounding box center [204, 384] width 161 height 161
click at [660, 320] on input "a. 1-5-6" at bounding box center [660, 317] width 1 height 5
radio input "true"
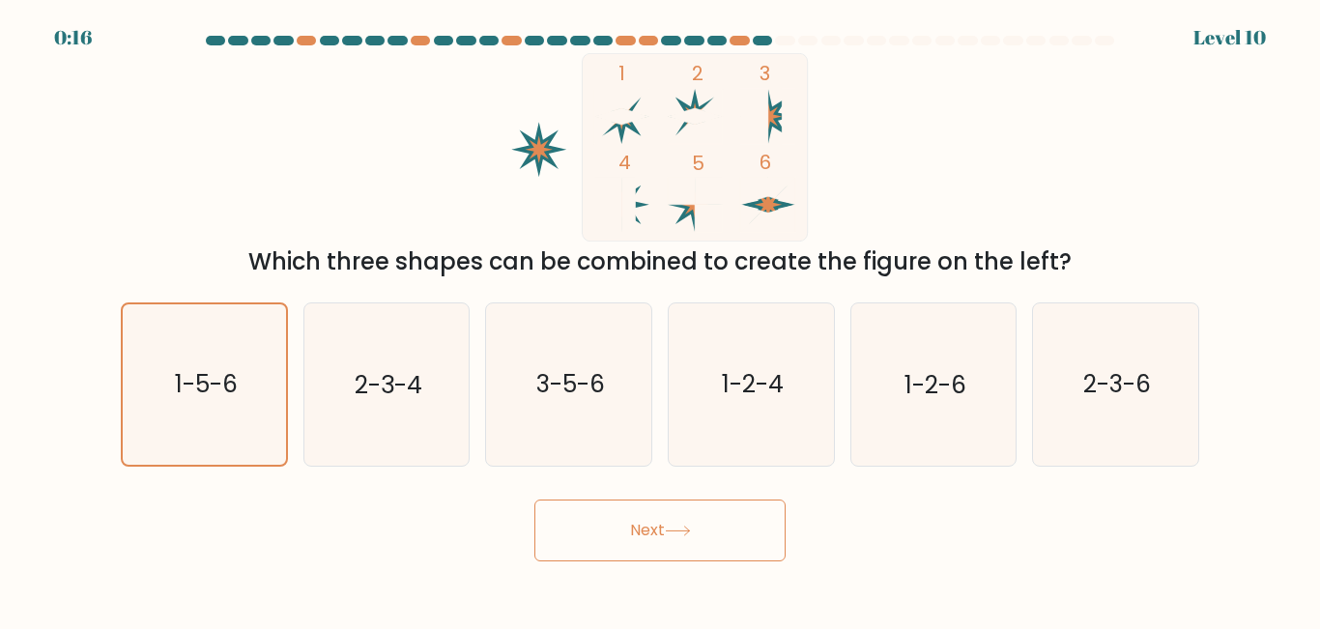
click at [625, 555] on button "Next" at bounding box center [660, 531] width 251 height 62
click at [612, 536] on button "Next" at bounding box center [660, 531] width 251 height 62
click at [608, 536] on button "Next" at bounding box center [660, 531] width 251 height 62
drag, startPoint x: 608, startPoint y: 536, endPoint x: 623, endPoint y: 529, distance: 16.0
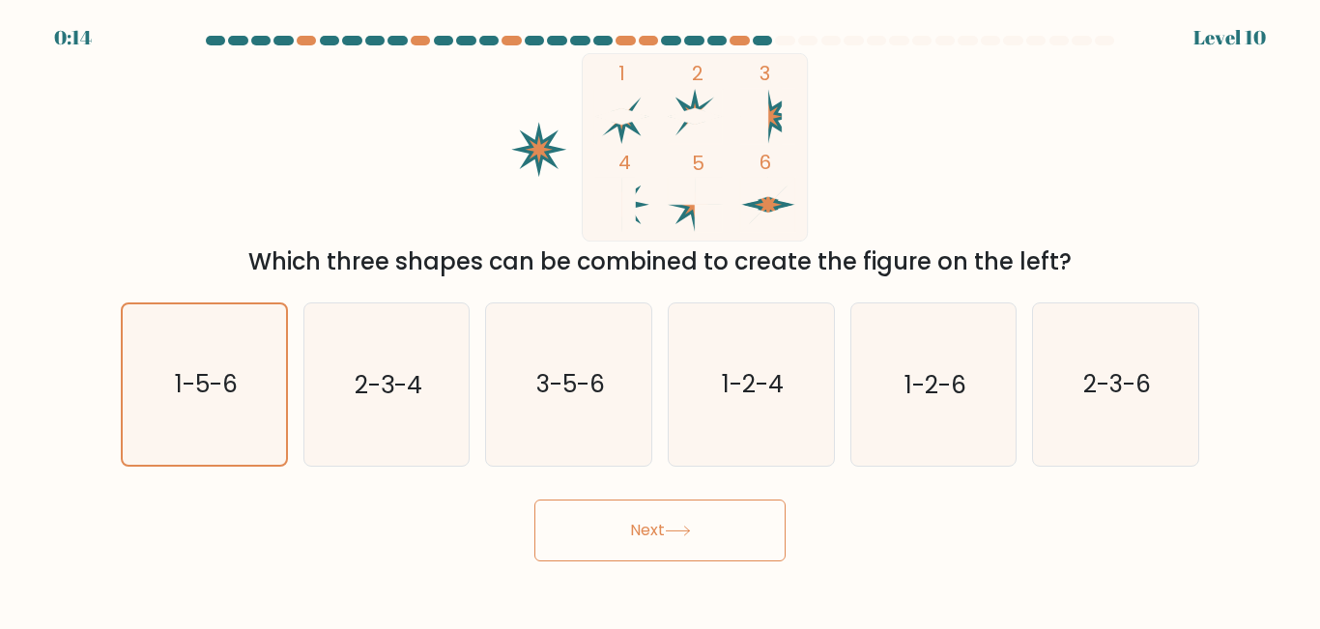
click at [623, 529] on button "Next" at bounding box center [660, 531] width 251 height 62
click at [624, 518] on button "Next" at bounding box center [660, 531] width 251 height 62
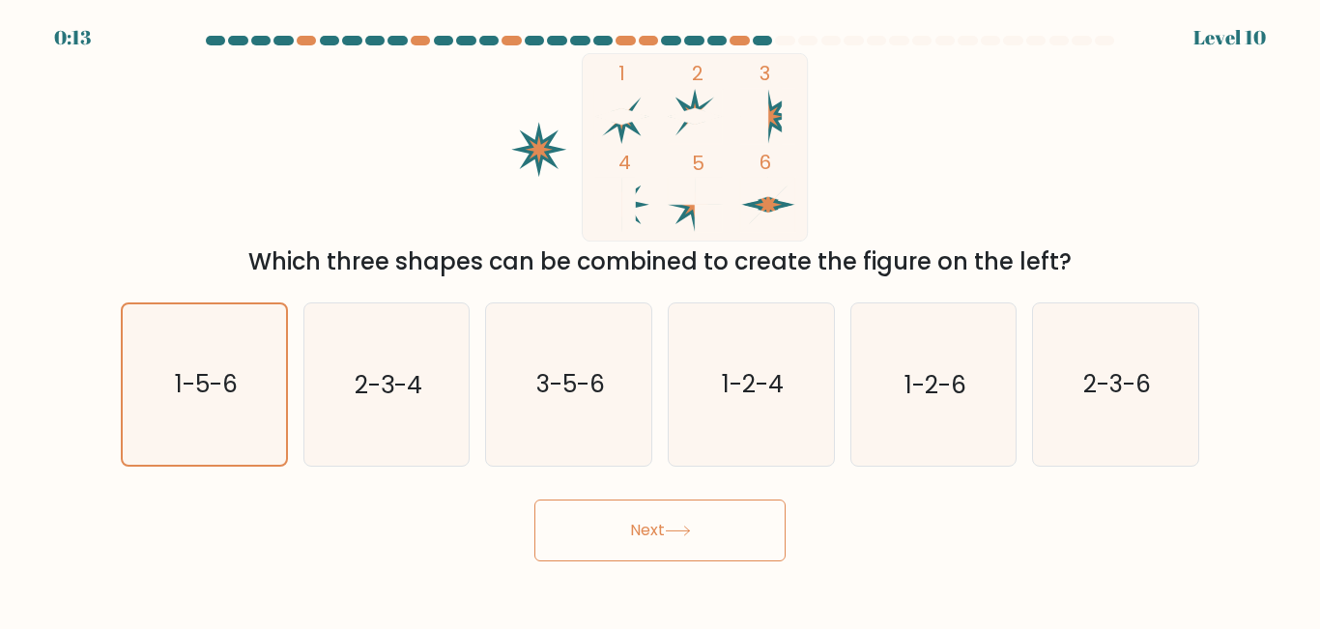
click at [624, 518] on button "Next" at bounding box center [660, 531] width 251 height 62
drag, startPoint x: 595, startPoint y: 504, endPoint x: 627, endPoint y: 563, distance: 67.0
click at [624, 561] on button "Next" at bounding box center [660, 531] width 251 height 62
click at [654, 547] on button "Next" at bounding box center [660, 531] width 251 height 62
click at [653, 537] on button "Next" at bounding box center [660, 531] width 251 height 62
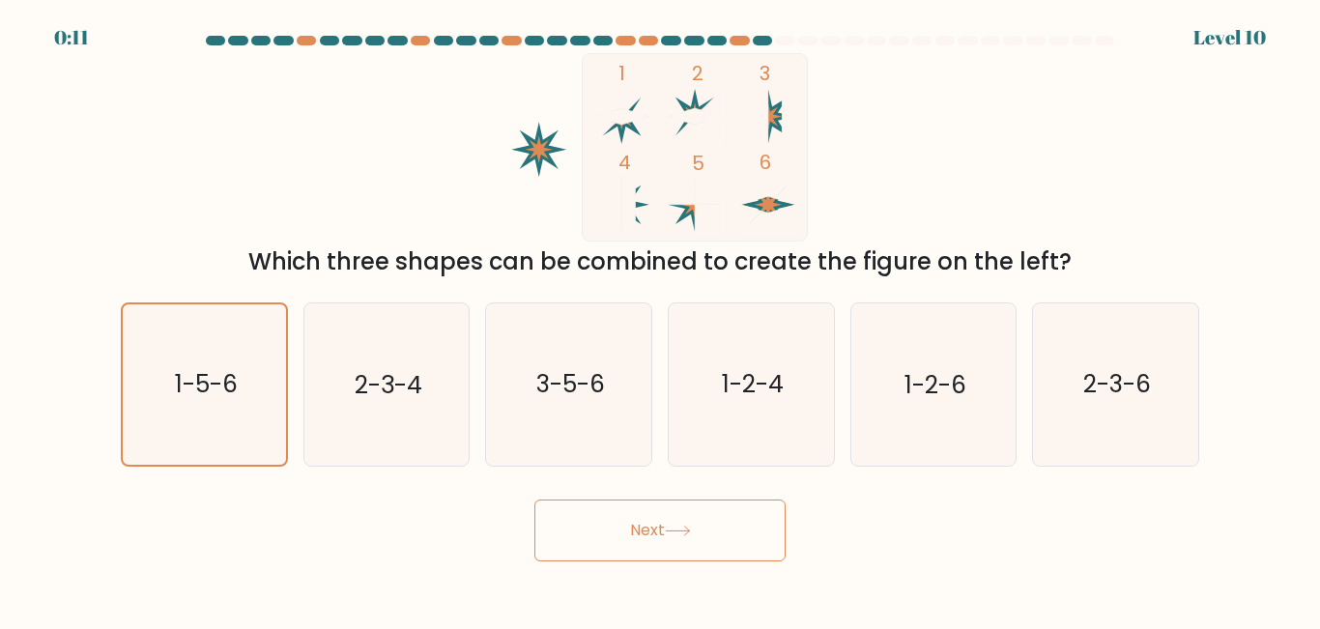
click at [653, 537] on button "Next" at bounding box center [660, 531] width 251 height 62
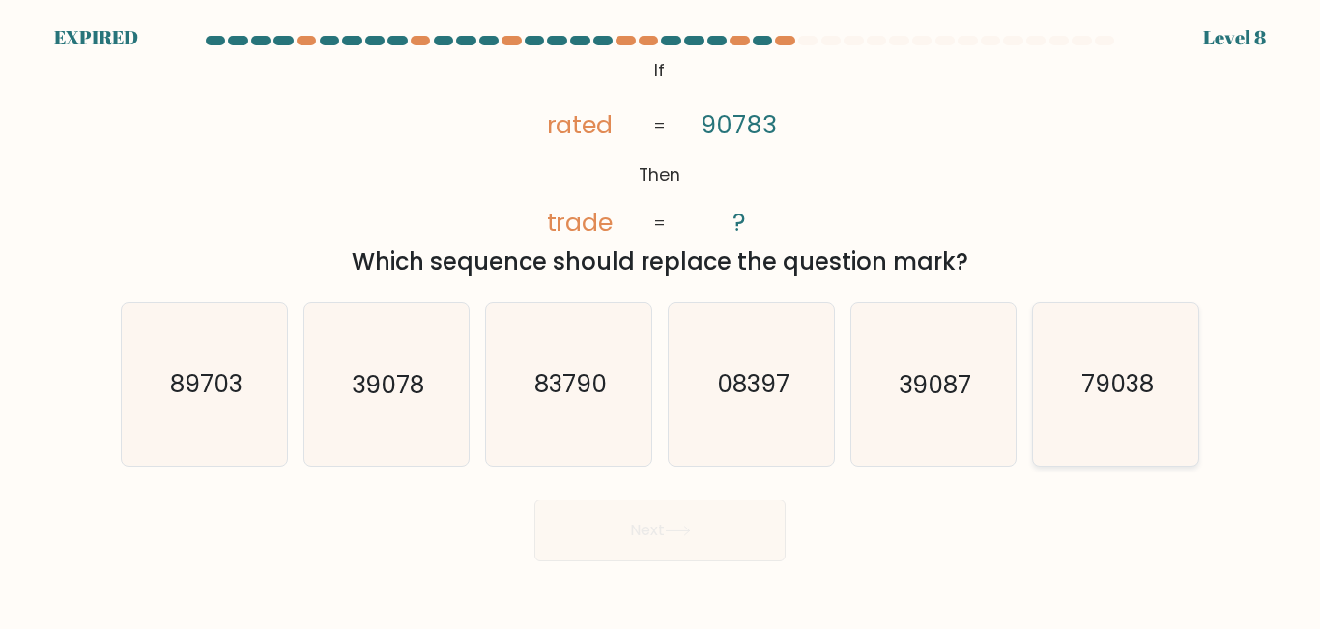
click at [1108, 386] on text "79038" at bounding box center [1118, 385] width 72 height 34
click at [661, 320] on input "f. 79038" at bounding box center [660, 317] width 1 height 5
radio input "true"
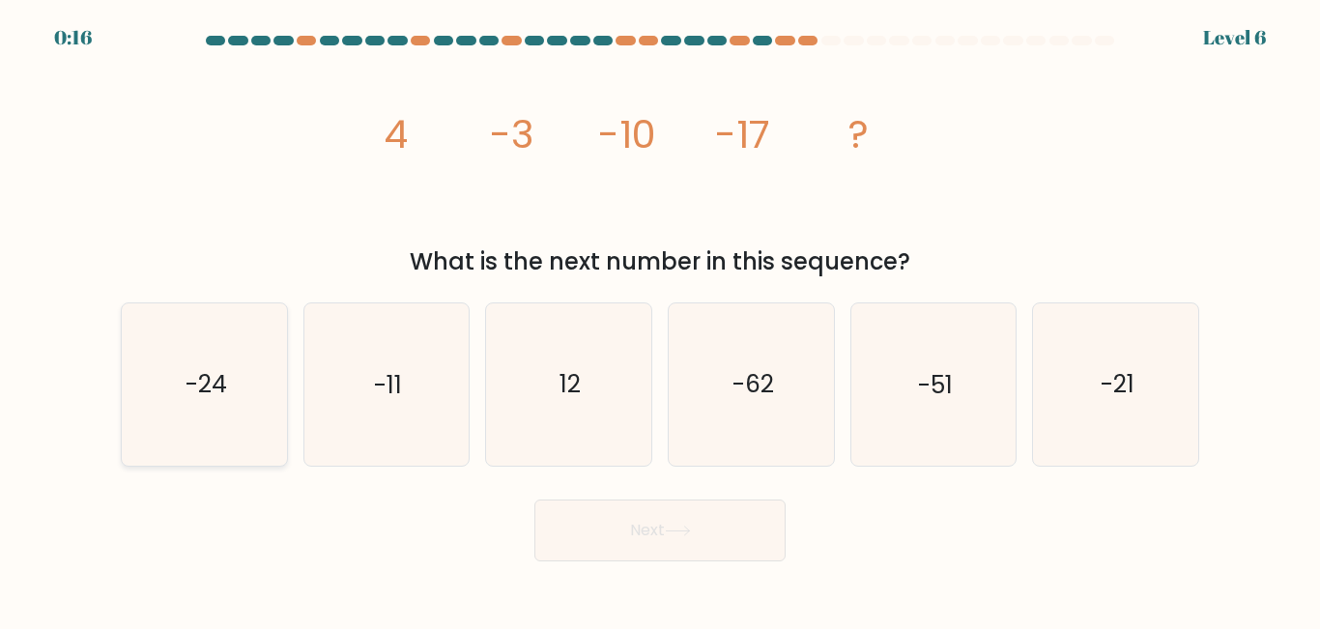
click at [148, 375] on icon "-24" at bounding box center [204, 384] width 161 height 161
click at [660, 320] on input "a. -24" at bounding box center [660, 317] width 1 height 5
radio input "true"
click at [621, 532] on button "Next" at bounding box center [660, 531] width 251 height 62
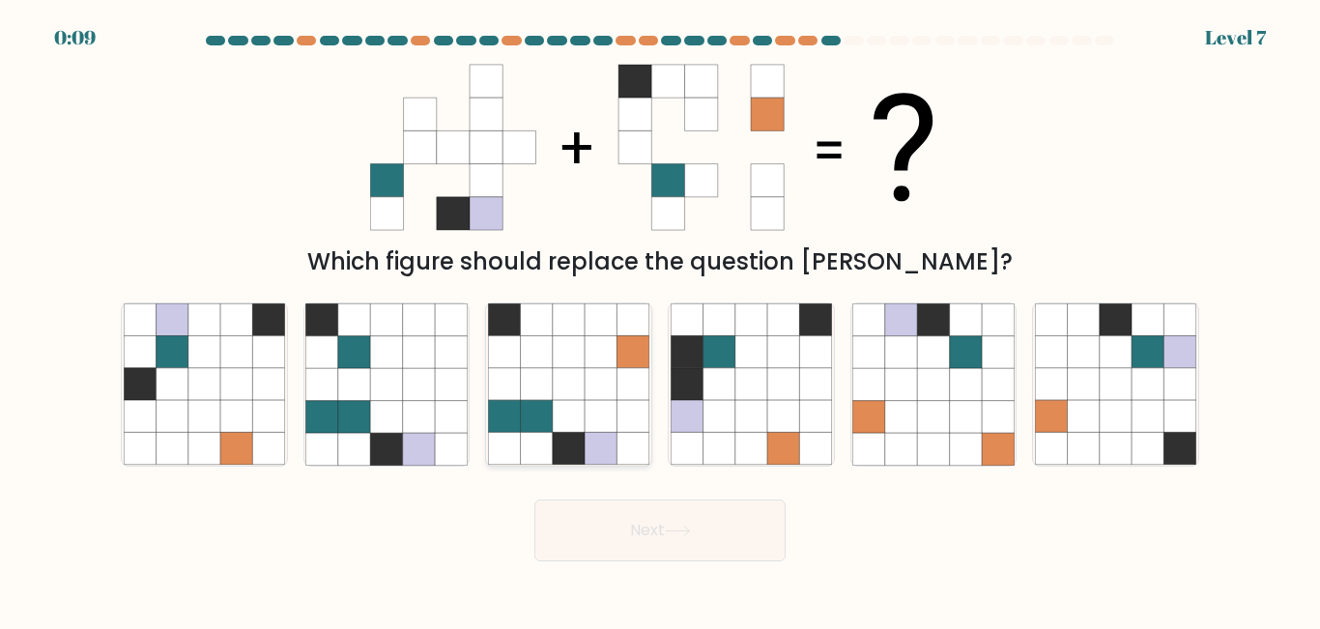
click at [509, 410] on icon at bounding box center [504, 417] width 32 height 32
click at [660, 320] on input "c." at bounding box center [660, 317] width 1 height 5
radio input "true"
click at [643, 552] on button "Next" at bounding box center [660, 531] width 251 height 62
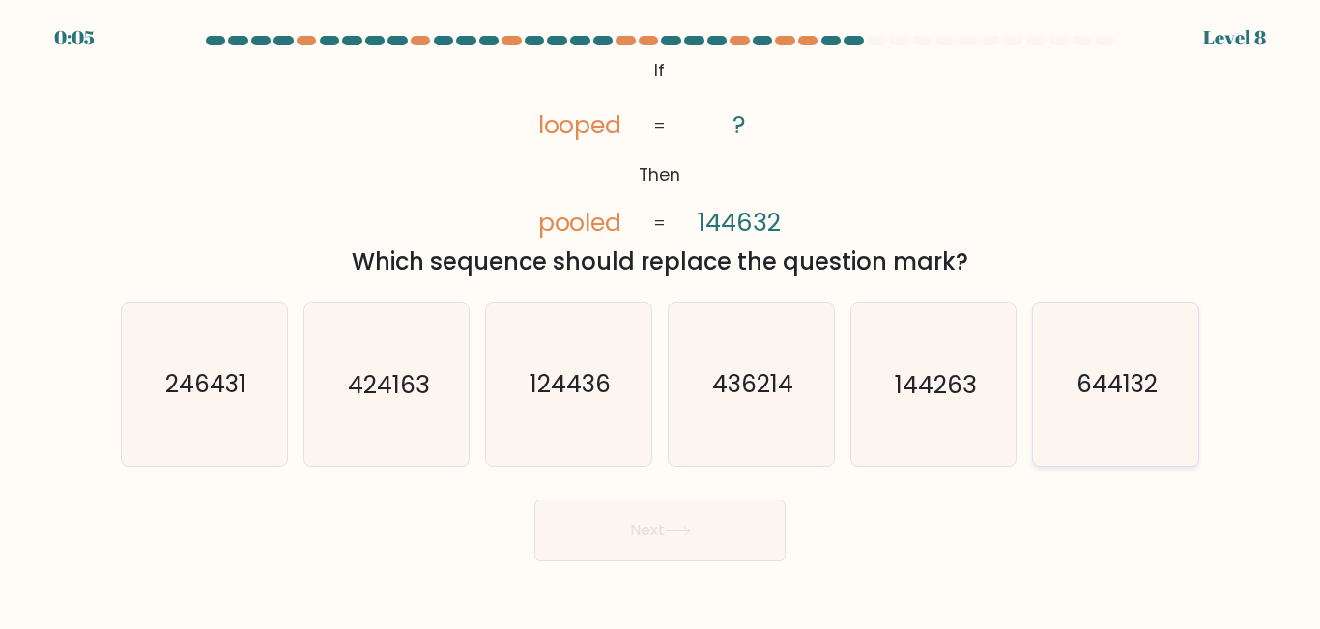
click at [1083, 392] on text "644132" at bounding box center [1117, 385] width 81 height 34
click at [661, 320] on input "f. 644132" at bounding box center [660, 317] width 1 height 5
radio input "true"
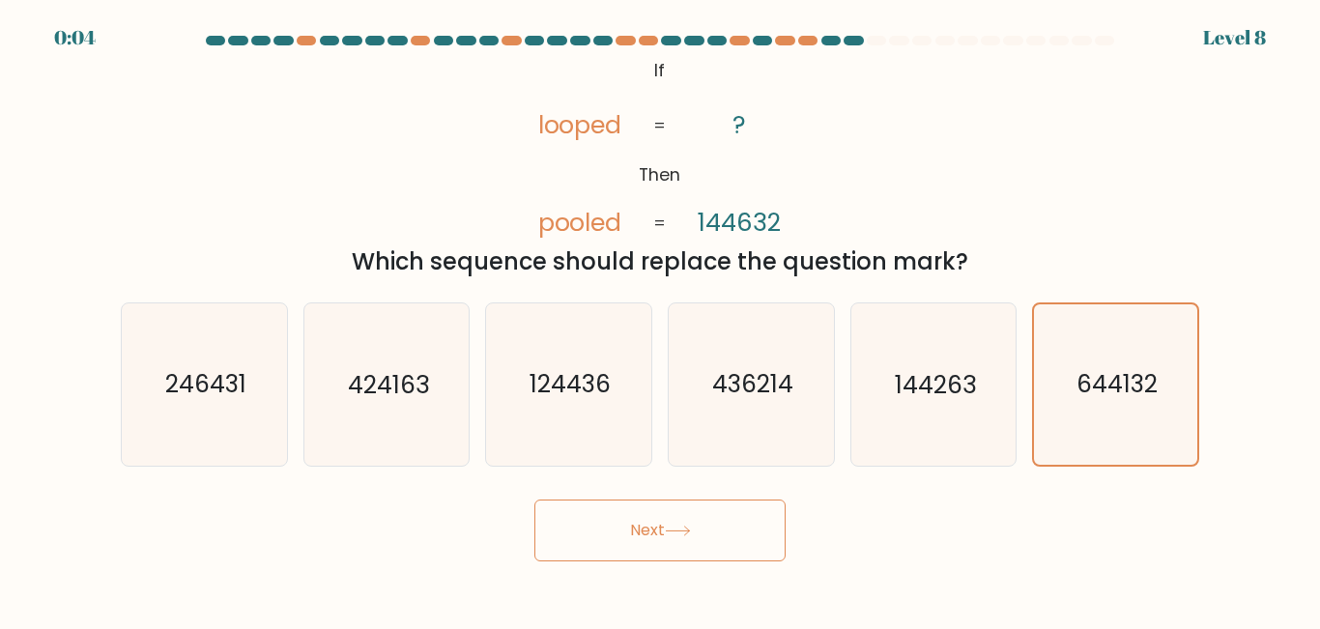
click at [652, 548] on button "Next" at bounding box center [660, 531] width 251 height 62
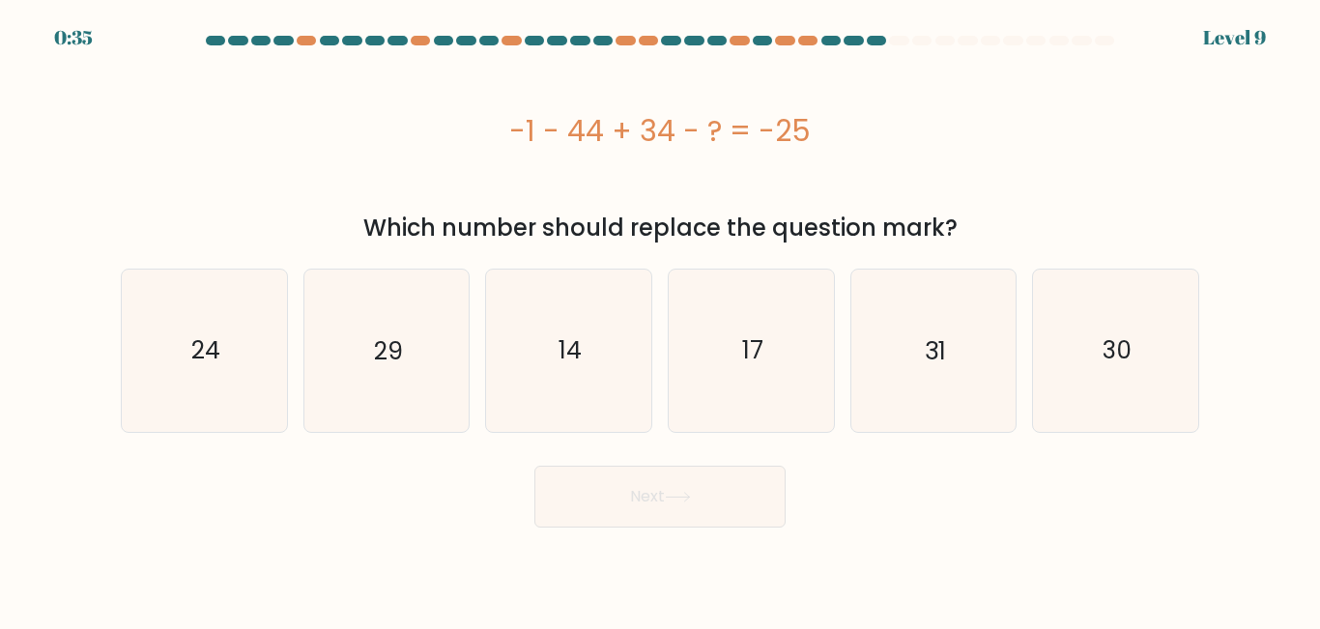
click at [491, 141] on div "-1 - 44 + 34 - ? = -25" at bounding box center [660, 130] width 1079 height 43
click at [232, 389] on icon "24" at bounding box center [204, 350] width 161 height 161
click at [660, 320] on input "a. 24" at bounding box center [660, 317] width 1 height 5
radio input "true"
click at [664, 497] on button "Next" at bounding box center [660, 497] width 251 height 62
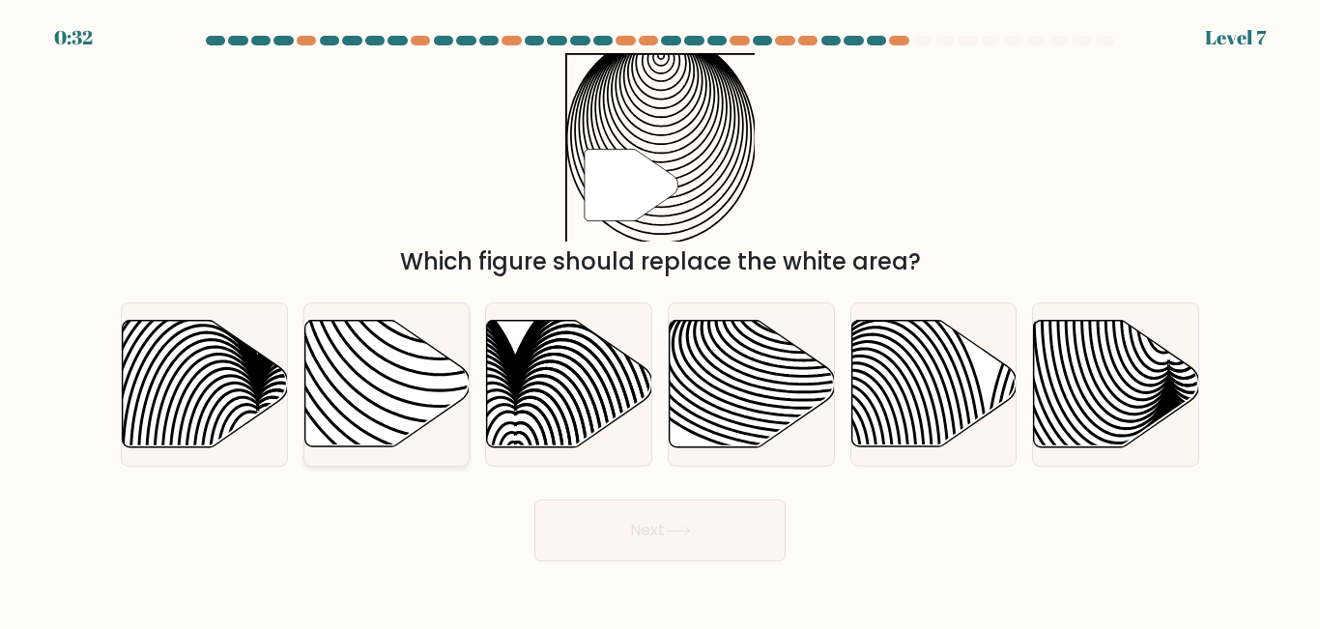
click at [346, 411] on icon at bounding box center [386, 384] width 165 height 127
click at [660, 320] on input "b." at bounding box center [660, 317] width 1 height 5
radio input "true"
click at [596, 548] on button "Next" at bounding box center [660, 531] width 251 height 62
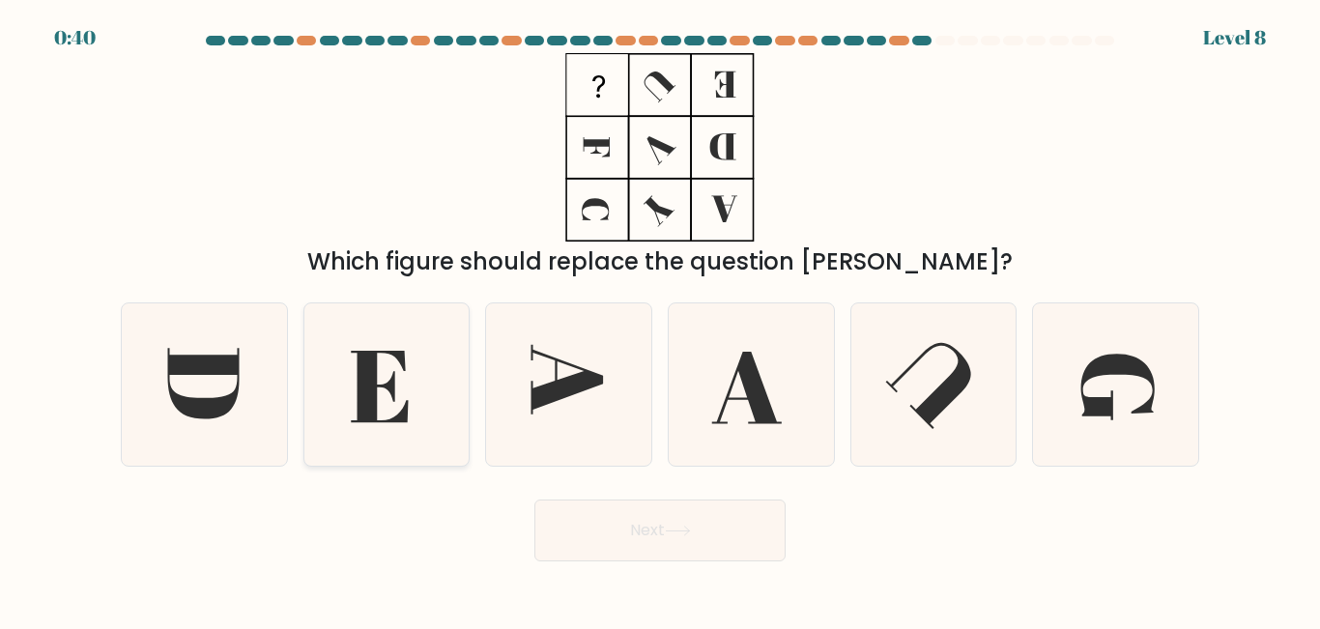
click at [385, 383] on icon at bounding box center [385, 384] width 161 height 161
click at [660, 320] on input "b." at bounding box center [660, 317] width 1 height 5
radio input "true"
click at [627, 526] on button "Next" at bounding box center [660, 531] width 251 height 62
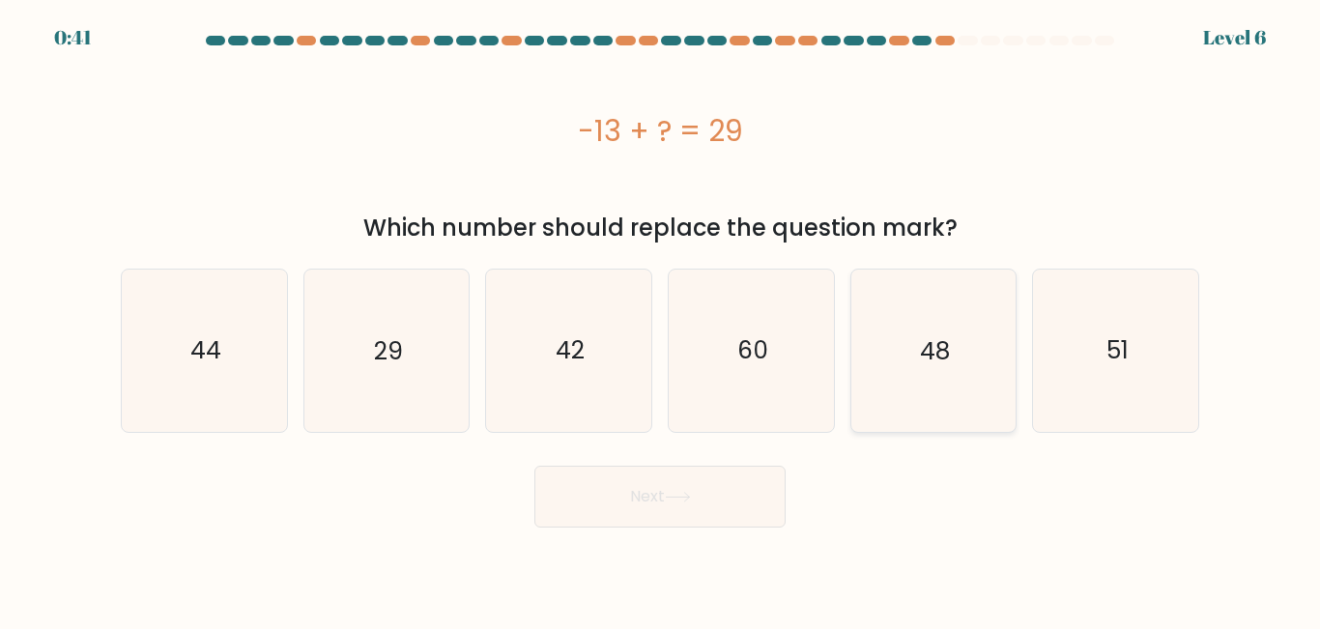
click at [963, 389] on icon "48" at bounding box center [933, 350] width 161 height 161
click at [661, 320] on input "e. 48" at bounding box center [660, 317] width 1 height 5
radio input "true"
click at [680, 492] on icon at bounding box center [678, 497] width 26 height 11
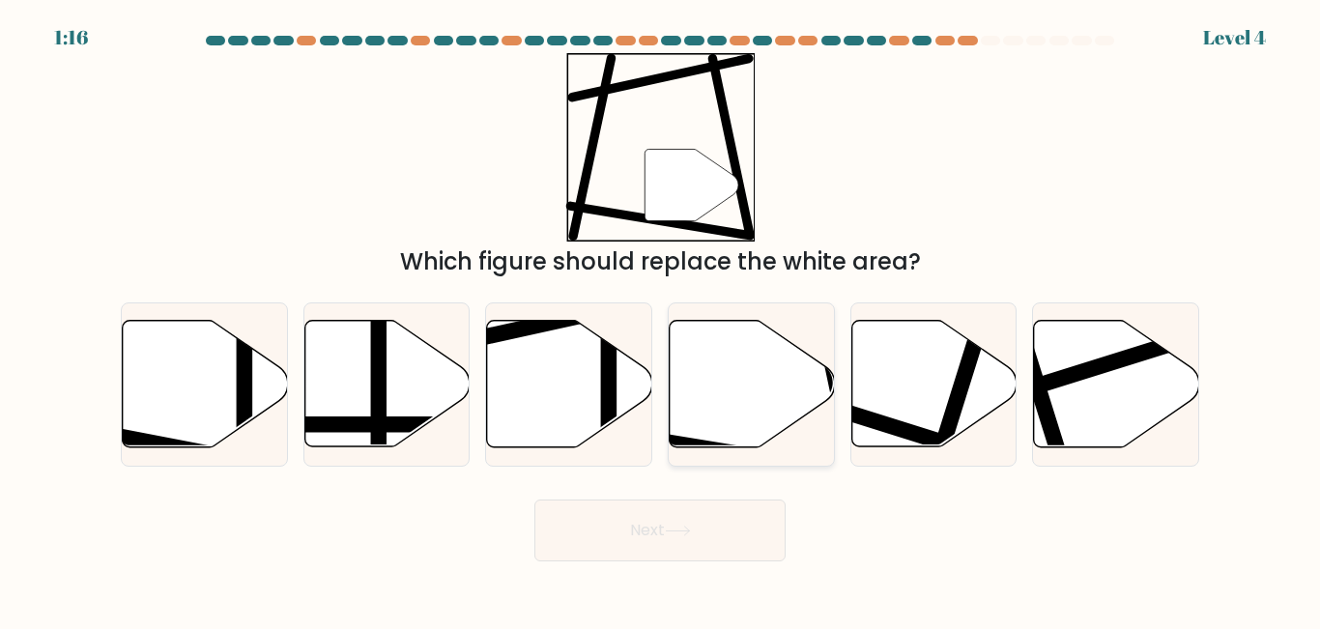
click at [743, 410] on icon at bounding box center [752, 384] width 165 height 127
click at [661, 320] on input "d." at bounding box center [660, 317] width 1 height 5
radio input "true"
click at [653, 542] on button "Next" at bounding box center [660, 531] width 251 height 62
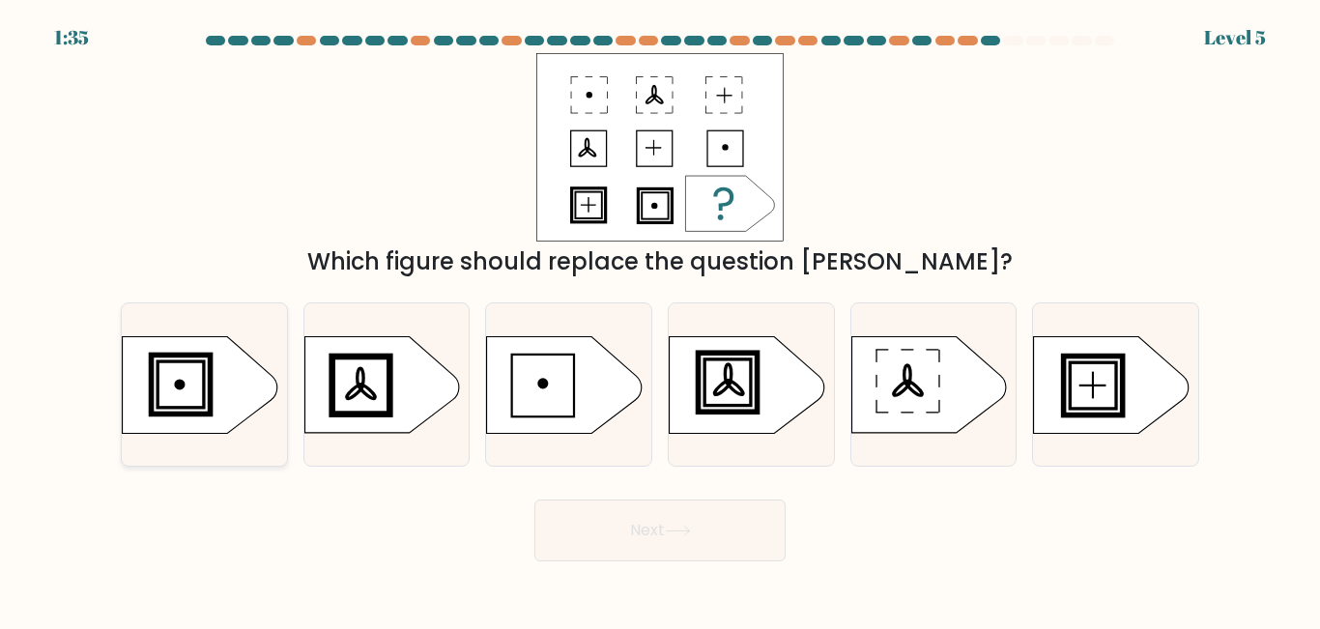
click at [207, 399] on rect at bounding box center [180, 384] width 53 height 53
click at [660, 320] on input "a." at bounding box center [660, 317] width 1 height 5
radio input "true"
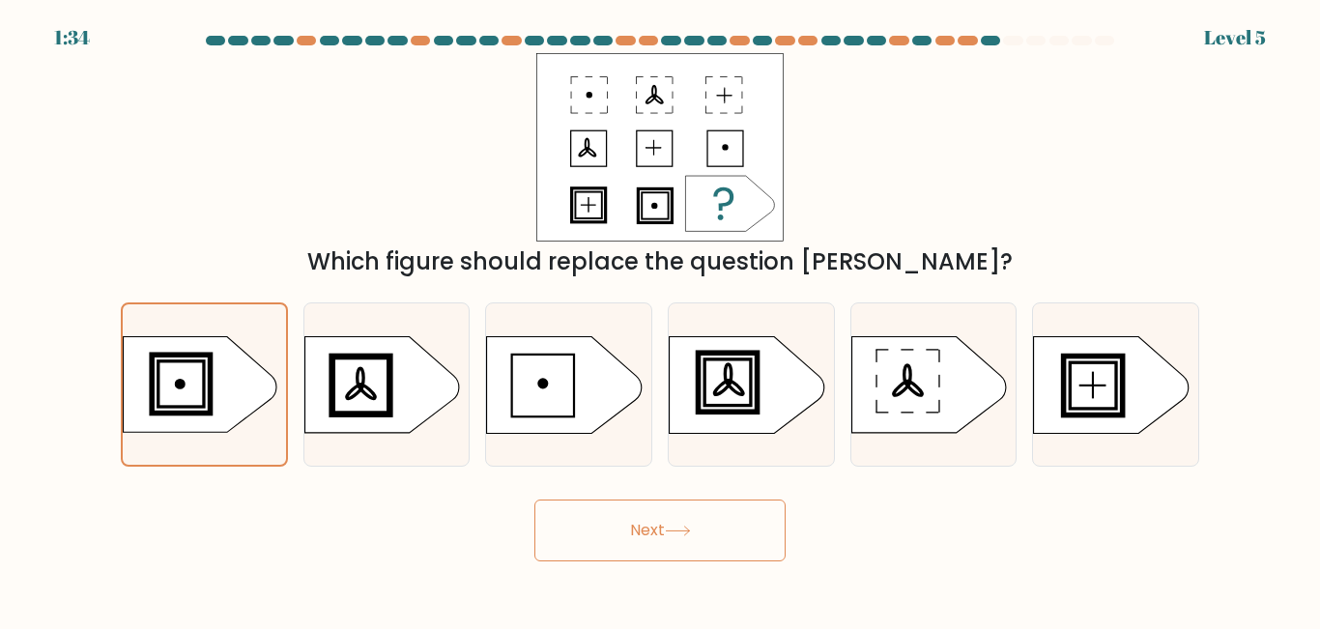
click at [634, 536] on button "Next" at bounding box center [660, 531] width 251 height 62
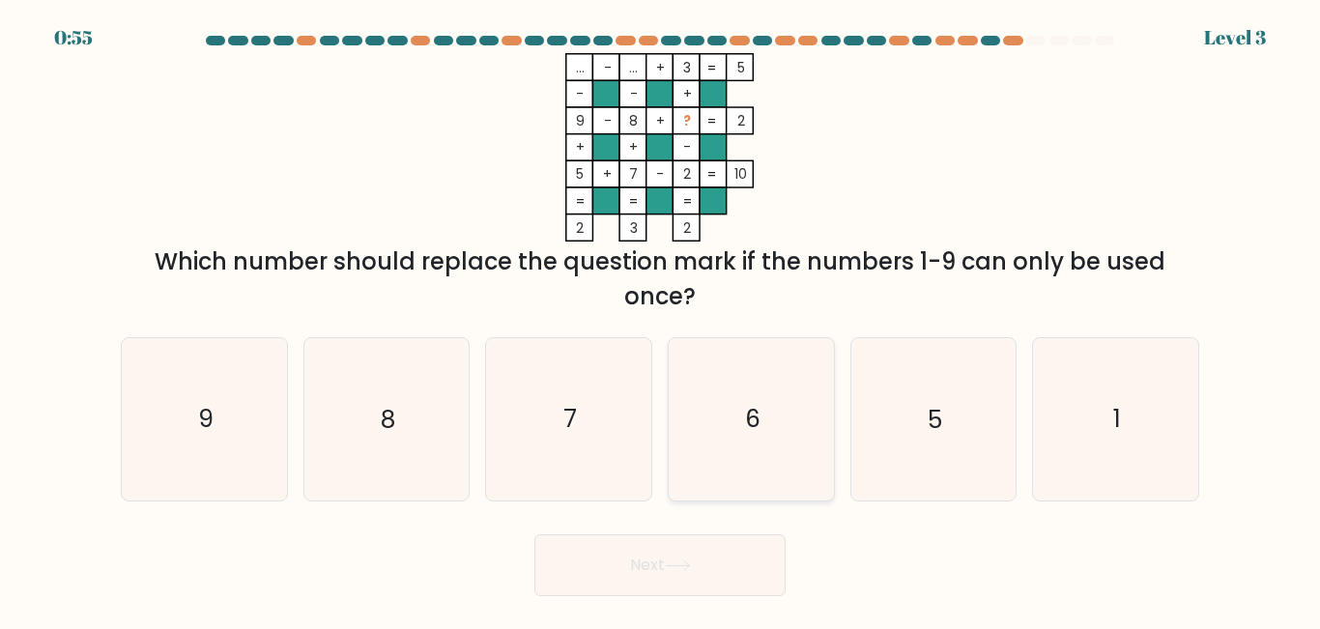
click at [757, 425] on text "6" at bounding box center [752, 420] width 15 height 34
click at [661, 320] on input "d. 6" at bounding box center [660, 317] width 1 height 5
radio input "true"
click at [649, 560] on button "Next" at bounding box center [660, 566] width 251 height 62
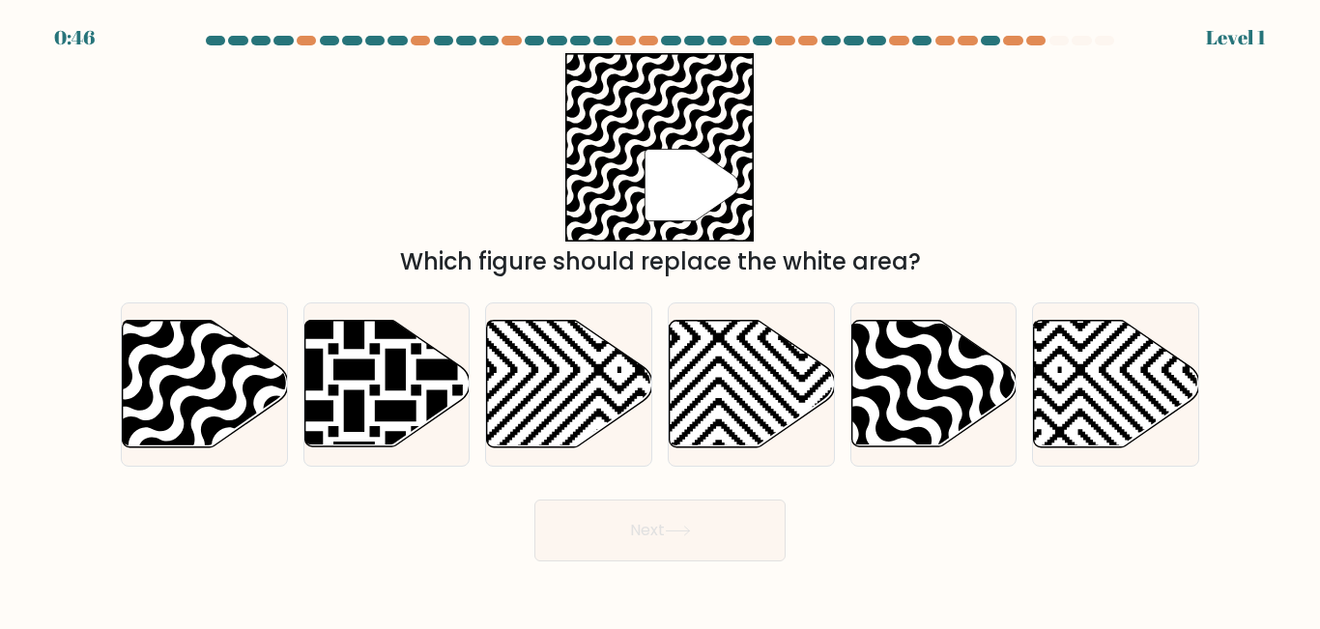
click at [709, 577] on body "0:46 Level 1" at bounding box center [660, 314] width 1320 height 629
click at [175, 398] on icon at bounding box center [205, 384] width 165 height 127
click at [660, 320] on input "a." at bounding box center [660, 317] width 1 height 5
radio input "true"
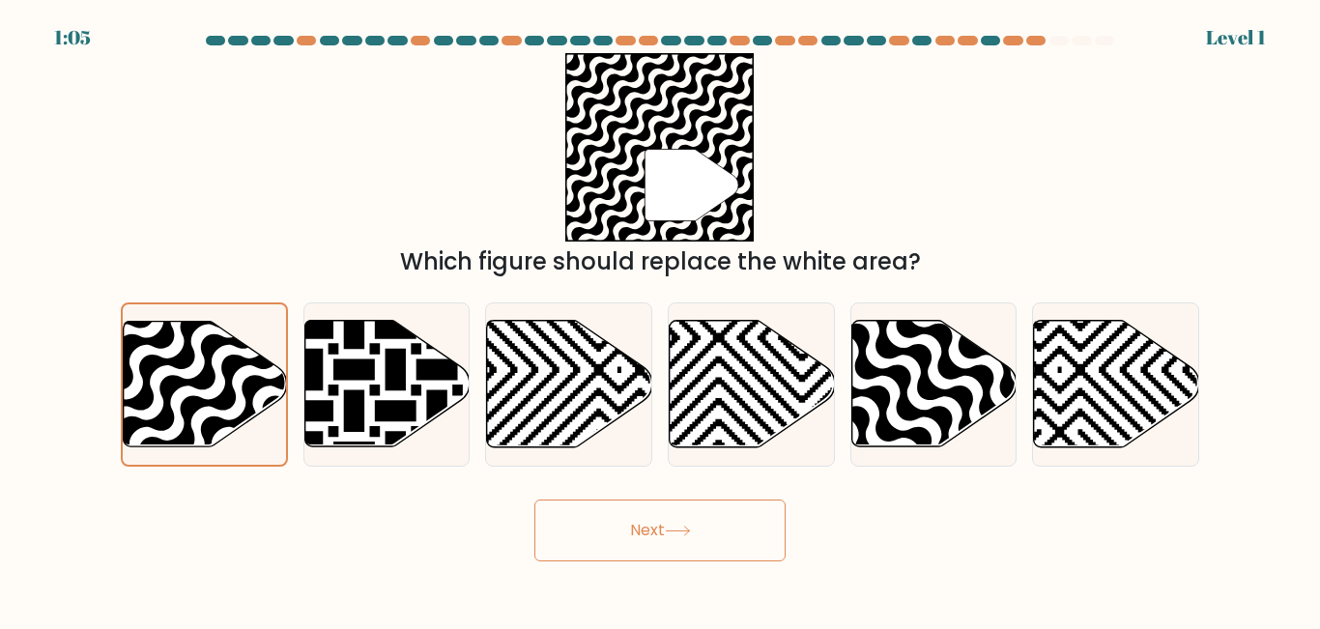
click at [622, 534] on button "Next" at bounding box center [660, 531] width 251 height 62
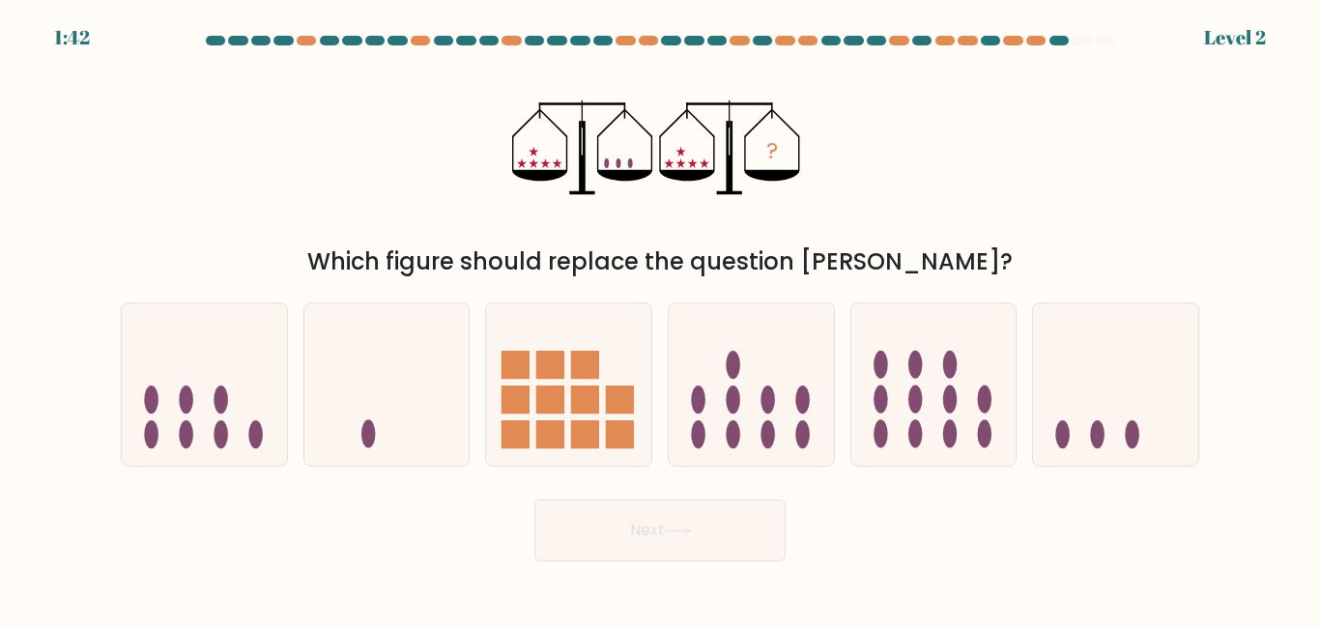
click at [685, 160] on icon "?" at bounding box center [659, 147] width 295 height 188
click at [775, 433] on icon at bounding box center [751, 384] width 165 height 136
click at [661, 320] on input "d." at bounding box center [660, 317] width 1 height 5
radio input "true"
click at [174, 445] on icon at bounding box center [204, 384] width 165 height 136
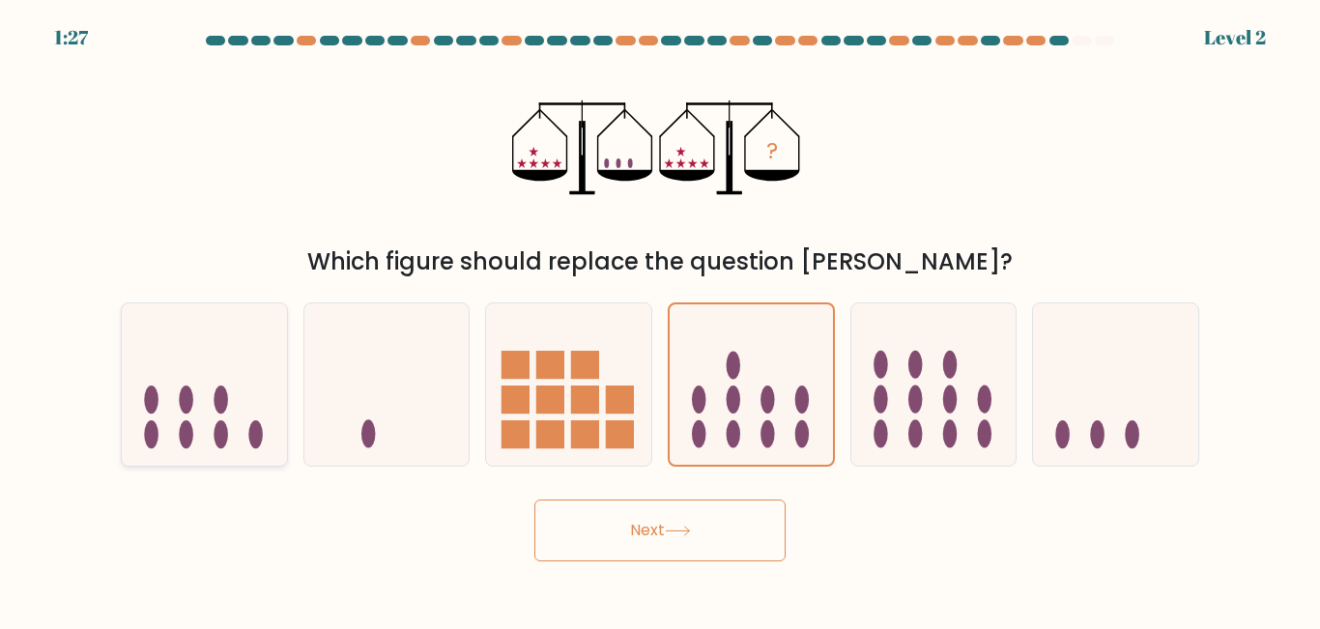
click at [660, 320] on input "a." at bounding box center [660, 317] width 1 height 5
radio input "true"
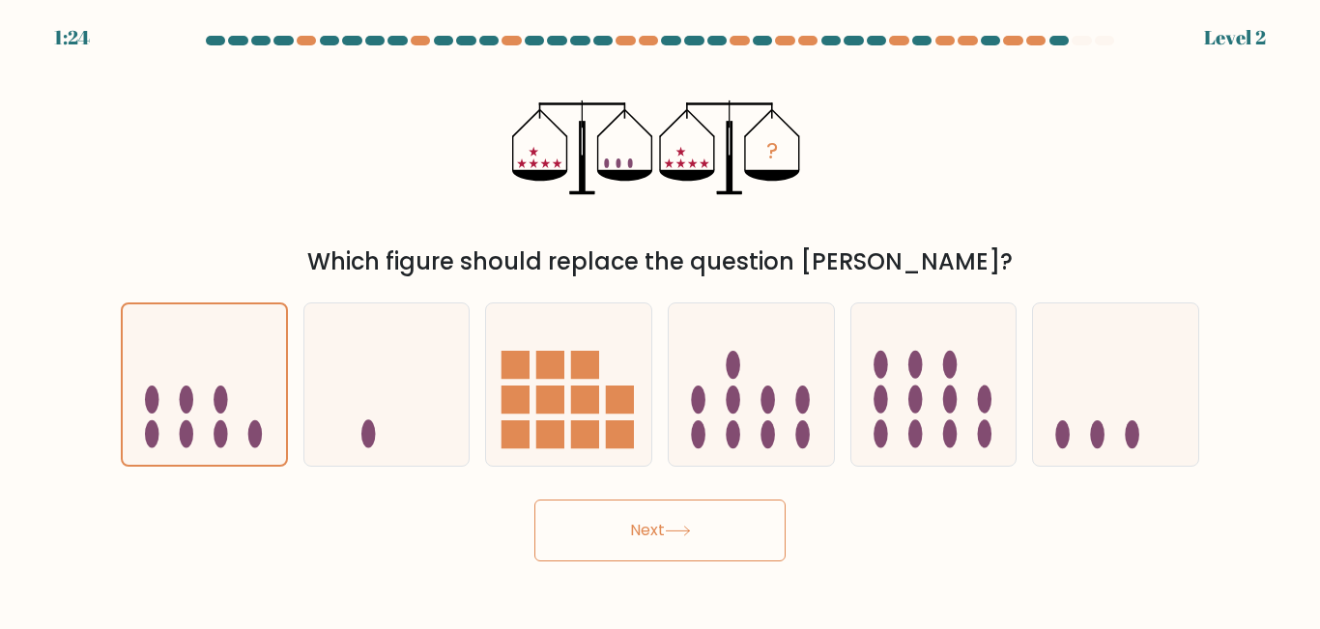
click at [705, 532] on button "Next" at bounding box center [660, 531] width 251 height 62
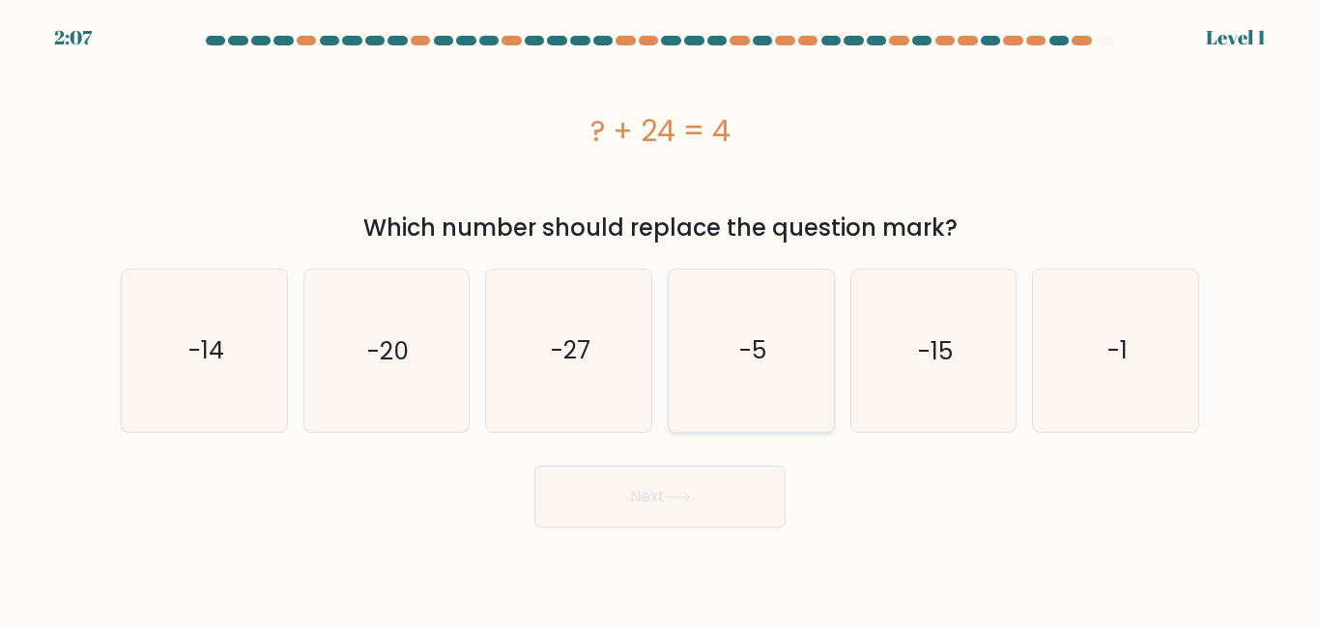
click at [796, 336] on icon "-5" at bounding box center [751, 350] width 161 height 161
click at [661, 320] on input "d. -5" at bounding box center [660, 317] width 1 height 5
radio input "true"
click at [965, 342] on icon "-15" at bounding box center [933, 350] width 161 height 161
click at [661, 320] on input "e. -15" at bounding box center [660, 317] width 1 height 5
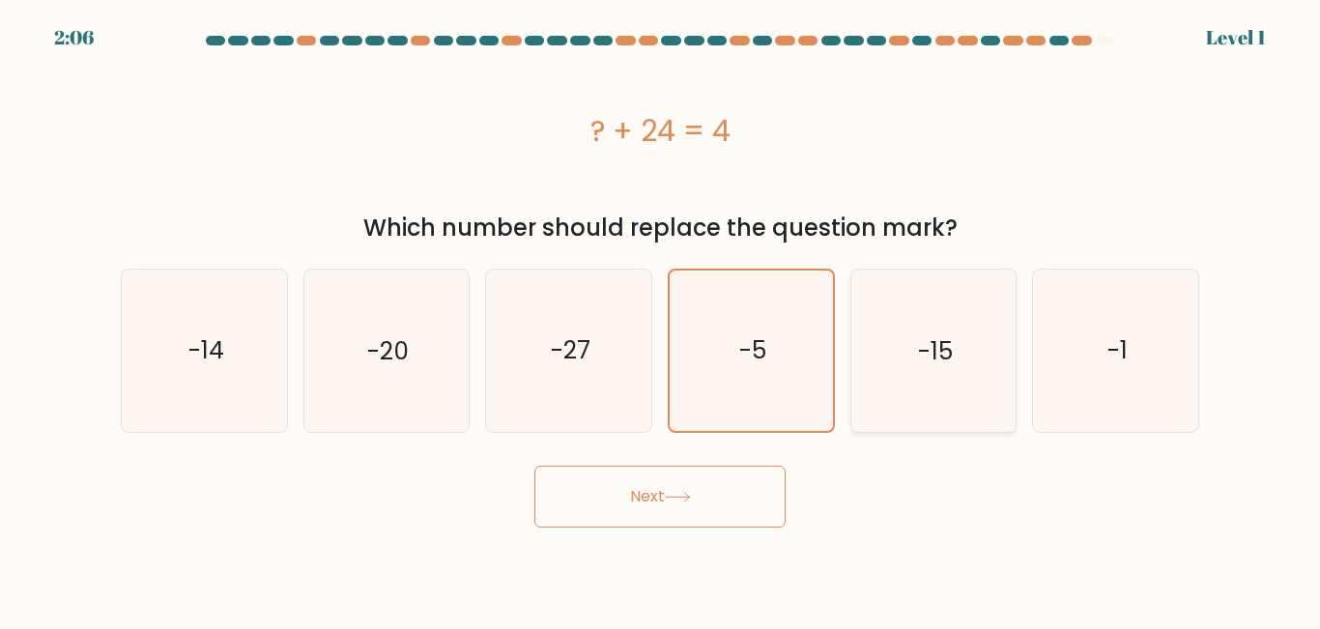
radio input "true"
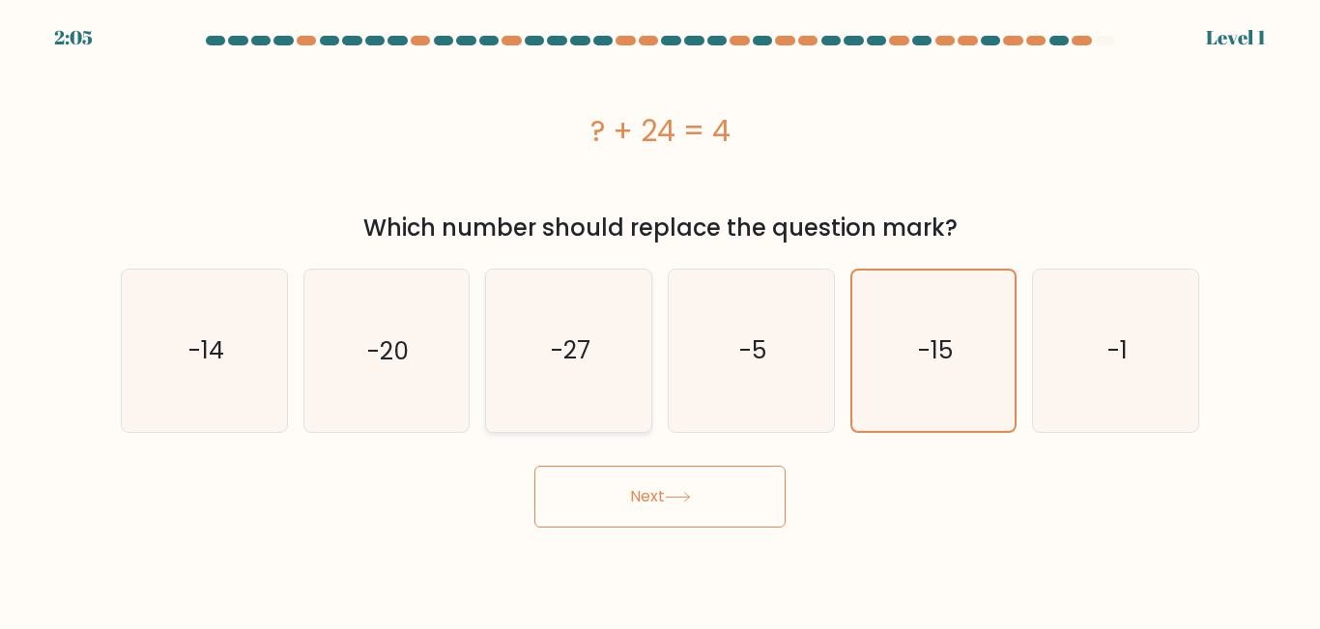
click at [573, 337] on text "-27" at bounding box center [571, 350] width 40 height 34
click at [660, 320] on input "c. -27" at bounding box center [660, 317] width 1 height 5
radio input "true"
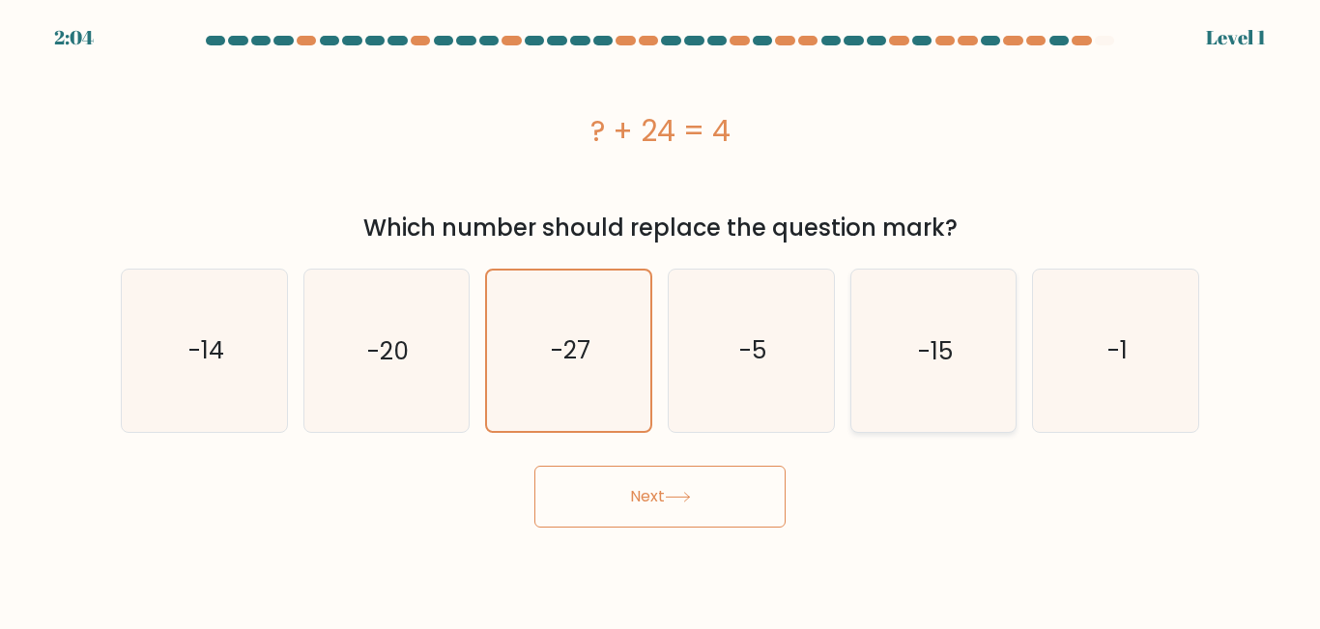
click at [966, 348] on icon "-15" at bounding box center [933, 350] width 161 height 161
click at [661, 320] on input "e. -15" at bounding box center [660, 317] width 1 height 5
radio input "true"
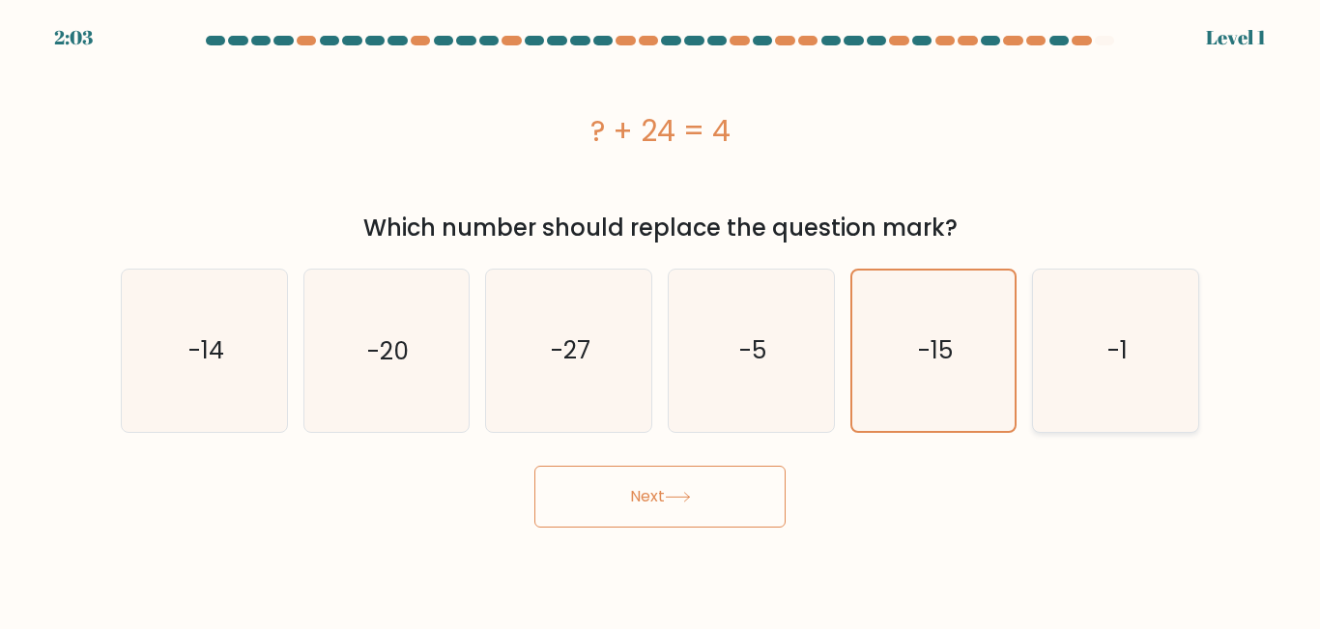
click at [1102, 382] on icon "-1" at bounding box center [1115, 350] width 161 height 161
click at [661, 320] on input "f. -1" at bounding box center [660, 317] width 1 height 5
radio input "true"
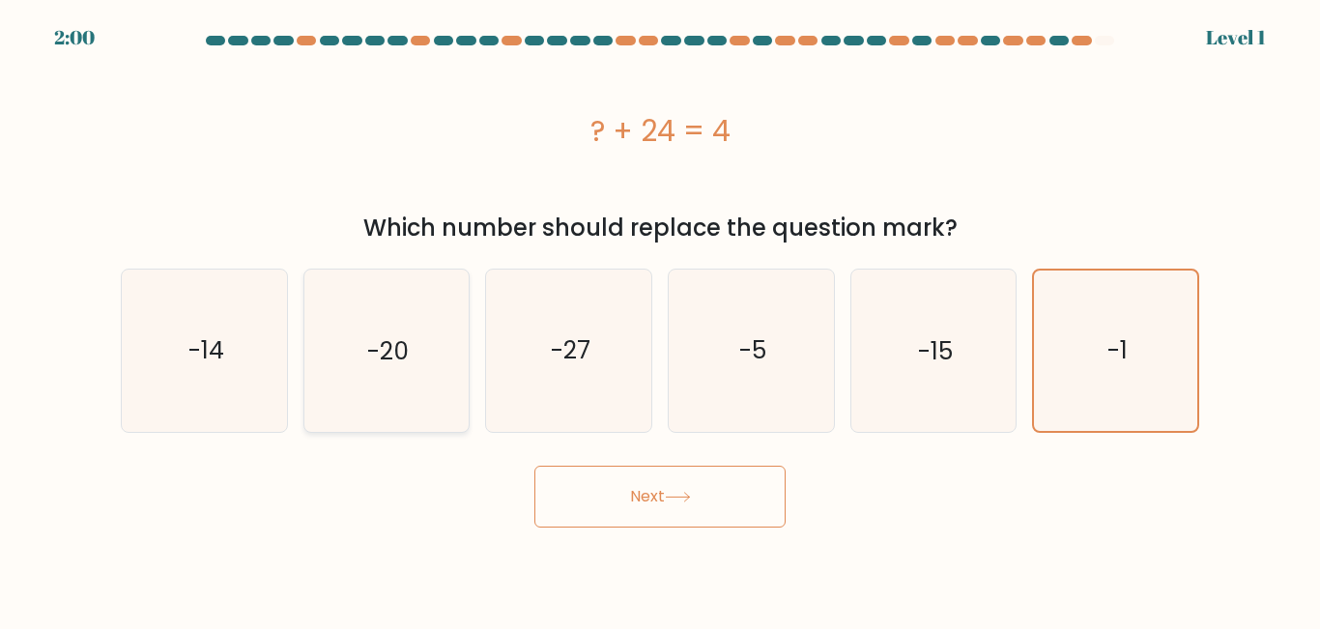
click at [373, 352] on text "-20" at bounding box center [388, 350] width 42 height 34
click at [660, 320] on input "b. -20" at bounding box center [660, 317] width 1 height 5
radio input "true"
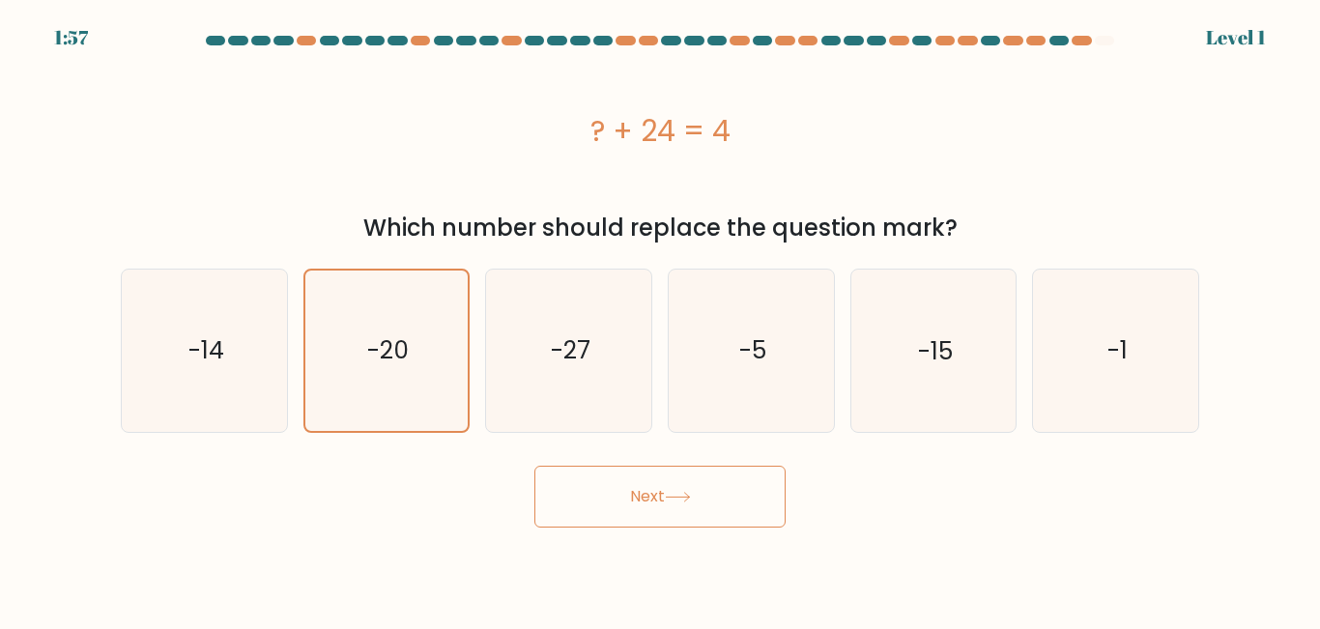
click at [618, 484] on button "Next" at bounding box center [660, 497] width 251 height 62
